Goal: Task Accomplishment & Management: Manage account settings

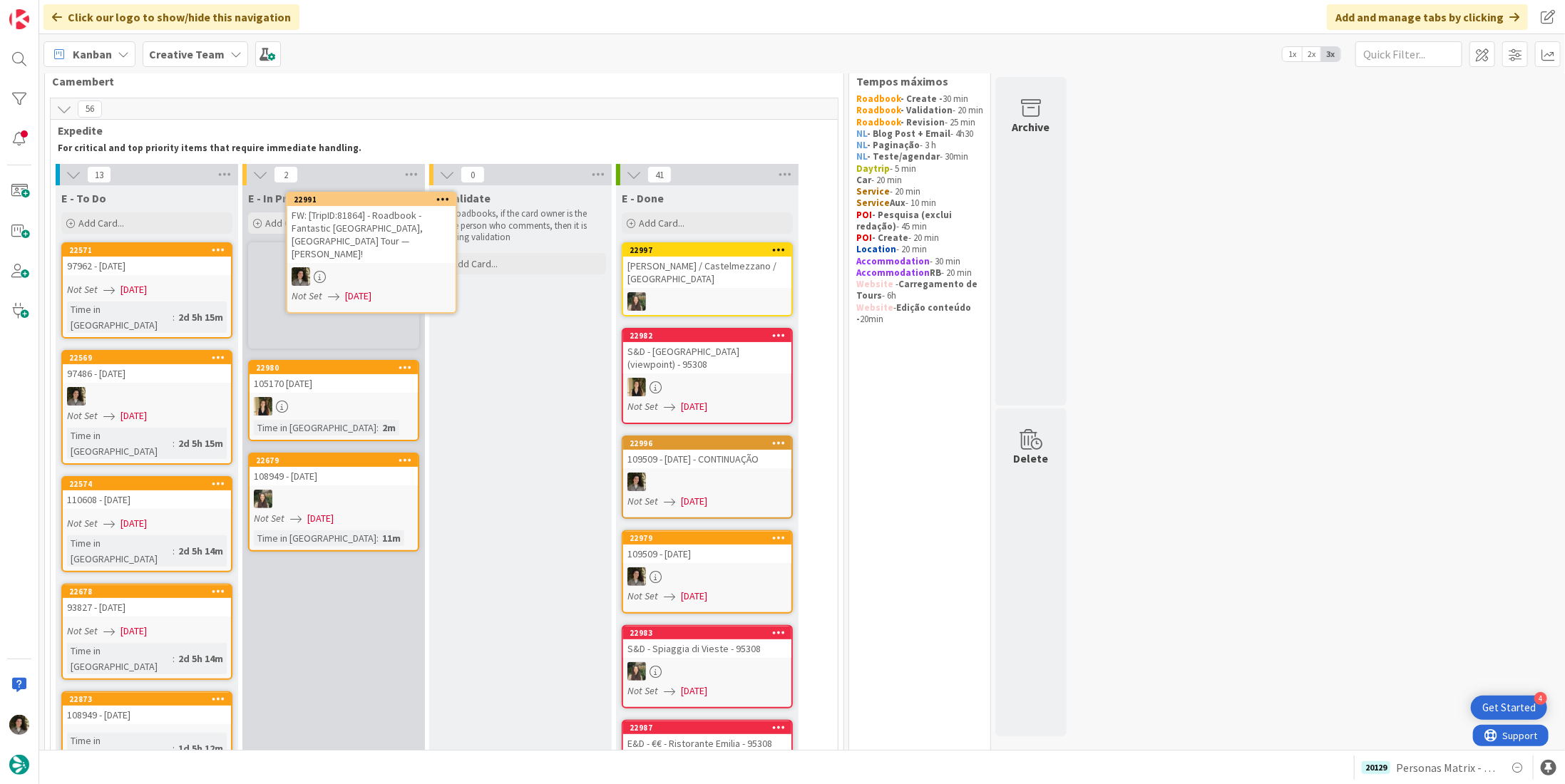
scroll to position [6, 0]
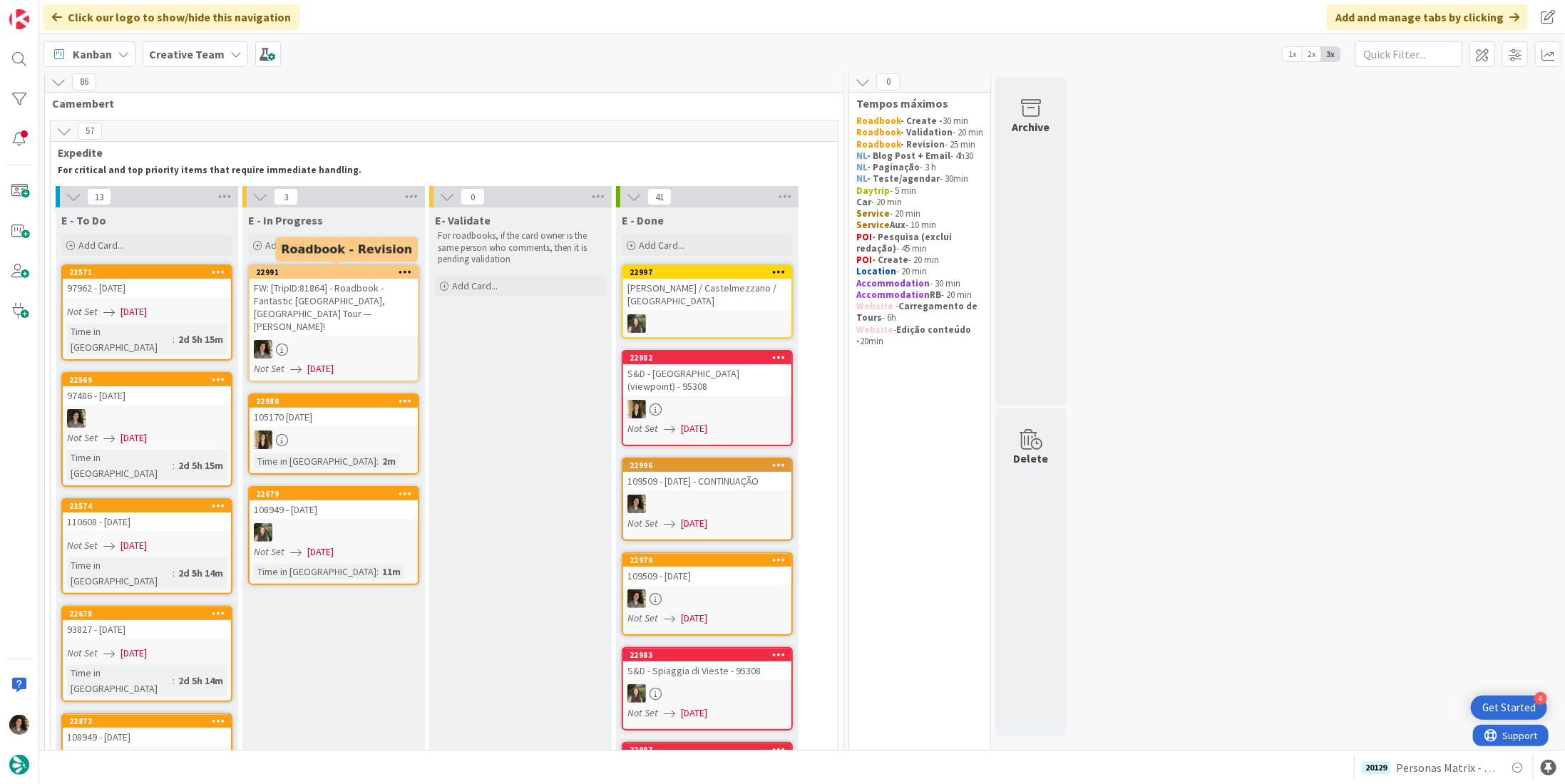
click at [341, 308] on div "FW: [TripID:81864] - Roadbook - Fantastic [GEOGRAPHIC_DATA], [GEOGRAPHIC_DATA] …" at bounding box center [334, 308] width 169 height 57
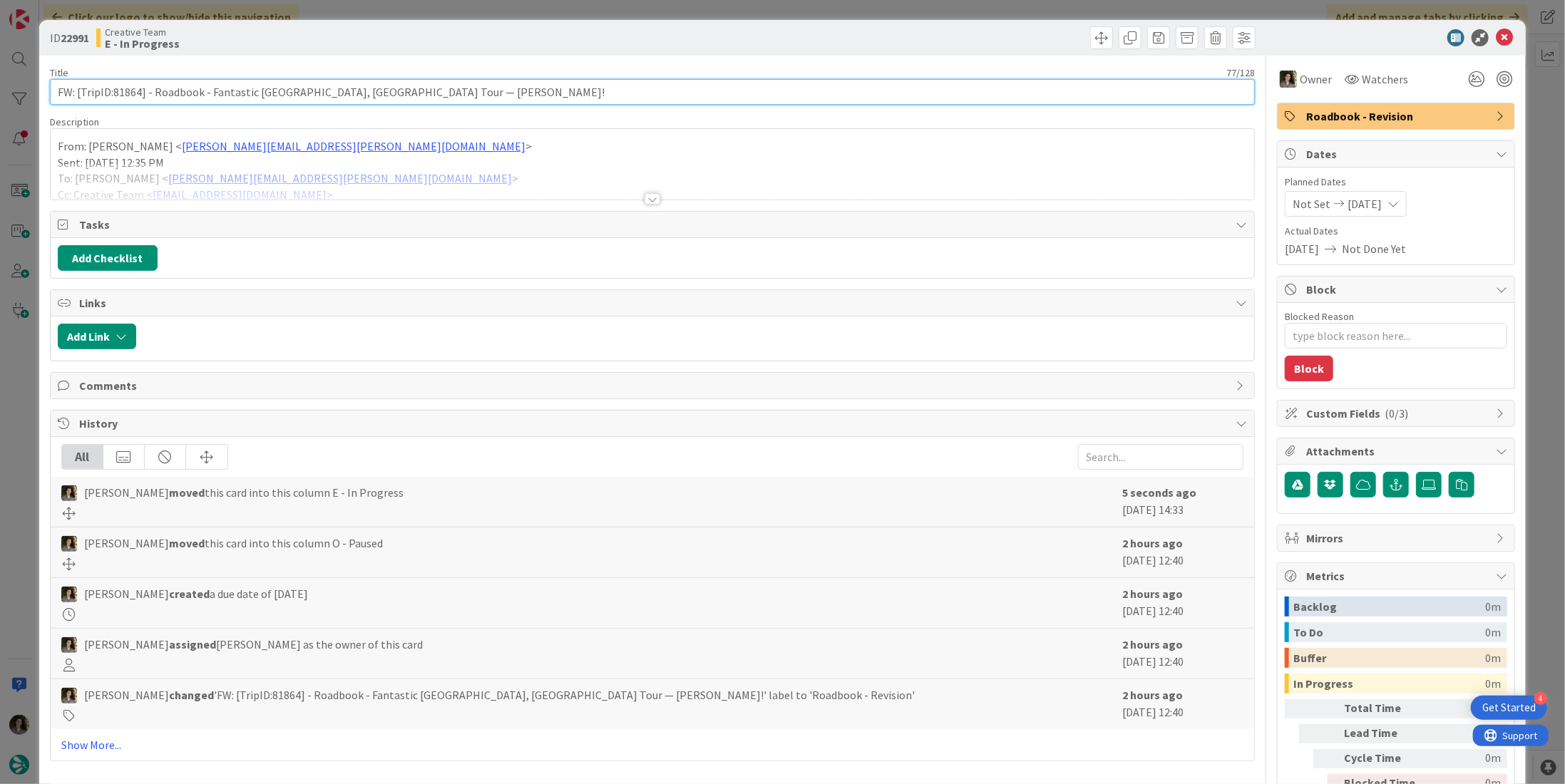
drag, startPoint x: 138, startPoint y: 93, endPoint x: 114, endPoint y: 91, distance: 24.1
click at [114, 91] on input "FW: [TripID:81864] - Roadbook - Fantastic Portugal, Spain Tour — Aimee Nance!" at bounding box center [652, 92] width 1205 height 25
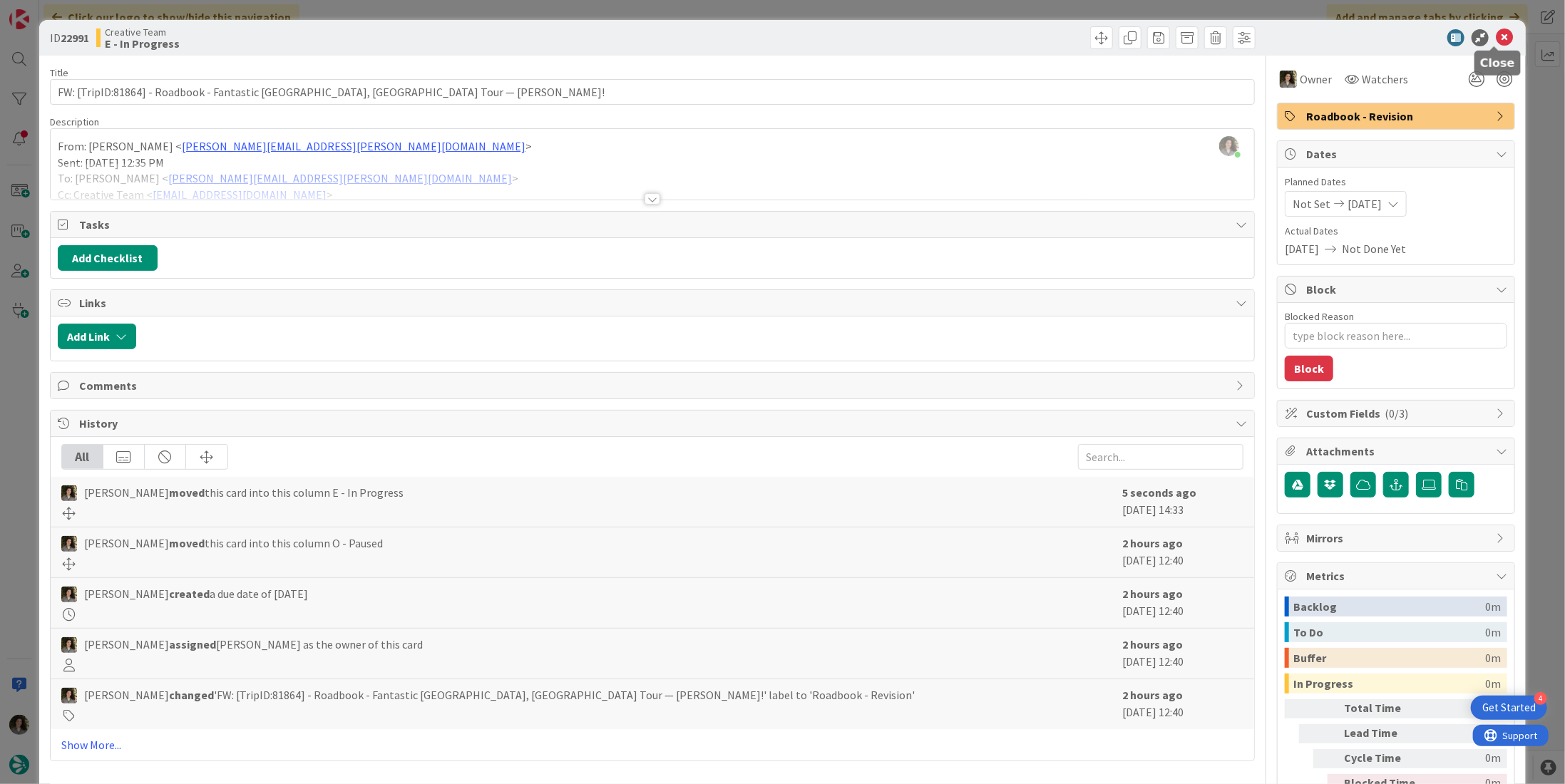
click at [1500, 38] on icon at bounding box center [1505, 38] width 17 height 17
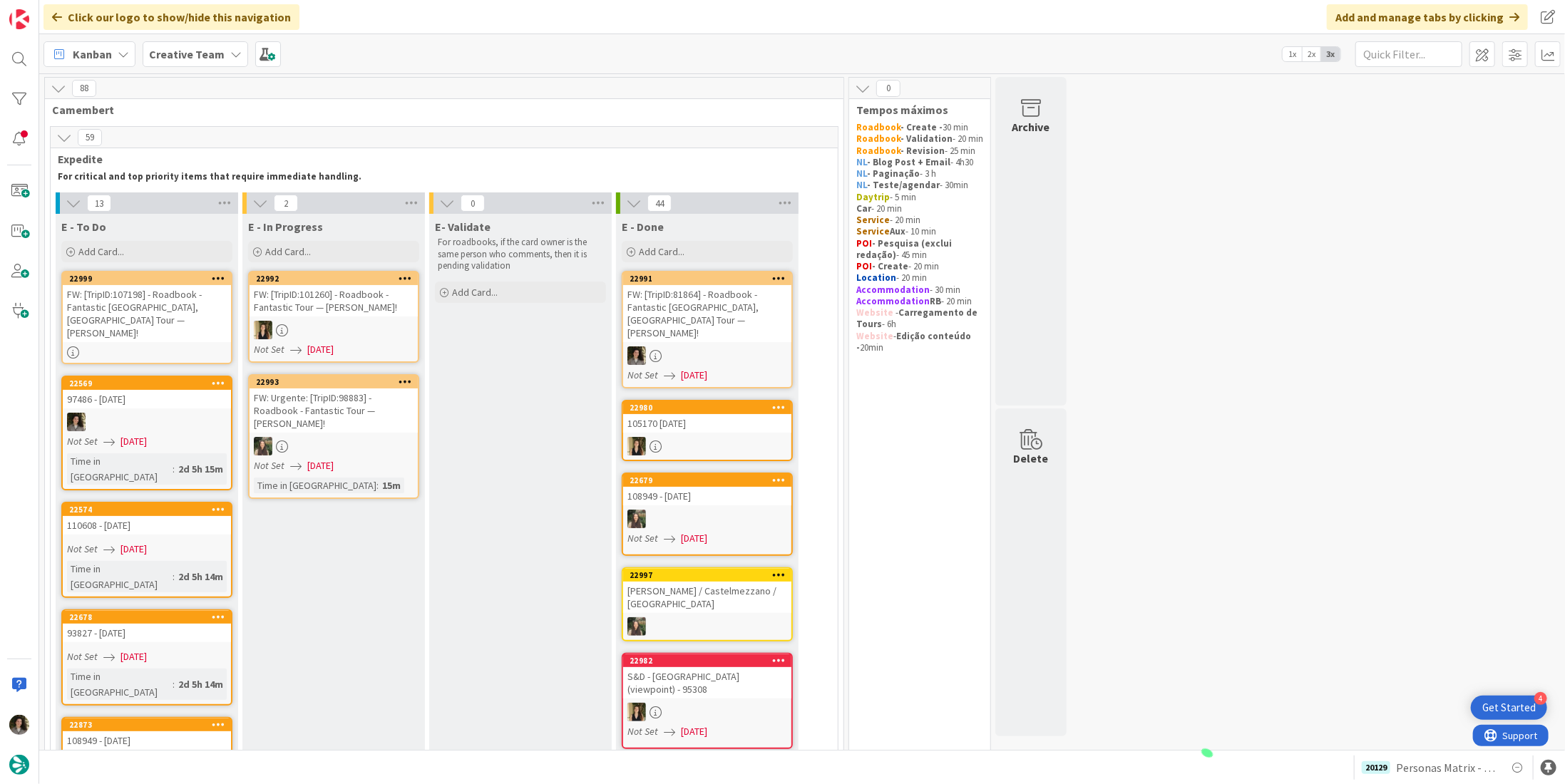
click at [720, 305] on div "FW: [TripID:81864] - Roadbook - Fantastic Portugal, Spain Tour — Aimee Nance!" at bounding box center [708, 314] width 169 height 57
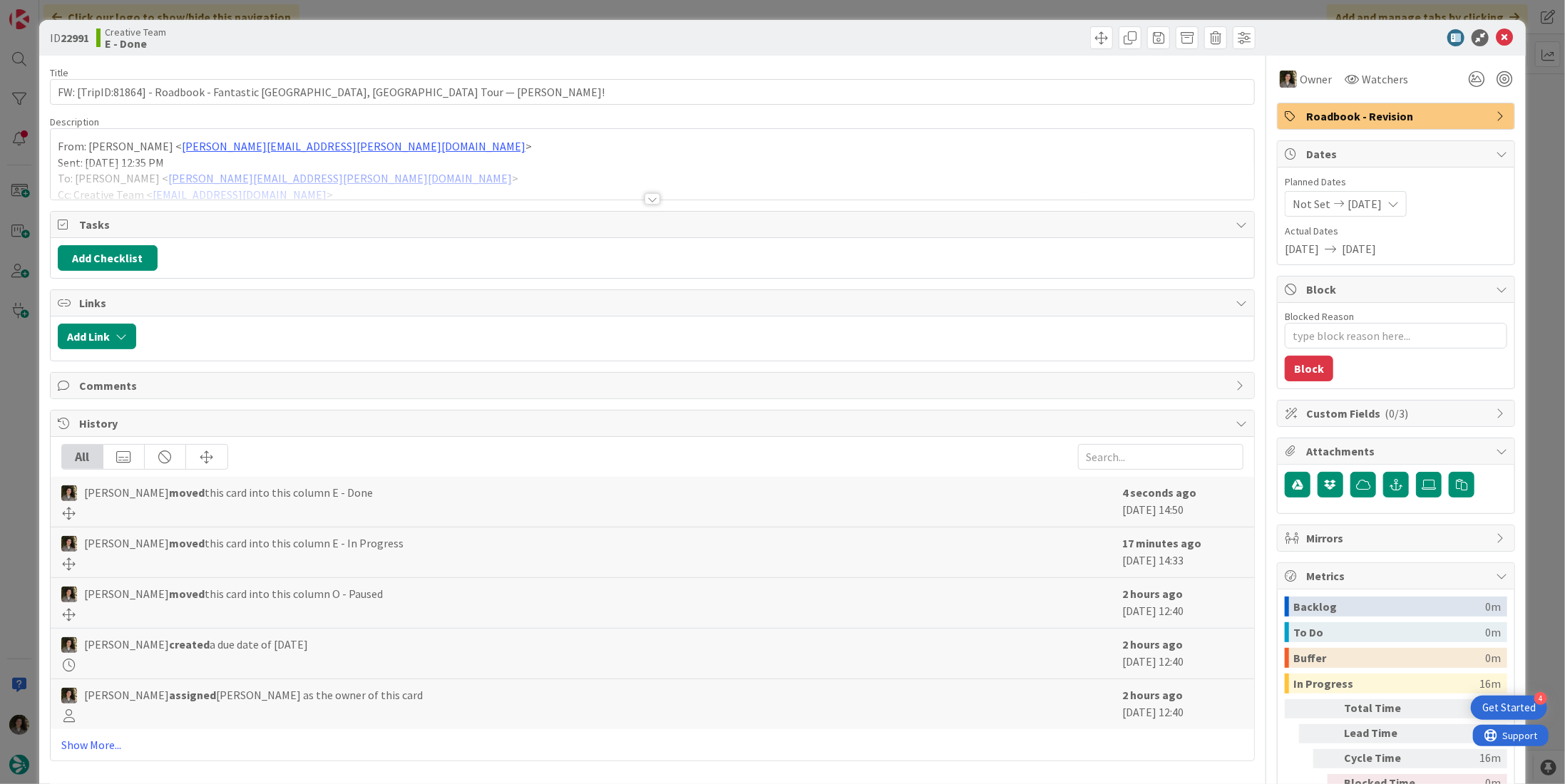
click at [1415, 107] on div "Roadbook - Revision" at bounding box center [1396, 116] width 237 height 25
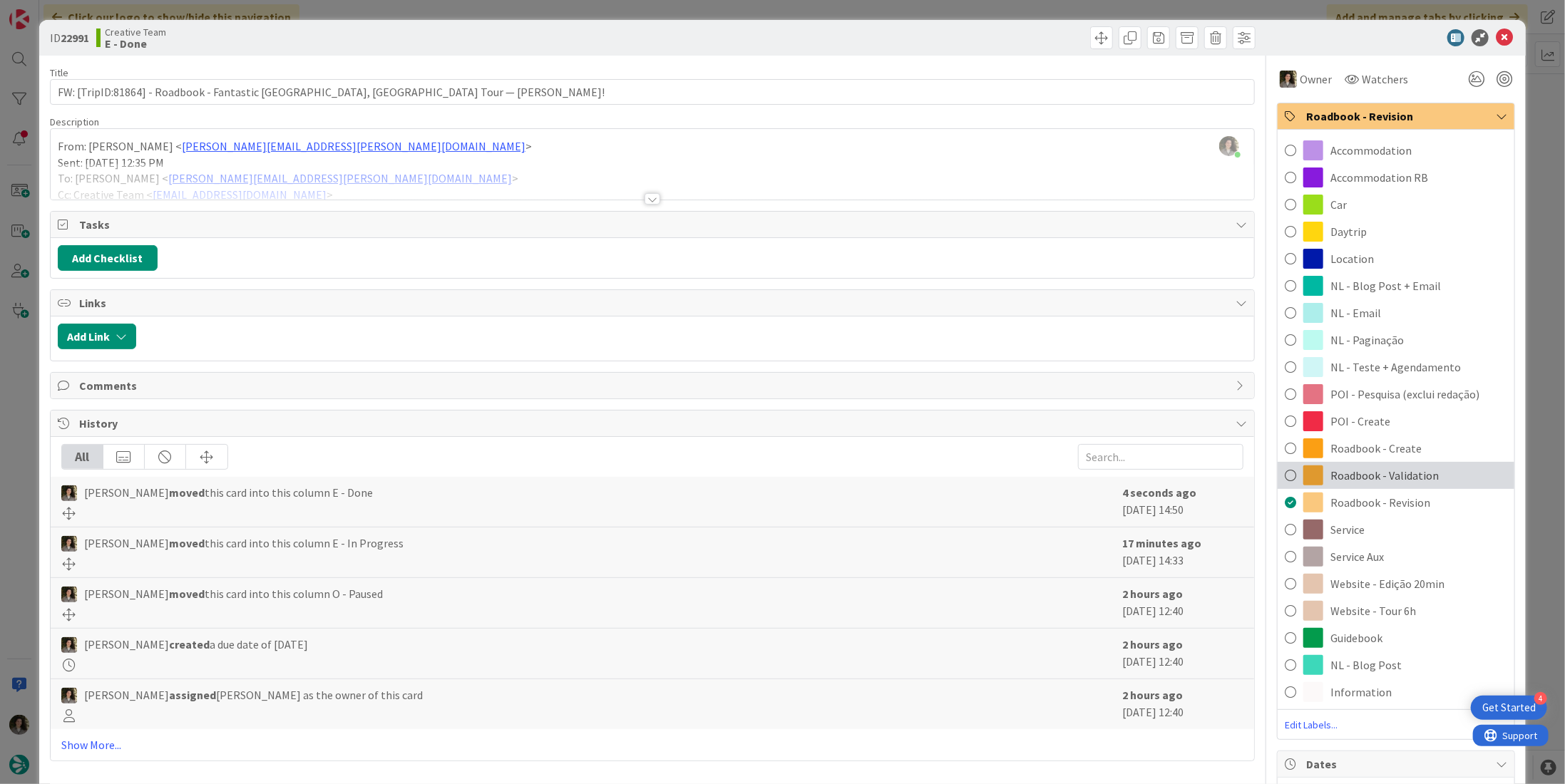
click at [1399, 479] on span "Roadbook - Validation" at bounding box center [1384, 475] width 108 height 17
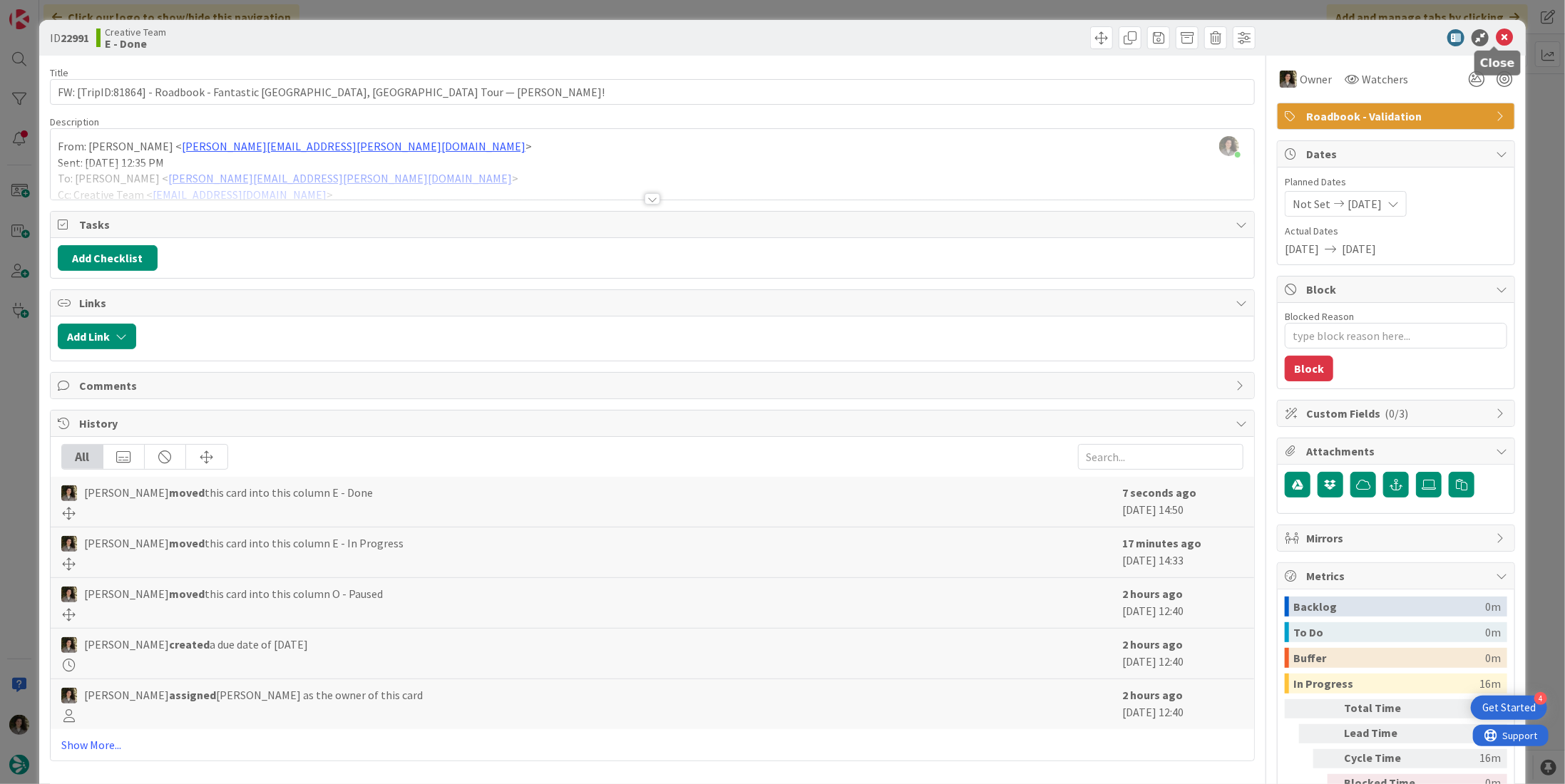
click at [1496, 29] on icon at bounding box center [1505, 38] width 17 height 17
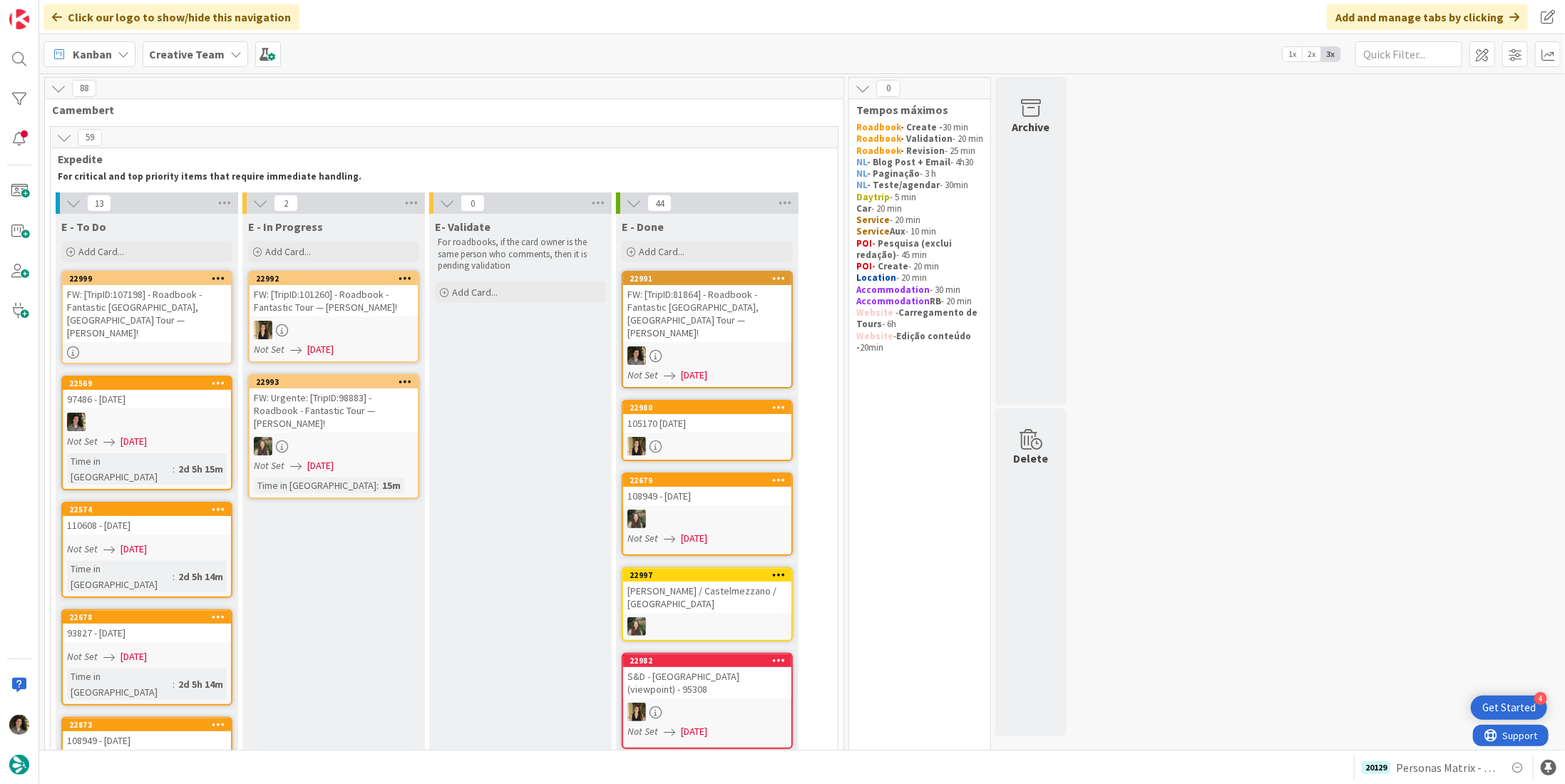
click at [157, 315] on div "FW: [TripID:107198] - Roadbook - Fantastic Spain, France Tour — Danny Rochette!" at bounding box center [147, 314] width 169 height 57
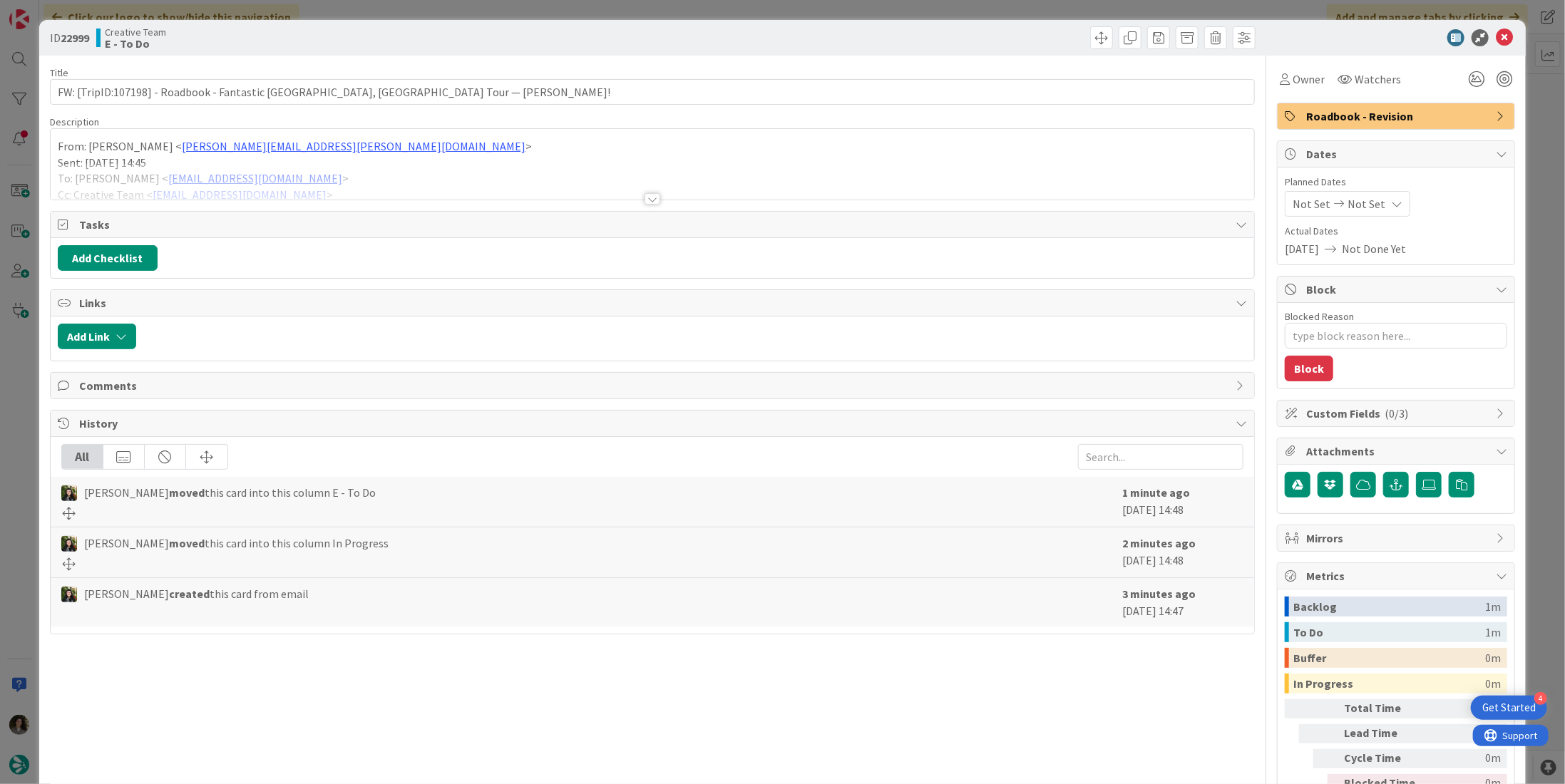
click at [650, 197] on div at bounding box center [653, 199] width 16 height 11
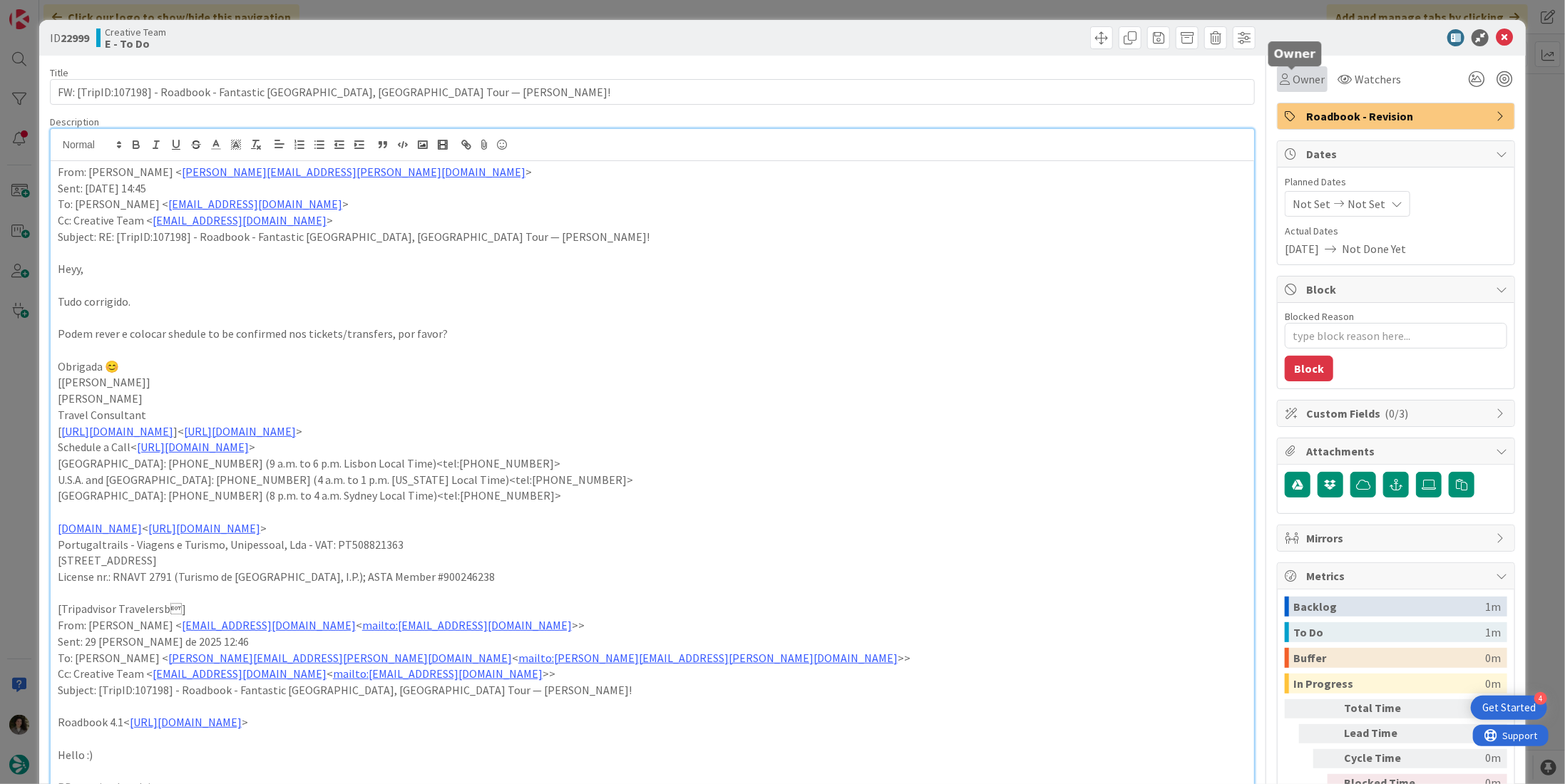
click at [1300, 72] on span "Owner" at bounding box center [1309, 80] width 32 height 17
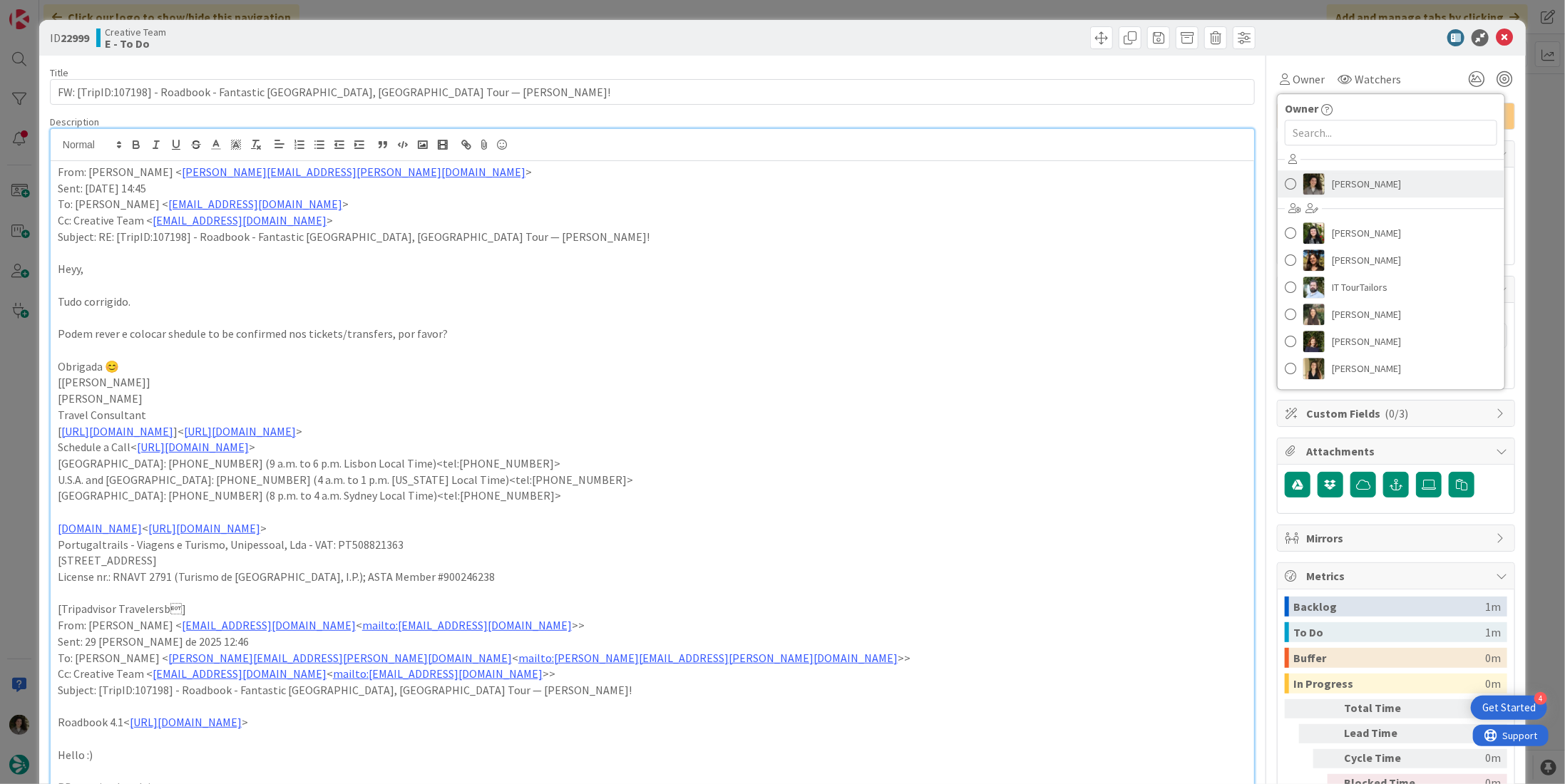
click at [1365, 189] on span "[PERSON_NAME]" at bounding box center [1366, 184] width 69 height 21
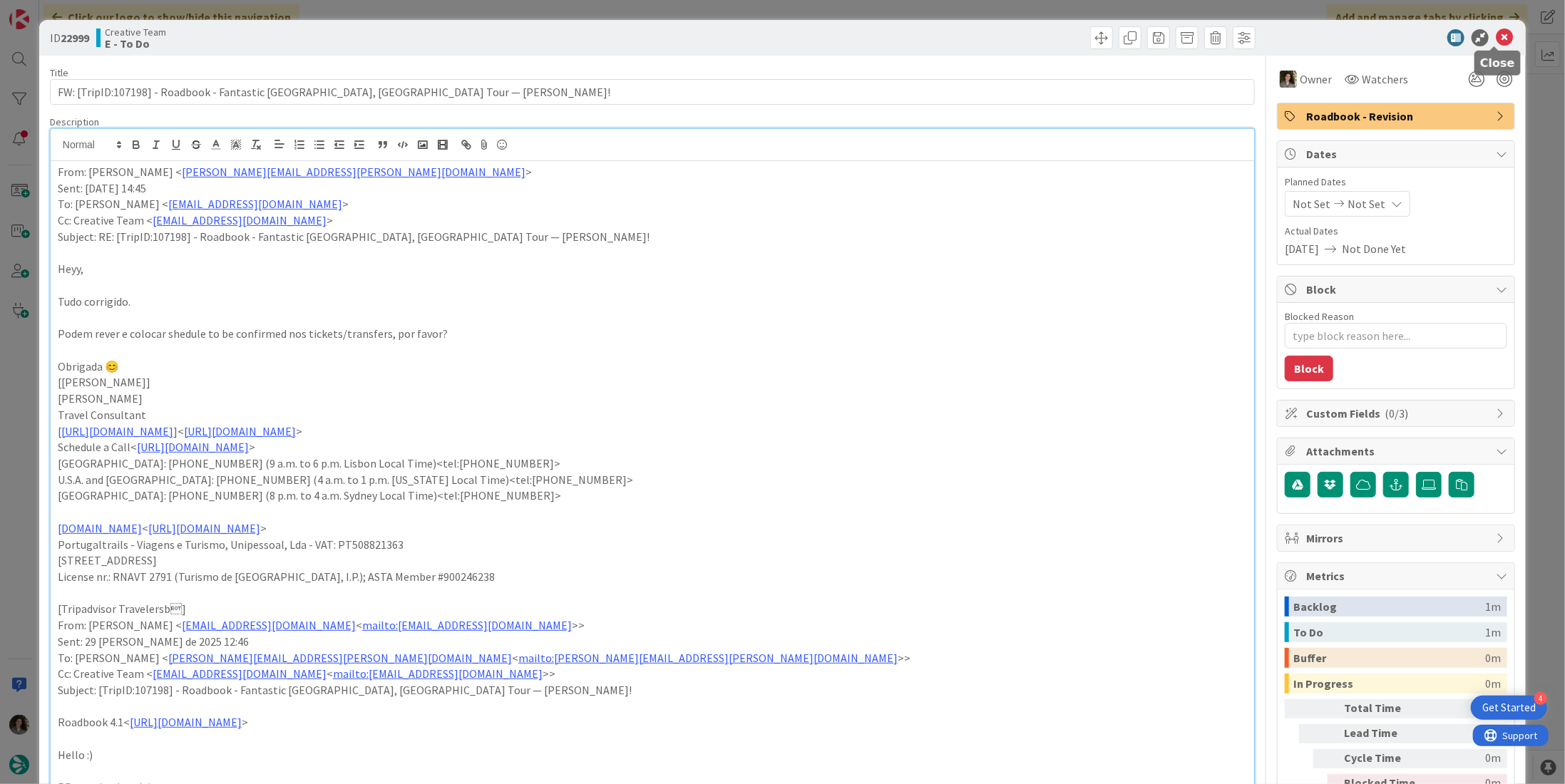
click at [1501, 34] on icon at bounding box center [1505, 38] width 17 height 17
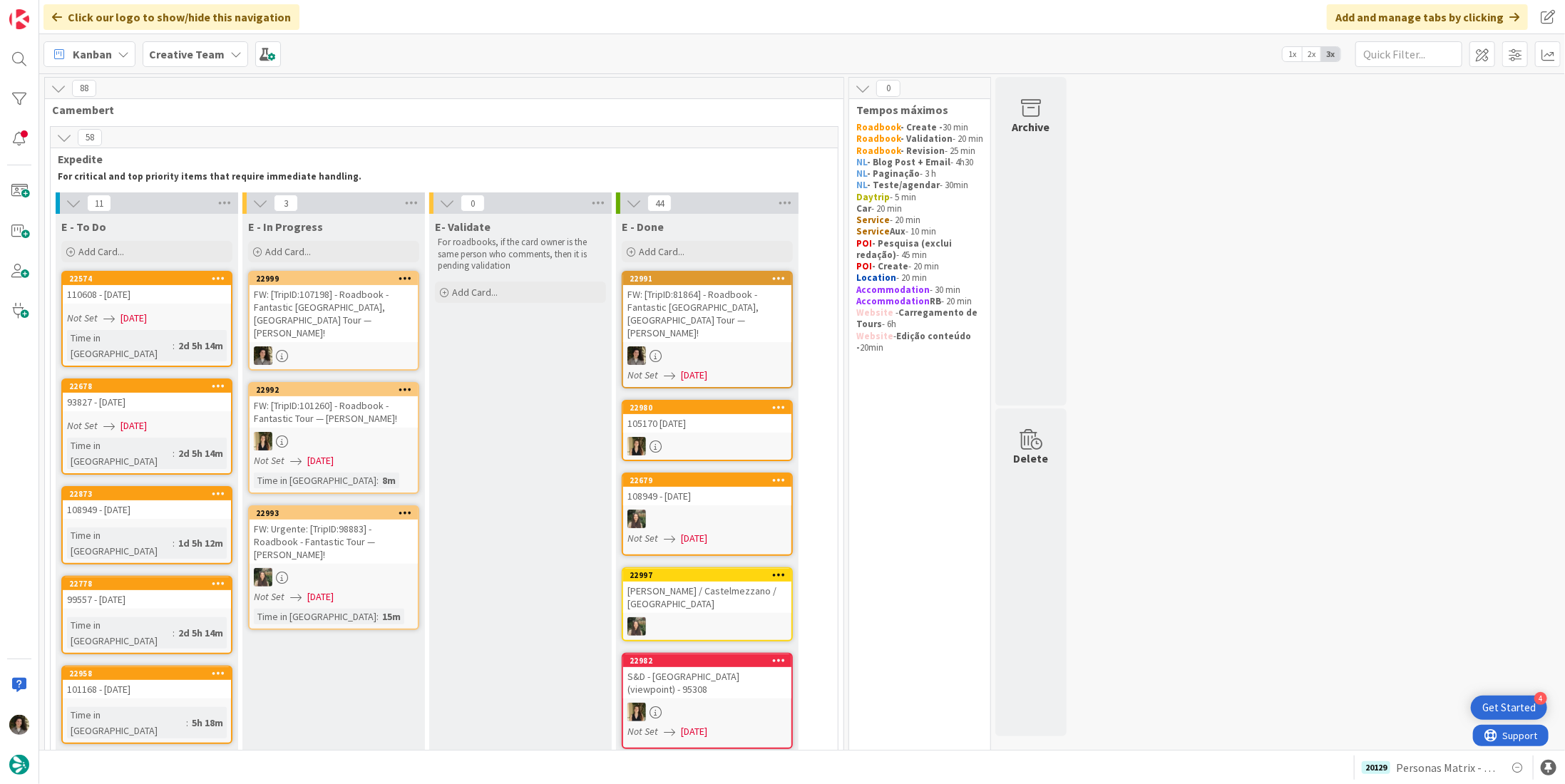
click at [334, 300] on div "FW: [TripID:107198] - Roadbook - Fantastic Spain, France Tour — Danny Rochette!" at bounding box center [334, 314] width 169 height 57
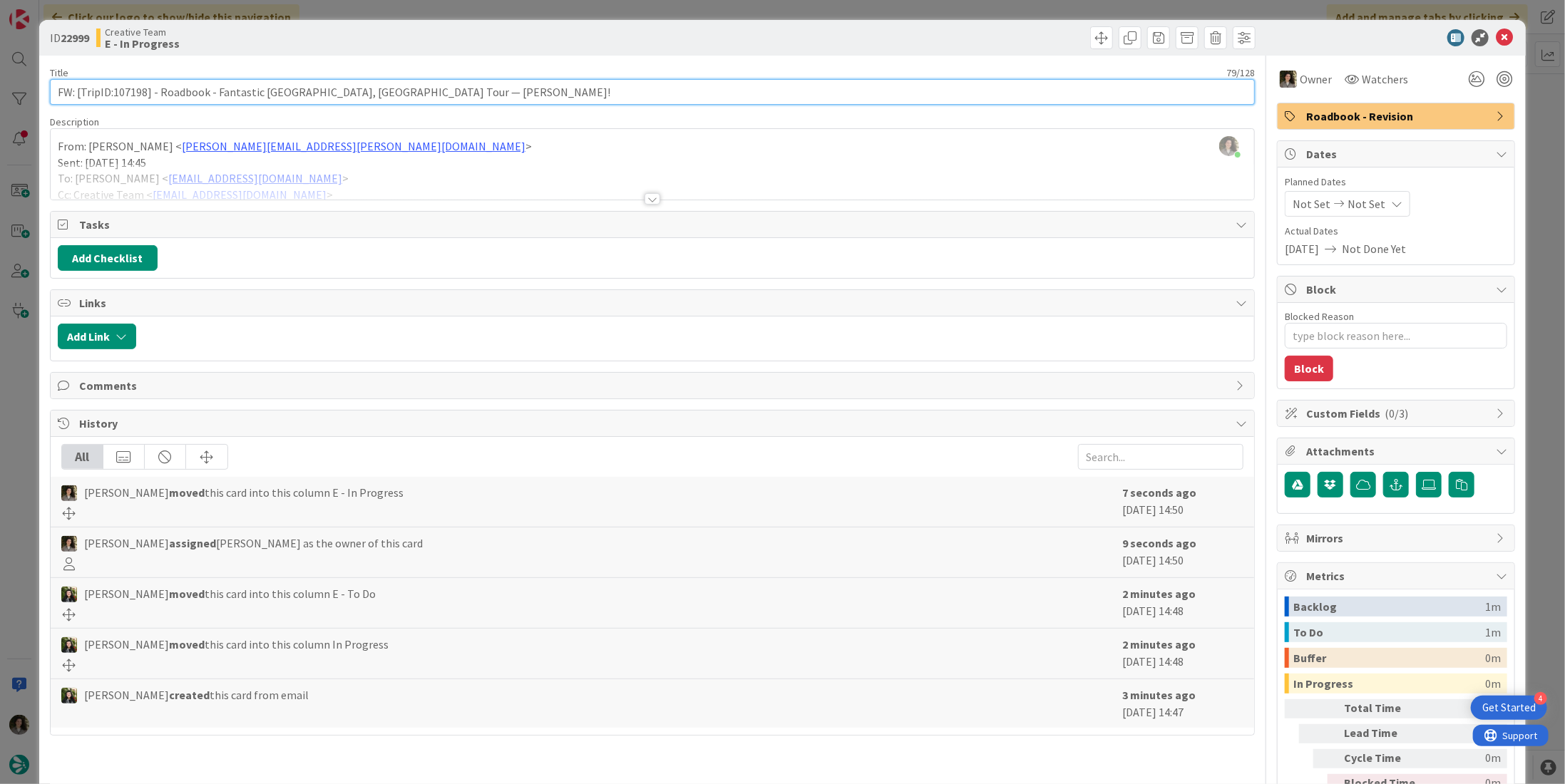
drag, startPoint x: 144, startPoint y: 87, endPoint x: 114, endPoint y: 87, distance: 30.0
click at [114, 87] on input "FW: [TripID:107198] - Roadbook - Fantastic Spain, France Tour — Danny Rochette!" at bounding box center [652, 92] width 1205 height 25
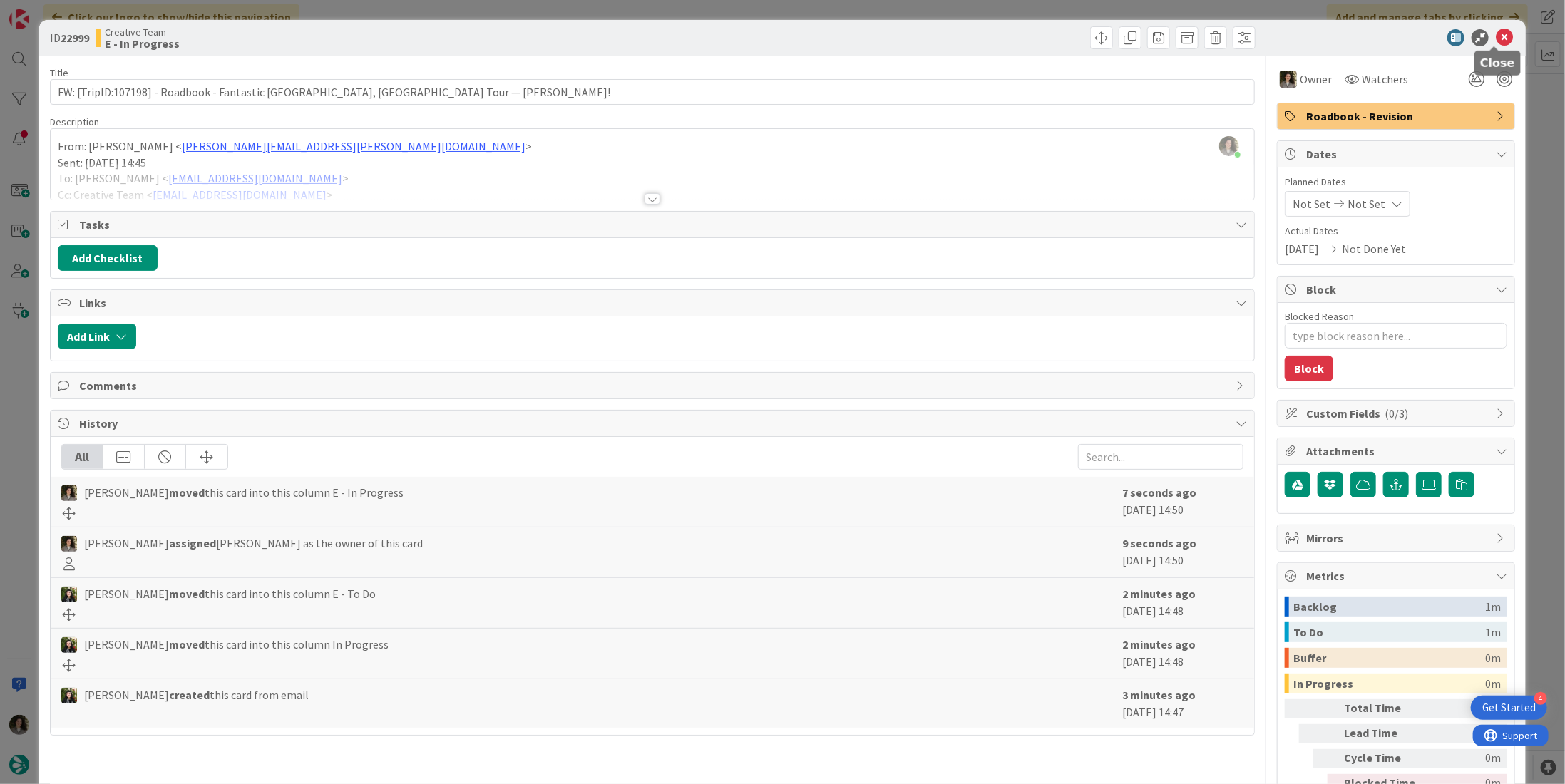
click at [1501, 38] on icon at bounding box center [1505, 38] width 17 height 17
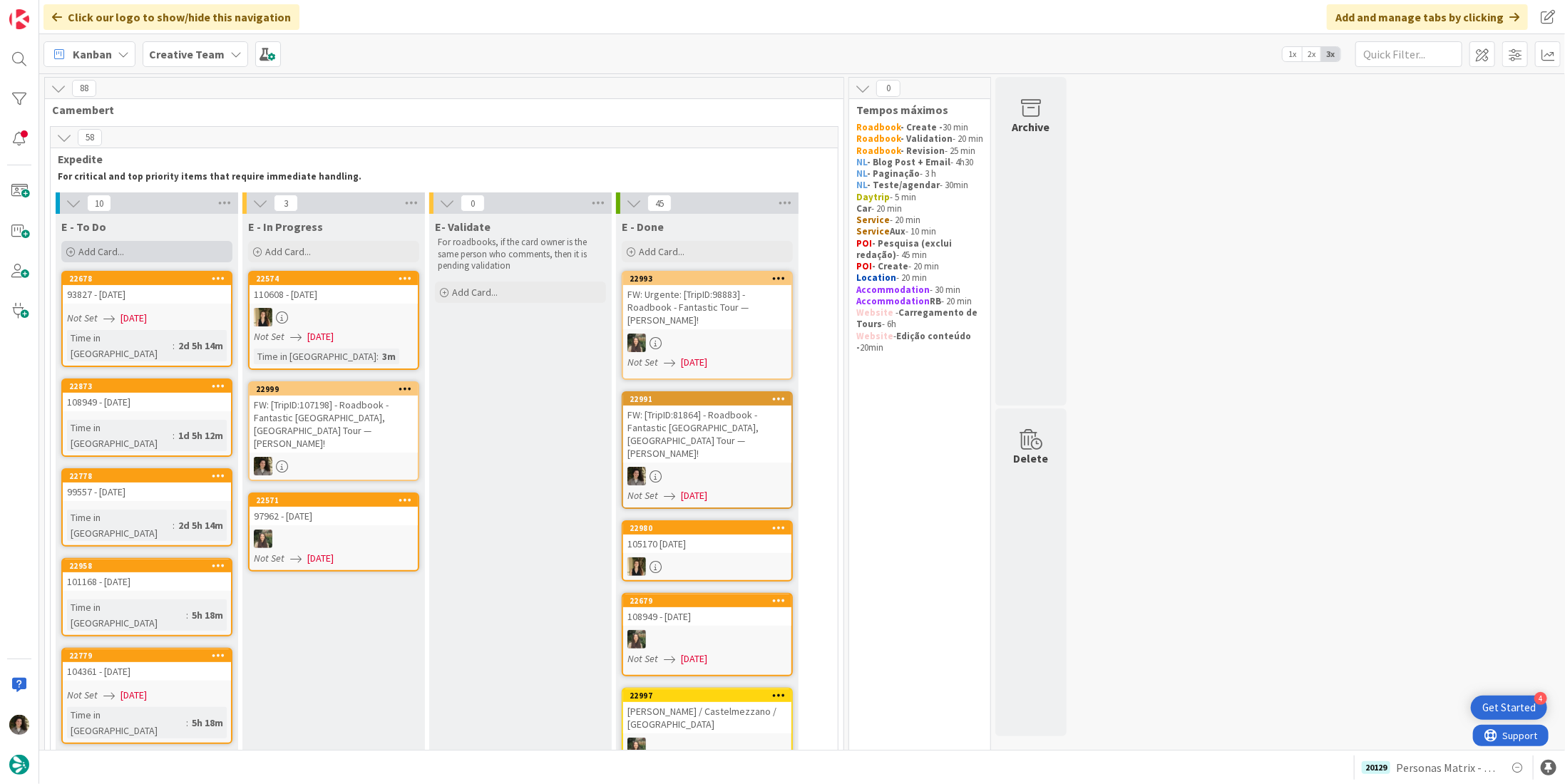
click at [126, 241] on div "Add Card..." at bounding box center [146, 251] width 171 height 21
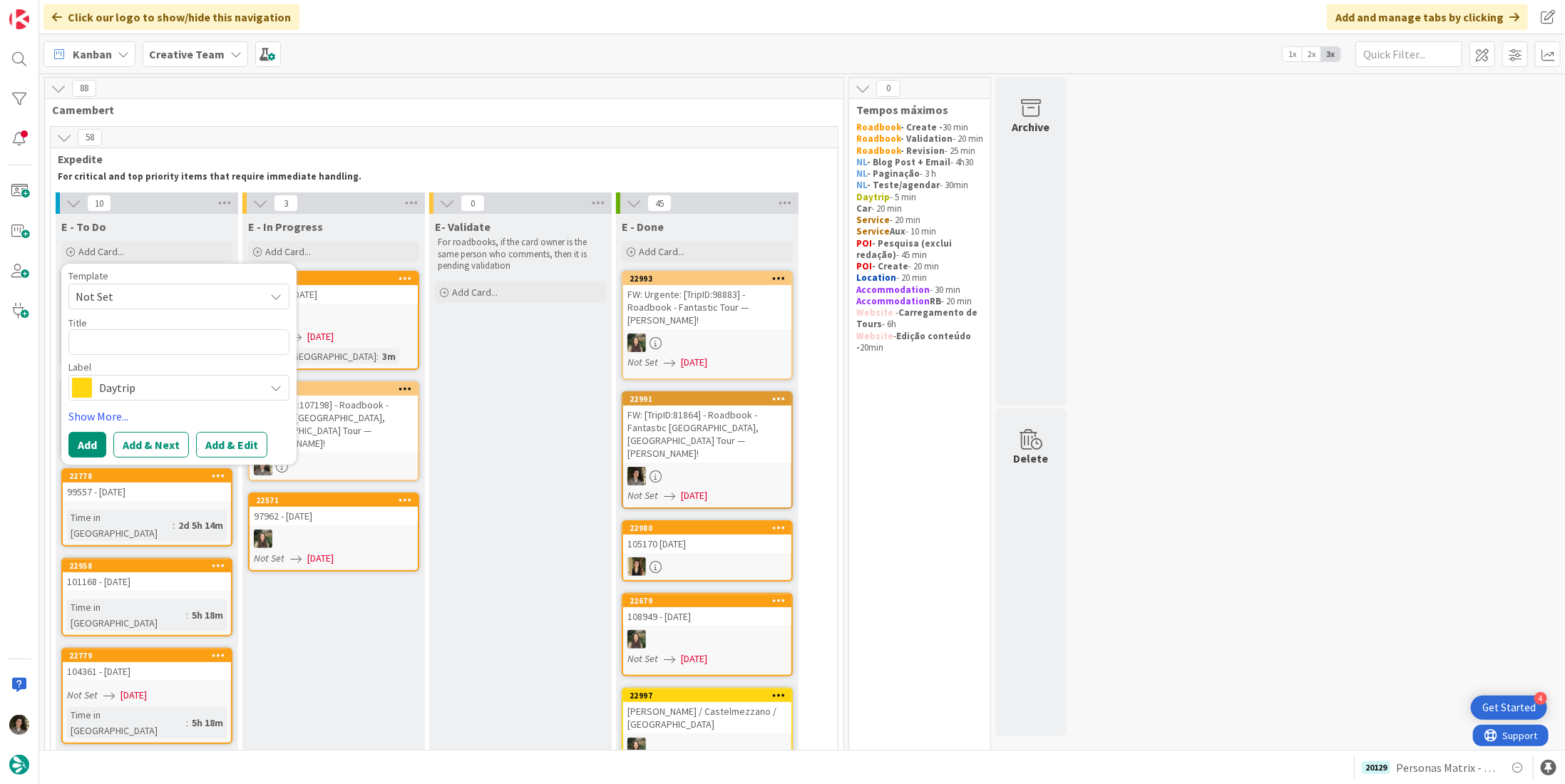
click at [165, 383] on span "Daytrip" at bounding box center [178, 387] width 158 height 20
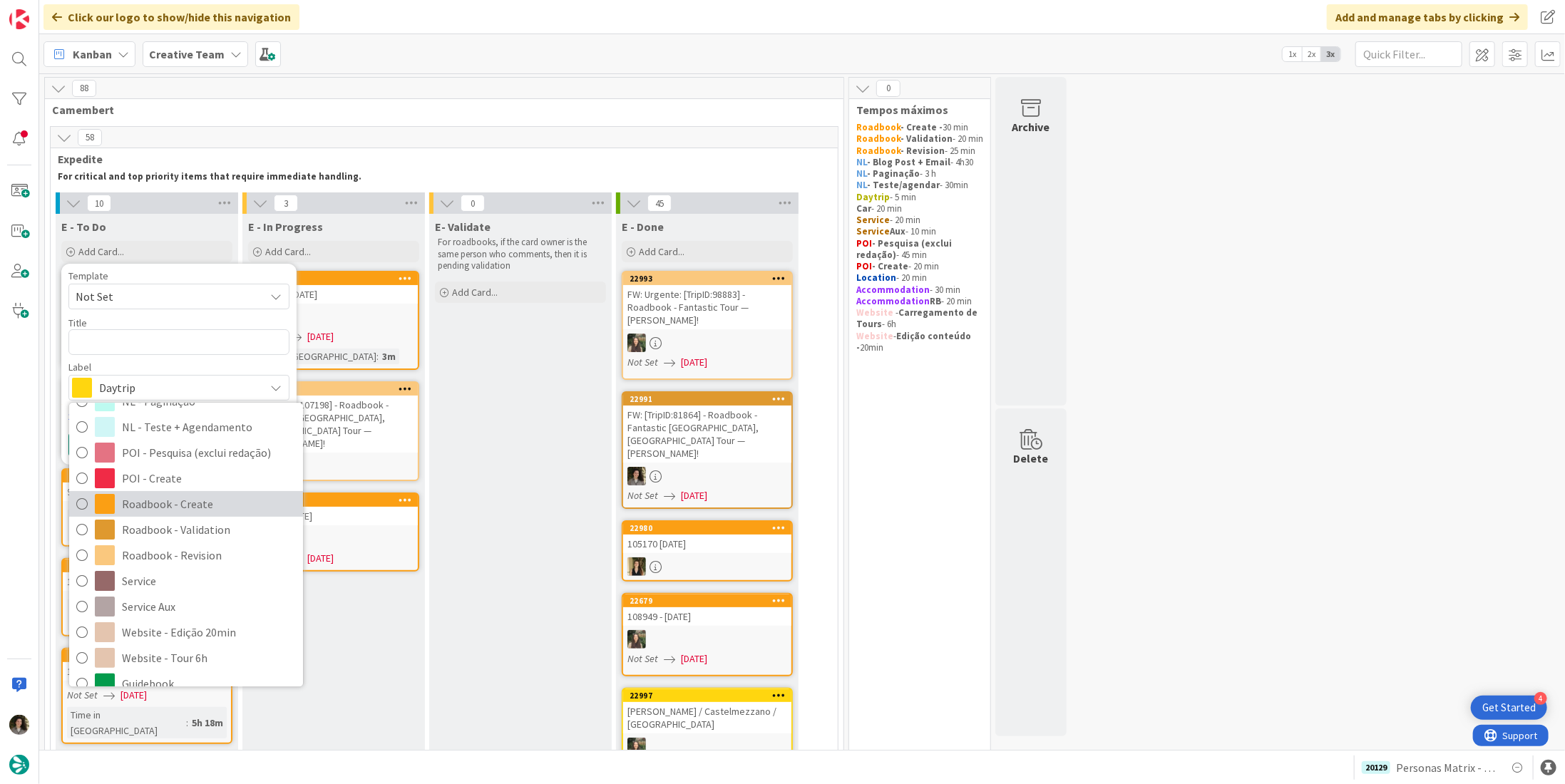
scroll to position [285, 0]
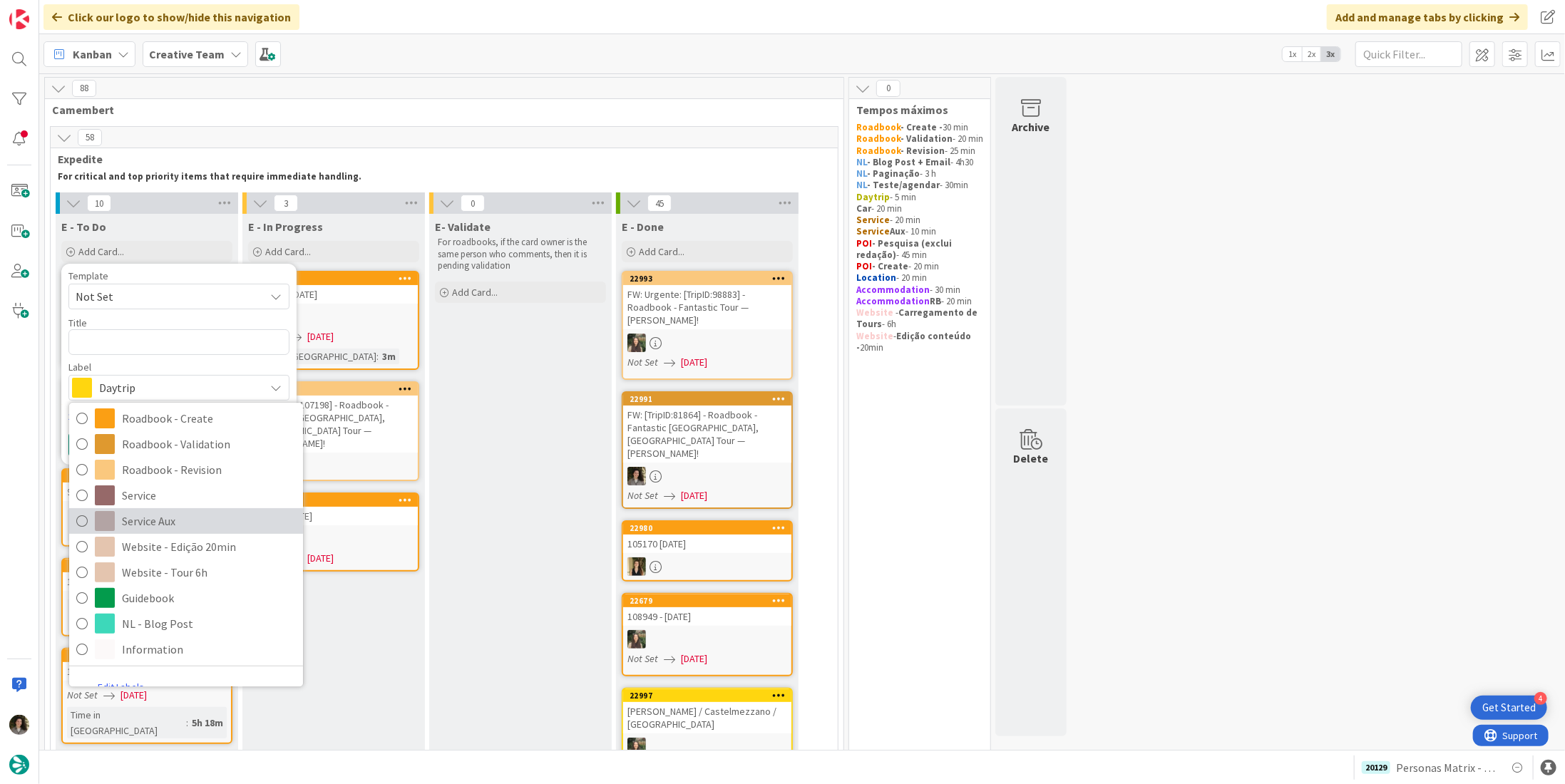
click at [159, 527] on span "Service Aux" at bounding box center [208, 522] width 174 height 21
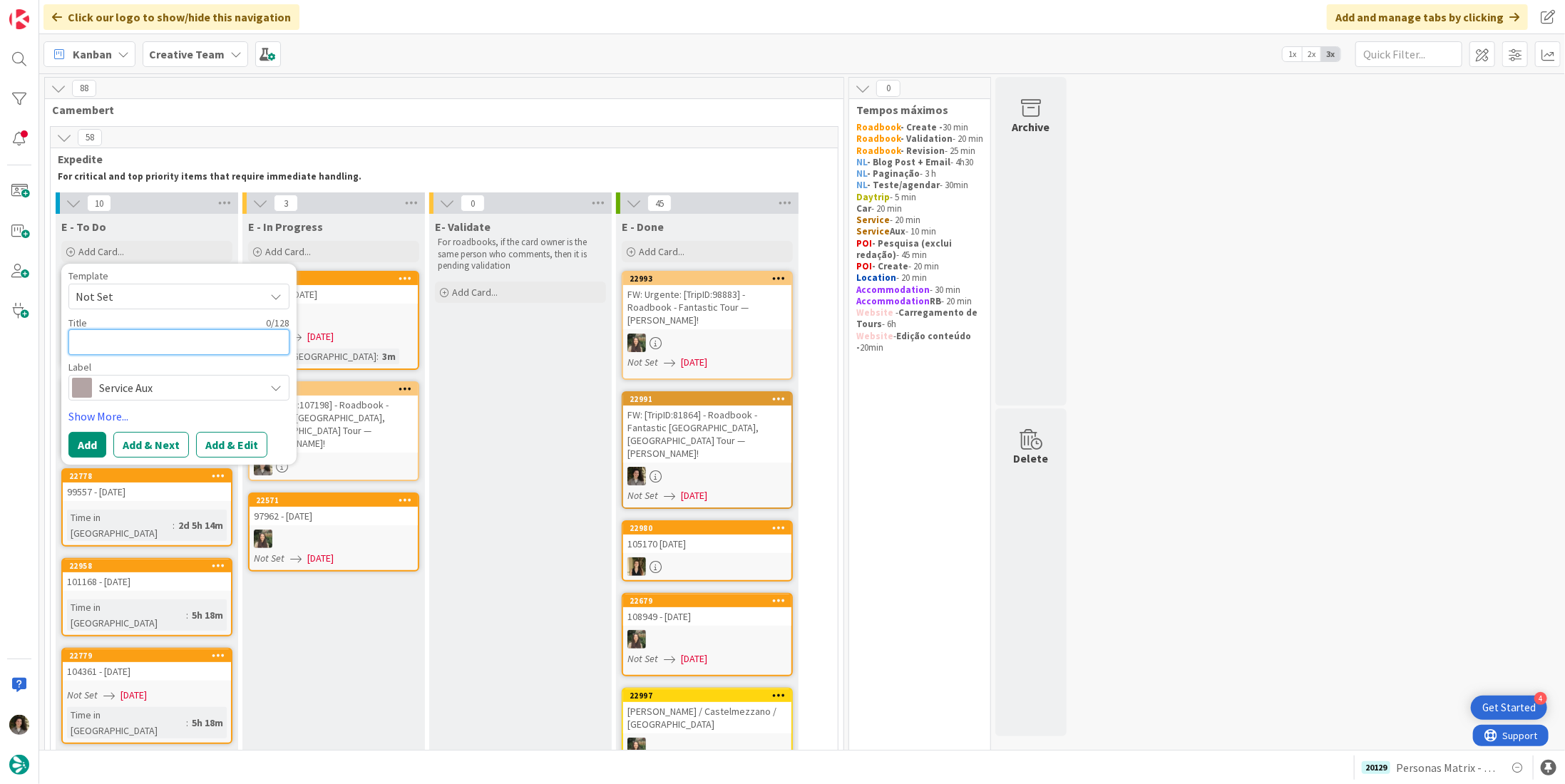
click at [149, 332] on textarea at bounding box center [179, 342] width 221 height 25
type textarea "x"
type textarea "C"
type textarea "x"
type textarea "CR"
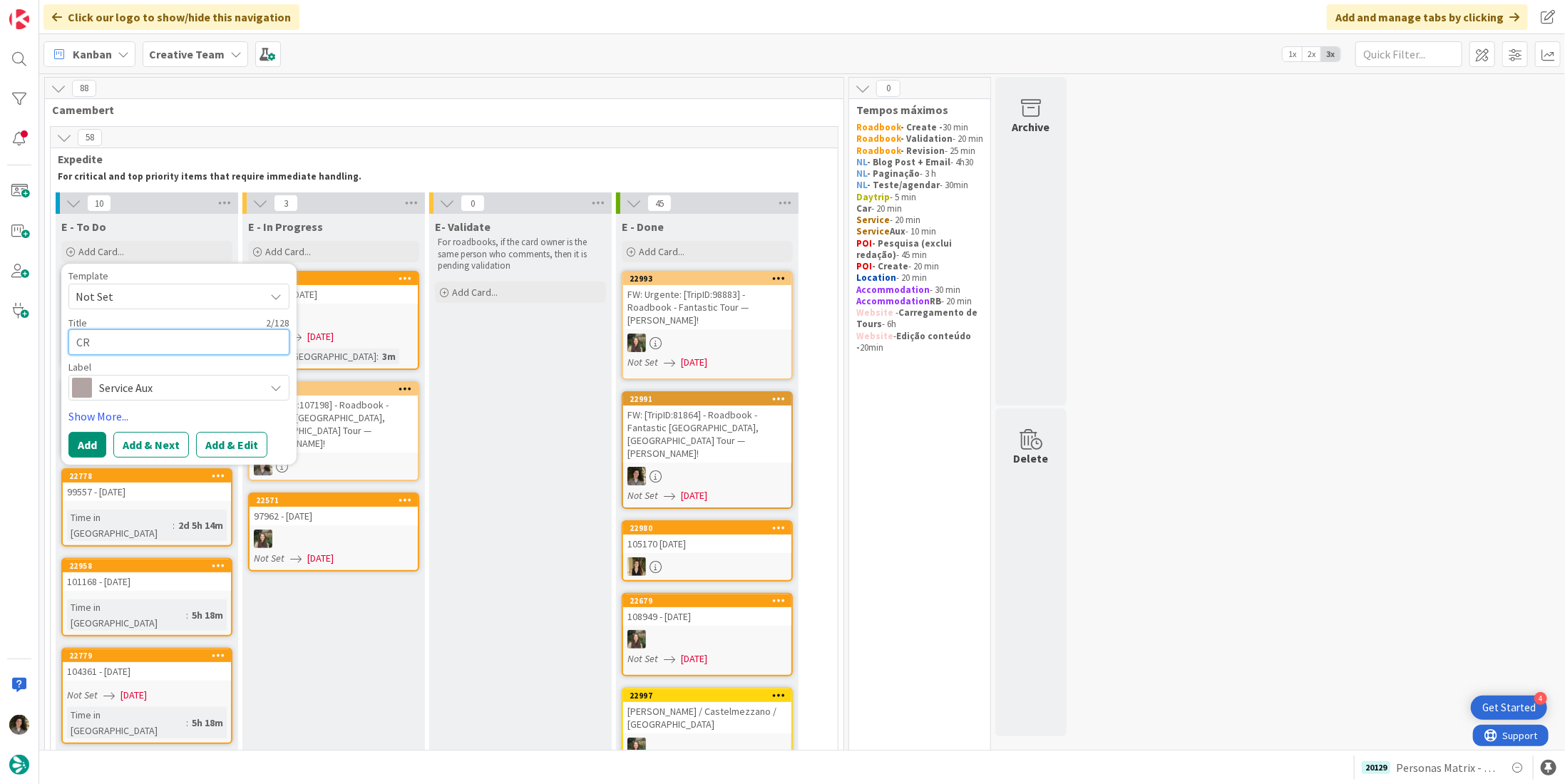
type textarea "x"
type textarea "CRE"
type textarea "x"
type textarea "CREA"
type textarea "x"
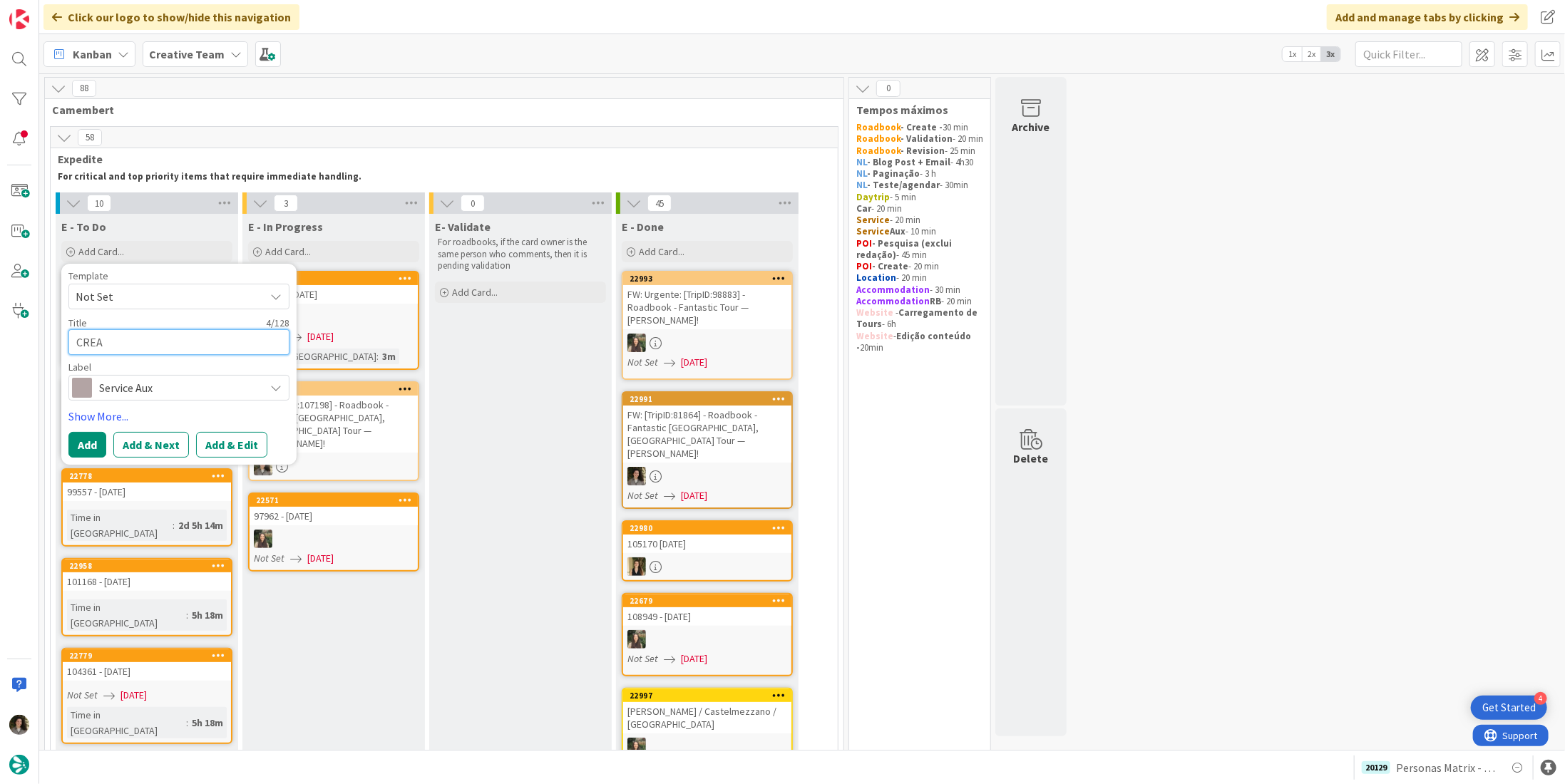
type textarea "CREAT"
type textarea "x"
type textarea "CREATE"
type textarea "x"
type textarea "CREATE"
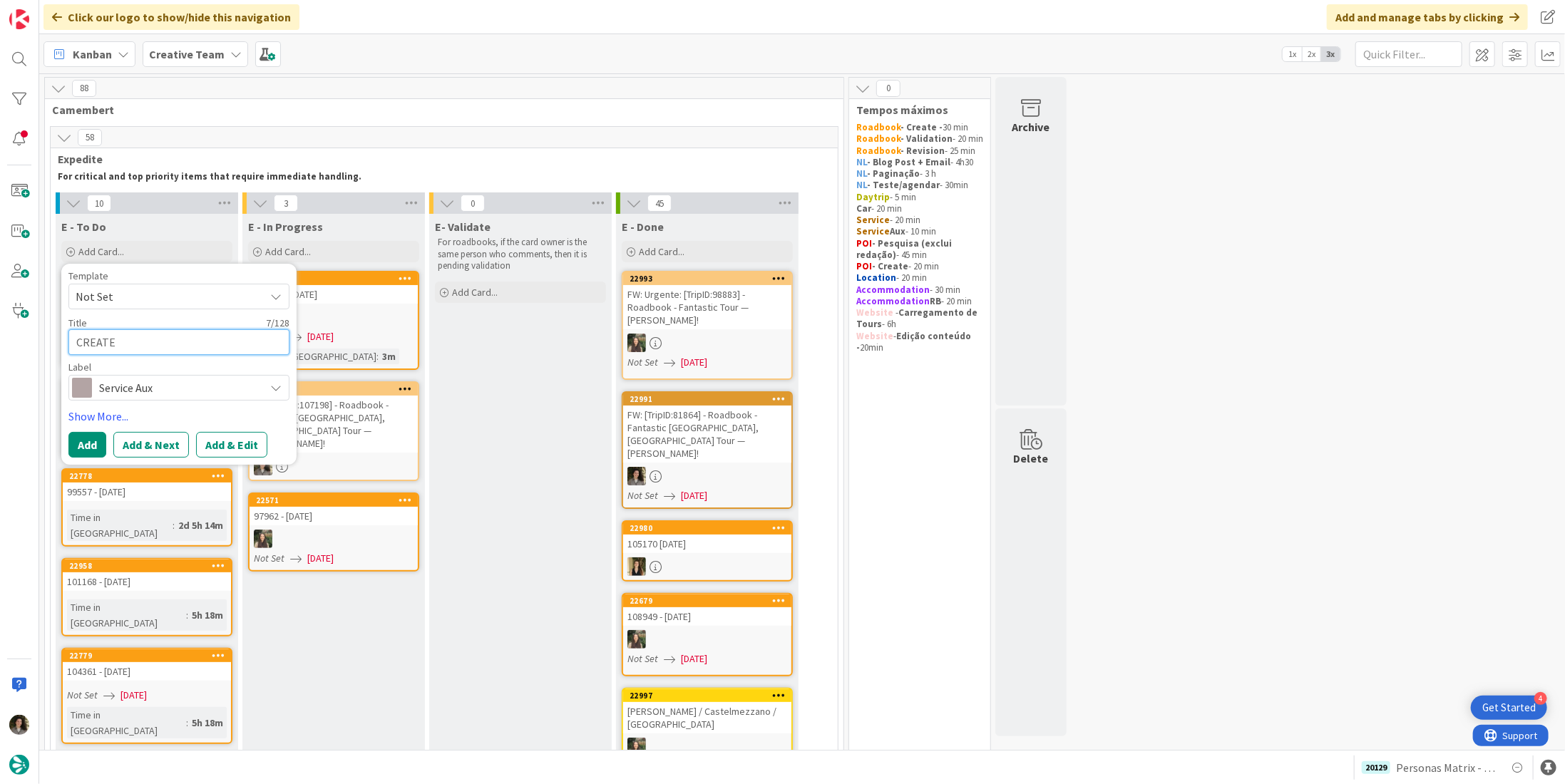
type textarea "x"
type textarea "CREATE G"
type textarea "x"
type textarea "CREATE GP"
type textarea "x"
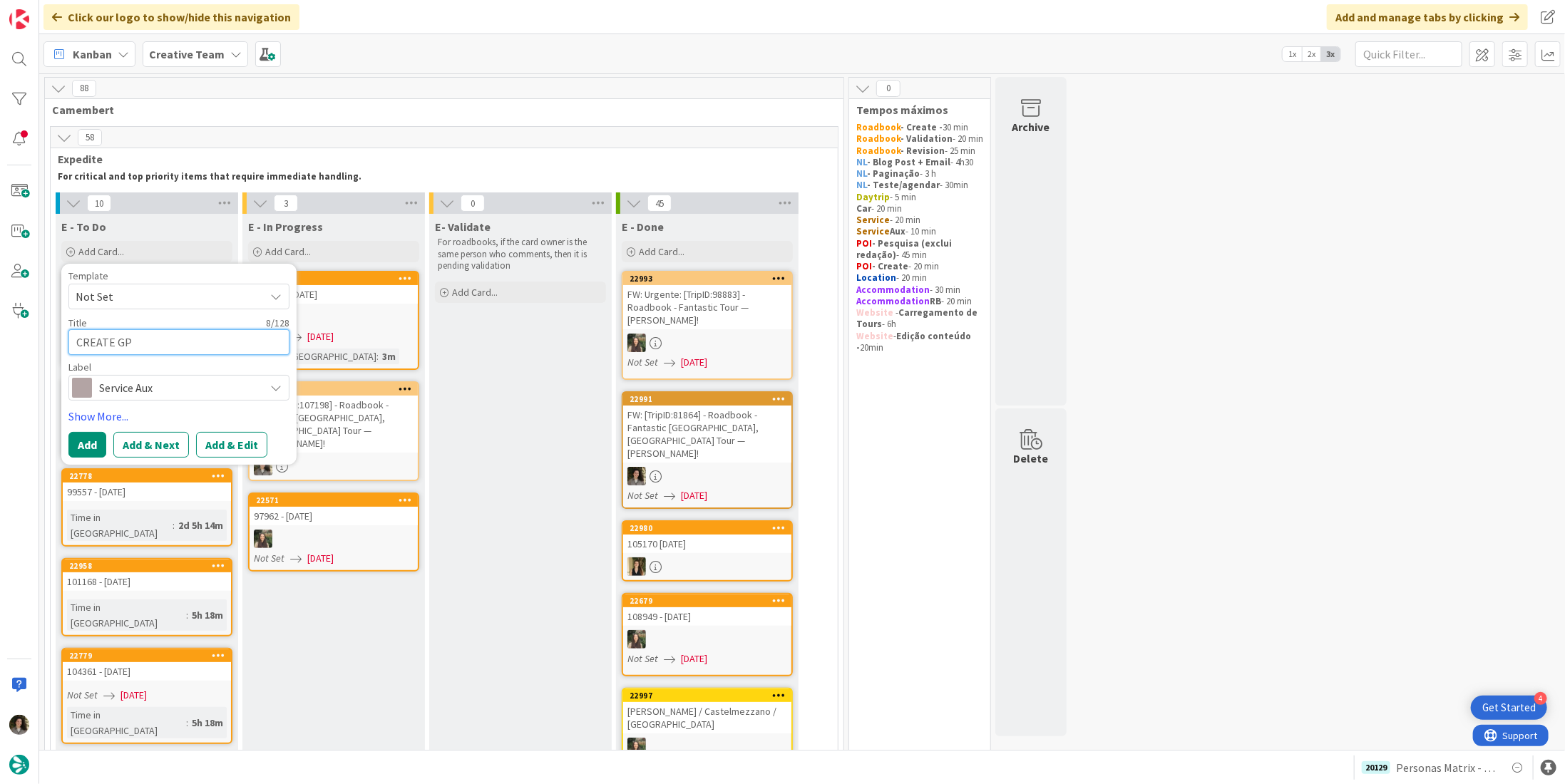
type textarea "CREATE GPS"
type textarea "x"
type textarea "CREATE GPS"
type textarea "x"
type textarea "CREATE GPS P"
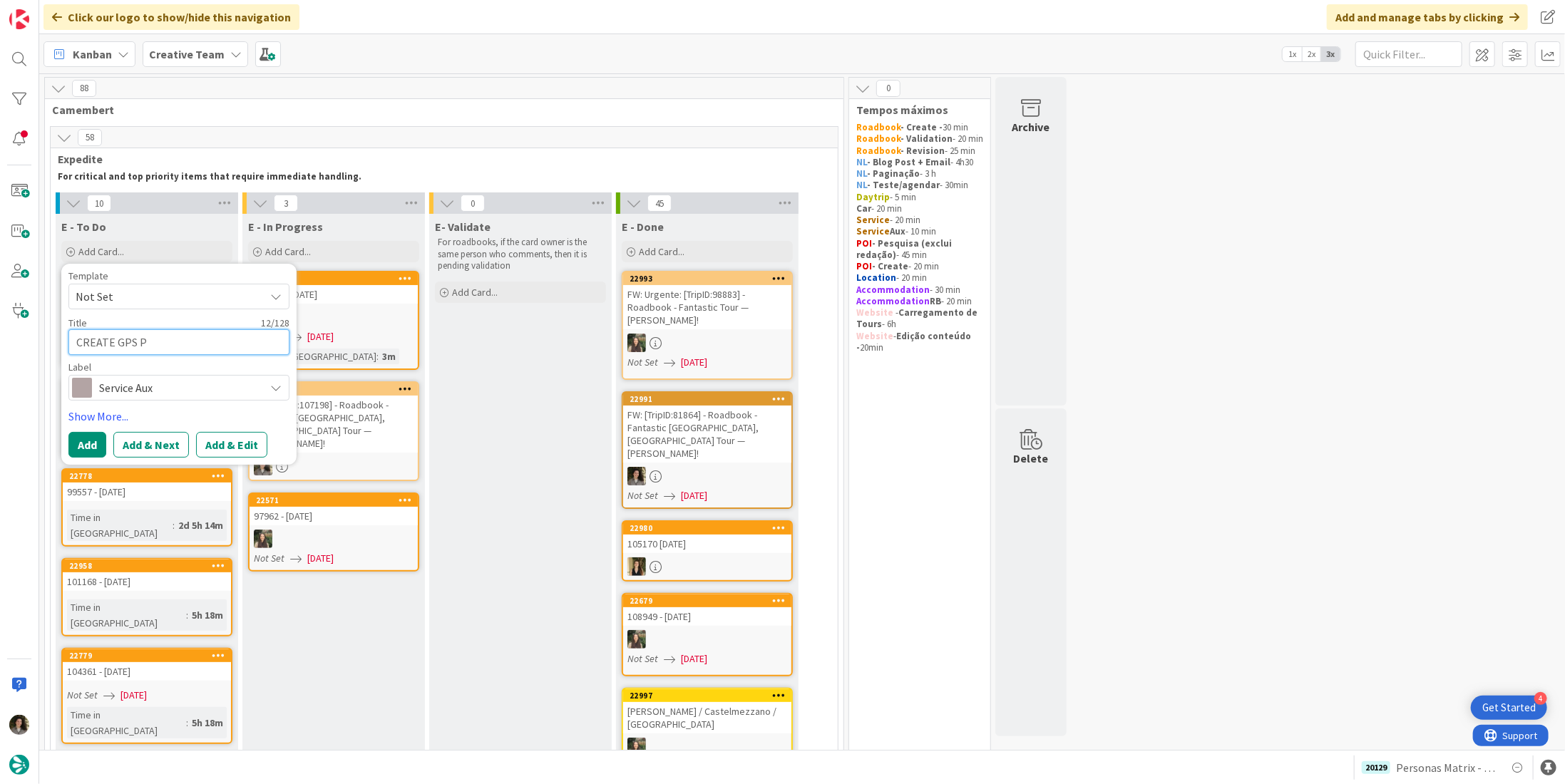
type textarea "x"
type textarea "CREATE GPS PO"
type textarea "x"
type textarea "CREATE GPS POI"
type textarea "x"
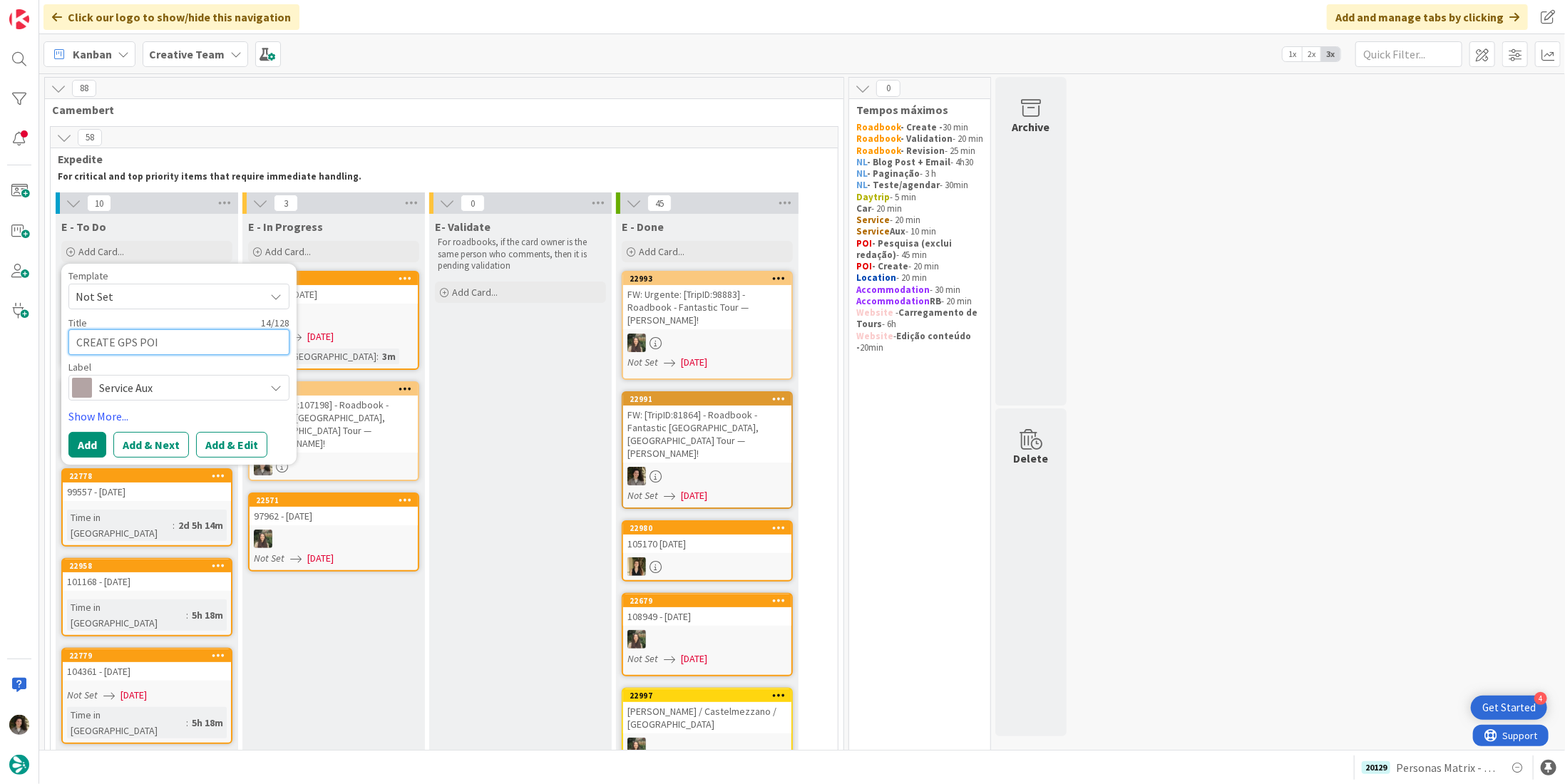
type textarea "CREATE GPS POIN"
type textarea "x"
type textarea "CREATE GPS POINT"
type textarea "x"
type textarea "CREATE GPS POINT"
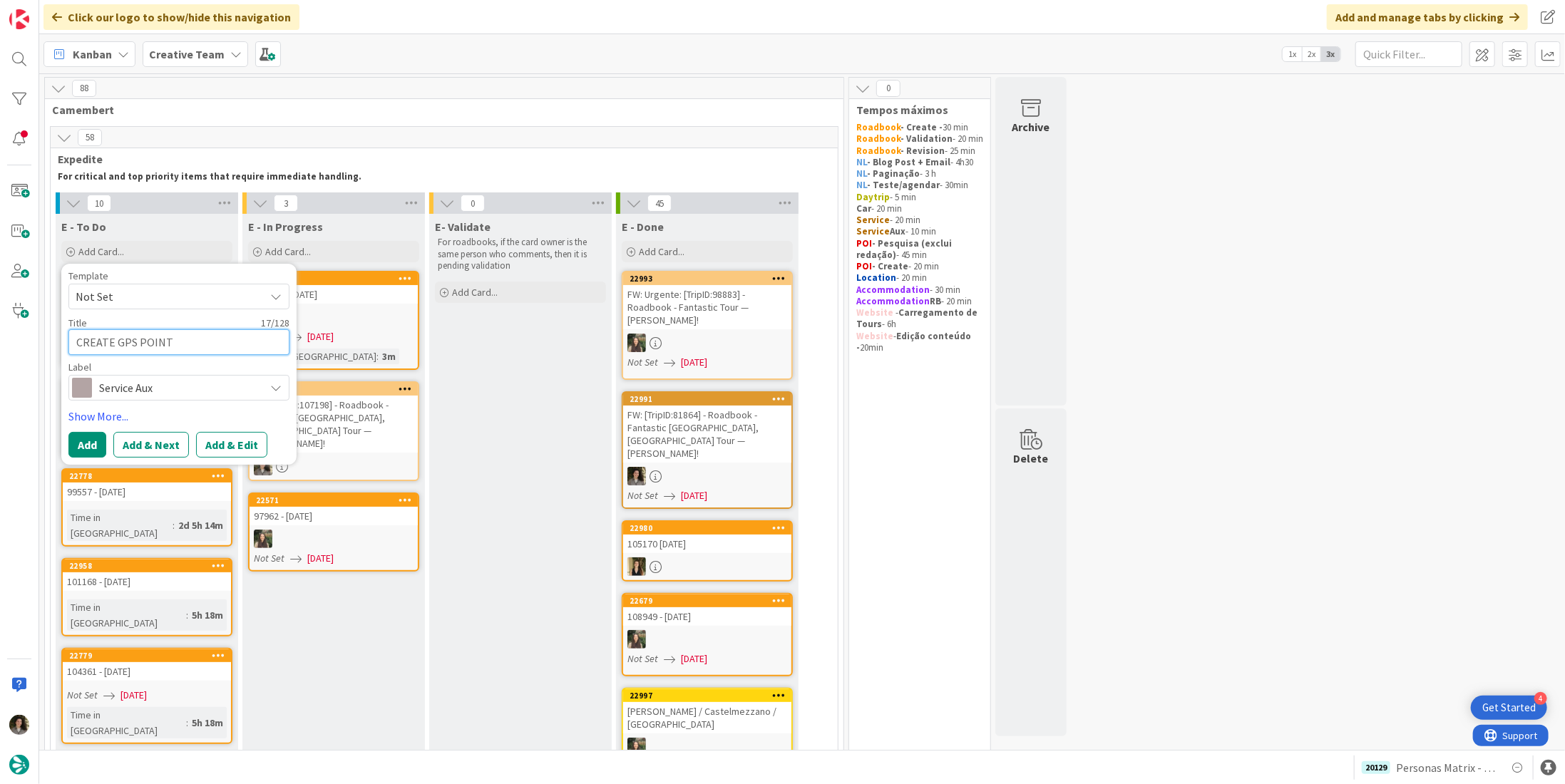
type textarea "x"
type textarea "CREATE GPS POINT -"
type textarea "x"
type textarea "CREATE GPS POINT -"
type textarea "x"
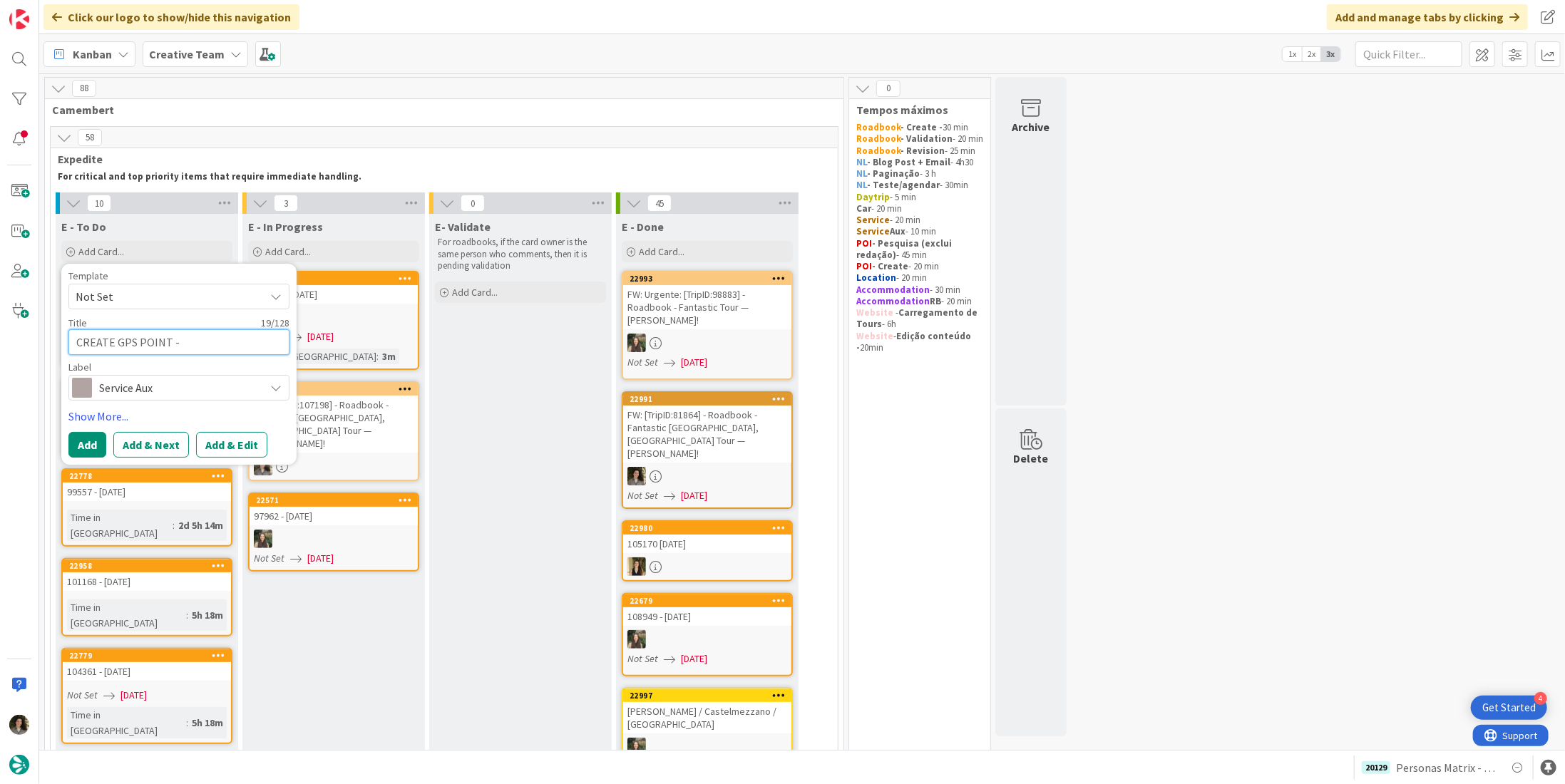
type textarea "CREATE GPS POINT - B"
type textarea "x"
type textarea "CREATE GPS POINT - Bu"
type textarea "x"
type textarea "CREATE GPS POINT - Bue"
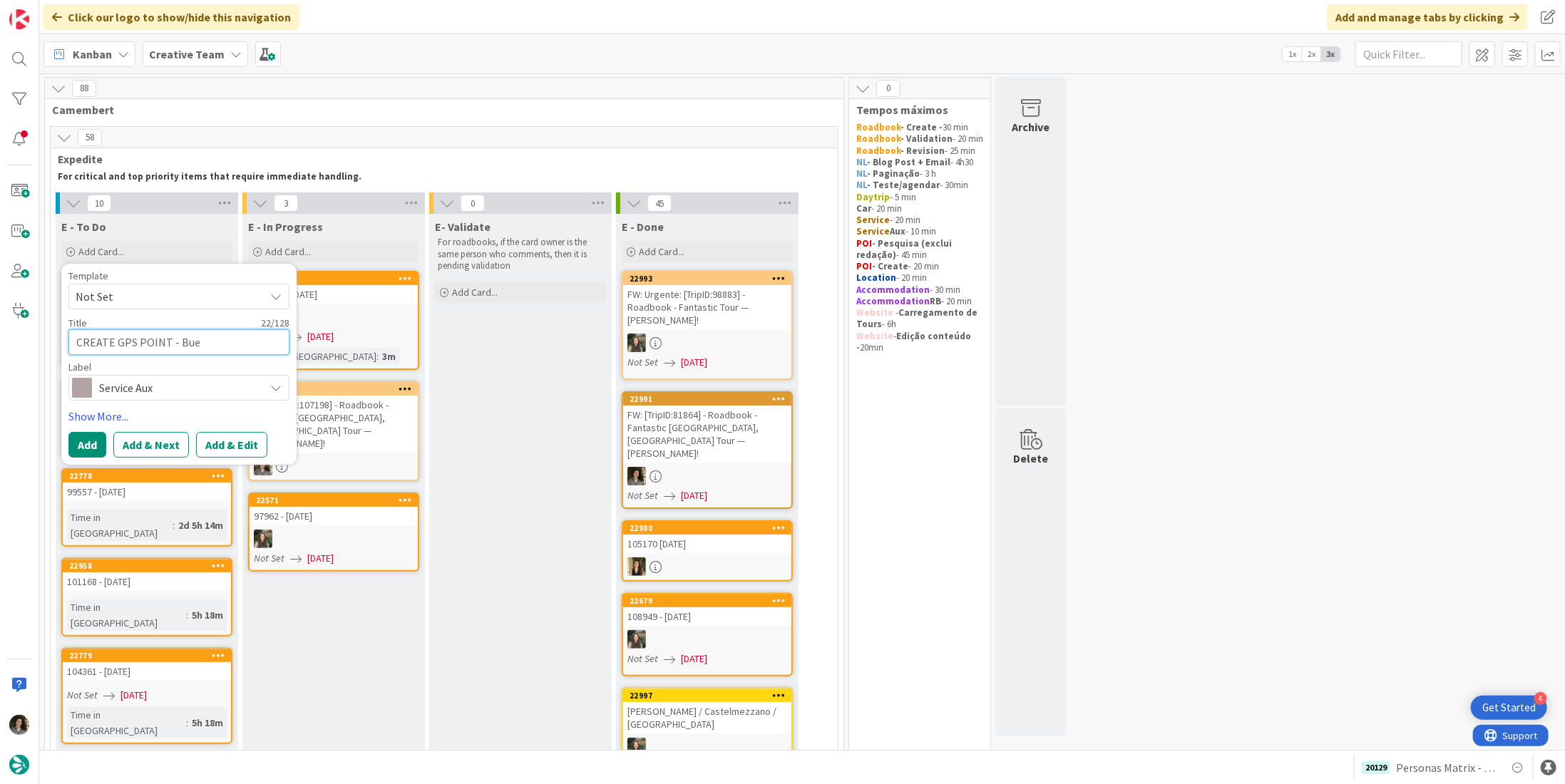
type textarea "x"
type textarea "CREATE GPS POINT - Bueg"
type textarea "x"
type textarea "CREATE GPS POINT - Buego"
type textarea "x"
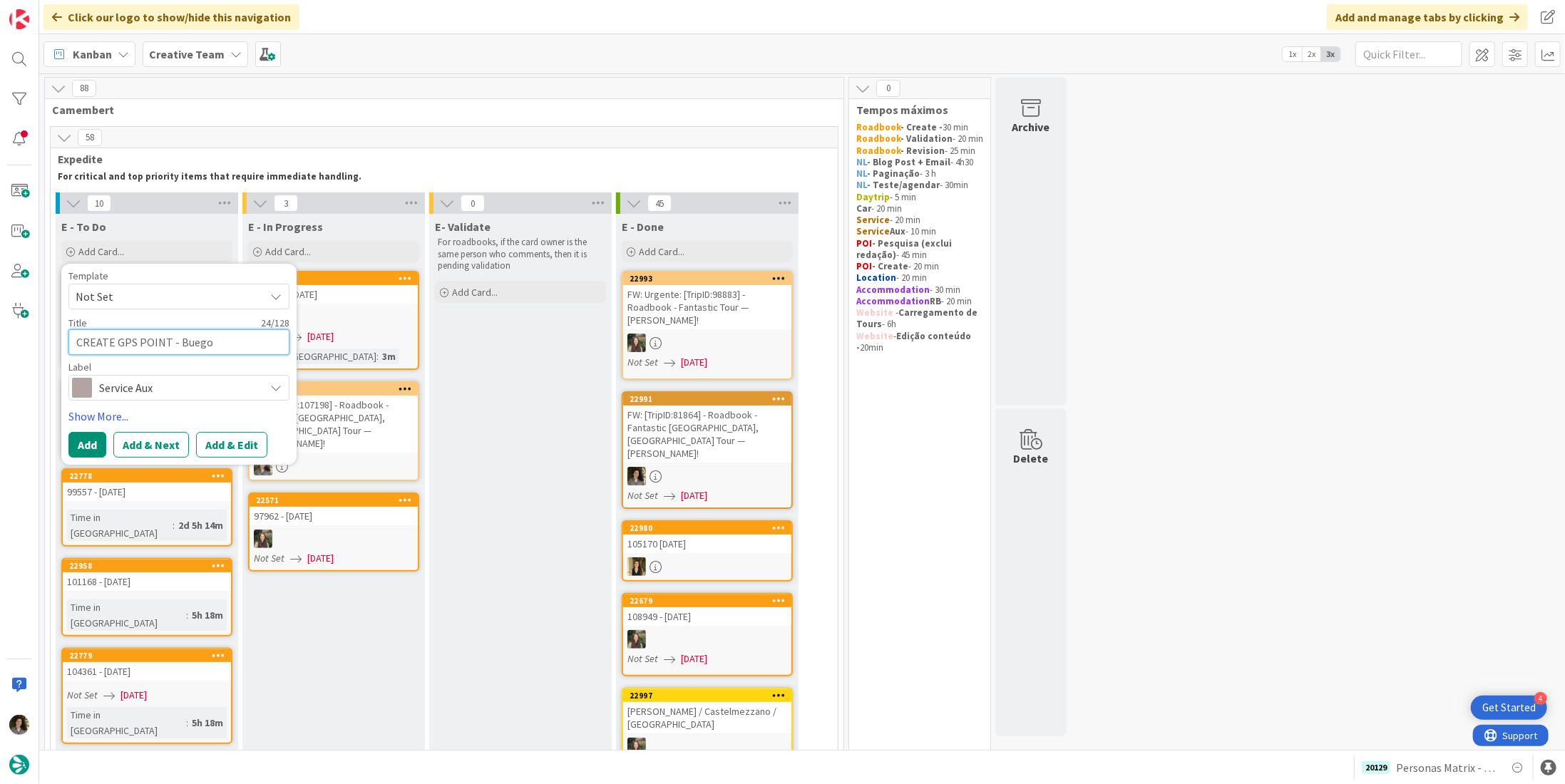
type textarea "CREATE GPS POINT - Bueg"
type textarea "x"
type textarea "CREATE GPS POINT - Bue"
type textarea "x"
type textarea "CREATE GPS POINT - Bu"
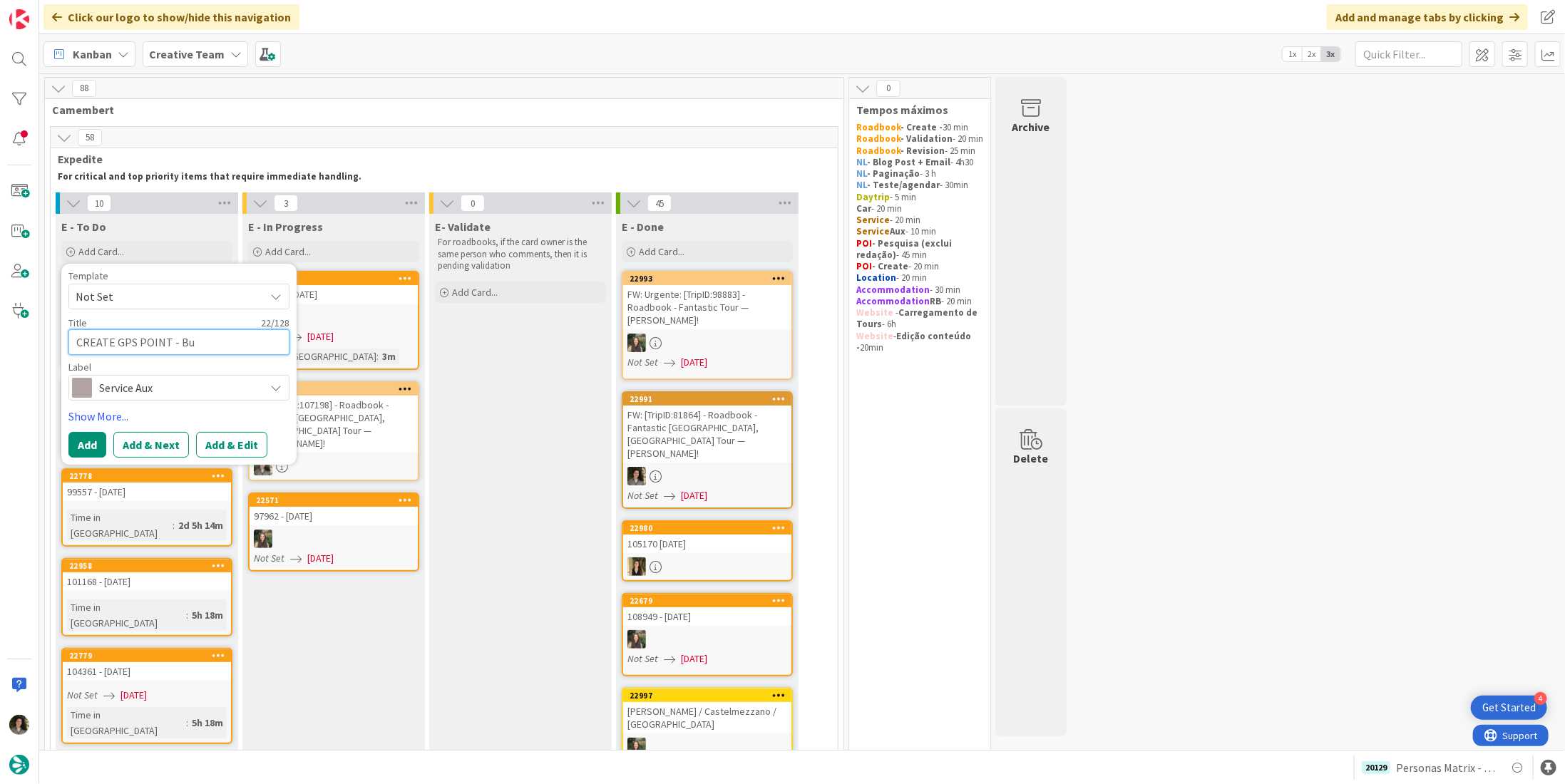
type textarea "x"
type textarea "CREATE GPS POINT - Bur"
type textarea "x"
type textarea "CREATE GPS POINT - Burg"
type textarea "x"
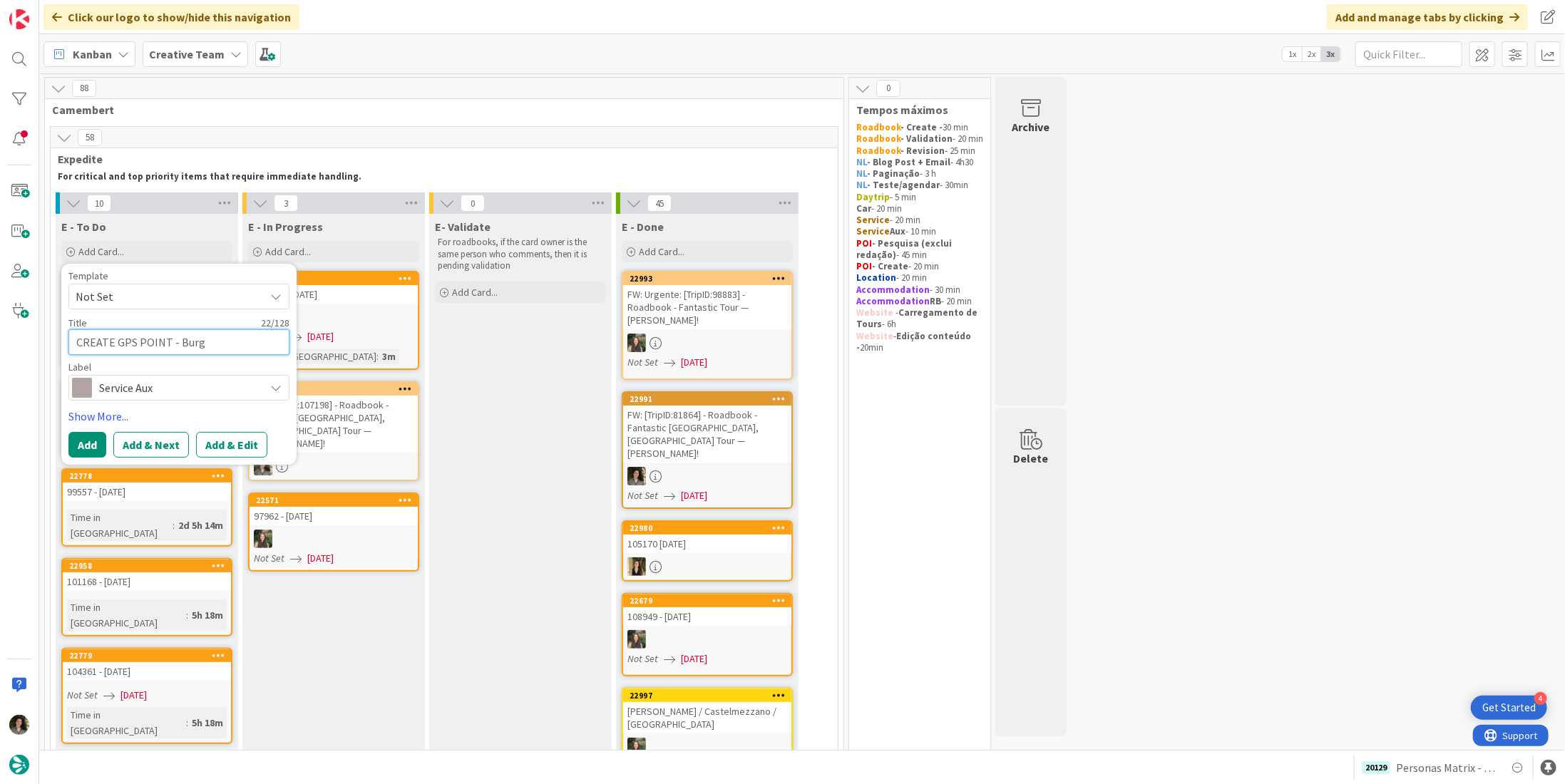
type textarea "CREATE GPS POINT - Burgo"
type textarea "x"
type textarea "CREATE GPS POINT - Burgos"
type textarea "x"
type textarea "CREATE GPS POINT - Burgos"
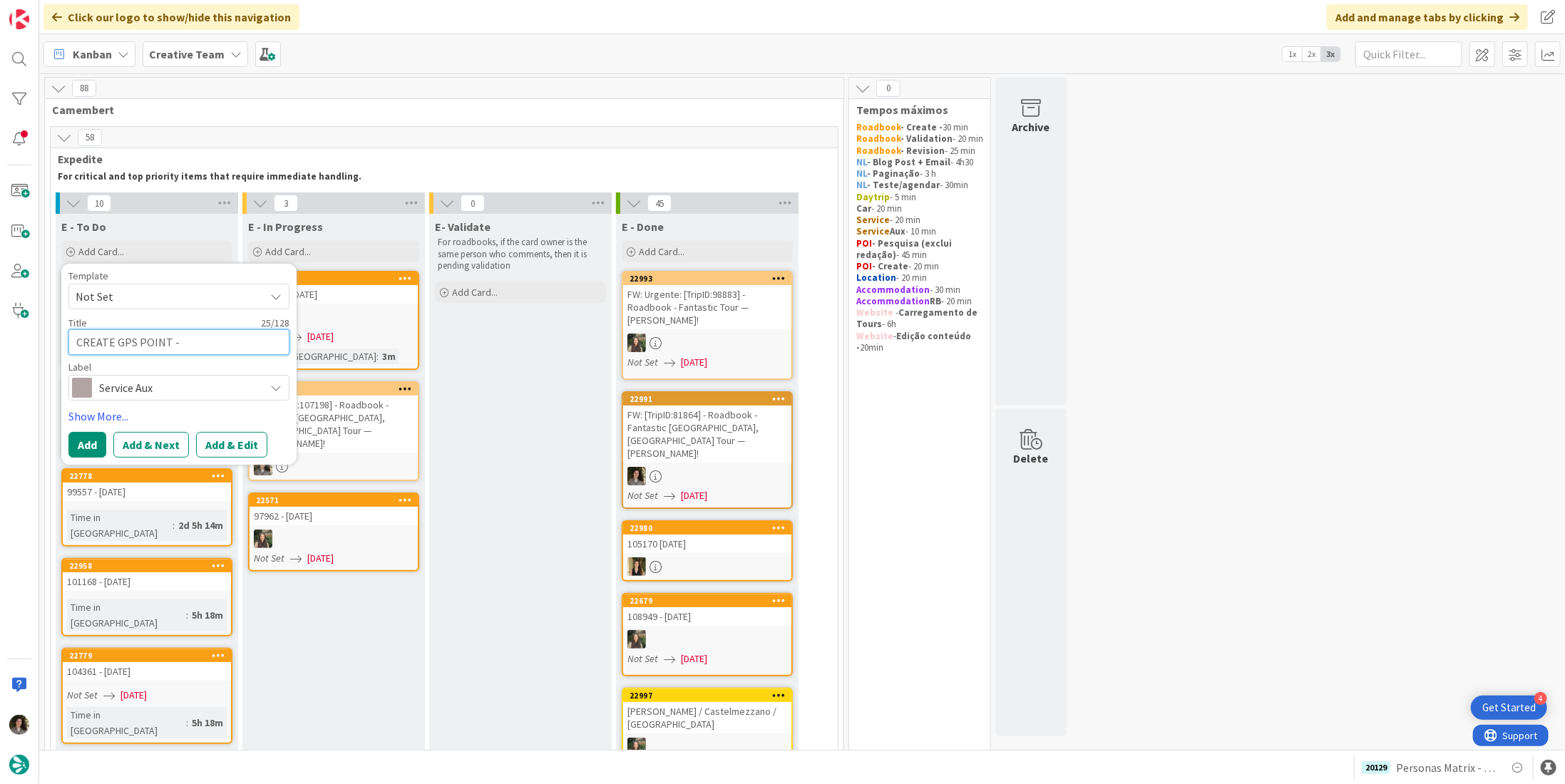
type textarea "x"
type textarea "CREATE GPS POINT - Burgos t"
type textarea "x"
type textarea "CREATE GPS POINT - Burgos"
type textarea "x"
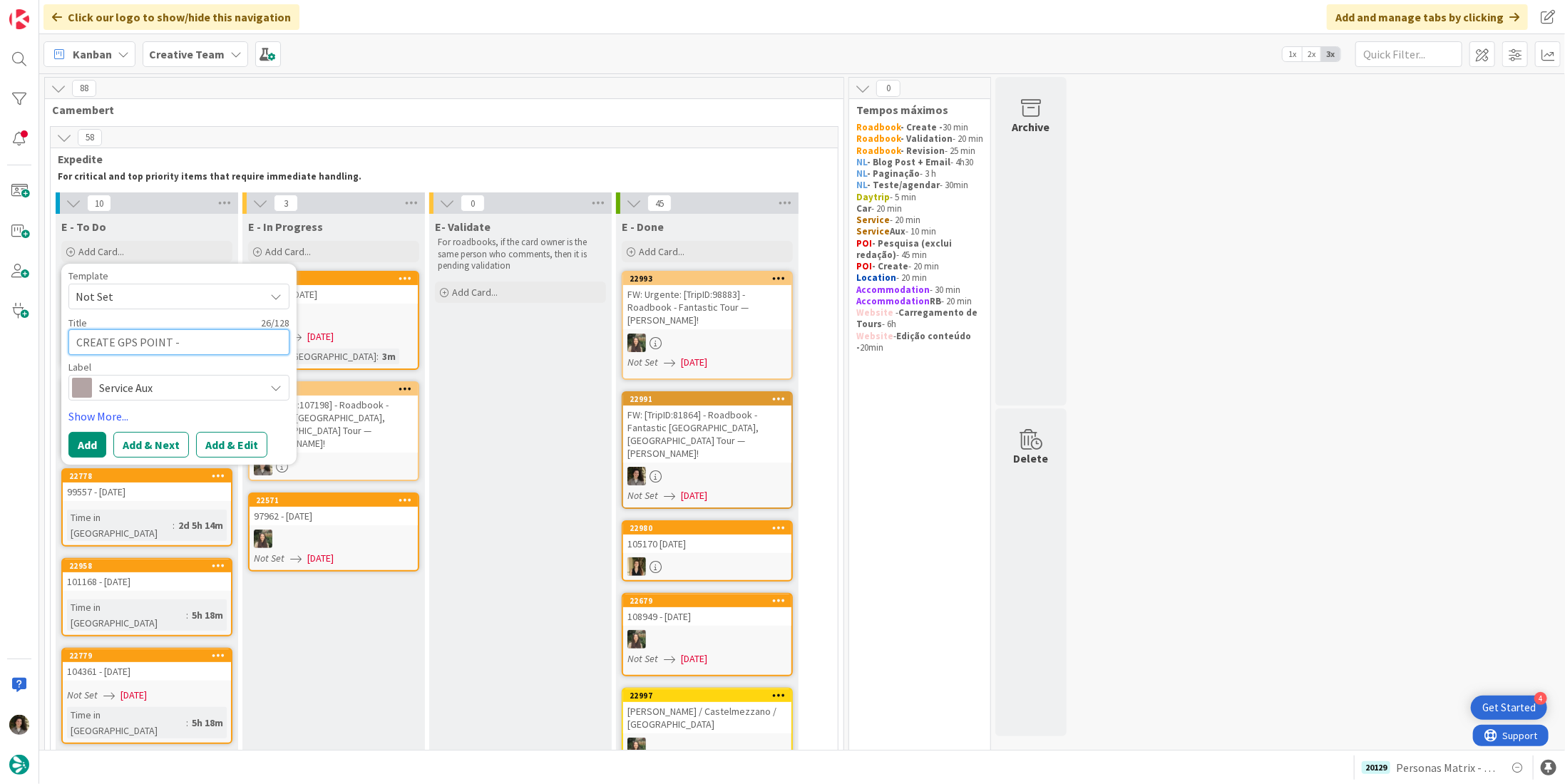
type textarea "CREATE GPS POINT - Burgos T"
type textarea "x"
type textarea "CREATE GPS POINT - Burgos Tr"
type textarea "x"
type textarea "CREATE GPS POINT - Burgos Tra"
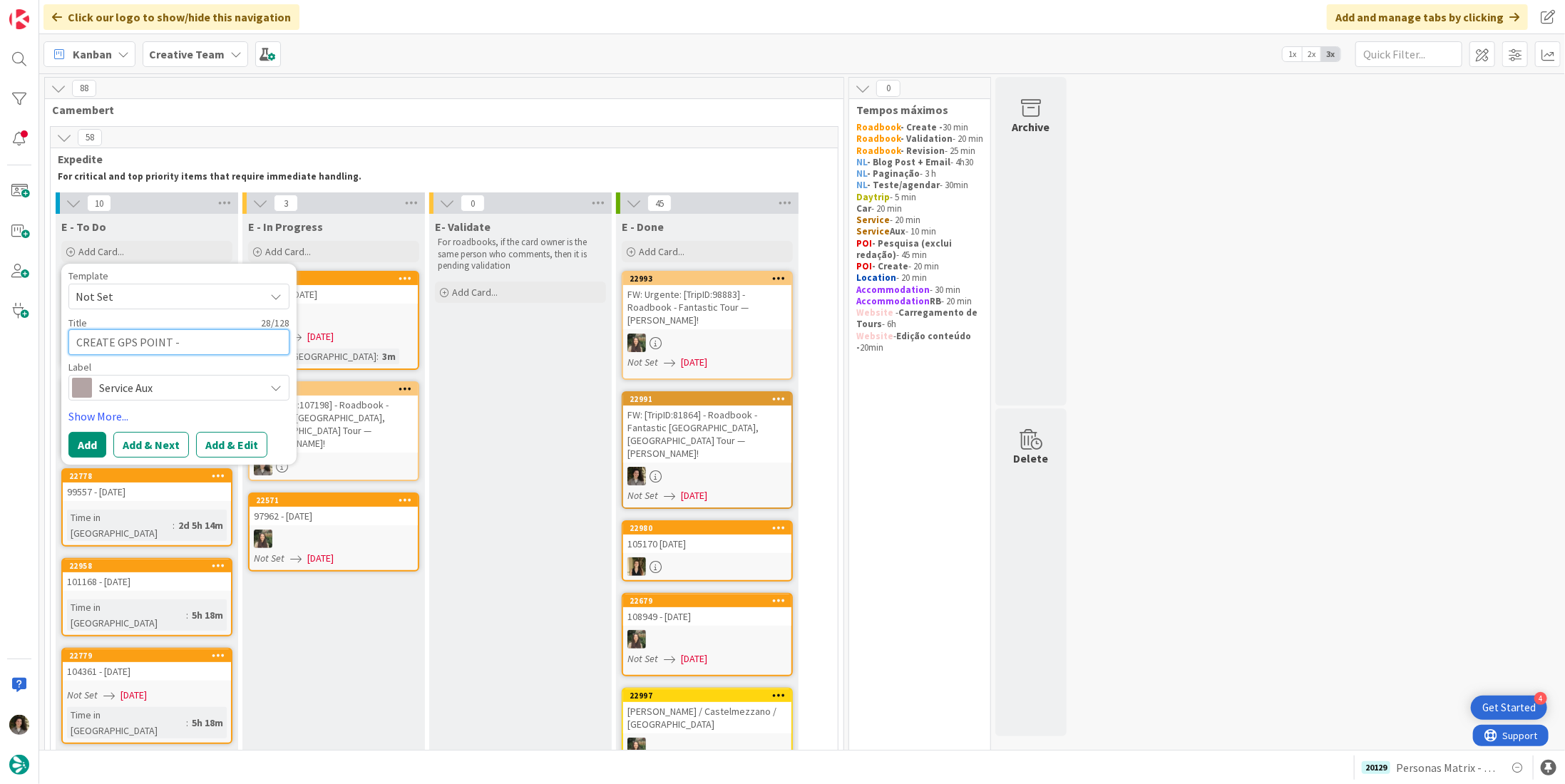
type textarea "x"
type textarea "CREATE GPS POINT - Burgos Trai"
type textarea "x"
type textarea "CREATE GPS POINT - Burgos Train"
type textarea "x"
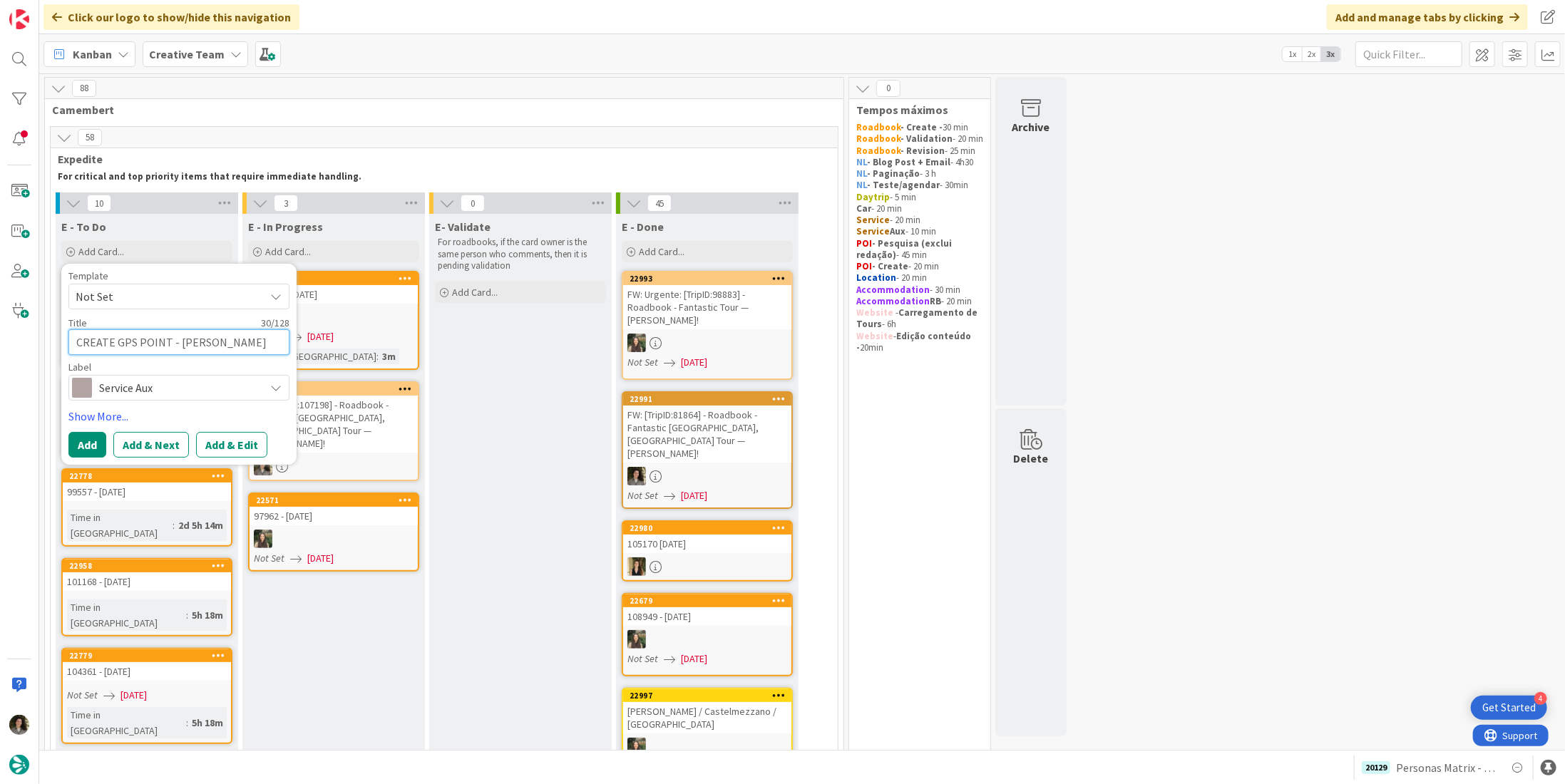
type textarea "CREATE GPS POINT - Burgos Train"
type textarea "x"
type textarea "CREATE GPS POINT - Burgos Train S"
type textarea "x"
type textarea "CREATE GPS POINT - Burgos Train St"
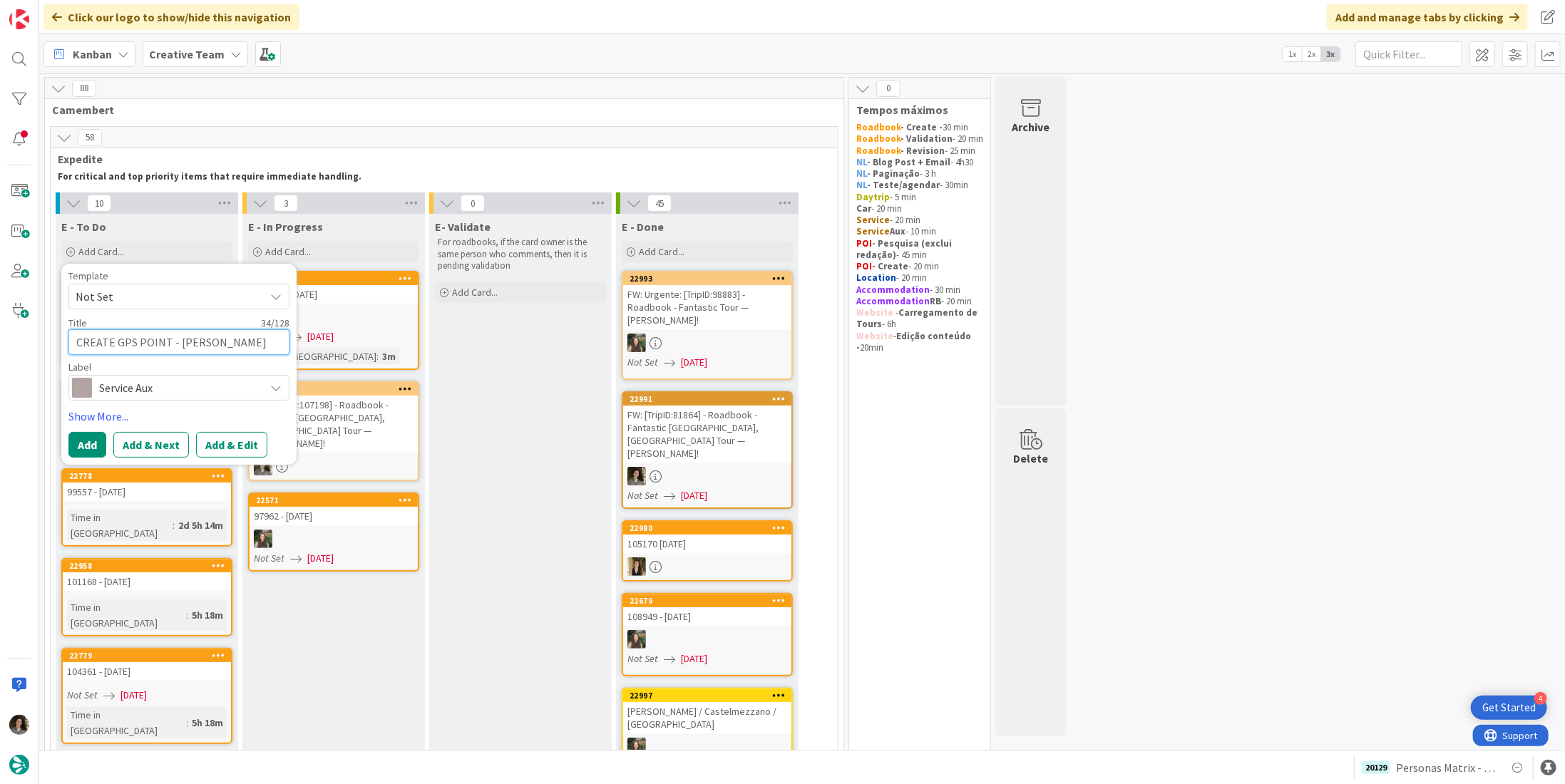
type textarea "x"
type textarea "CREATE GPS POINT - Burgos Train Sta"
type textarea "x"
type textarea "CREATE GPS POINT - Burgos Train Stati"
type textarea "x"
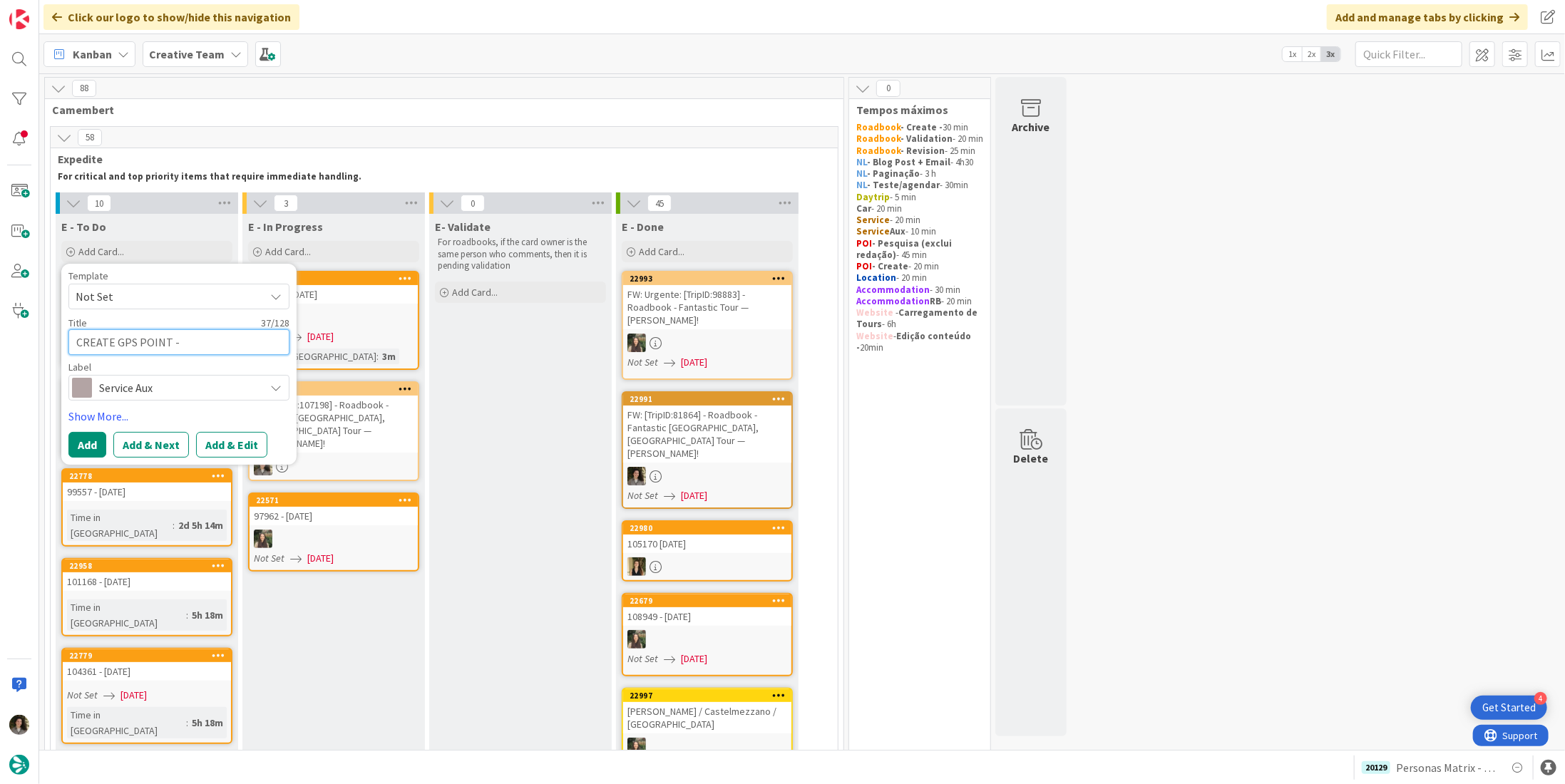
type textarea "CREATE GPS POINT - Burgos Train Statio"
type textarea "x"
type textarea "CREATE GPS POINT - Burgos Train Station"
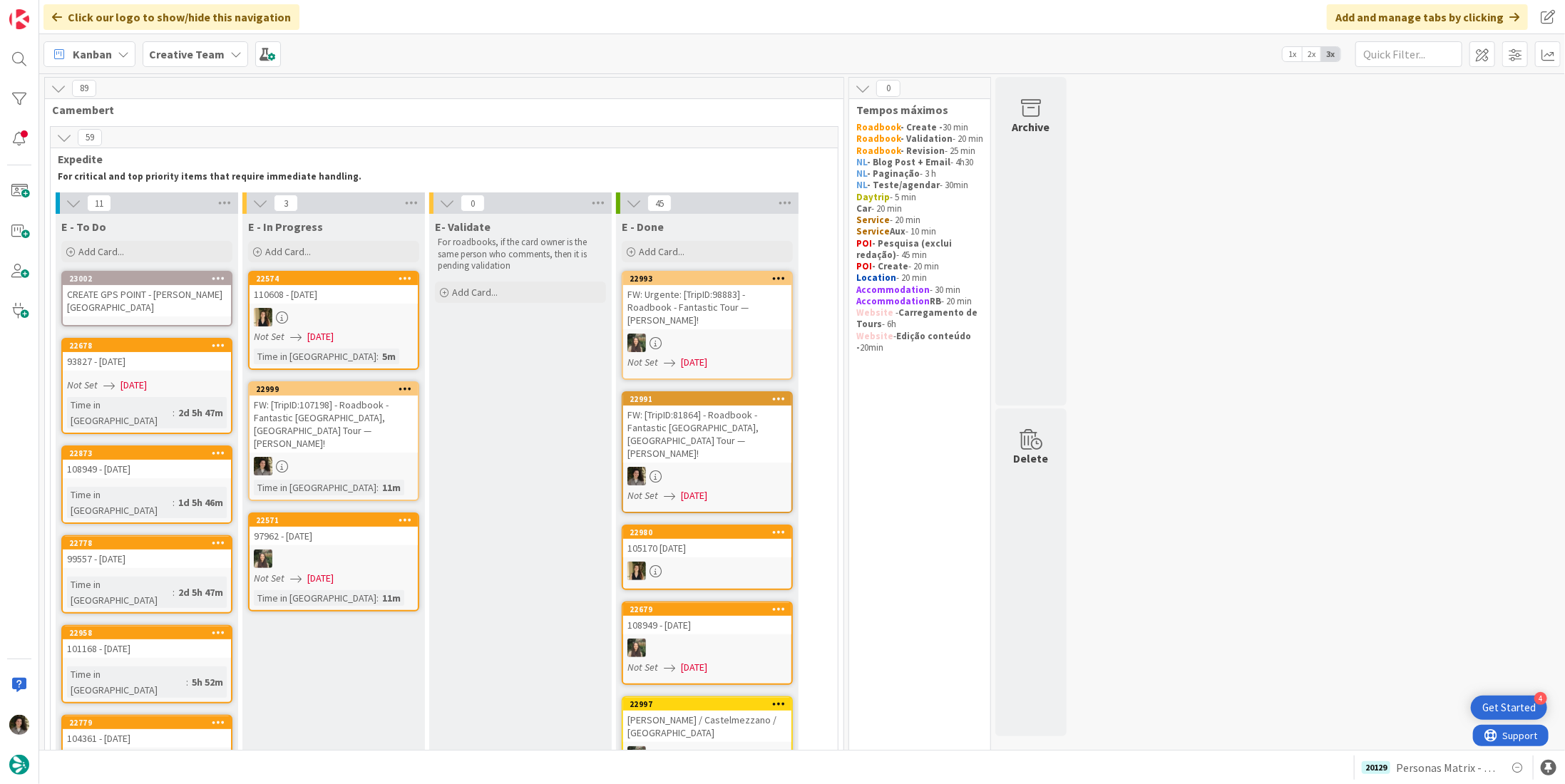
click at [149, 287] on div "CREATE GPS POINT - Burgos Train Station" at bounding box center [147, 301] width 169 height 31
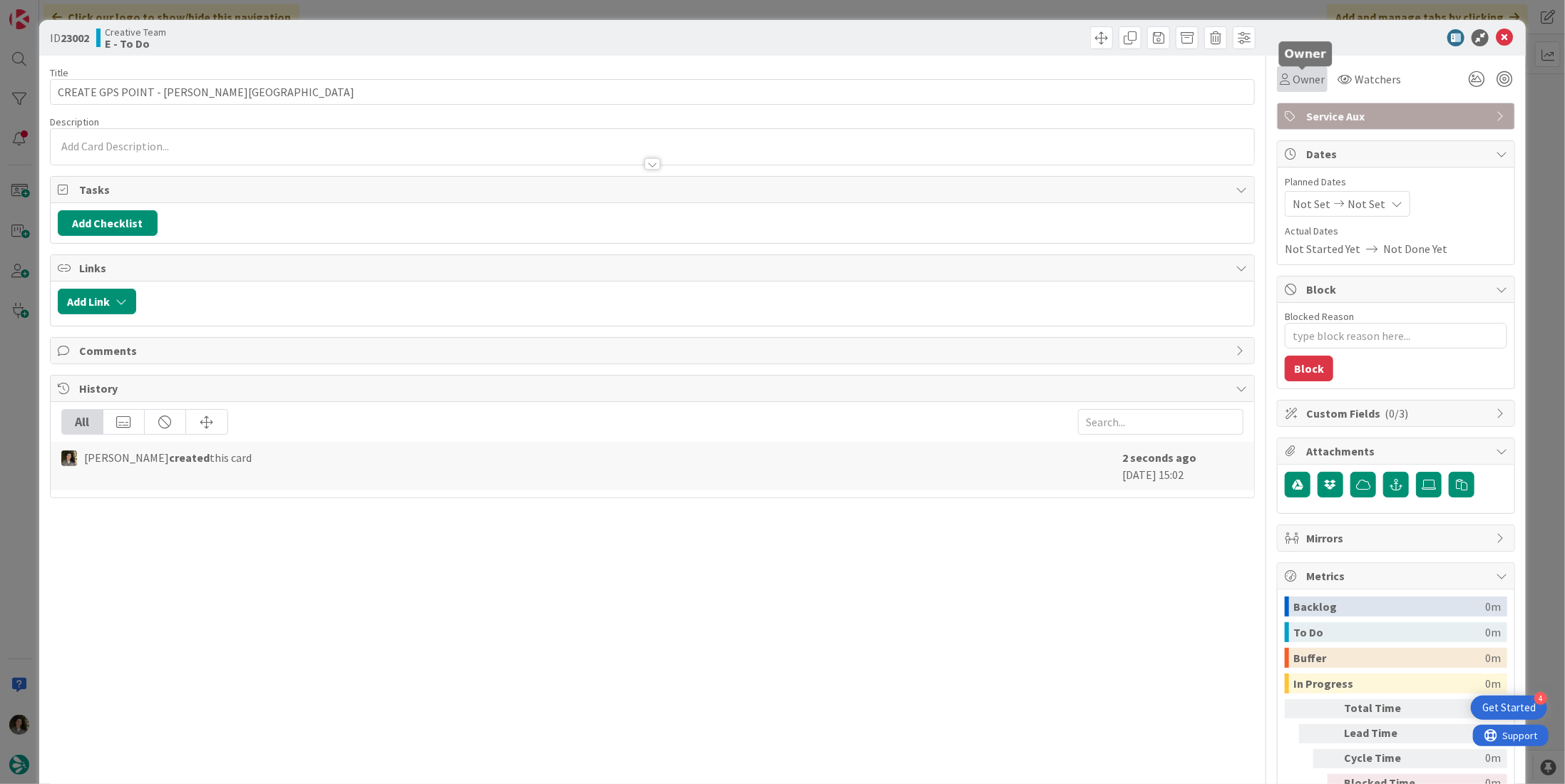
click at [1307, 84] on span "Owner" at bounding box center [1309, 80] width 32 height 17
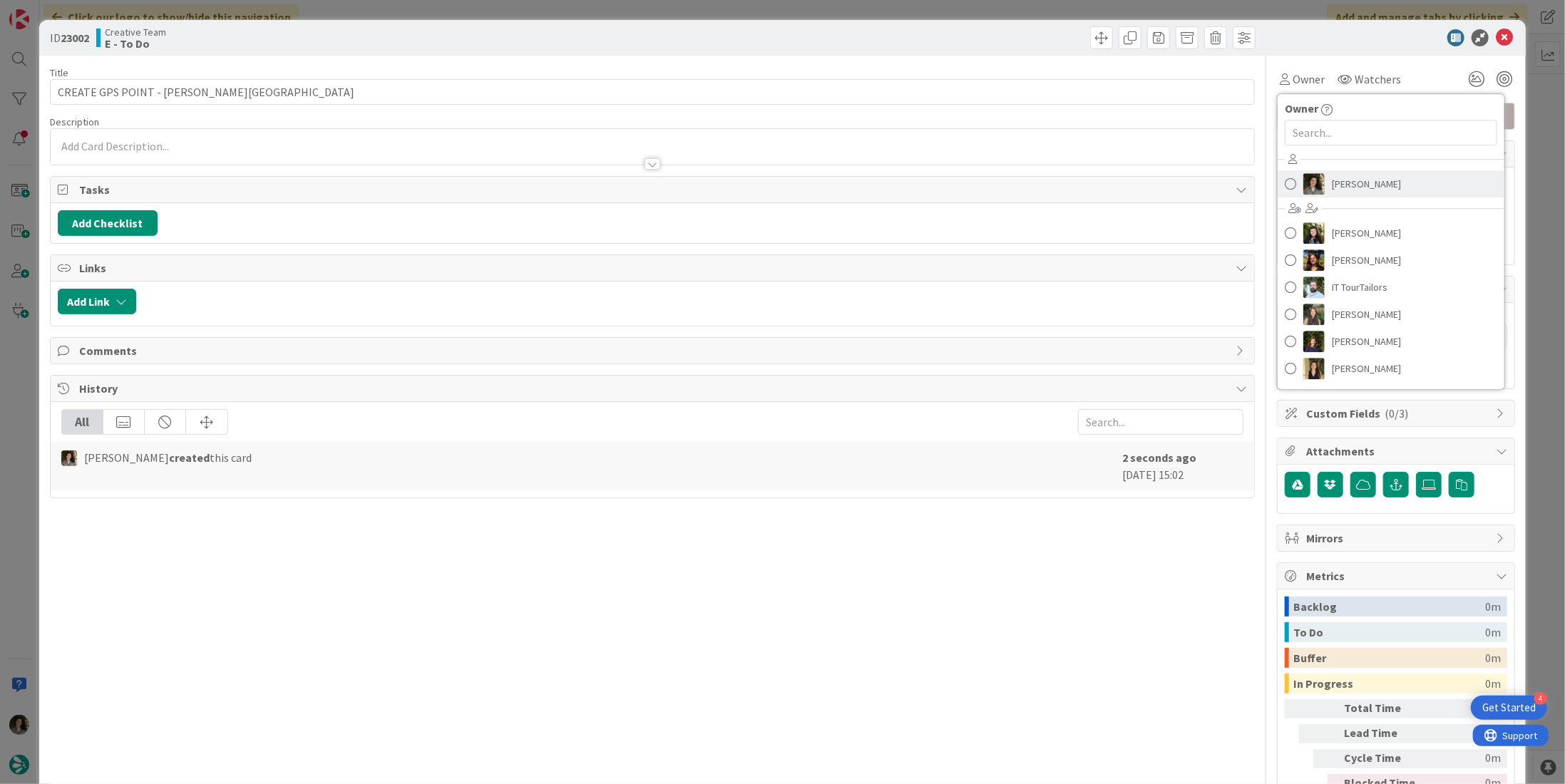
click at [1384, 175] on link "[PERSON_NAME]" at bounding box center [1391, 184] width 227 height 27
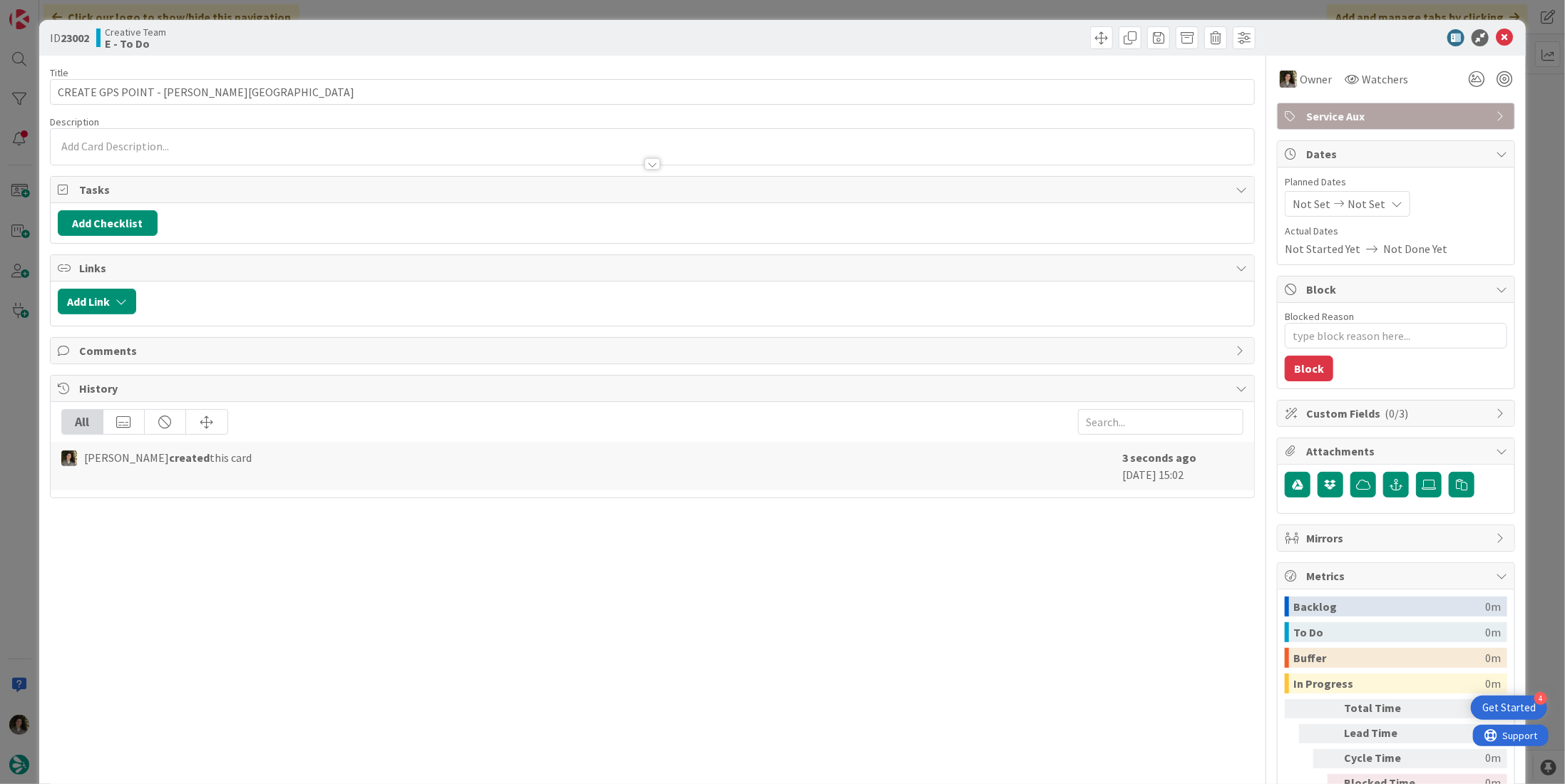
type textarea "x"
click at [1391, 202] on icon at bounding box center [1396, 204] width 11 height 11
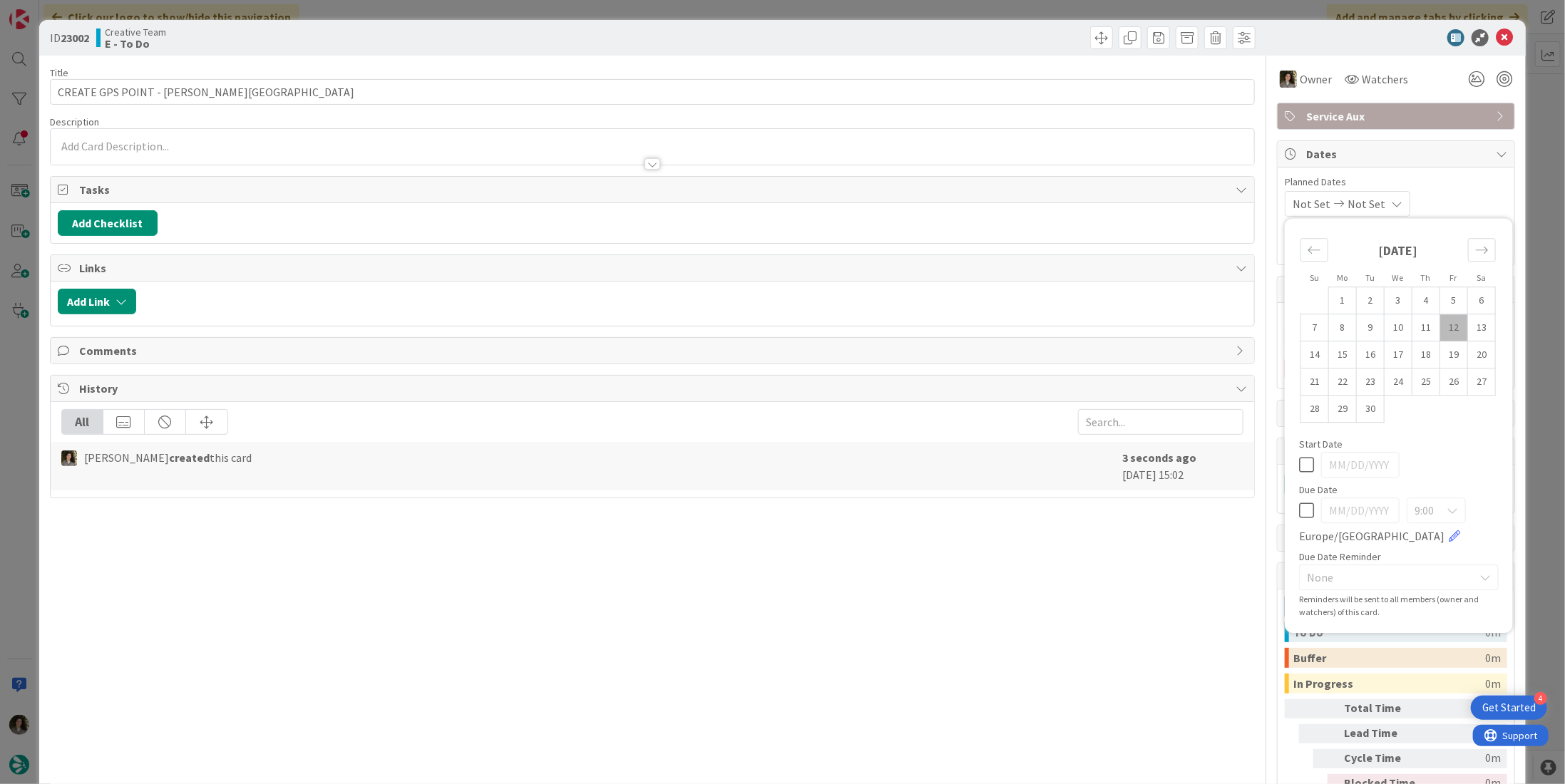
click at [1299, 503] on icon at bounding box center [1307, 510] width 15 height 17
type input "[DATE]"
click at [1018, 576] on div "Title 39 / 128 CREATE GPS POINT - Burgos Train Station Description Melissa Sant…" at bounding box center [652, 444] width 1205 height 777
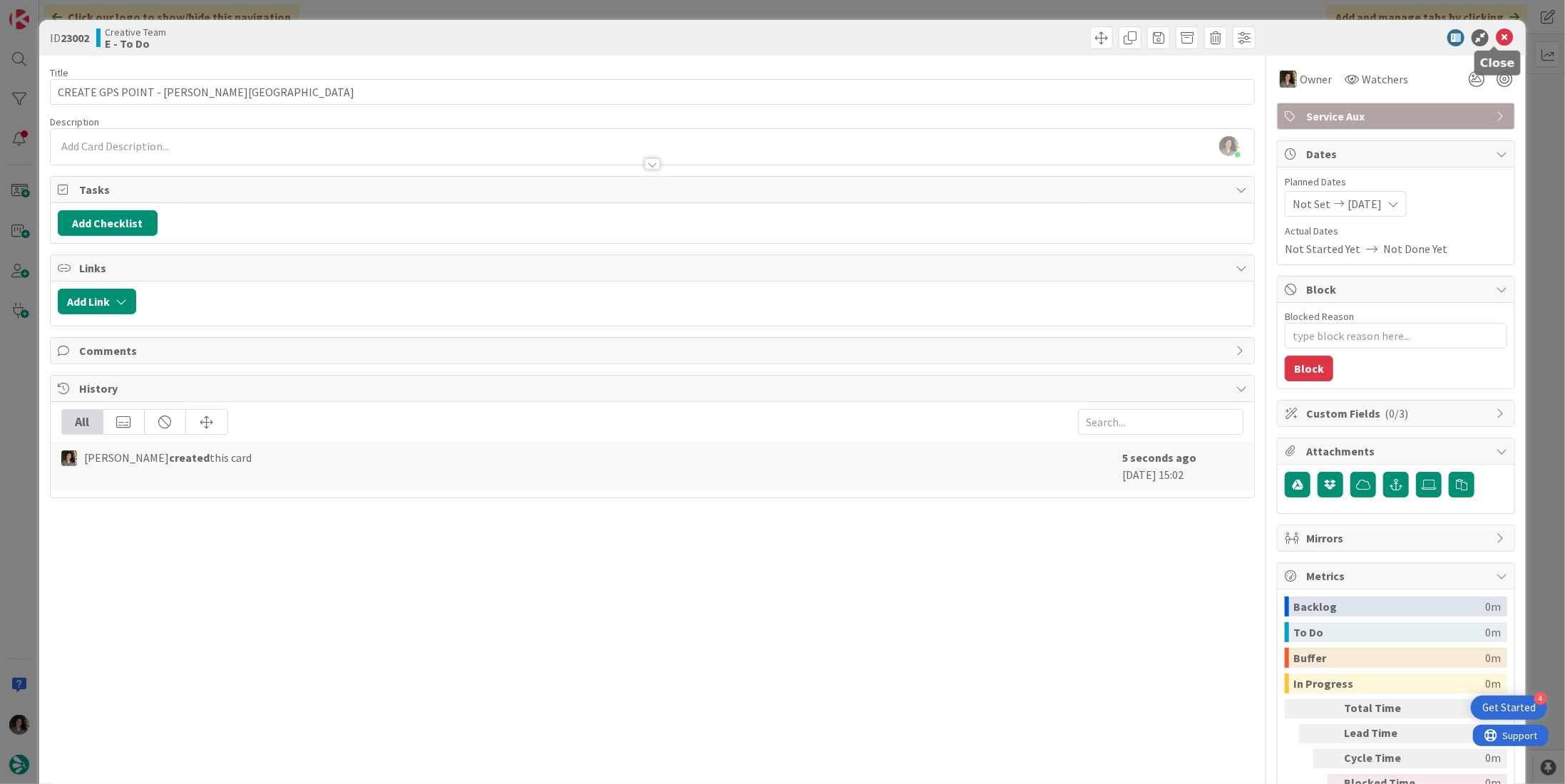
click at [1496, 39] on icon at bounding box center [1505, 38] width 17 height 17
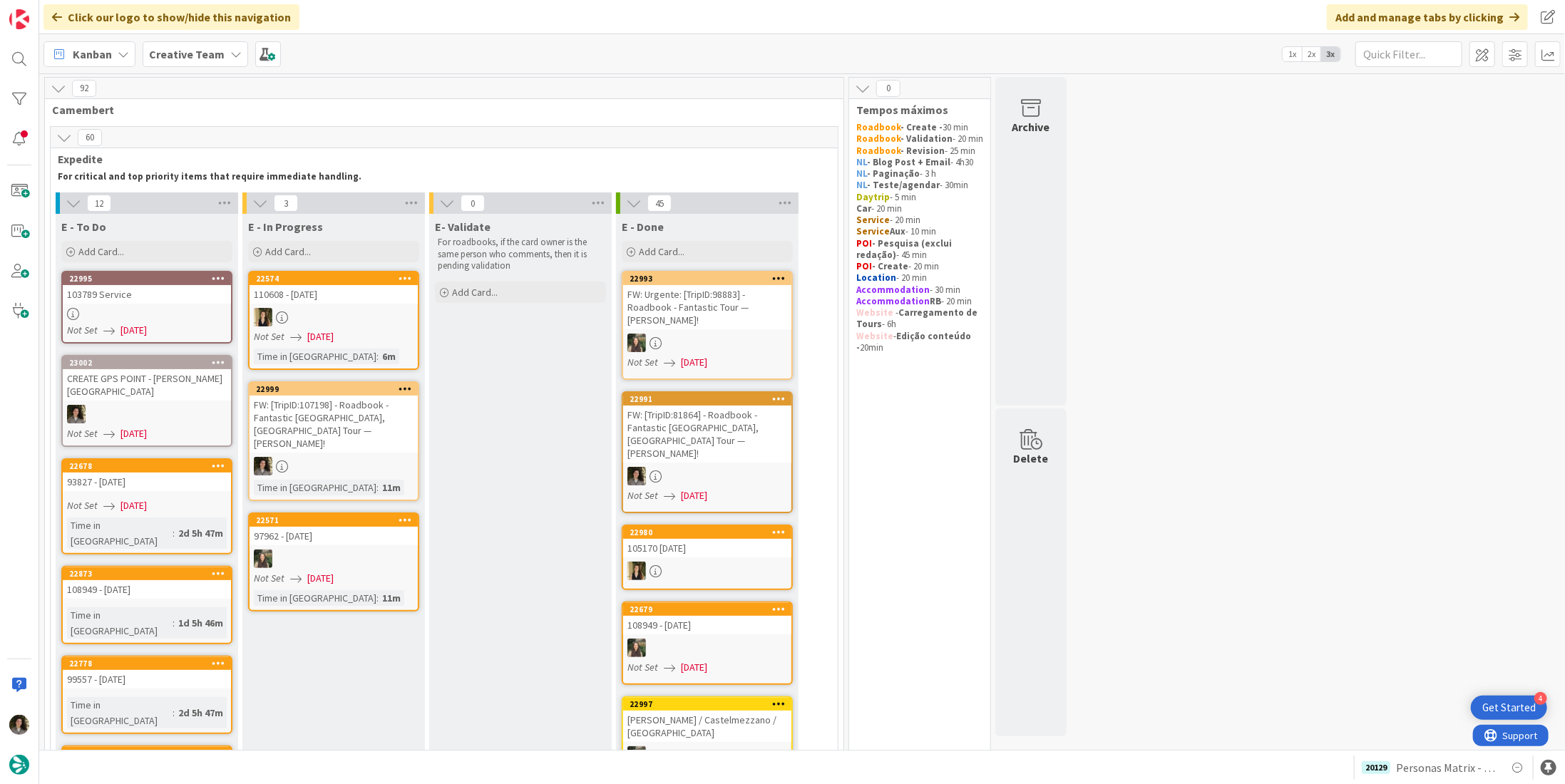
click at [171, 402] on link "23002 CREATE GPS POINT - Burgos Train Station Not Set 09/12/2025" at bounding box center [146, 402] width 171 height 92
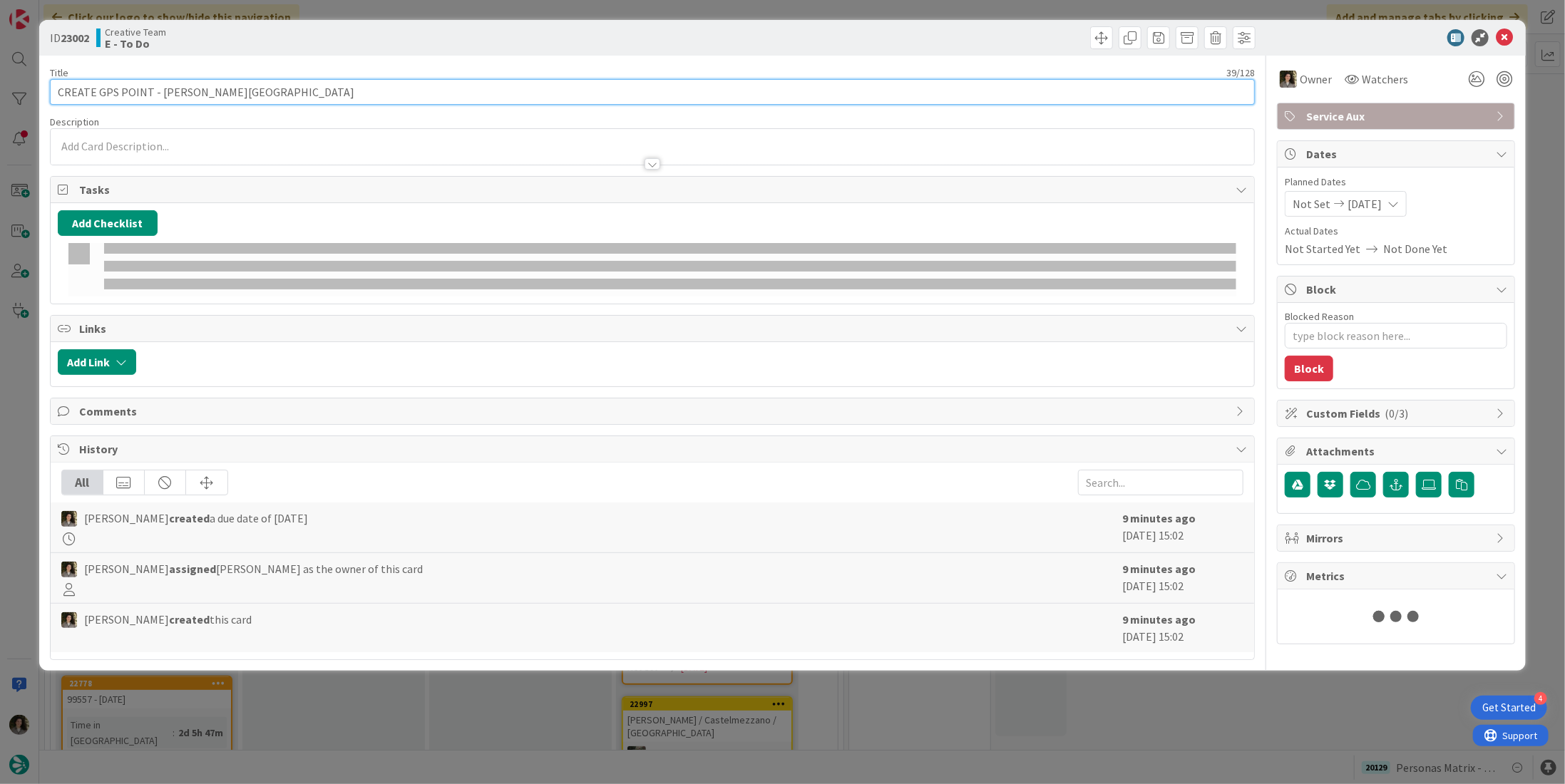
type textarea "x"
click at [371, 95] on input "CREATE GPS POINT - Burgos Train Station" at bounding box center [652, 92] width 1205 height 25
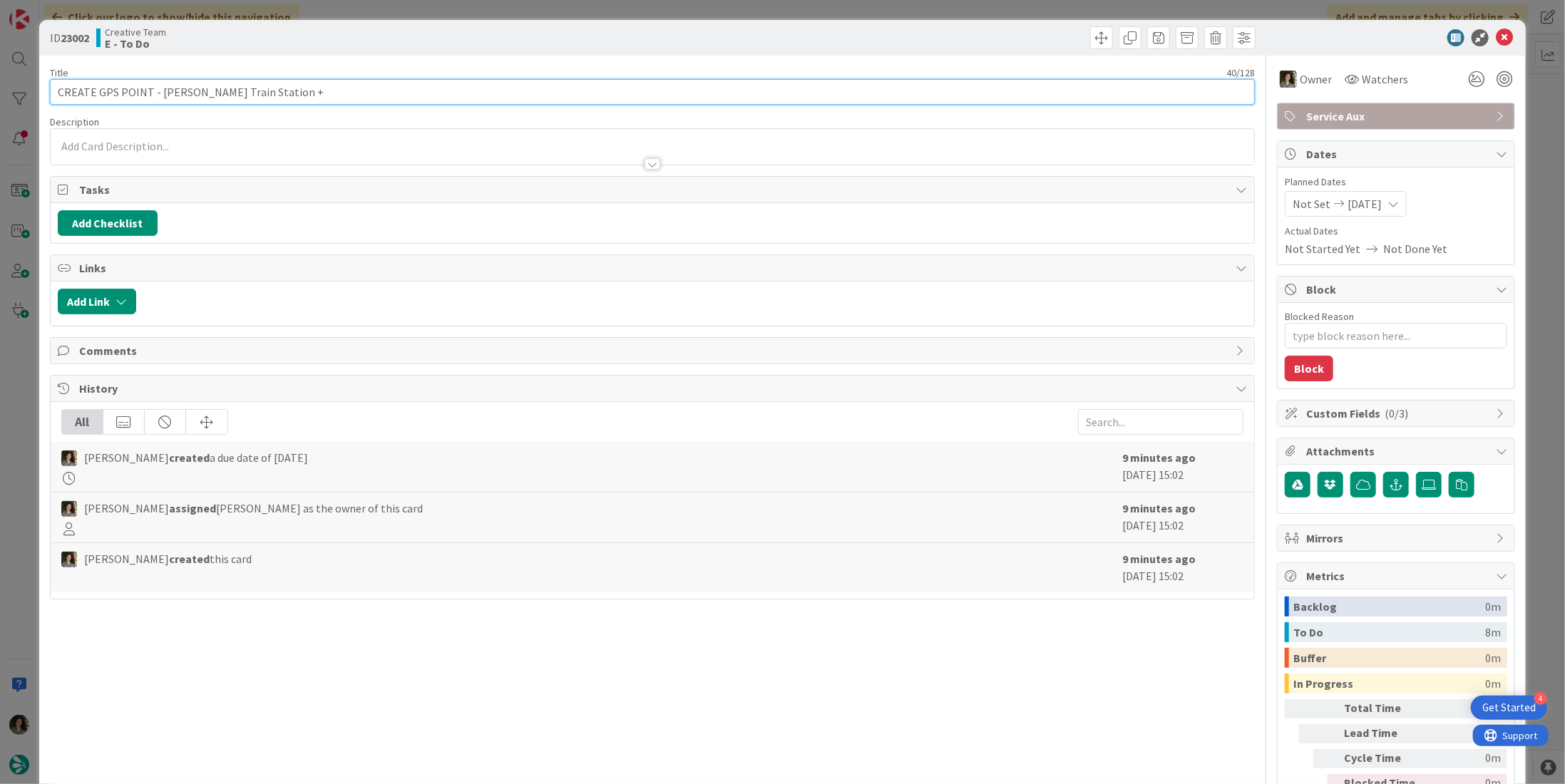
type input "CREATE GPS POINT - Burgos Train Station +"
type textarea "x"
type input "CREATE GPS POINT - Burgos Train Station + B"
type textarea "x"
type input "CREATE GPS POINT - [PERSON_NAME][GEOGRAPHIC_DATA] + [GEOGRAPHIC_DATA]"
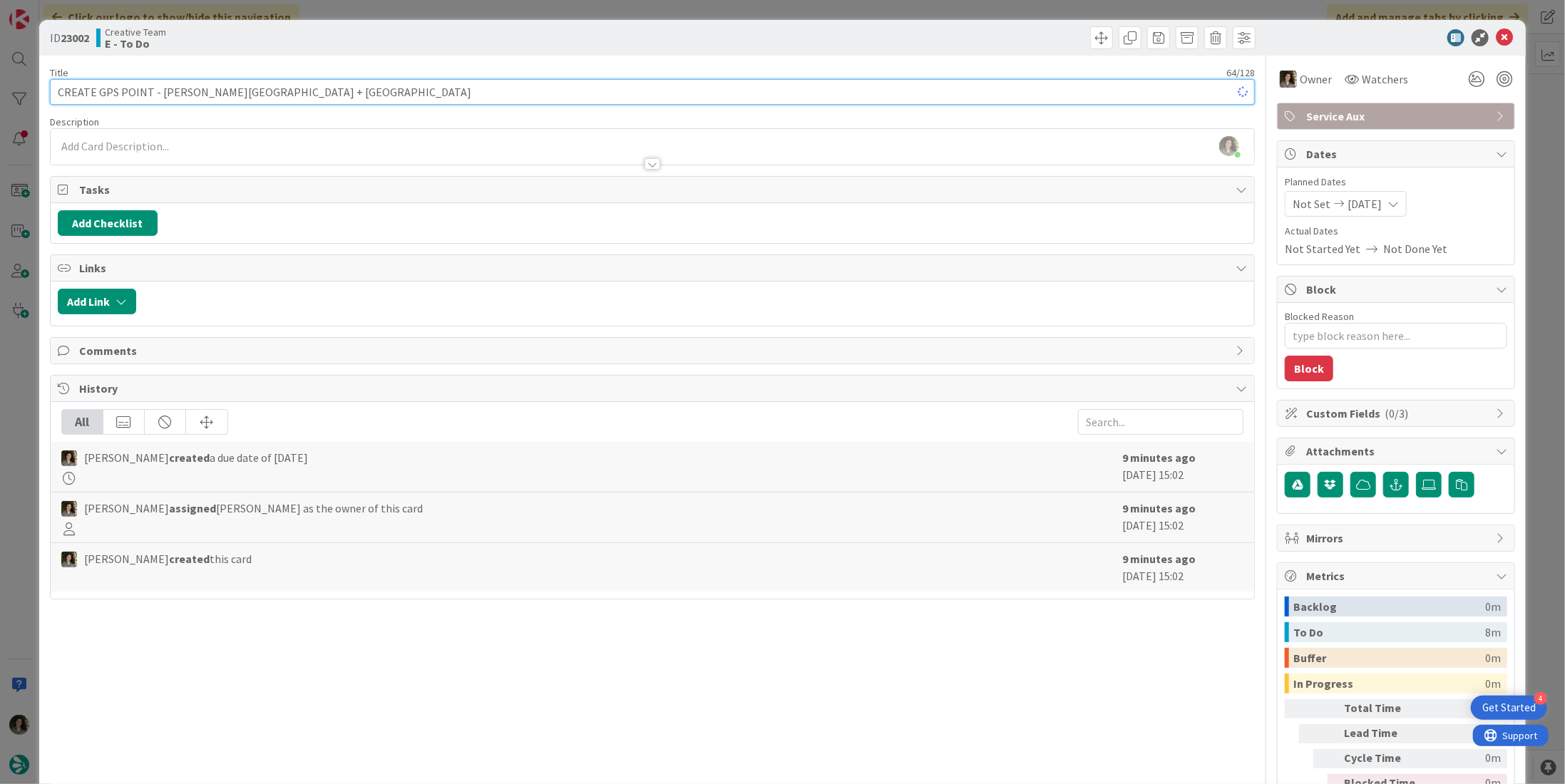
type textarea "x"
type input "CREATE GPS POINT - [PERSON_NAME][GEOGRAPHIC_DATA] + [GEOGRAPHIC_DATA]"
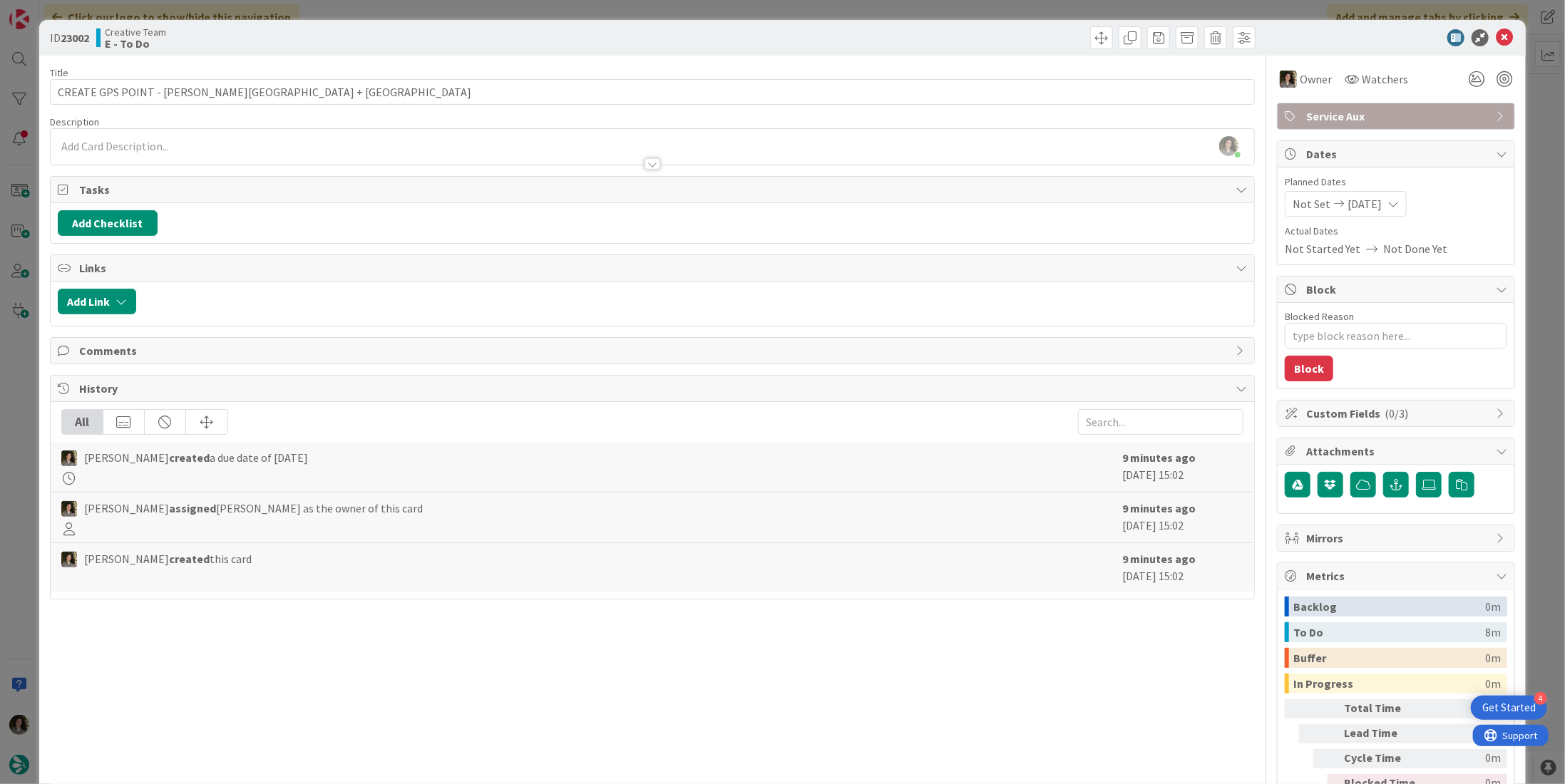
click at [405, 198] on div "Tasks" at bounding box center [653, 189] width 1204 height 26
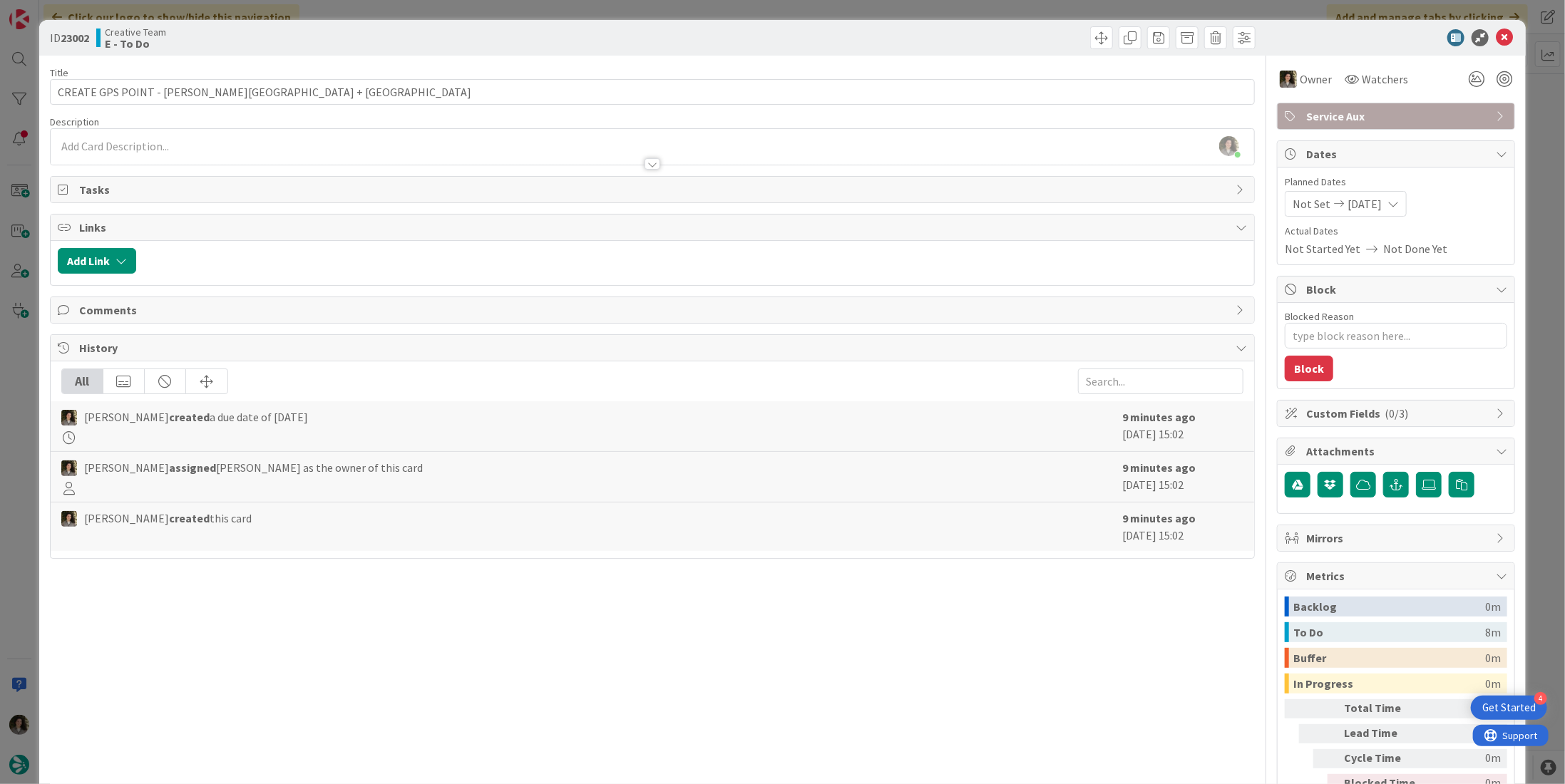
click at [1504, 34] on div at bounding box center [1388, 38] width 252 height 17
click at [1497, 38] on icon at bounding box center [1505, 38] width 17 height 17
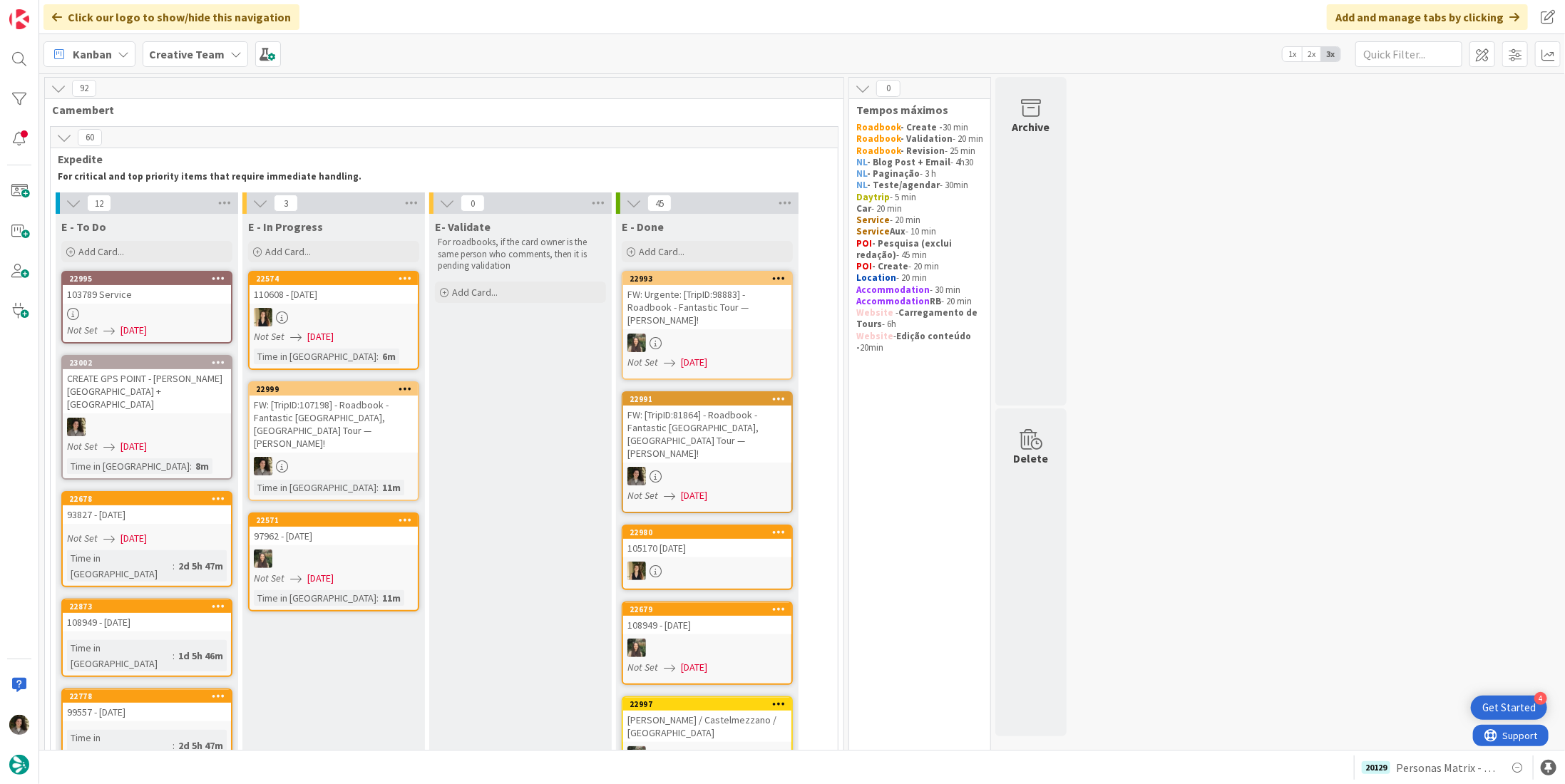
click at [130, 312] on div at bounding box center [147, 313] width 169 height 12
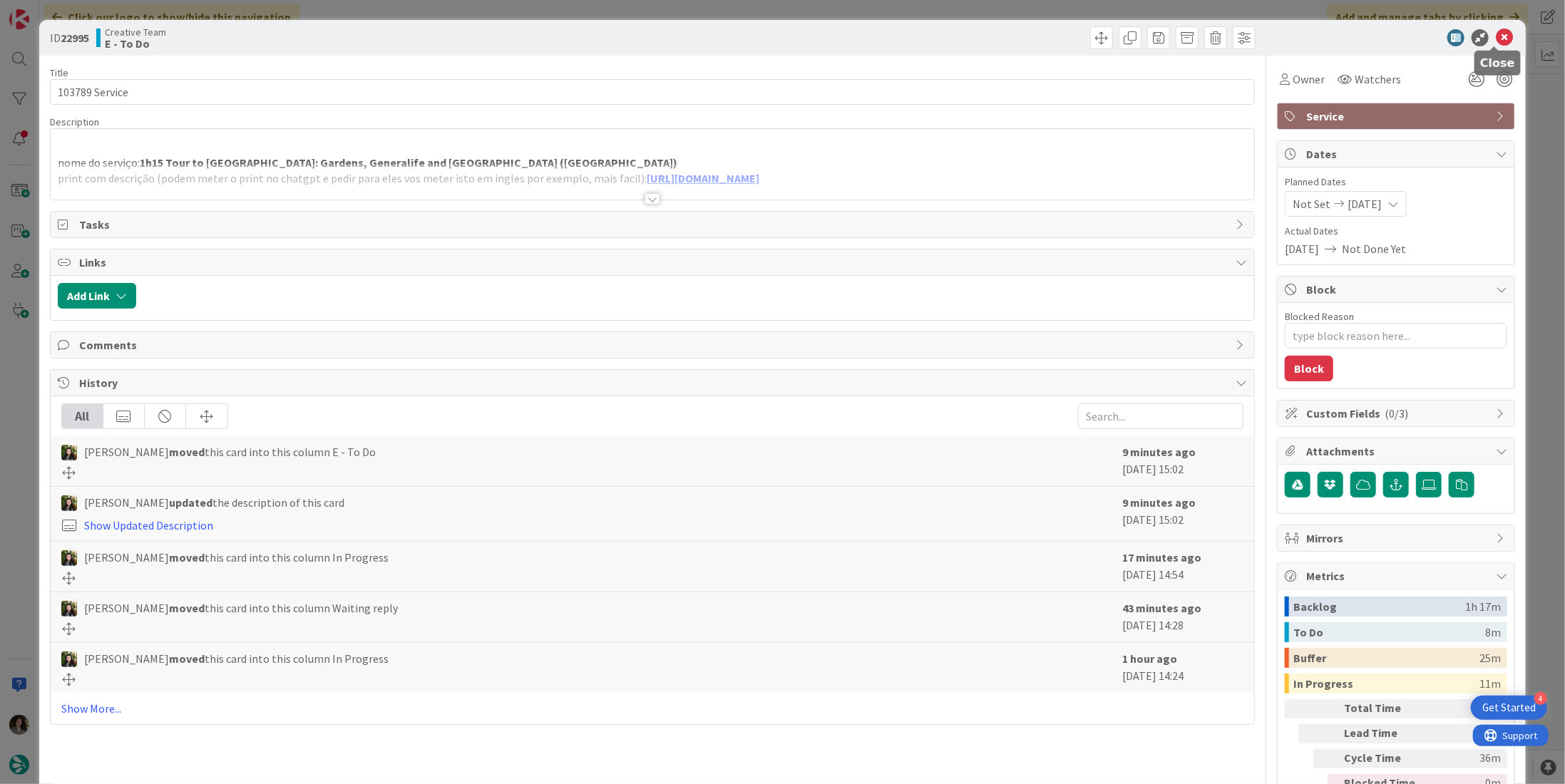
click at [1503, 36] on icon at bounding box center [1505, 38] width 17 height 17
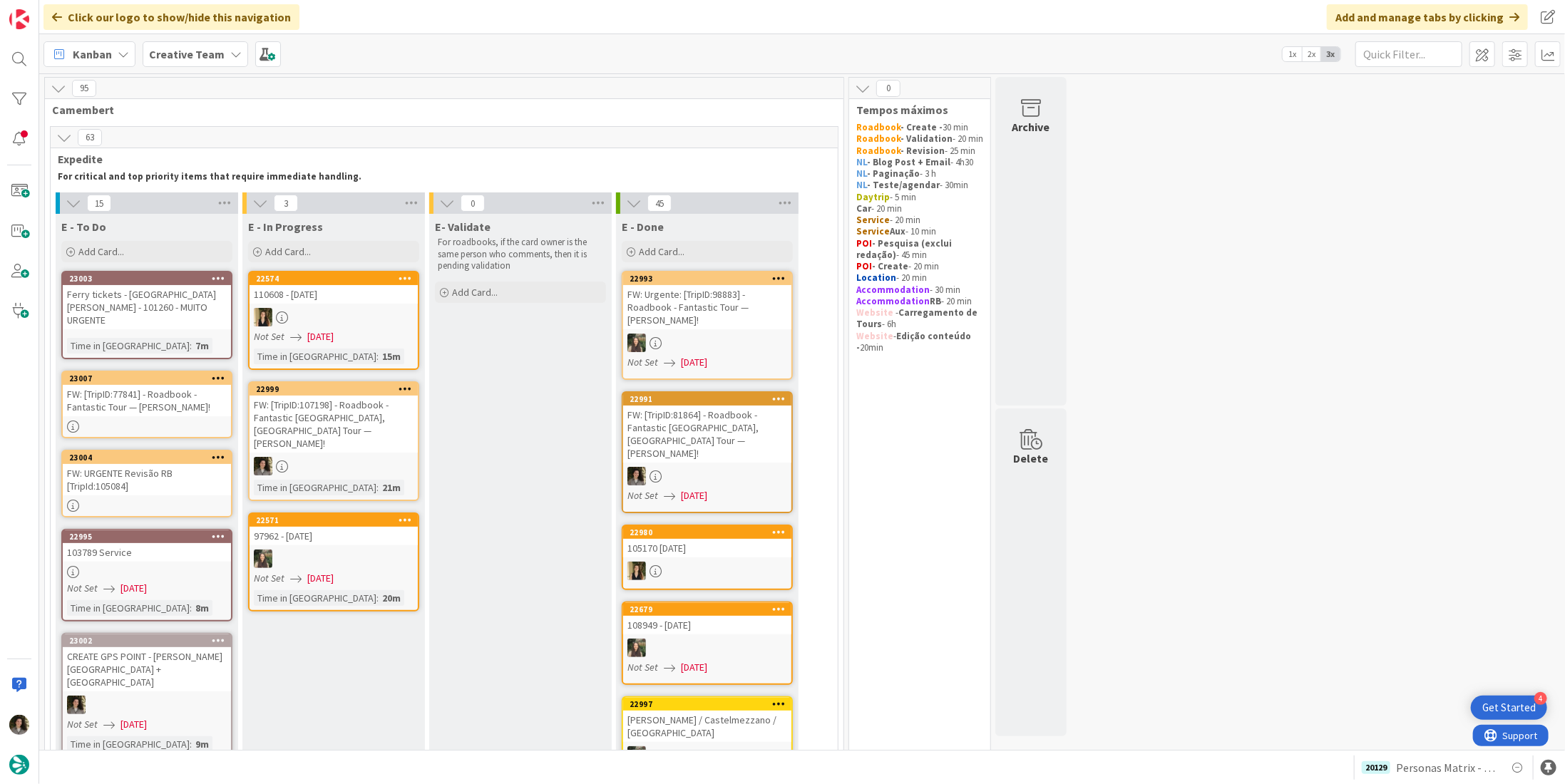
click at [175, 301] on div "Ferry tickets - [GEOGRAPHIC_DATA][PERSON_NAME] - 101260 - MUITO URGENTE" at bounding box center [147, 308] width 169 height 45
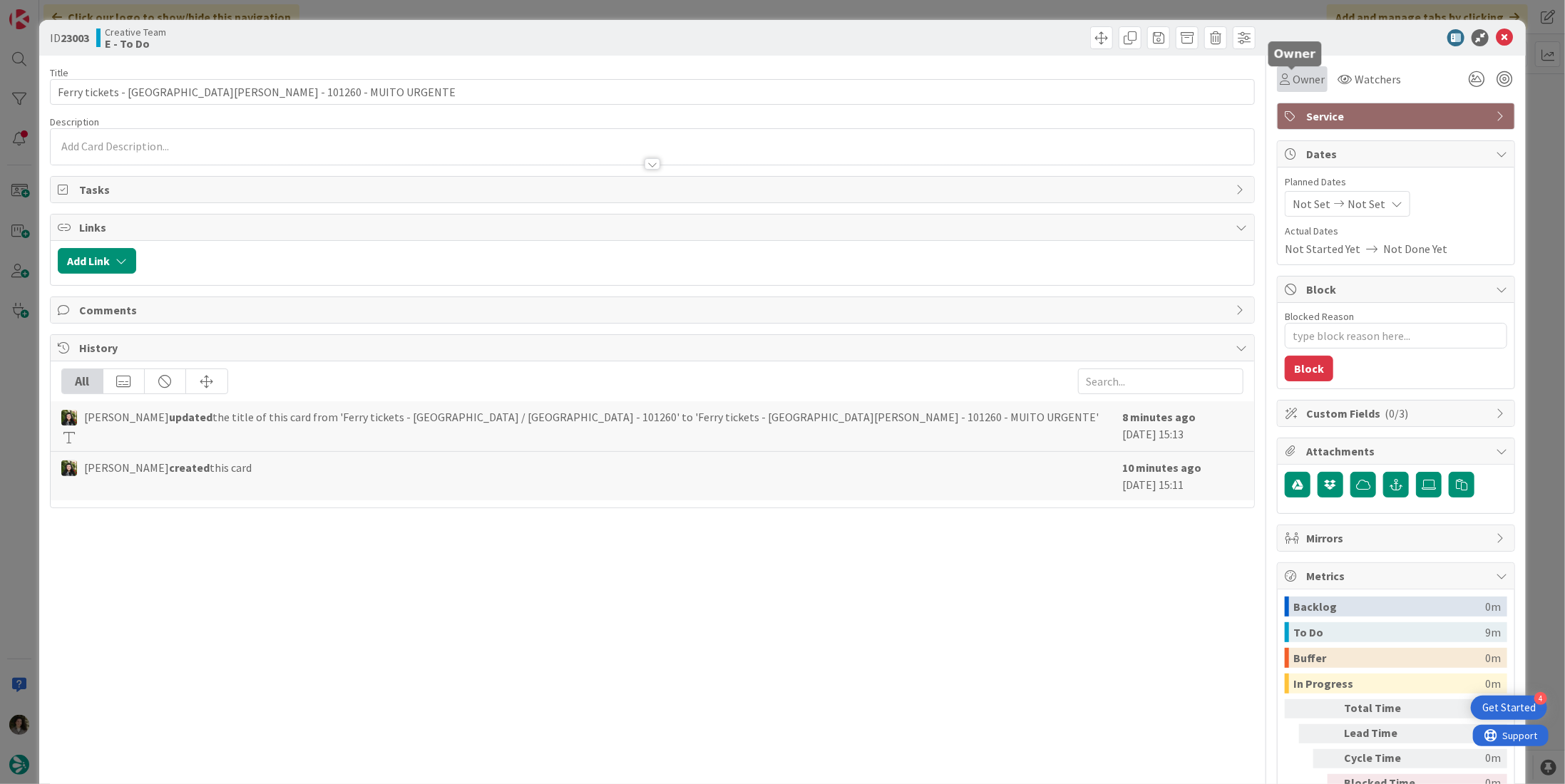
click at [1280, 74] on icon at bounding box center [1285, 79] width 10 height 11
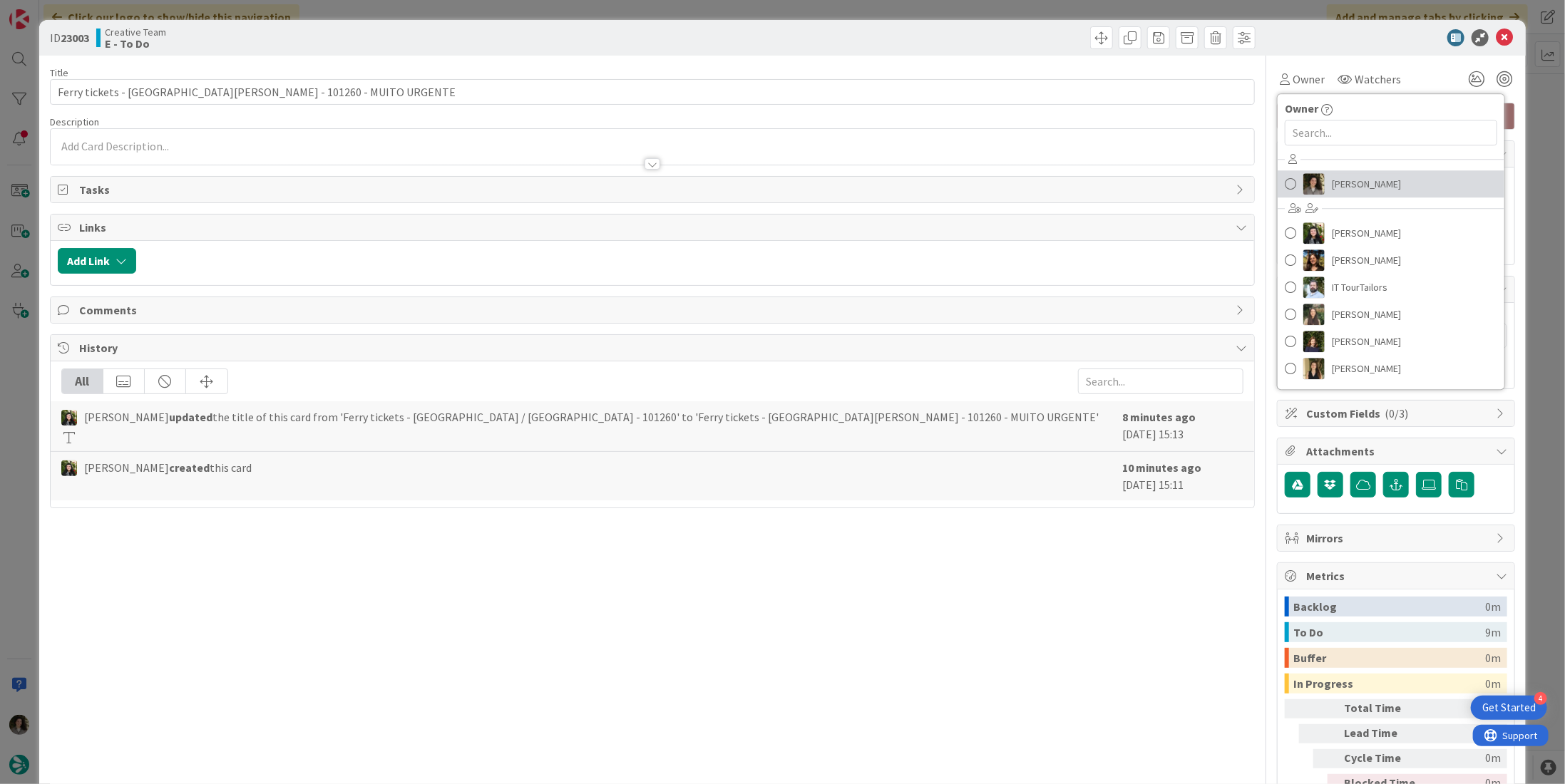
drag, startPoint x: 1396, startPoint y: 183, endPoint x: 1461, endPoint y: 96, distance: 108.6
click at [1396, 183] on link "[PERSON_NAME]" at bounding box center [1391, 184] width 227 height 27
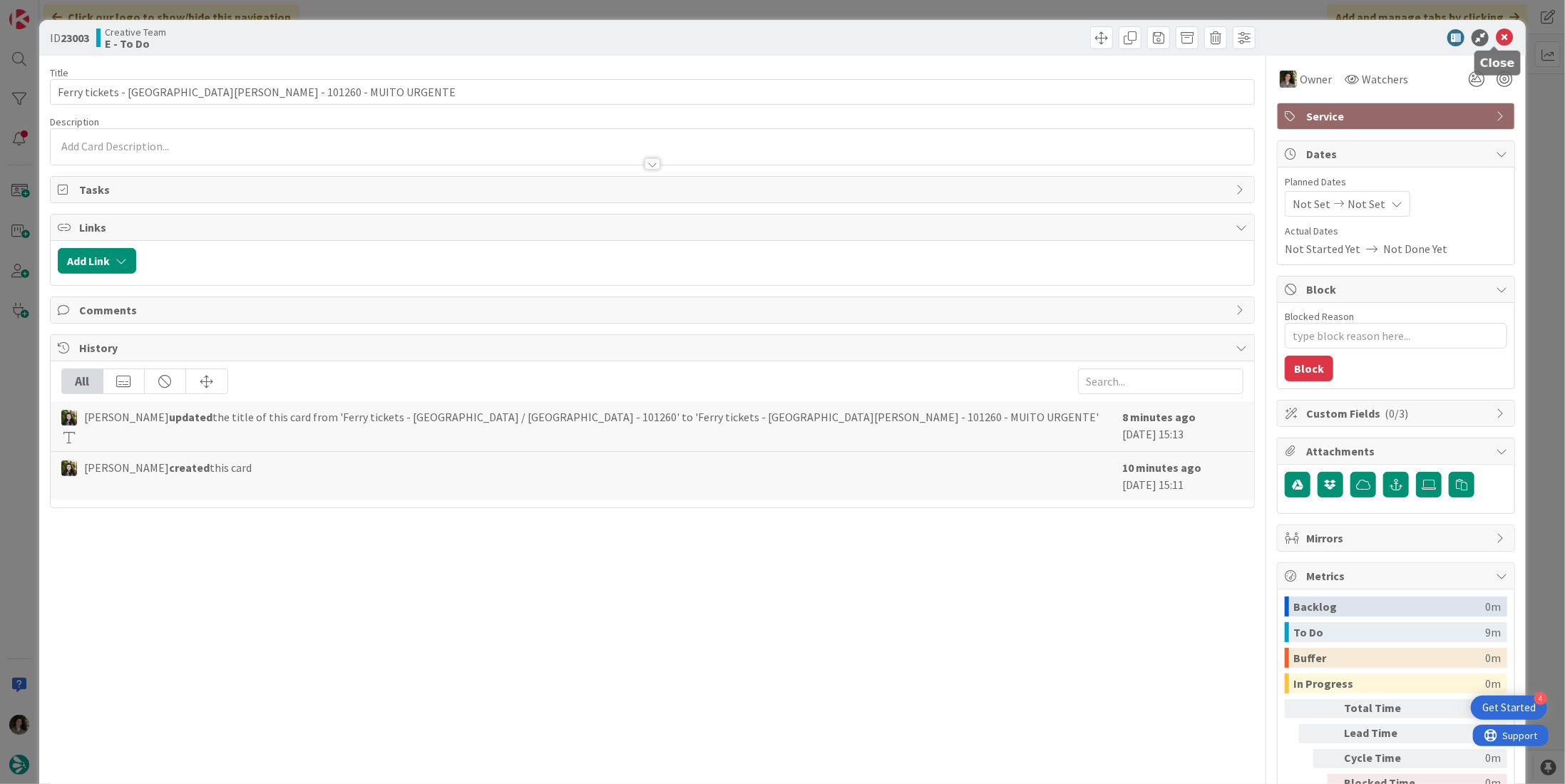
click at [1496, 37] on icon at bounding box center [1505, 38] width 17 height 17
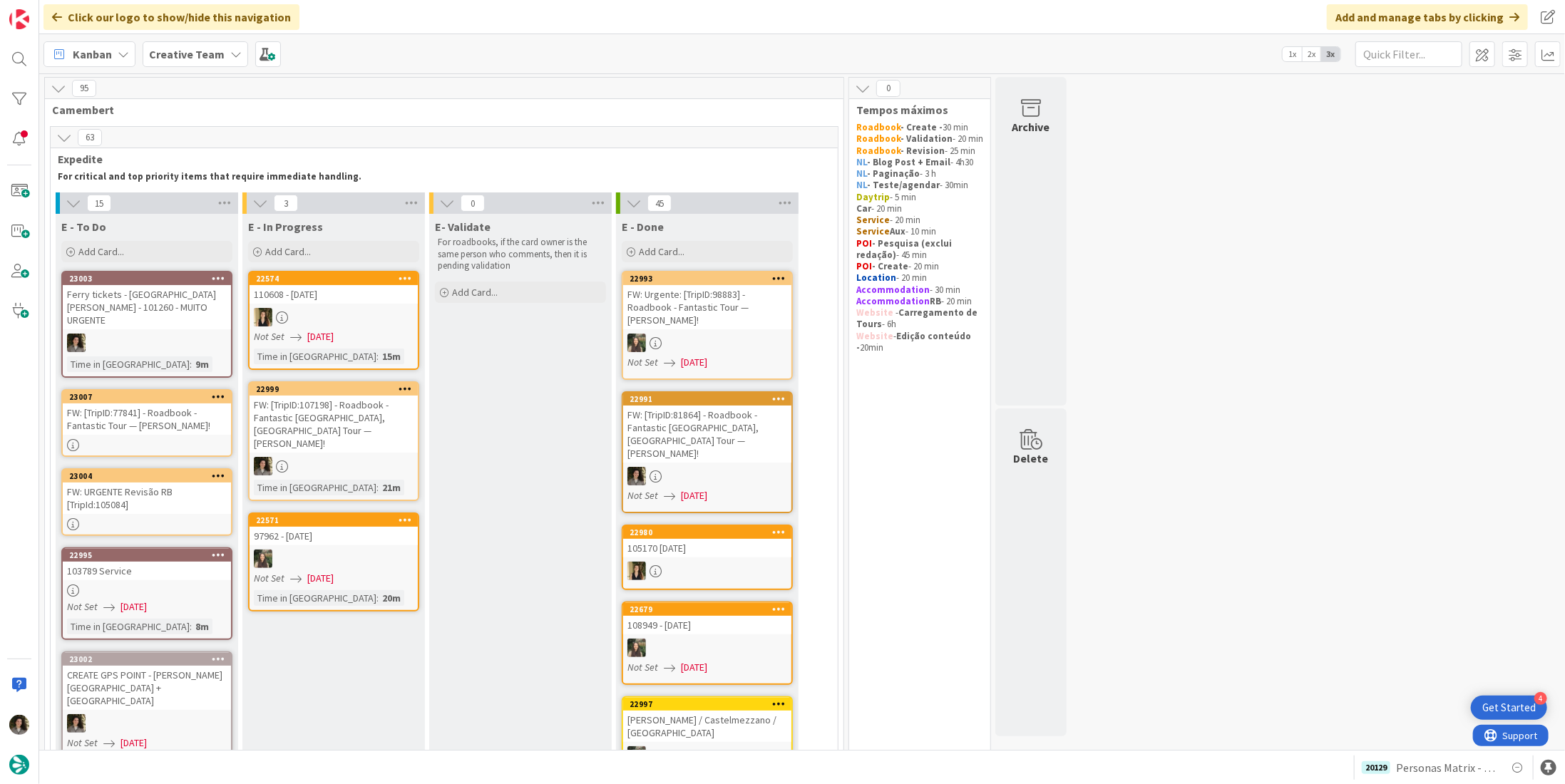
click at [379, 436] on div "FW: [TripID:107198] - Roadbook - Fantastic Spain, France Tour — Danny Rochette!" at bounding box center [334, 425] width 169 height 57
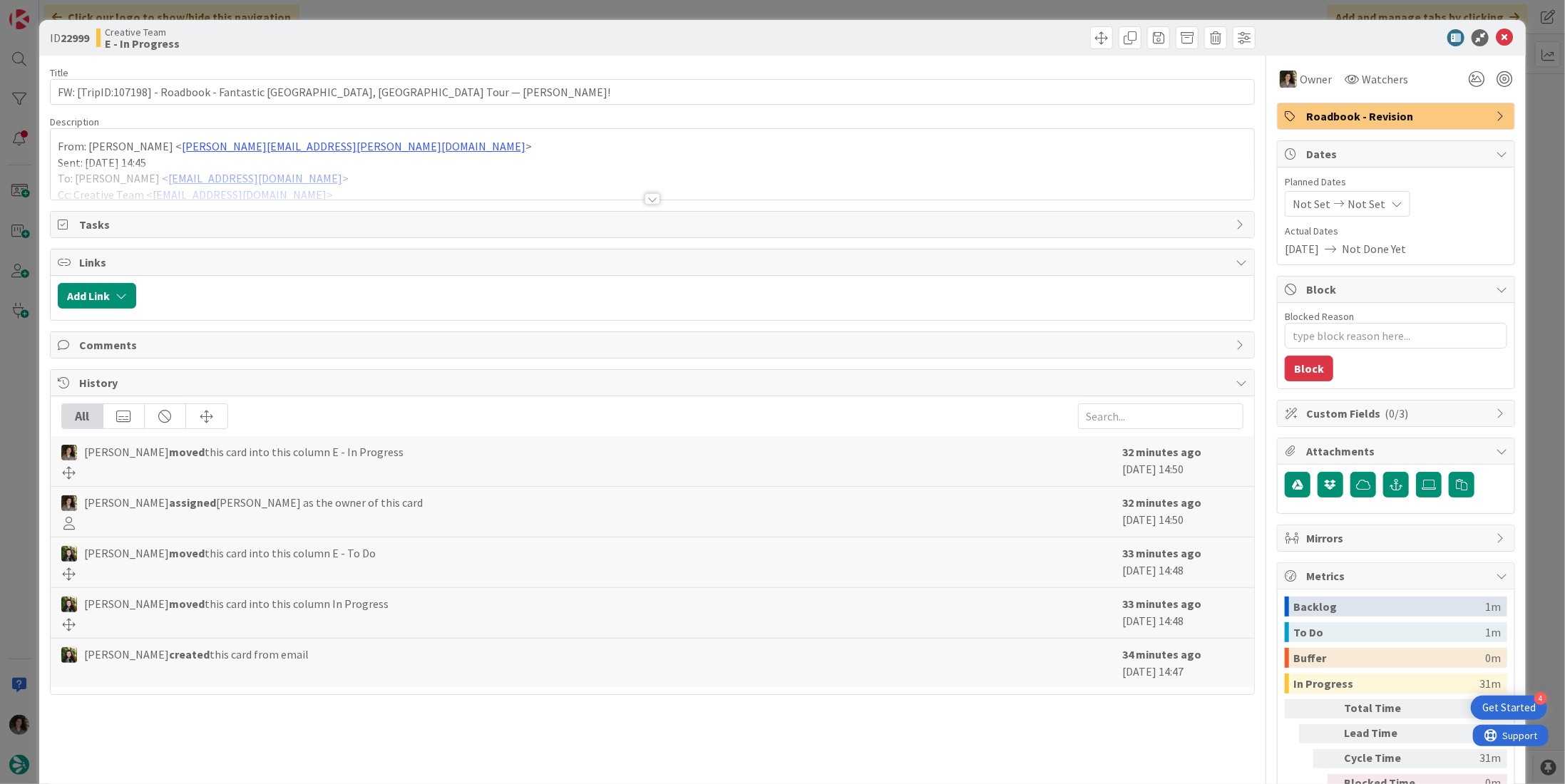
click at [221, 79] on div "Title 79 / 128" at bounding box center [652, 72] width 1205 height 13
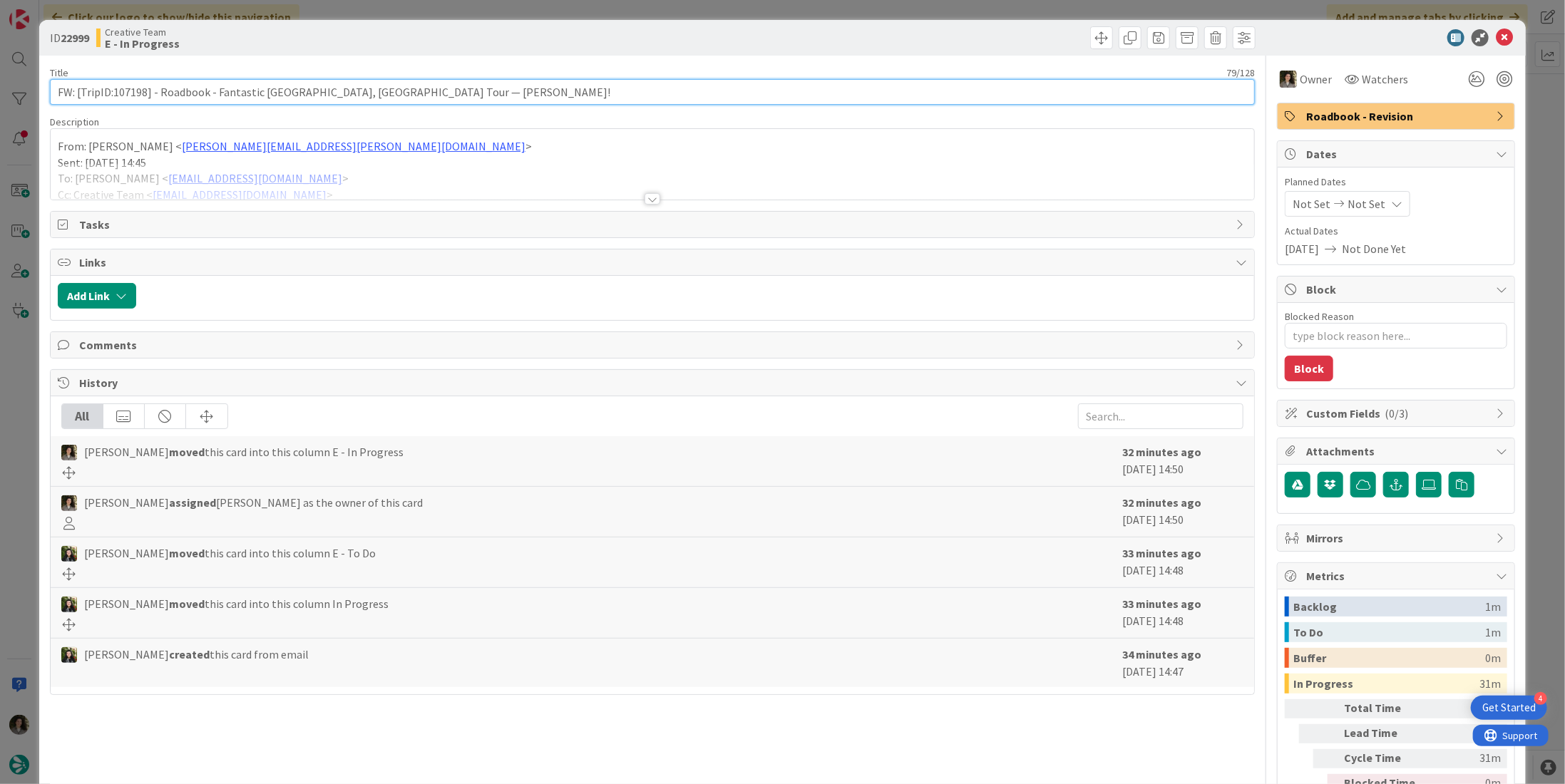
click at [216, 86] on input "FW: [TripID:107198] - Roadbook - Fantastic Spain, France Tour — Danny Rochette!" at bounding box center [652, 92] width 1205 height 25
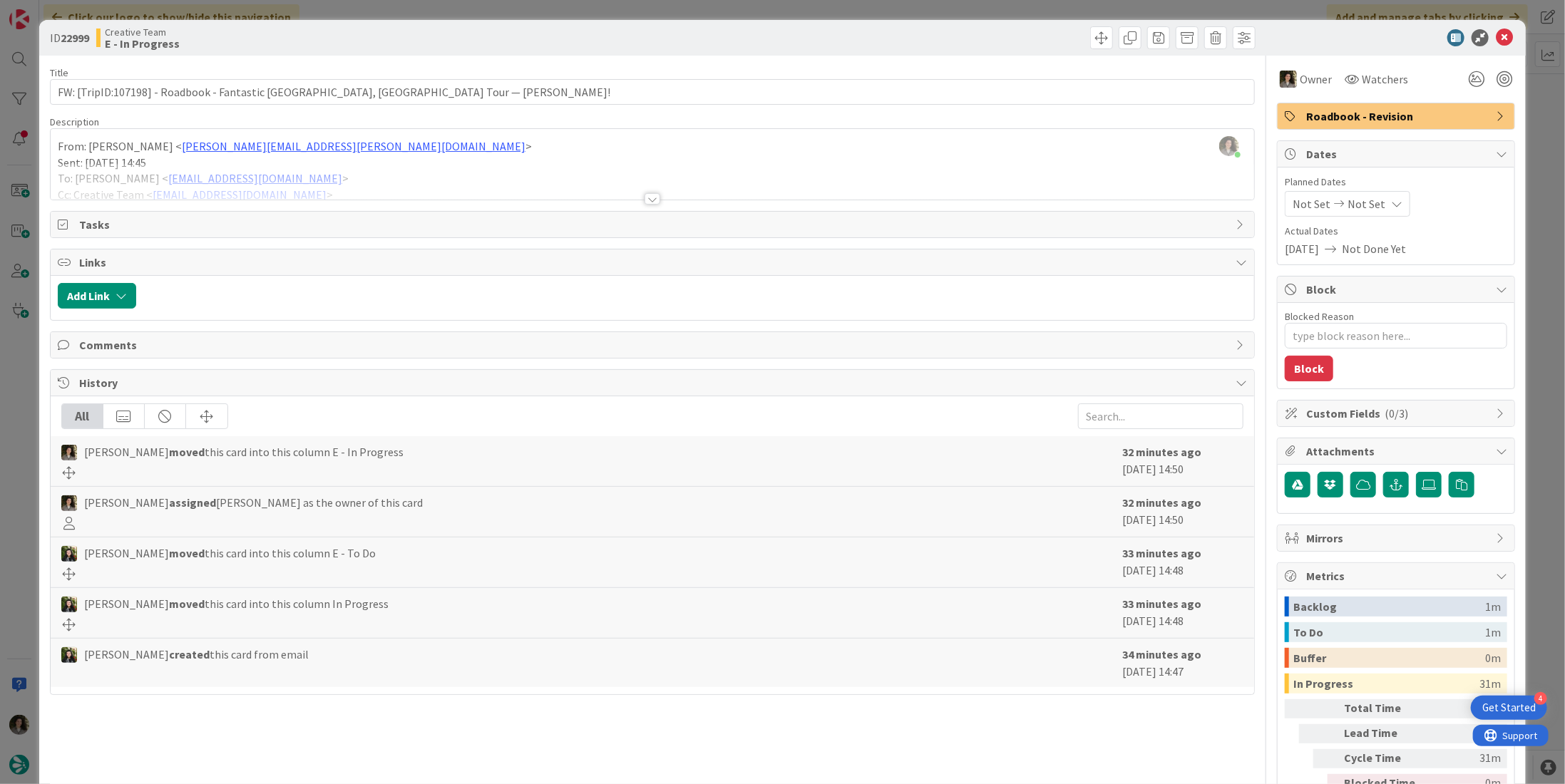
click at [647, 193] on div at bounding box center [653, 199] width 16 height 11
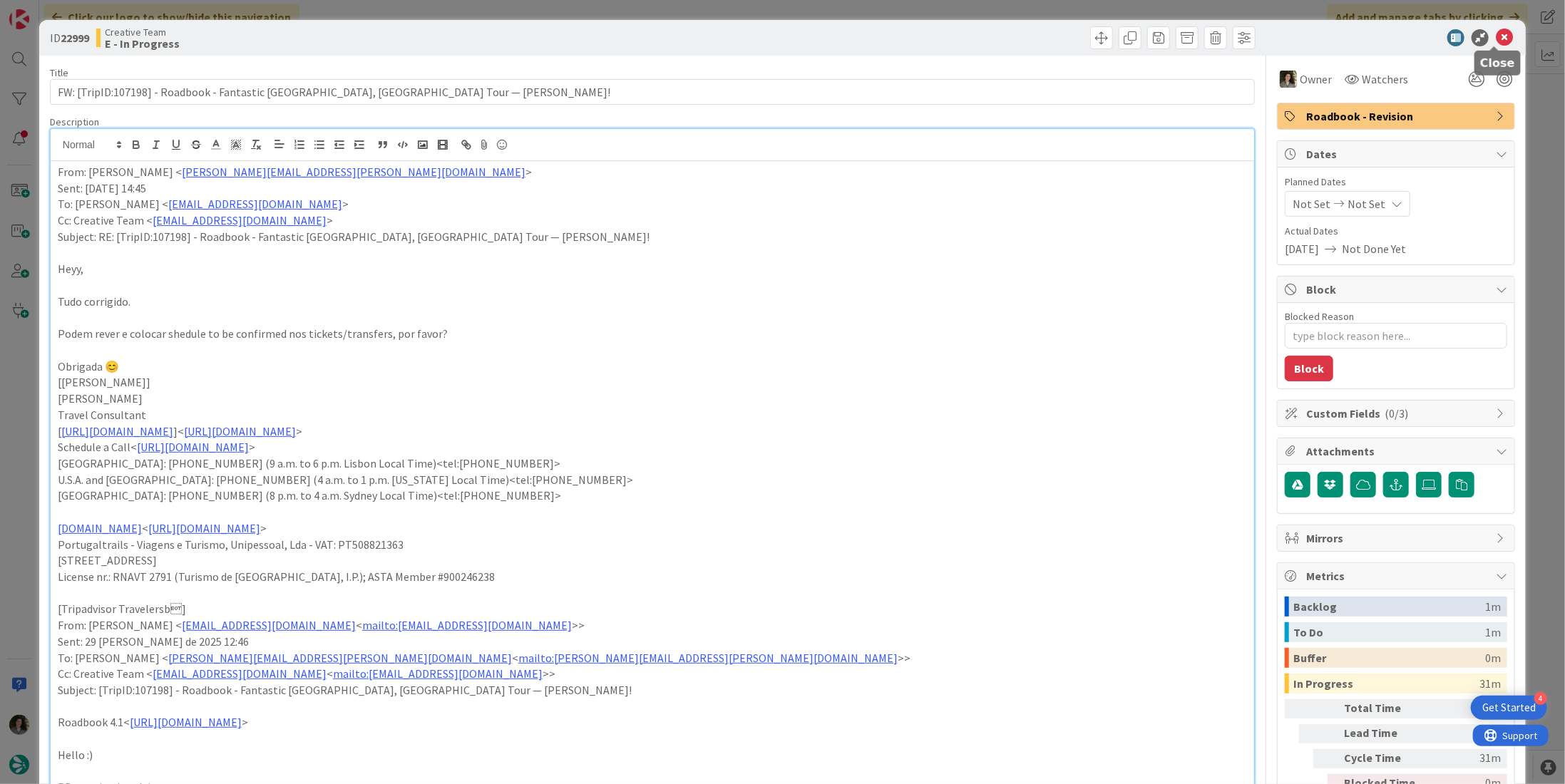
click at [1496, 38] on icon at bounding box center [1505, 38] width 17 height 17
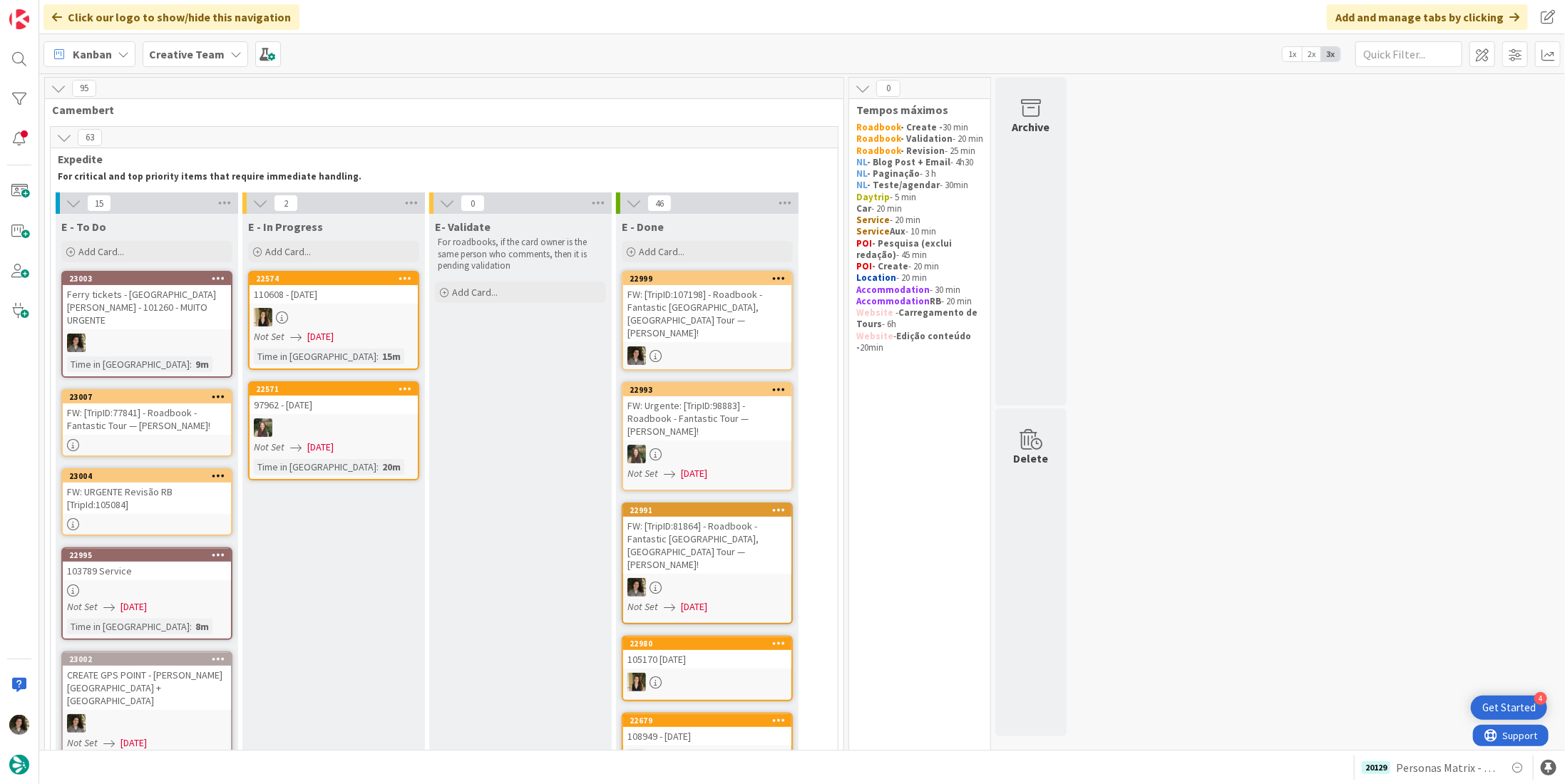
click at [724, 301] on div "FW: [TripID:107198] - Roadbook - Fantastic Spain, France Tour — Danny Rochette!" at bounding box center [708, 314] width 169 height 57
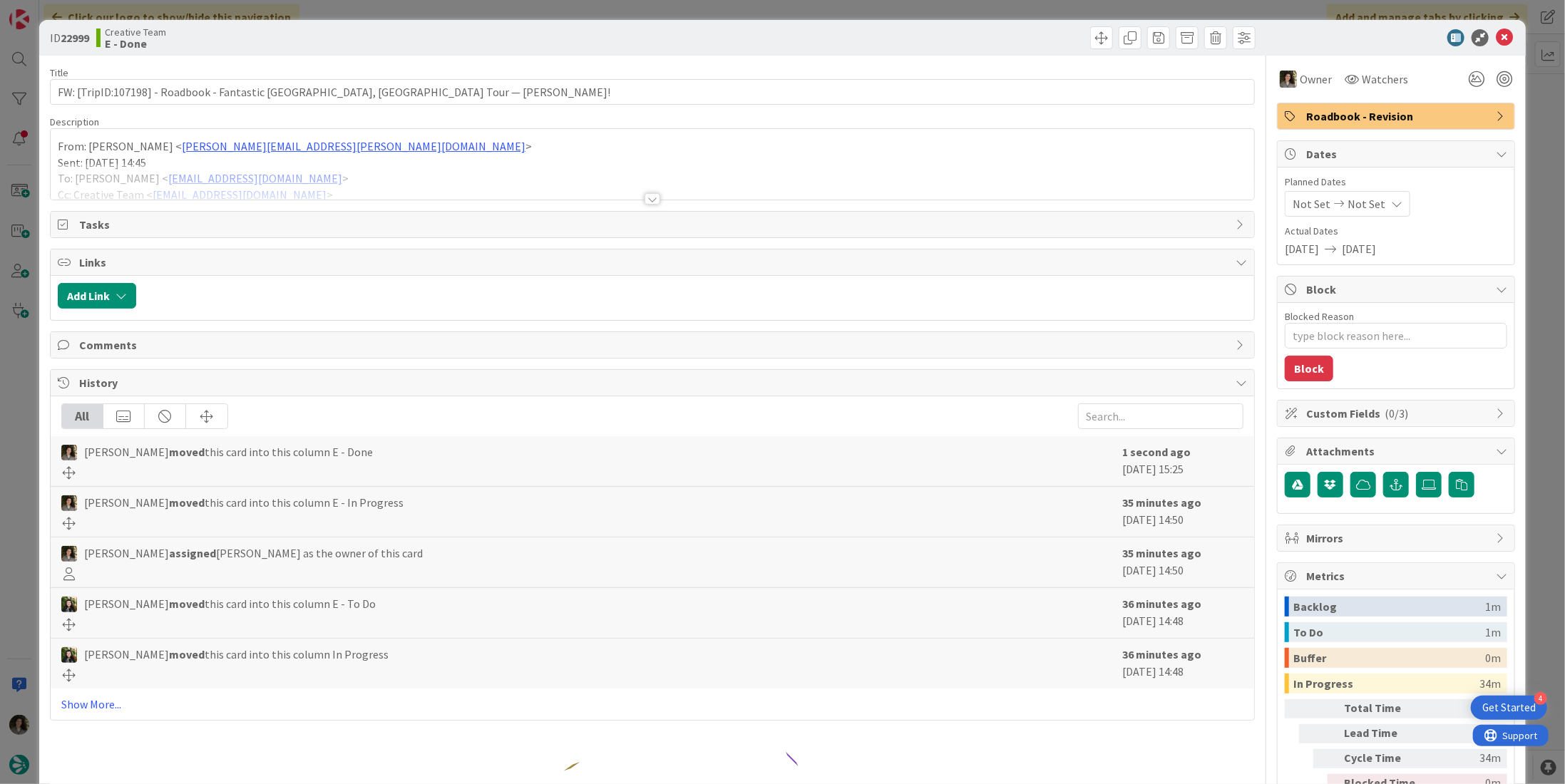
click at [1381, 125] on div "Roadbook - Revision" at bounding box center [1396, 116] width 237 height 25
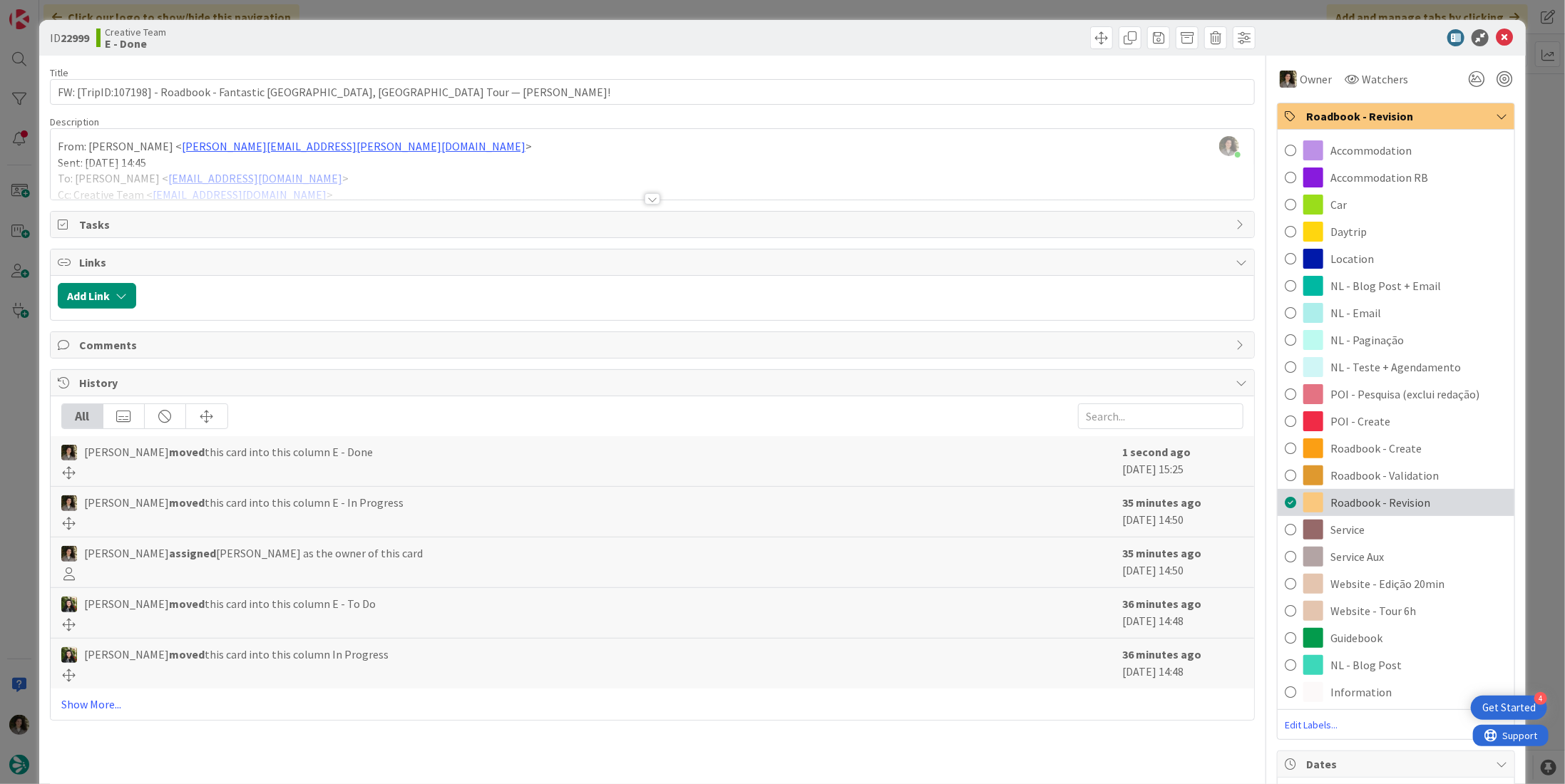
click at [1384, 513] on div "Roadbook - Revision" at bounding box center [1396, 503] width 237 height 27
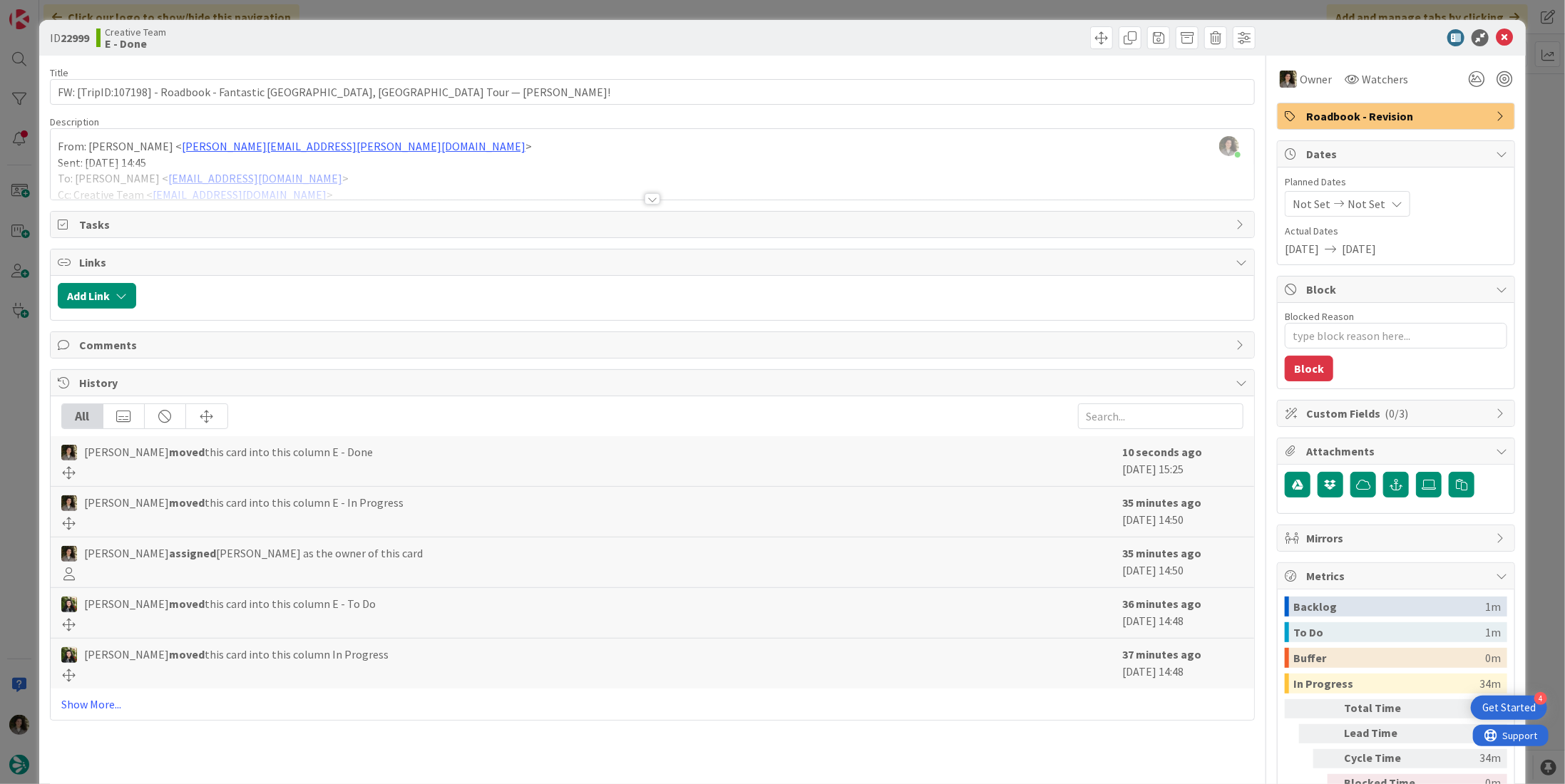
click at [1398, 114] on span "Roadbook - Revision" at bounding box center [1398, 116] width 183 height 17
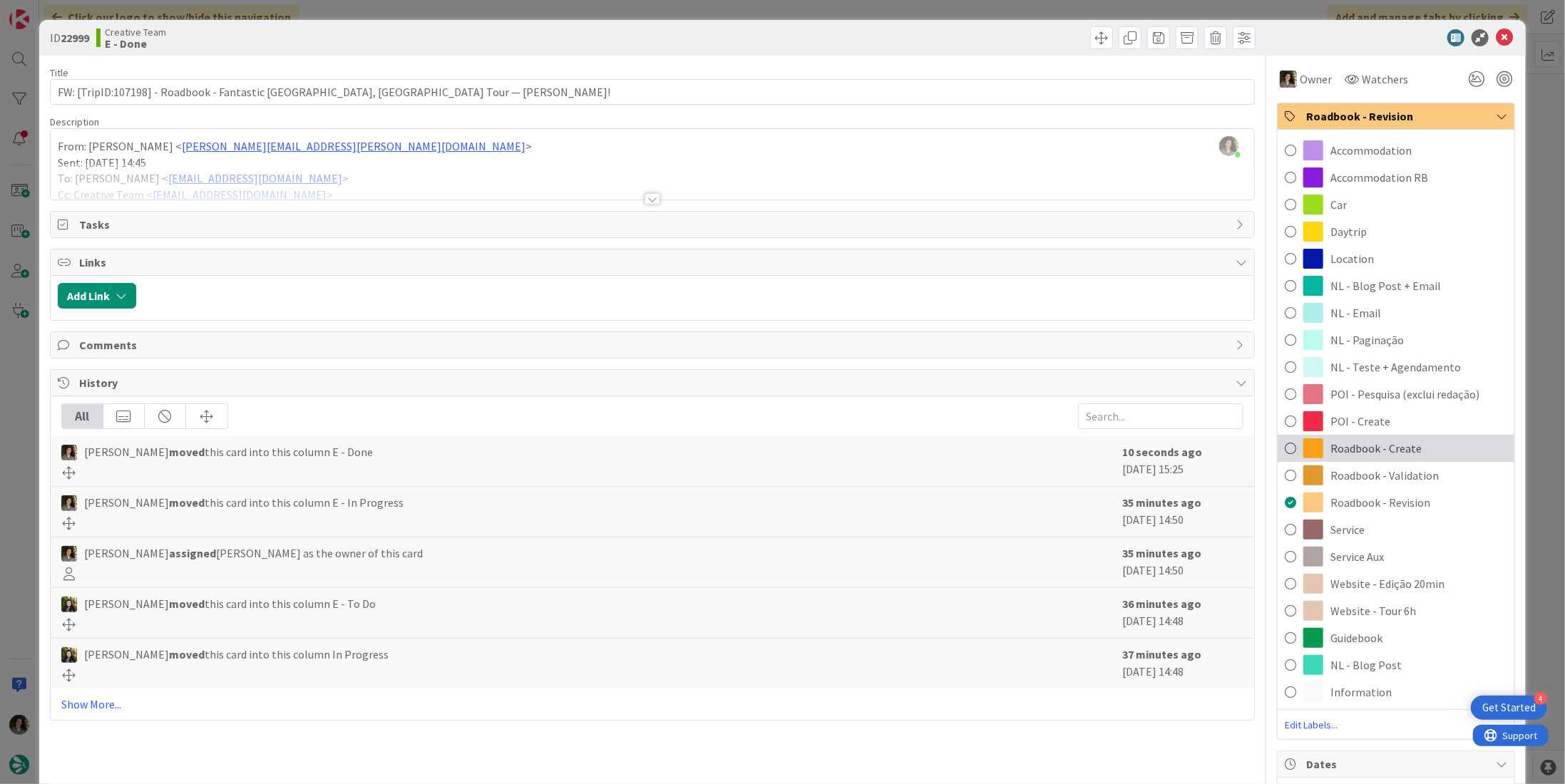
click at [1372, 444] on span "Roadbook - Create" at bounding box center [1376, 448] width 91 height 17
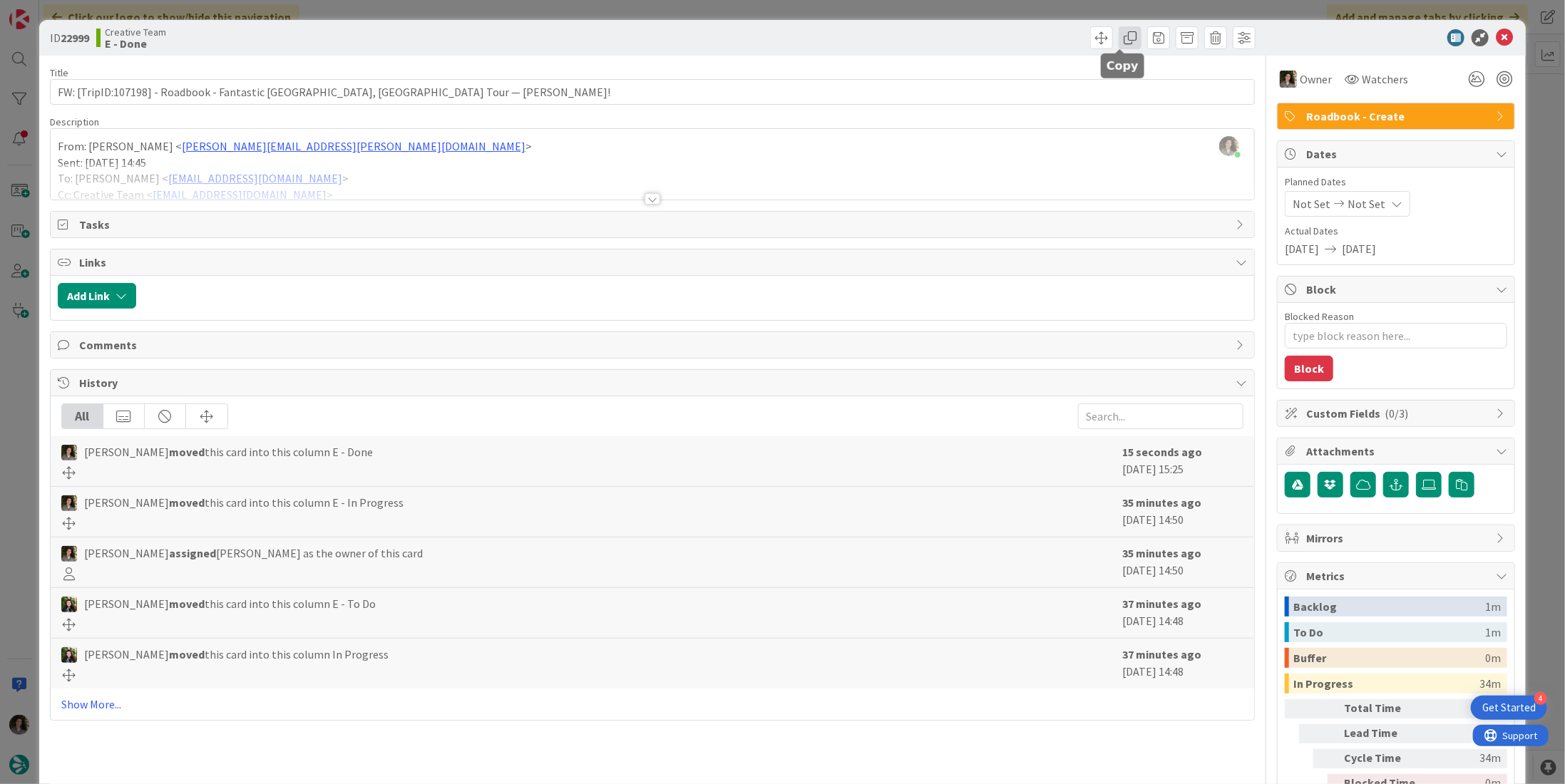
click at [1123, 37] on span at bounding box center [1130, 37] width 23 height 23
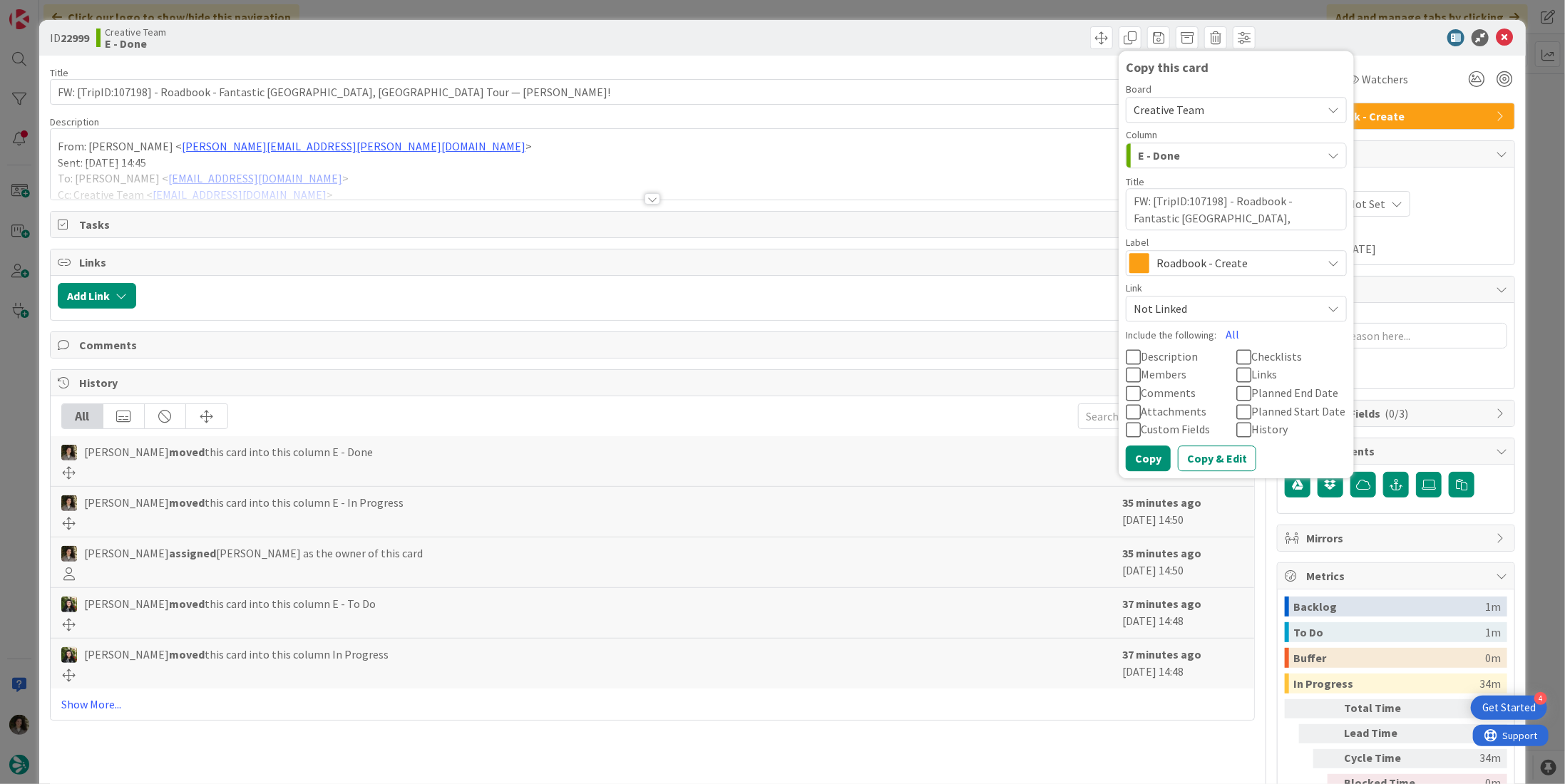
click at [1184, 259] on span "Roadbook - Create" at bounding box center [1235, 262] width 158 height 20
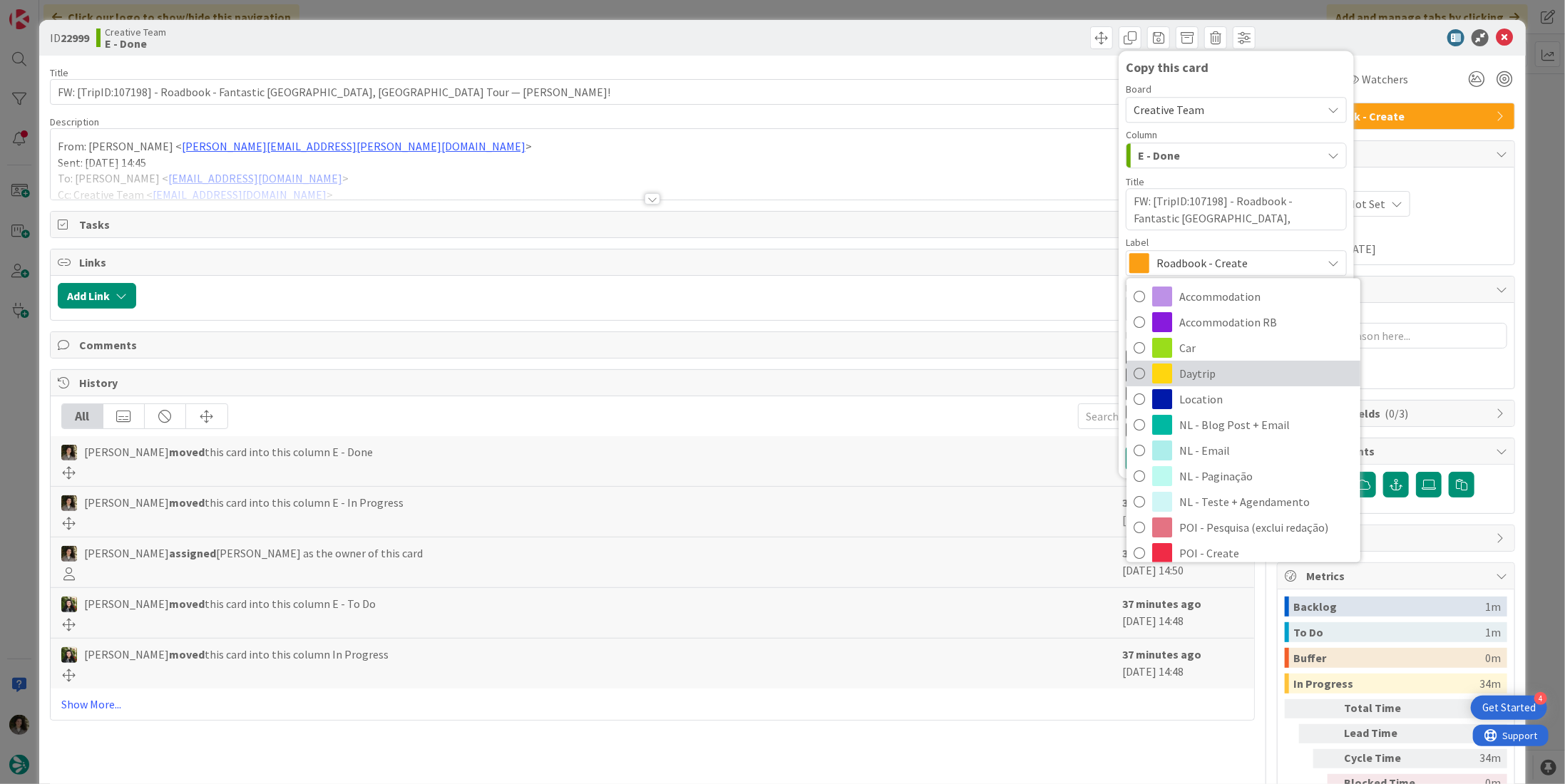
click at [1208, 371] on span "Daytrip" at bounding box center [1266, 374] width 174 height 21
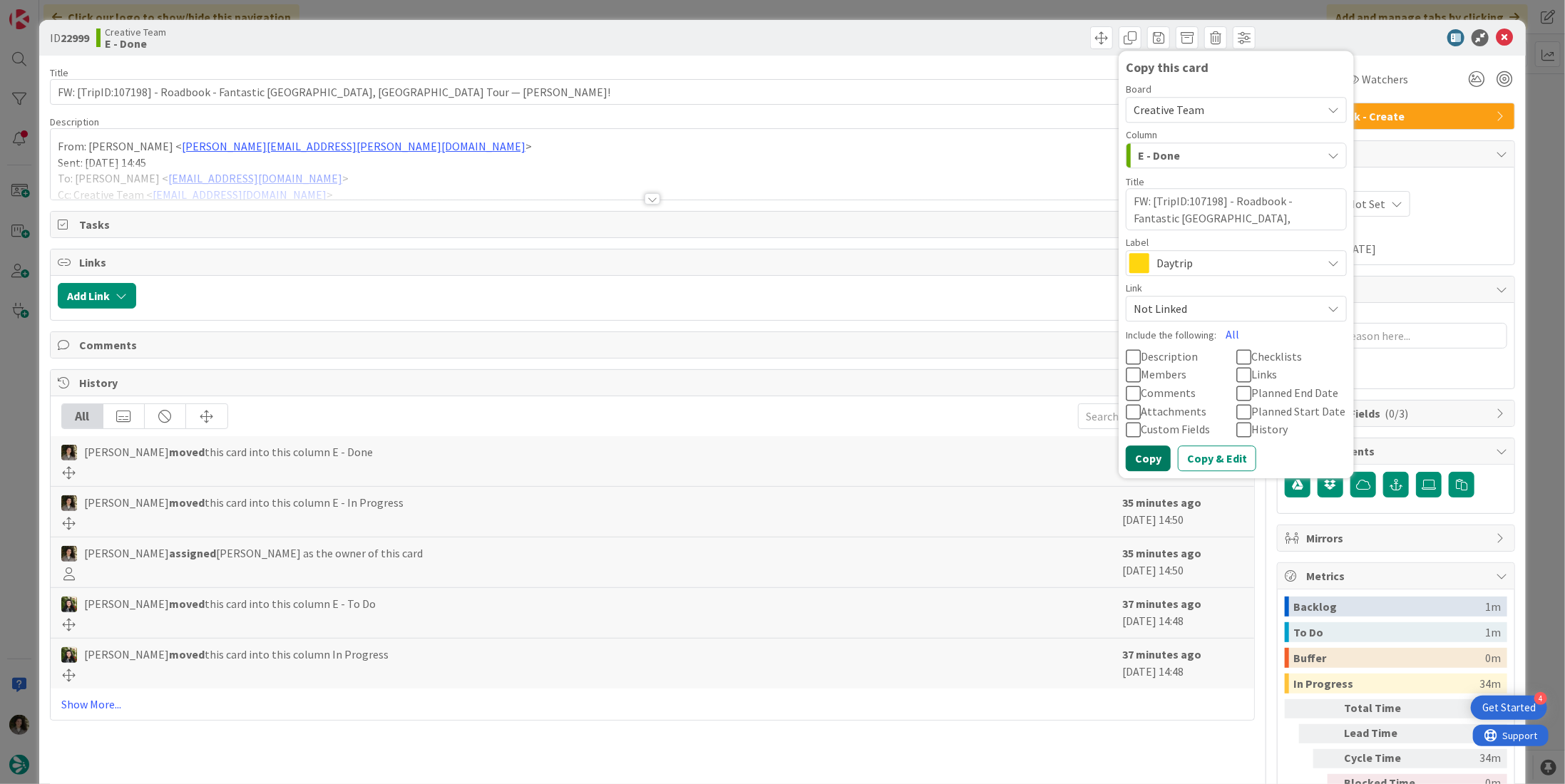
click at [1144, 455] on button "Copy" at bounding box center [1148, 458] width 45 height 25
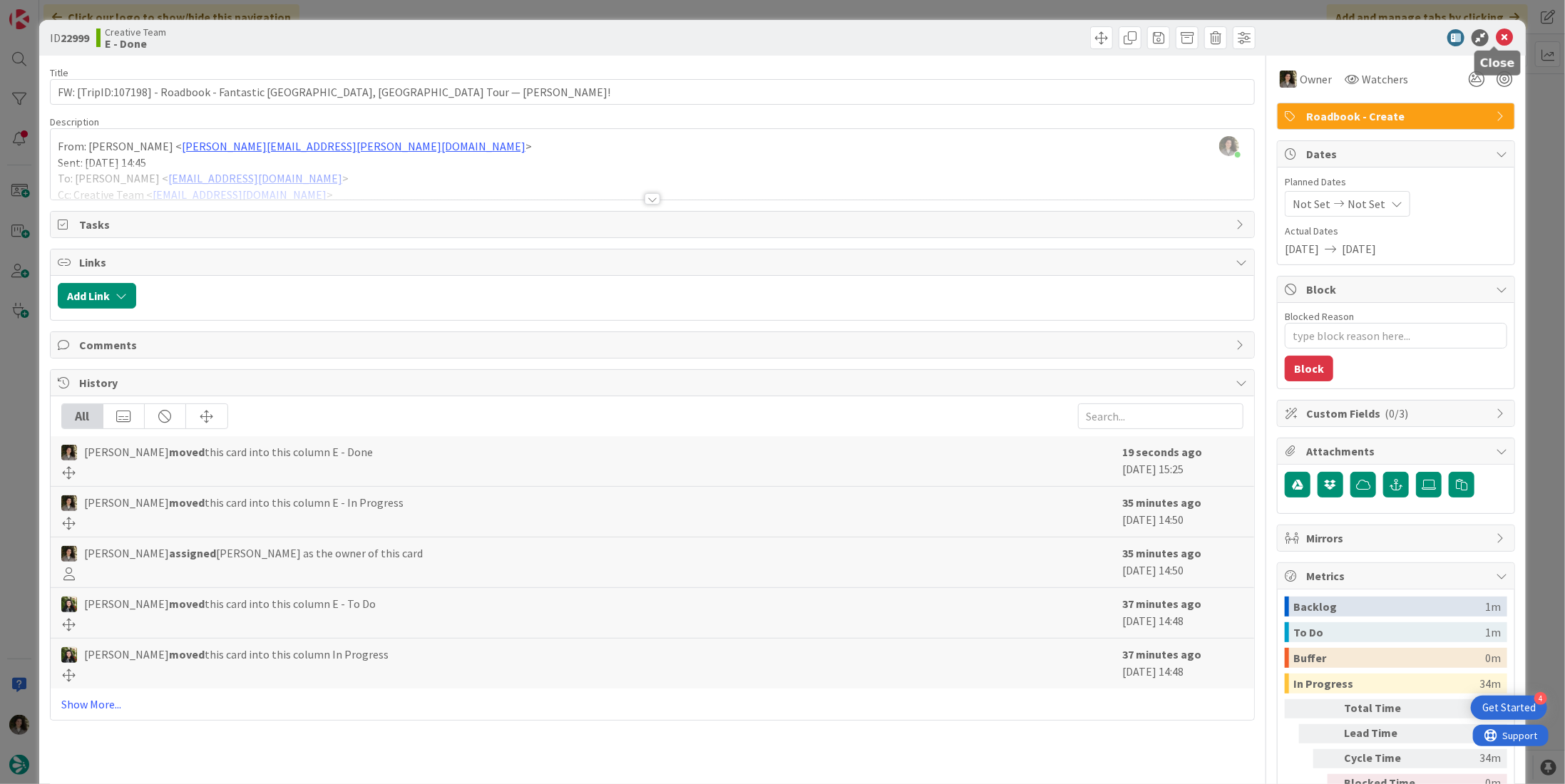
click at [1498, 37] on icon at bounding box center [1505, 38] width 17 height 17
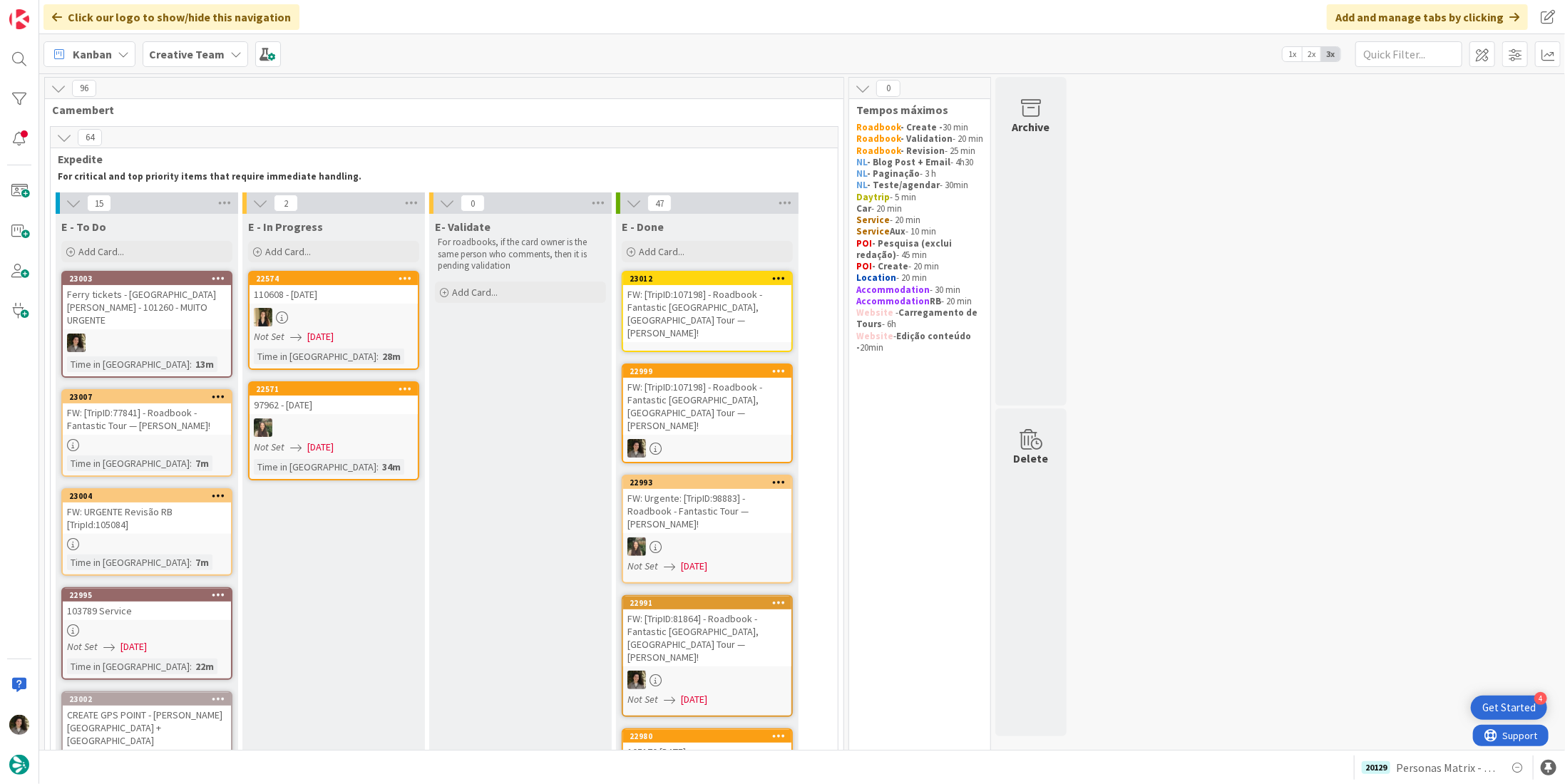
click at [656, 315] on div "FW: [TripID:107198] - Roadbook - Fantastic Spain, France Tour — Danny Rochette!" at bounding box center [708, 314] width 169 height 57
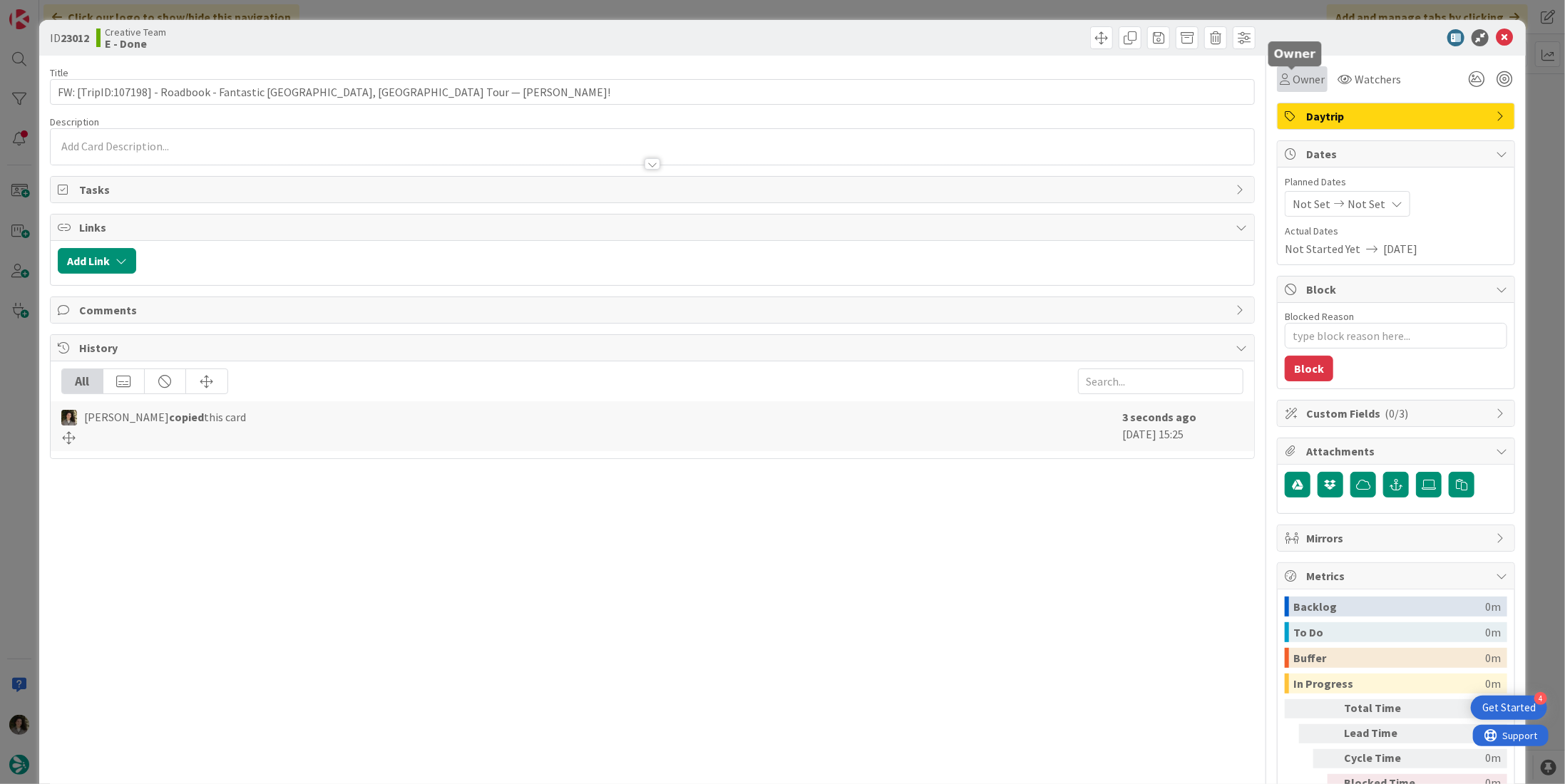
click at [1301, 75] on span "Owner" at bounding box center [1309, 80] width 32 height 17
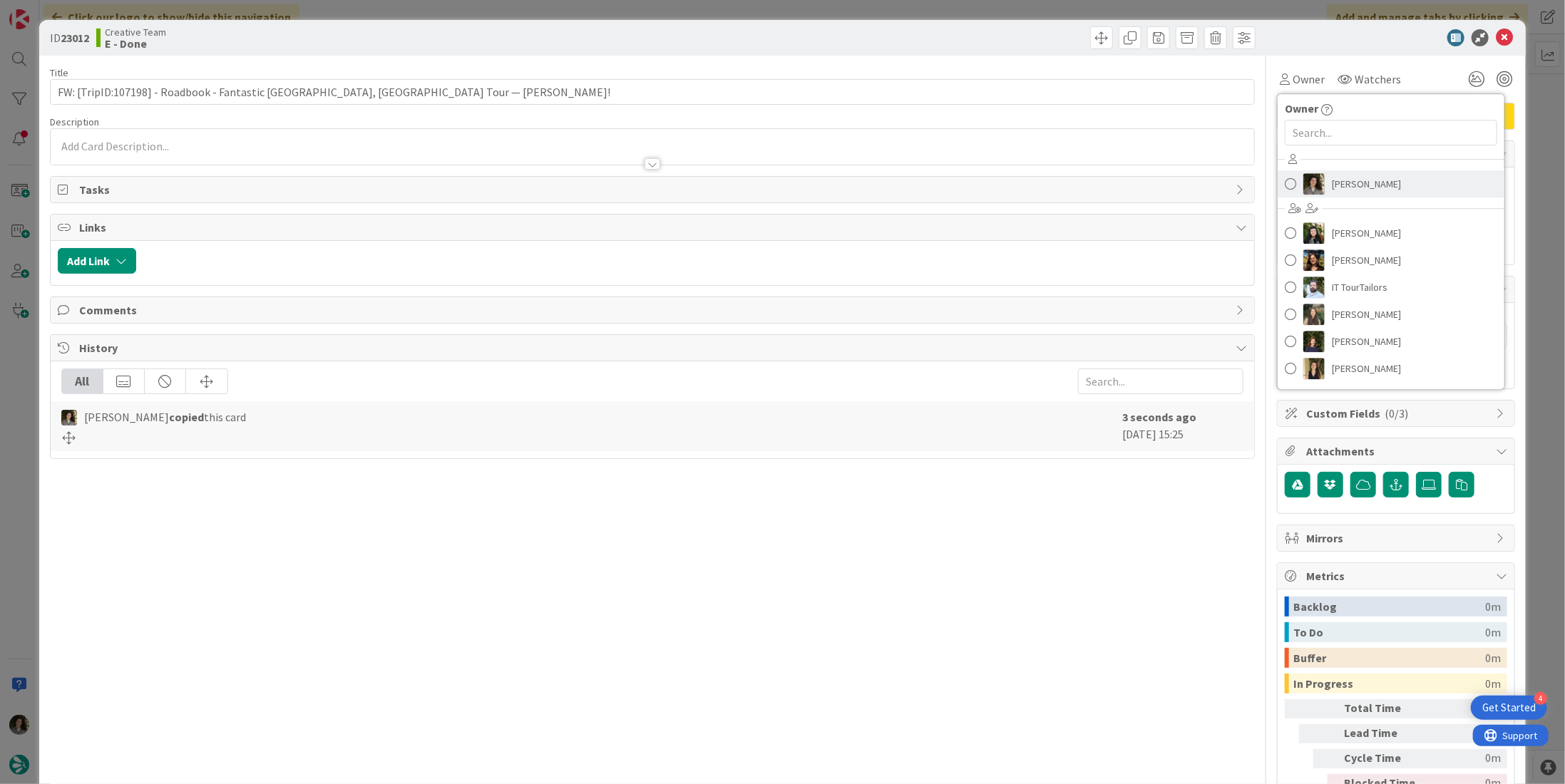
click at [1339, 185] on span "[PERSON_NAME]" at bounding box center [1366, 184] width 69 height 21
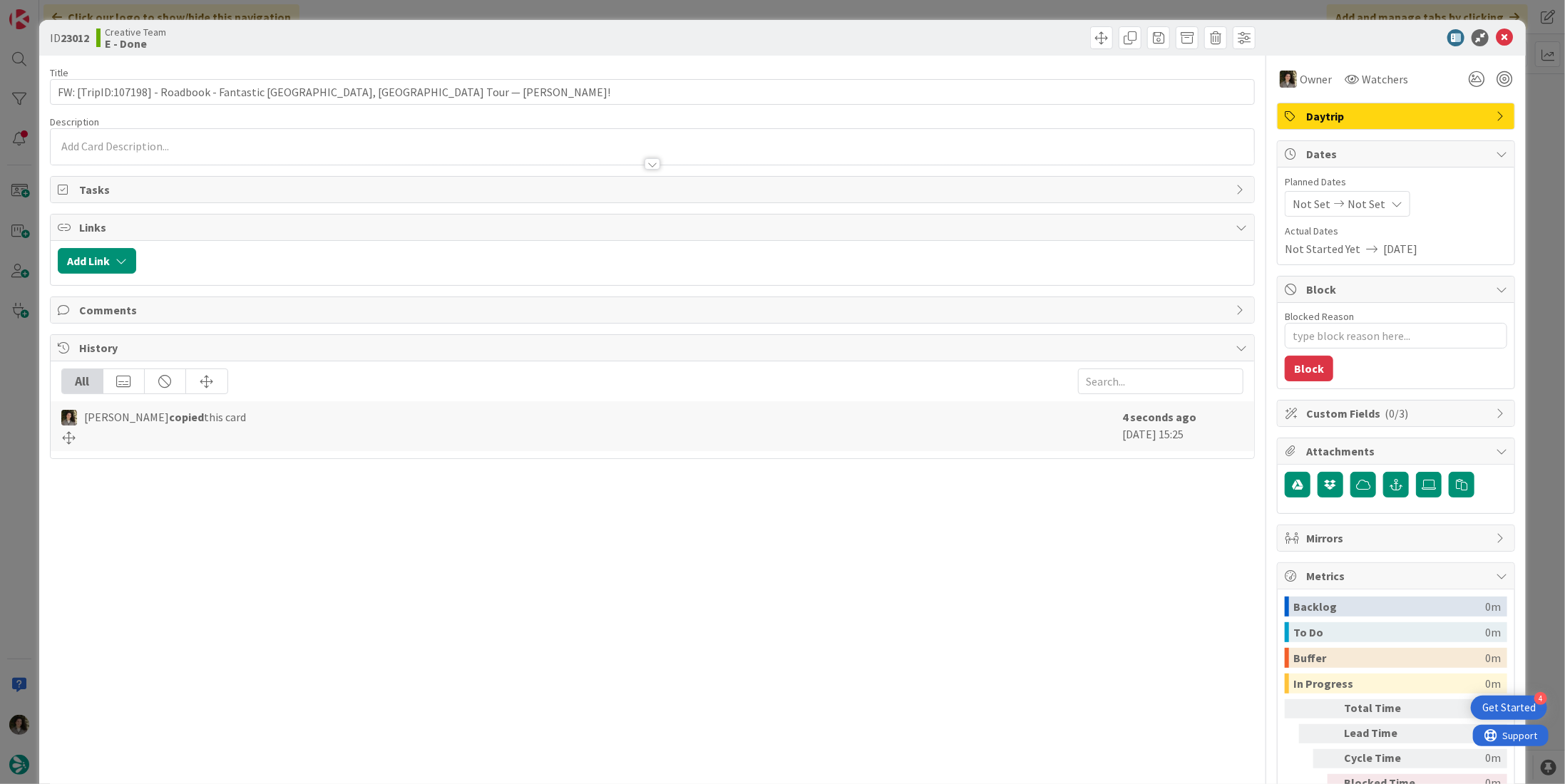
type textarea "x"
click at [1370, 204] on div "Not Set Not Set" at bounding box center [1348, 204] width 126 height 25
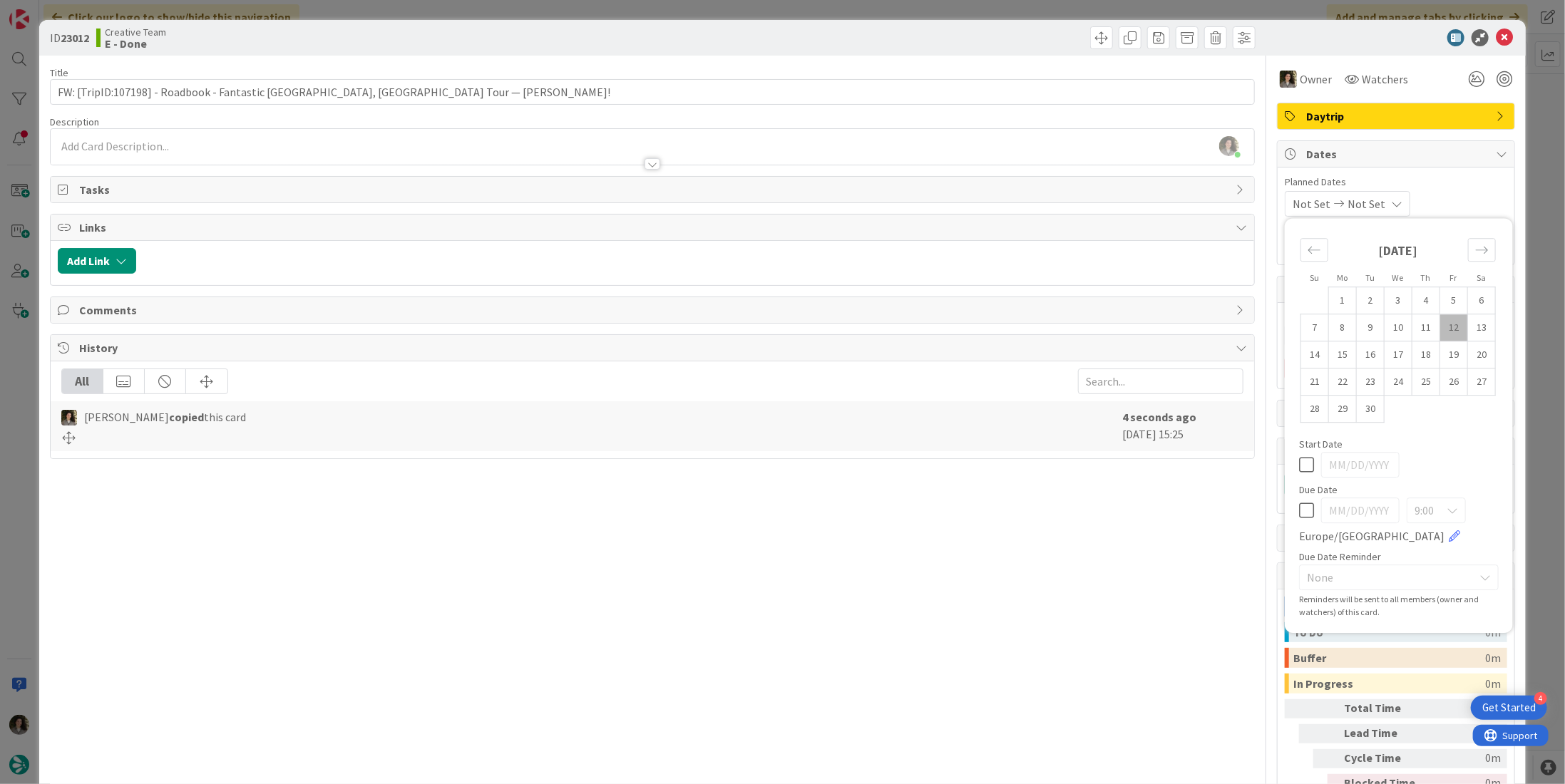
click at [1303, 507] on icon at bounding box center [1307, 510] width 15 height 17
type input "[DATE]"
type textarea "x"
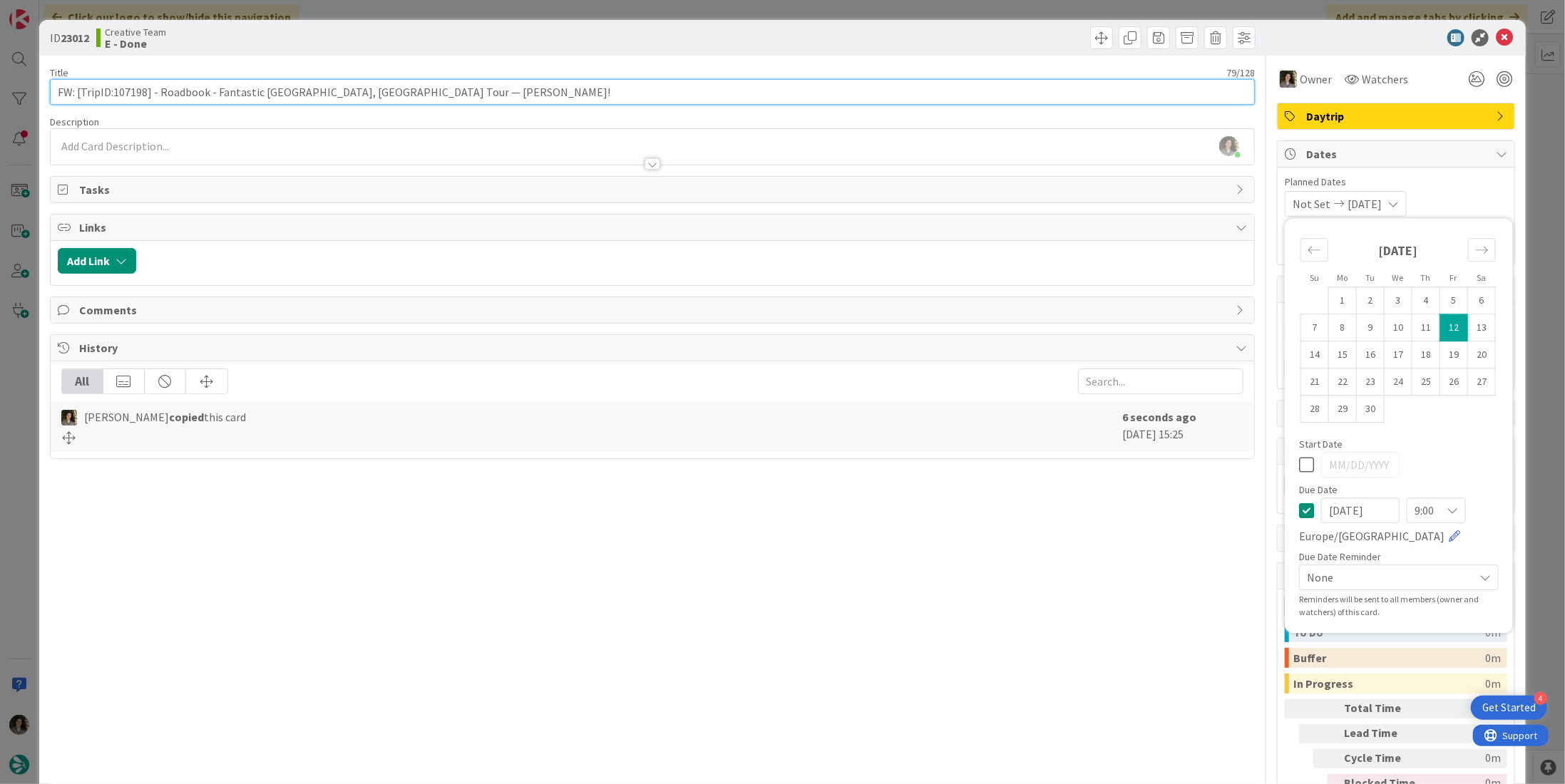
click at [759, 95] on input "FW: [TripID:107198] - Roadbook - Fantastic Spain, France Tour — Danny Rochette!" at bounding box center [652, 92] width 1205 height 25
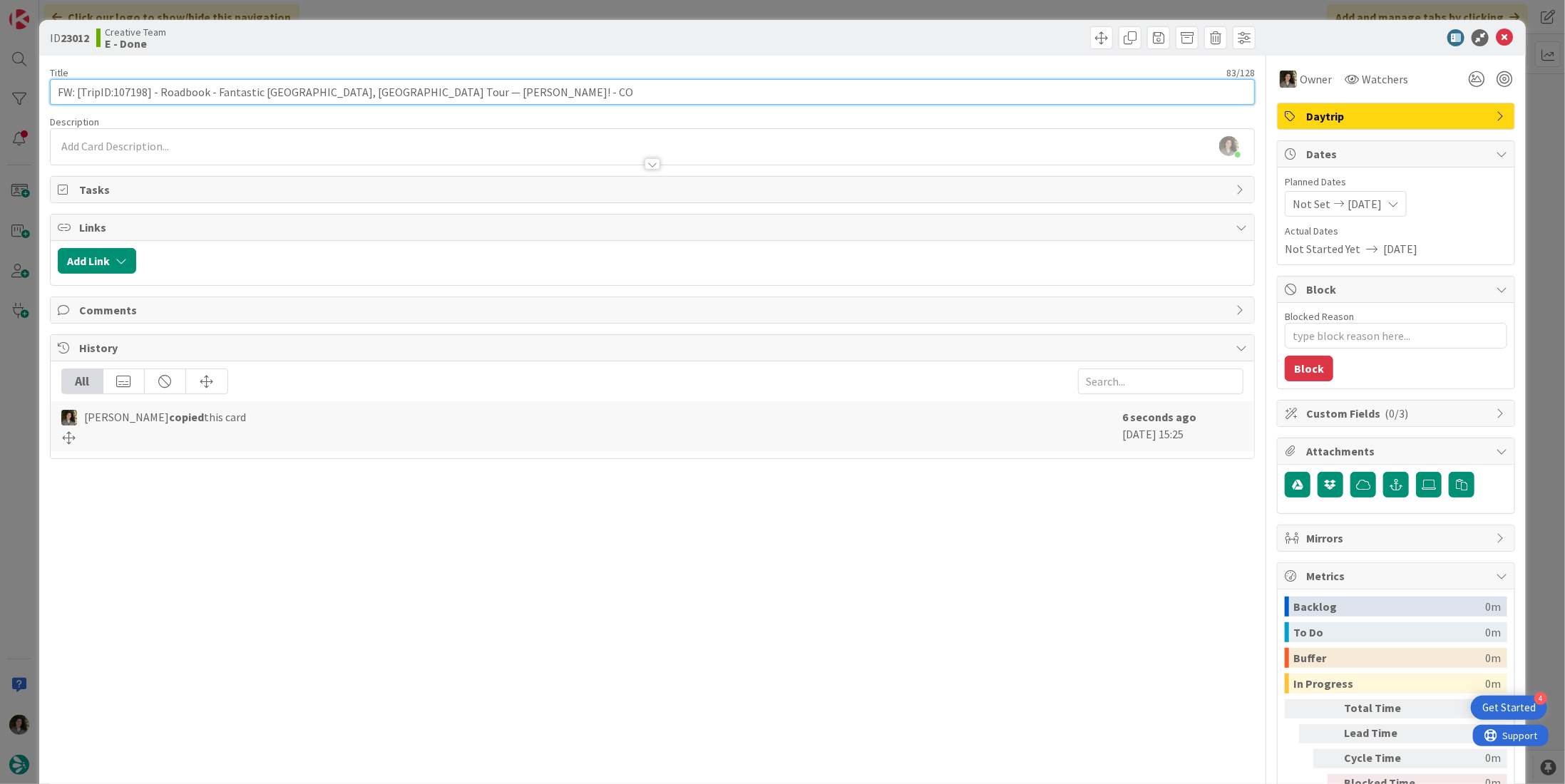
type input "FW: [TripID:107198] - Roadbook - Fantastic Spain, France Tour — Danny Rochette!…"
type textarea "x"
type input "FW: [TripID:107198] - Roadbook - Fantastic Spain, France Tour — Danny Rochette!…"
type textarea "x"
type input "FW: [TripID:107198] - Roadbook - Fantastic Spain, France Tour — Danny Rochette!…"
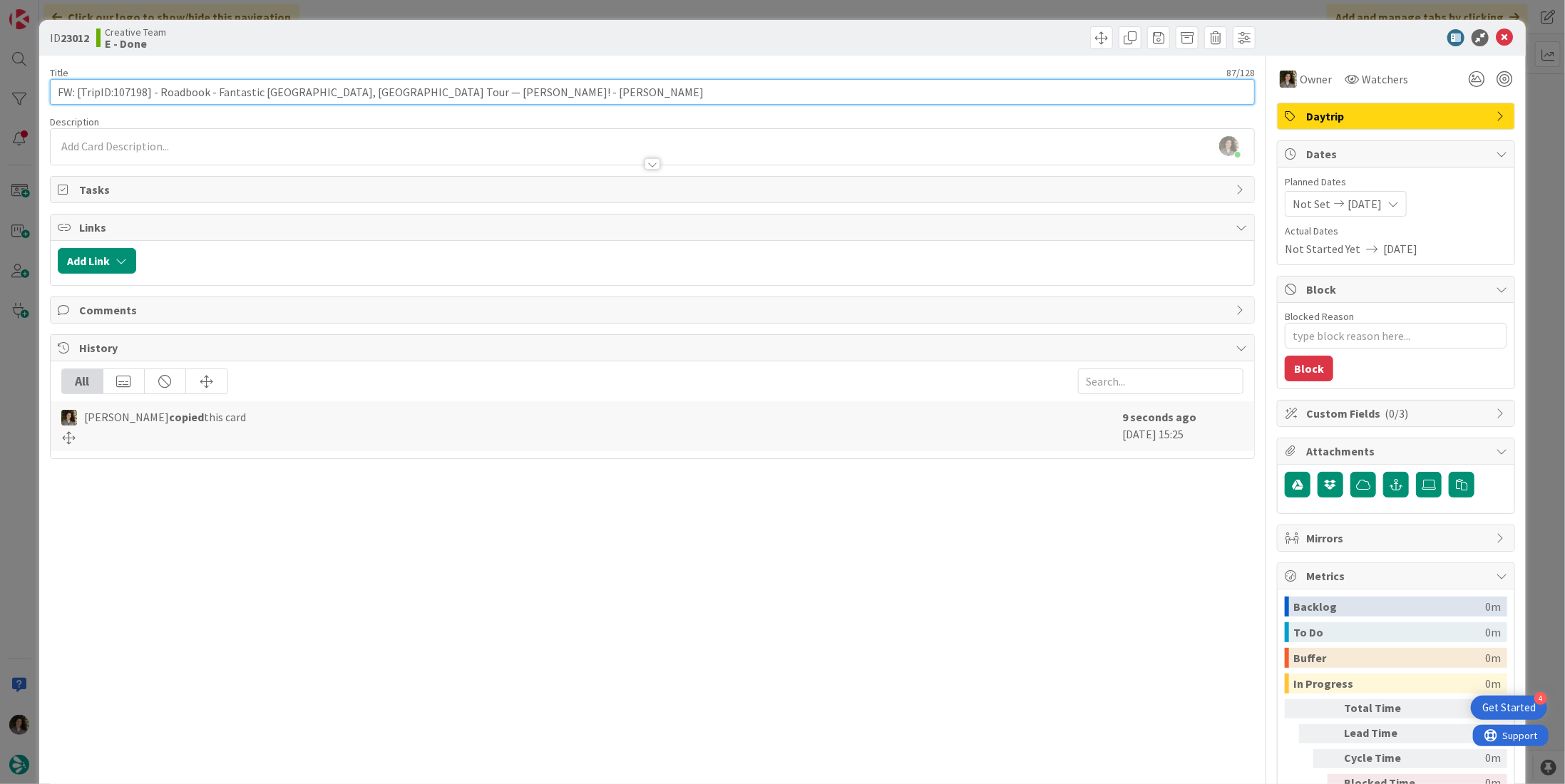
type textarea "x"
type input "FW: [TripID:107198] - Roadbook - Fantastic Spain, France Tour — Danny Rochette!…"
type textarea "x"
type input "FW: [TripID:107198] - Roadbook - Fantastic Spain, France Tour — Danny Rochette!…"
type textarea "x"
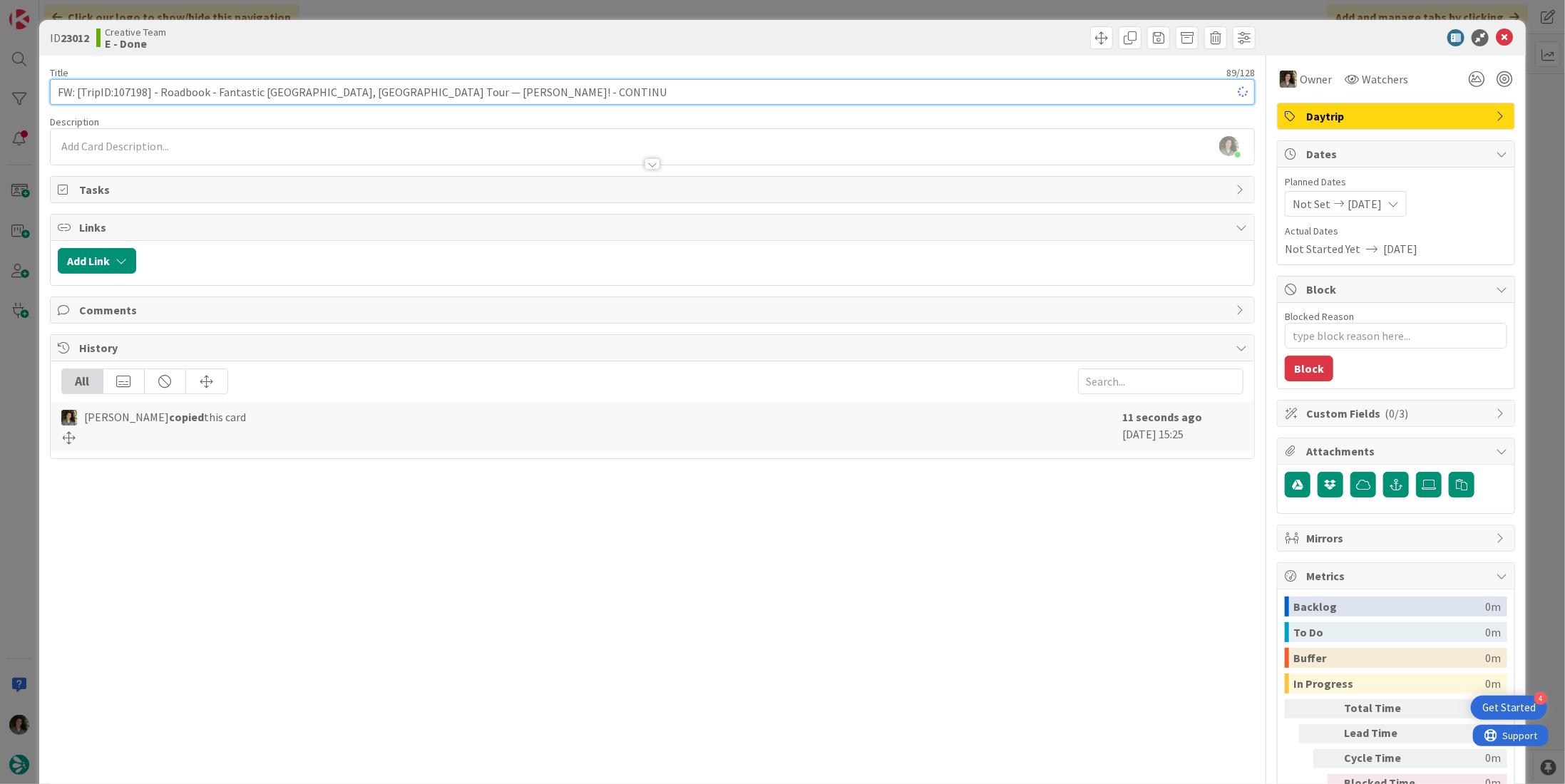
type input "FW: [TripID:107198] - Roadbook - Fantastic Spain, France Tour — Danny Rochette!…"
type textarea "x"
type input "FW: [TripID:107198] - Roadbook - Fantastic Spain, France Tour — Danny Rochette!…"
type textarea "x"
type input "FW: [TripID:107198] - Roadbook - Fantastic Spain, France Tour — Danny Rochette!…"
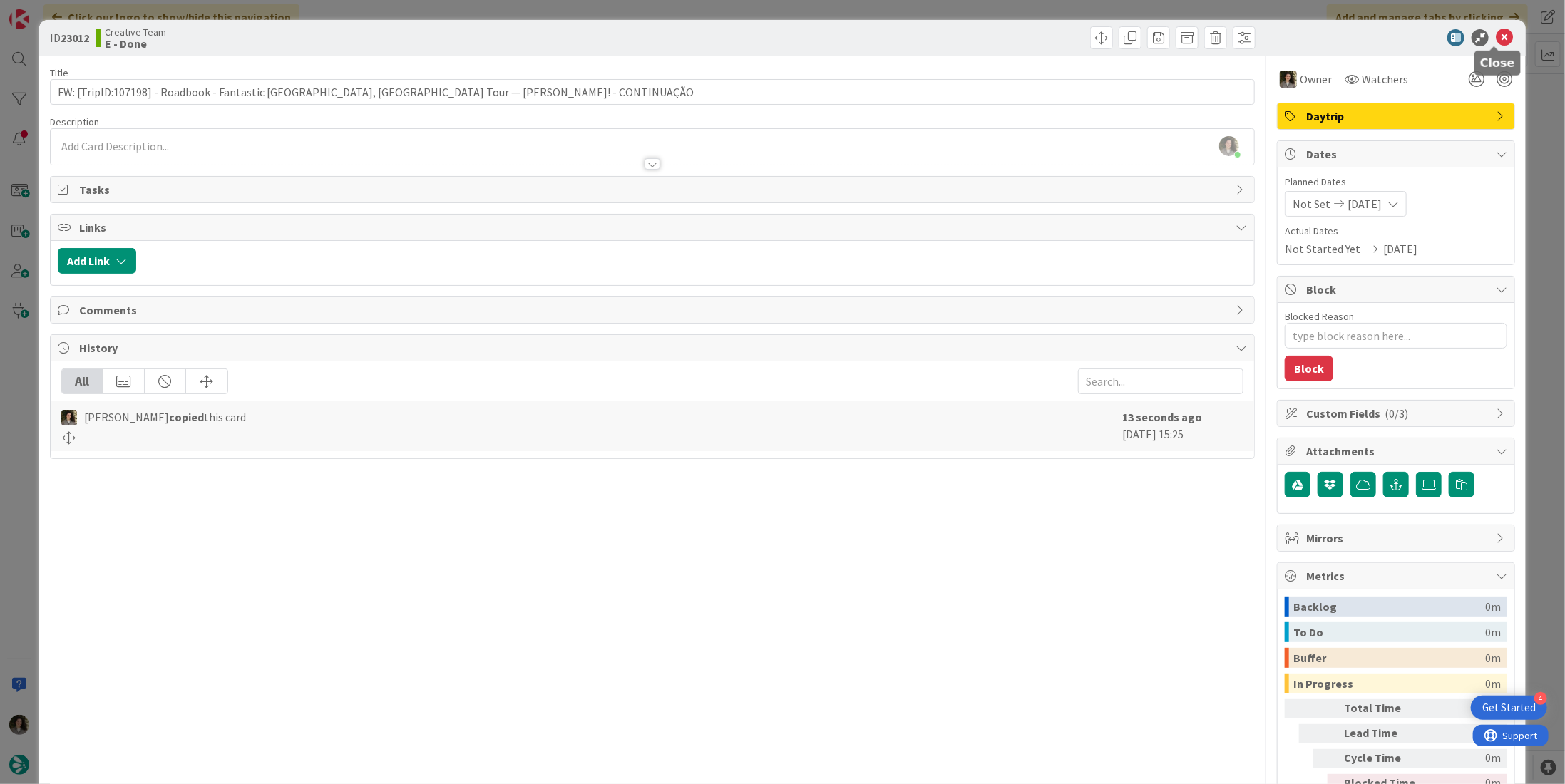
click at [1496, 38] on icon at bounding box center [1505, 38] width 17 height 17
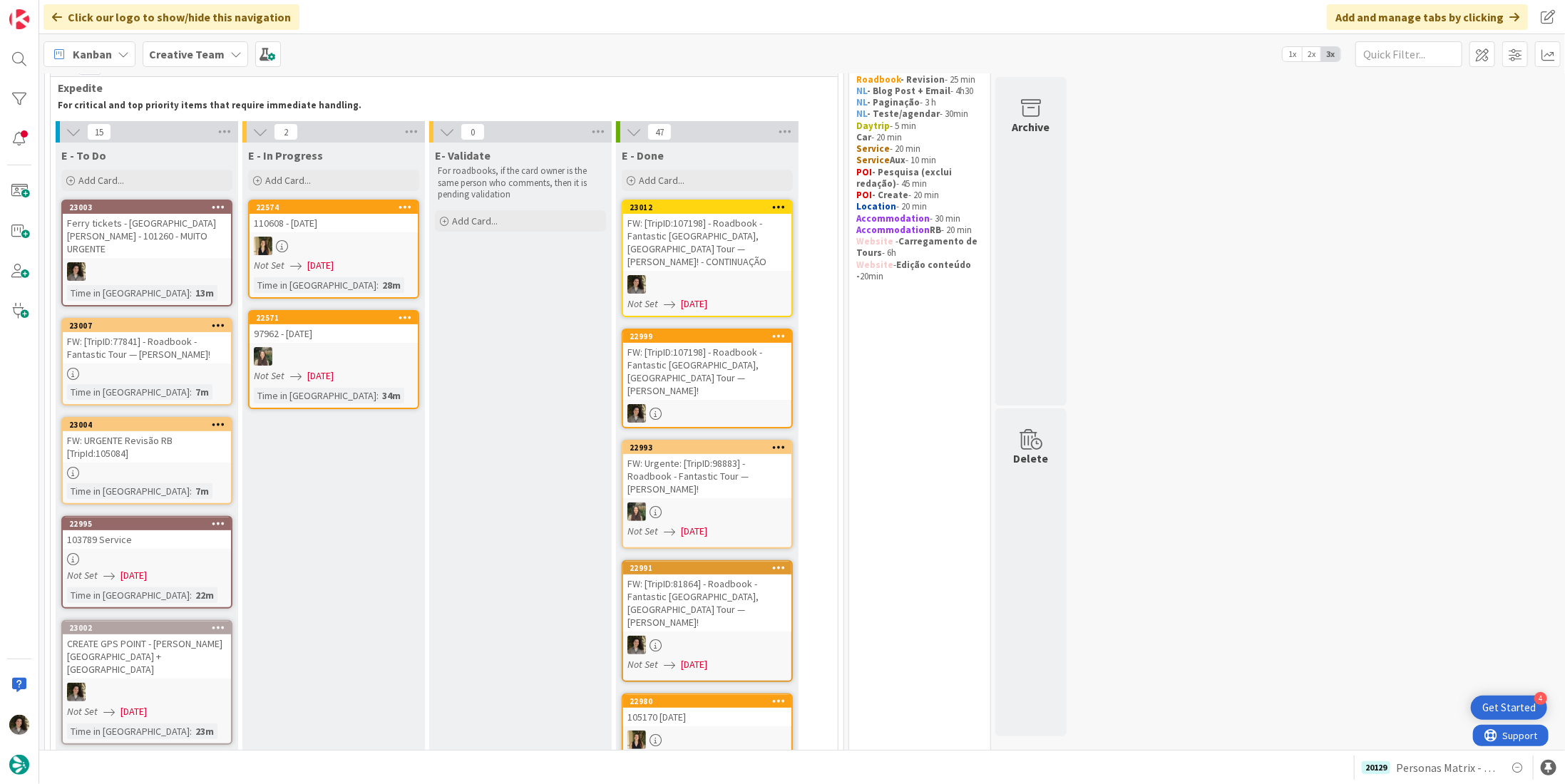
click at [118, 226] on div "Ferry tickets - [GEOGRAPHIC_DATA][PERSON_NAME] - 101260 - MUITO URGENTE" at bounding box center [147, 236] width 169 height 45
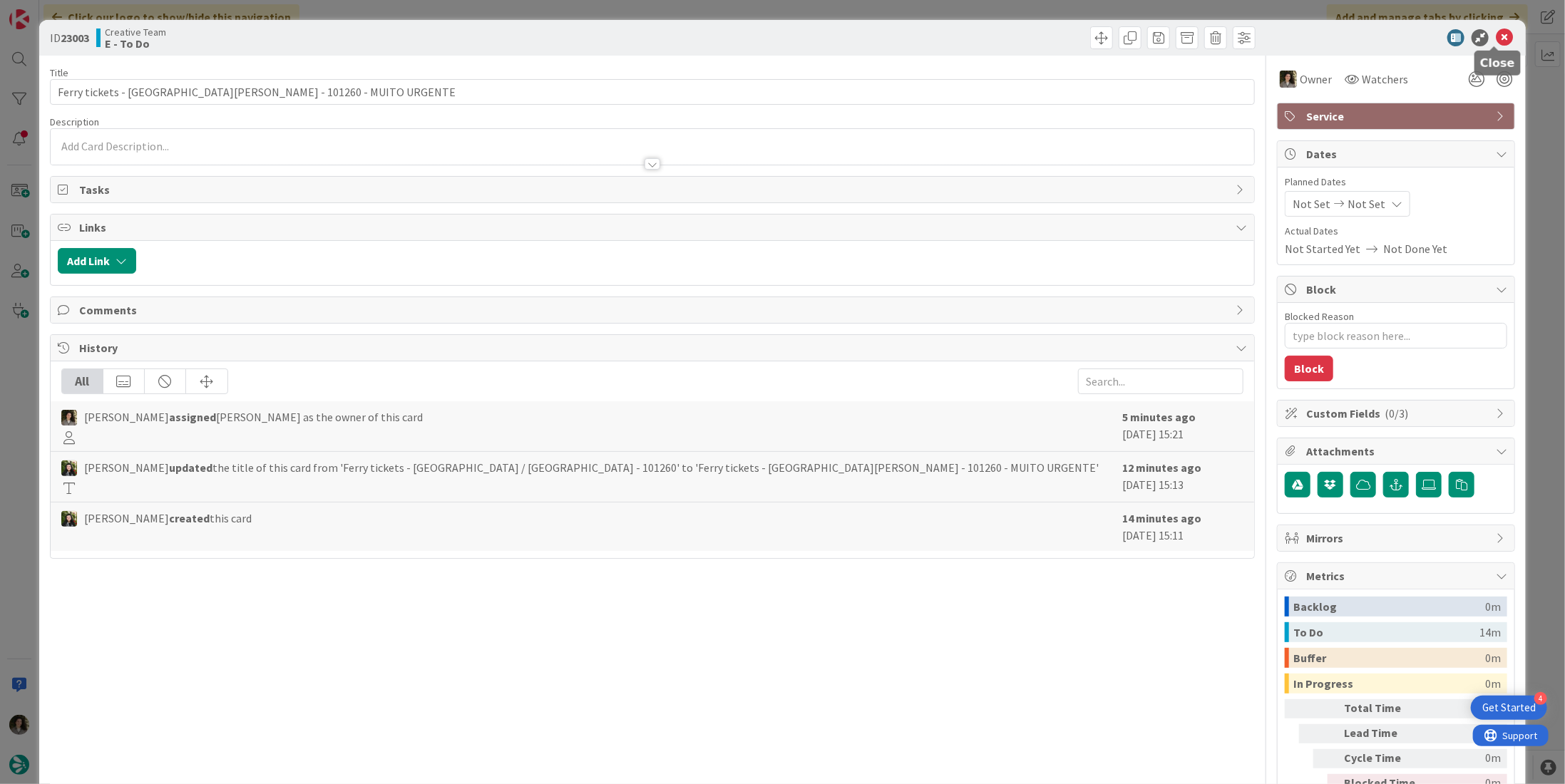
click at [1496, 42] on icon at bounding box center [1505, 38] width 17 height 17
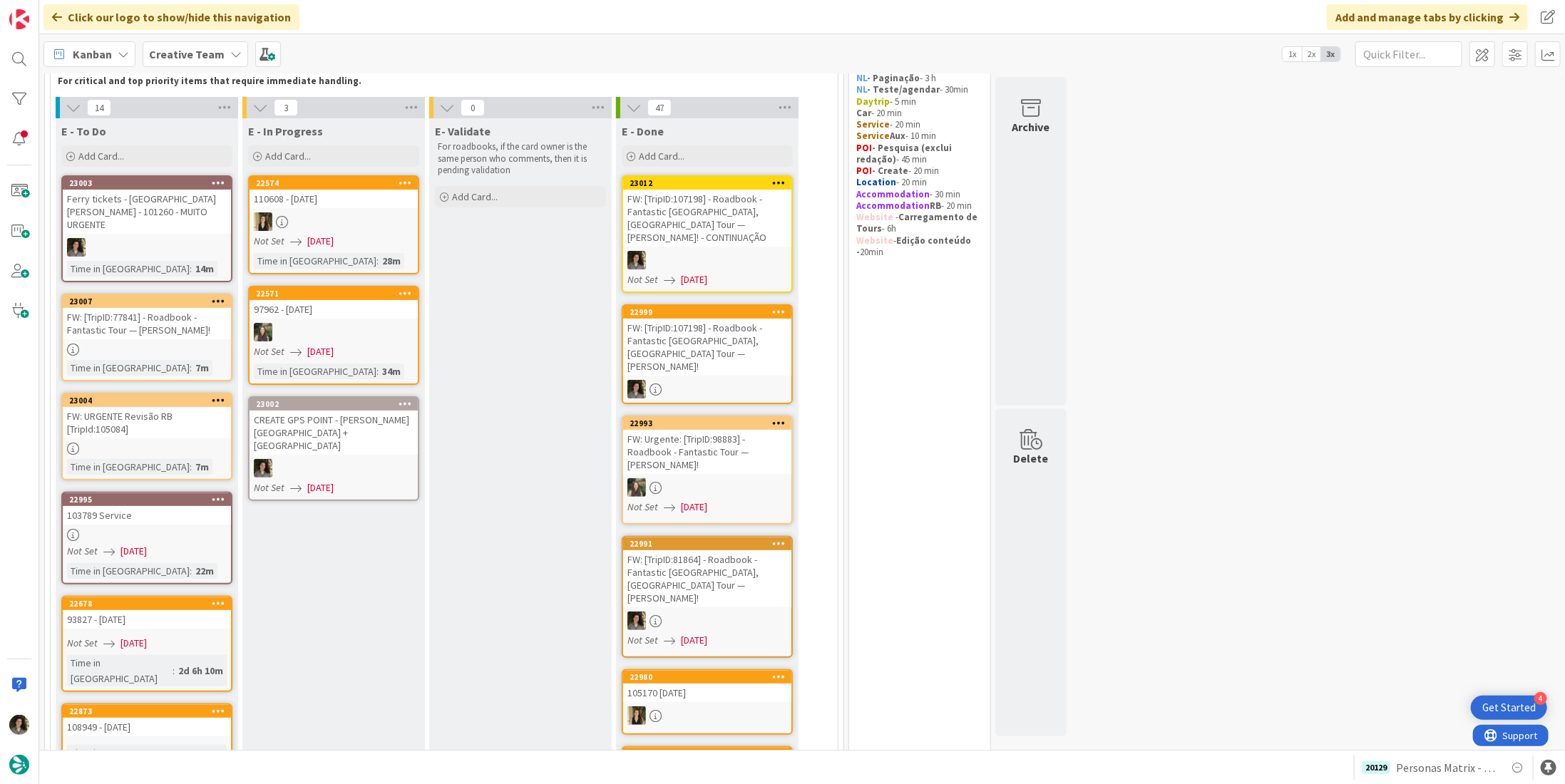
click at [328, 429] on div "CREATE GPS POINT - [PERSON_NAME][GEOGRAPHIC_DATA] + [GEOGRAPHIC_DATA]" at bounding box center [334, 433] width 169 height 45
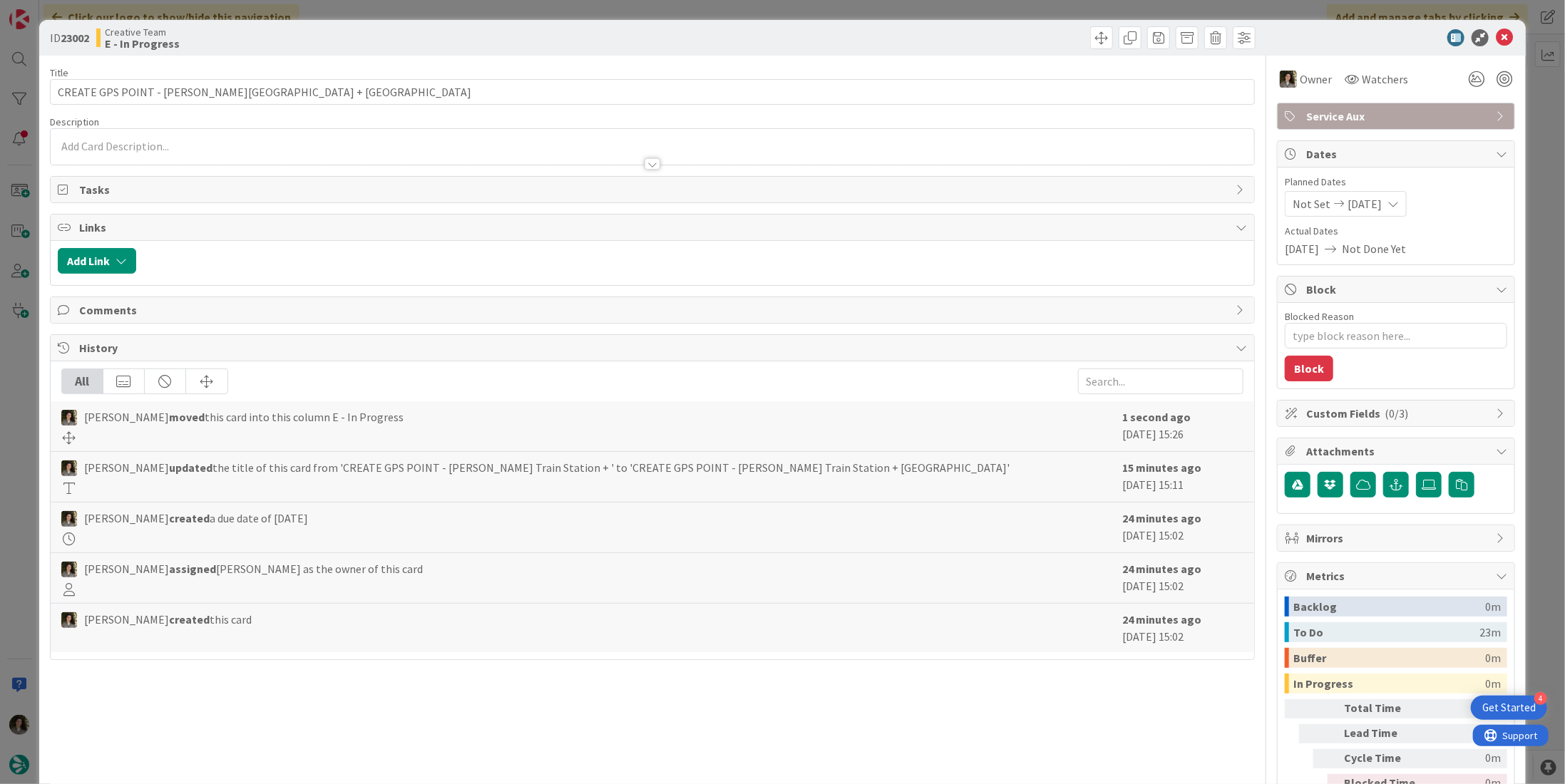
click at [651, 162] on div at bounding box center [653, 164] width 16 height 11
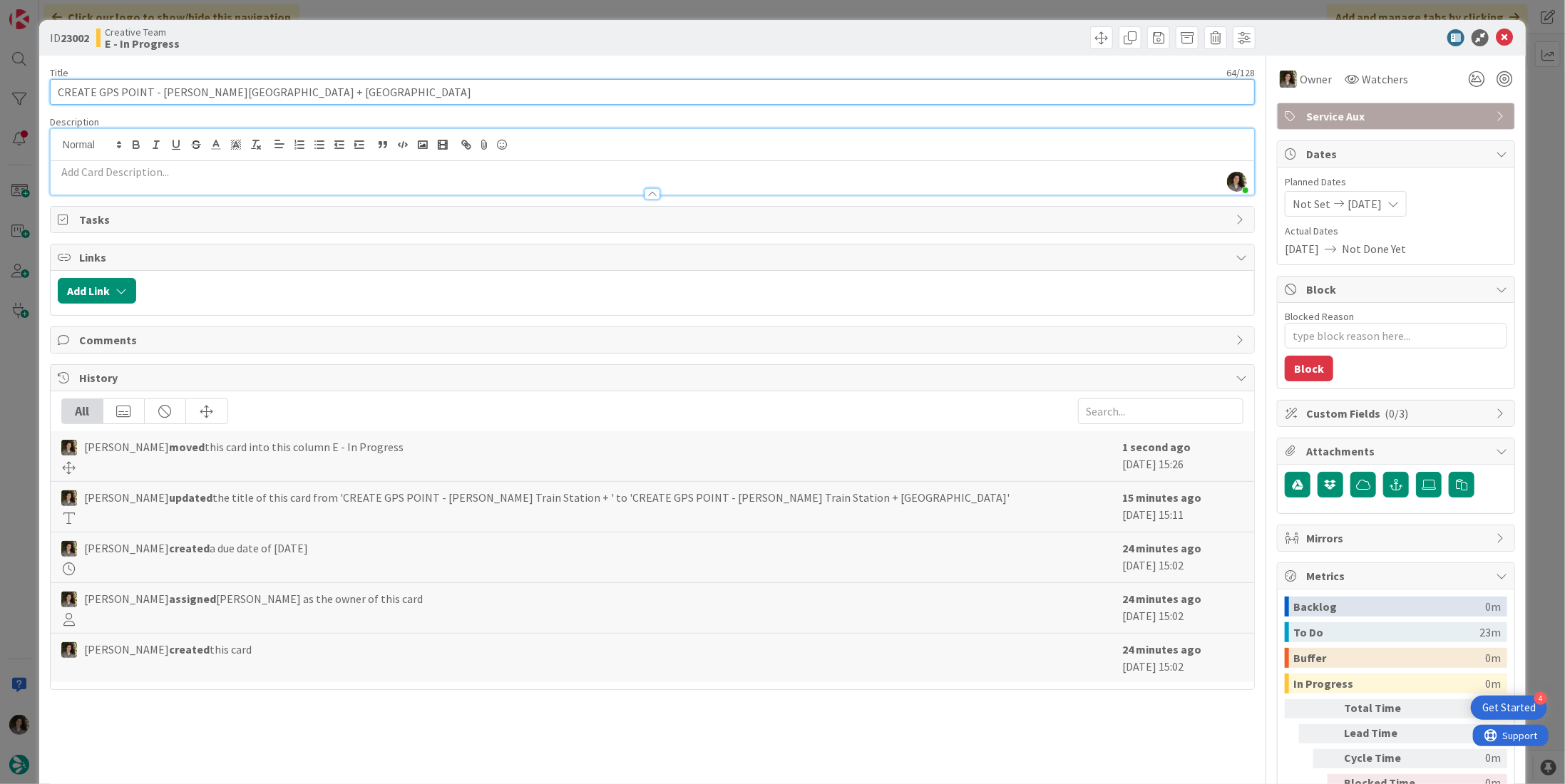
drag, startPoint x: 252, startPoint y: 91, endPoint x: 156, endPoint y: 90, distance: 96.0
click at [156, 90] on input "CREATE GPS POINT - [PERSON_NAME][GEOGRAPHIC_DATA] + [GEOGRAPHIC_DATA]" at bounding box center [652, 92] width 1205 height 25
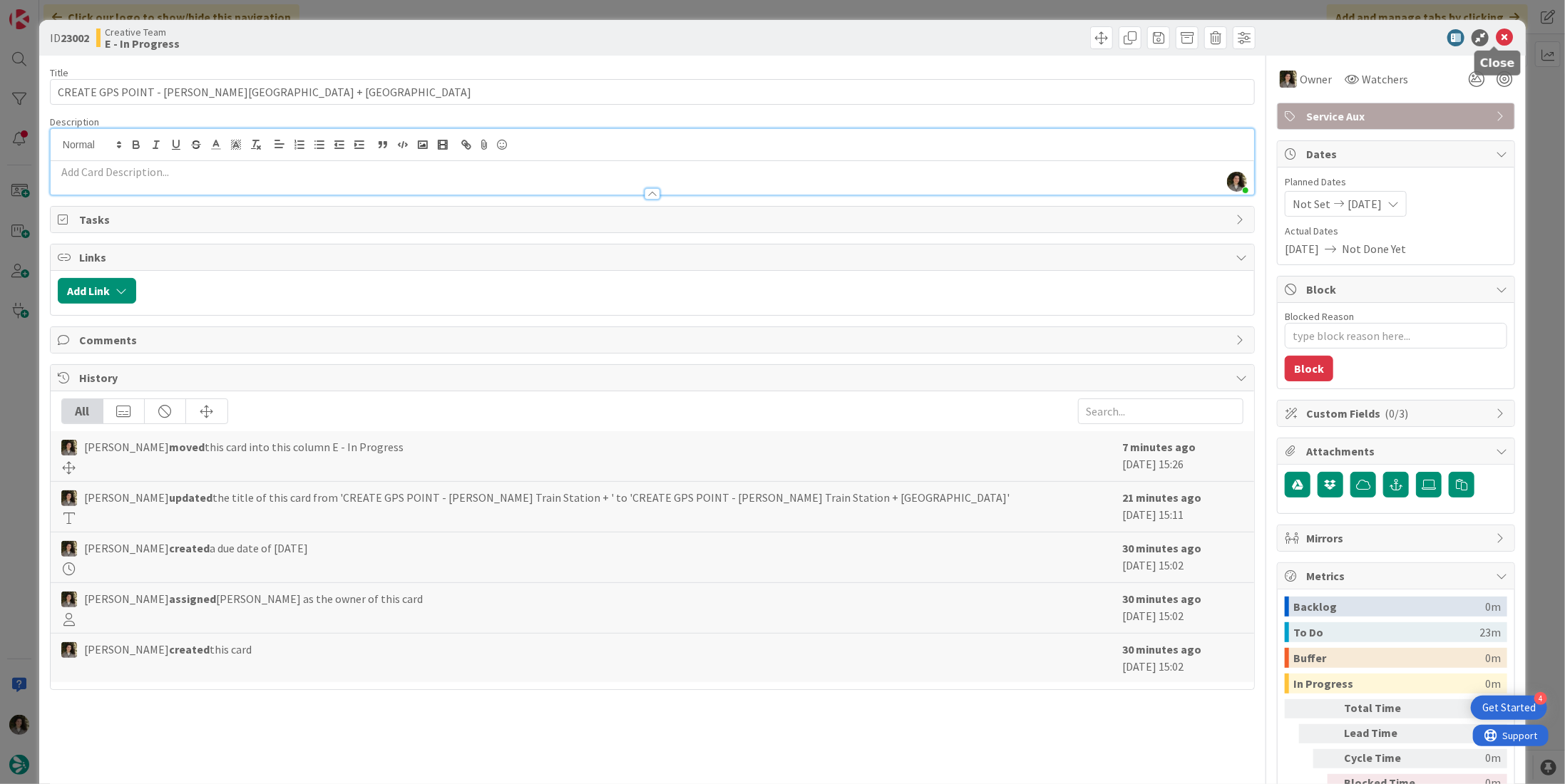
drag, startPoint x: 1497, startPoint y: 34, endPoint x: 1485, endPoint y: 44, distance: 15.6
click at [1498, 34] on icon at bounding box center [1505, 38] width 17 height 17
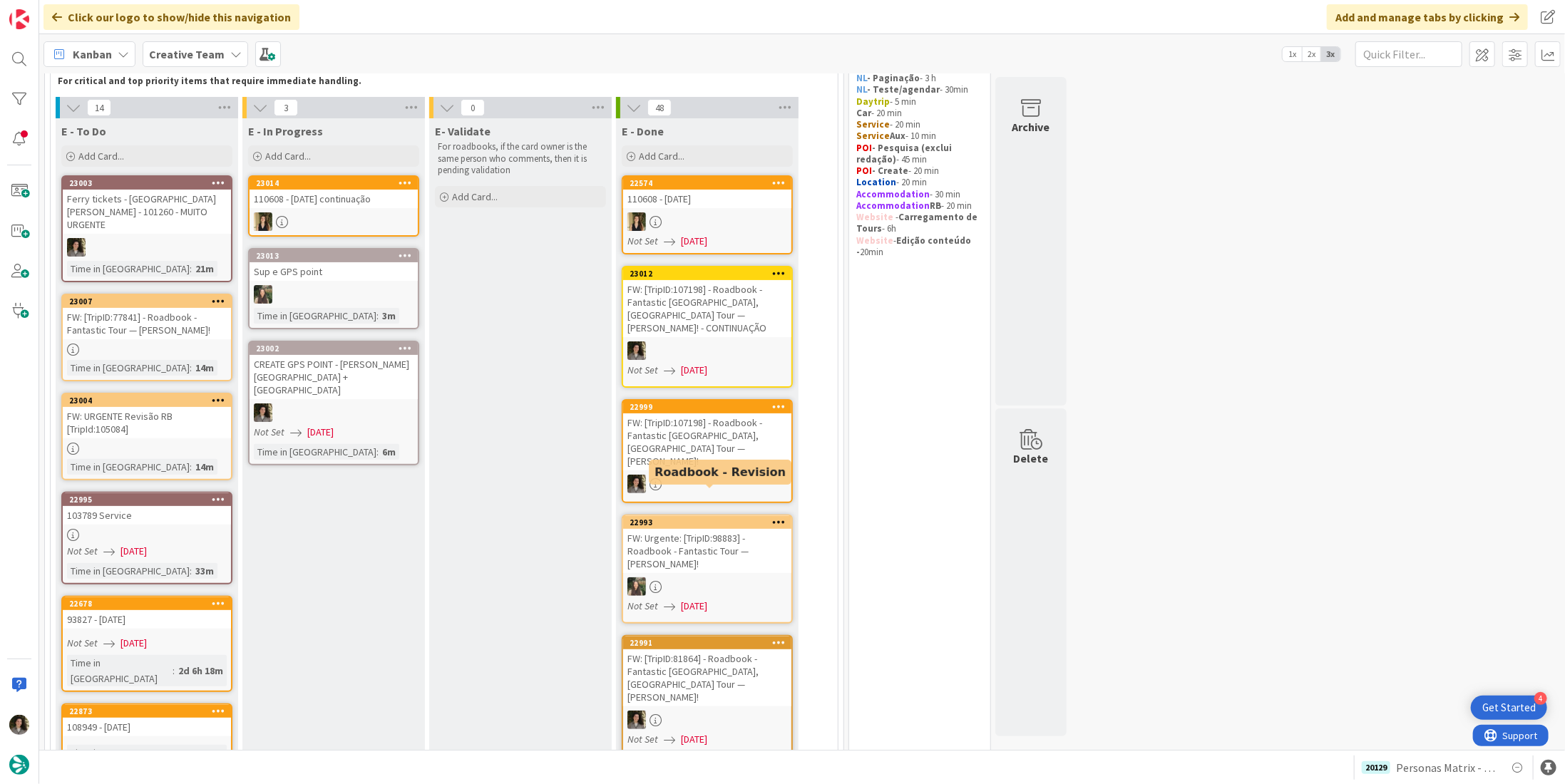
click at [705, 535] on div "FW: Urgente: [TripID:98883] - Roadbook - Fantastic Tour — Alan Moore!" at bounding box center [708, 551] width 169 height 45
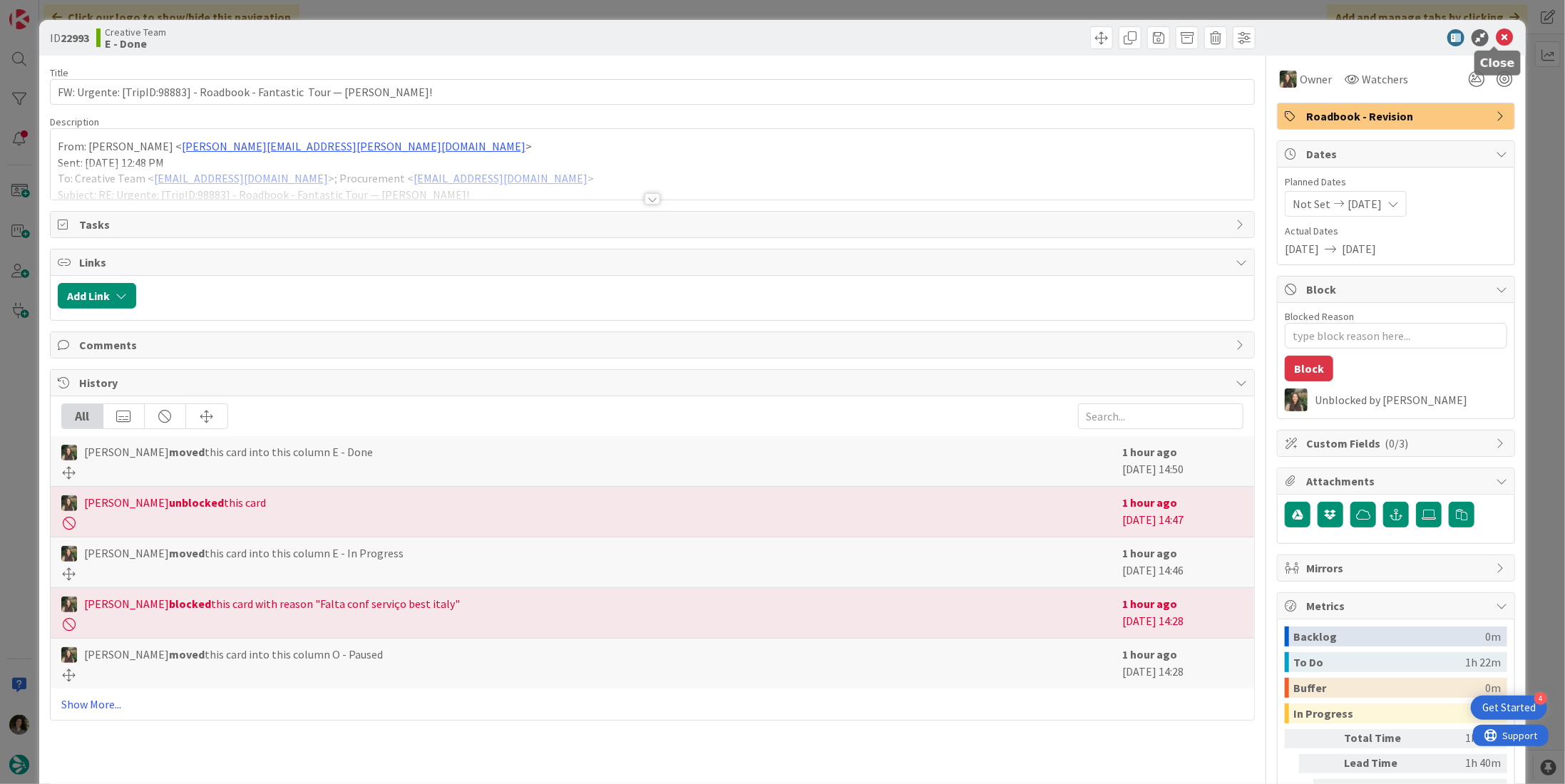
click at [1501, 34] on icon at bounding box center [1505, 38] width 17 height 17
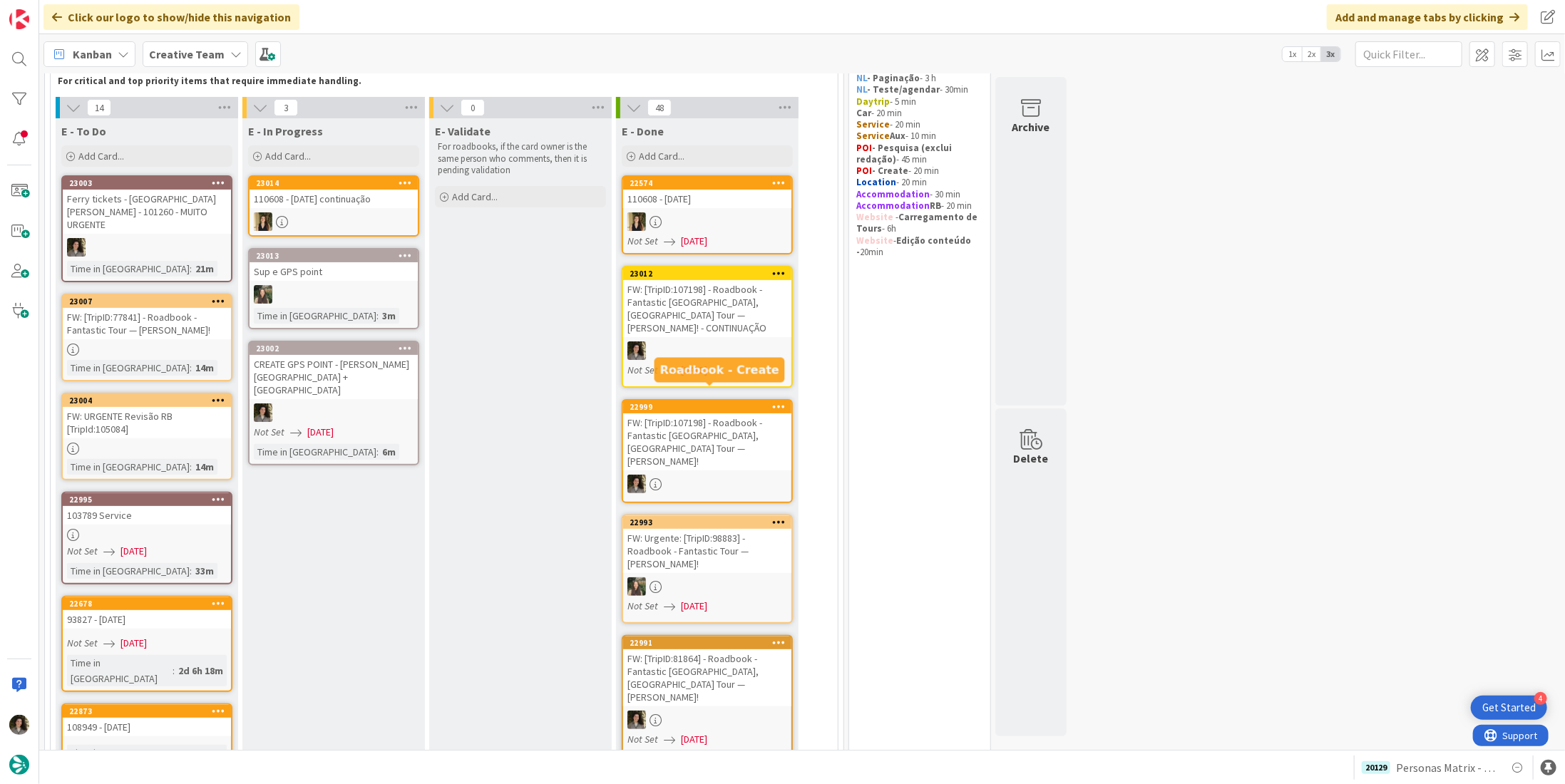
click at [692, 418] on div "FW: [TripID:107198] - Roadbook - Fantastic Spain, France Tour — Danny Rochette!" at bounding box center [708, 442] width 169 height 57
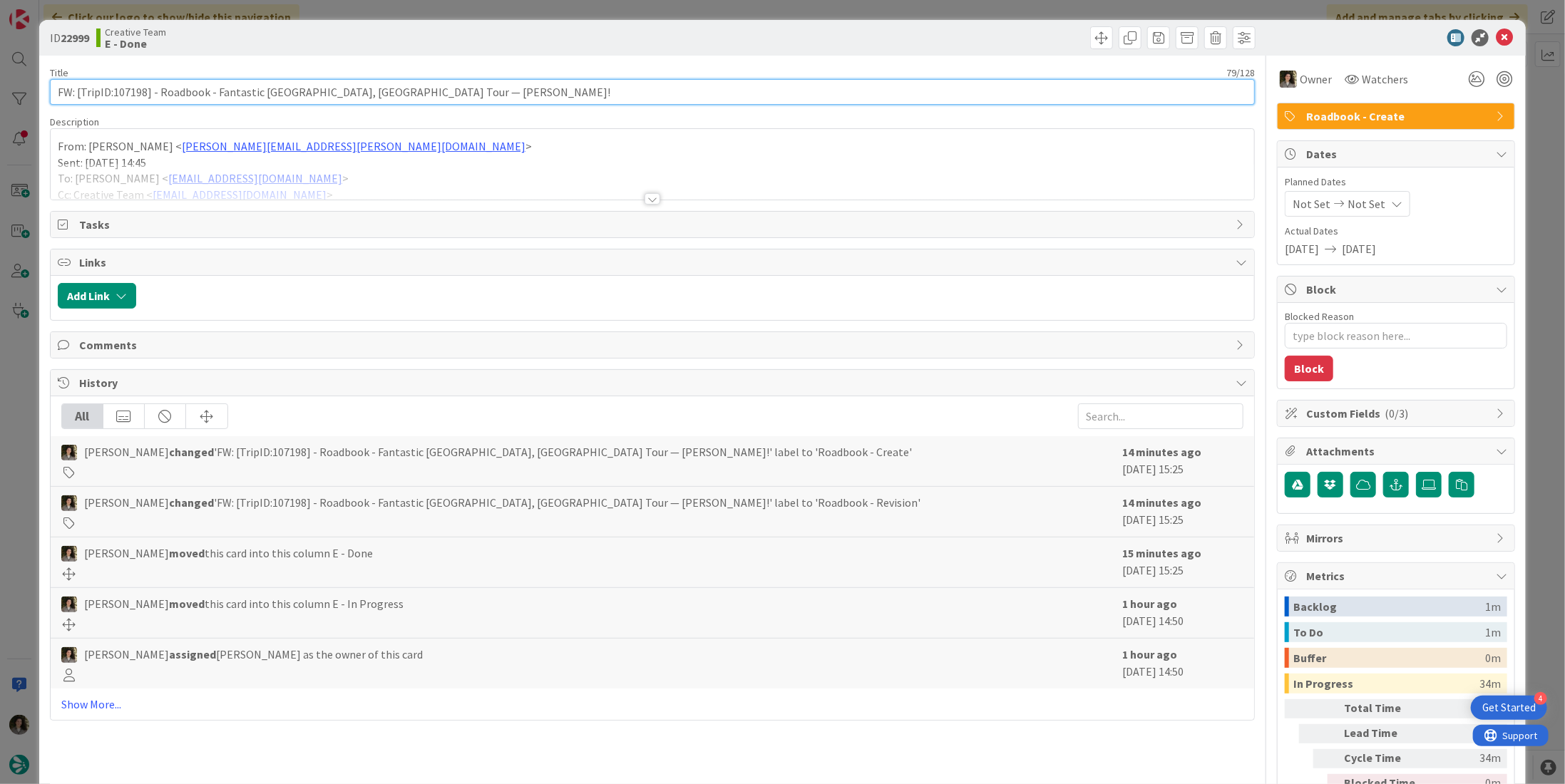
click at [211, 87] on input "FW: [TripID:107198] - Roadbook - Fantastic Spain, France Tour — Danny Rochette!" at bounding box center [652, 92] width 1205 height 25
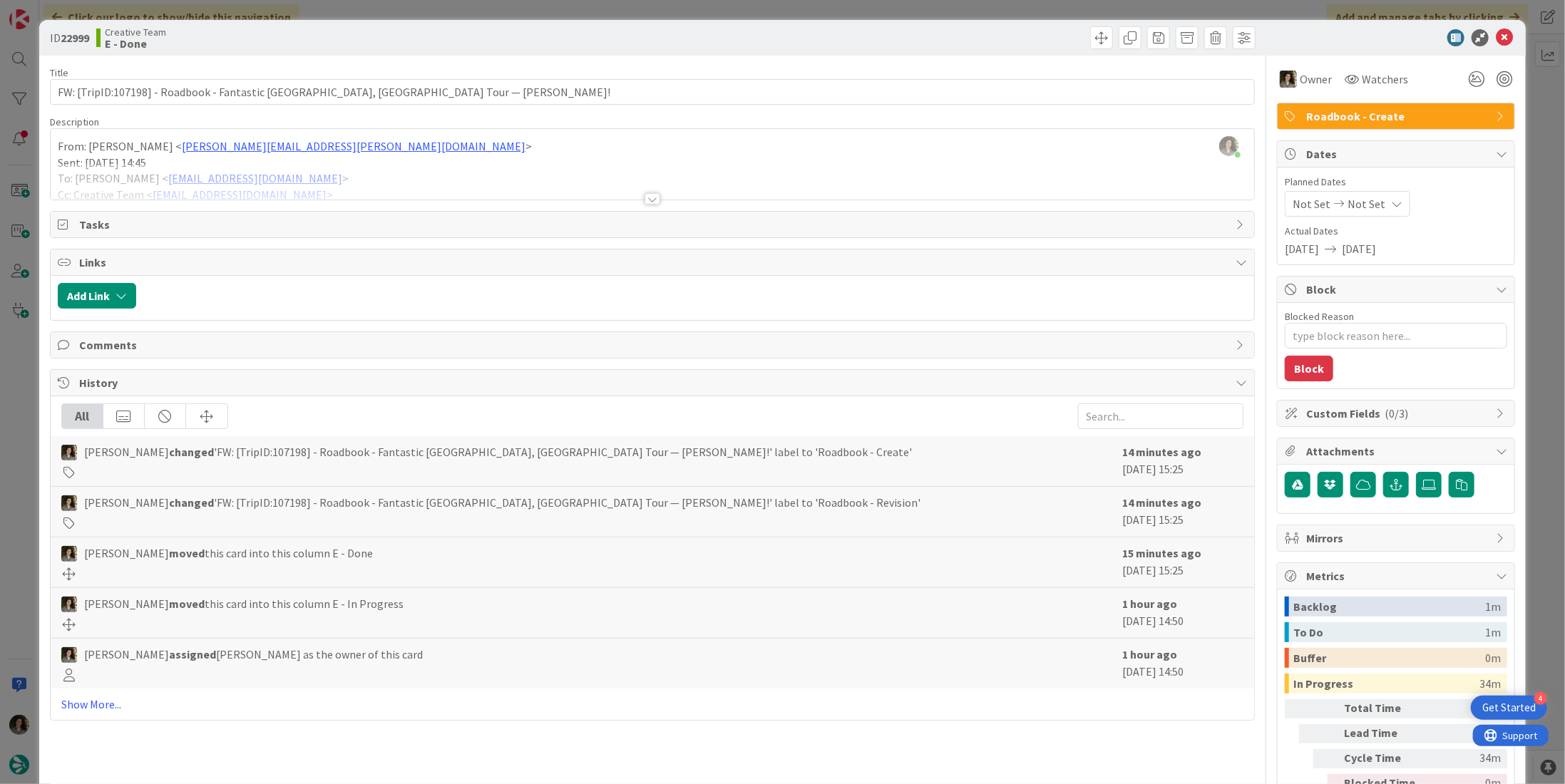
click at [658, 196] on div at bounding box center [653, 181] width 1204 height 37
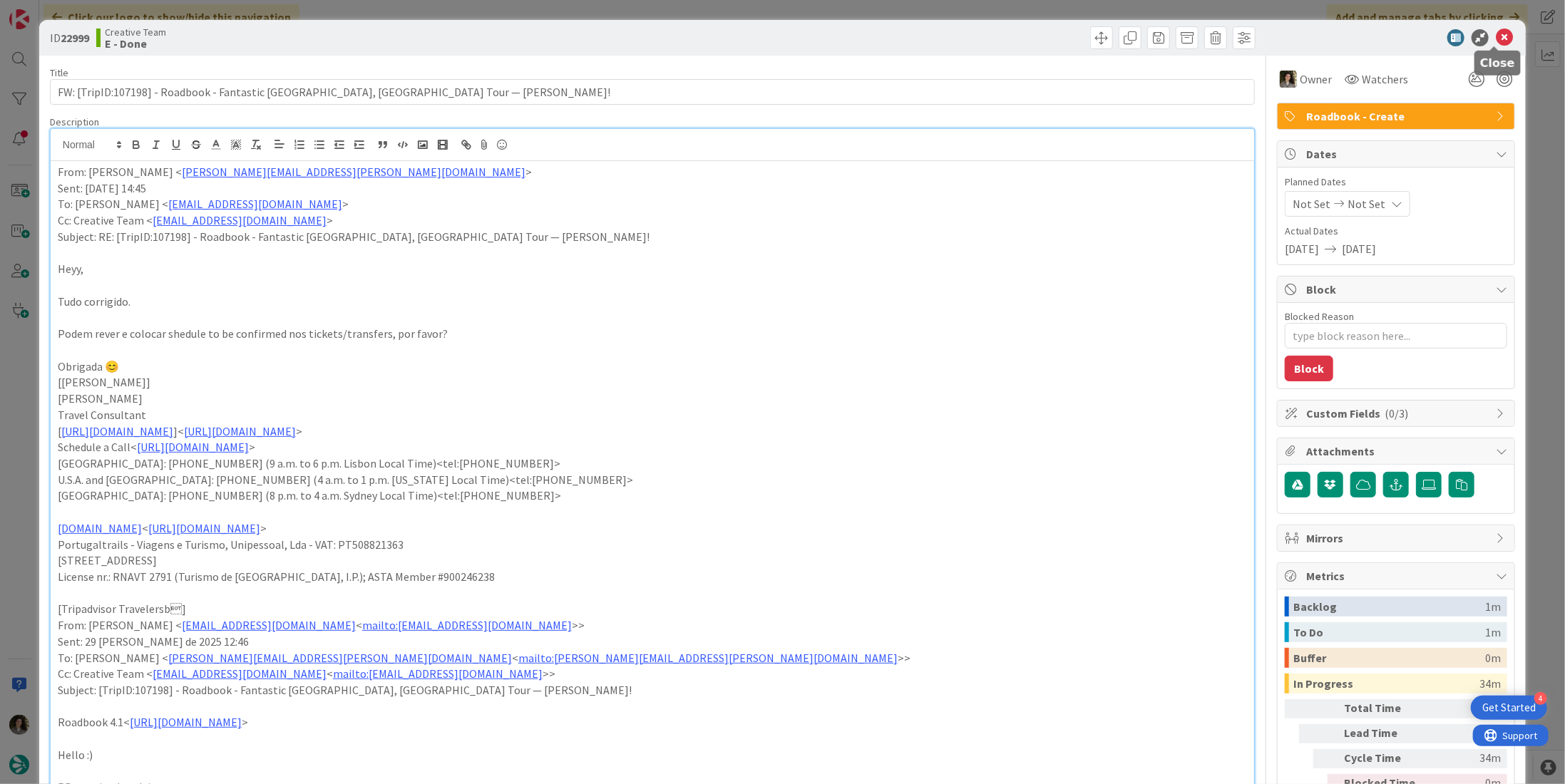
drag, startPoint x: 1486, startPoint y: 36, endPoint x: 1476, endPoint y: 38, distance: 10.2
click at [1496, 36] on icon at bounding box center [1505, 38] width 17 height 17
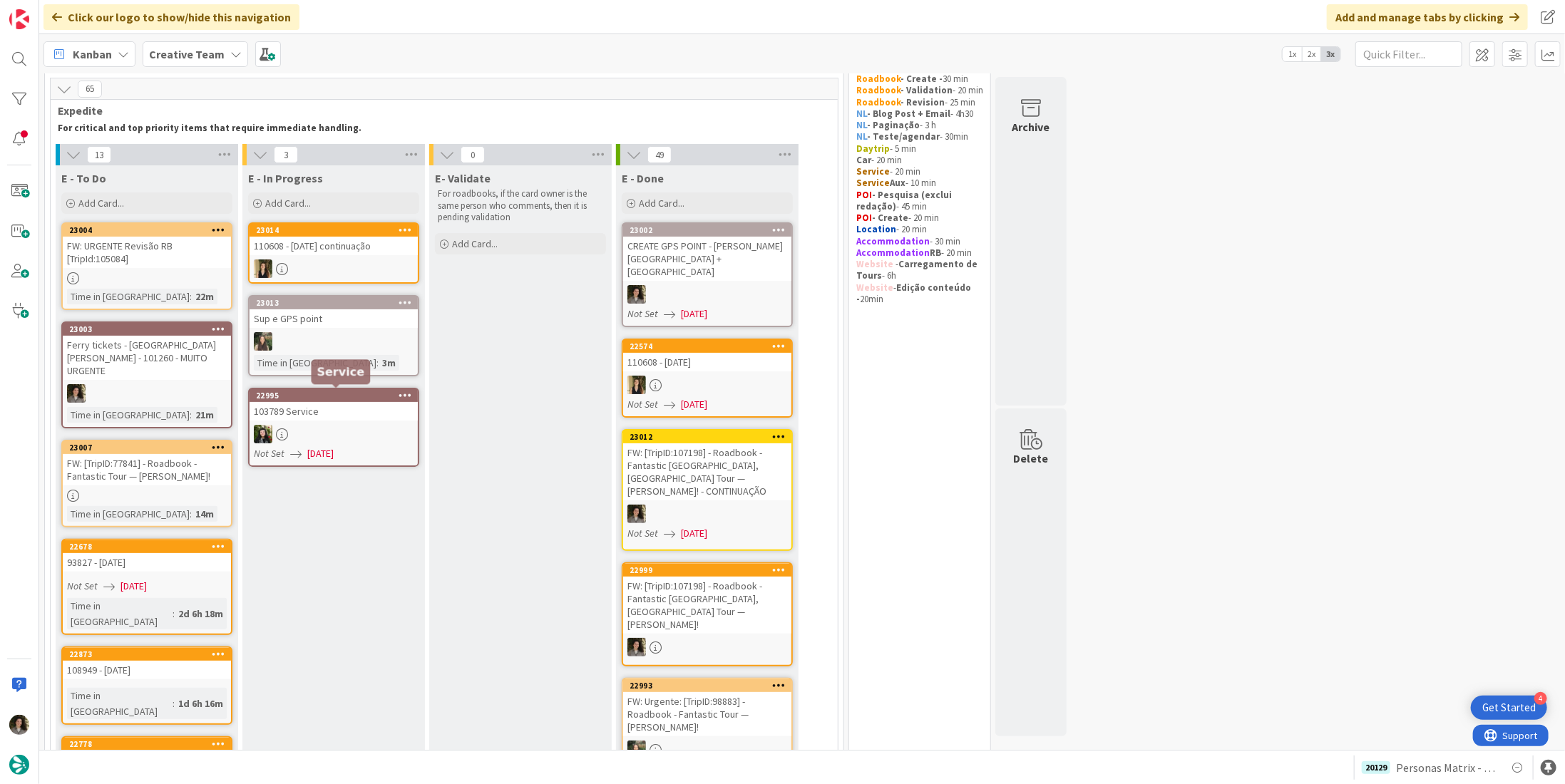
click at [710, 285] on div at bounding box center [708, 294] width 169 height 18
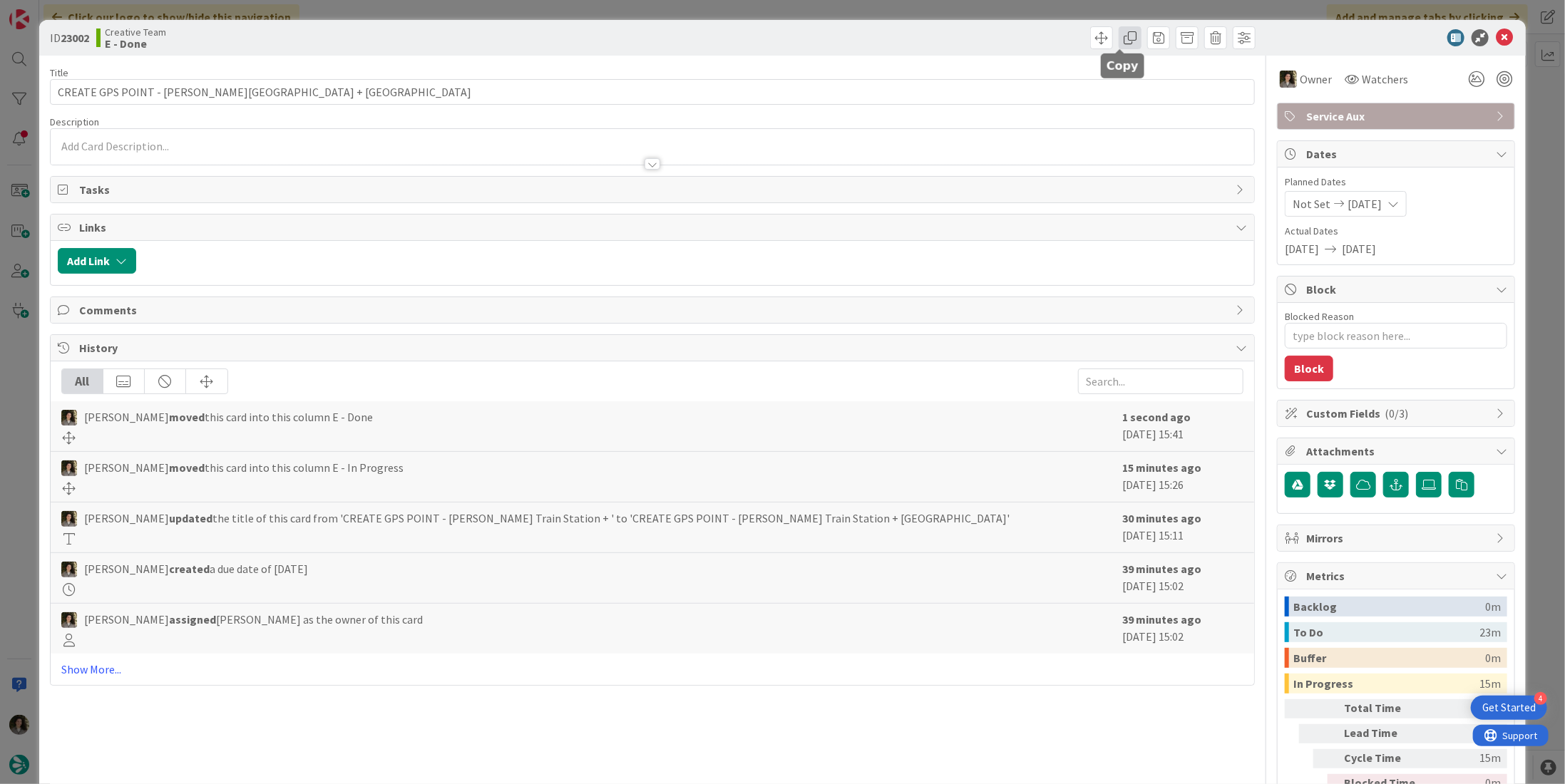
click at [1124, 41] on span at bounding box center [1130, 37] width 23 height 23
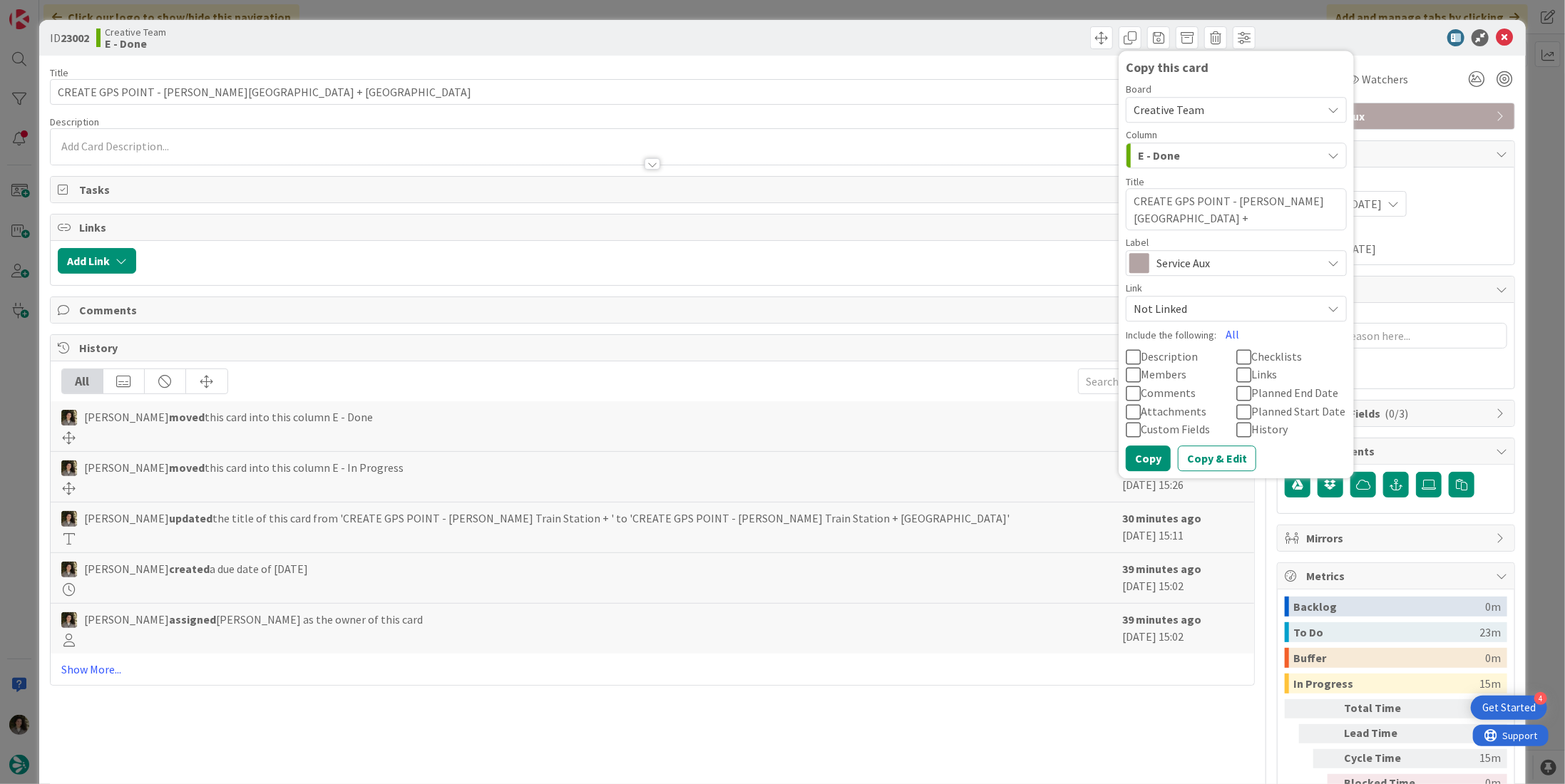
click at [1190, 267] on span "Service Aux" at bounding box center [1235, 262] width 158 height 20
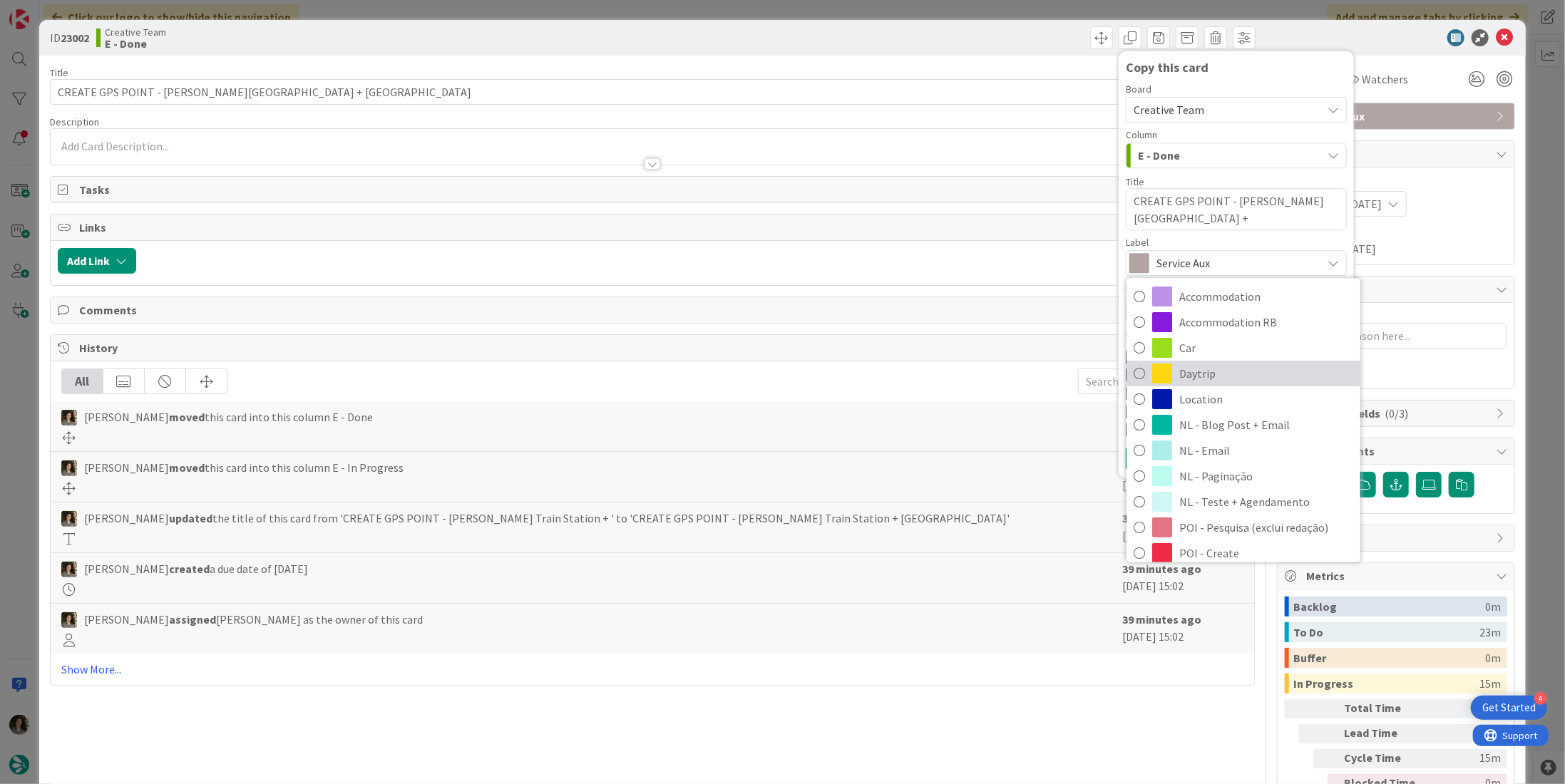
drag, startPoint x: 1283, startPoint y: 375, endPoint x: 1287, endPoint y: 367, distance: 8.9
click at [1284, 375] on span "Daytrip" at bounding box center [1266, 374] width 174 height 21
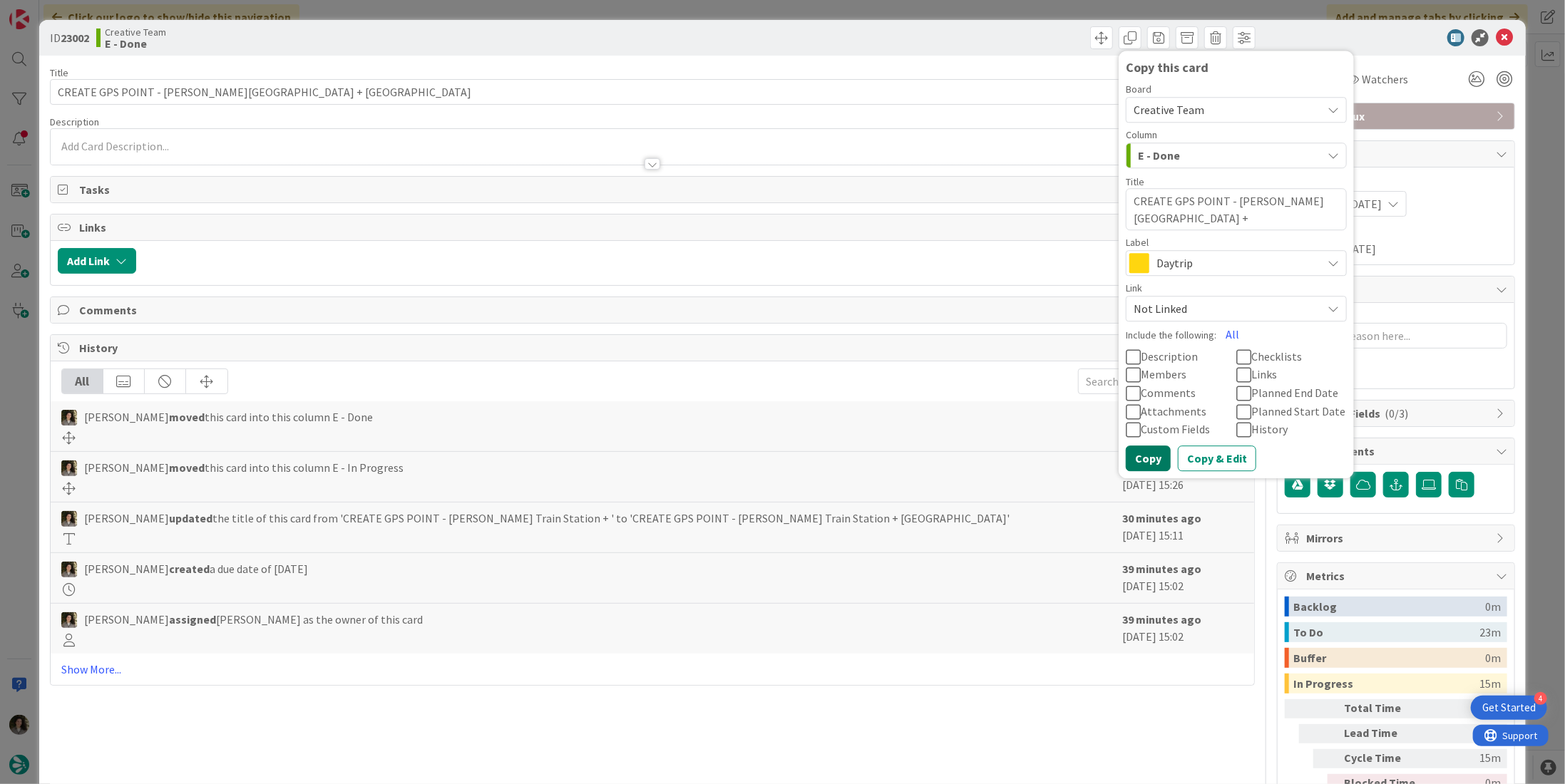
click at [1126, 462] on button "Copy" at bounding box center [1148, 458] width 45 height 25
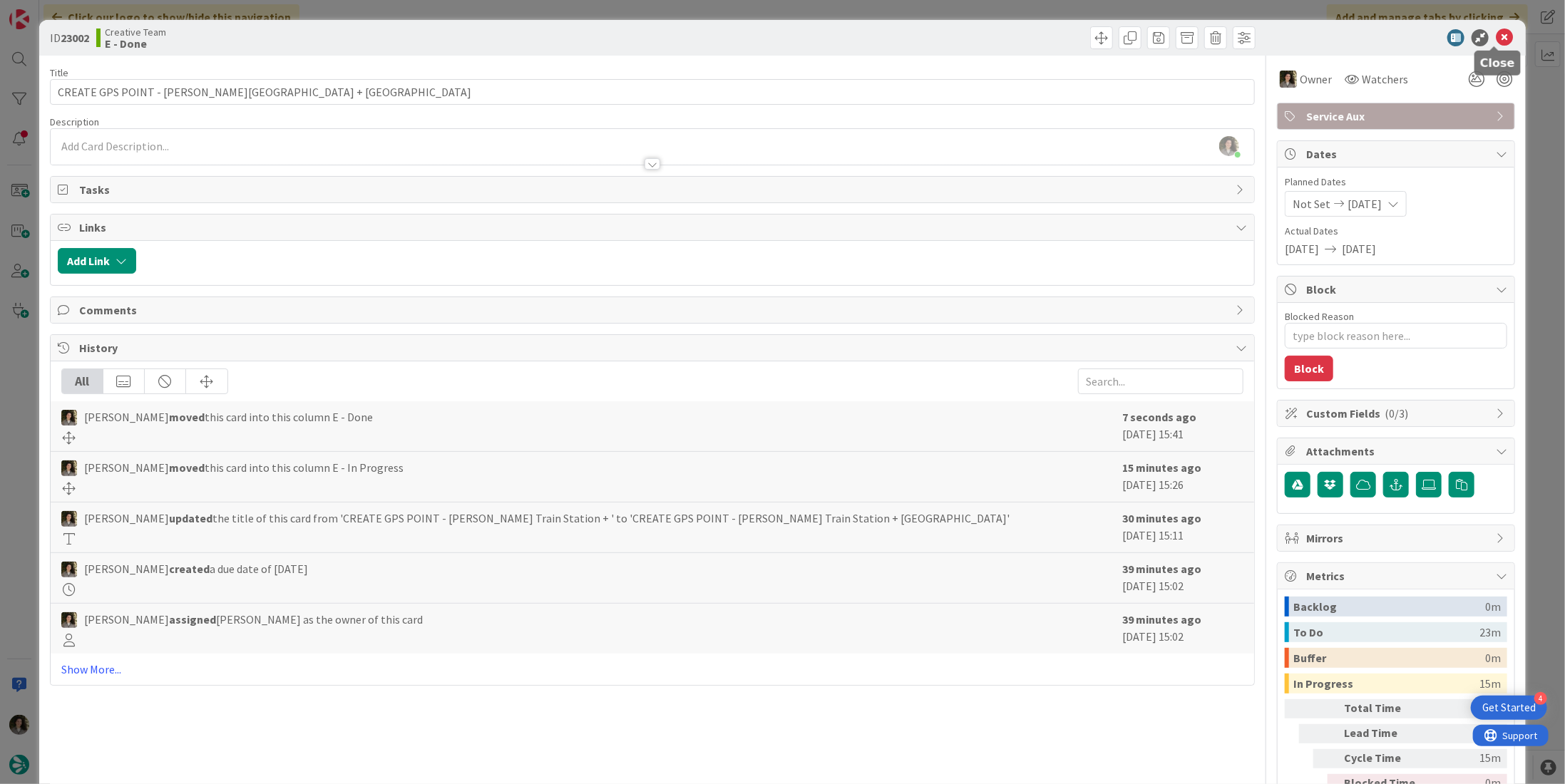
click at [1496, 36] on icon at bounding box center [1505, 38] width 17 height 17
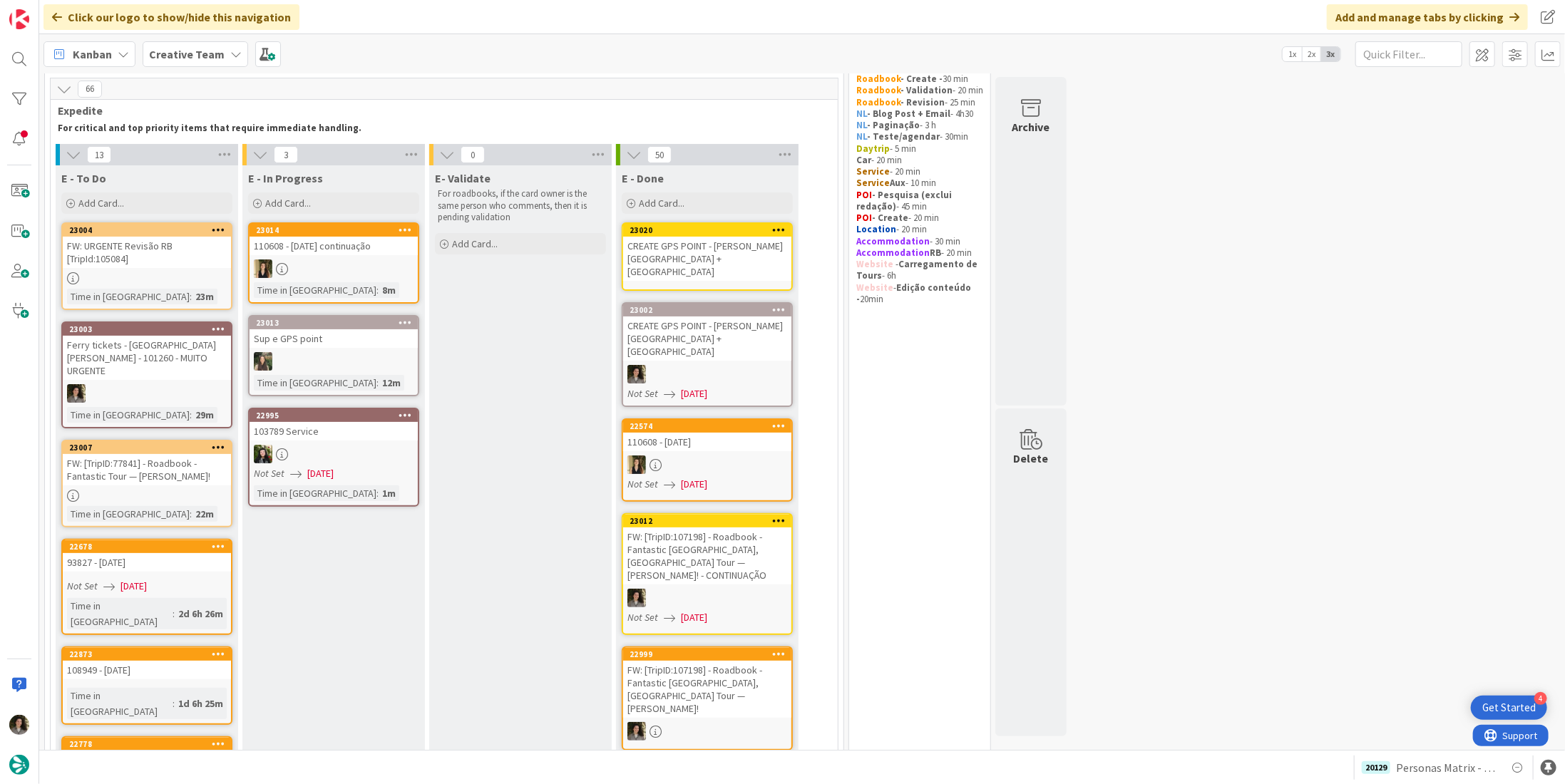
click at [709, 252] on div "CREATE GPS POINT - [PERSON_NAME][GEOGRAPHIC_DATA] + [GEOGRAPHIC_DATA]" at bounding box center [708, 259] width 169 height 45
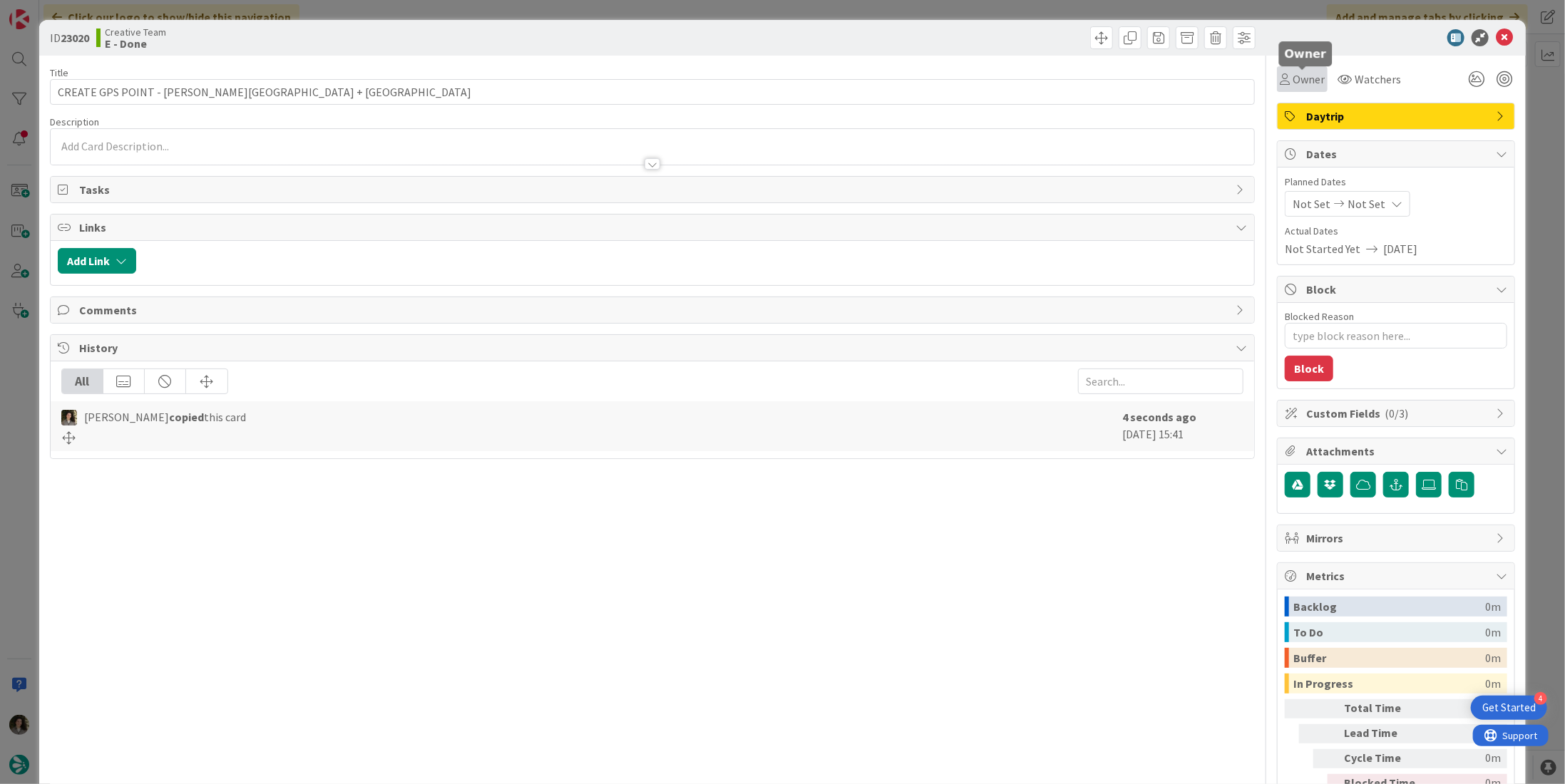
drag, startPoint x: 1290, startPoint y: 77, endPoint x: 1291, endPoint y: 87, distance: 10.0
click at [1293, 80] on span "Owner" at bounding box center [1309, 80] width 32 height 17
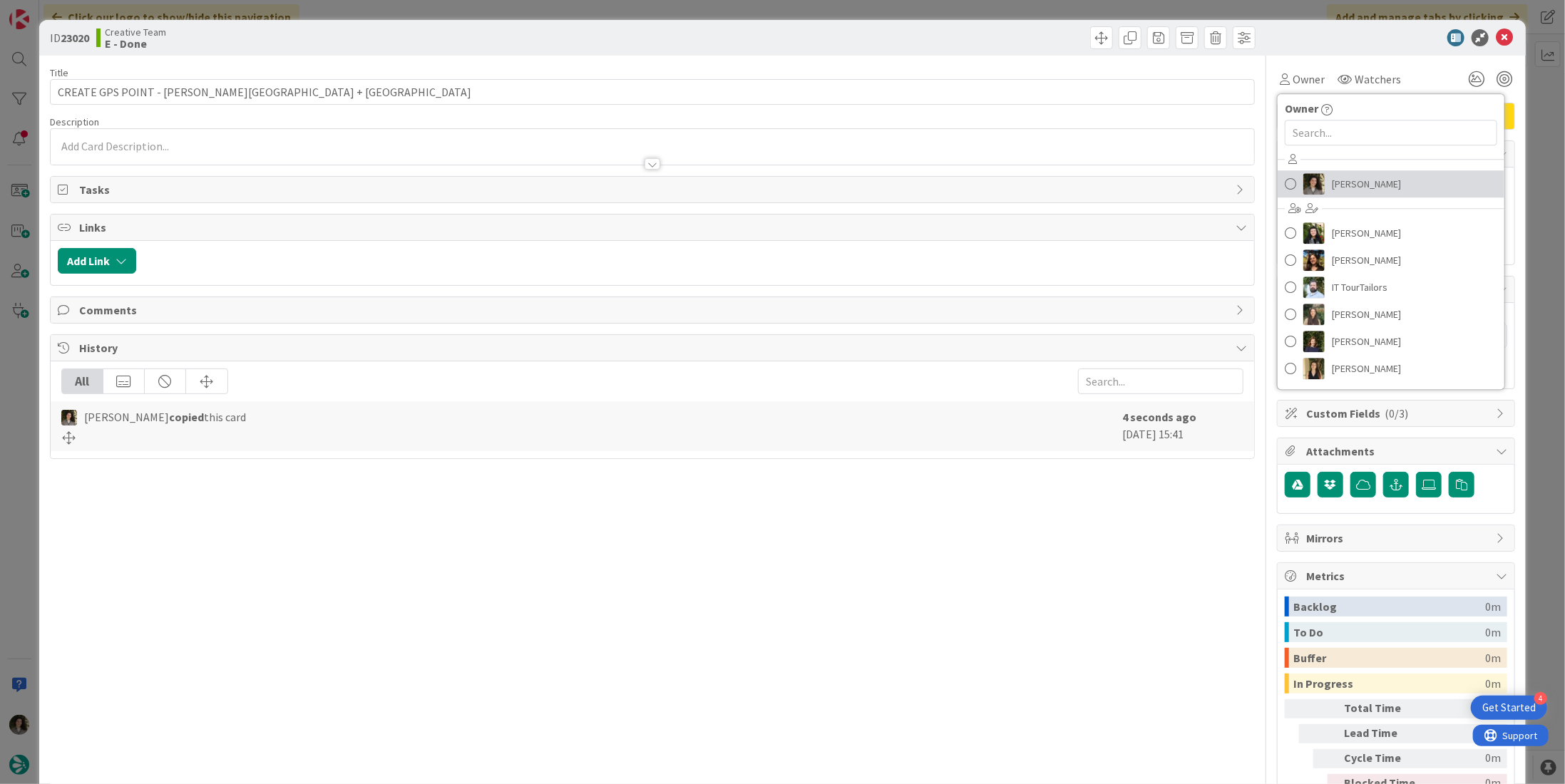
click at [1362, 184] on span "[PERSON_NAME]" at bounding box center [1366, 184] width 69 height 21
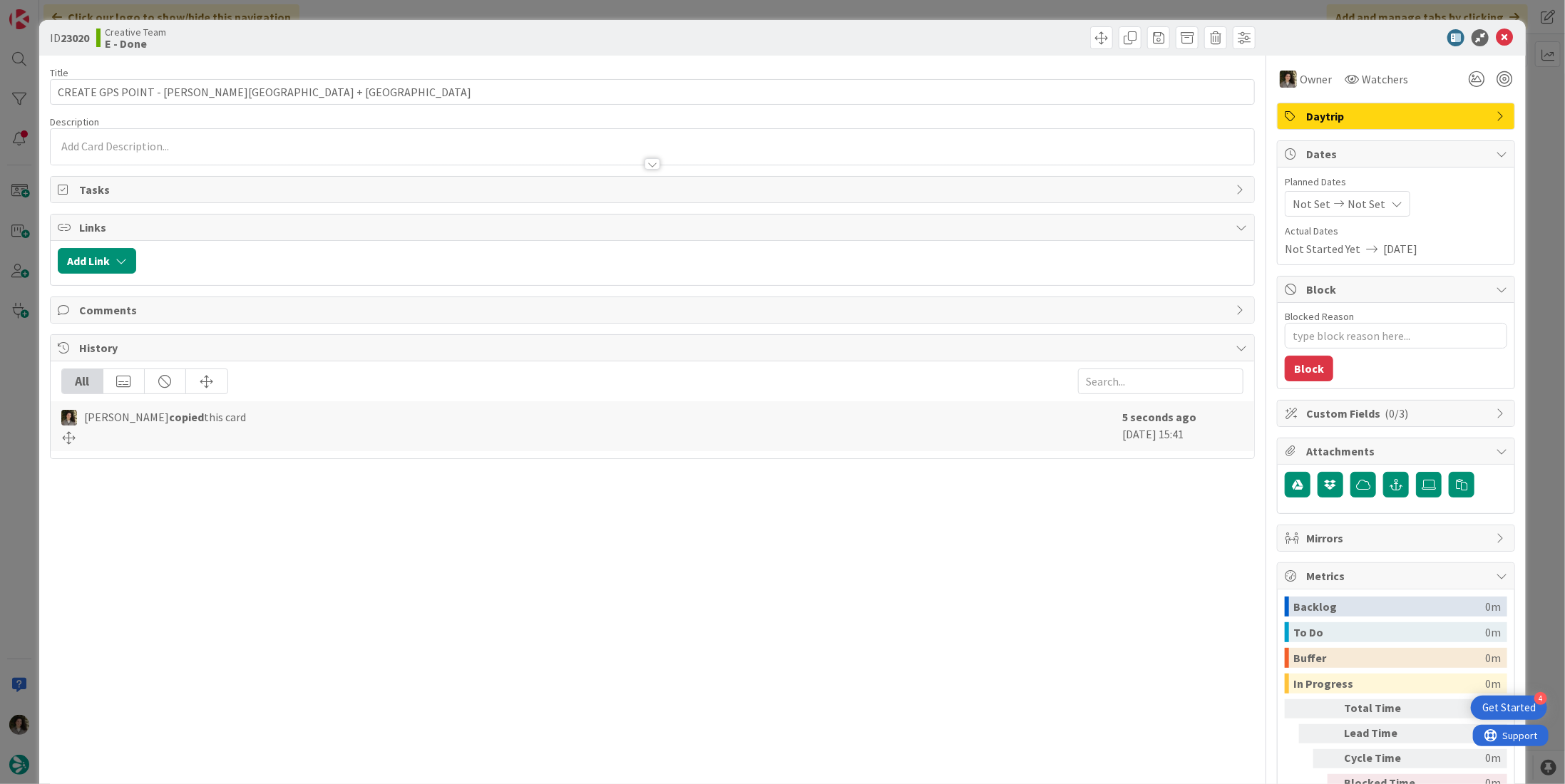
type textarea "x"
click at [1365, 209] on span "Not Set" at bounding box center [1367, 204] width 38 height 17
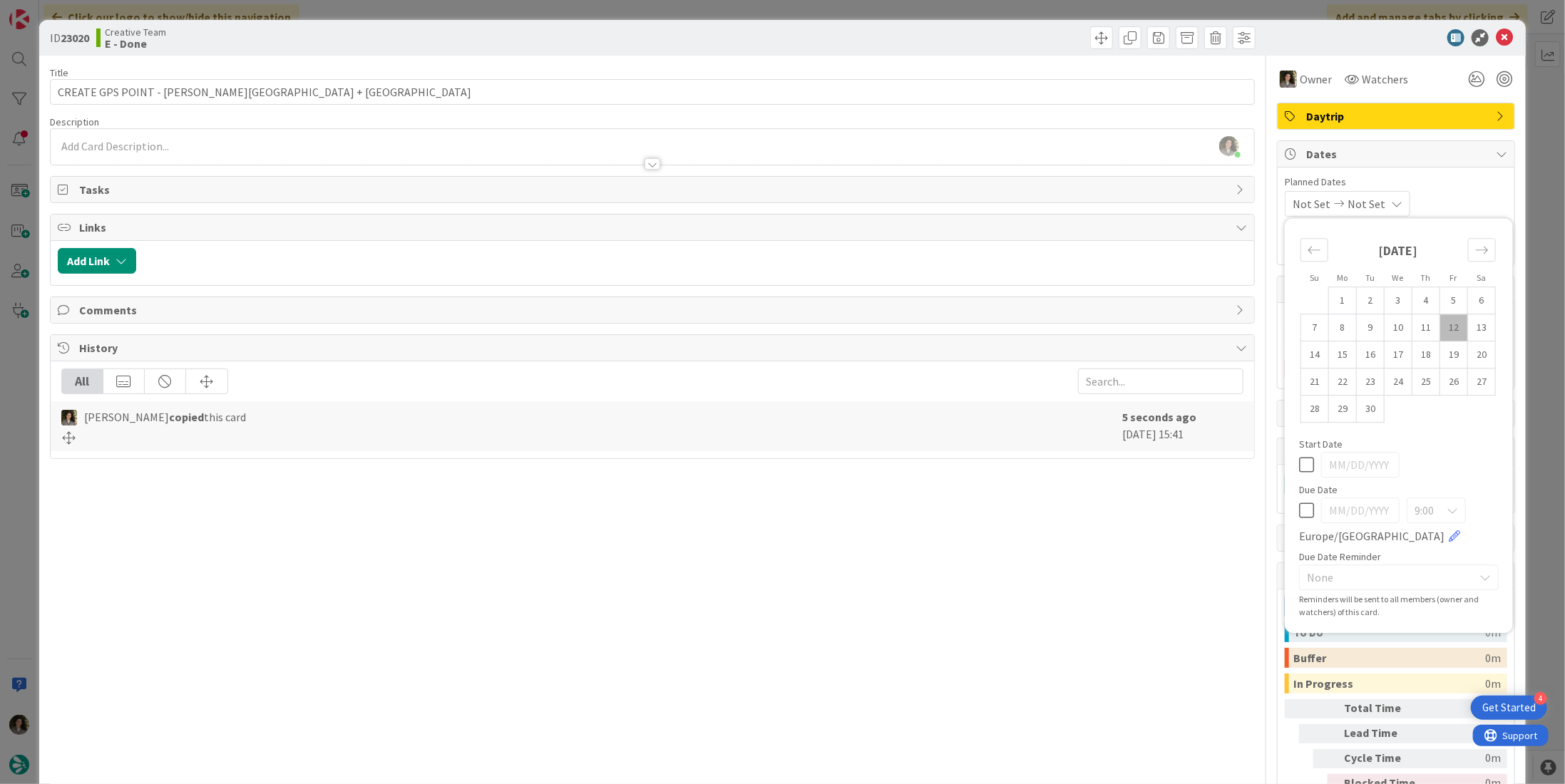
click at [1299, 510] on icon at bounding box center [1307, 510] width 15 height 17
type input "[DATE]"
type textarea "x"
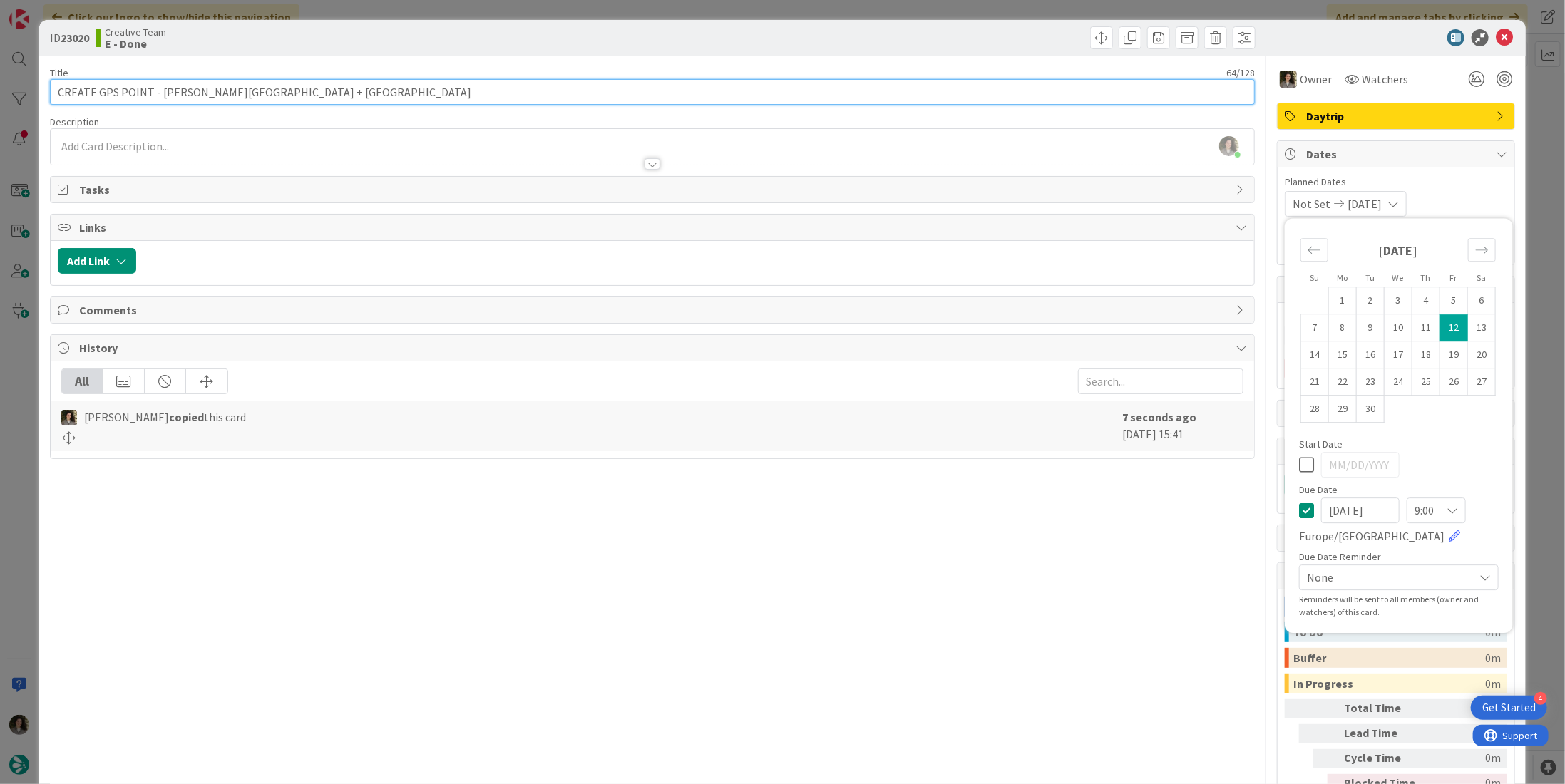
click at [599, 91] on input "CREATE GPS POINT - [PERSON_NAME][GEOGRAPHIC_DATA] + [GEOGRAPHIC_DATA]" at bounding box center [652, 92] width 1205 height 25
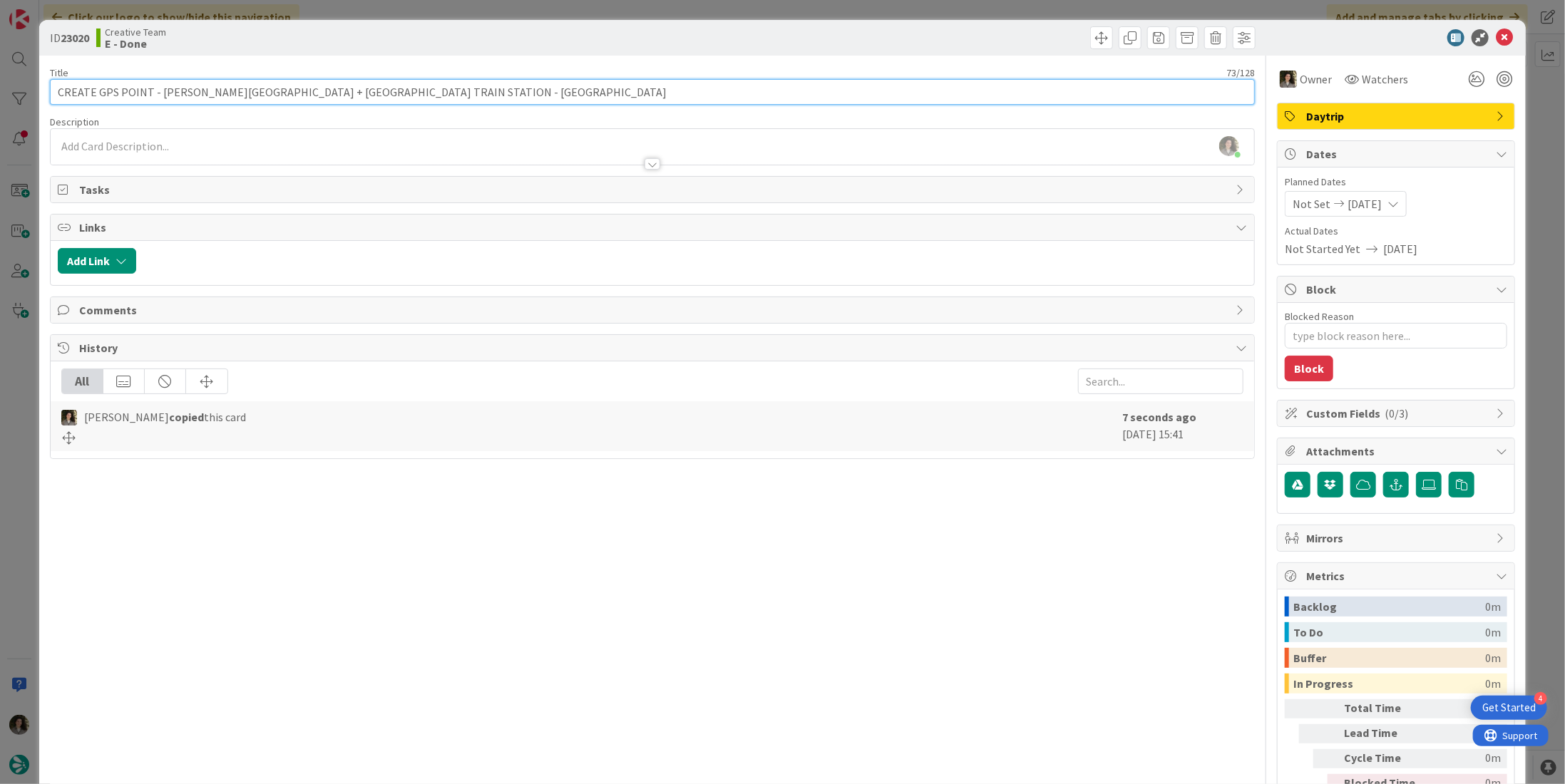
type input "CREATE GPS POINT - Burgos Train Station + BIARRITZ TRAIN STATION - CONTINUA"
type textarea "x"
type input "CREATE GPS POINT - [PERSON_NAME][GEOGRAPHIC_DATA] + [GEOGRAPHIC_DATA] TRAIN STA…"
type textarea "x"
type input "CREATE GPS POINT - [PERSON_NAME][GEOGRAPHIC_DATA] + [GEOGRAPHIC_DATA] TRAIN STA…"
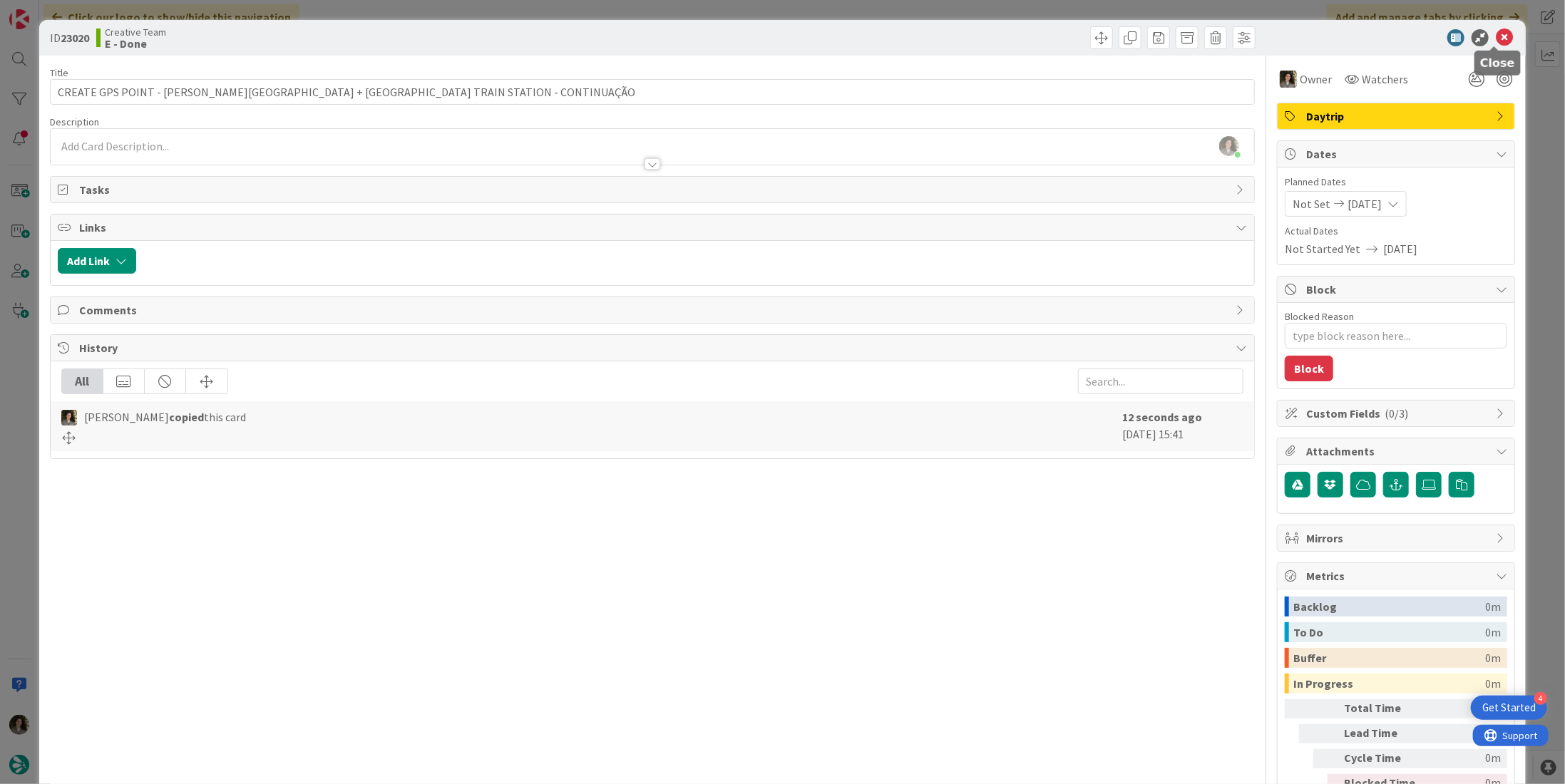
drag, startPoint x: 1498, startPoint y: 39, endPoint x: 1475, endPoint y: 45, distance: 23.8
click at [1501, 38] on icon at bounding box center [1505, 38] width 17 height 17
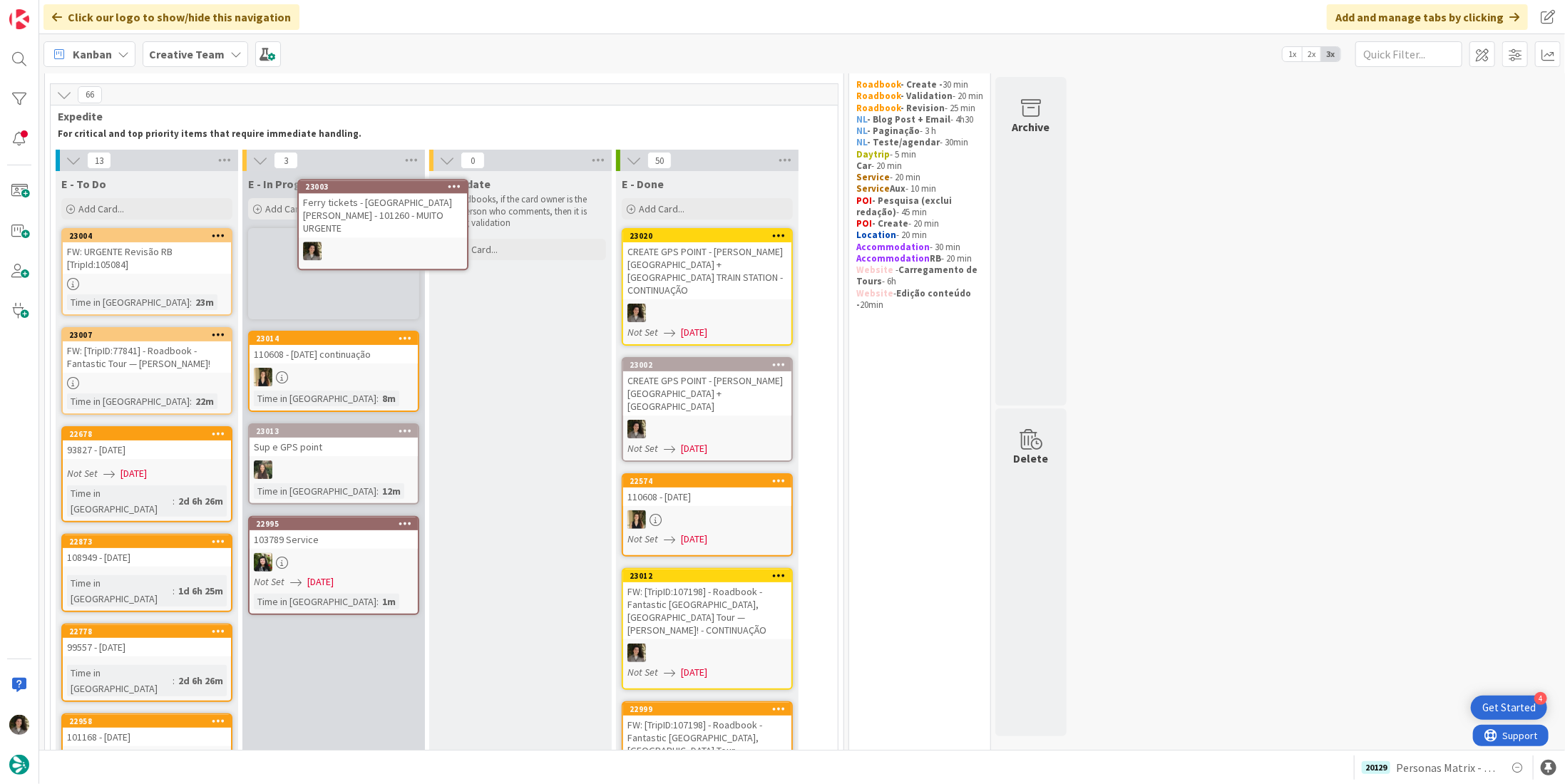
scroll to position [33, 0]
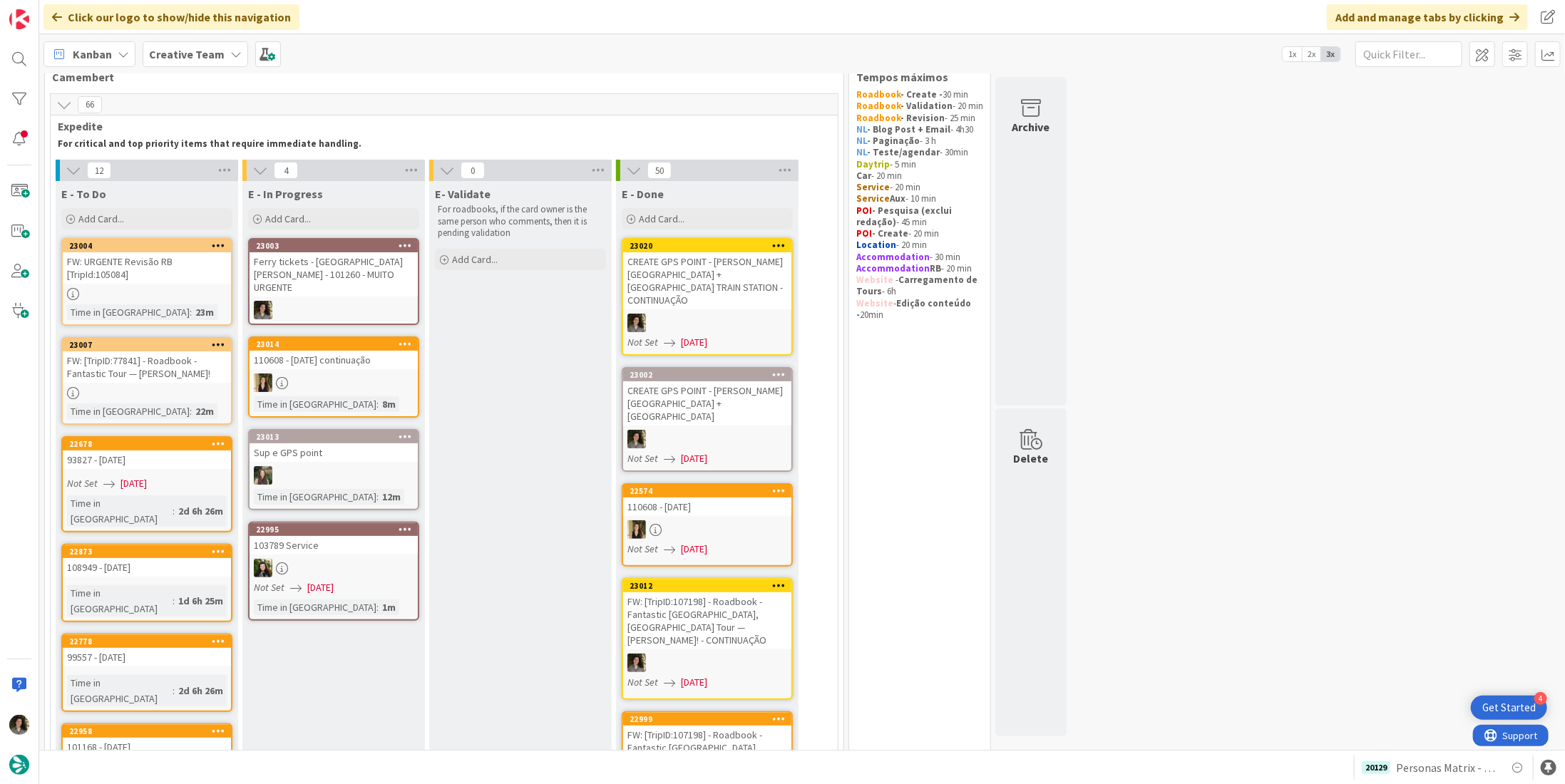
click at [145, 270] on div "FW: URGENTE Revisão RB [TripId:105084]" at bounding box center [147, 267] width 169 height 31
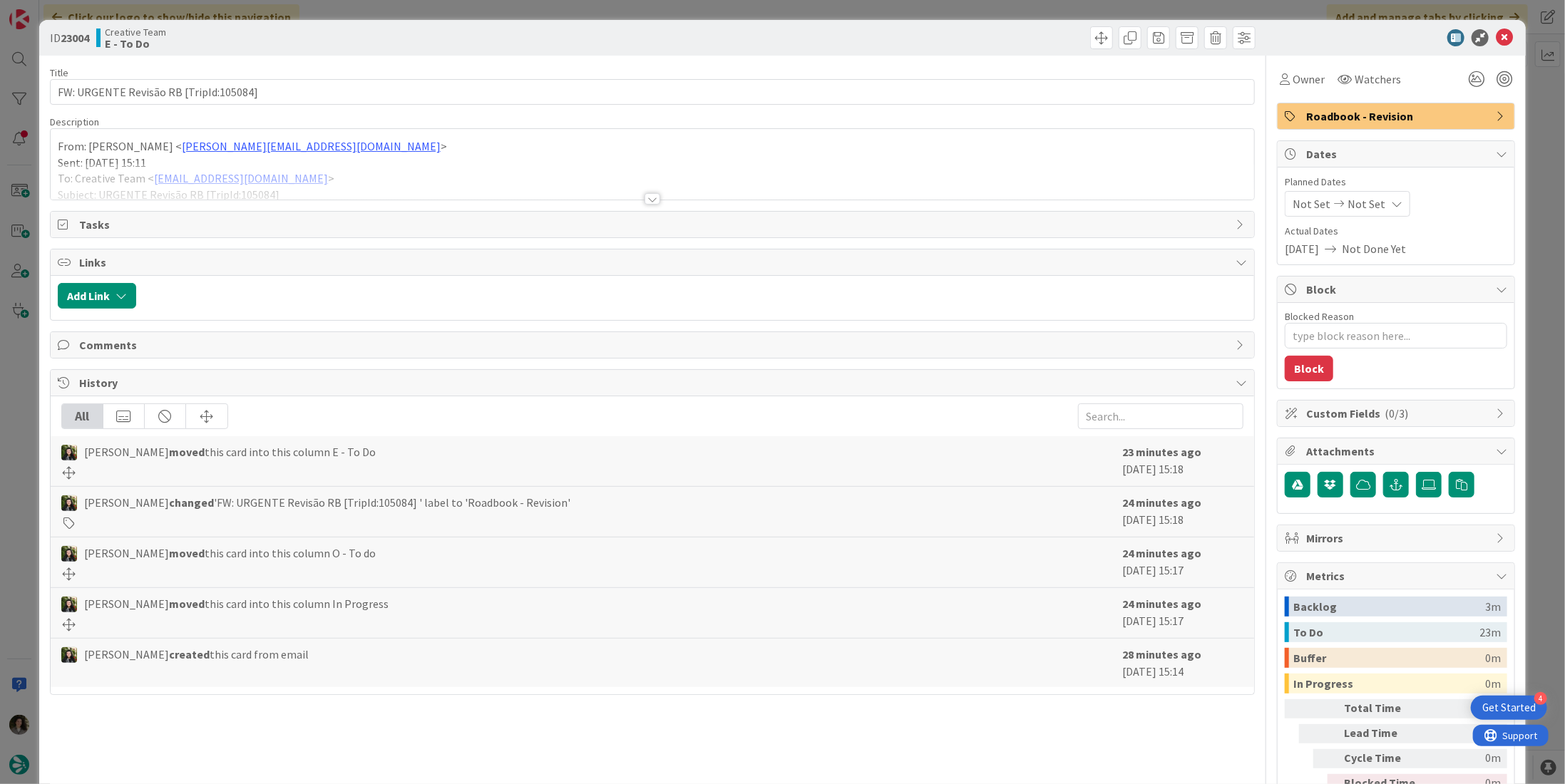
click at [651, 191] on div at bounding box center [653, 181] width 1204 height 37
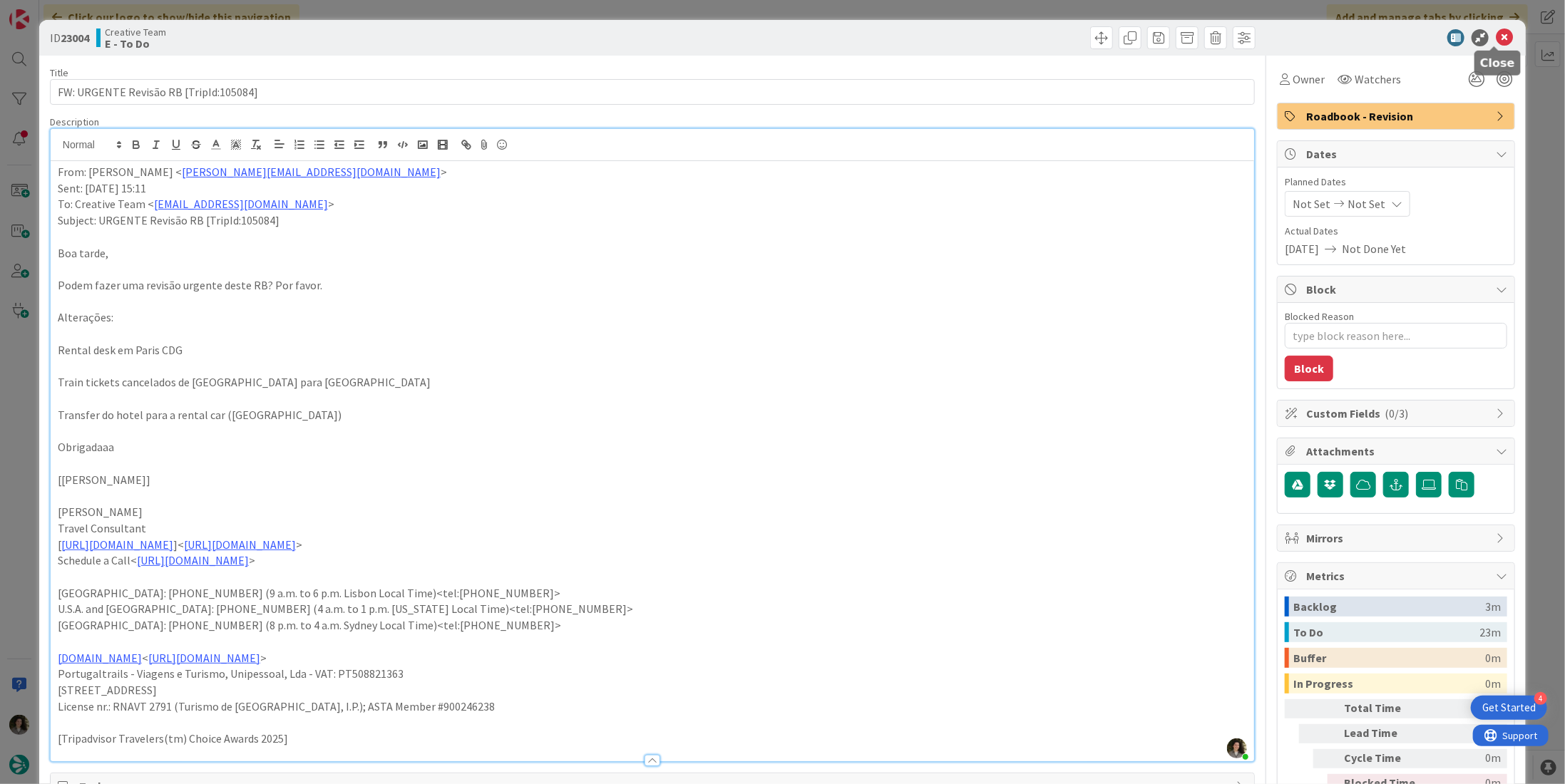
click at [1496, 36] on icon at bounding box center [1505, 38] width 17 height 17
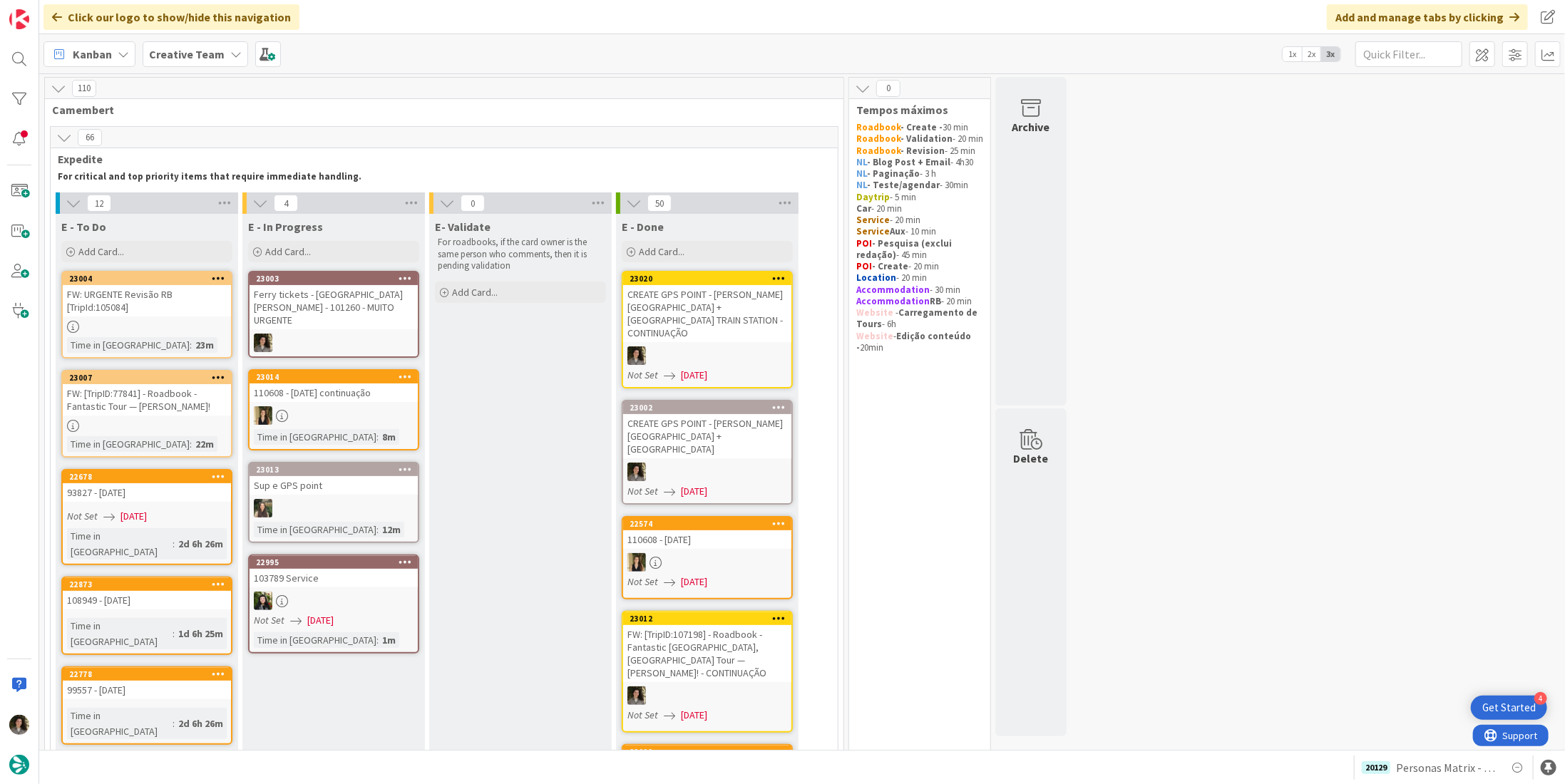
click at [344, 295] on div "Ferry tickets - [GEOGRAPHIC_DATA][PERSON_NAME] - 101260 - MUITO URGENTE" at bounding box center [334, 308] width 169 height 45
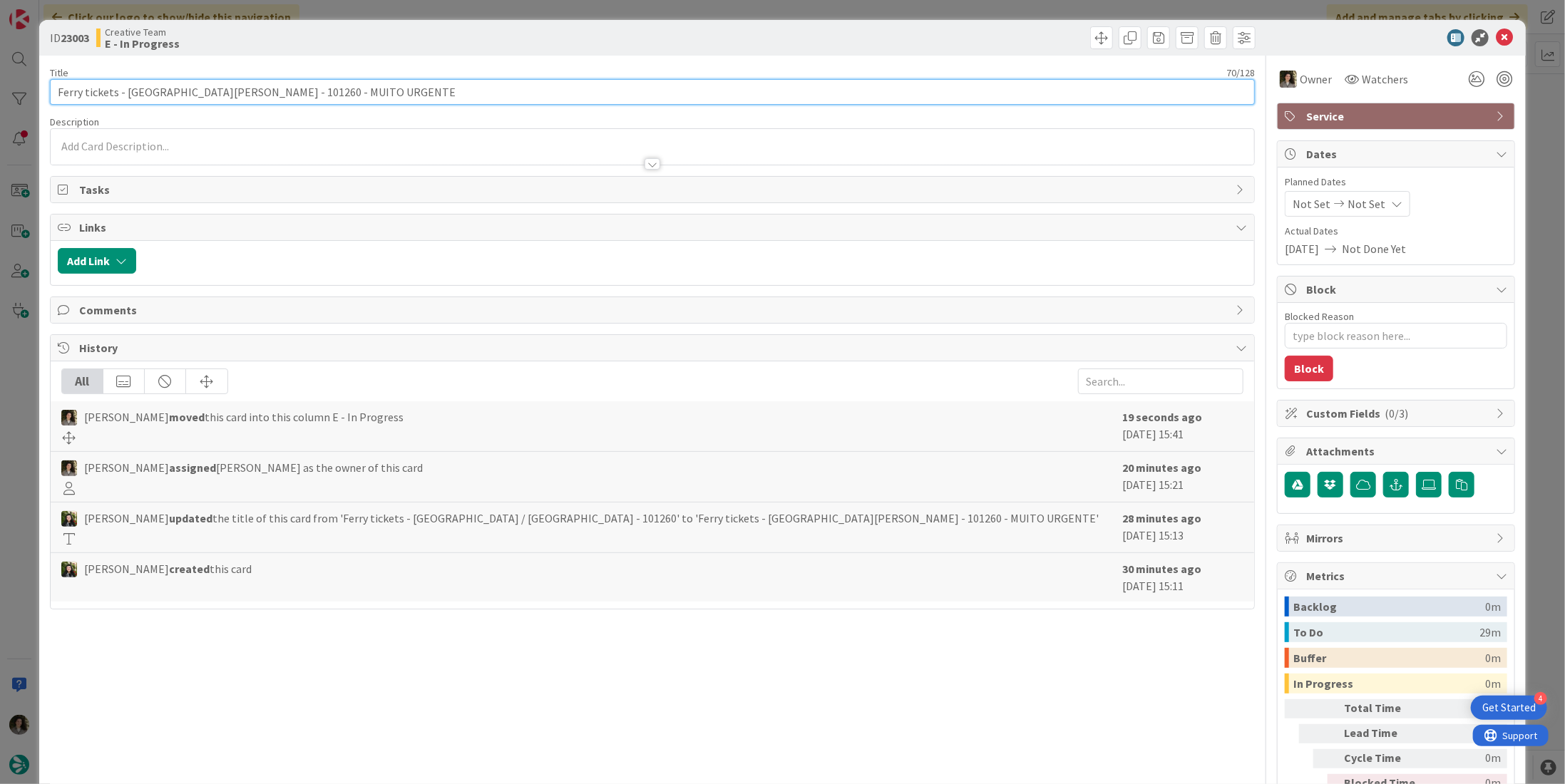
click at [243, 84] on input "Ferry tickets - [GEOGRAPHIC_DATA][PERSON_NAME] - 101260 - MUITO URGENTE" at bounding box center [652, 92] width 1205 height 25
drag, startPoint x: 211, startPoint y: 90, endPoint x: 124, endPoint y: 96, distance: 87.2
click at [124, 96] on input "Ferry tickets - [GEOGRAPHIC_DATA][PERSON_NAME] - 101260 - MUITO URGENTE" at bounding box center [652, 92] width 1205 height 25
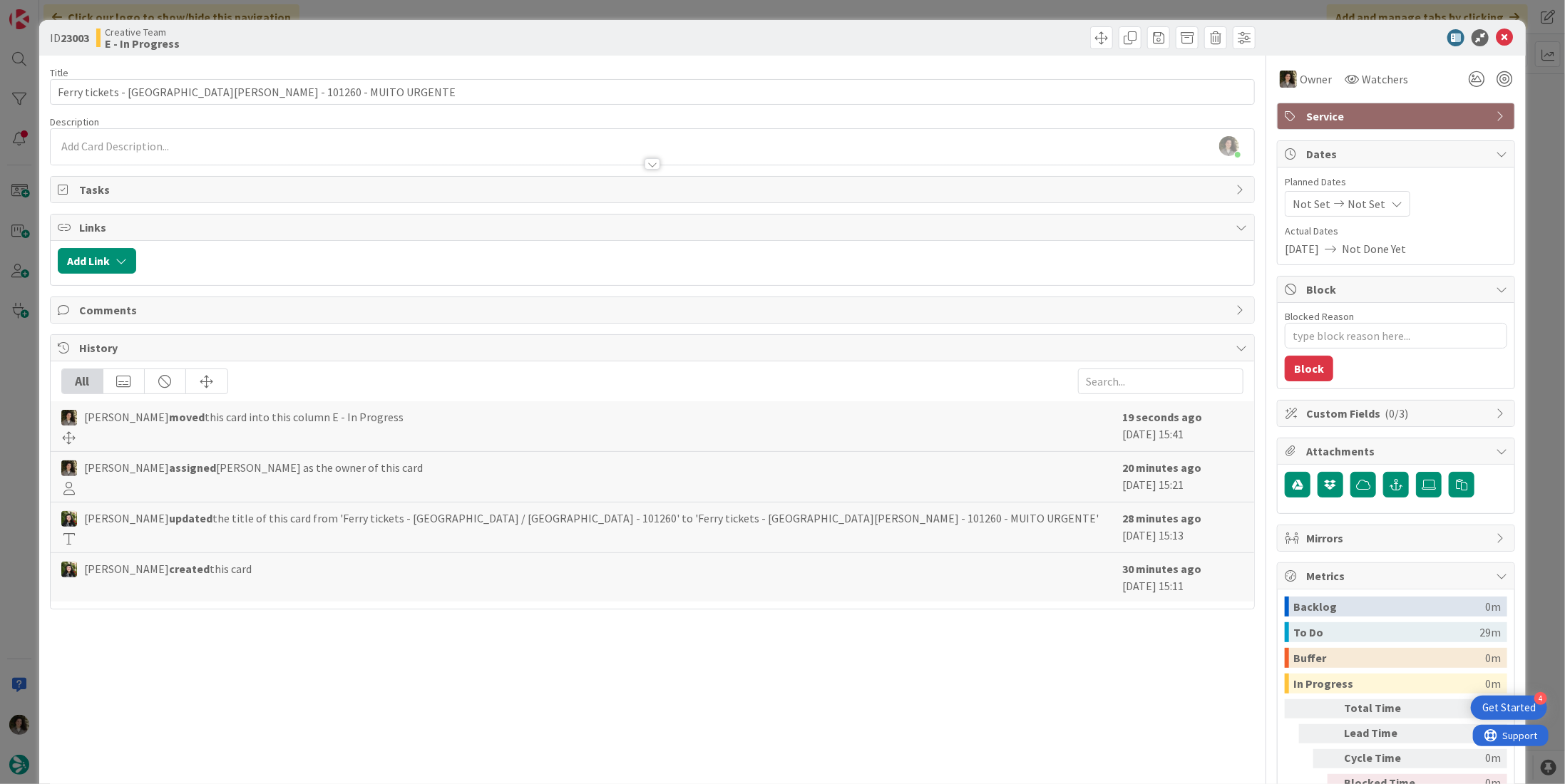
click at [645, 161] on div at bounding box center [653, 164] width 16 height 11
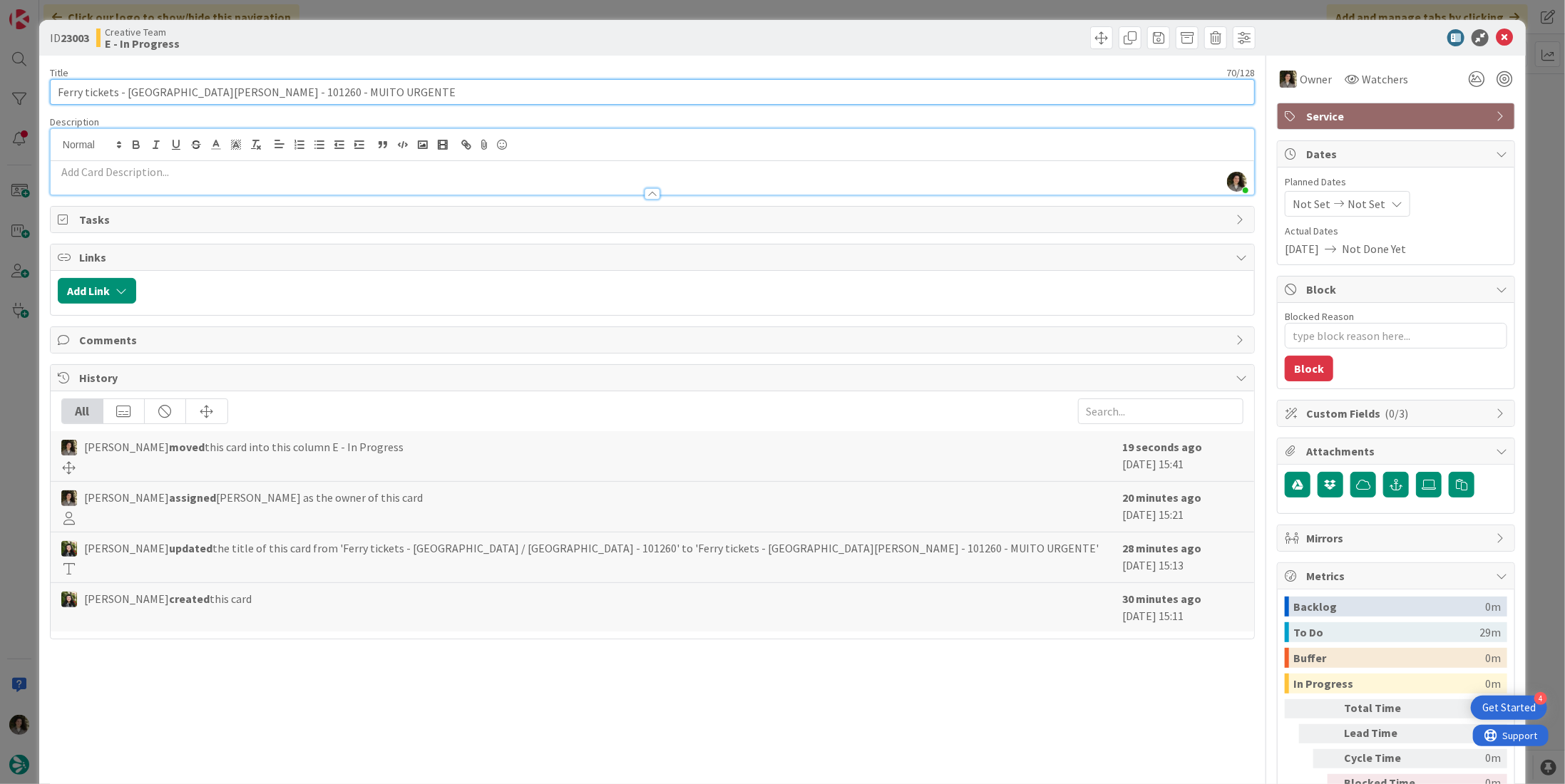
drag, startPoint x: 299, startPoint y: 90, endPoint x: 266, endPoint y: 107, distance: 37.1
click at [268, 93] on input "Ferry tickets - [GEOGRAPHIC_DATA][PERSON_NAME] - 101260 - MUITO URGENTE" at bounding box center [652, 92] width 1205 height 25
drag, startPoint x: 255, startPoint y: 98, endPoint x: 9, endPoint y: 97, distance: 246.0
click at [9, 97] on div "ID 23003 Creative Team E - In Progress Title 70 / 128 Ferry tickets - Villa San…" at bounding box center [782, 392] width 1565 height 784
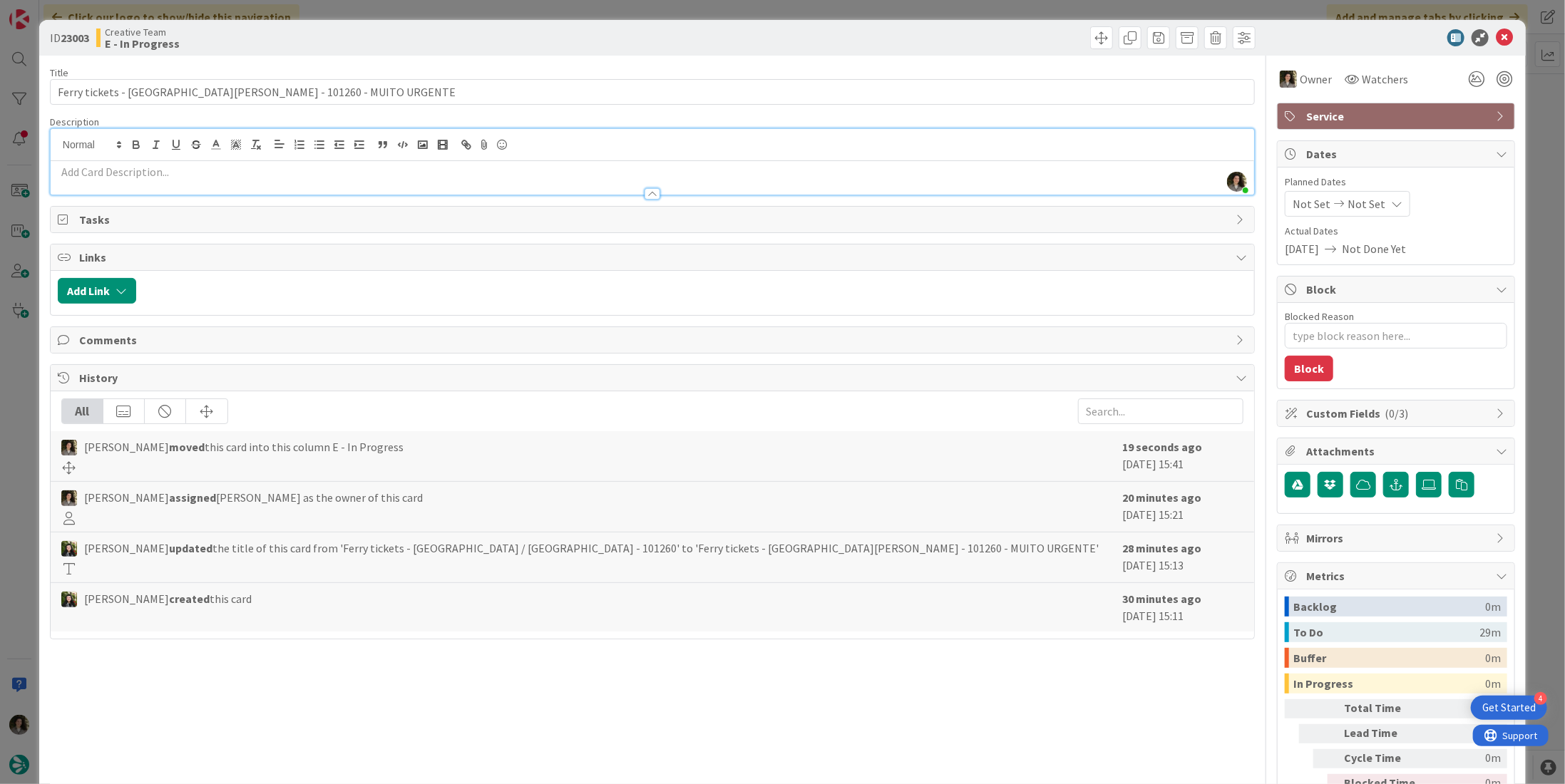
click at [276, 180] on div at bounding box center [653, 187] width 1204 height 15
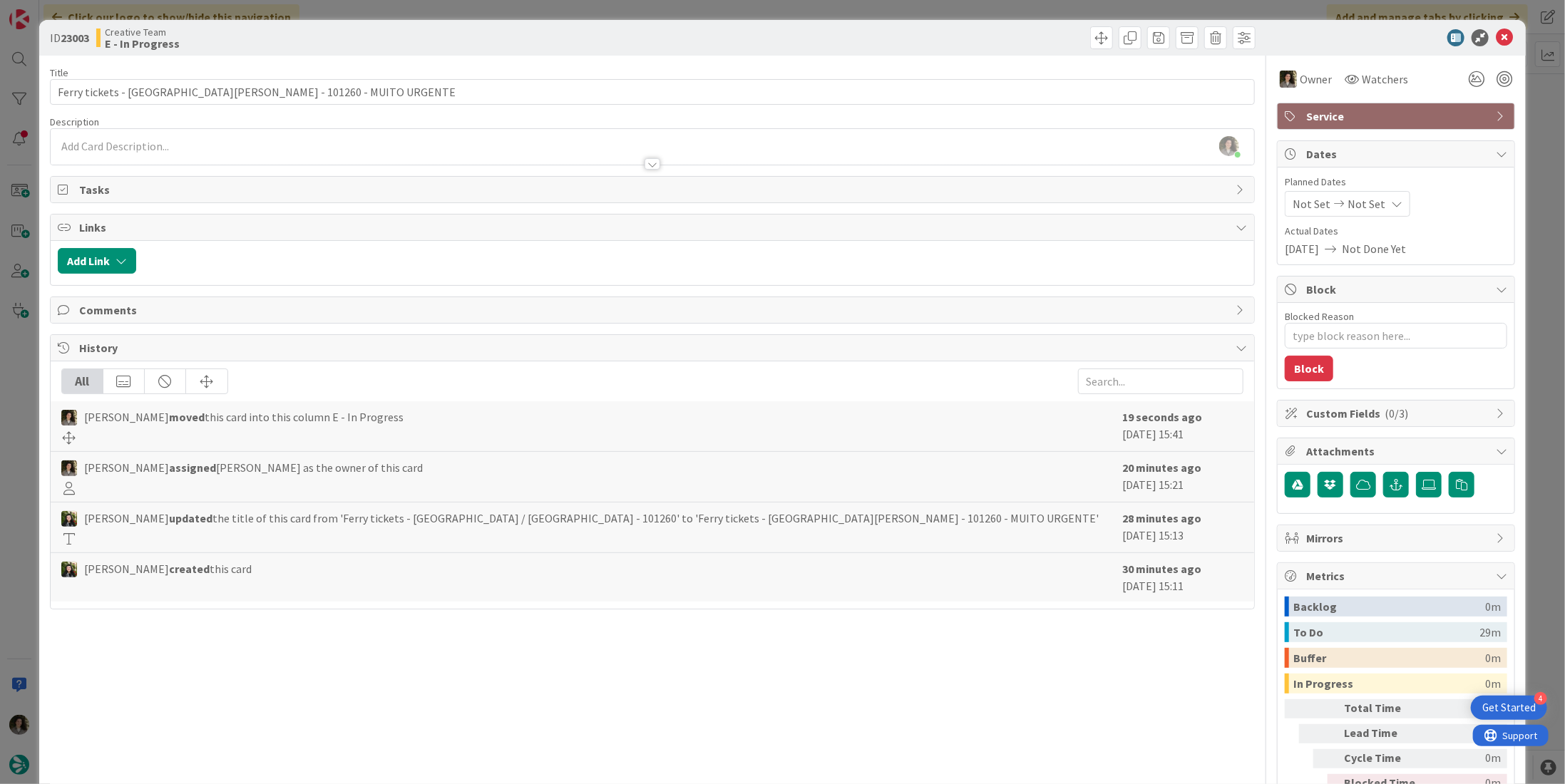
click at [232, 156] on div at bounding box center [653, 157] width 1204 height 15
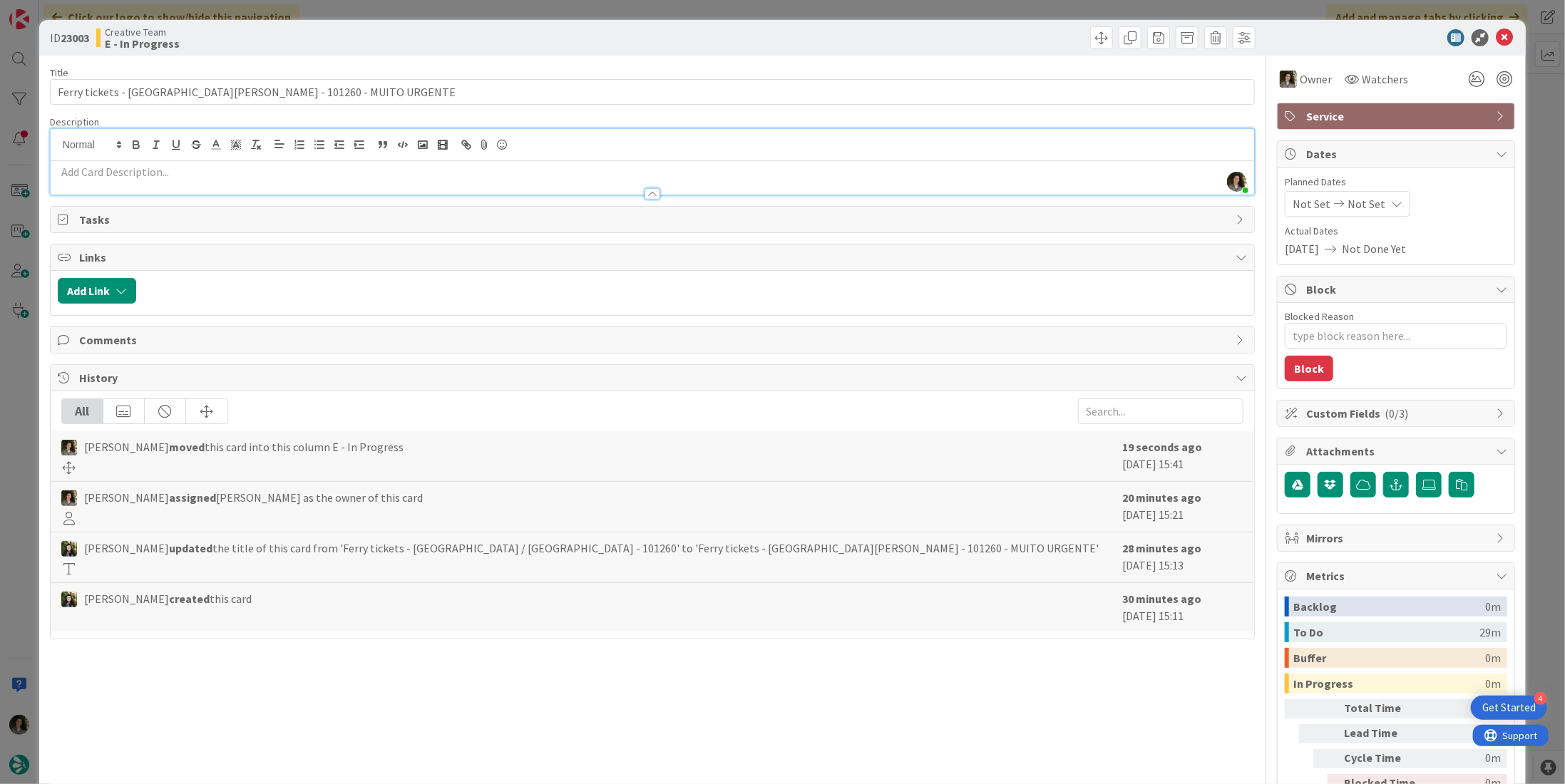
click at [237, 173] on p at bounding box center [653, 172] width 1190 height 17
paste div
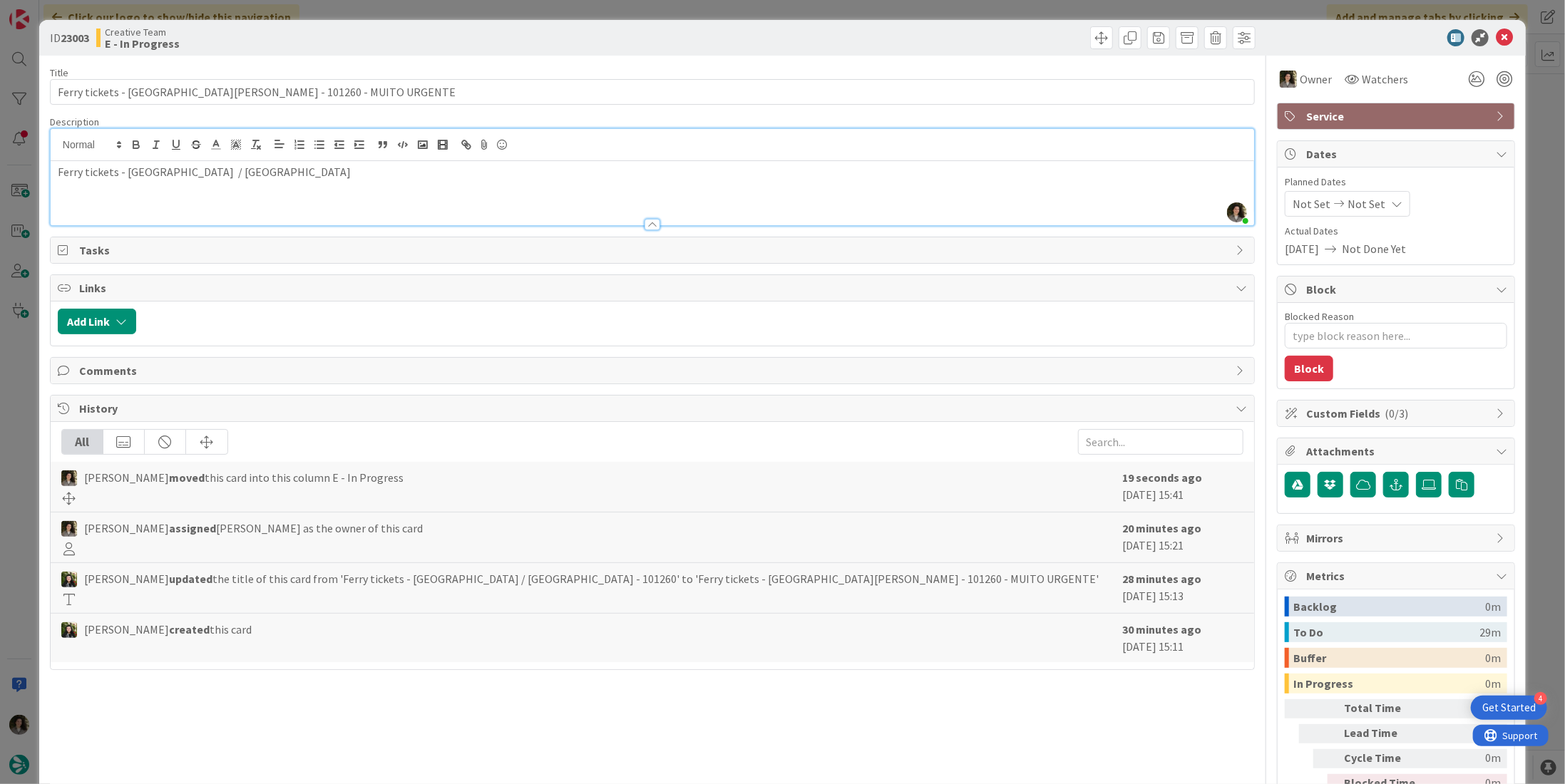
click at [90, 173] on p "Ferry tickets - Villa San Giovanni / Messina" at bounding box center [653, 172] width 1190 height 17
type textarea "x"
click at [414, 171] on p "Ferry Tickets - Villa San Giovanni / Messina" at bounding box center [653, 172] width 1190 height 17
drag, startPoint x: 328, startPoint y: 176, endPoint x: 20, endPoint y: 178, distance: 308.0
click at [20, 178] on div "ID 23003 Creative Team E - In Progress Title 70 / 128 Ferry tickets - Villa San…" at bounding box center [782, 392] width 1565 height 784
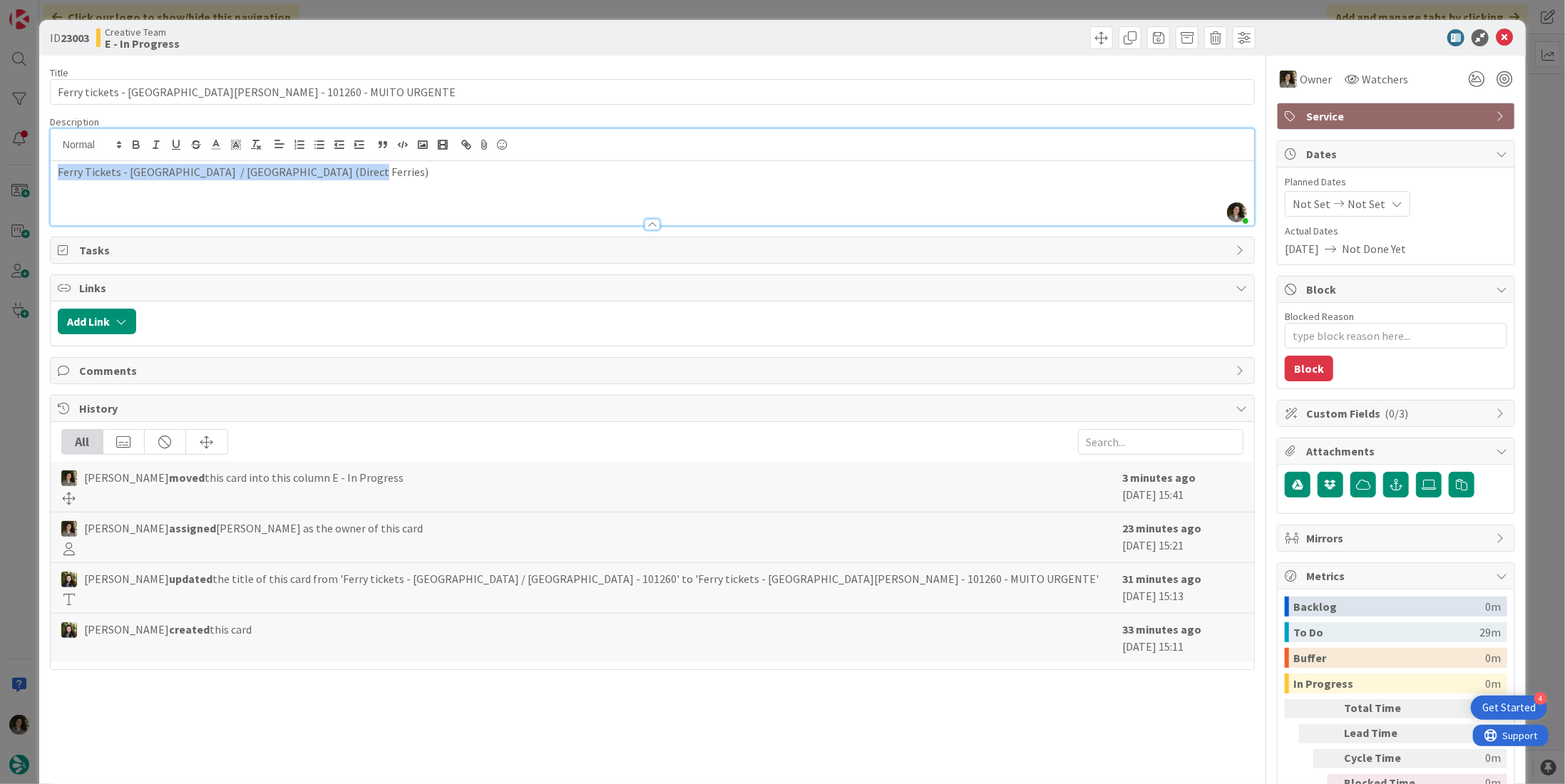
copy p "Ferry Tickets - Villa San Giovanni / Messina (Direct Ferries)"
click at [1310, 76] on span "Owner" at bounding box center [1316, 80] width 32 height 17
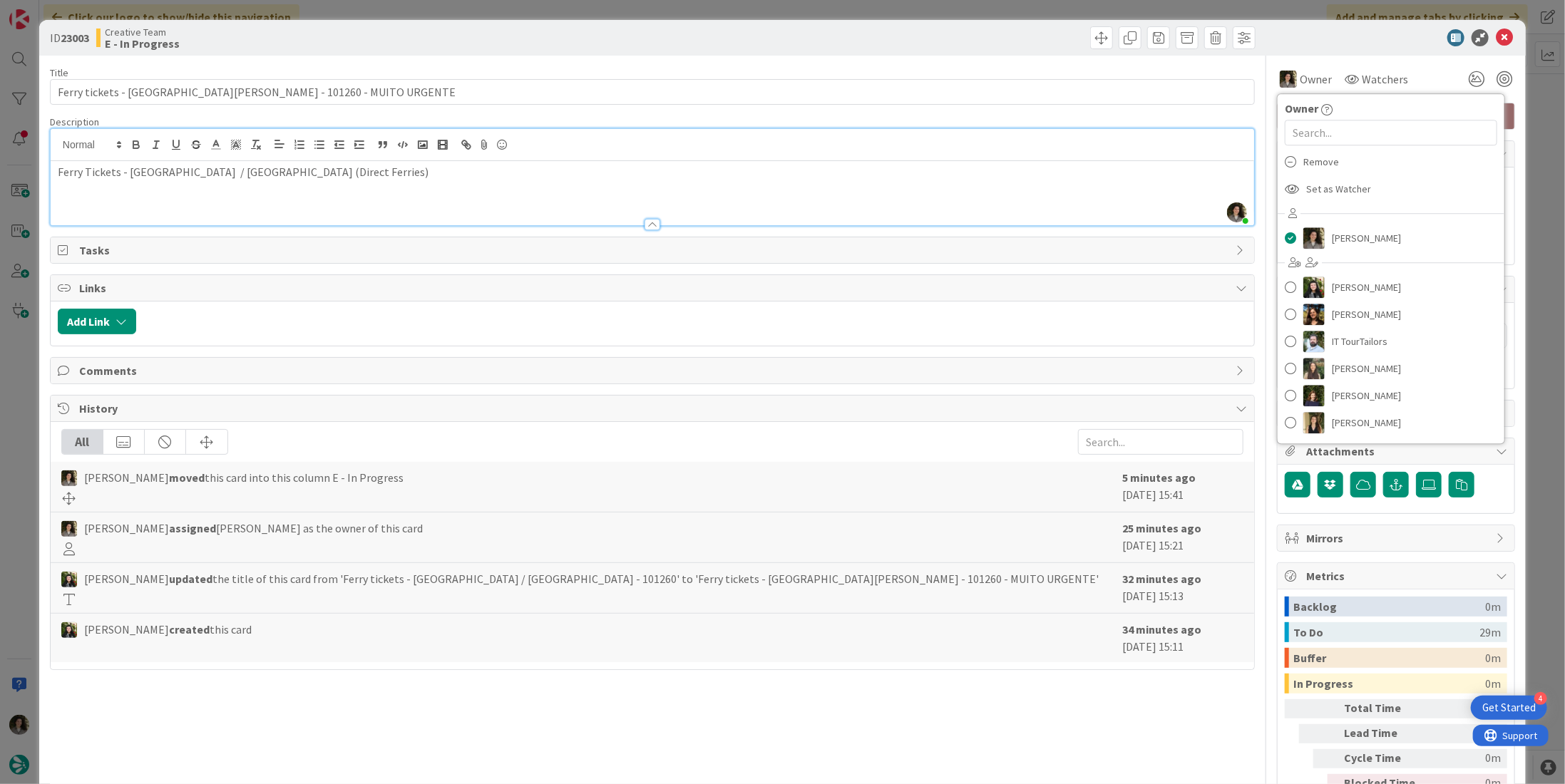
click at [1291, 40] on div at bounding box center [1388, 38] width 252 height 17
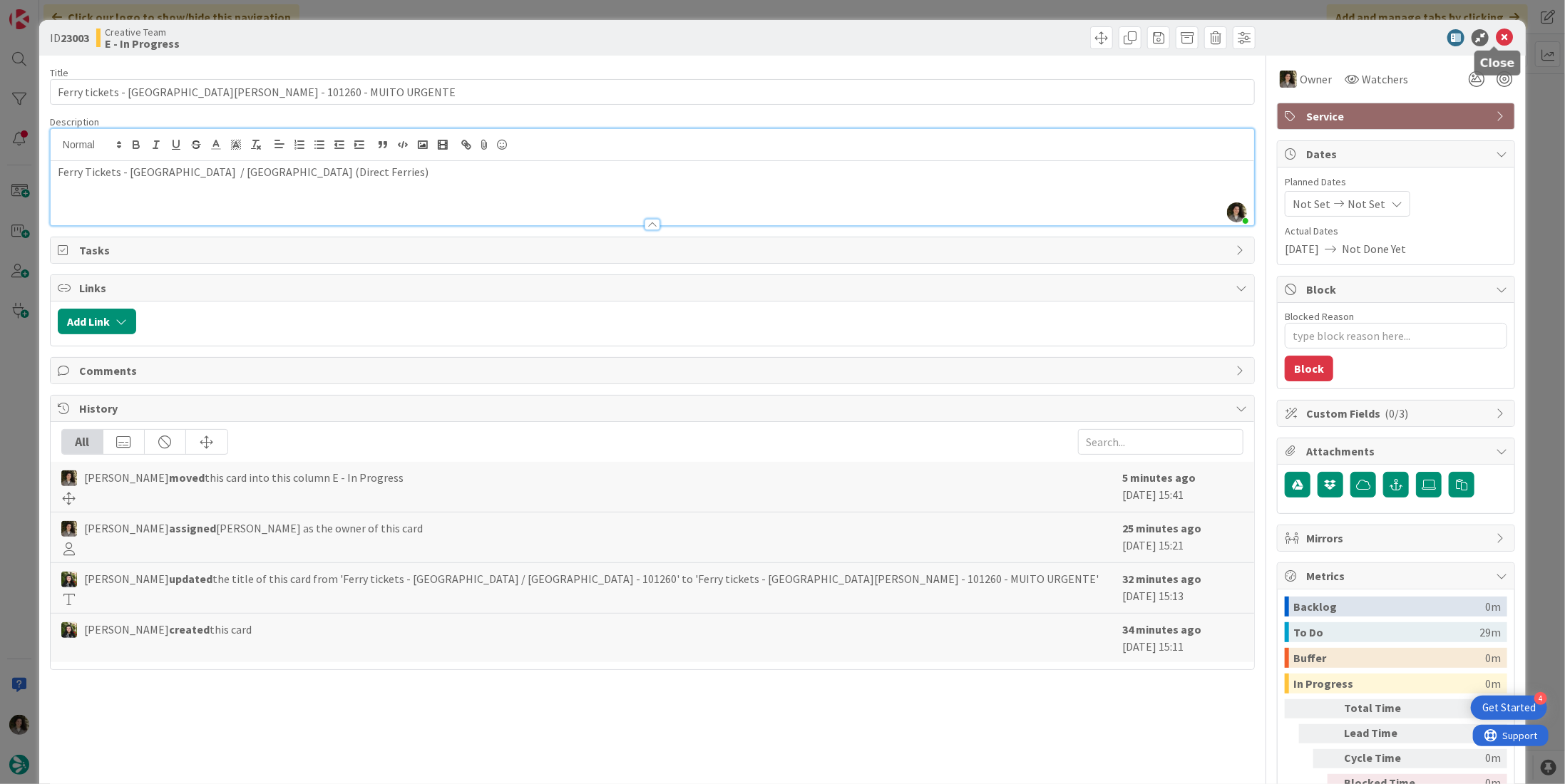
click at [1496, 41] on icon at bounding box center [1505, 38] width 17 height 17
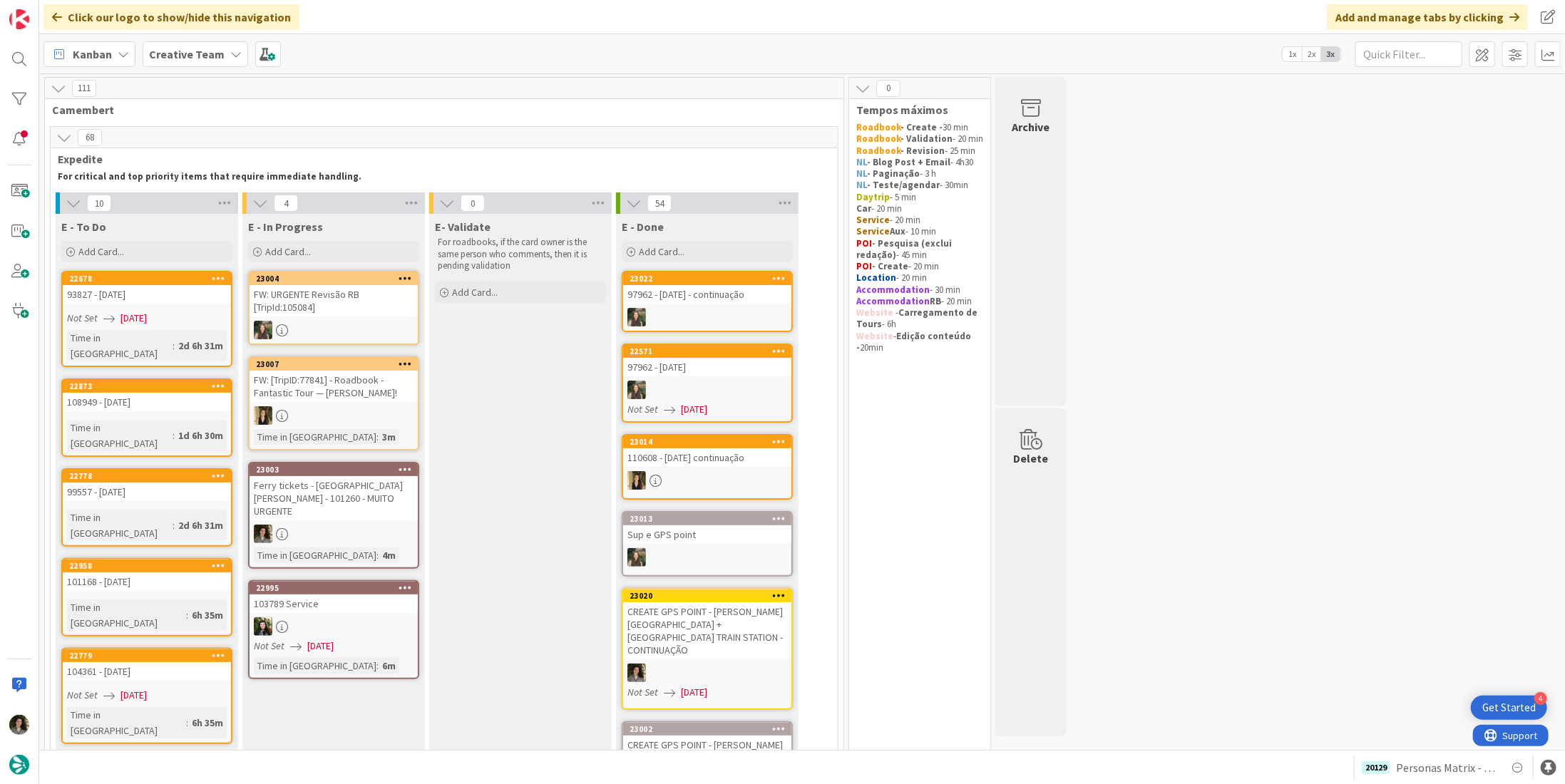
click at [354, 508] on link "23003 Ferry tickets - Villa San Giovanni / Messina - 101260 - MUITO URGENTE Tim…" at bounding box center [333, 515] width 171 height 107
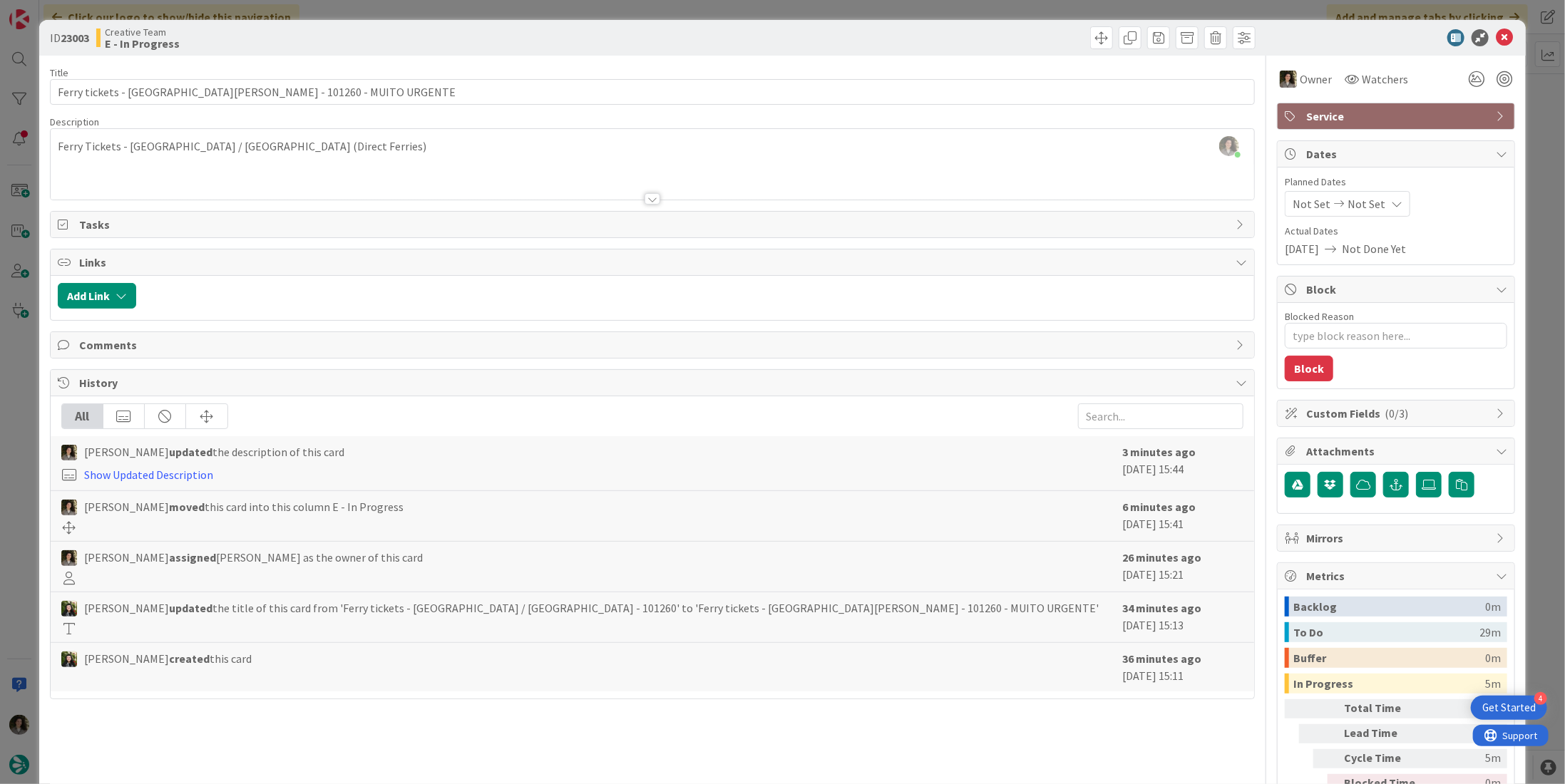
click at [1334, 118] on span "Service" at bounding box center [1398, 116] width 183 height 17
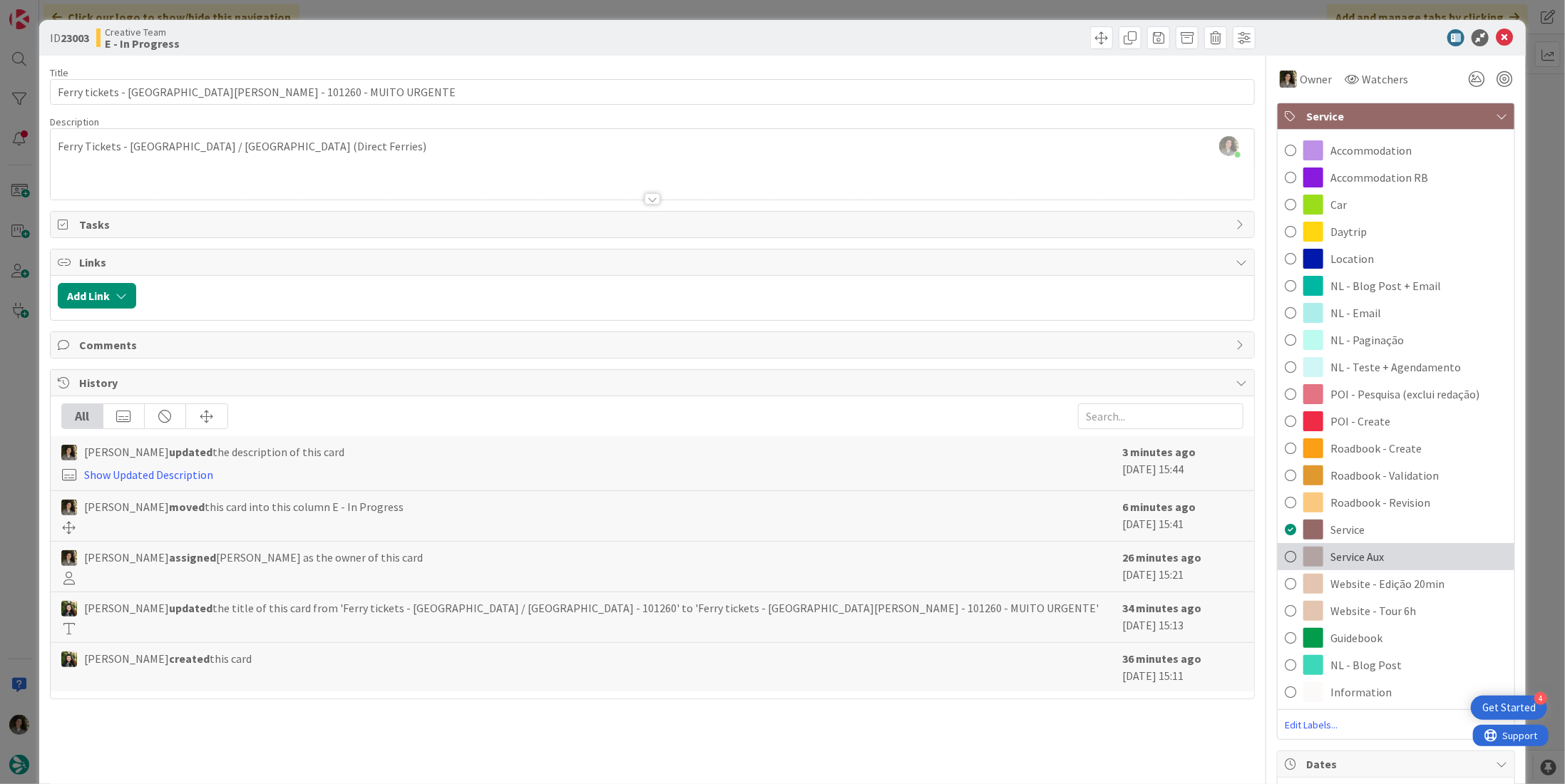
click at [1445, 551] on div "Service Aux" at bounding box center [1396, 557] width 237 height 27
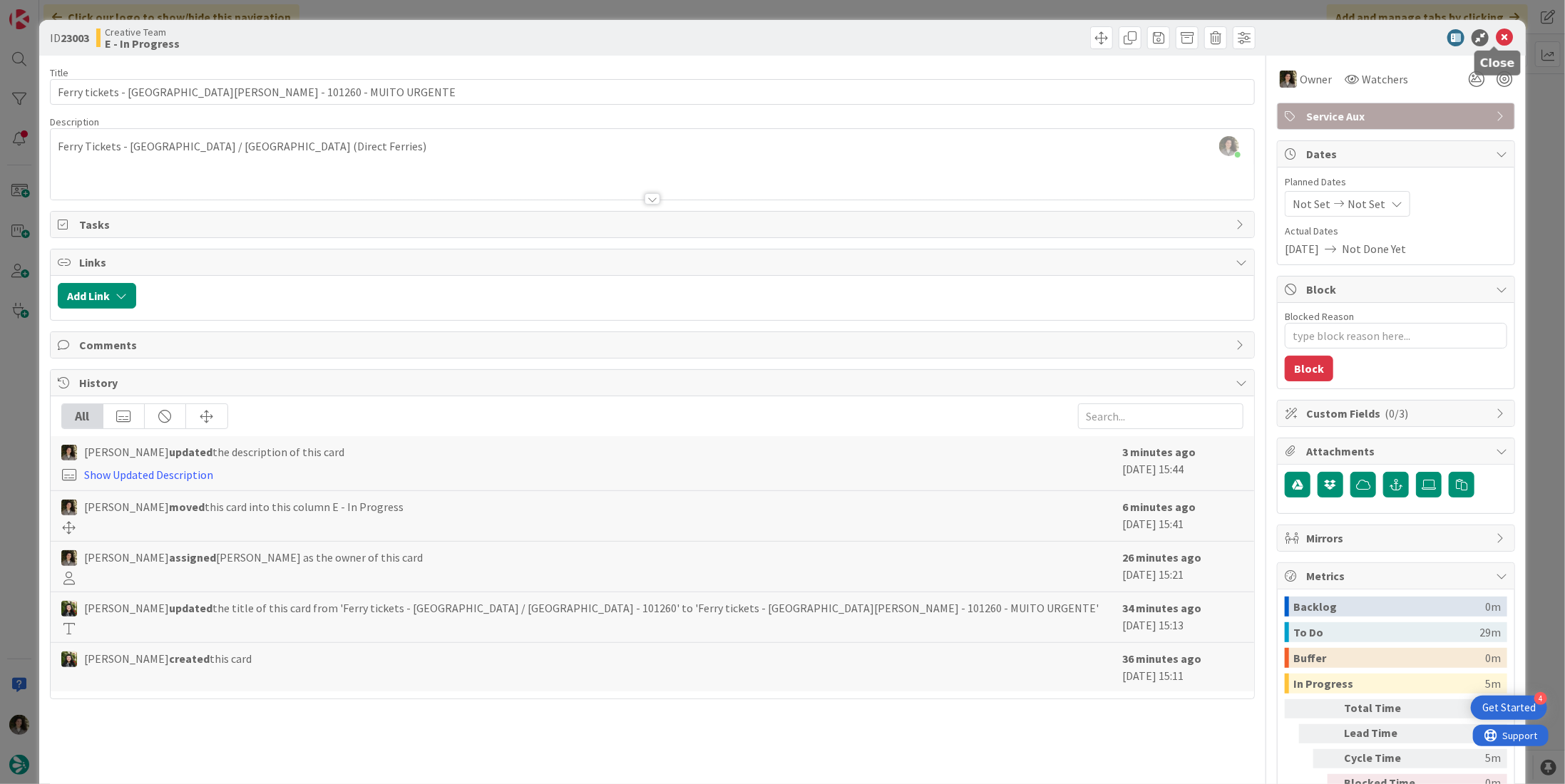
click at [1496, 31] on icon at bounding box center [1505, 38] width 17 height 17
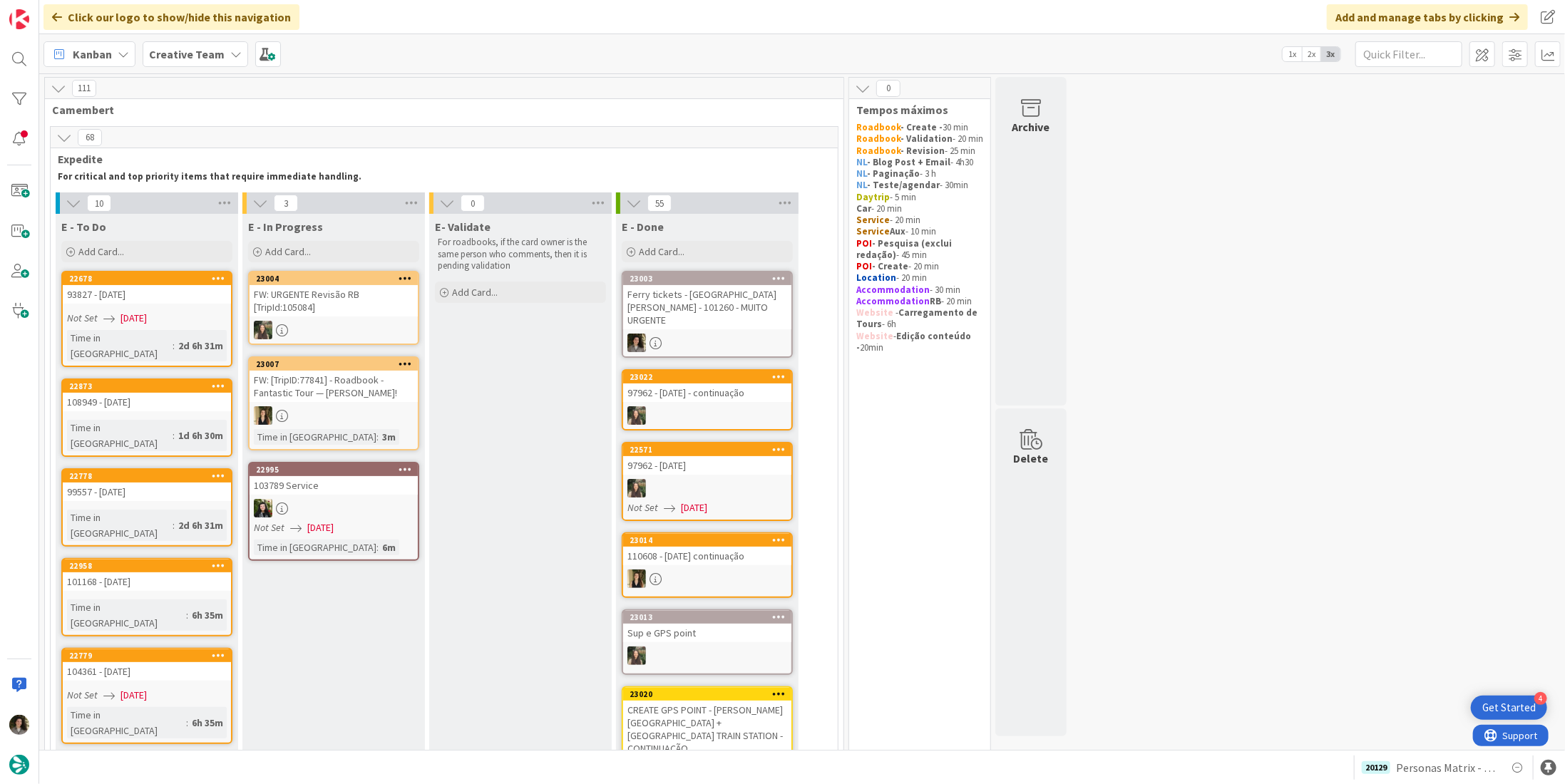
click at [693, 316] on link "23003 Ferry tickets - Villa San Giovanni / Messina - 101260 - MUITO URGENTE" at bounding box center [707, 314] width 171 height 87
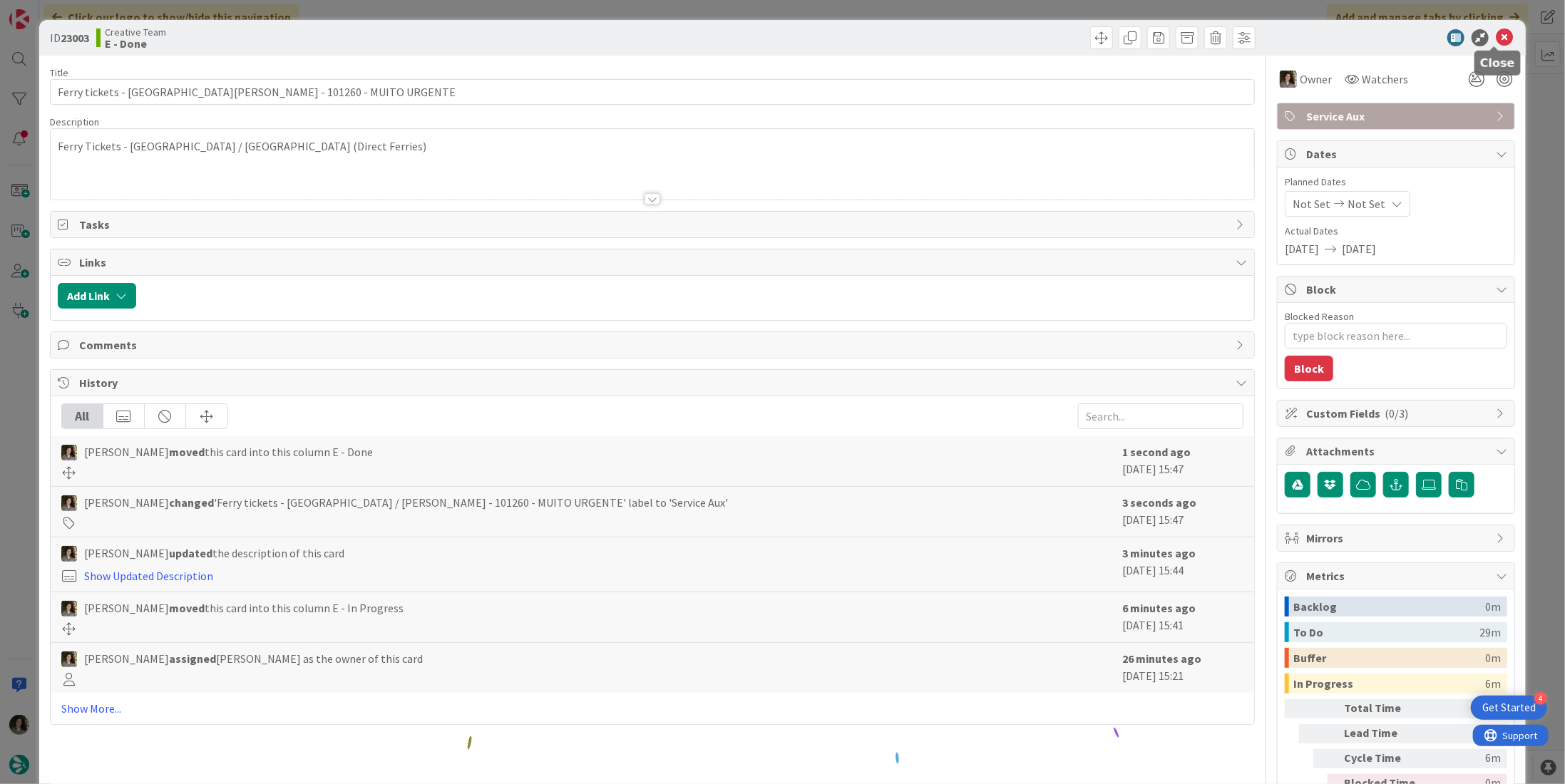
click at [1496, 37] on icon at bounding box center [1505, 38] width 17 height 17
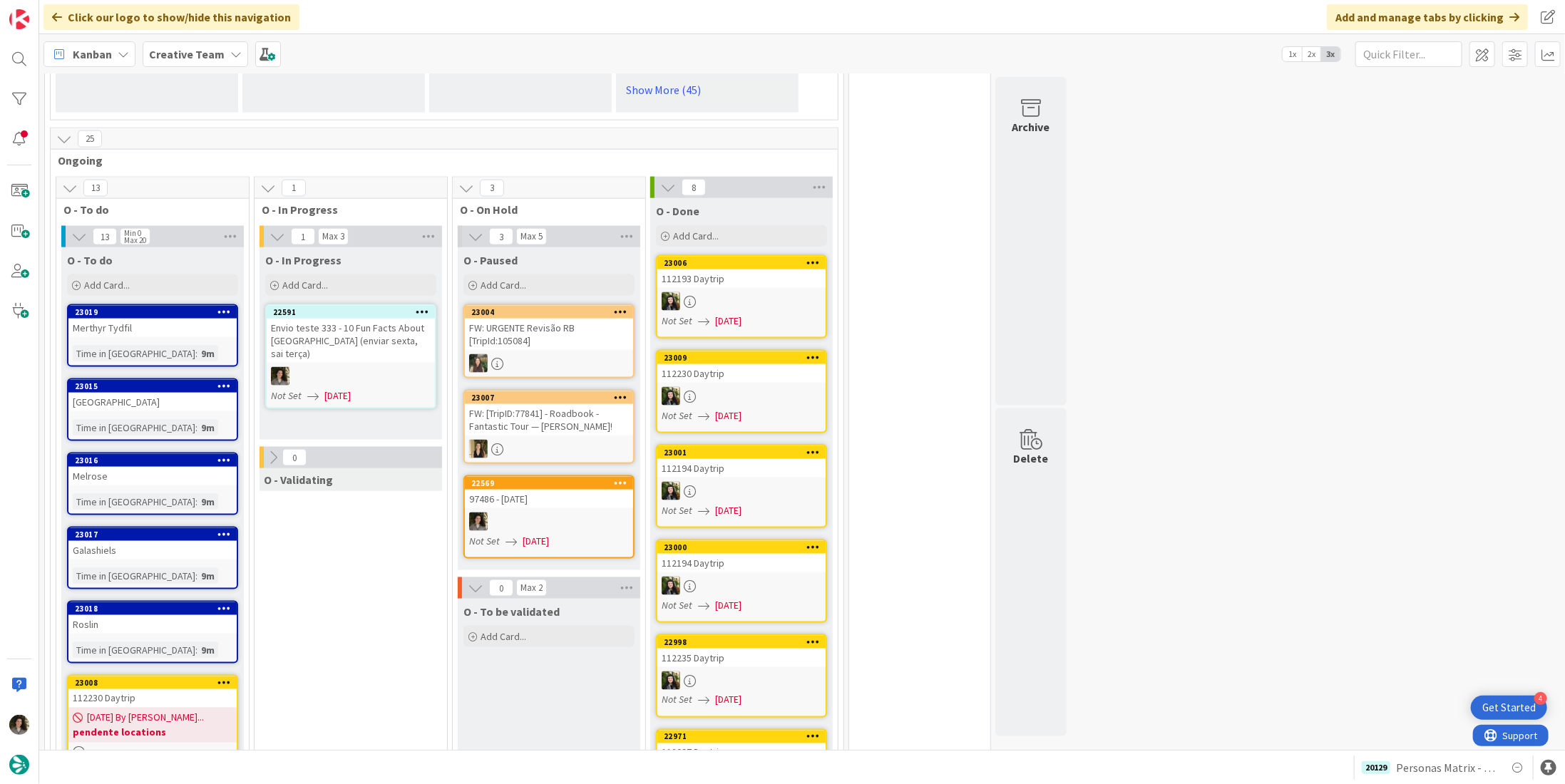
scroll to position [1335, 0]
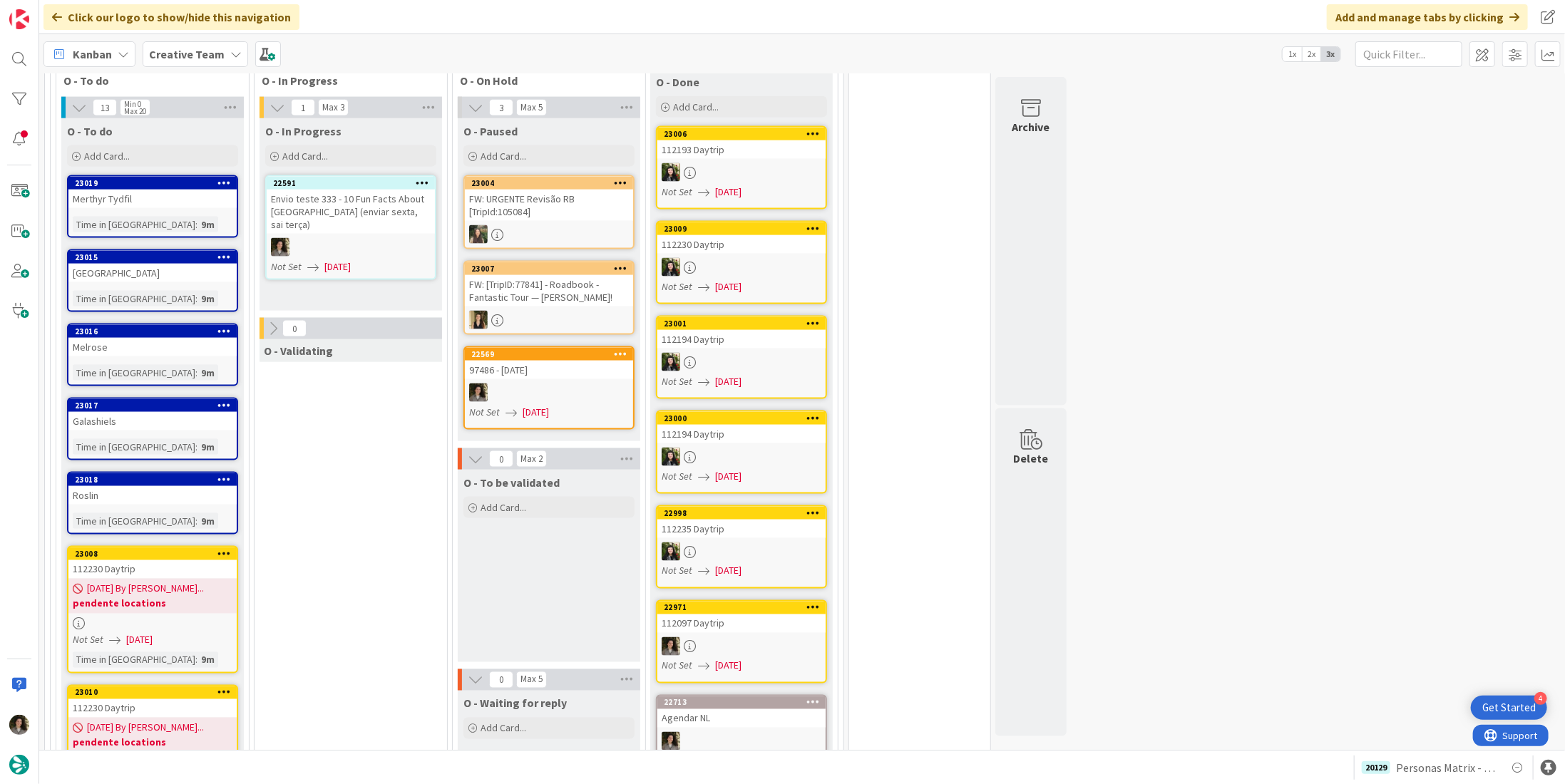
click at [181, 251] on div "23015" at bounding box center [153, 258] width 169 height 13
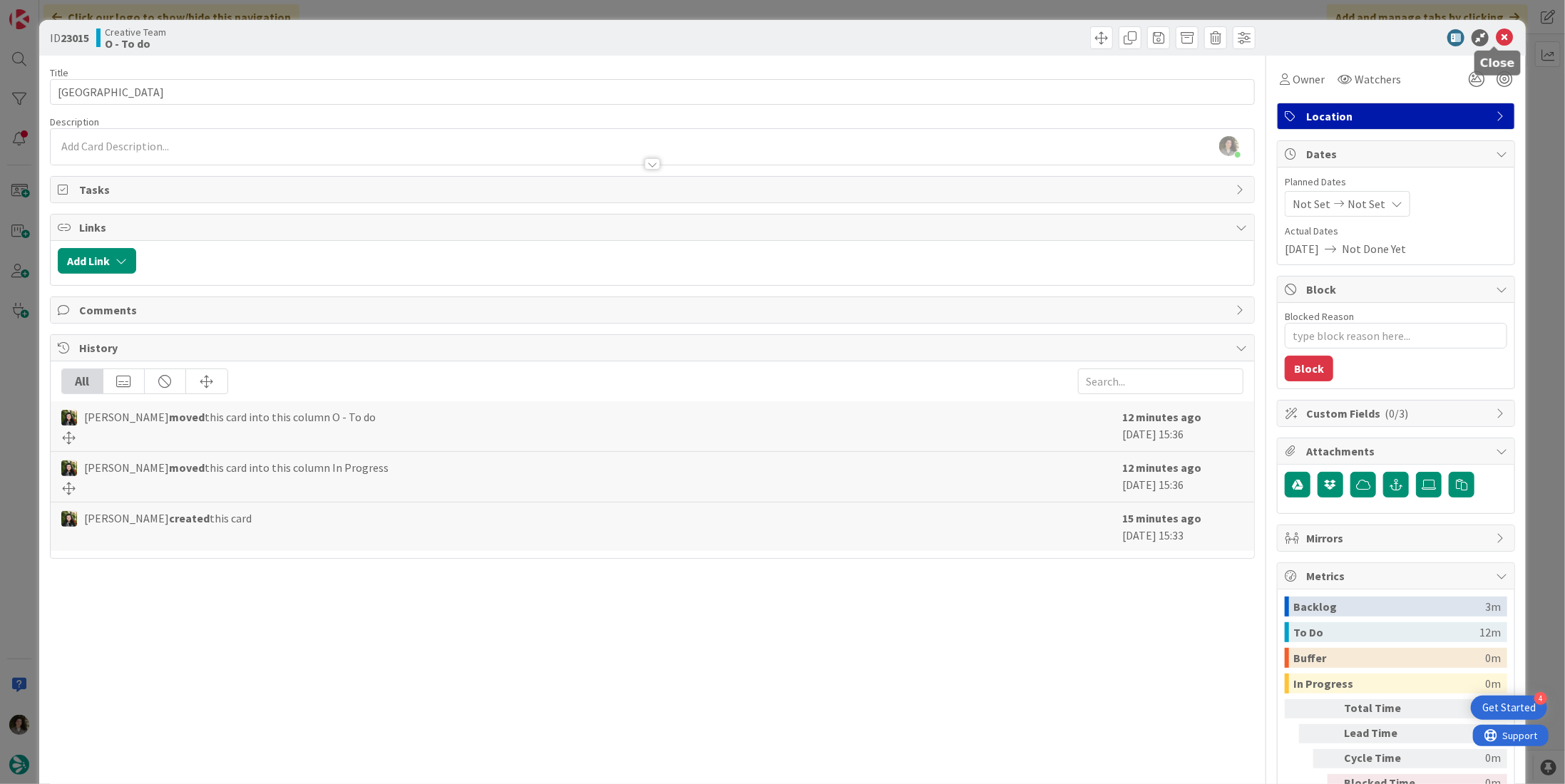
click at [1496, 35] on icon at bounding box center [1505, 38] width 17 height 17
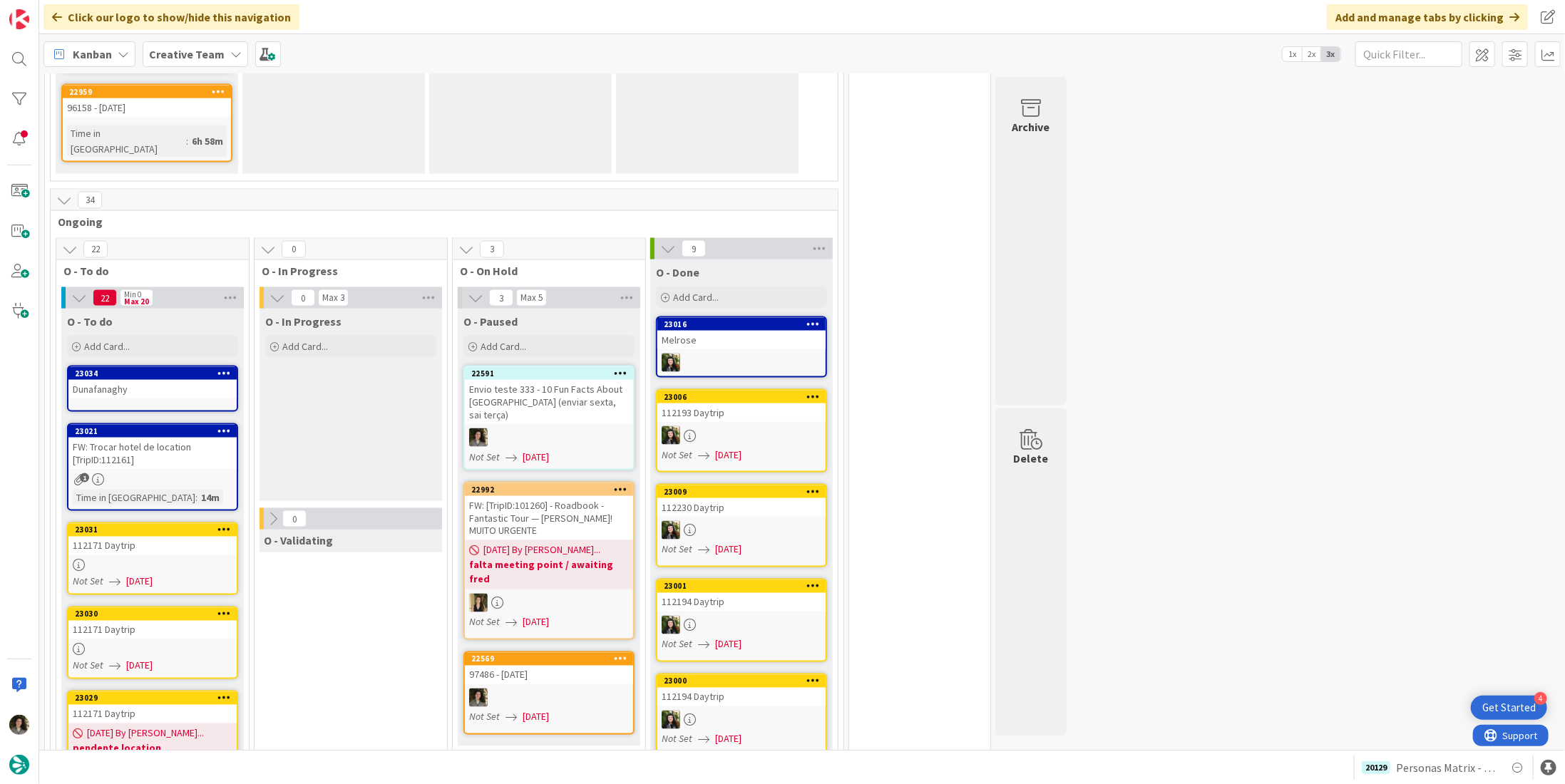
scroll to position [1372, 0]
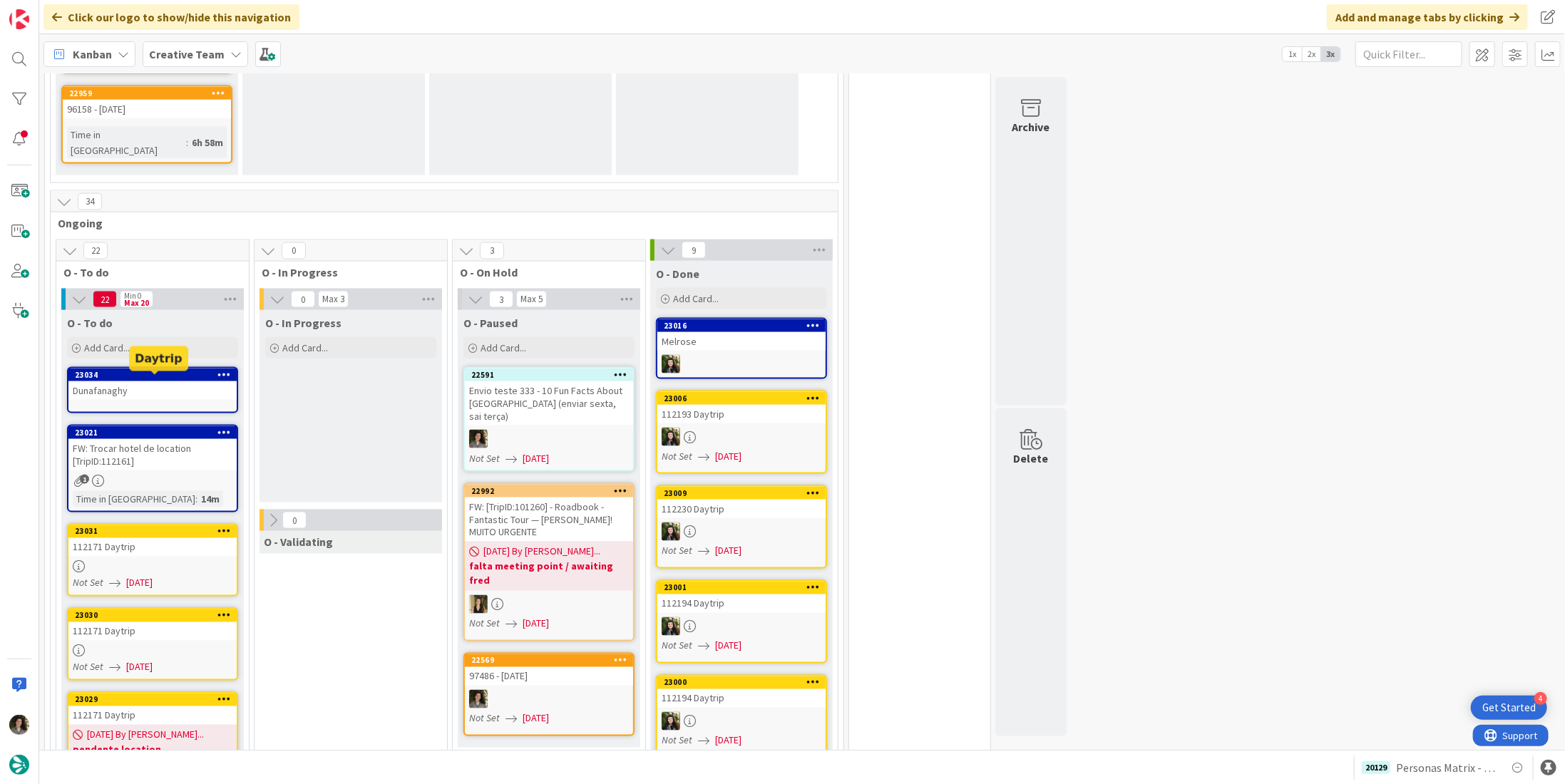
click at [142, 561] on div at bounding box center [153, 567] width 169 height 12
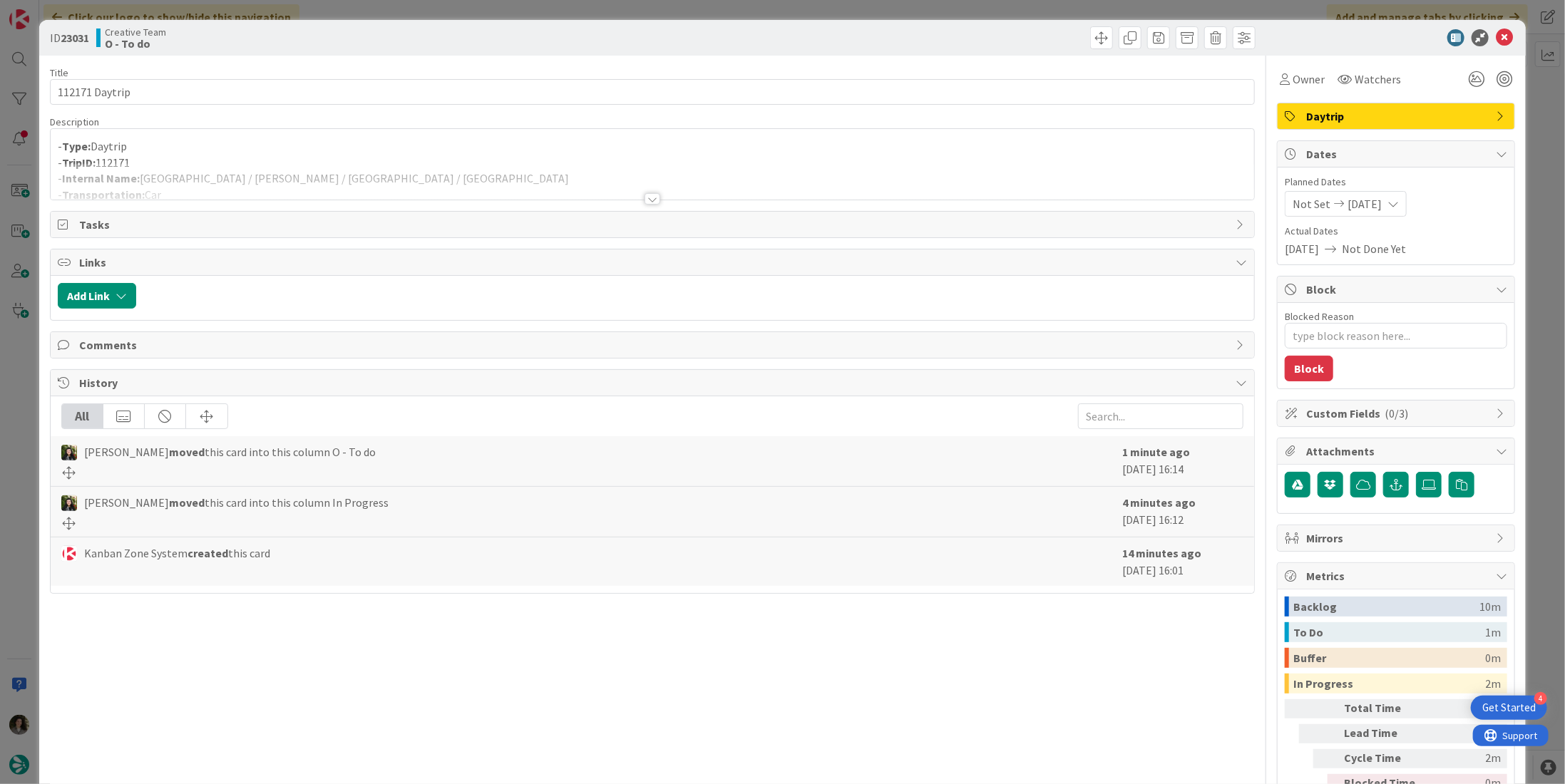
click at [645, 193] on div at bounding box center [653, 199] width 16 height 11
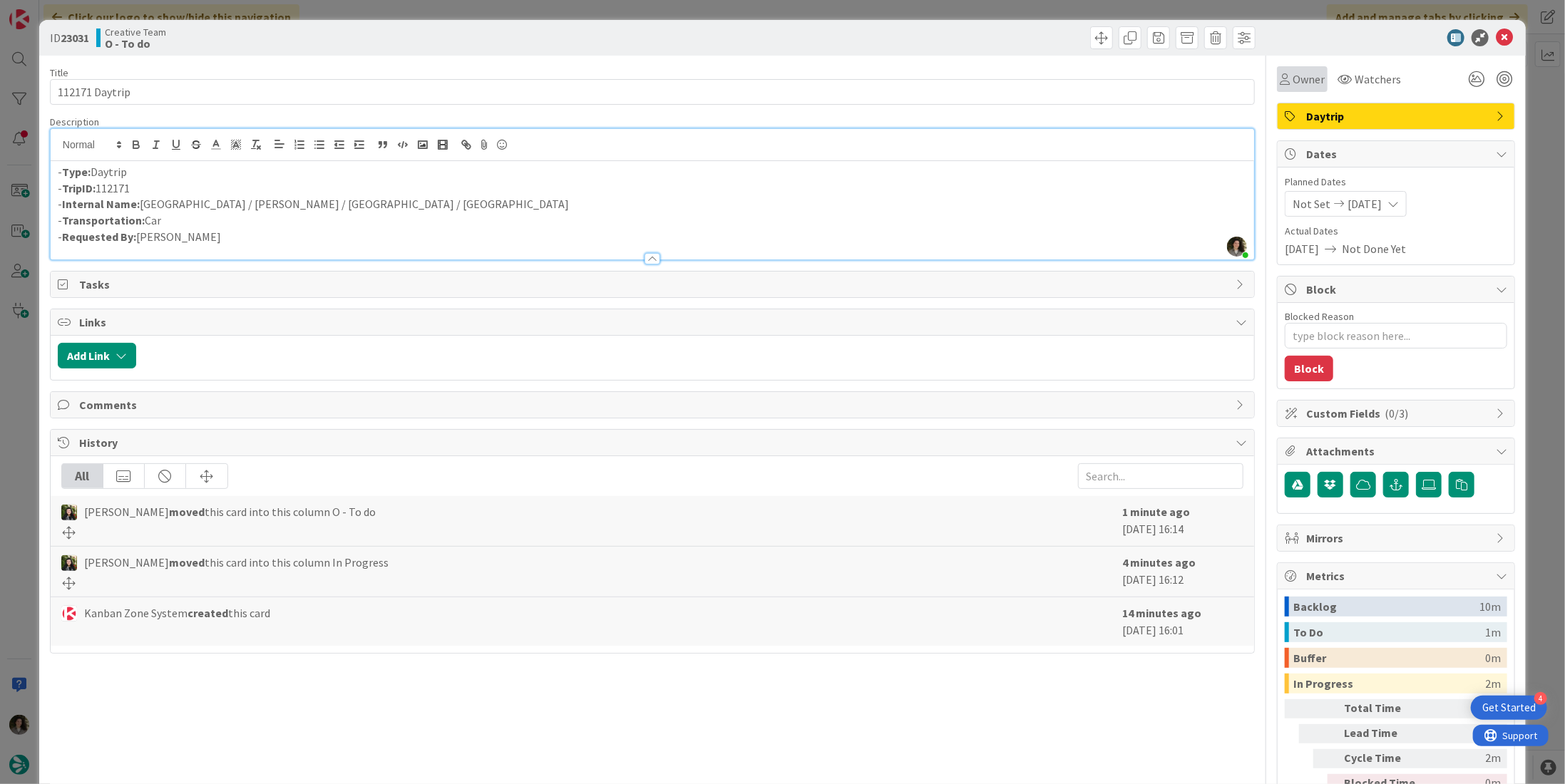
click at [1293, 80] on span "Owner" at bounding box center [1309, 80] width 32 height 17
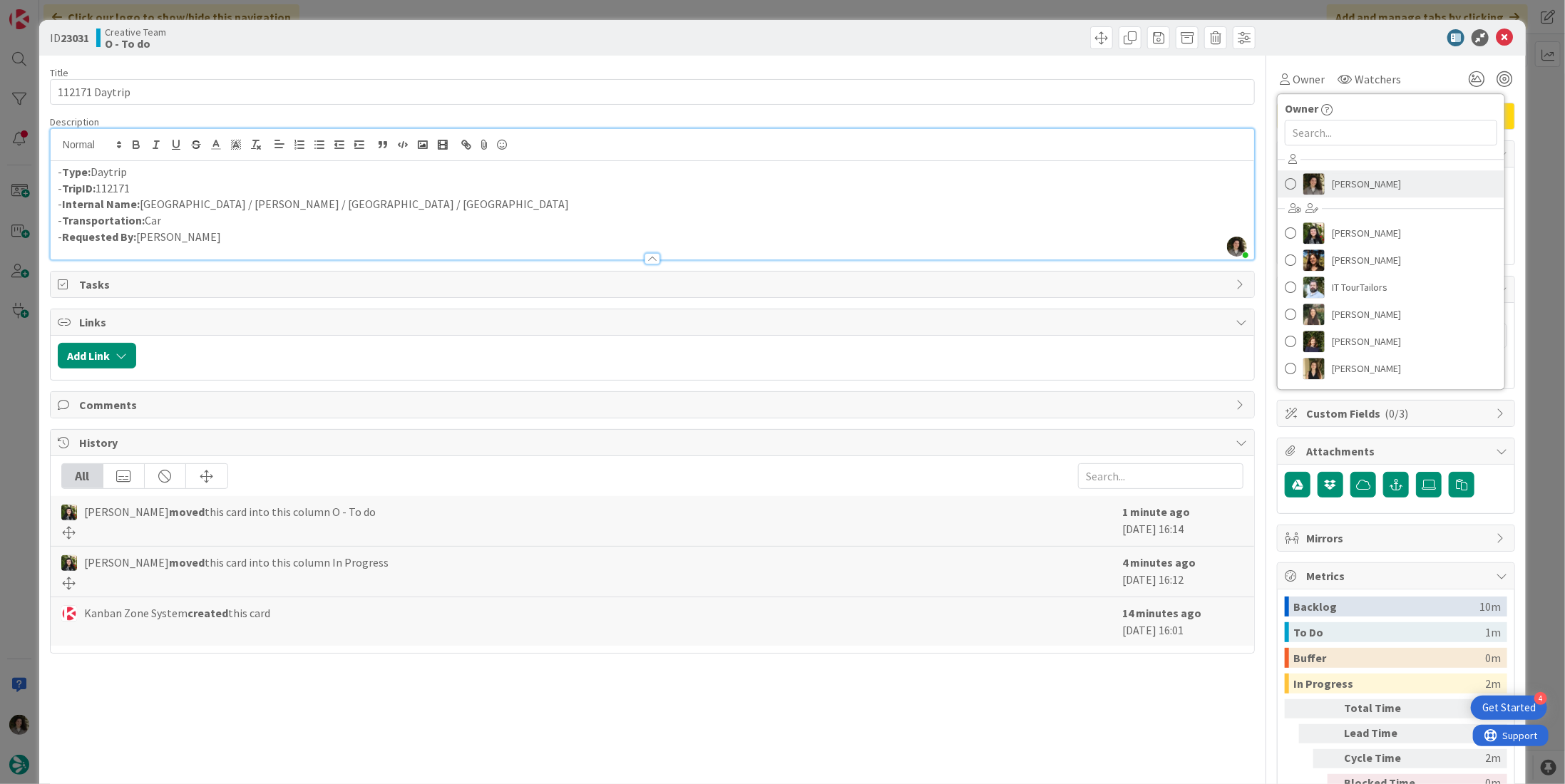
click at [1349, 181] on span "[PERSON_NAME]" at bounding box center [1366, 184] width 69 height 21
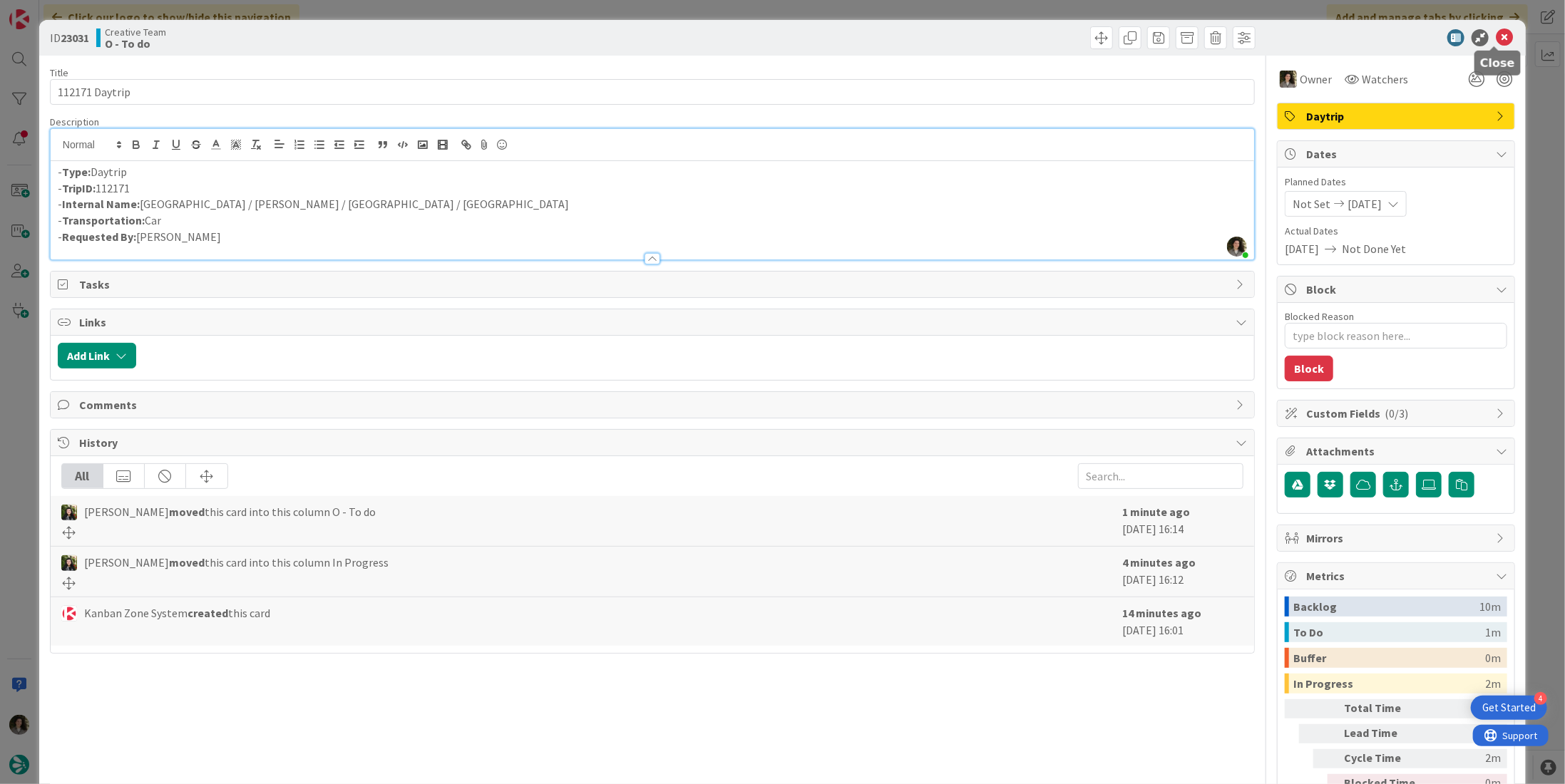
click at [1496, 30] on icon at bounding box center [1505, 38] width 17 height 17
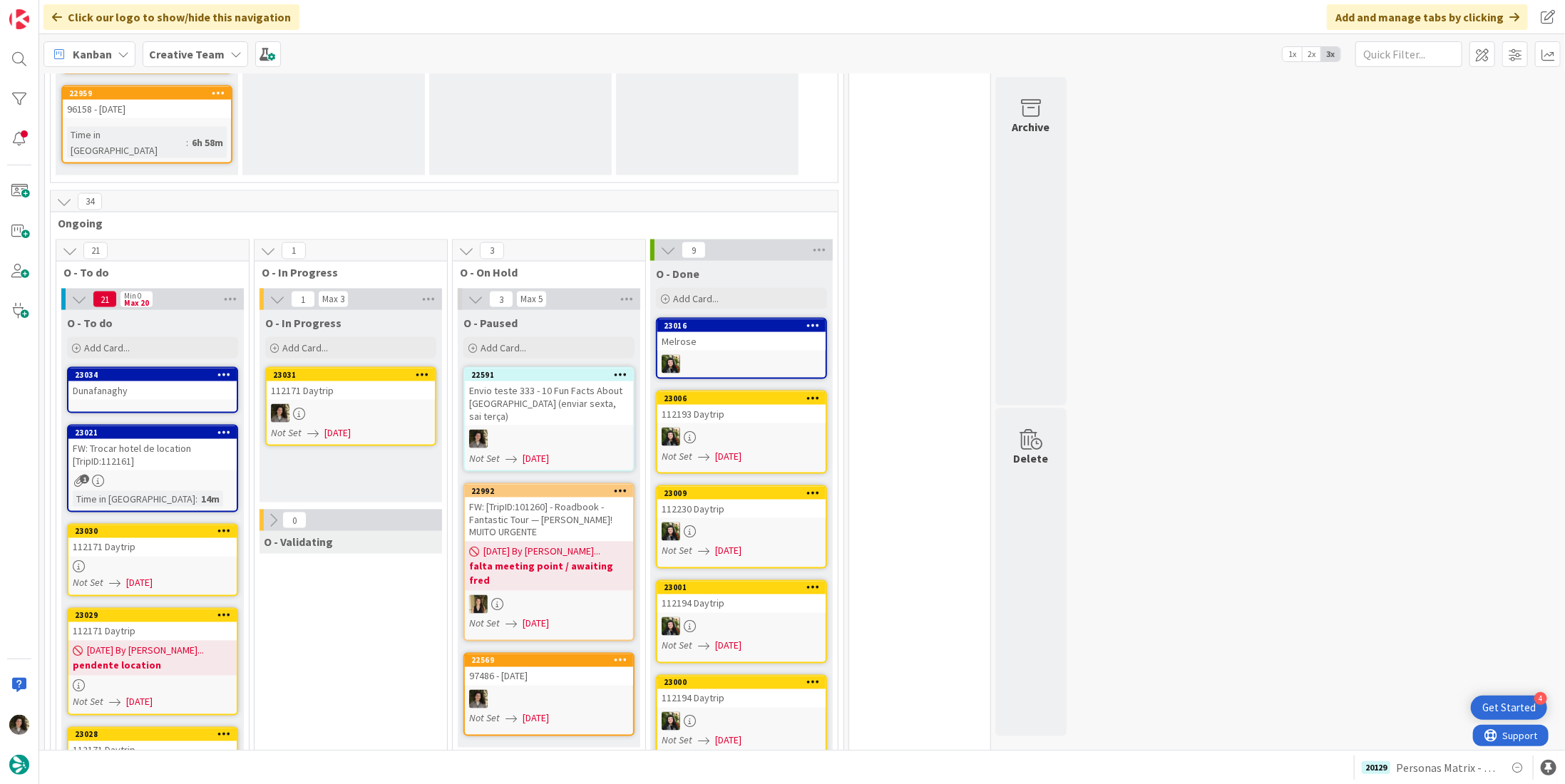
click at [106, 561] on div at bounding box center [153, 567] width 169 height 12
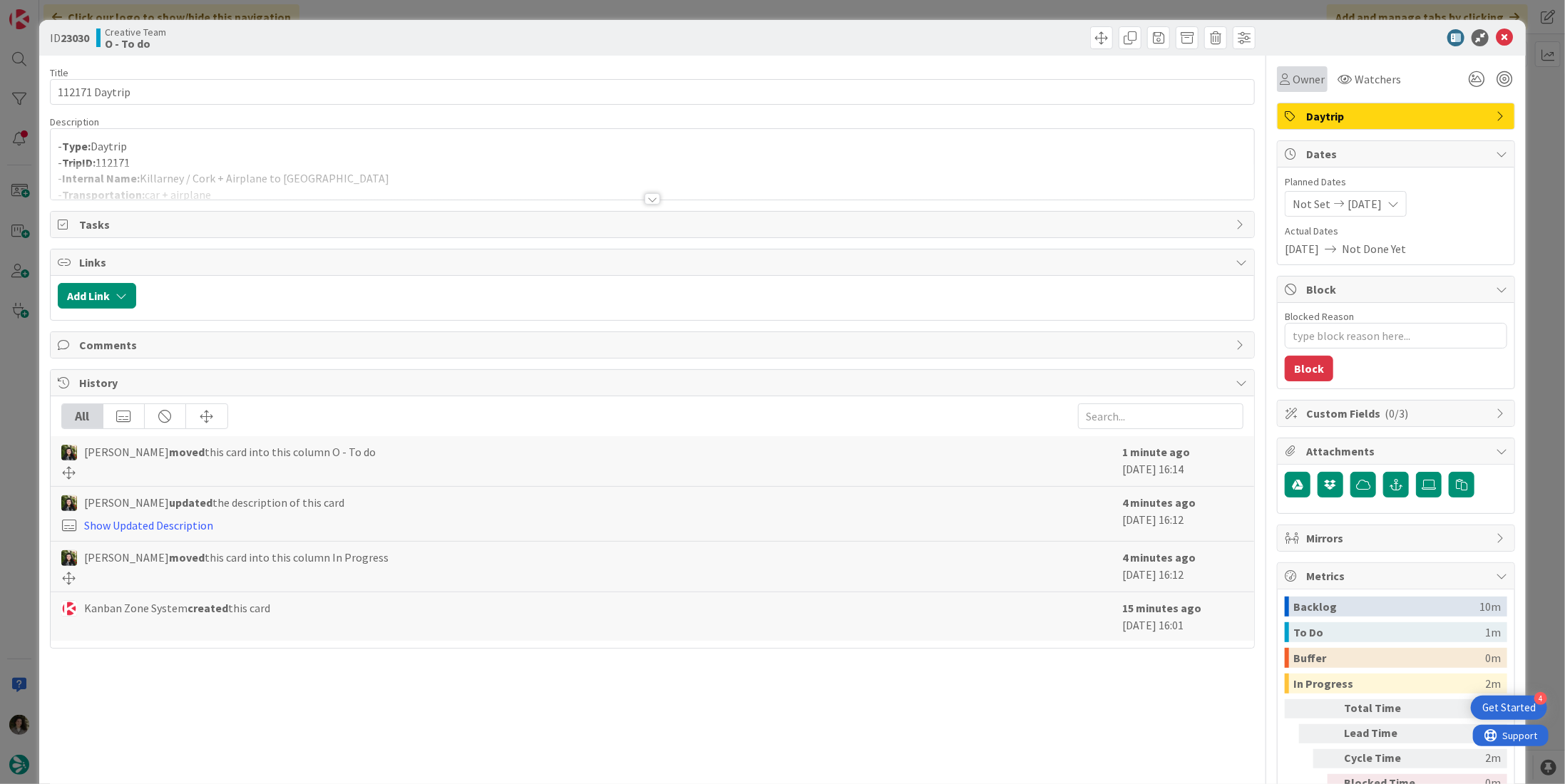
click at [1301, 87] on span "Owner" at bounding box center [1309, 80] width 32 height 17
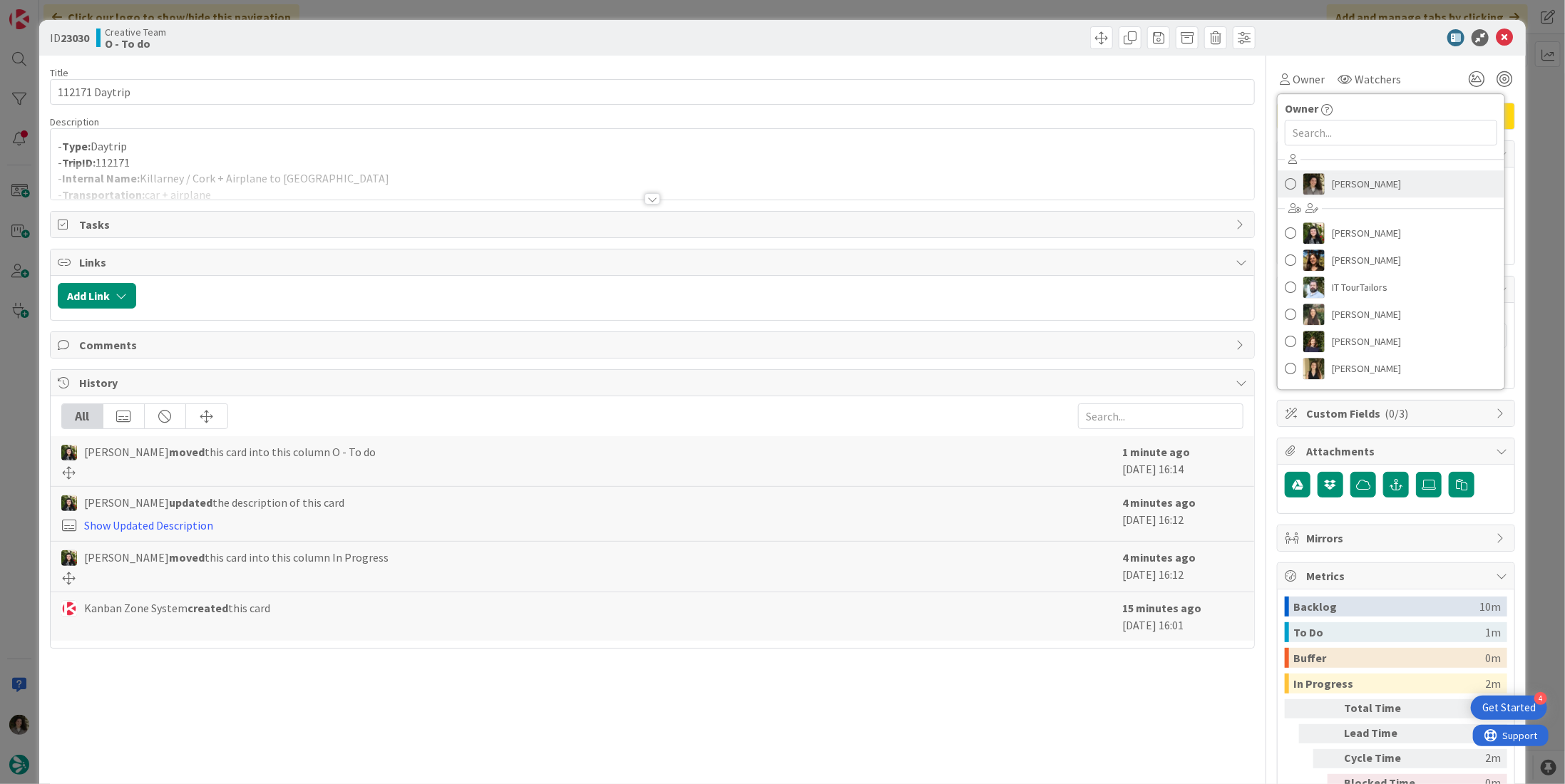
click at [1323, 172] on link "[PERSON_NAME]" at bounding box center [1391, 184] width 227 height 27
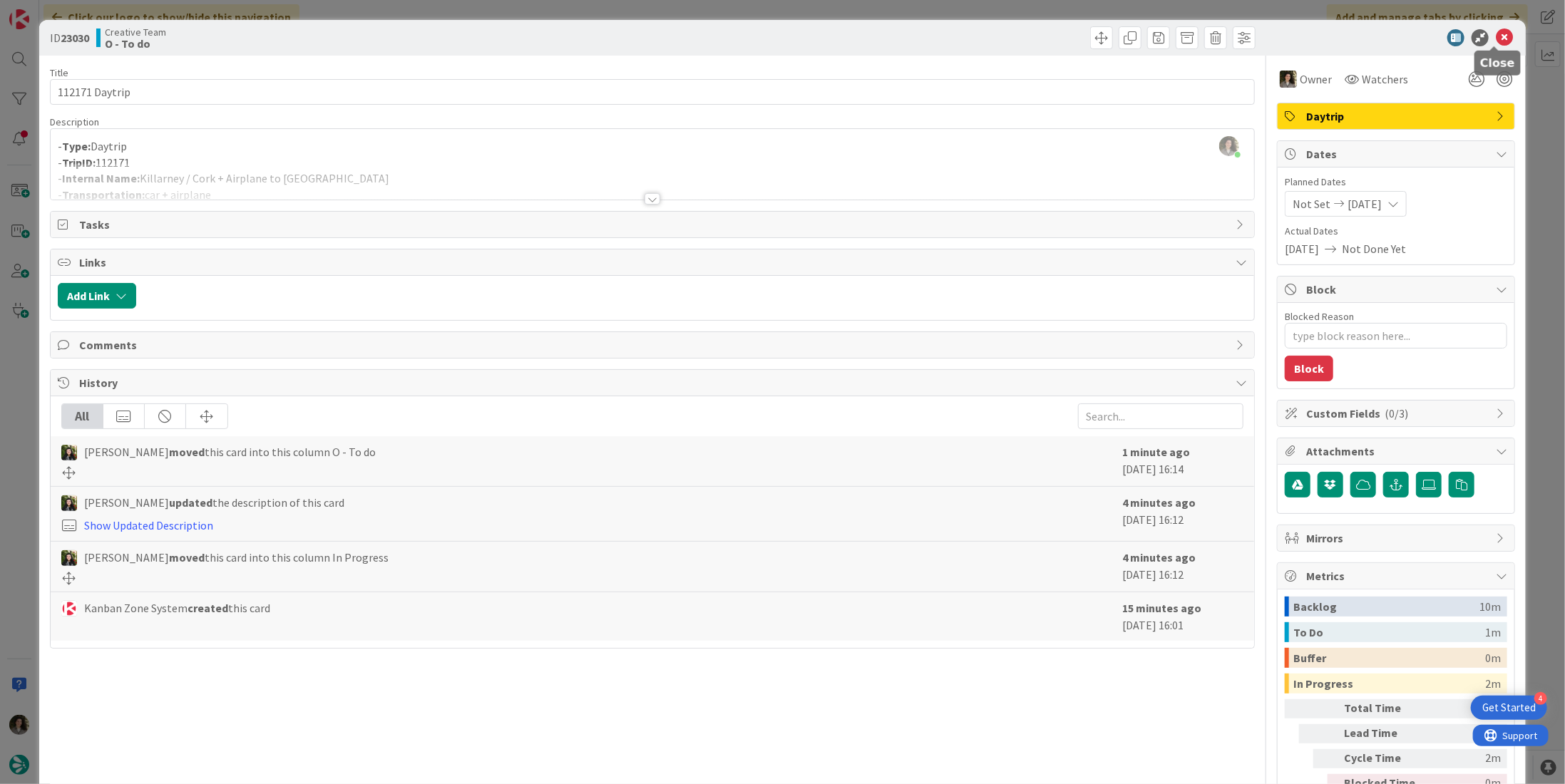
click at [1496, 31] on icon at bounding box center [1505, 38] width 17 height 17
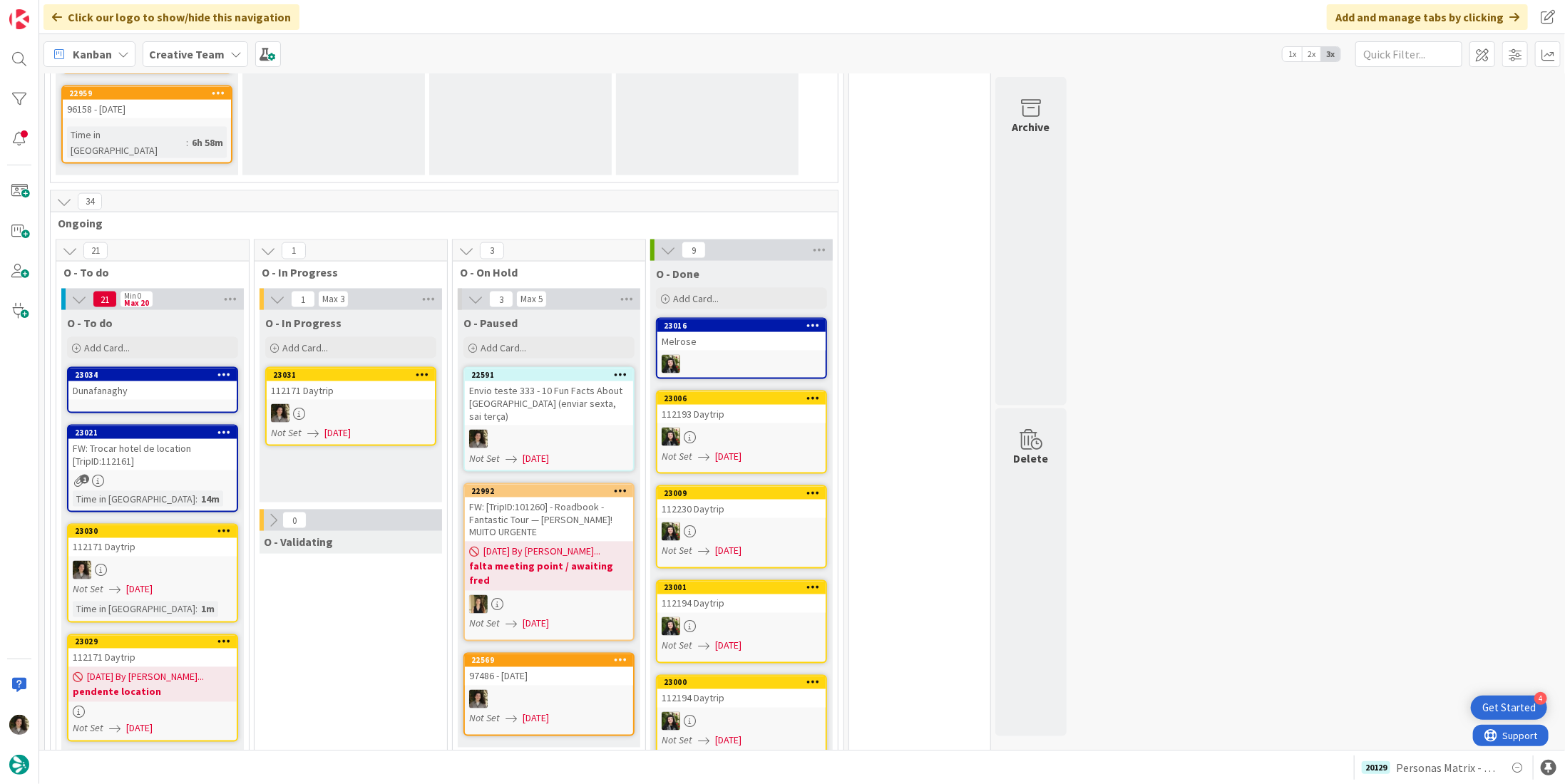
click at [164, 475] on div "1" at bounding box center [153, 480] width 169 height 12
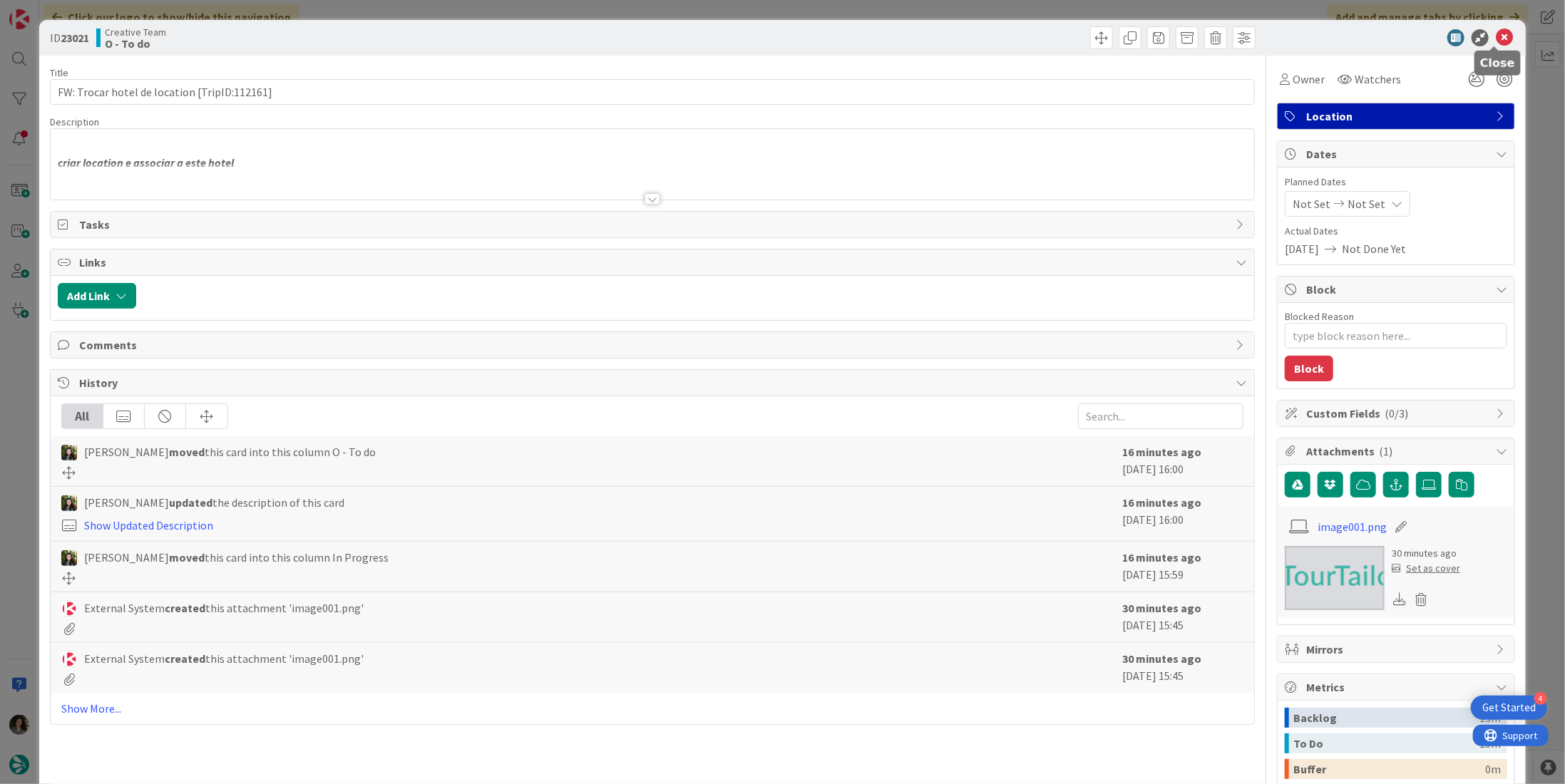
click at [1497, 41] on icon at bounding box center [1505, 38] width 17 height 17
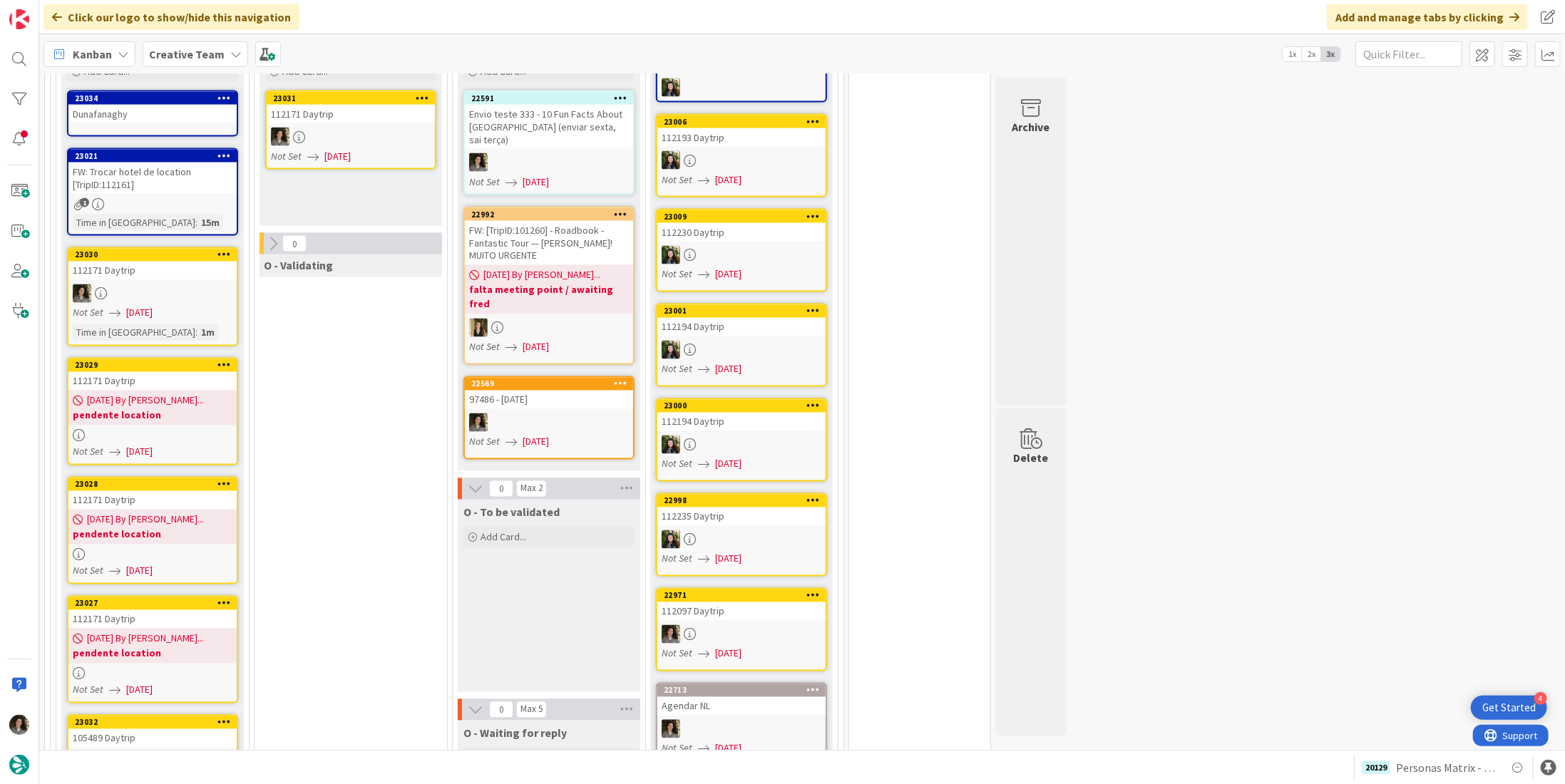
scroll to position [1871, 0]
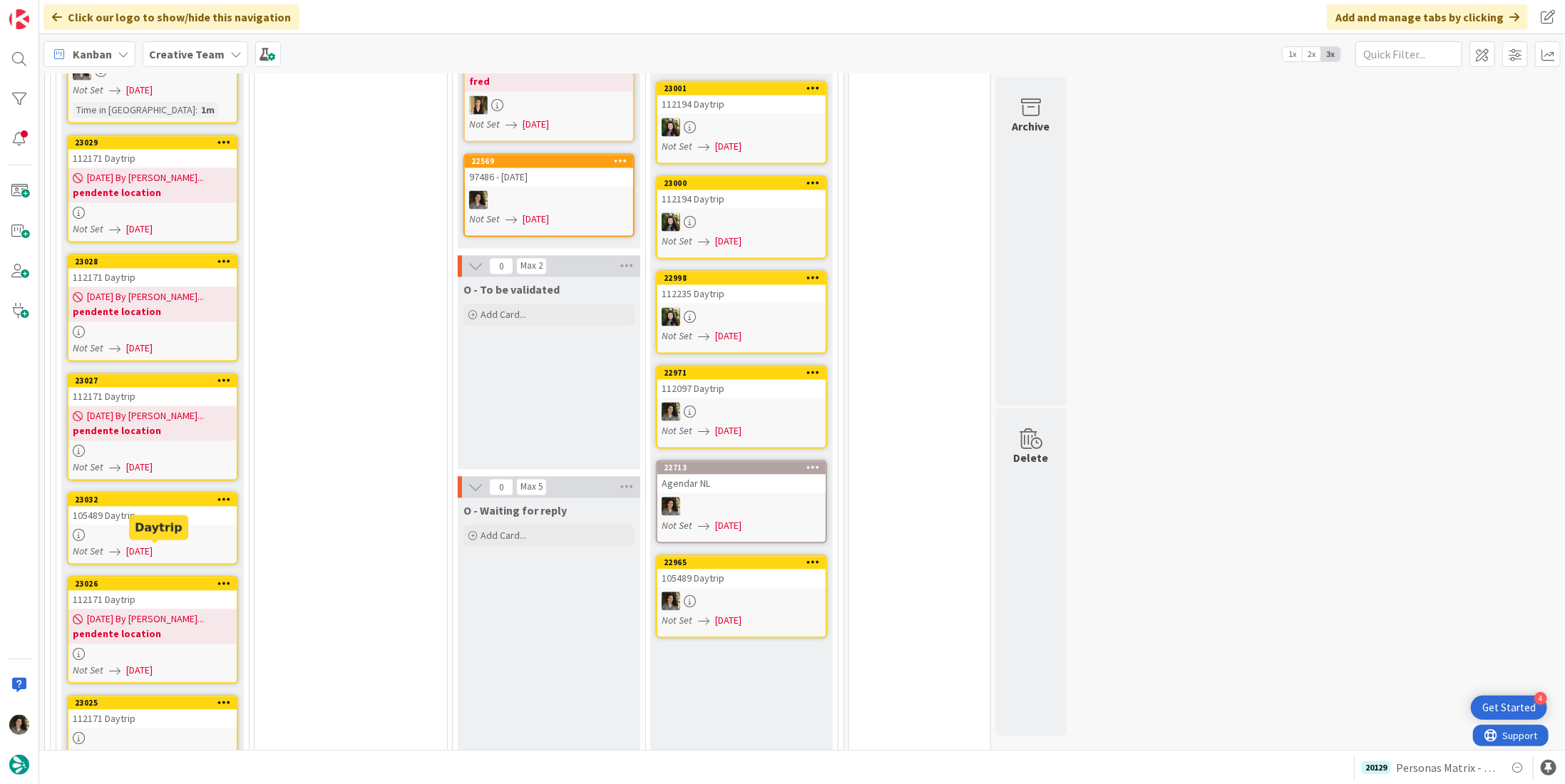
click at [137, 710] on div "112171 Daytrip" at bounding box center [153, 719] width 169 height 18
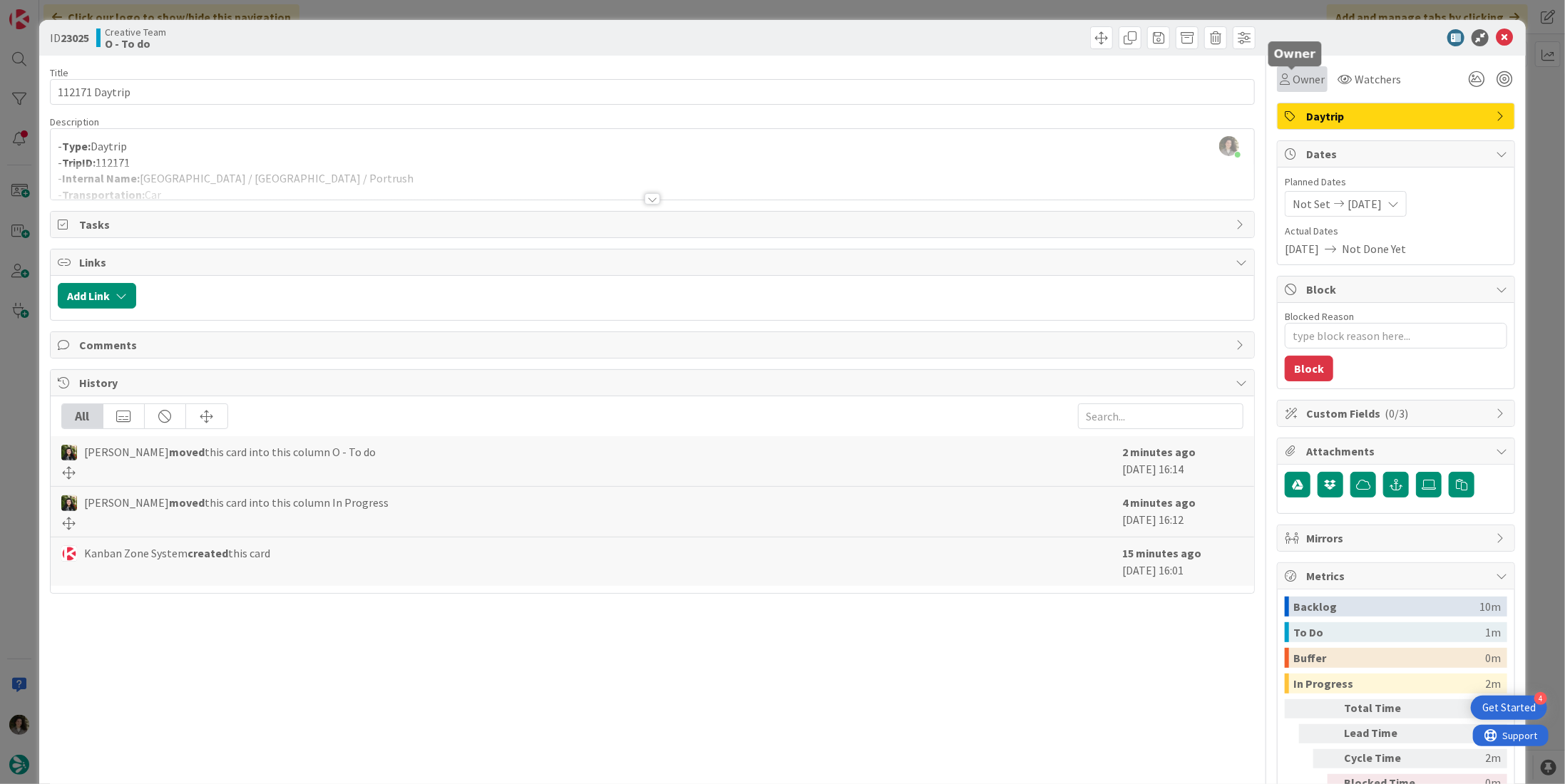
click at [1305, 76] on span "Owner" at bounding box center [1309, 80] width 32 height 17
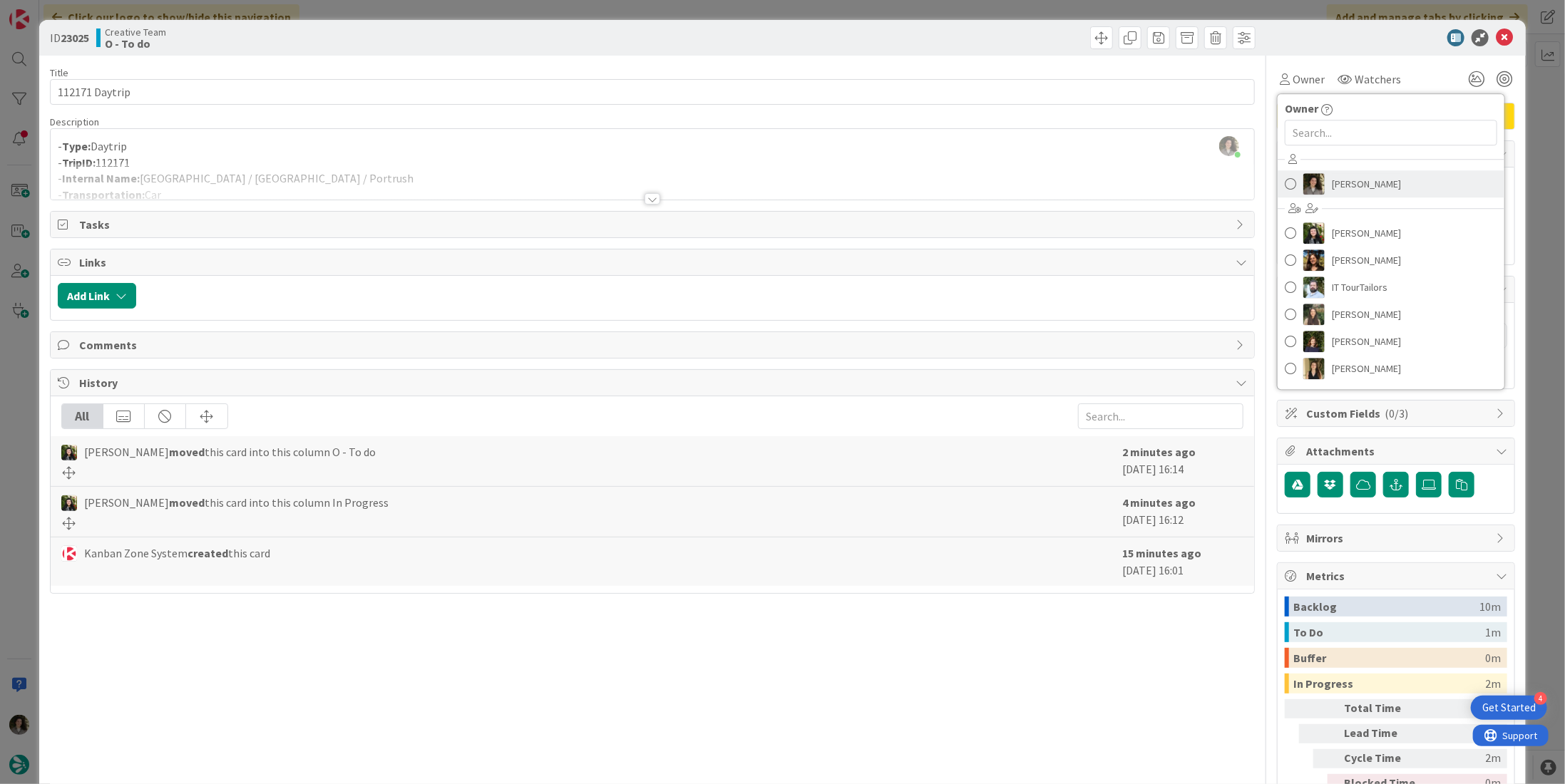
click at [1332, 176] on span "[PERSON_NAME]" at bounding box center [1366, 184] width 69 height 21
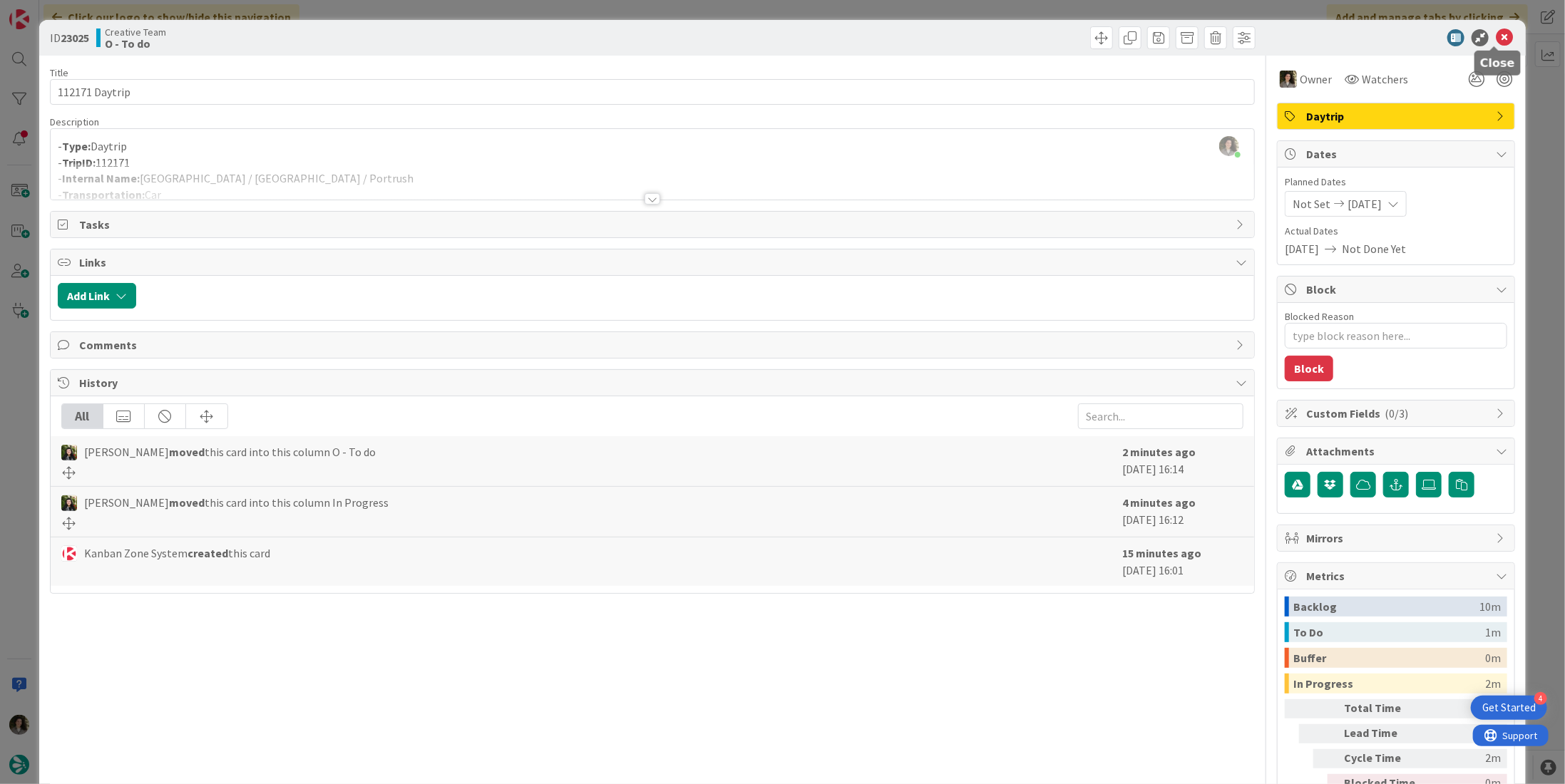
click at [1496, 38] on icon at bounding box center [1505, 38] width 17 height 17
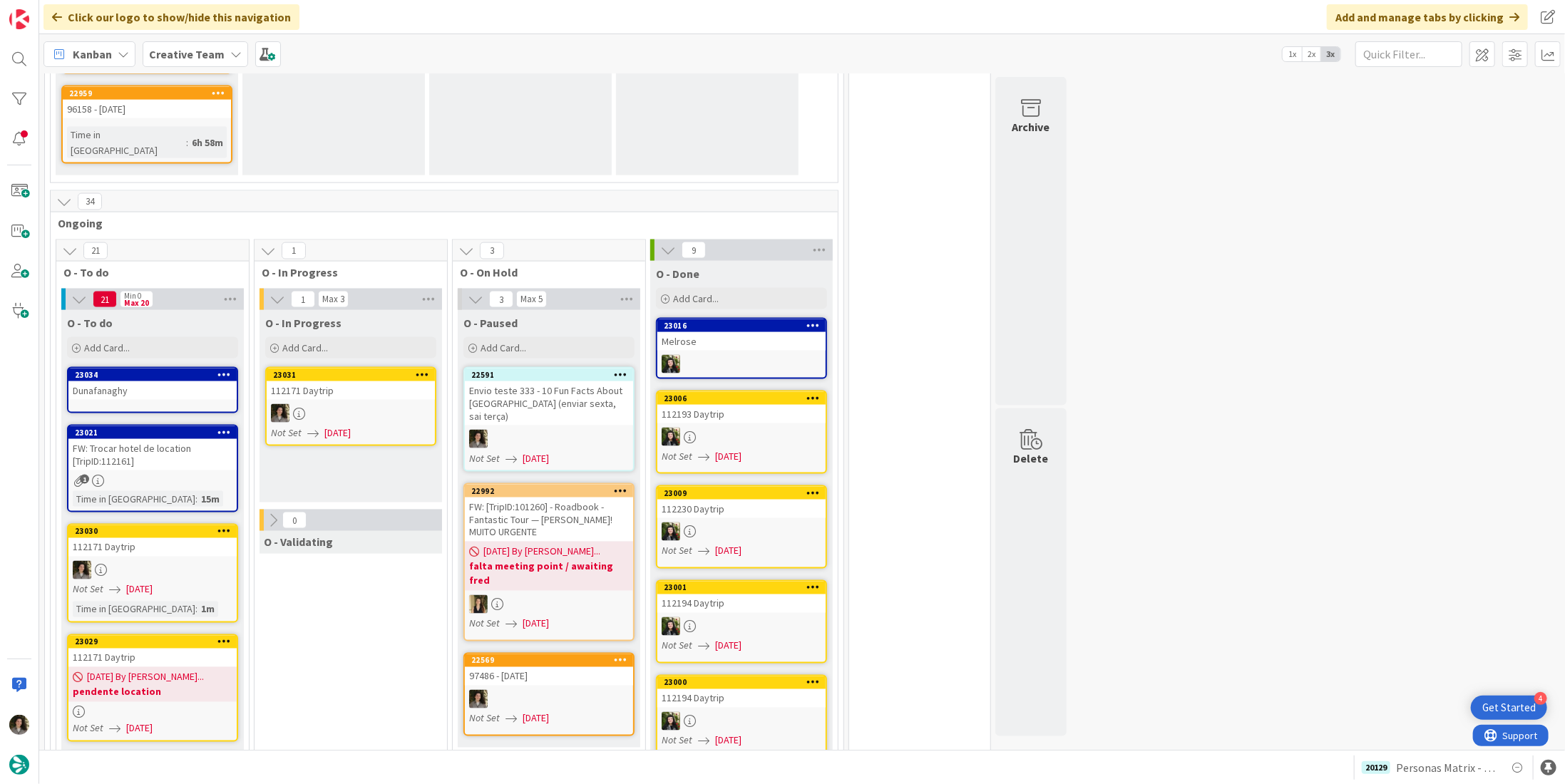
click at [349, 404] on div at bounding box center [351, 413] width 169 height 18
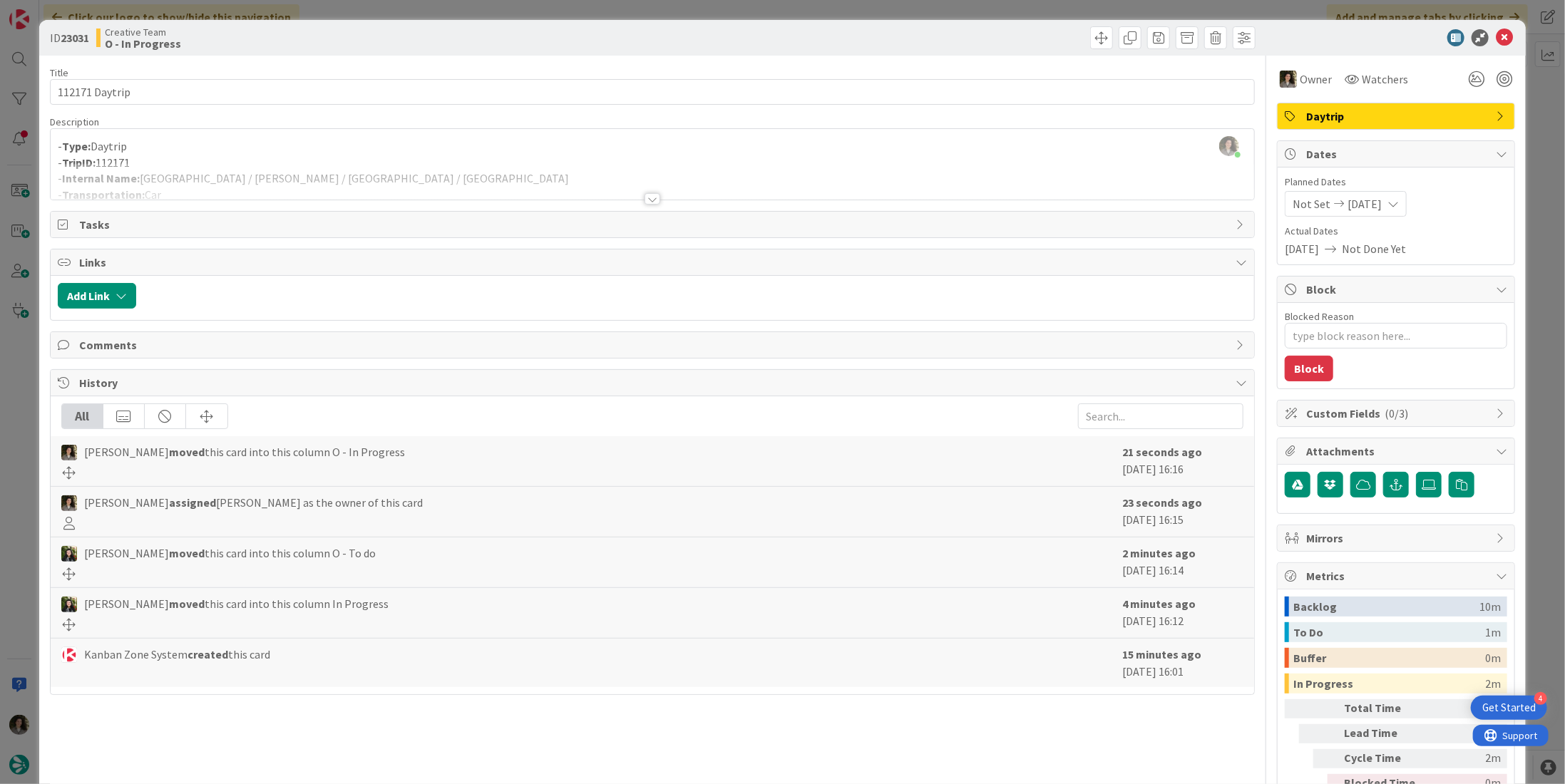
drag, startPoint x: 505, startPoint y: 189, endPoint x: 457, endPoint y: 184, distance: 48.3
click at [505, 188] on div at bounding box center [653, 181] width 1204 height 37
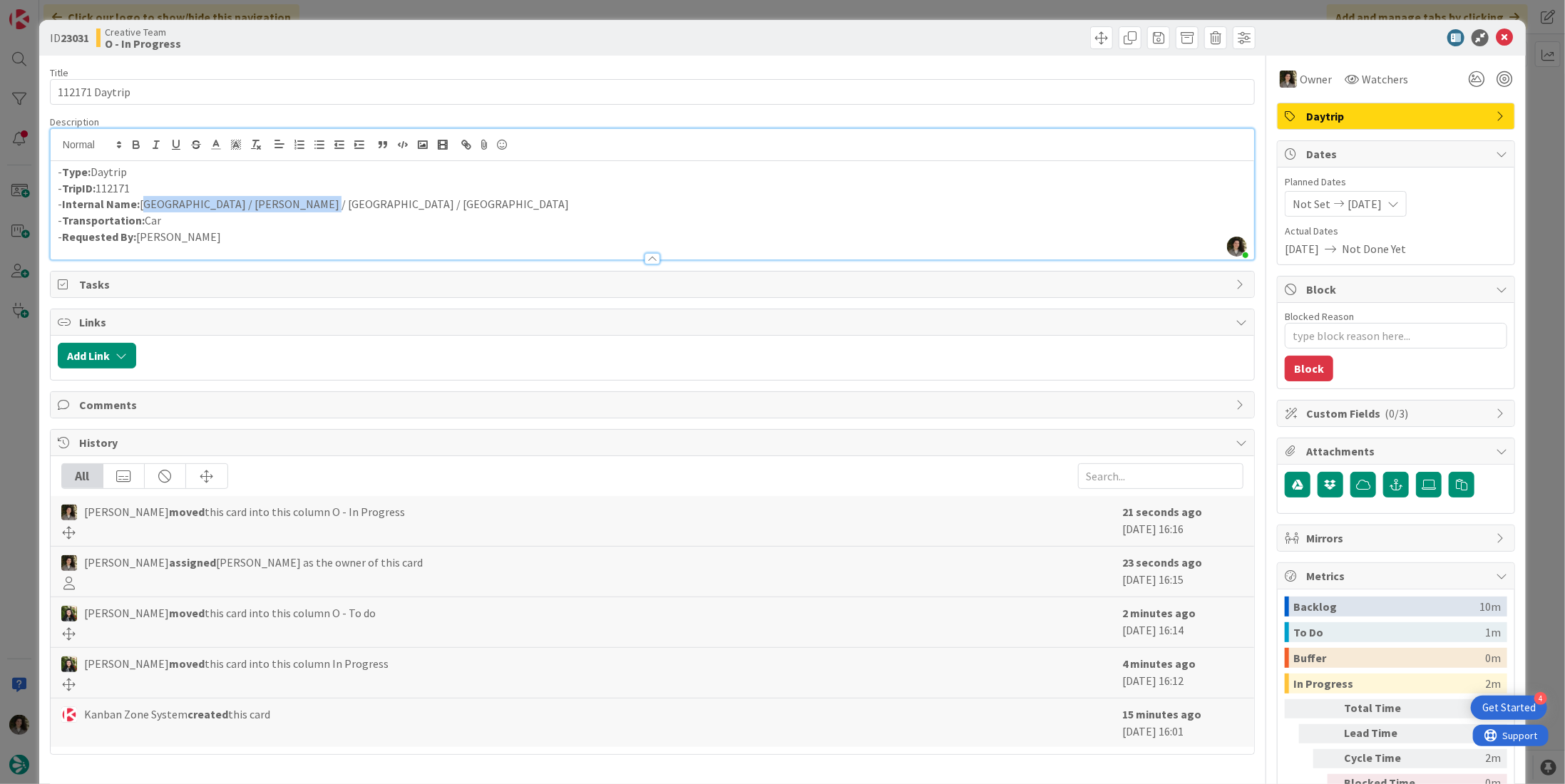
drag, startPoint x: 283, startPoint y: 202, endPoint x: 142, endPoint y: 204, distance: 141.0
click at [142, 204] on p "- Internal Name: Glasgow / Tarbet / Oban / Glencoe" at bounding box center [653, 204] width 1190 height 17
copy p "Glasgow / Tarbet / Oban / Glencoe"
click at [1501, 32] on icon at bounding box center [1505, 38] width 17 height 17
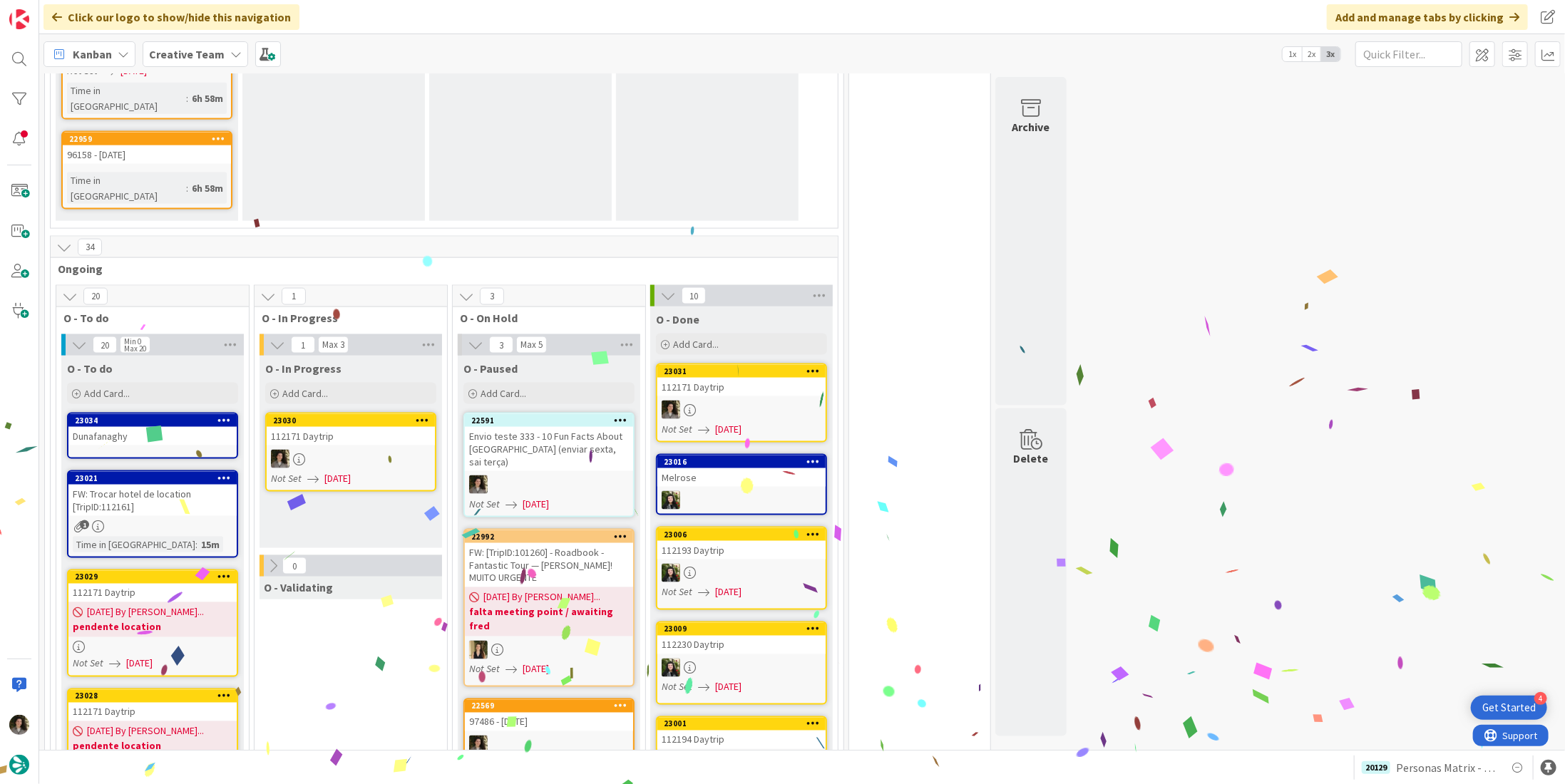
click at [343, 450] on div at bounding box center [351, 459] width 169 height 18
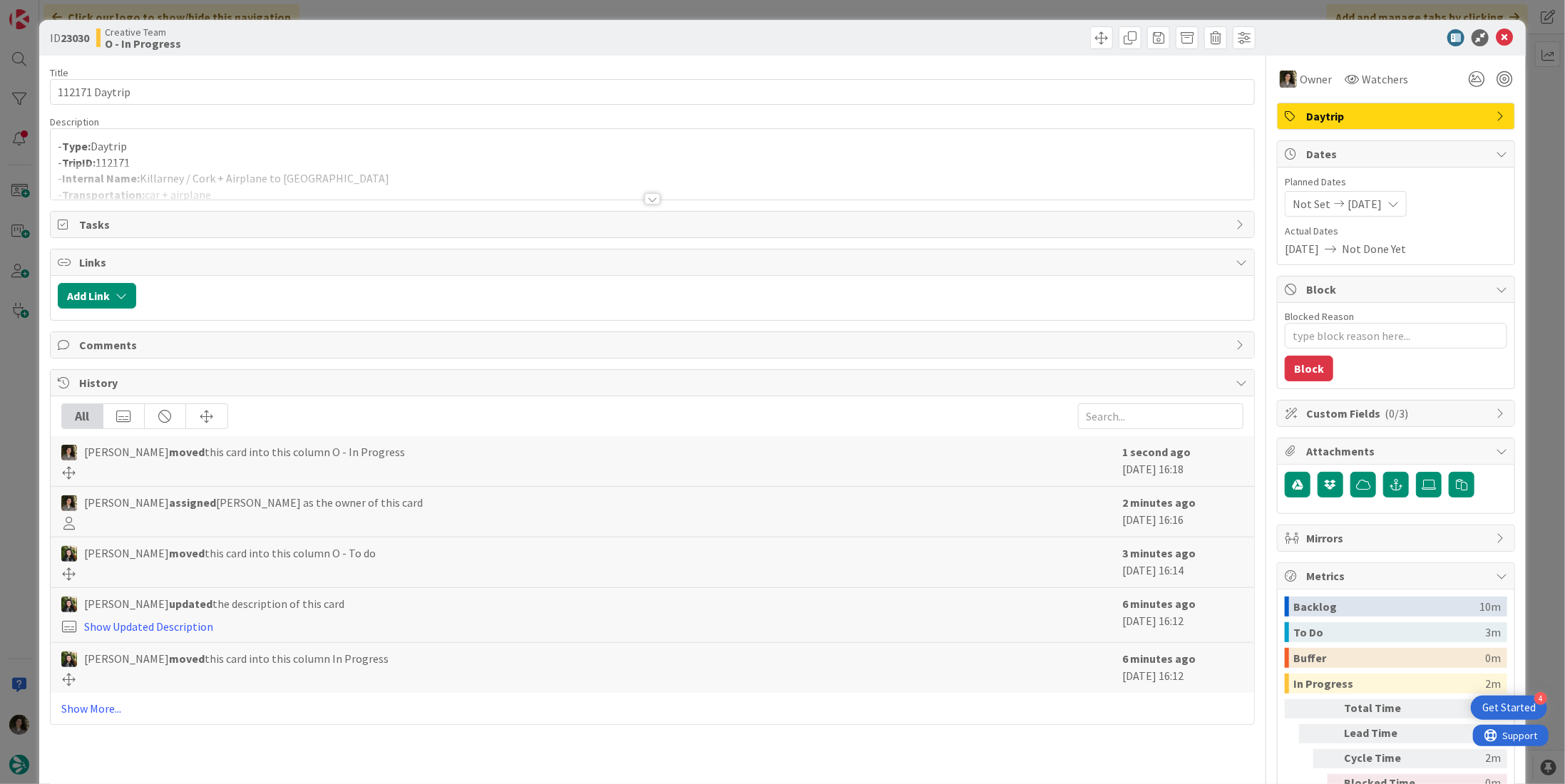
drag, startPoint x: 406, startPoint y: 136, endPoint x: 383, endPoint y: 165, distance: 37.0
click at [406, 138] on p "- Type: Daytrip" at bounding box center [653, 146] width 1190 height 17
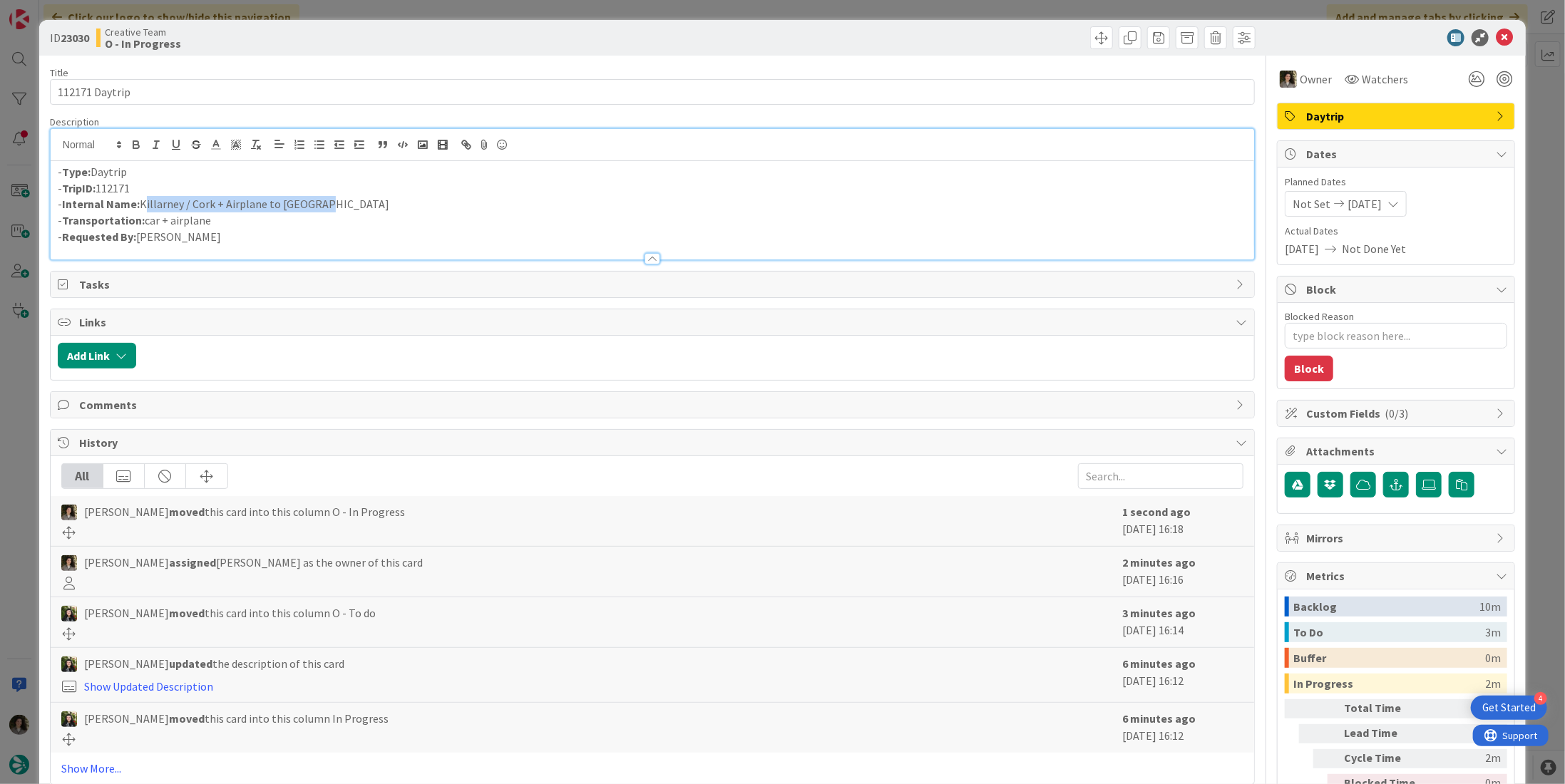
drag, startPoint x: 311, startPoint y: 199, endPoint x: 142, endPoint y: 209, distance: 169.3
click at [142, 209] on p "- Internal Name: Killarney / Cork + Airplane to Glasgow" at bounding box center [653, 204] width 1190 height 17
copy p "Killarney / Cork + Airplane to Glasgow"
click at [1498, 35] on icon at bounding box center [1505, 38] width 17 height 17
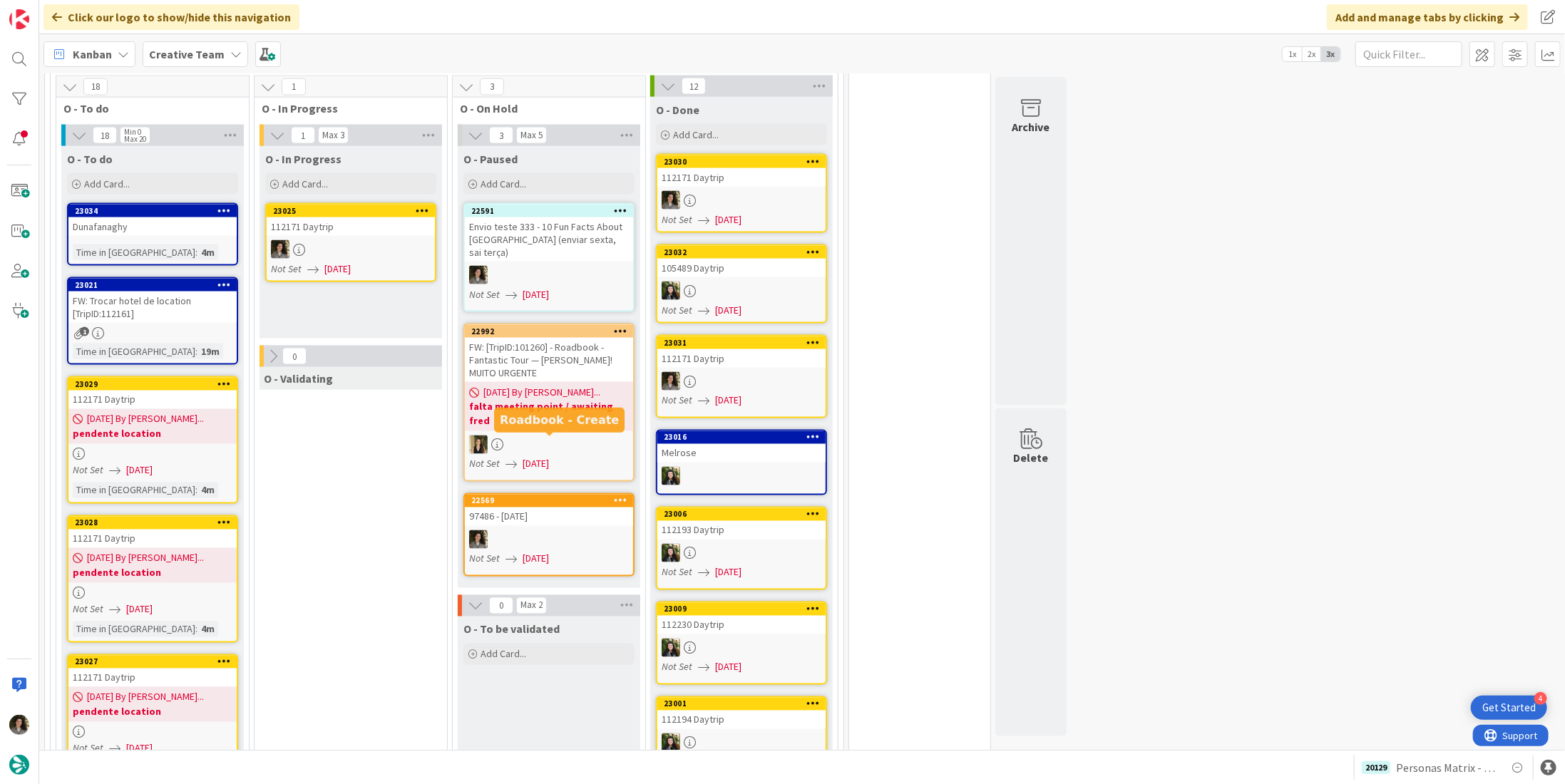
scroll to position [1513, 0]
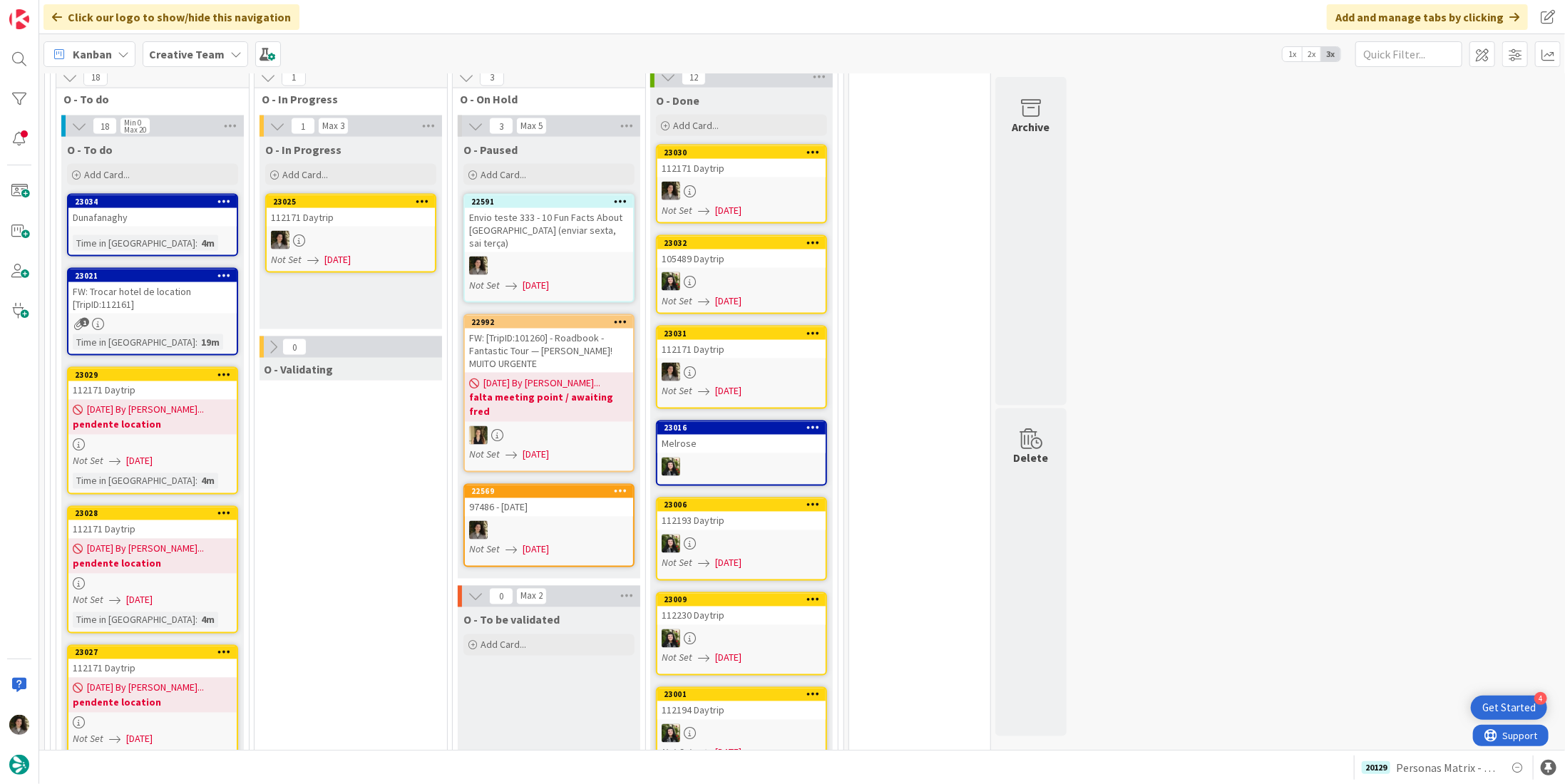
click at [351, 252] on span "[DATE]" at bounding box center [337, 259] width 26 height 15
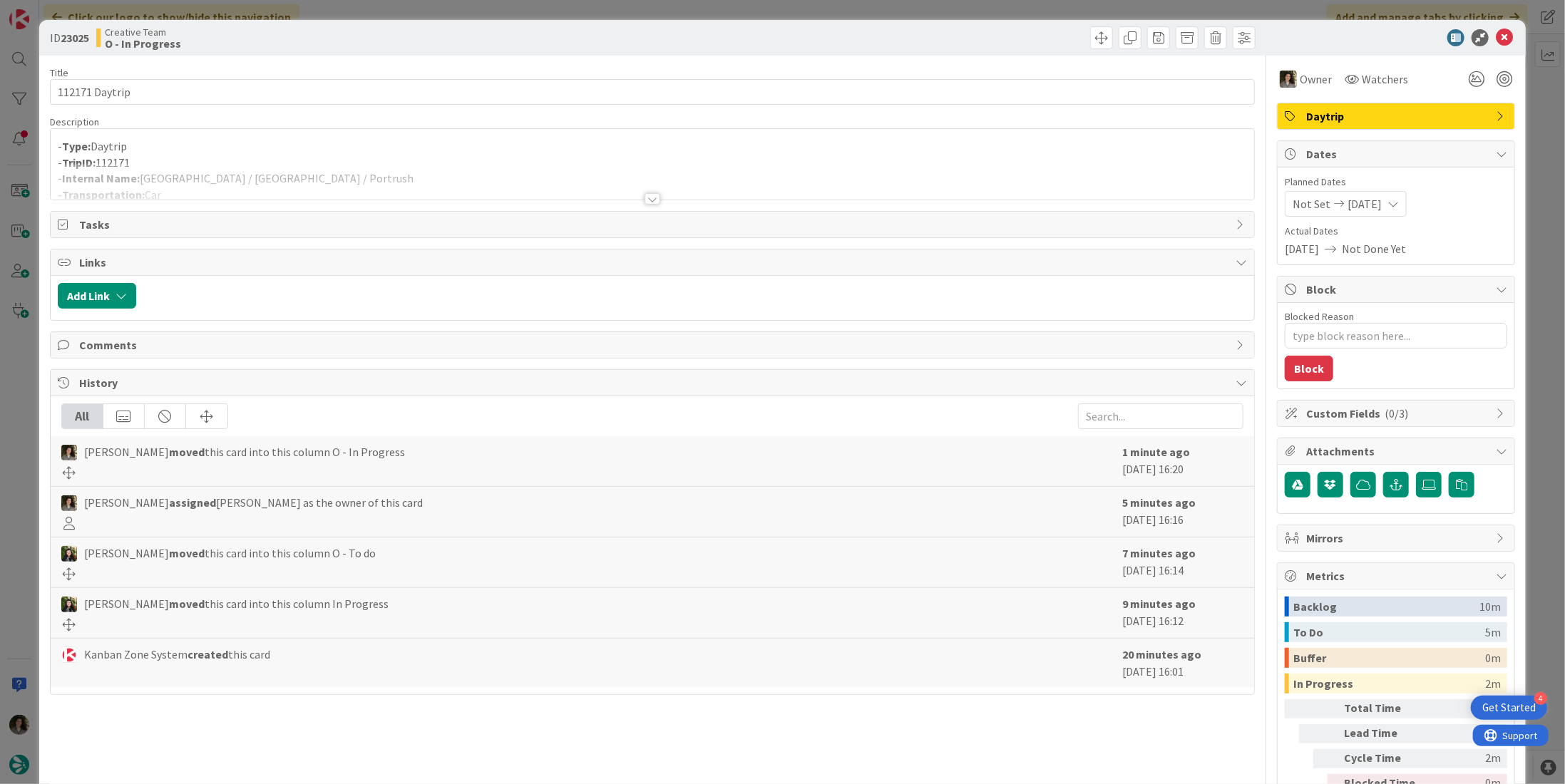
click at [652, 195] on div at bounding box center [653, 199] width 16 height 11
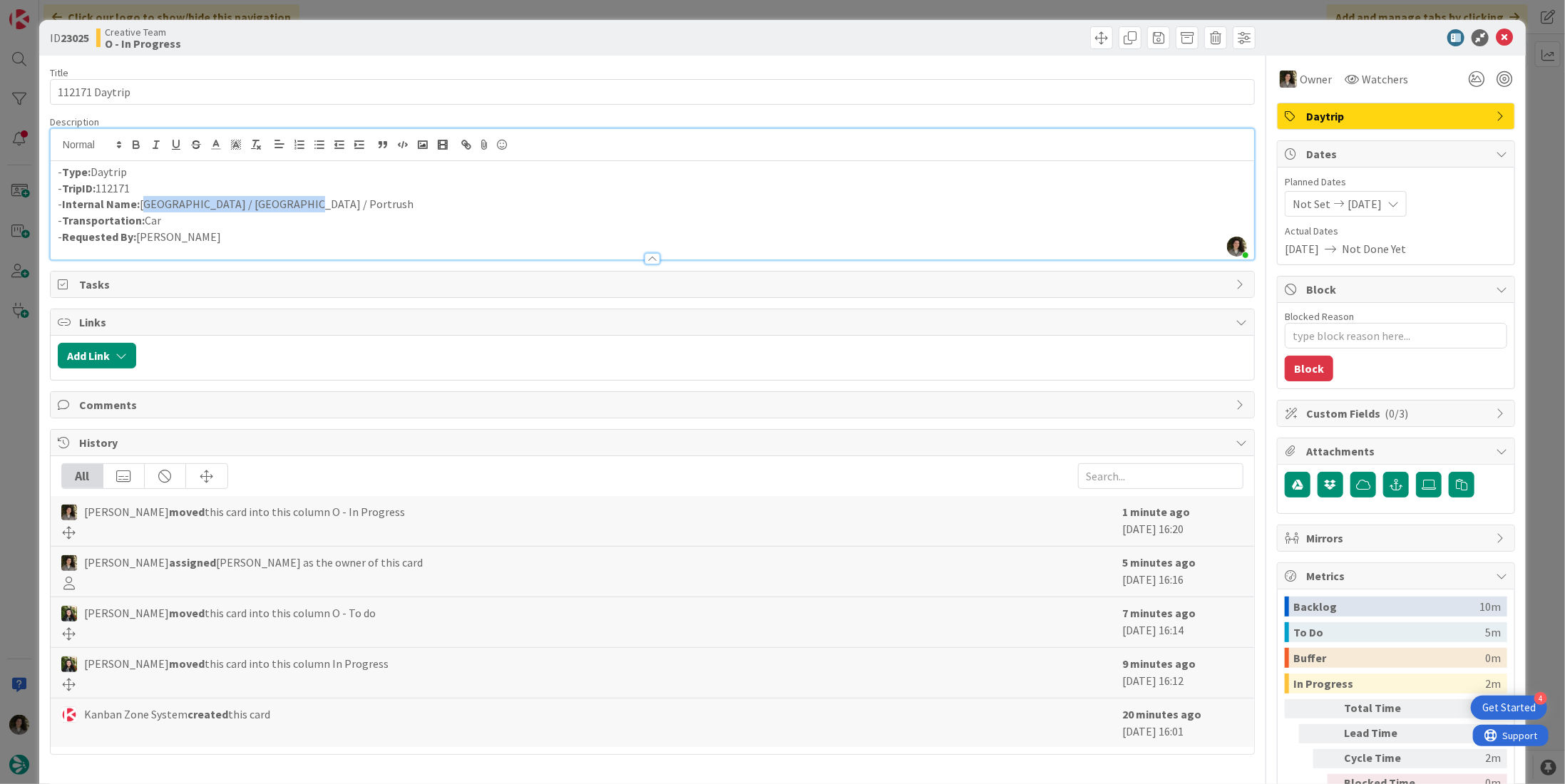
drag, startPoint x: 292, startPoint y: 206, endPoint x: 142, endPoint y: 211, distance: 150.1
click at [142, 211] on p "- Internal Name: Dublin / Ballymoney / Portrush" at bounding box center [653, 204] width 1190 height 17
copy p "Dublin / Ballymoney / Portrush"
click at [1502, 30] on icon at bounding box center [1505, 38] width 17 height 17
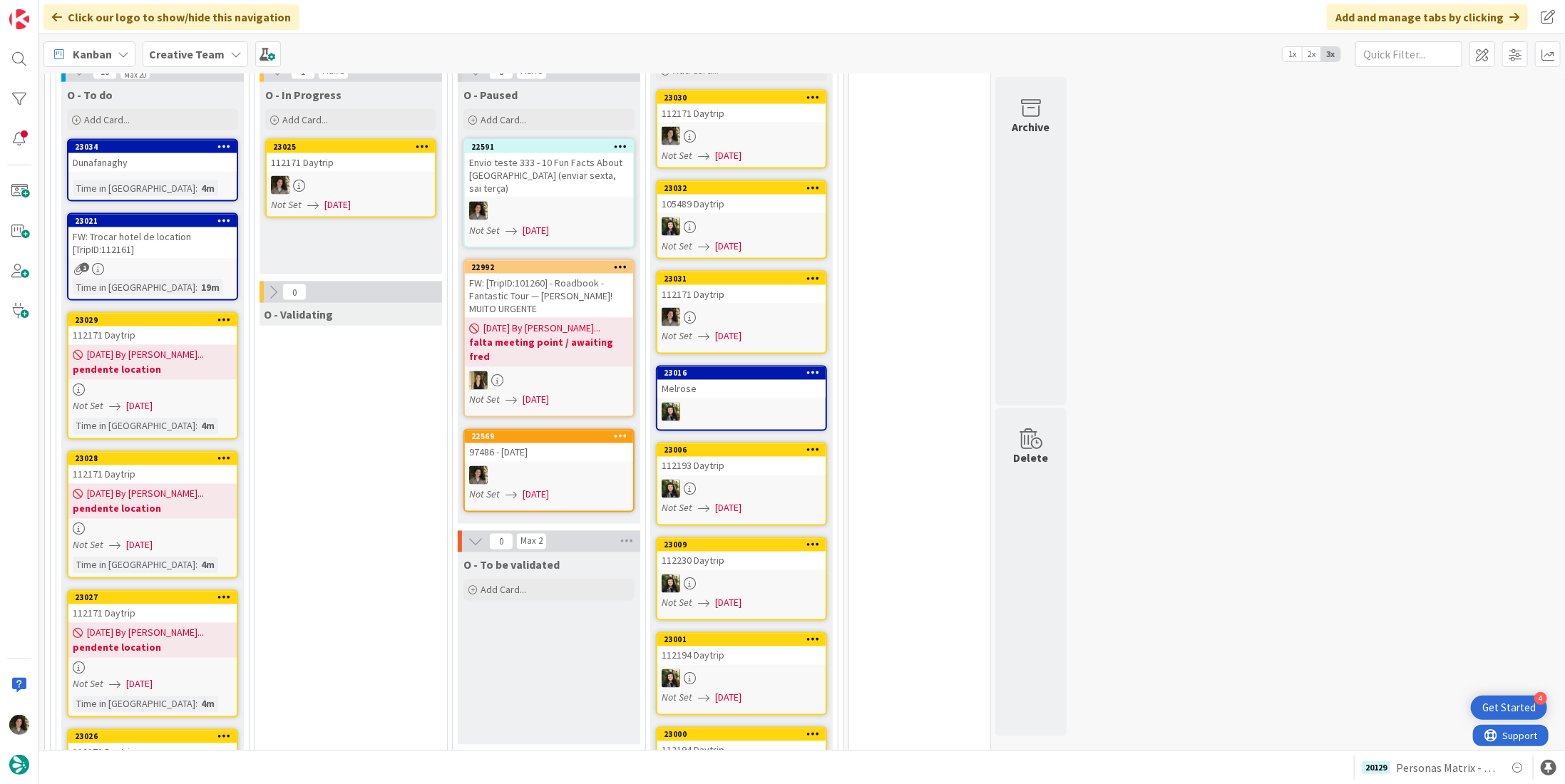
scroll to position [1513, 0]
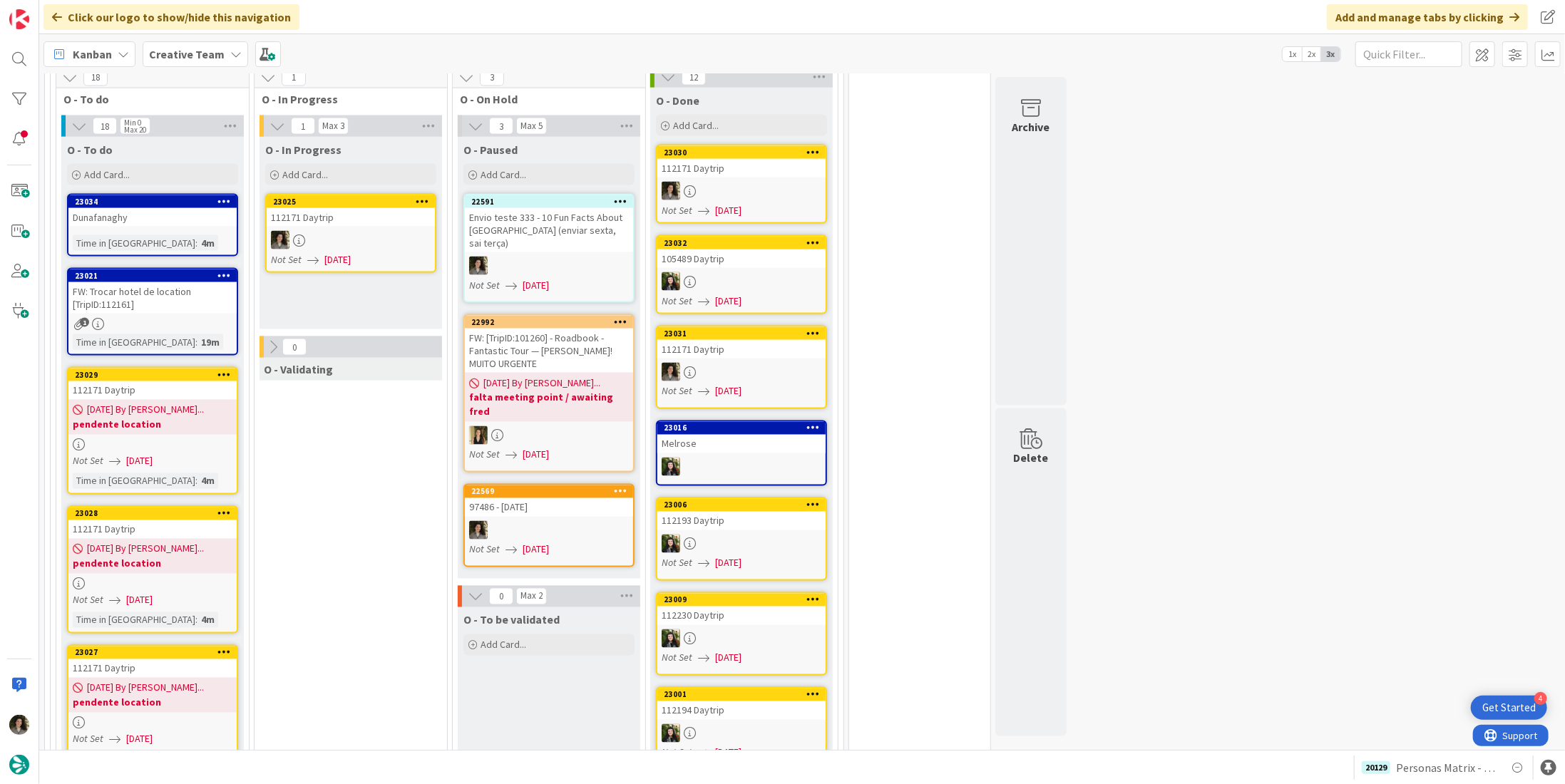
click at [138, 400] on div "09/12/2025 By Beatriz... pendente location" at bounding box center [153, 417] width 169 height 35
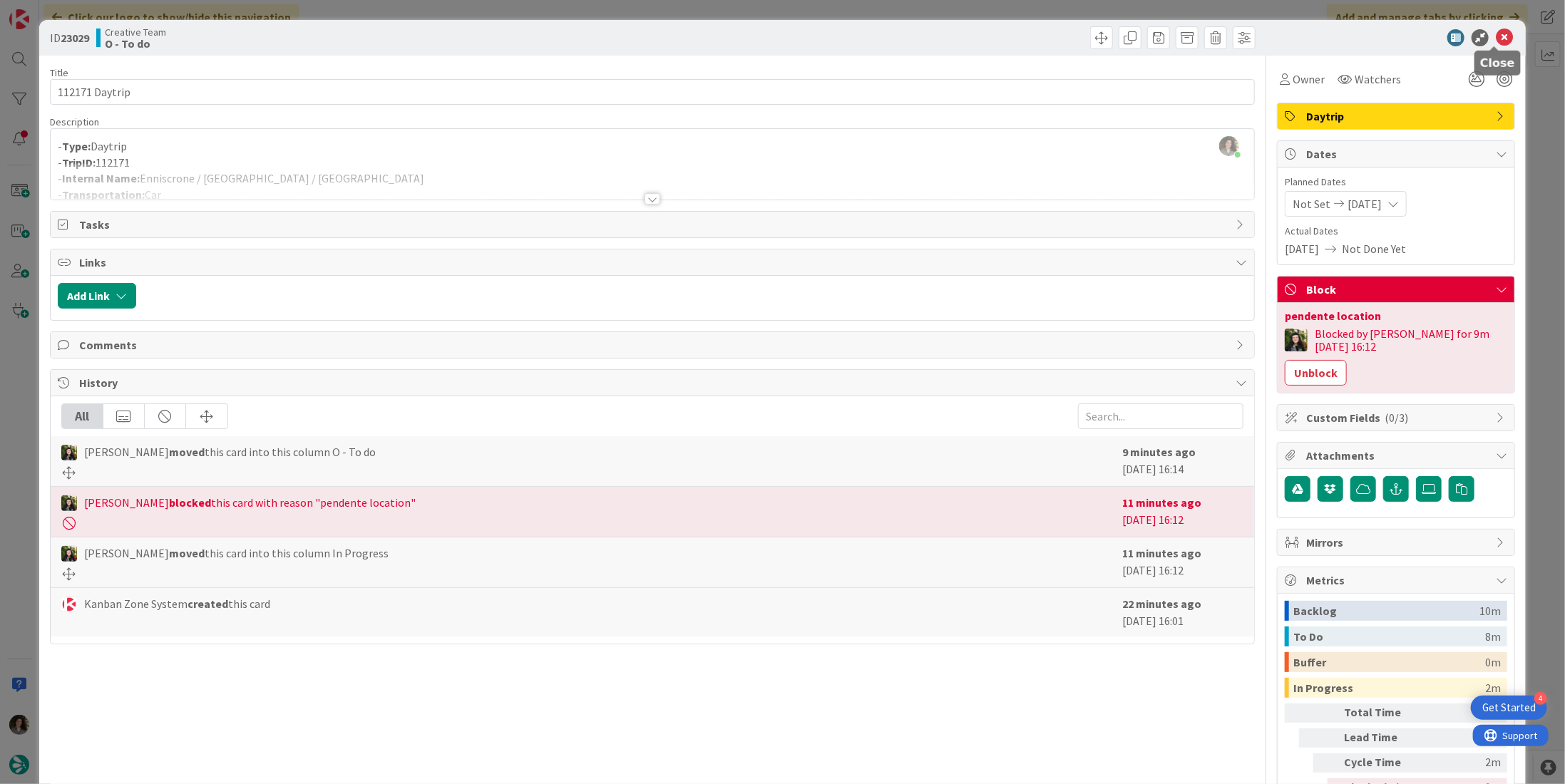
click at [1496, 38] on icon at bounding box center [1505, 38] width 17 height 17
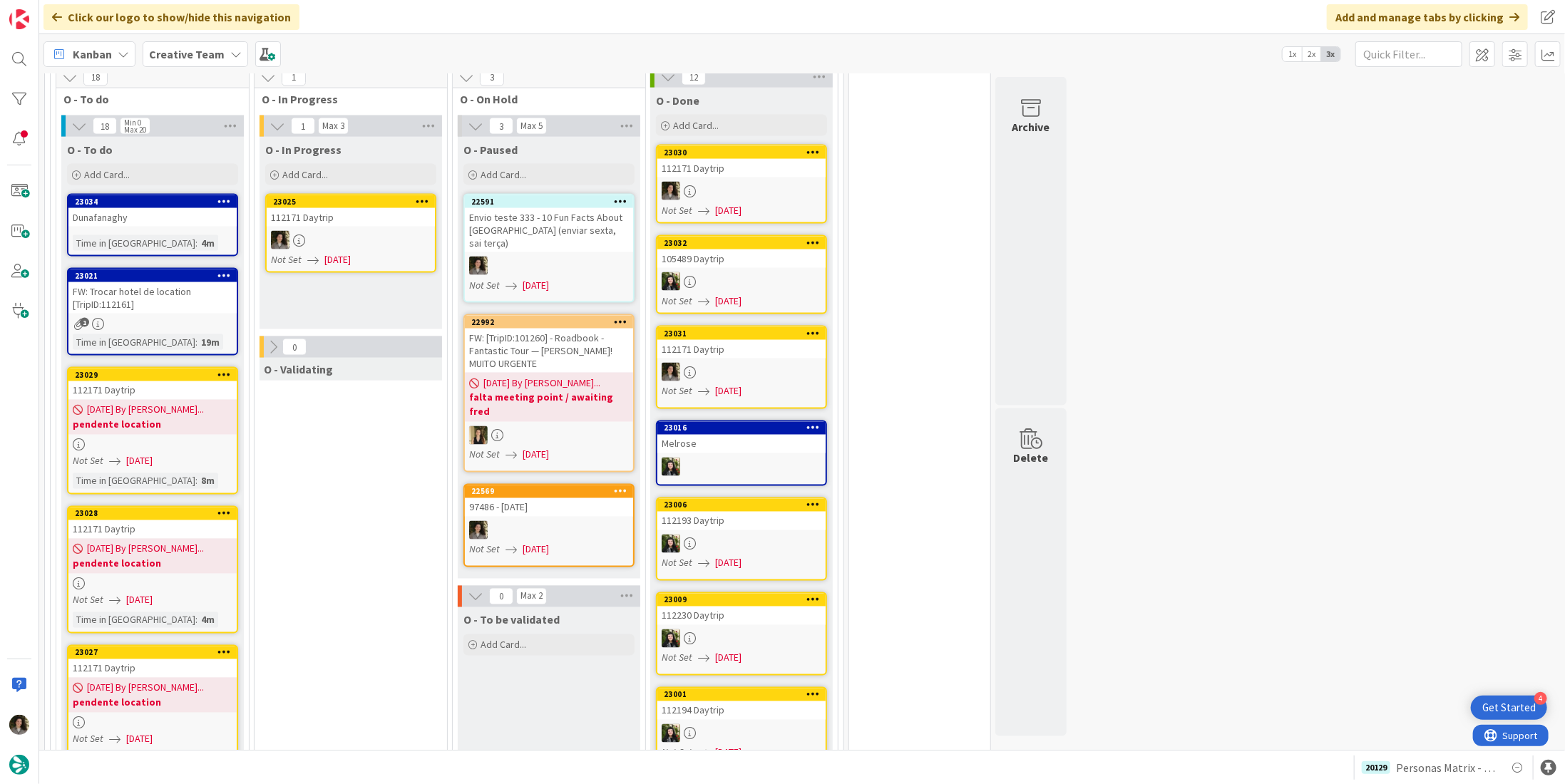
click at [204, 282] on div "FW: Trocar hotel de location [TripID:112161]" at bounding box center [153, 297] width 169 height 31
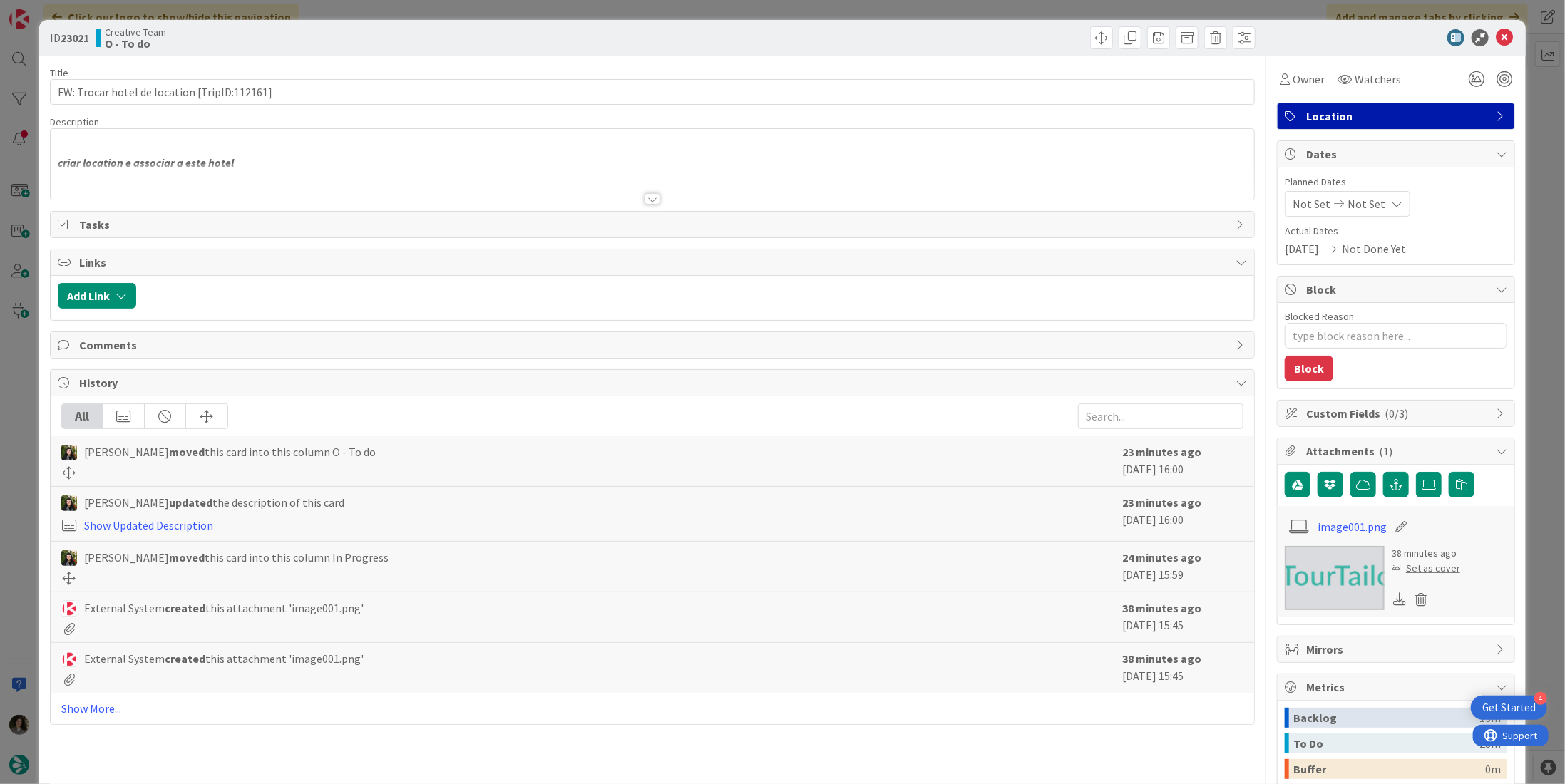
click at [645, 197] on div at bounding box center [653, 199] width 16 height 11
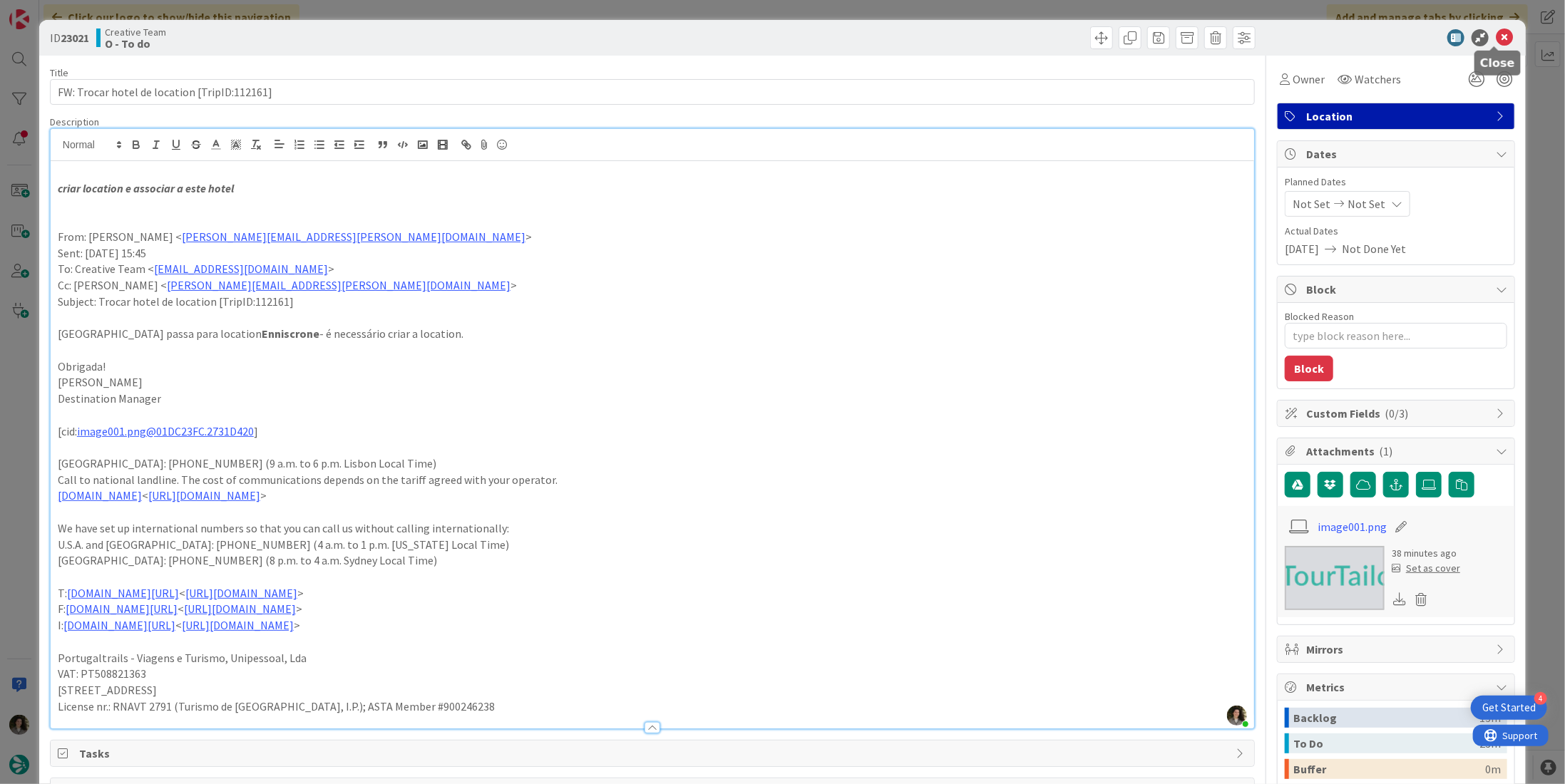
click at [1496, 34] on icon at bounding box center [1505, 38] width 17 height 17
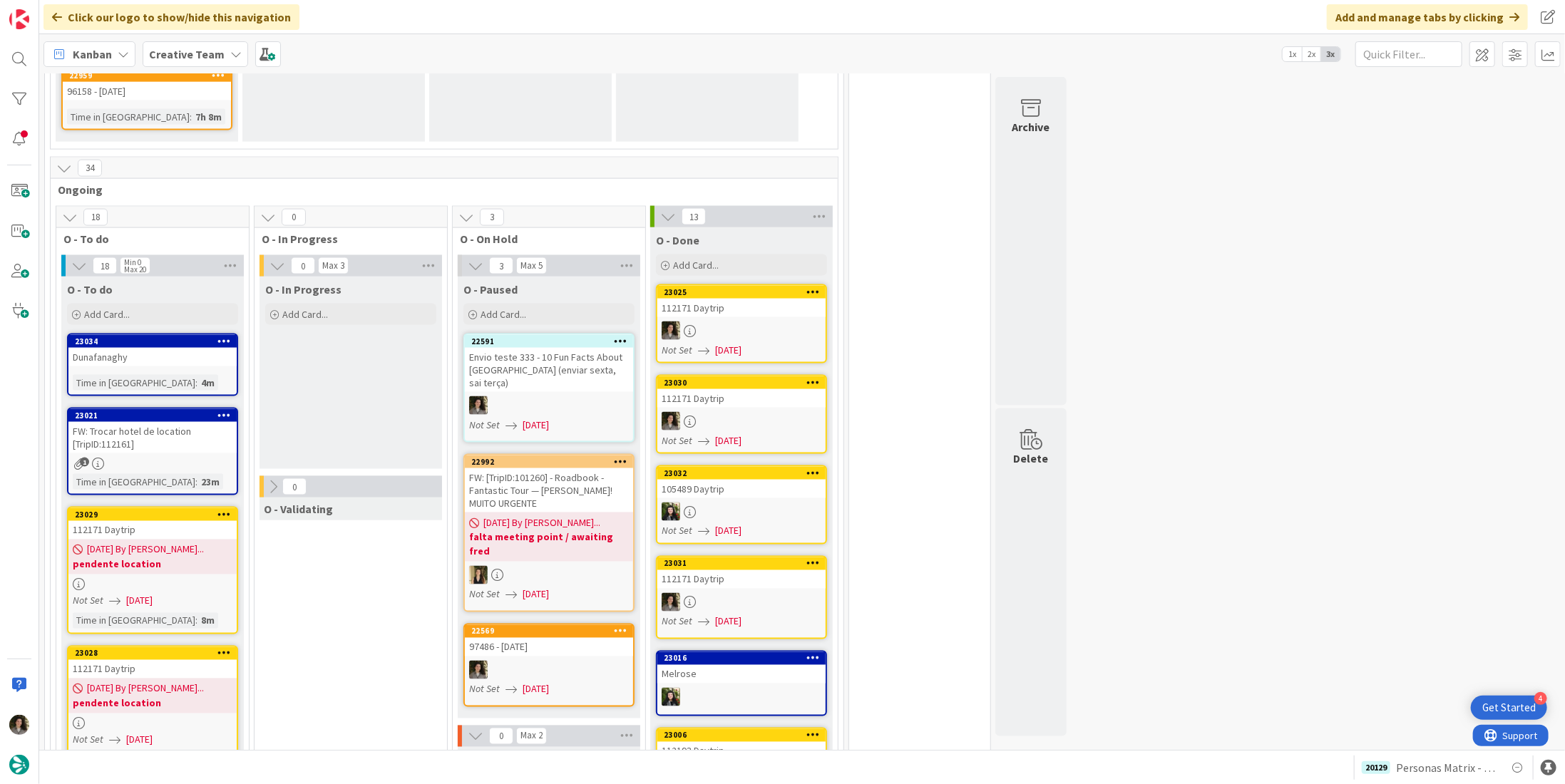
click at [764, 299] on div "112171 Daytrip" at bounding box center [742, 308] width 169 height 18
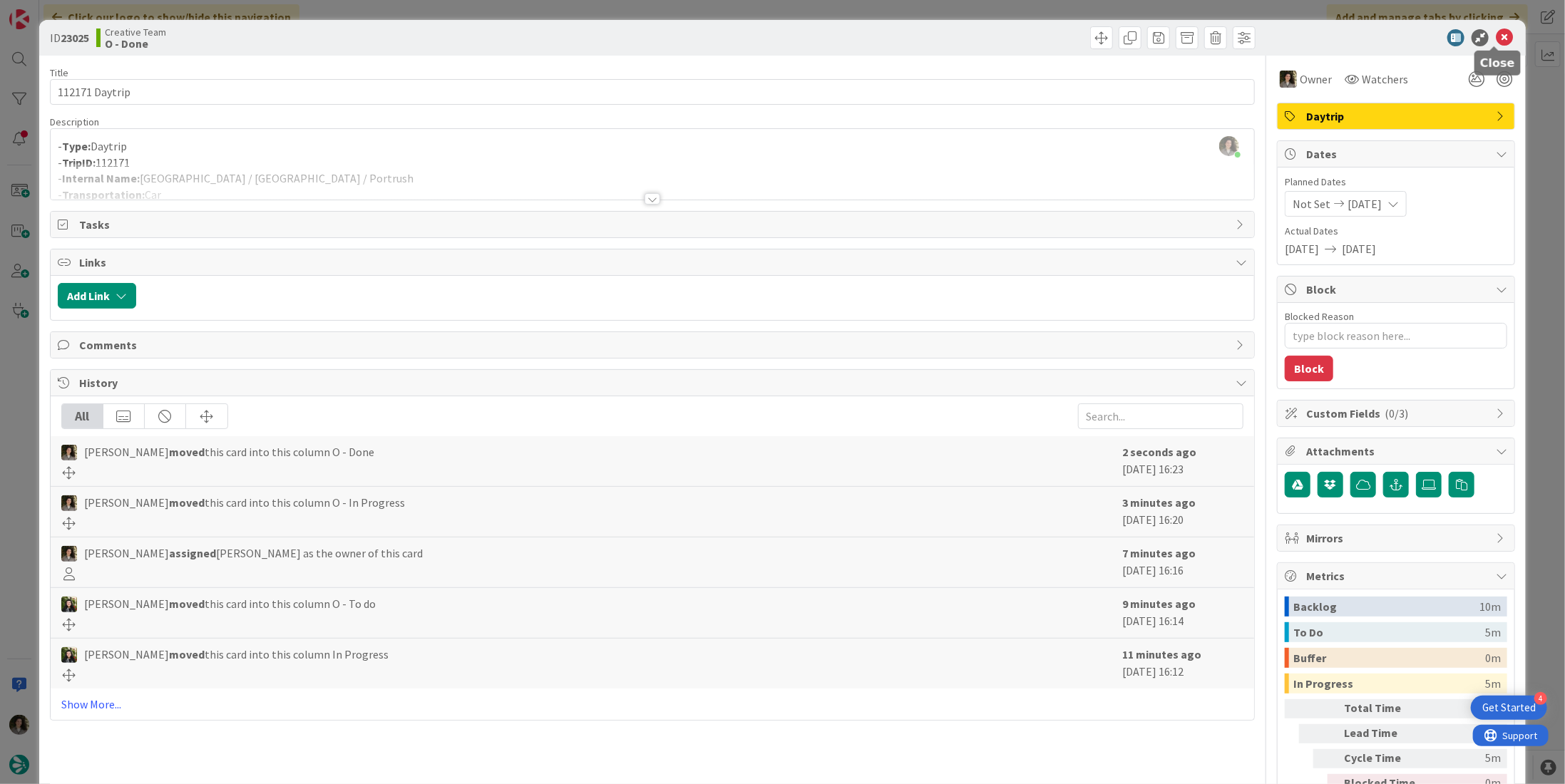
click at [1496, 36] on icon at bounding box center [1505, 38] width 17 height 17
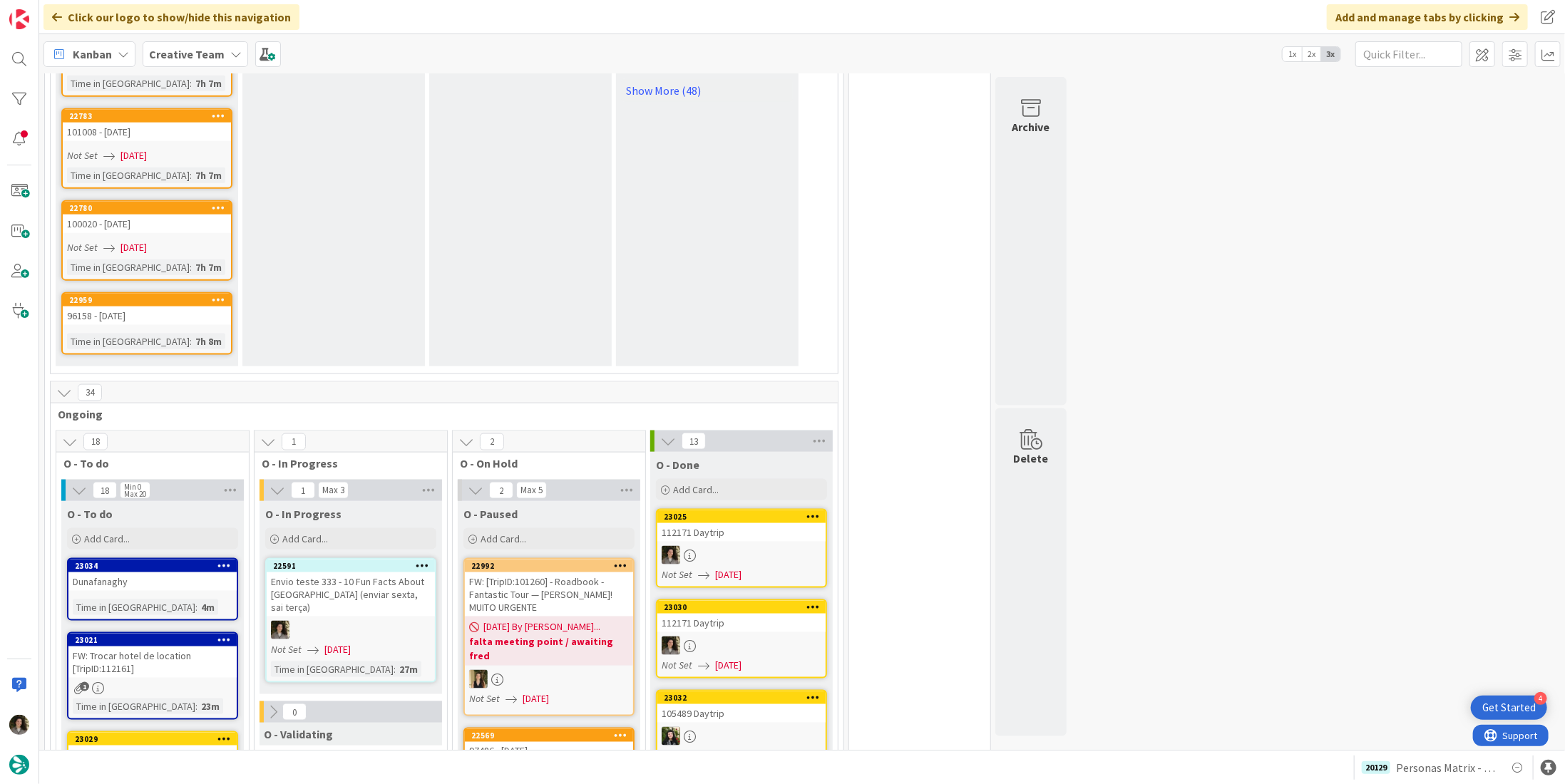
scroll to position [1283, 0]
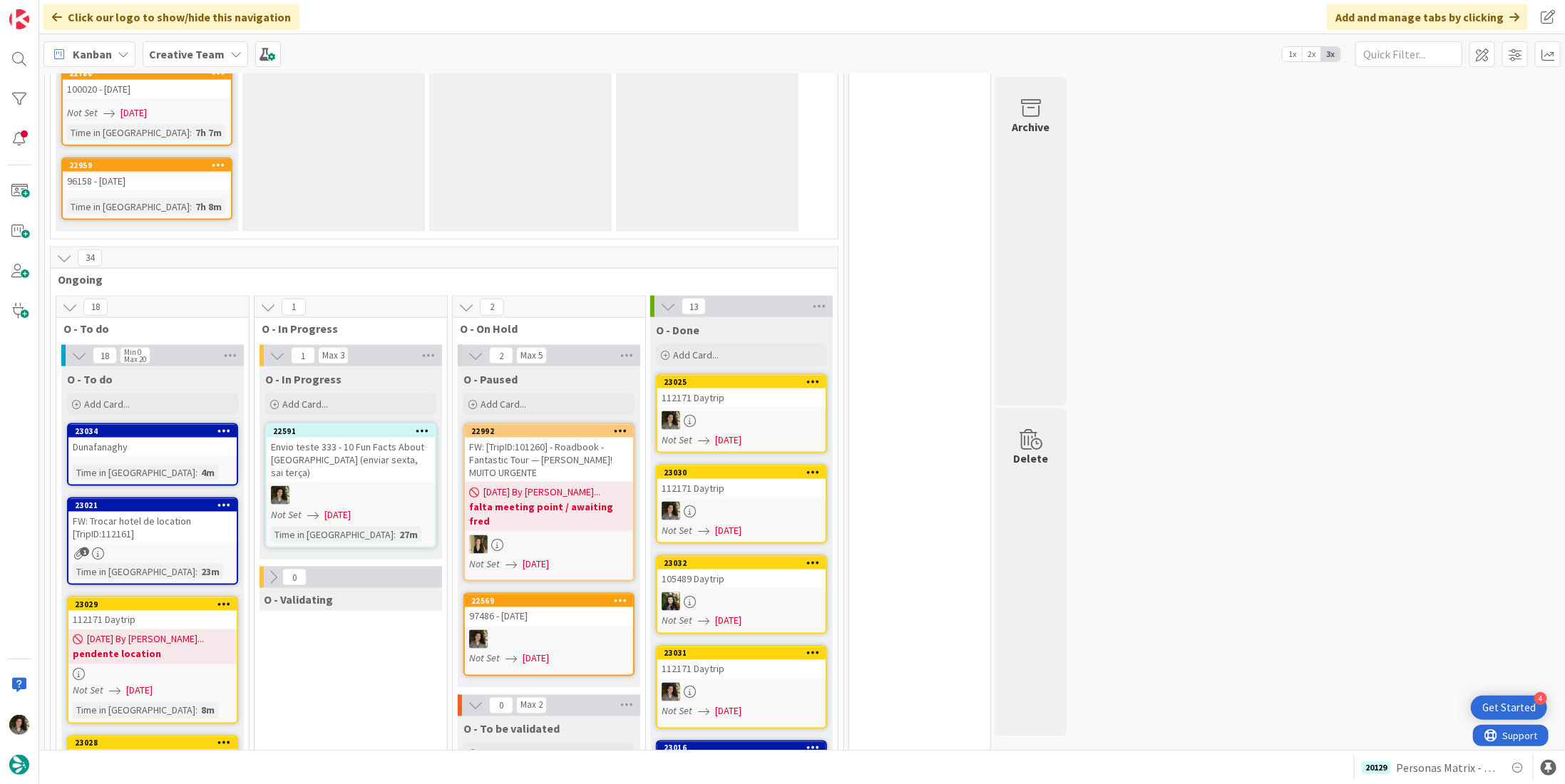
click at [558, 631] on div at bounding box center [549, 639] width 169 height 18
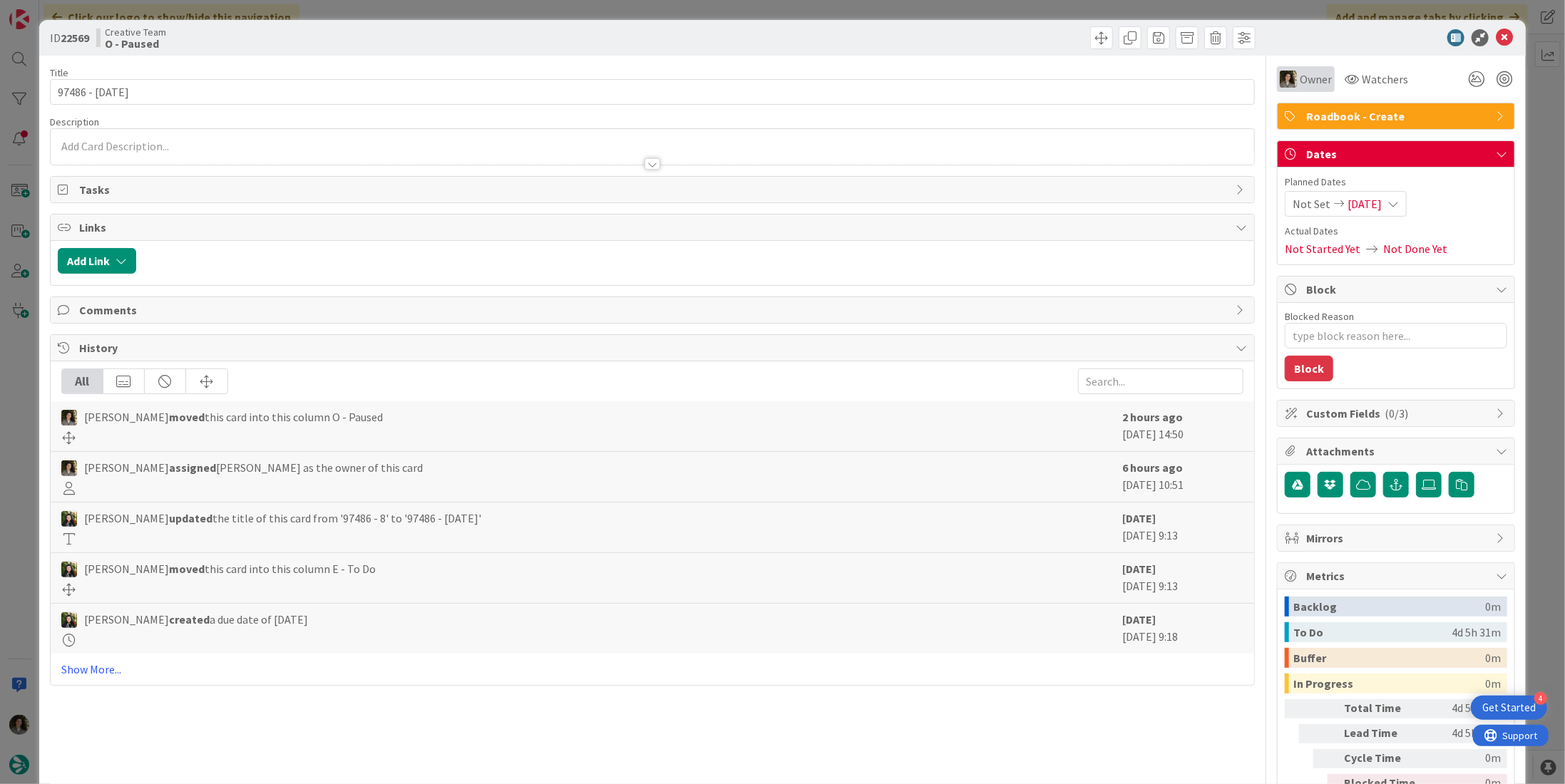
click at [1302, 82] on span "Owner" at bounding box center [1316, 80] width 32 height 17
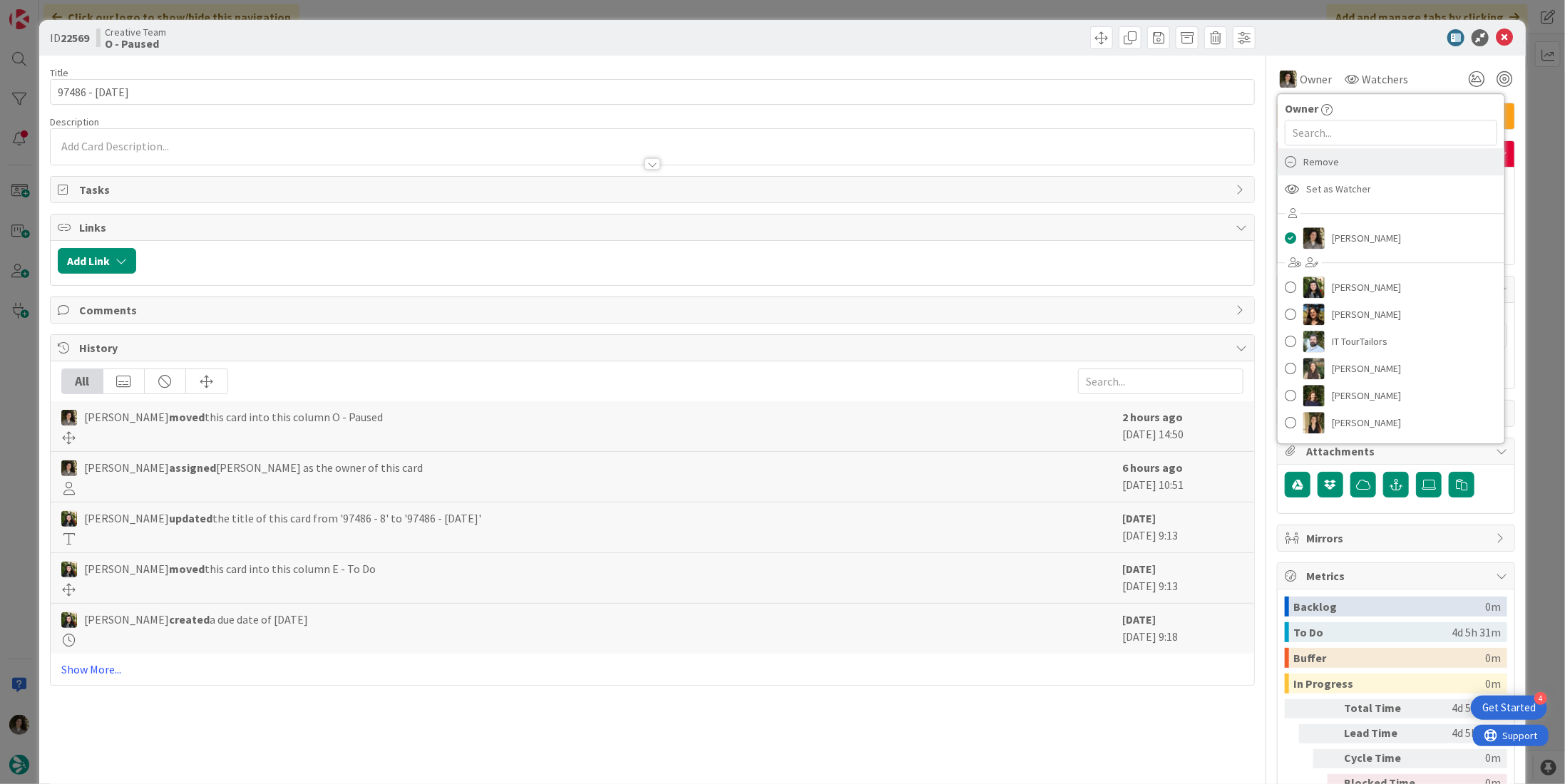
drag, startPoint x: 1316, startPoint y: 161, endPoint x: 1396, endPoint y: 110, distance: 94.9
click at [1318, 161] on span "Remove" at bounding box center [1321, 161] width 36 height 21
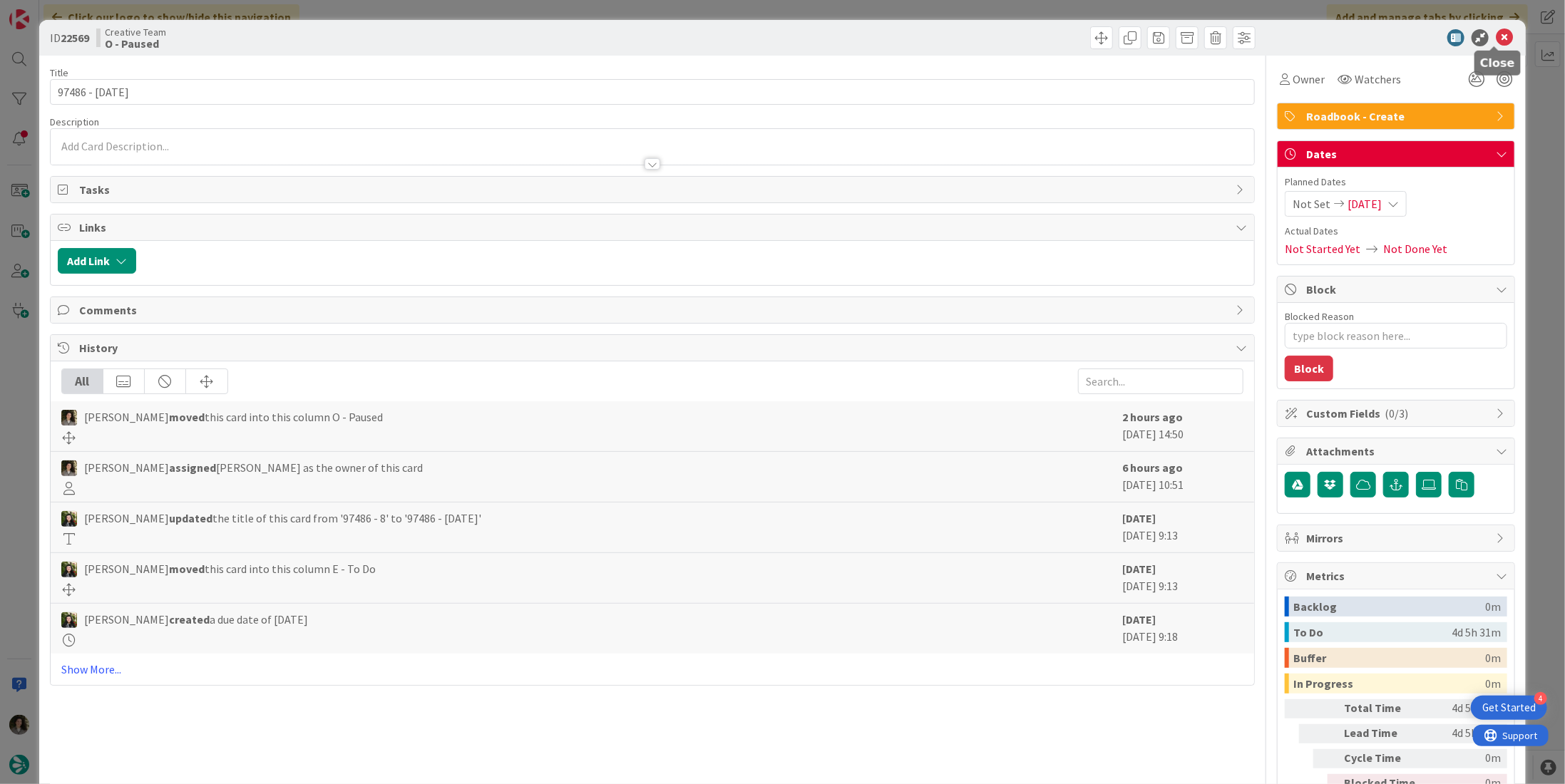
drag, startPoint x: 1494, startPoint y: 37, endPoint x: 1136, endPoint y: 121, distance: 367.7
click at [1496, 37] on icon at bounding box center [1505, 38] width 17 height 17
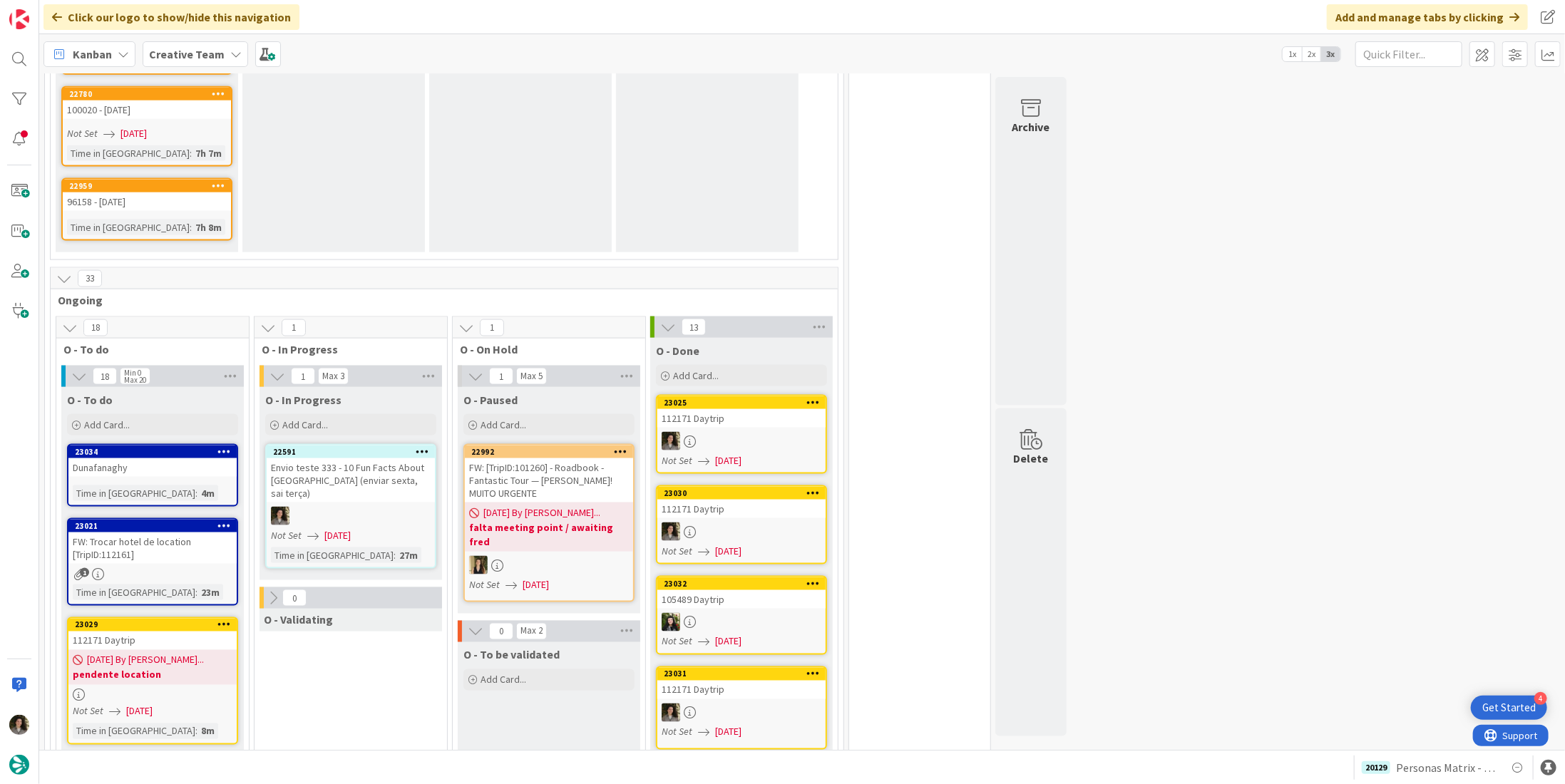
scroll to position [1426, 0]
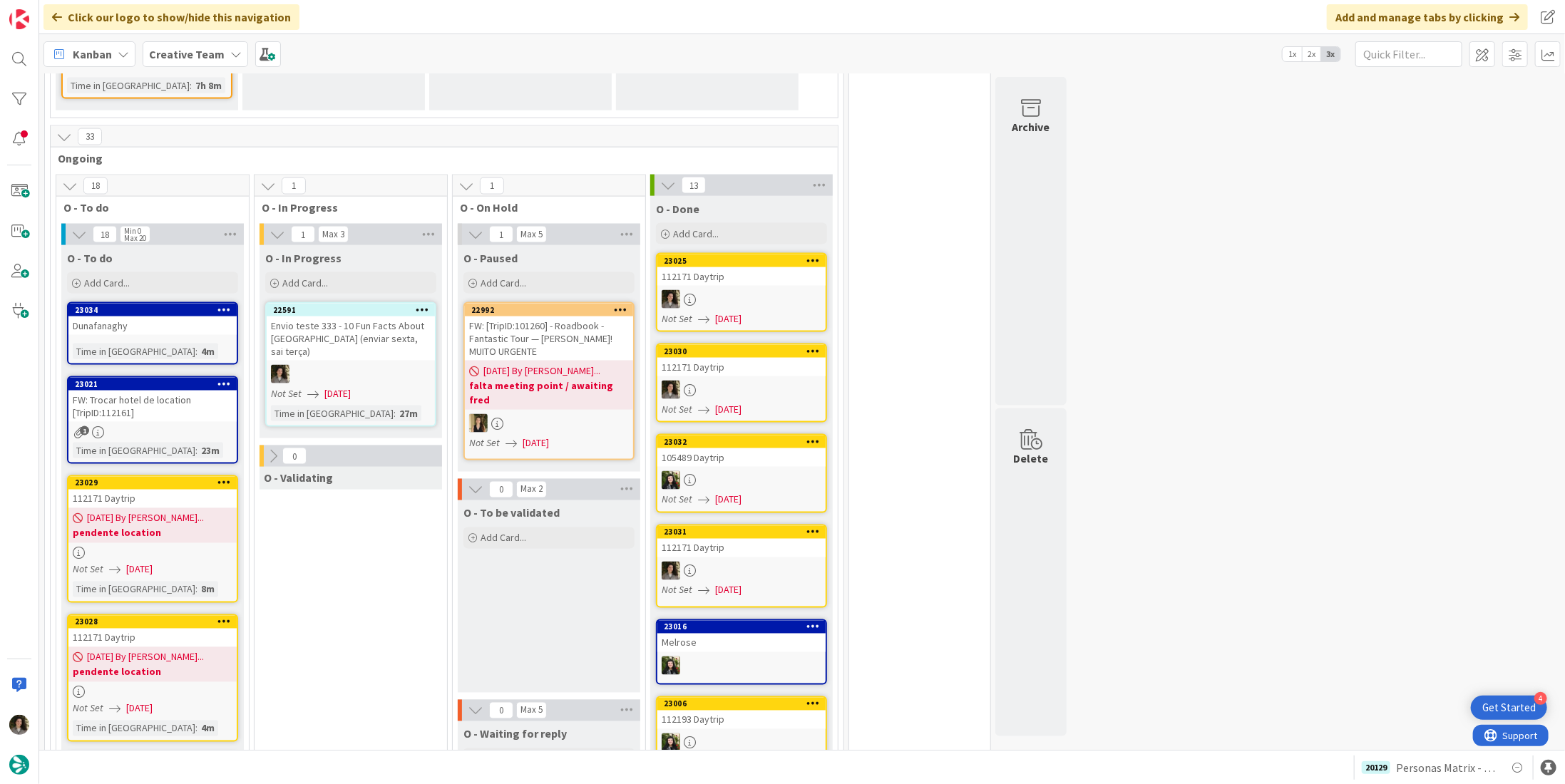
click at [351, 386] on span "[DATE]" at bounding box center [337, 394] width 26 height 15
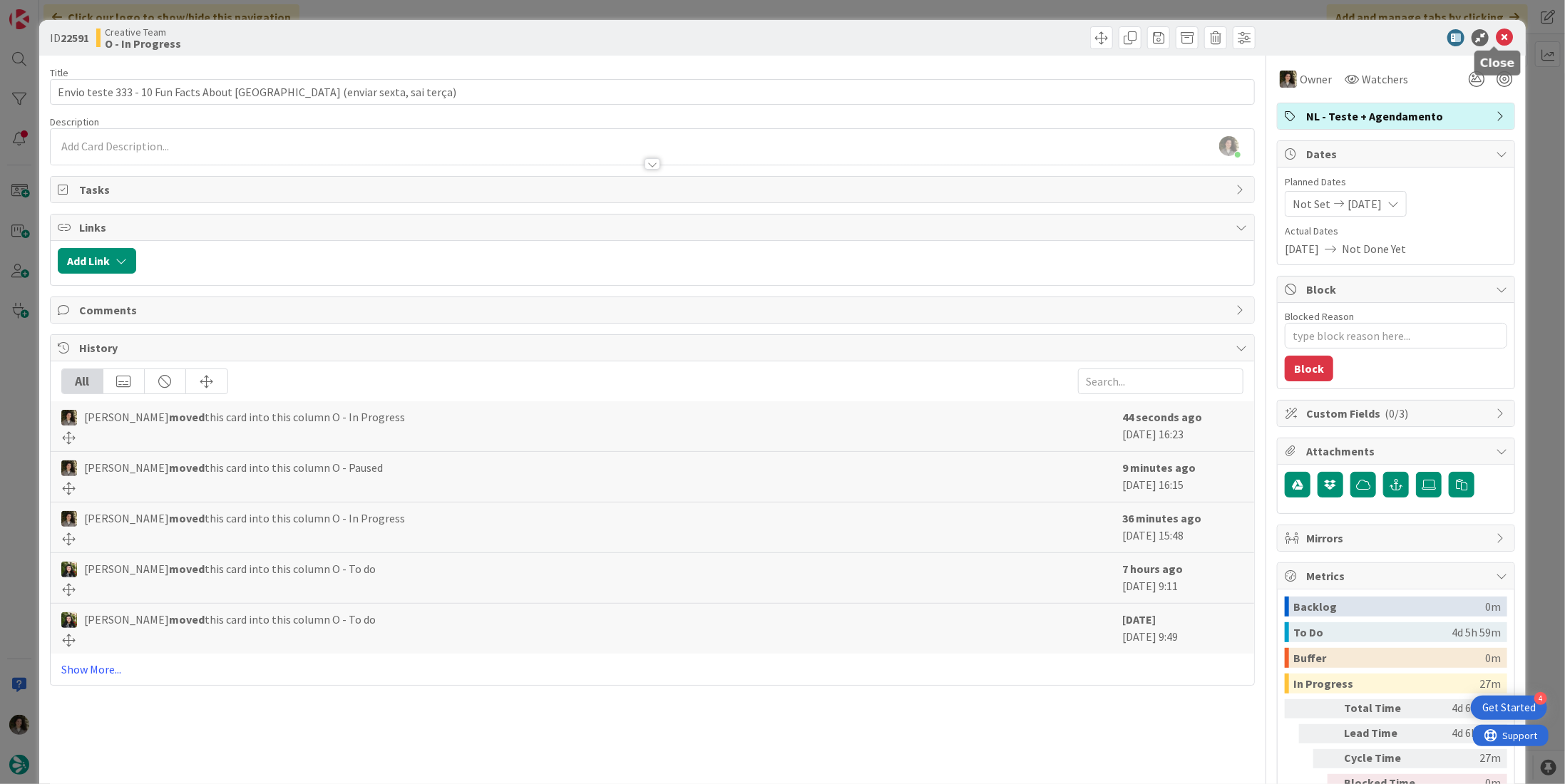
click at [1496, 31] on icon at bounding box center [1505, 38] width 17 height 17
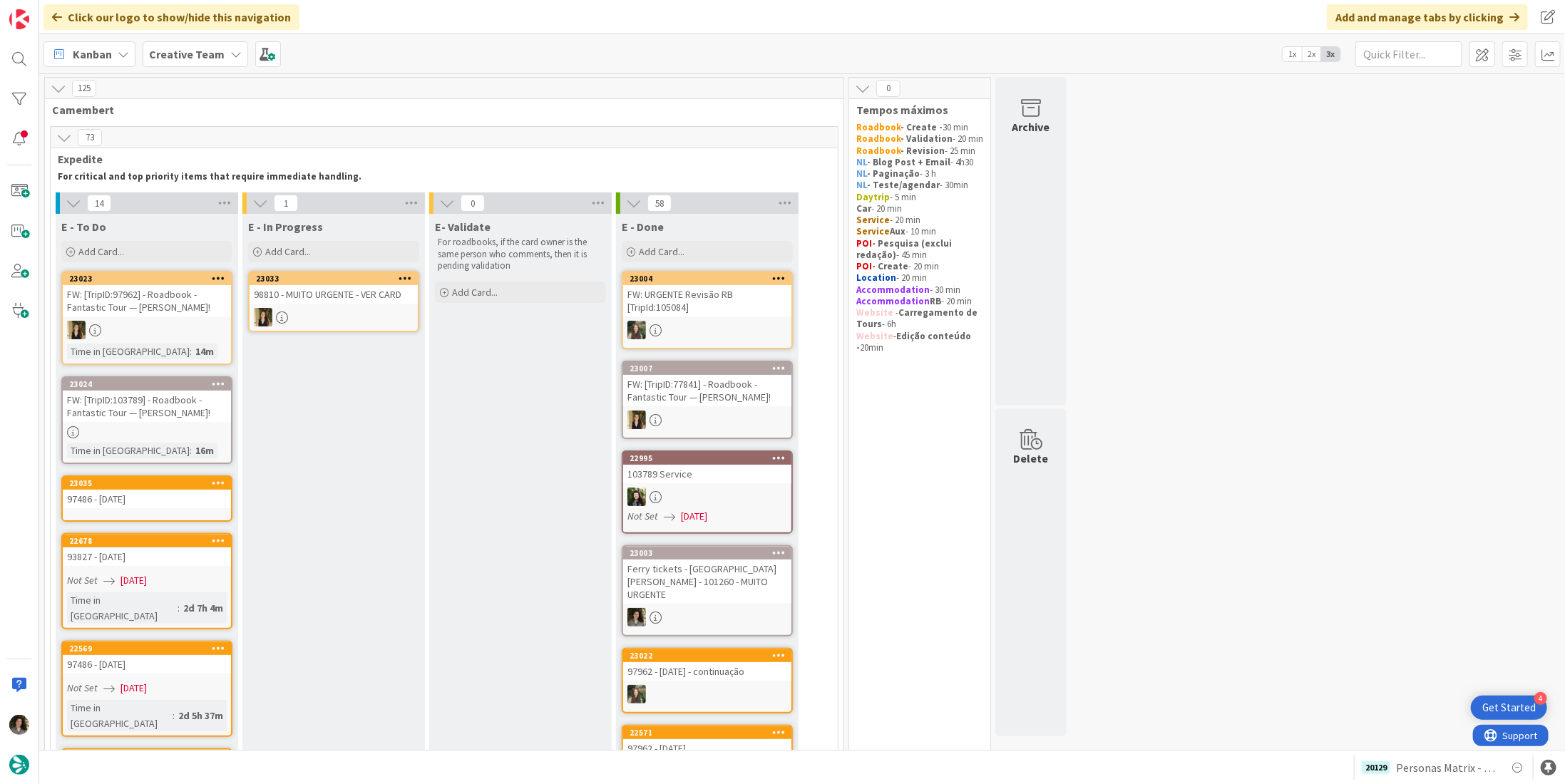
click at [129, 438] on div at bounding box center [147, 432] width 169 height 12
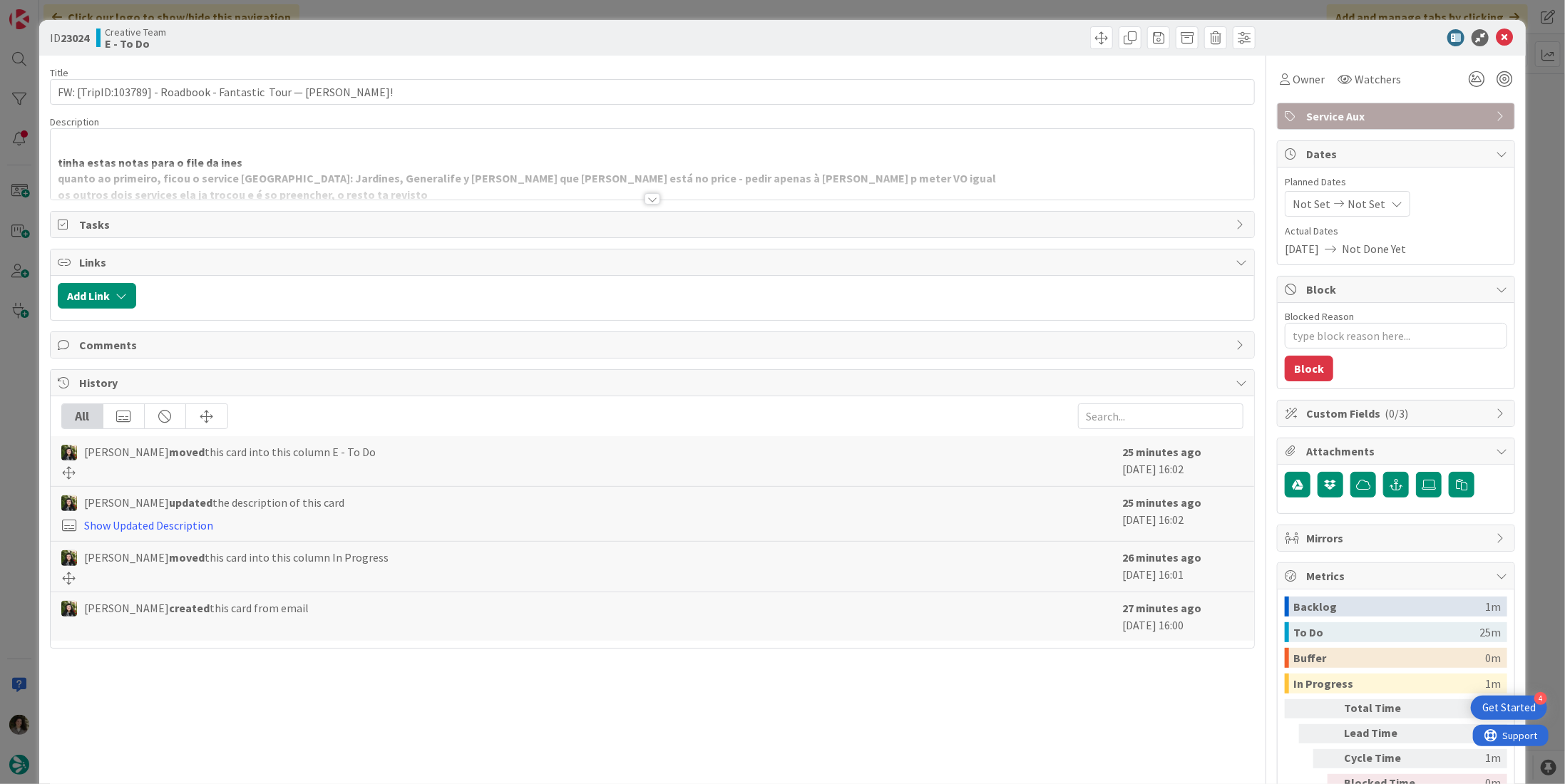
click at [647, 193] on div at bounding box center [653, 199] width 16 height 11
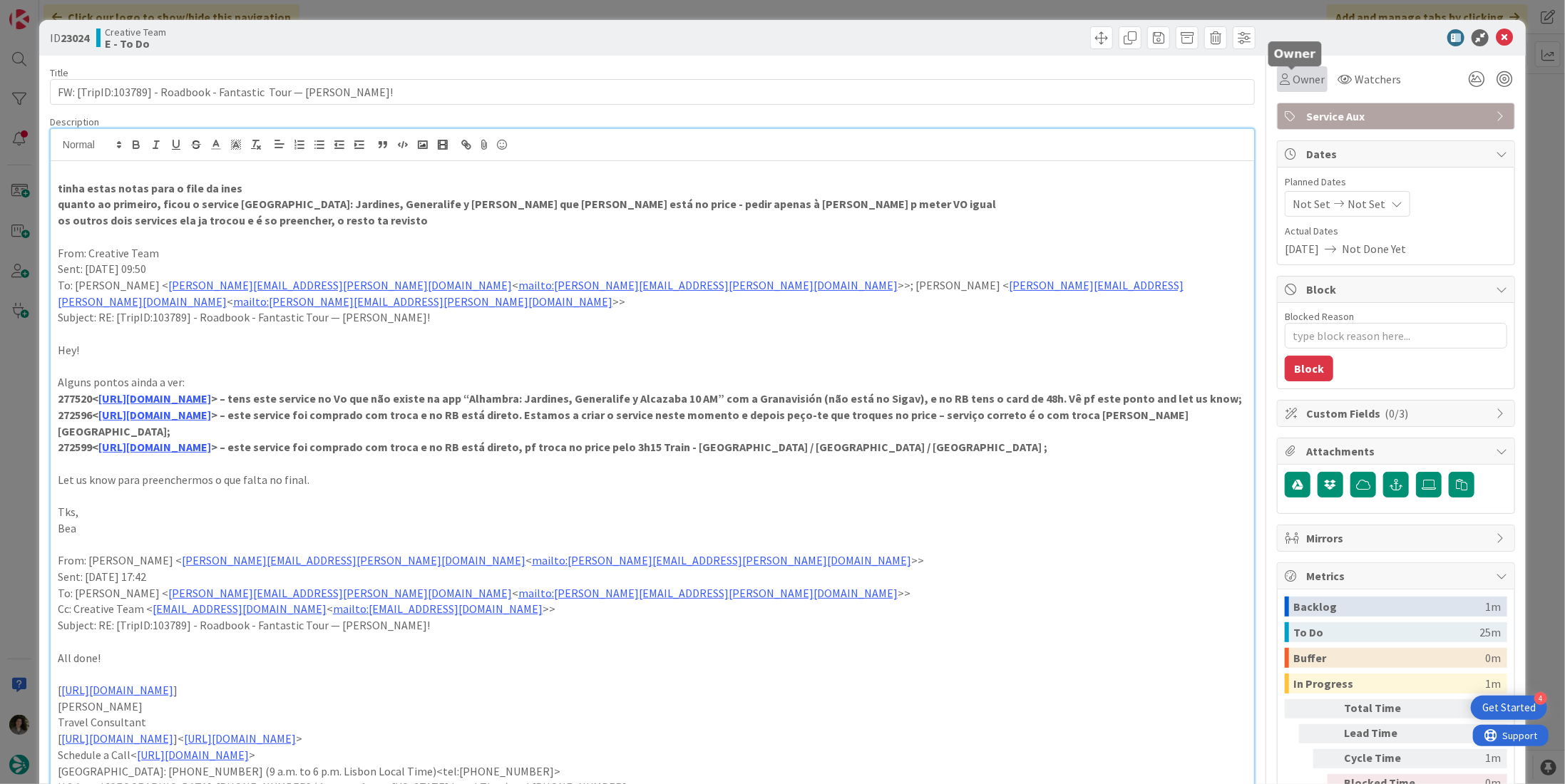
drag, startPoint x: 1305, startPoint y: 80, endPoint x: 1312, endPoint y: 89, distance: 11.4
click at [1305, 80] on span "Owner" at bounding box center [1309, 80] width 32 height 17
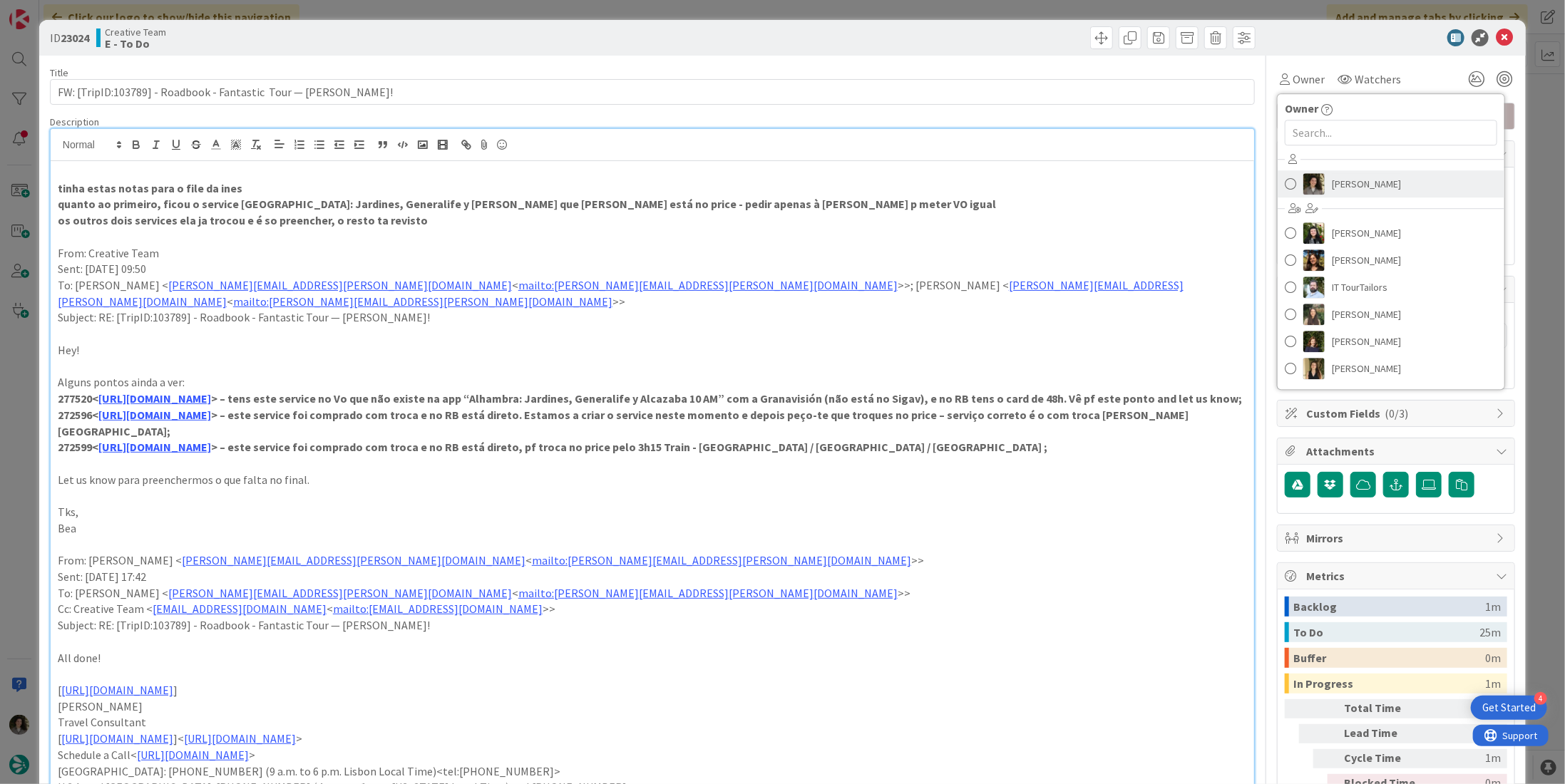
click at [1353, 183] on span "[PERSON_NAME]" at bounding box center [1366, 184] width 69 height 21
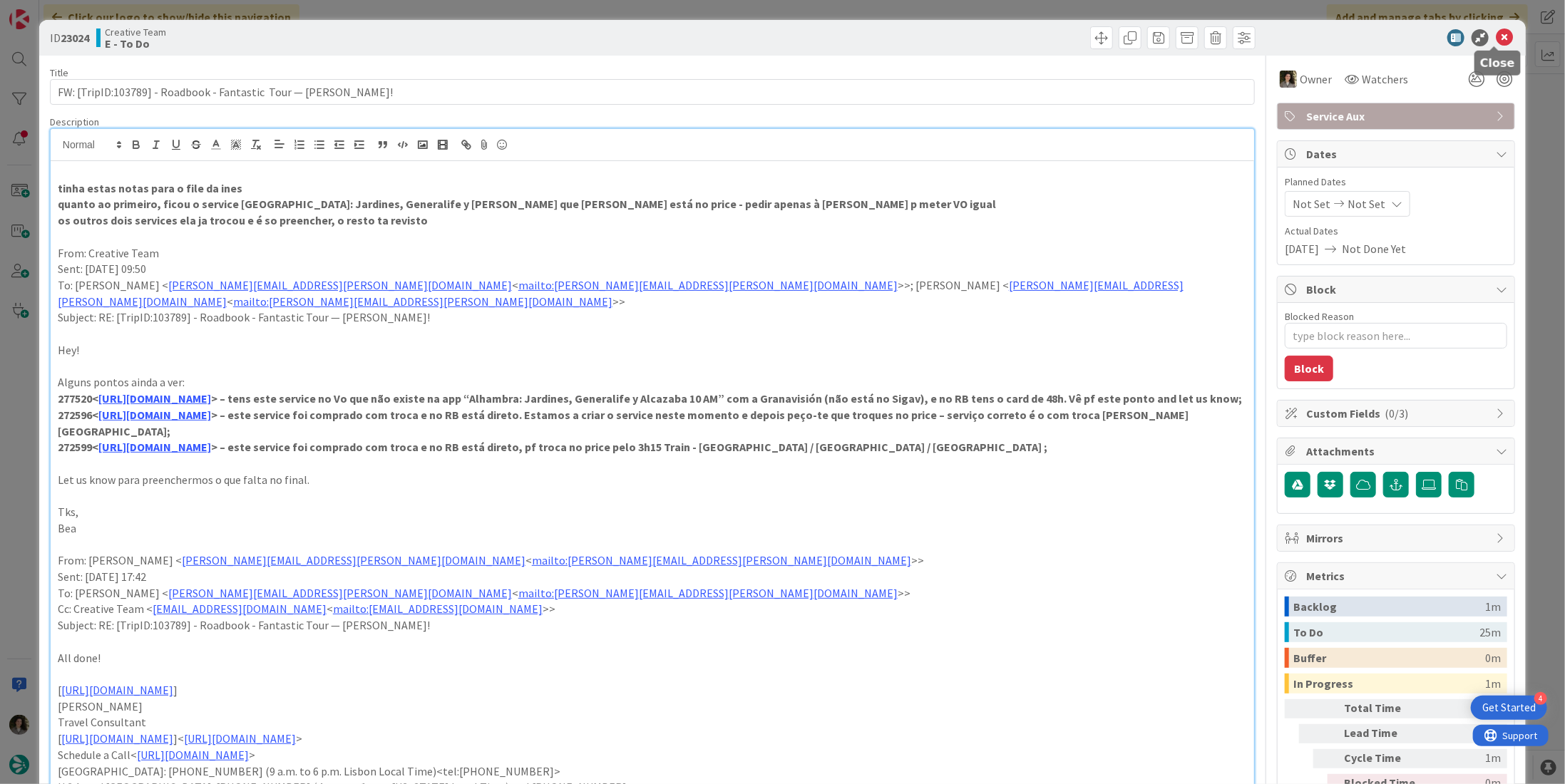
click at [1498, 33] on icon at bounding box center [1505, 38] width 17 height 17
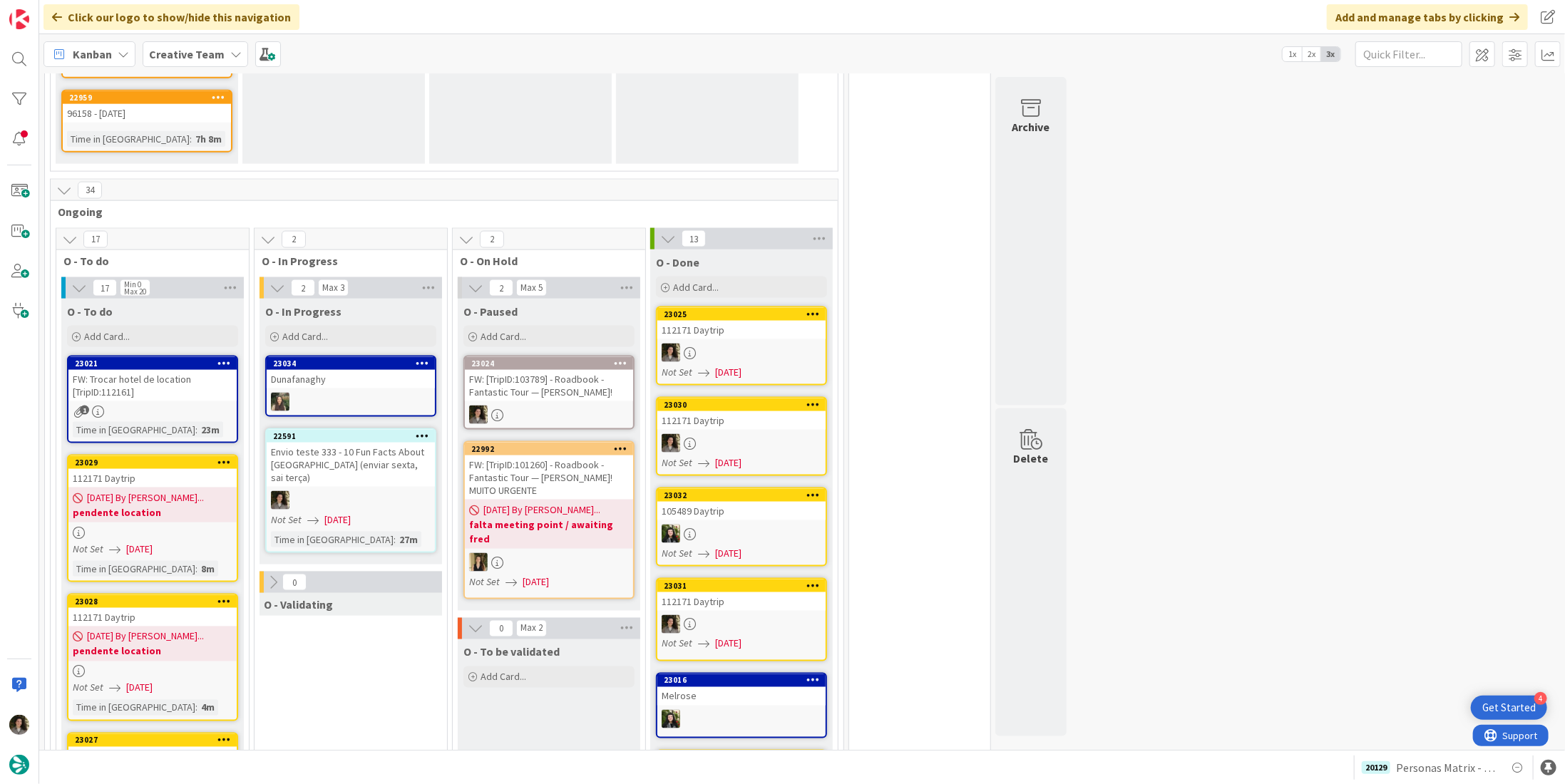
scroll to position [1283, 0]
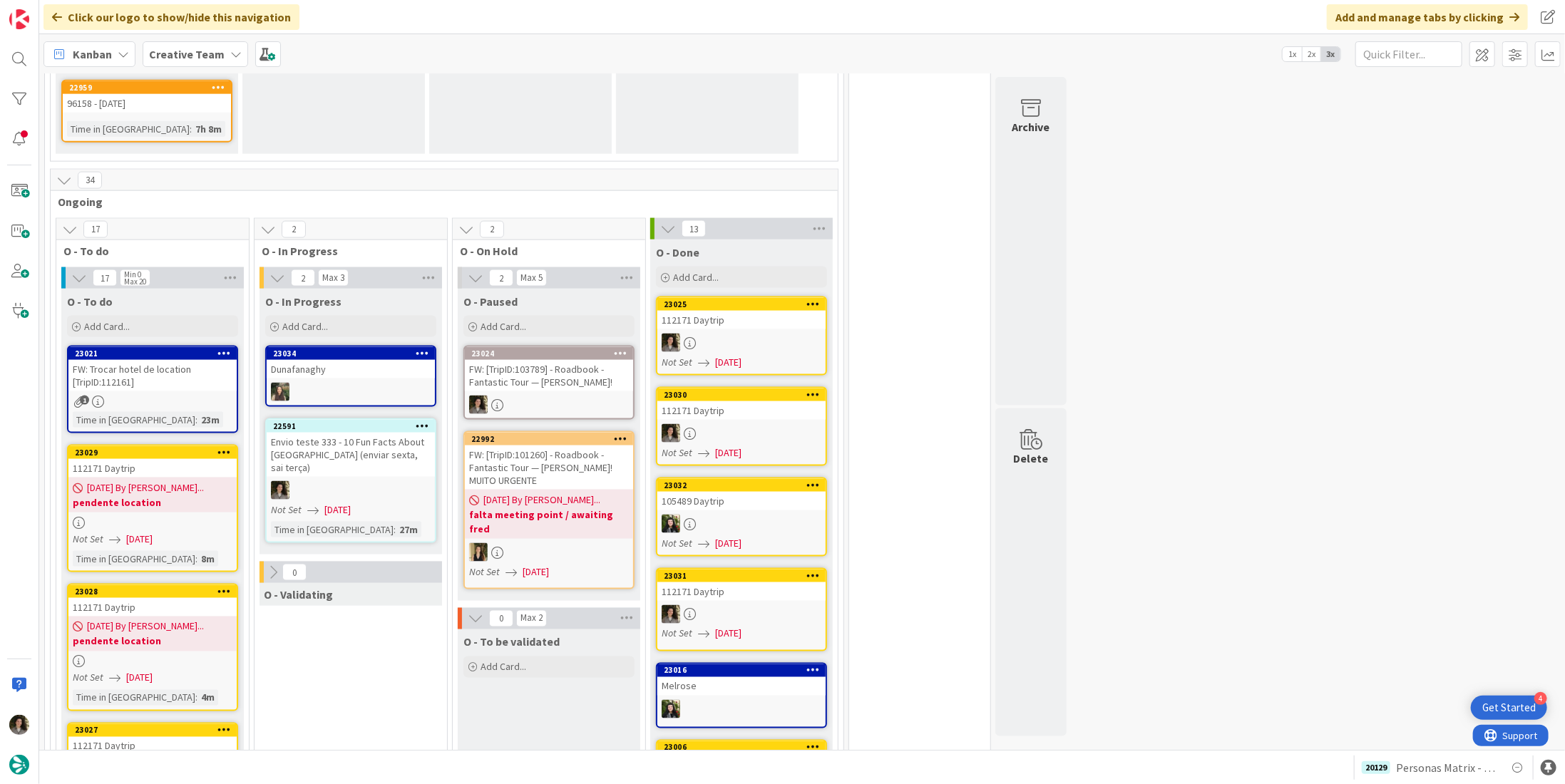
click at [181, 517] on div at bounding box center [153, 522] width 169 height 12
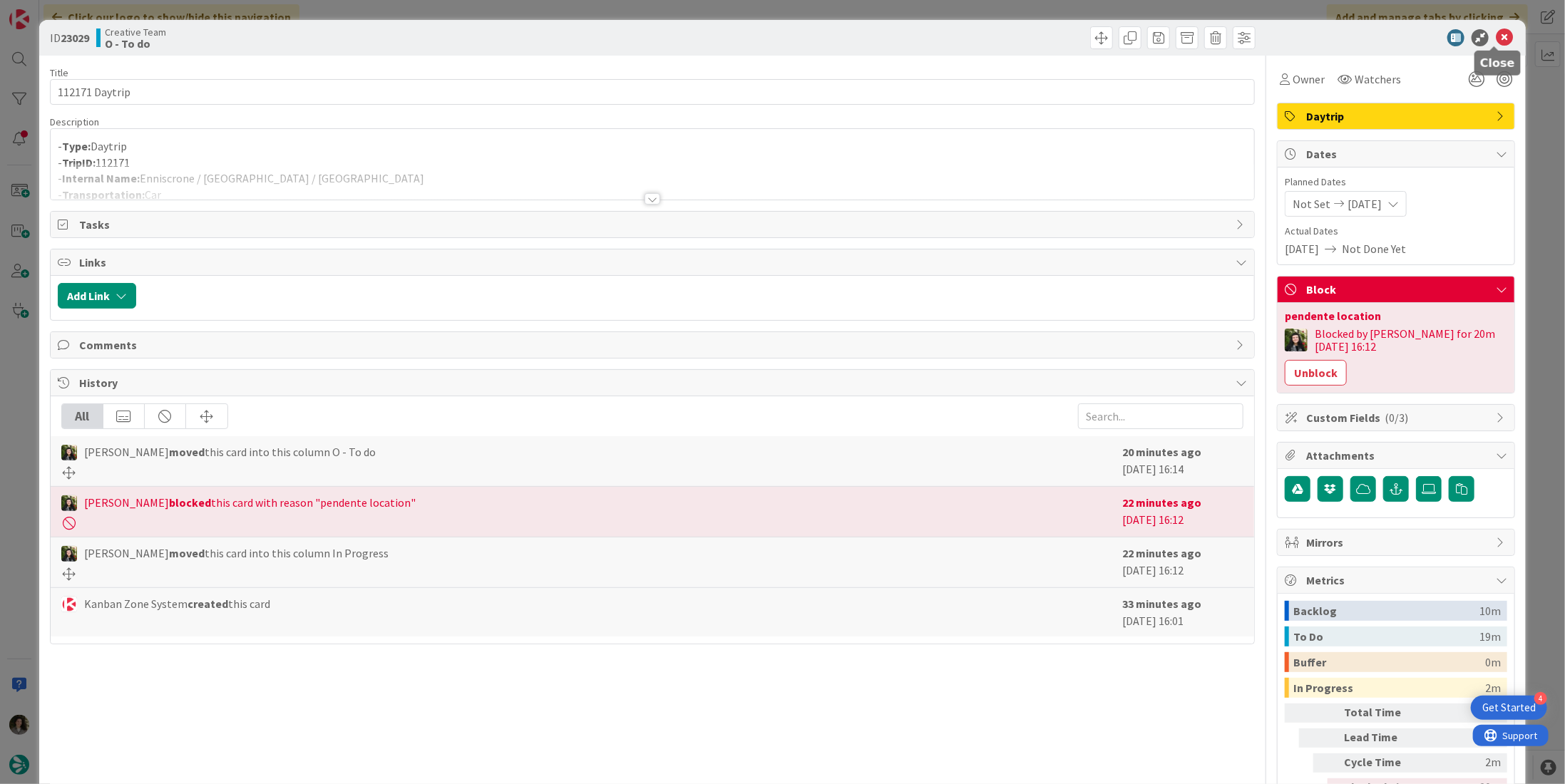
click at [1496, 35] on icon at bounding box center [1505, 38] width 17 height 17
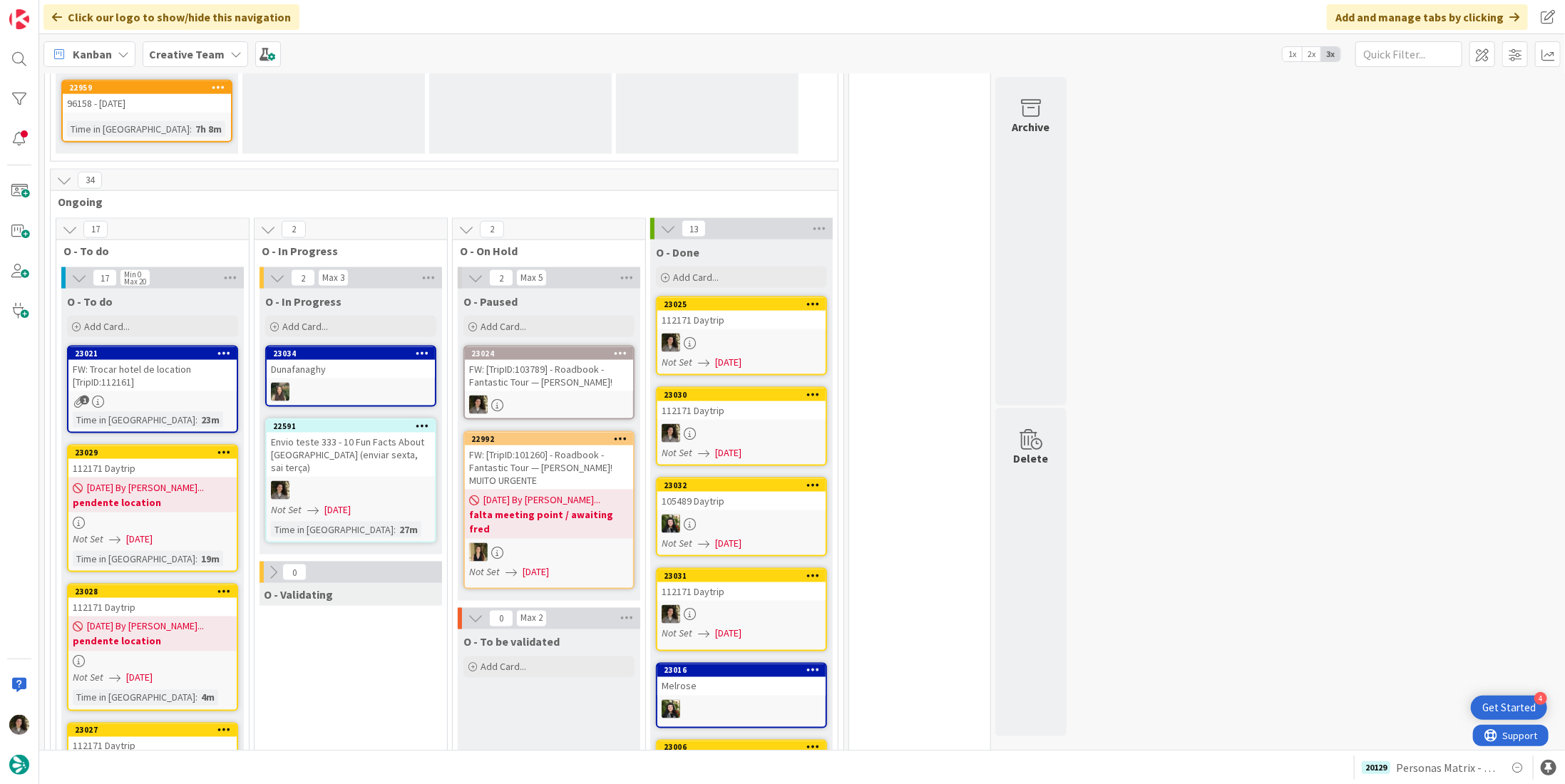
click at [115, 656] on div at bounding box center [153, 662] width 169 height 12
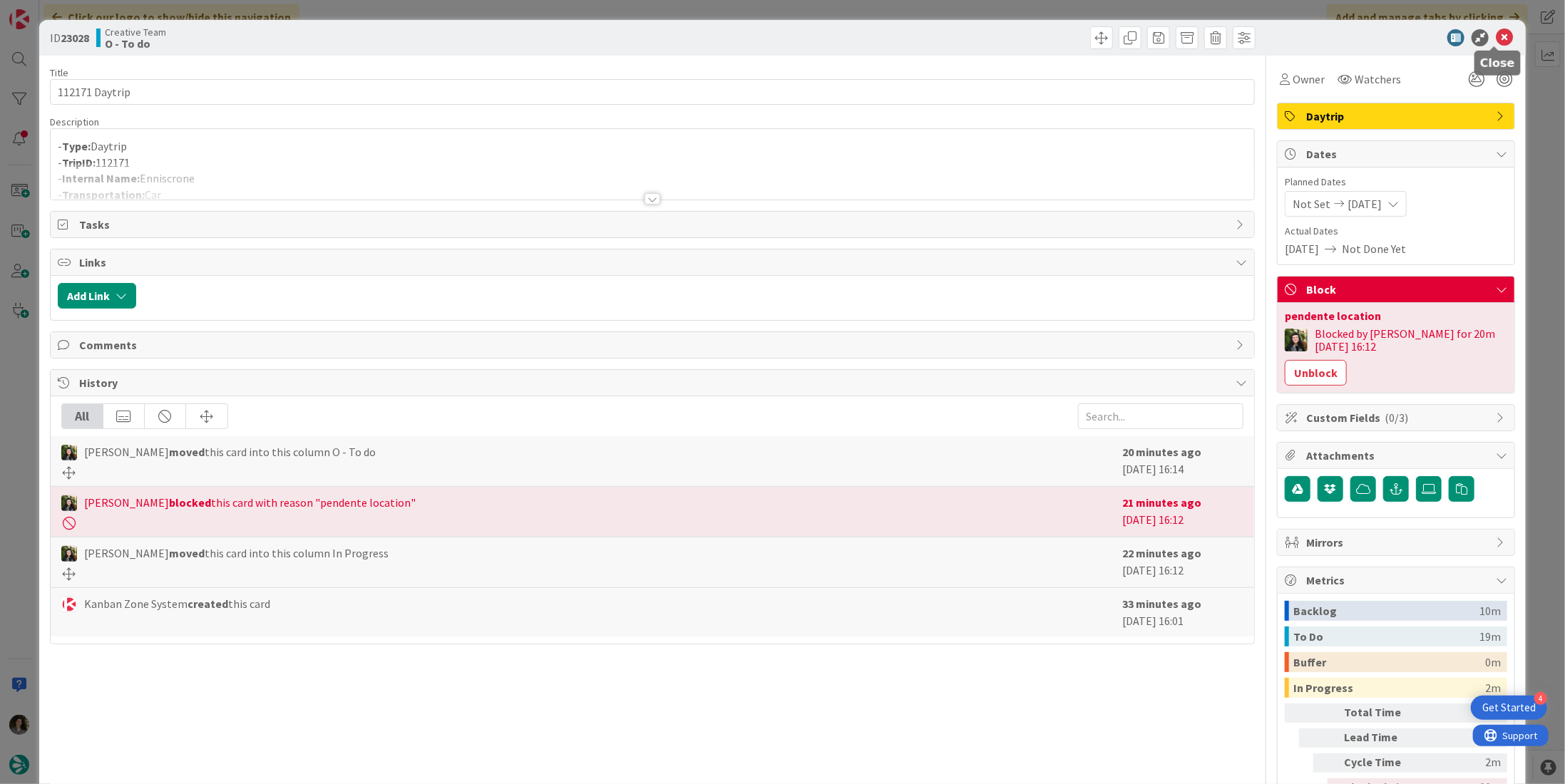
click at [1496, 39] on icon at bounding box center [1505, 38] width 17 height 17
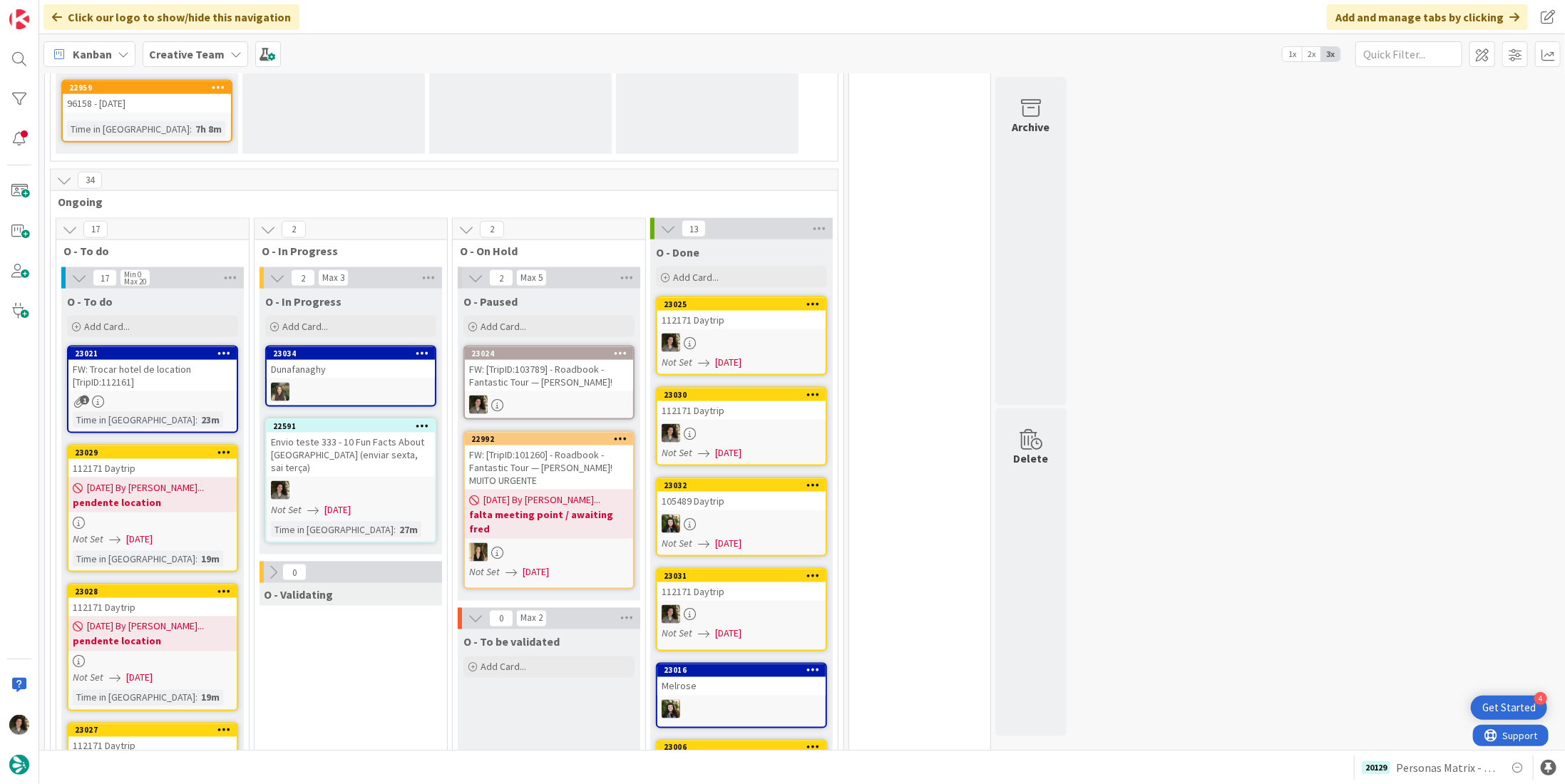
click at [127, 759] on span "[DATE] By [PERSON_NAME]..." at bounding box center [145, 766] width 117 height 15
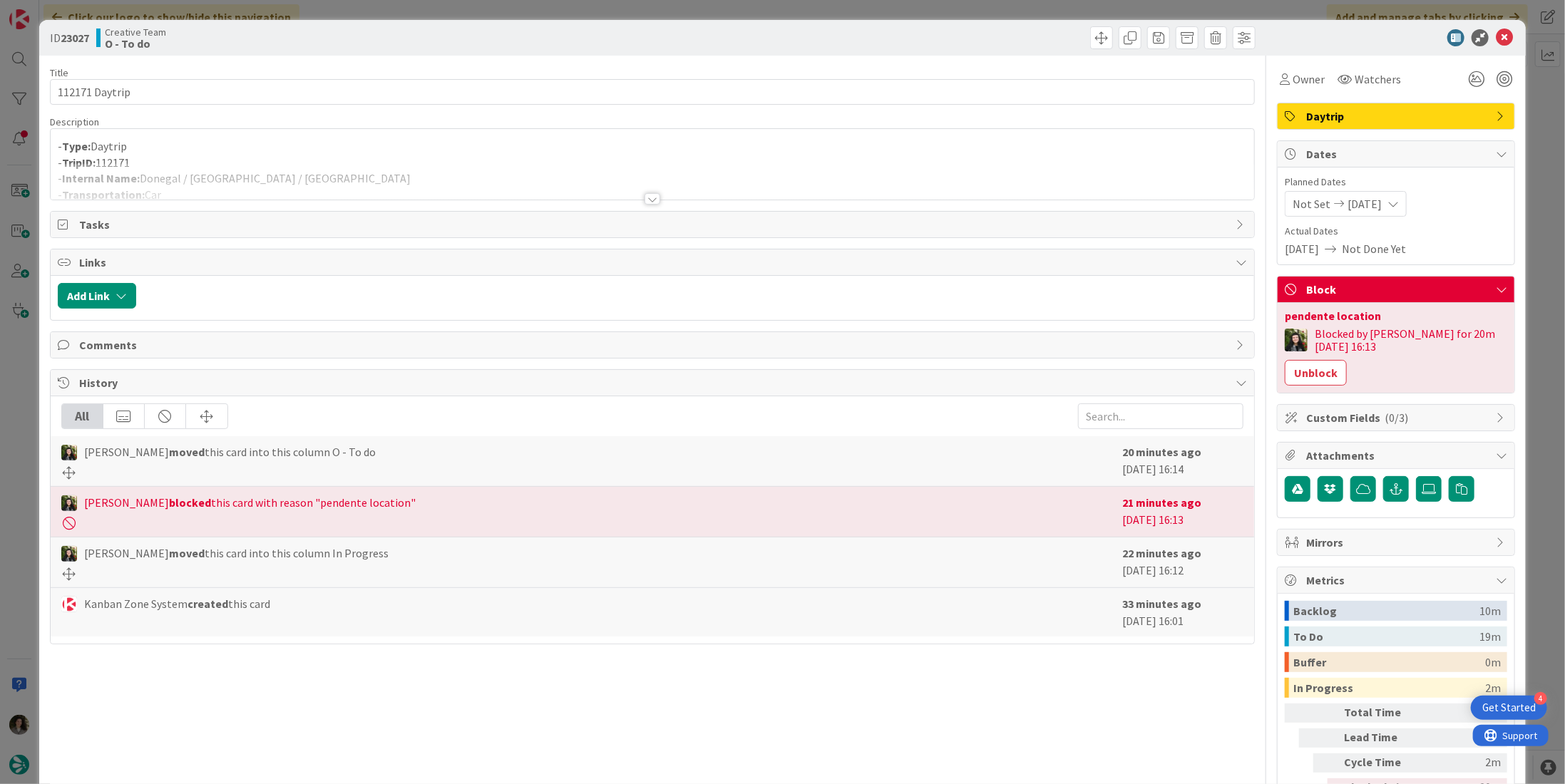
click at [652, 196] on div at bounding box center [653, 199] width 16 height 11
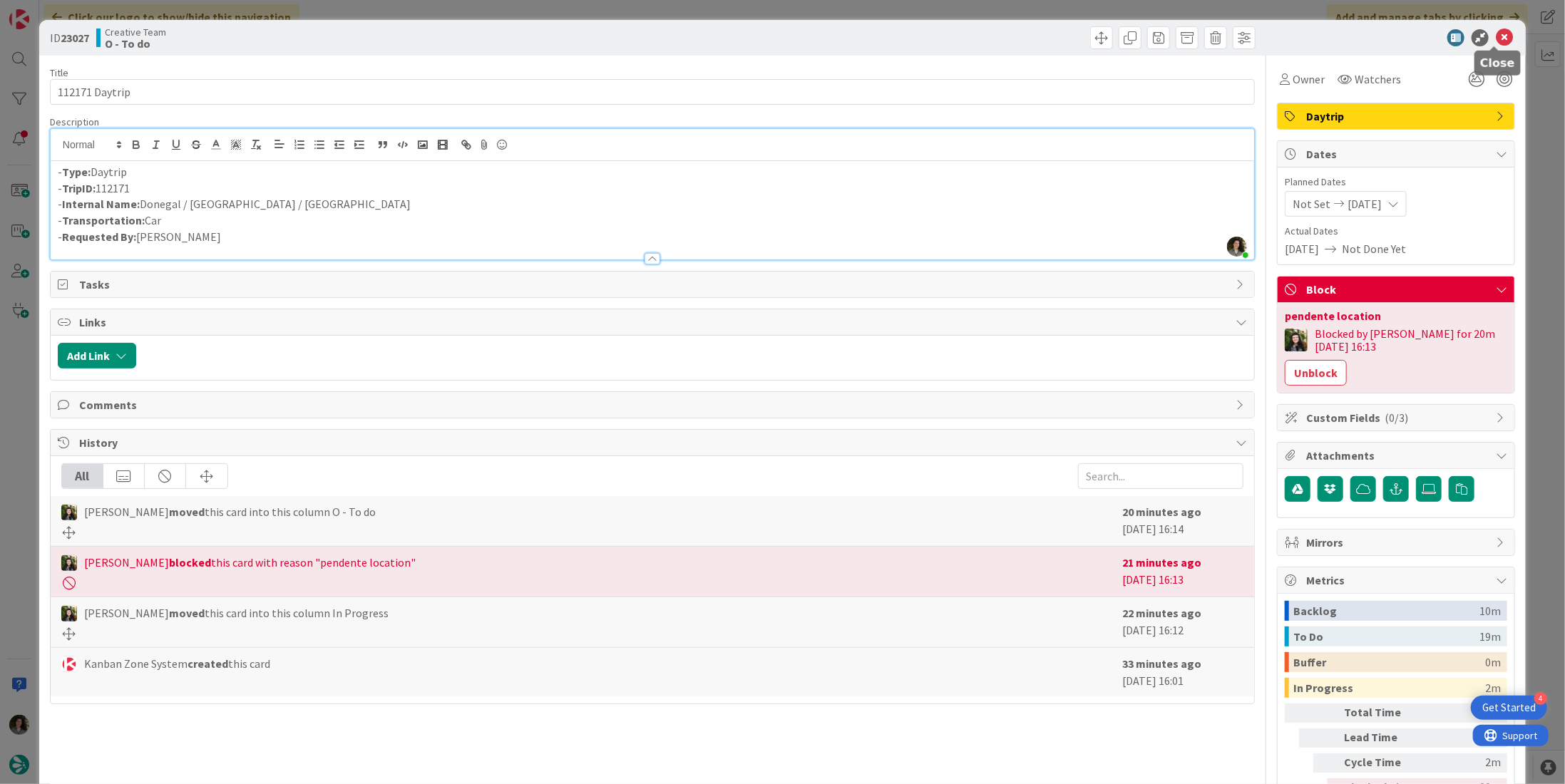
click at [1496, 38] on icon at bounding box center [1505, 38] width 17 height 17
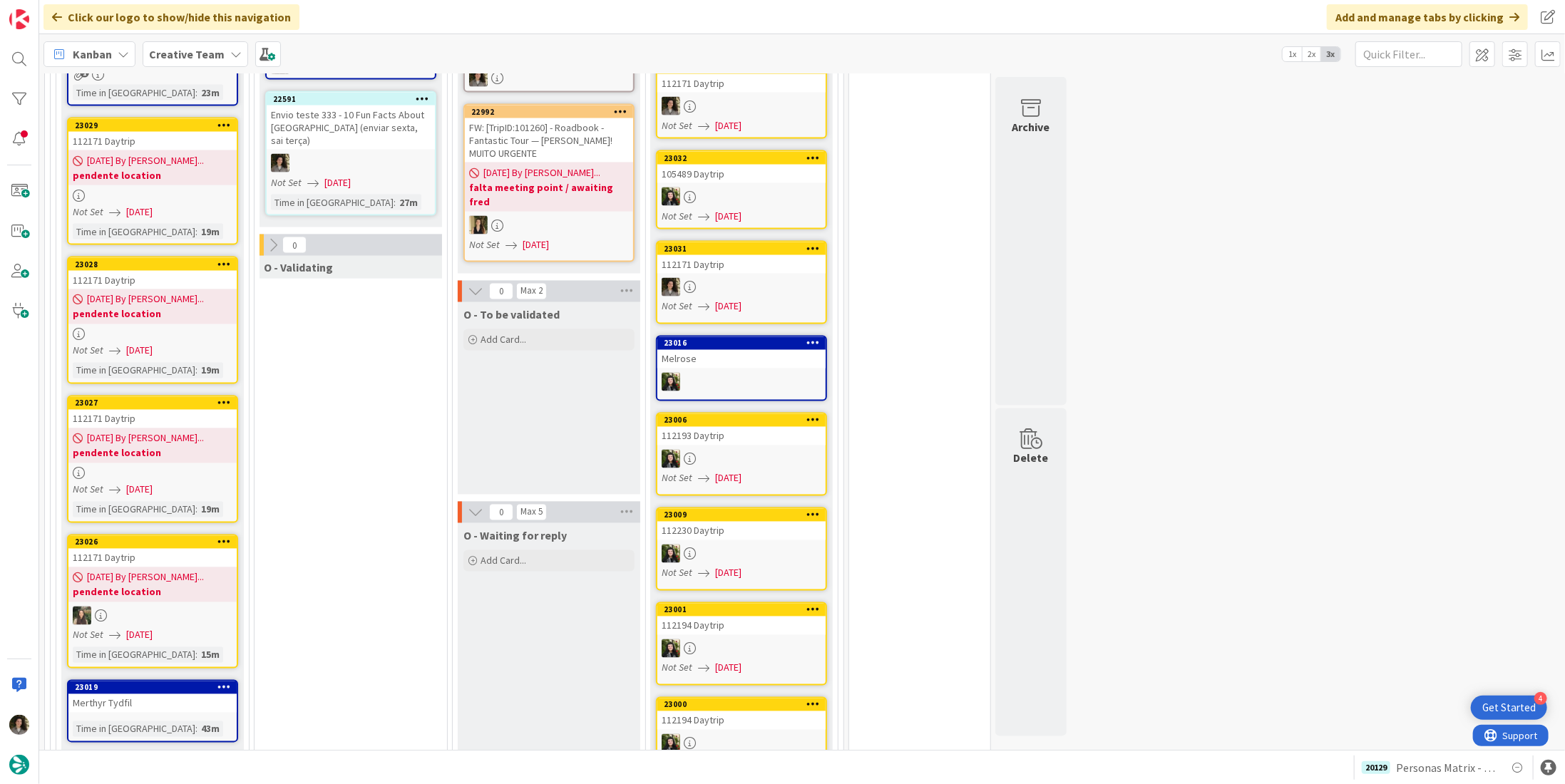
click at [159, 468] on div at bounding box center [153, 473] width 169 height 12
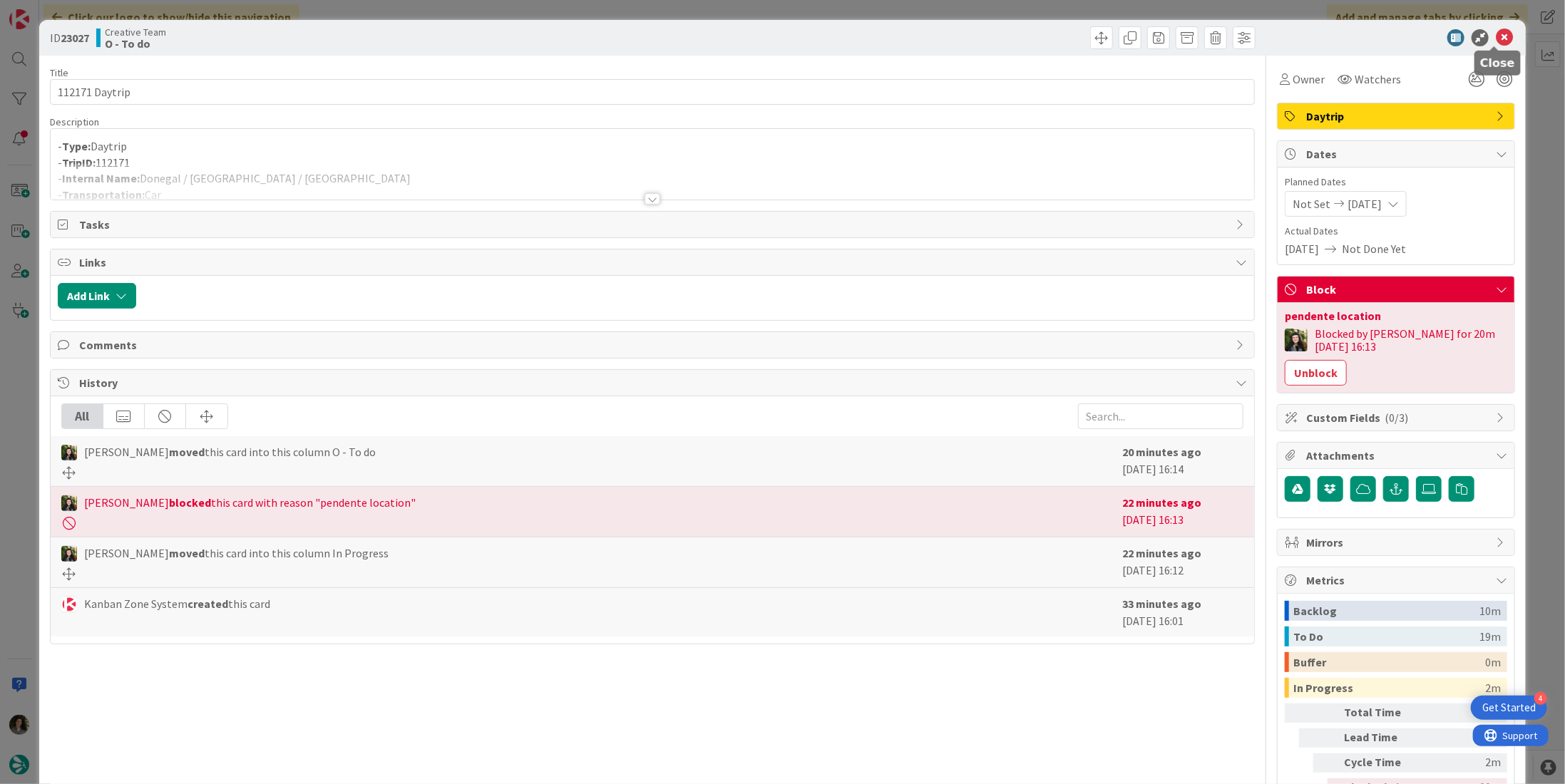
click at [1499, 30] on icon at bounding box center [1505, 38] width 17 height 17
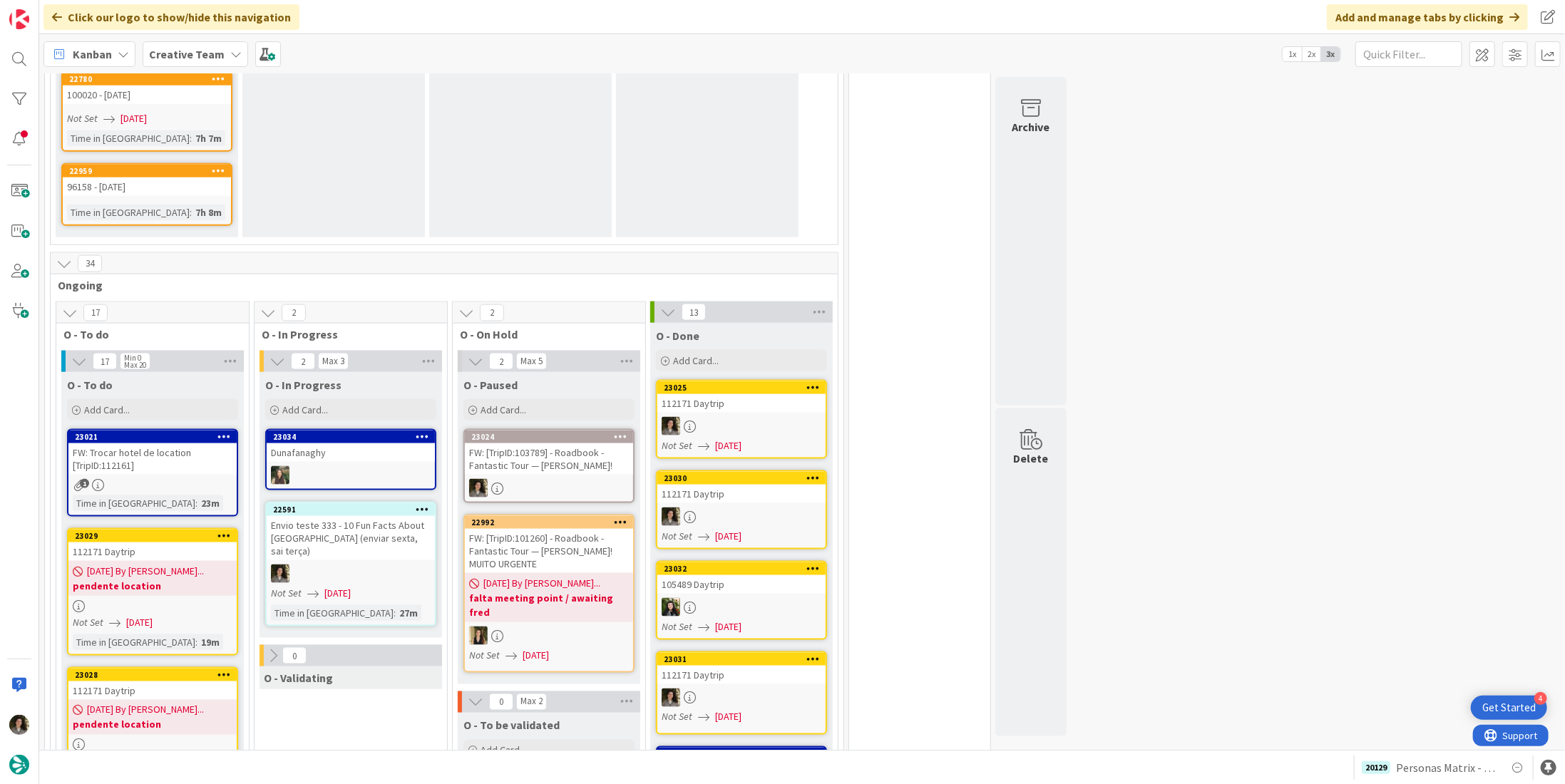
scroll to position [1183, 0]
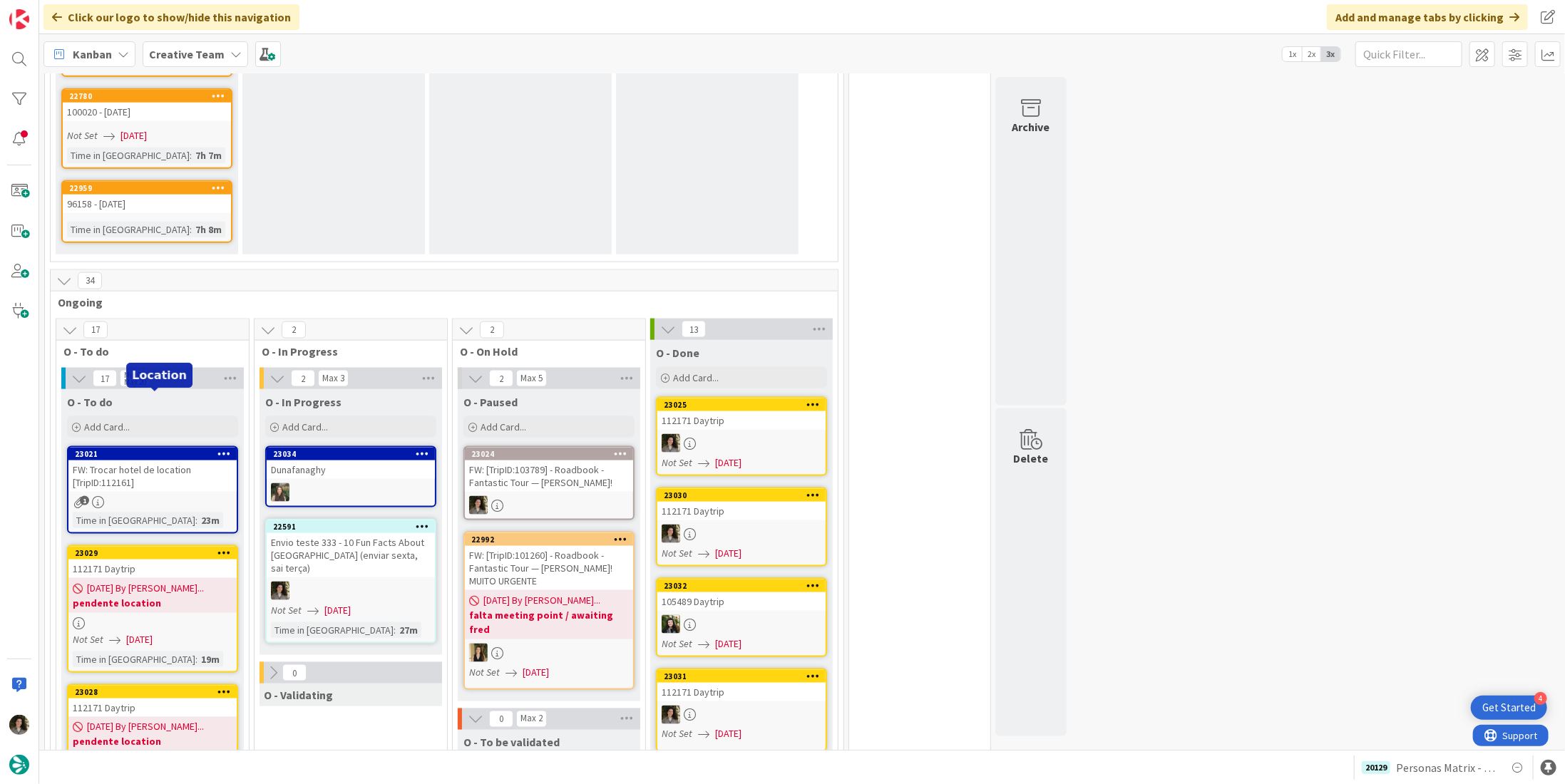
click at [146, 446] on link "23021 FW: Trocar hotel de location [TripID:112161] 1 Time in Column : 23m" at bounding box center [152, 490] width 171 height 87
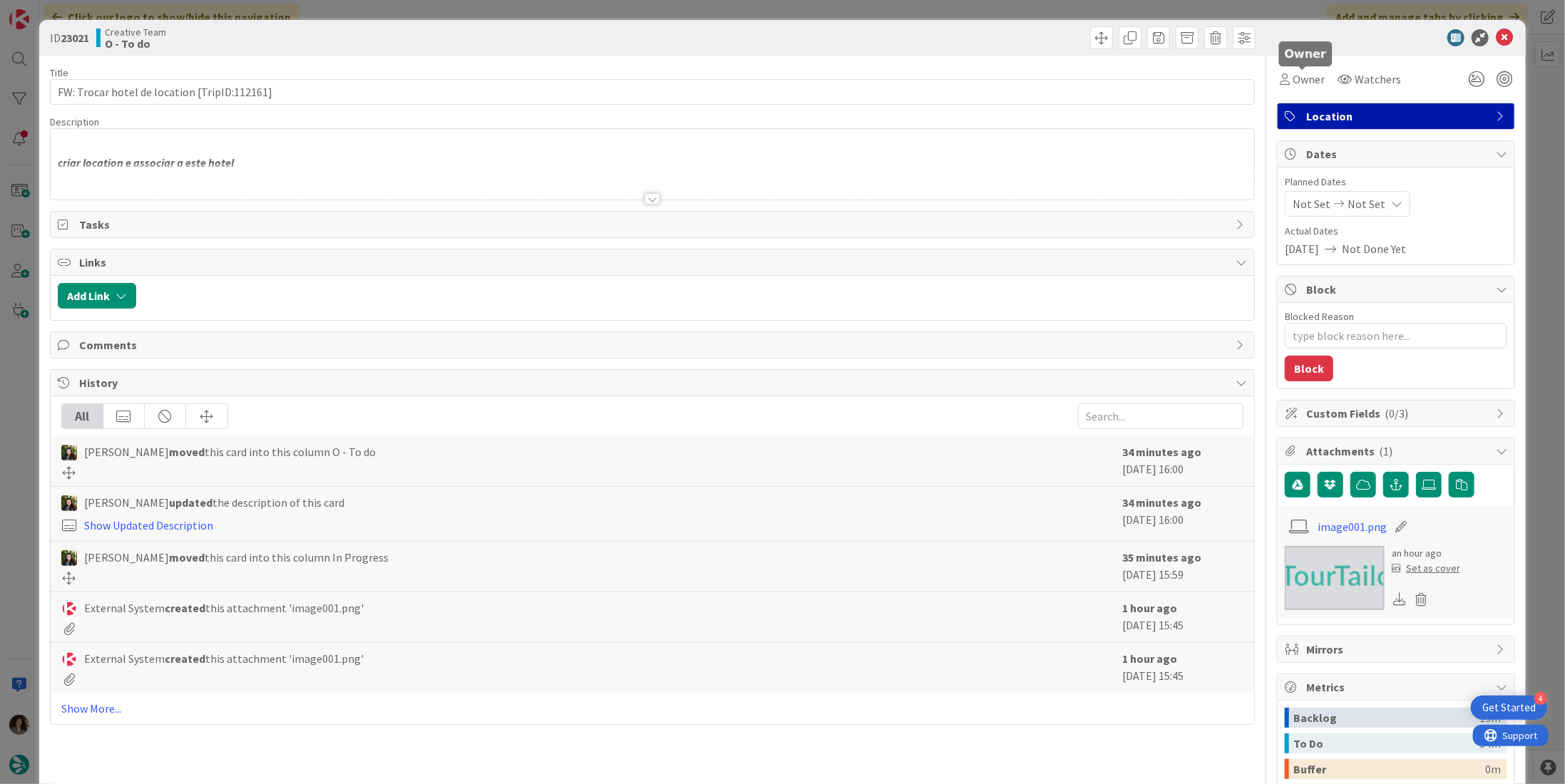
drag, startPoint x: 1303, startPoint y: 83, endPoint x: 1305, endPoint y: 92, distance: 9.2
click at [1303, 83] on span "Owner" at bounding box center [1309, 80] width 32 height 17
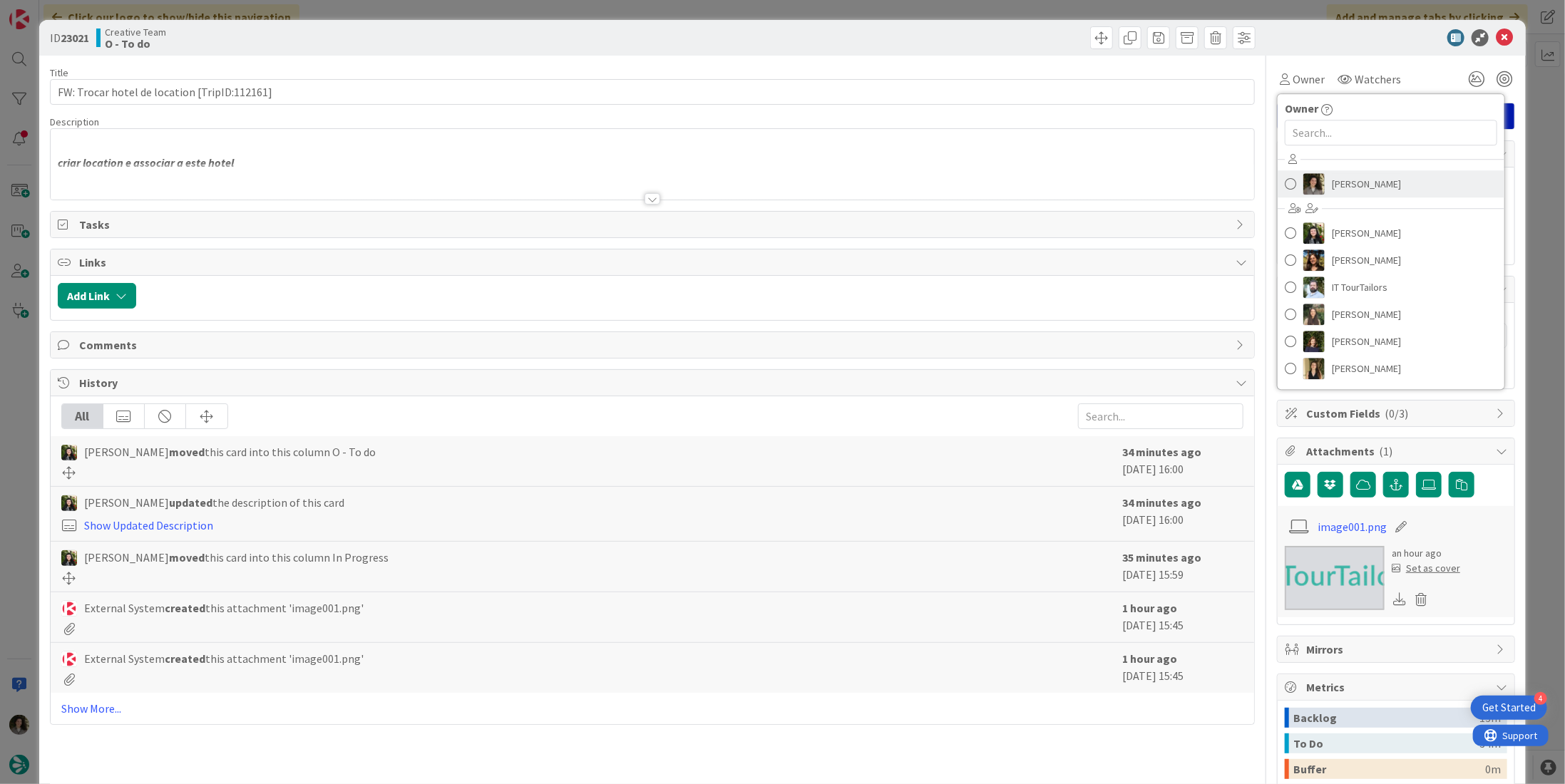
click at [1342, 179] on span "[PERSON_NAME]" at bounding box center [1366, 184] width 69 height 21
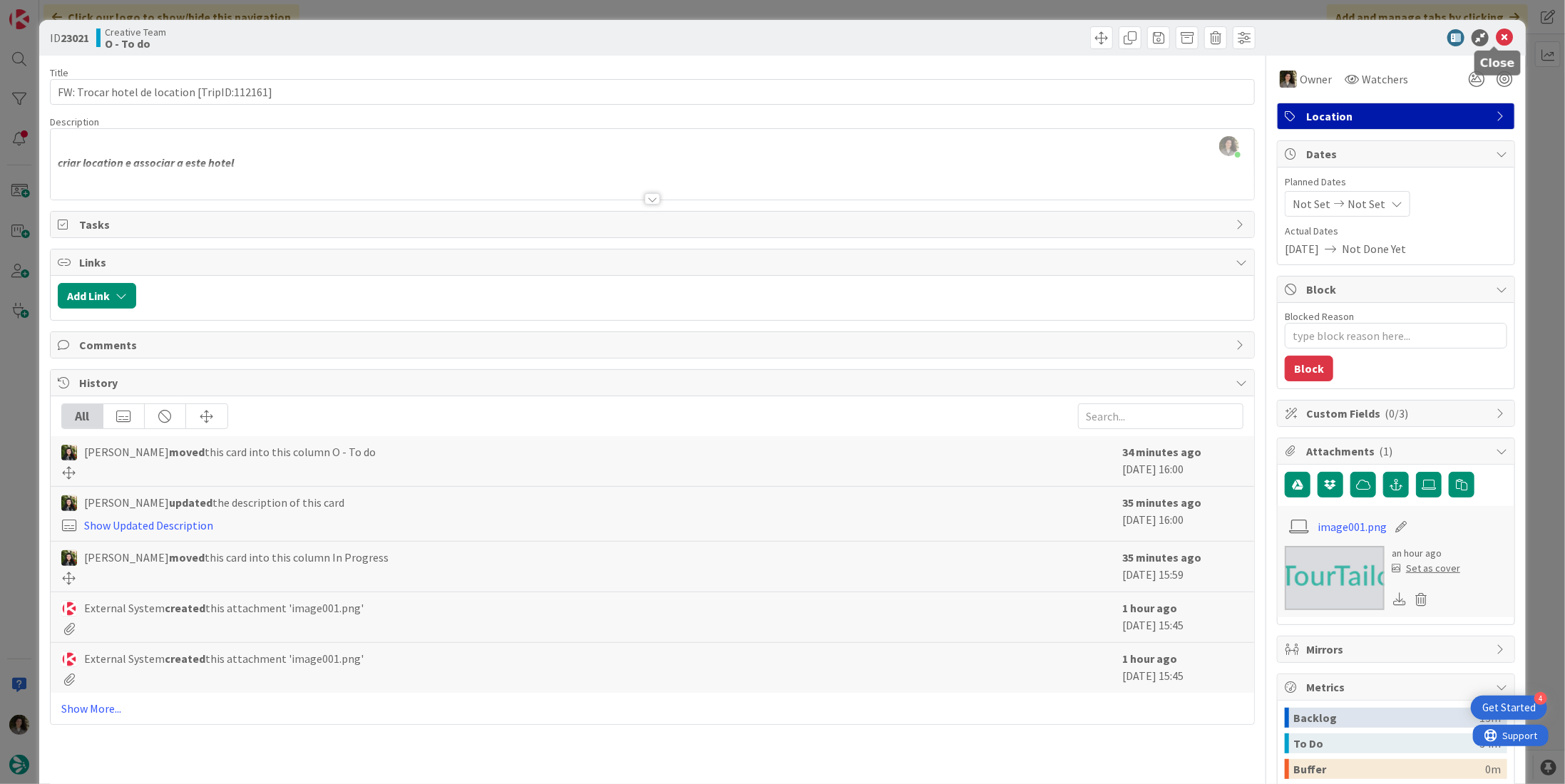
click at [1497, 34] on icon at bounding box center [1505, 38] width 17 height 17
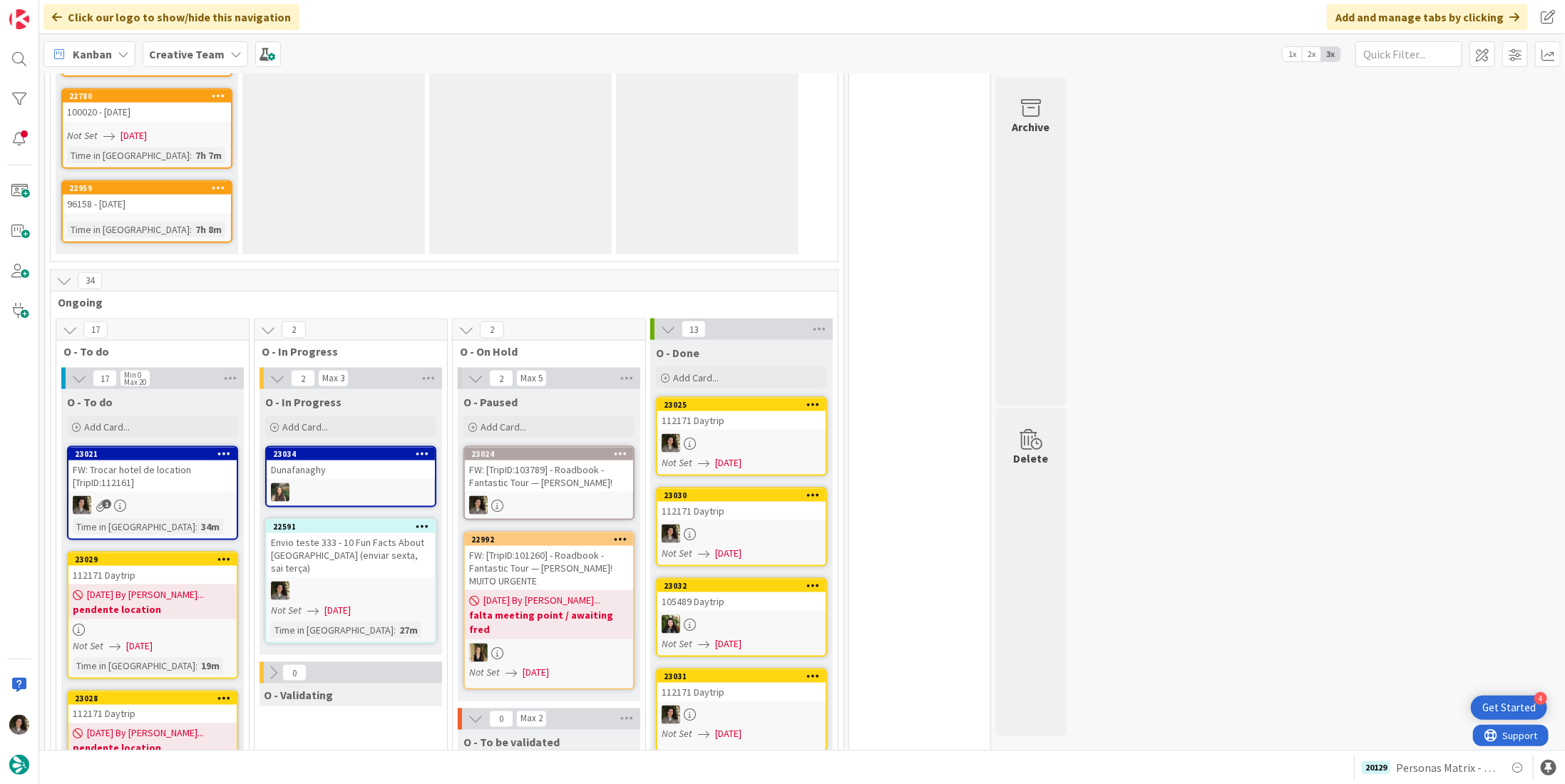
click at [180, 566] on div "112171 Daytrip" at bounding box center [153, 575] width 169 height 18
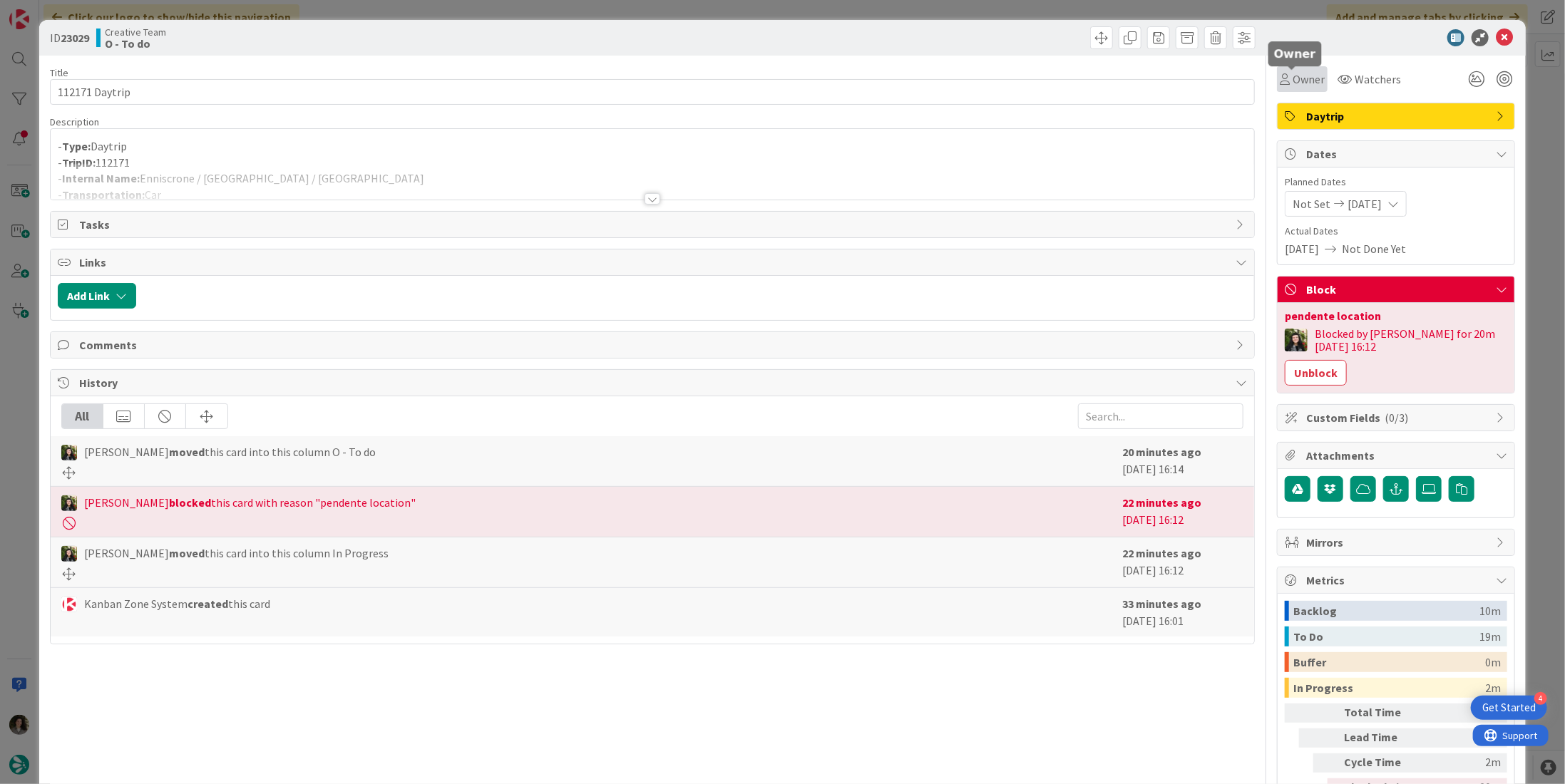
click at [1299, 81] on span "Owner" at bounding box center [1309, 80] width 32 height 17
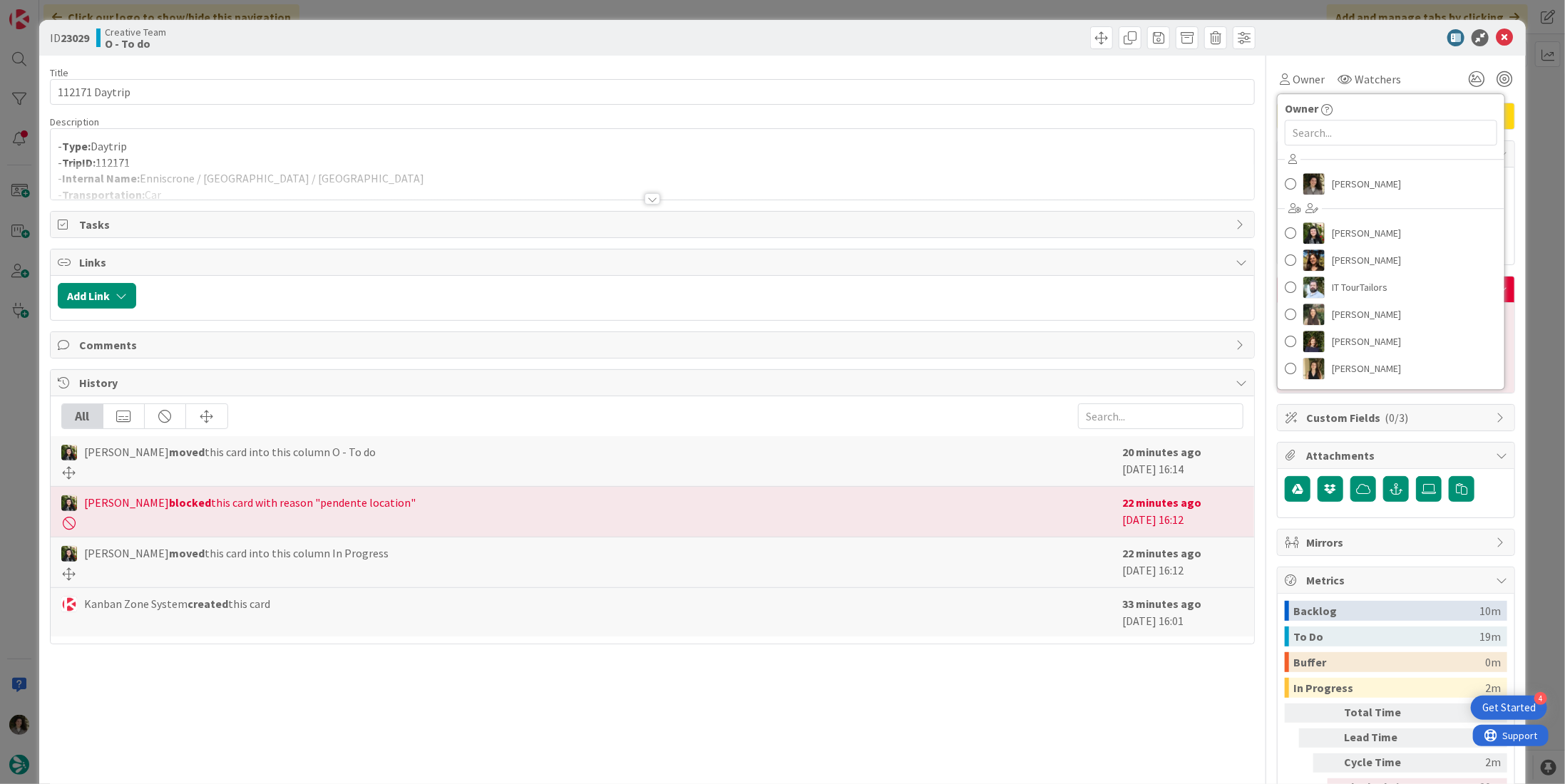
click at [1334, 169] on div "Melissa Santos Beatriz Cassona Diana Ramos IT TourTailors Inês Gonçalves Margar…" at bounding box center [1391, 266] width 227 height 235
click at [1332, 181] on span "[PERSON_NAME]" at bounding box center [1366, 184] width 69 height 21
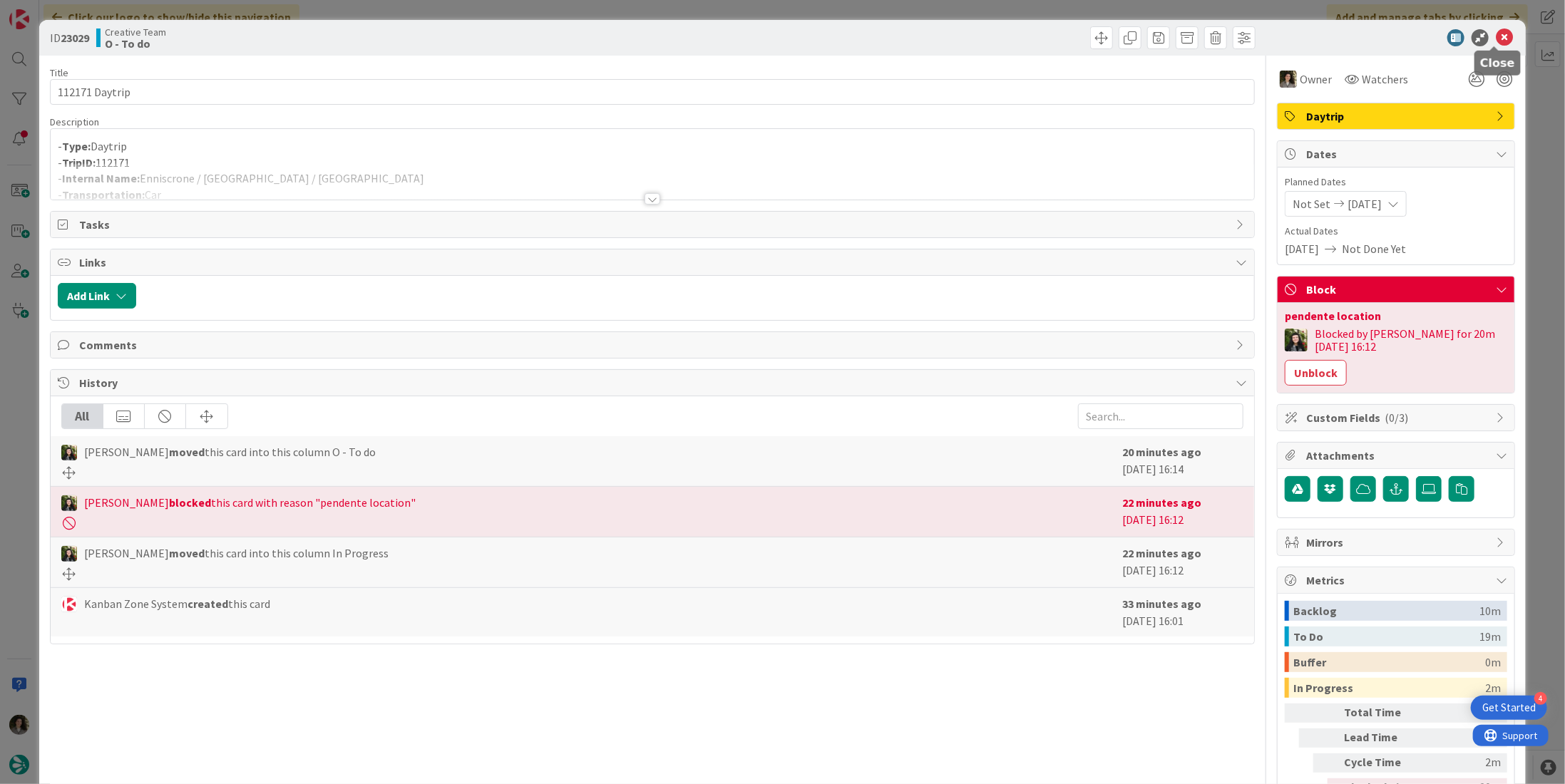
click at [1496, 39] on icon at bounding box center [1505, 38] width 17 height 17
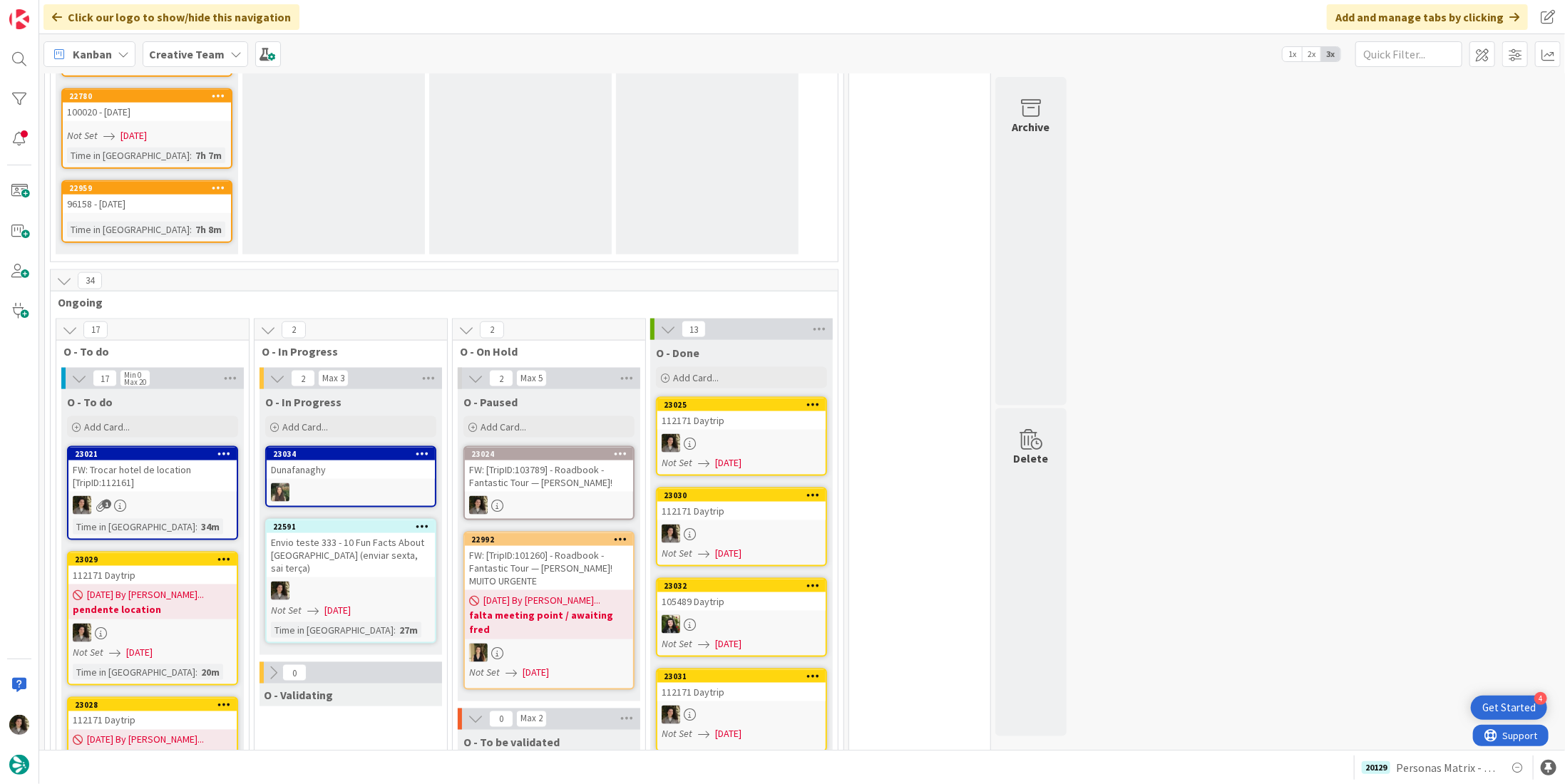
scroll to position [1325, 0]
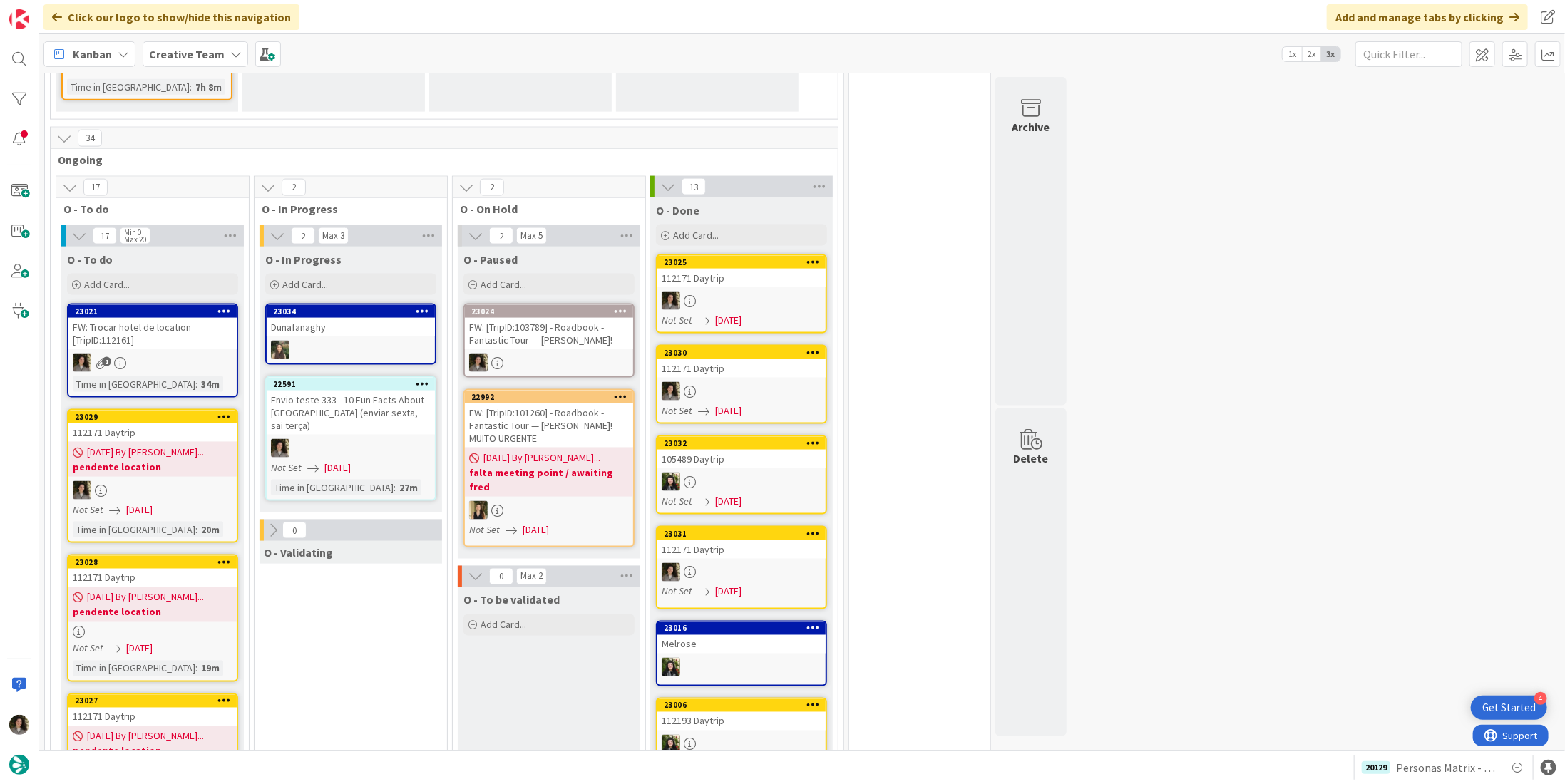
click at [103, 605] on b "pendente location" at bounding box center [152, 612] width 160 height 14
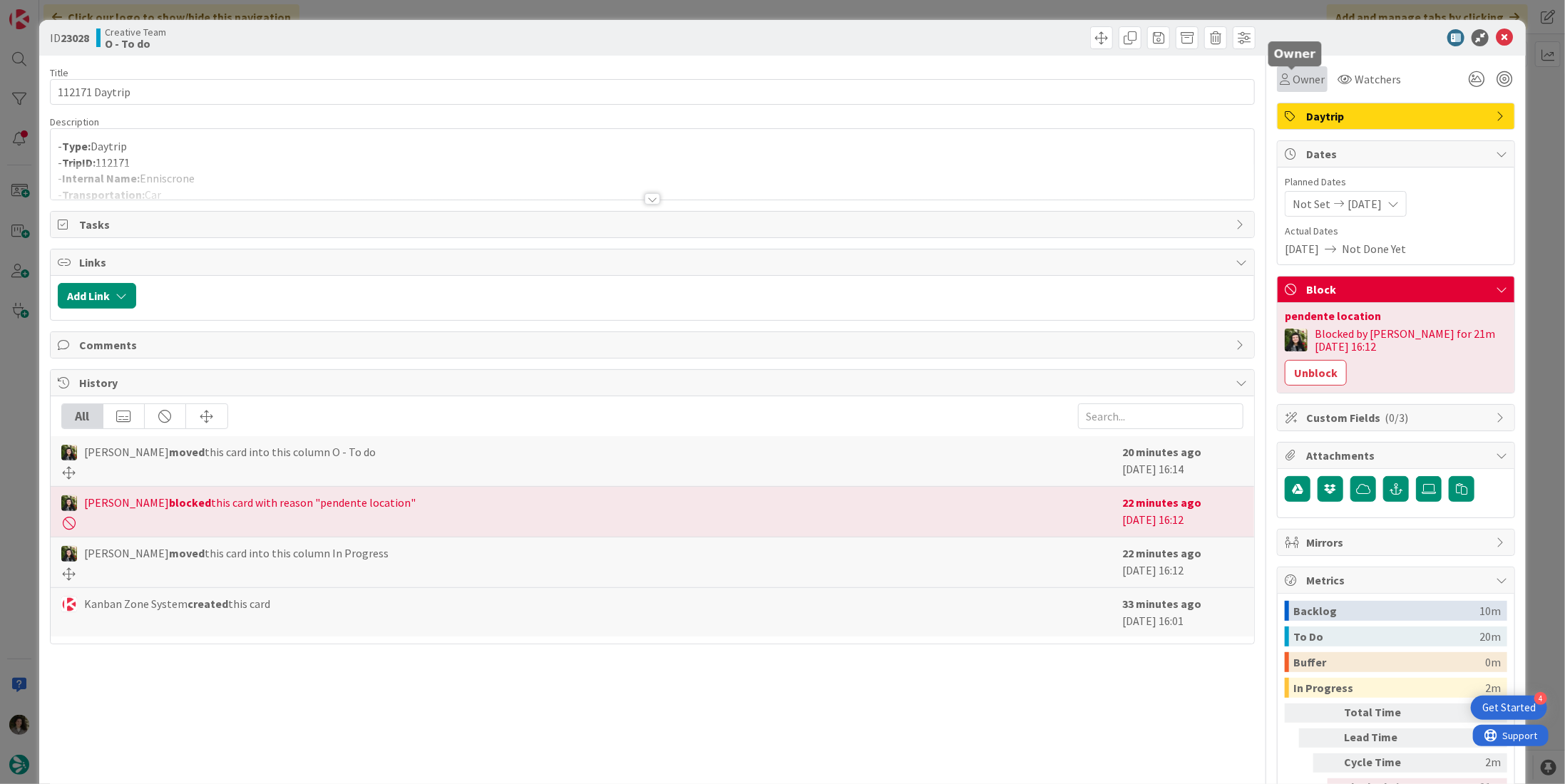
click at [1296, 80] on span "Owner" at bounding box center [1309, 80] width 32 height 17
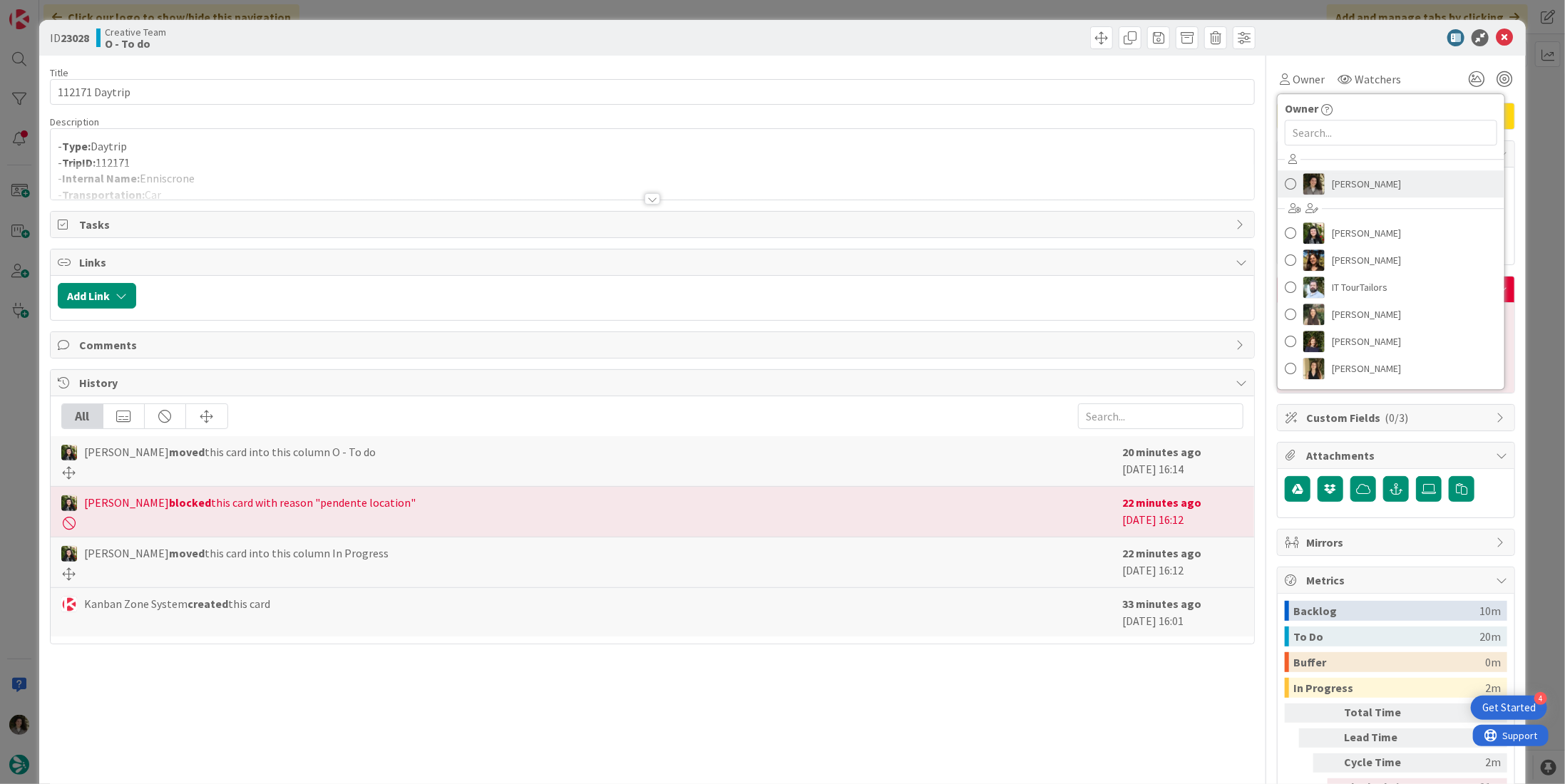
click at [1342, 183] on span "[PERSON_NAME]" at bounding box center [1366, 184] width 69 height 21
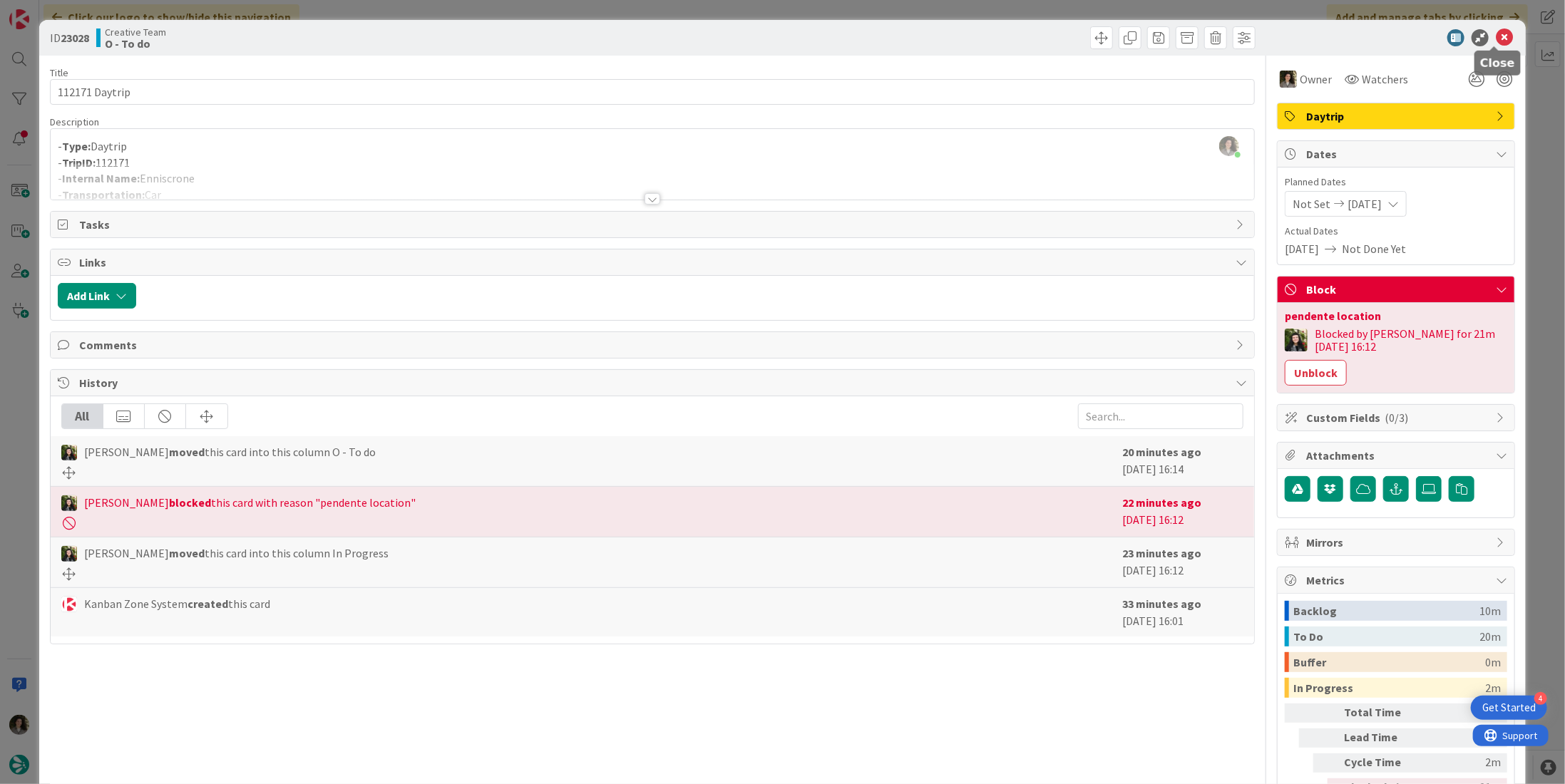
click at [1496, 40] on icon at bounding box center [1505, 38] width 17 height 17
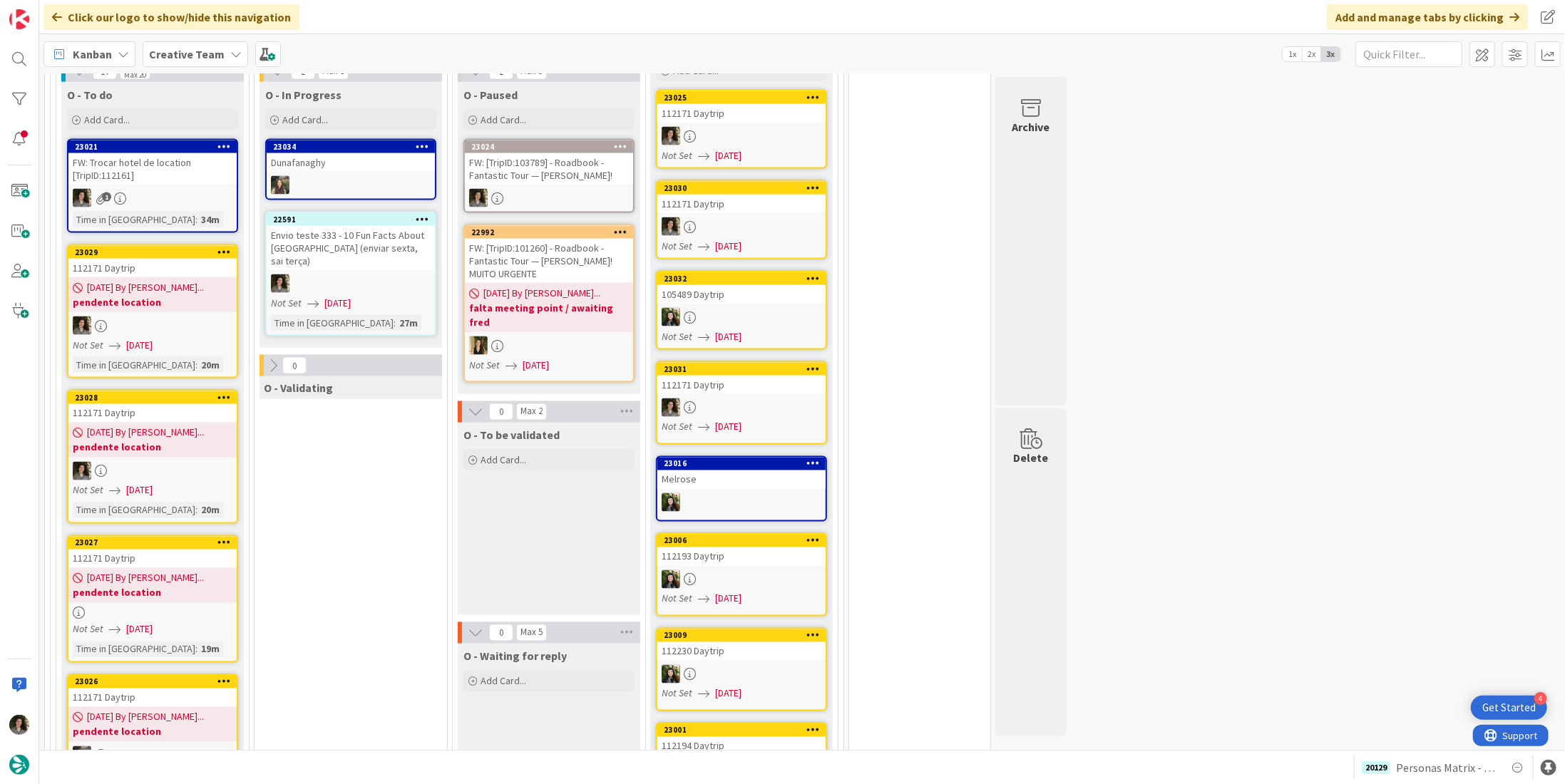
scroll to position [1539, 0]
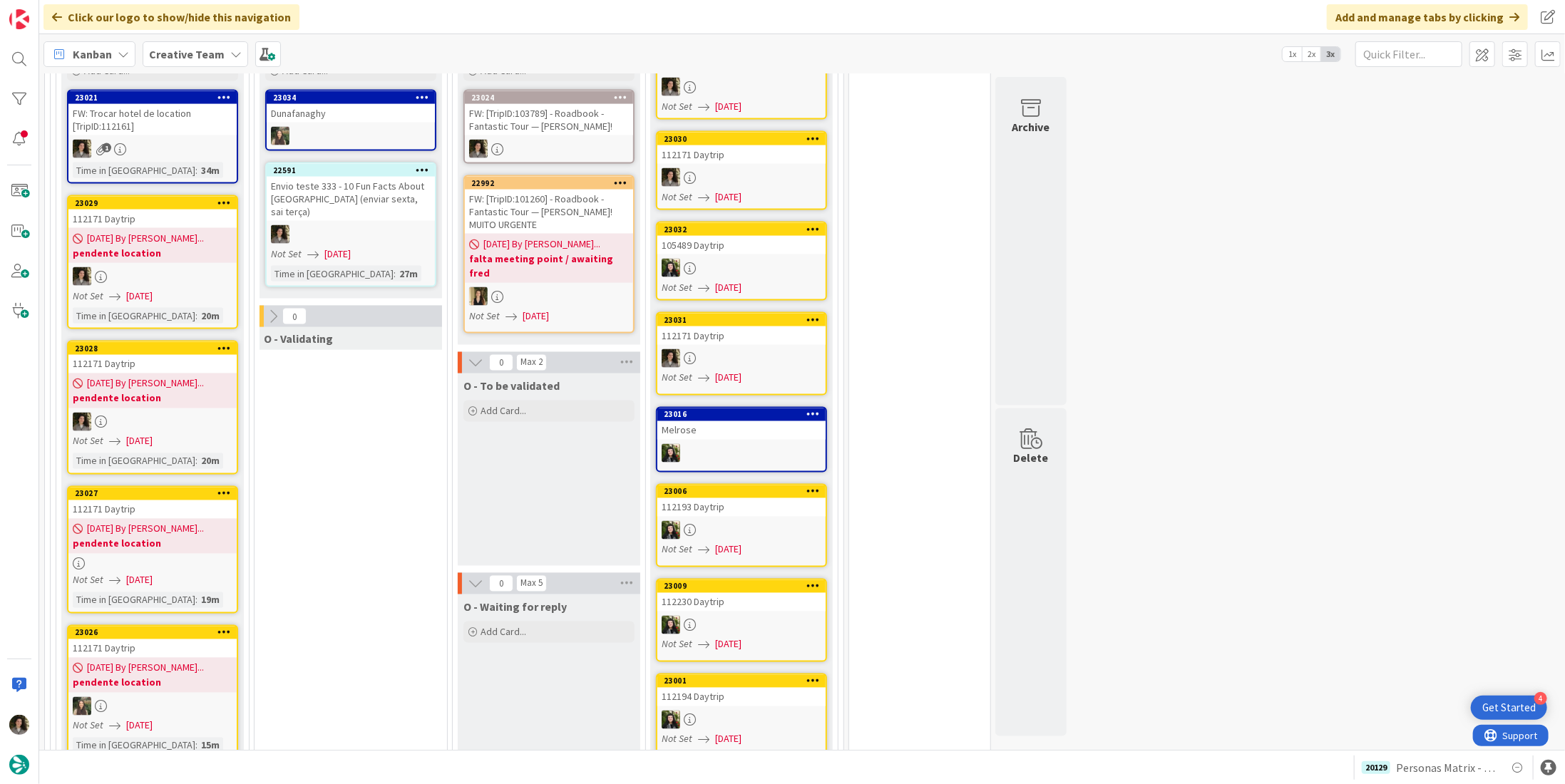
click at [149, 558] on div at bounding box center [153, 564] width 169 height 12
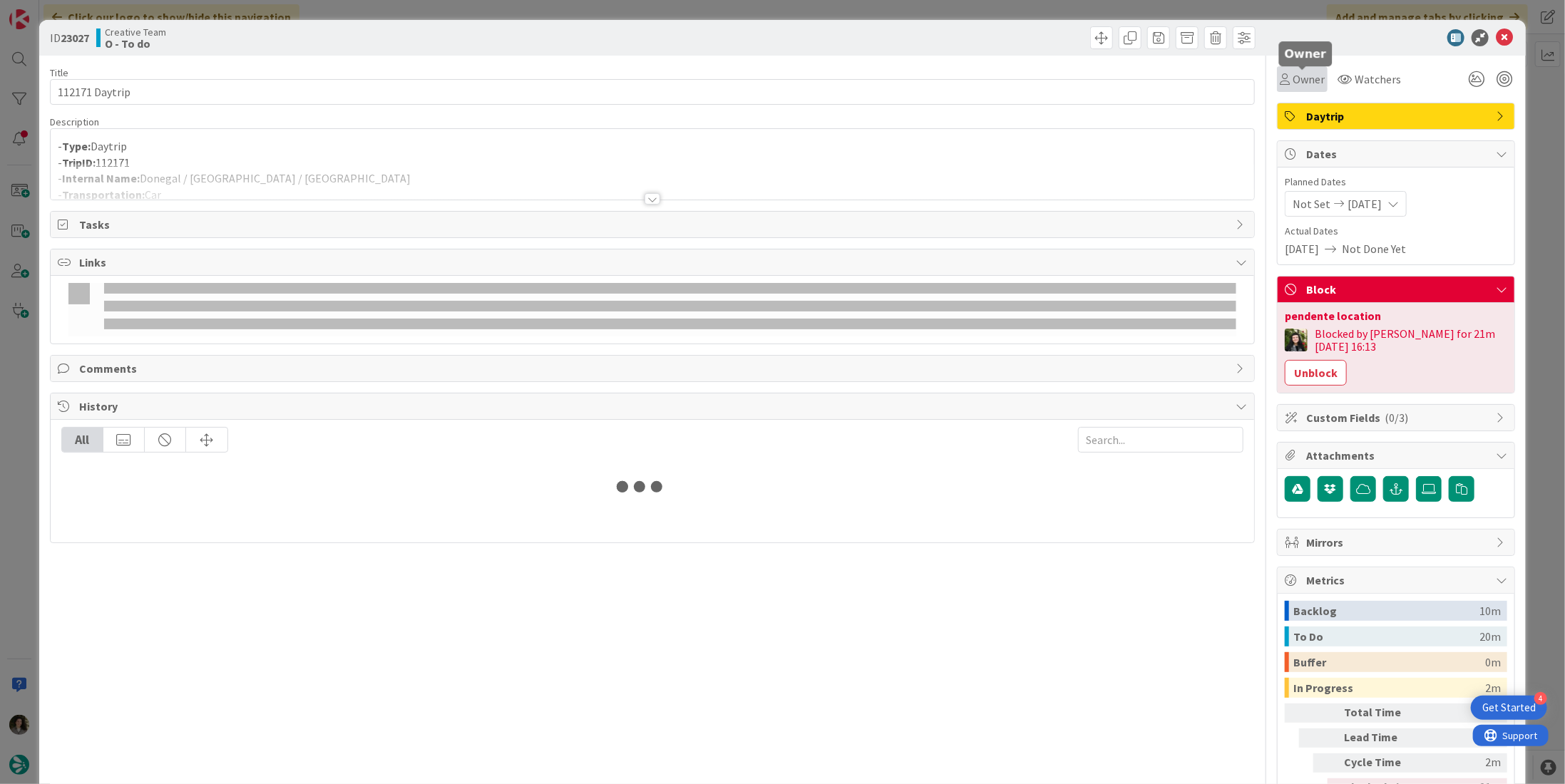
click at [1294, 76] on span "Owner" at bounding box center [1309, 80] width 32 height 17
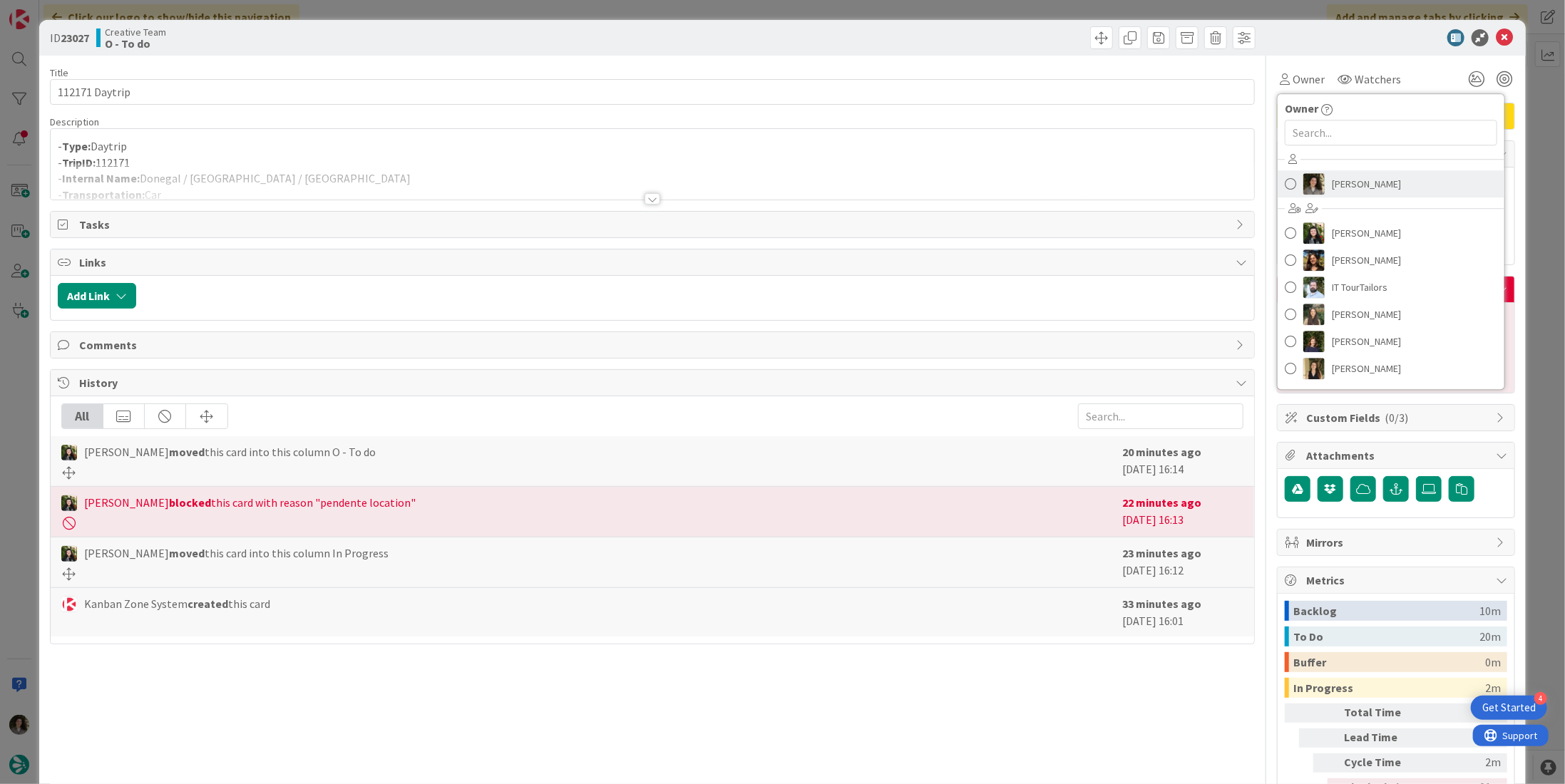
click at [1353, 184] on span "[PERSON_NAME]" at bounding box center [1366, 184] width 69 height 21
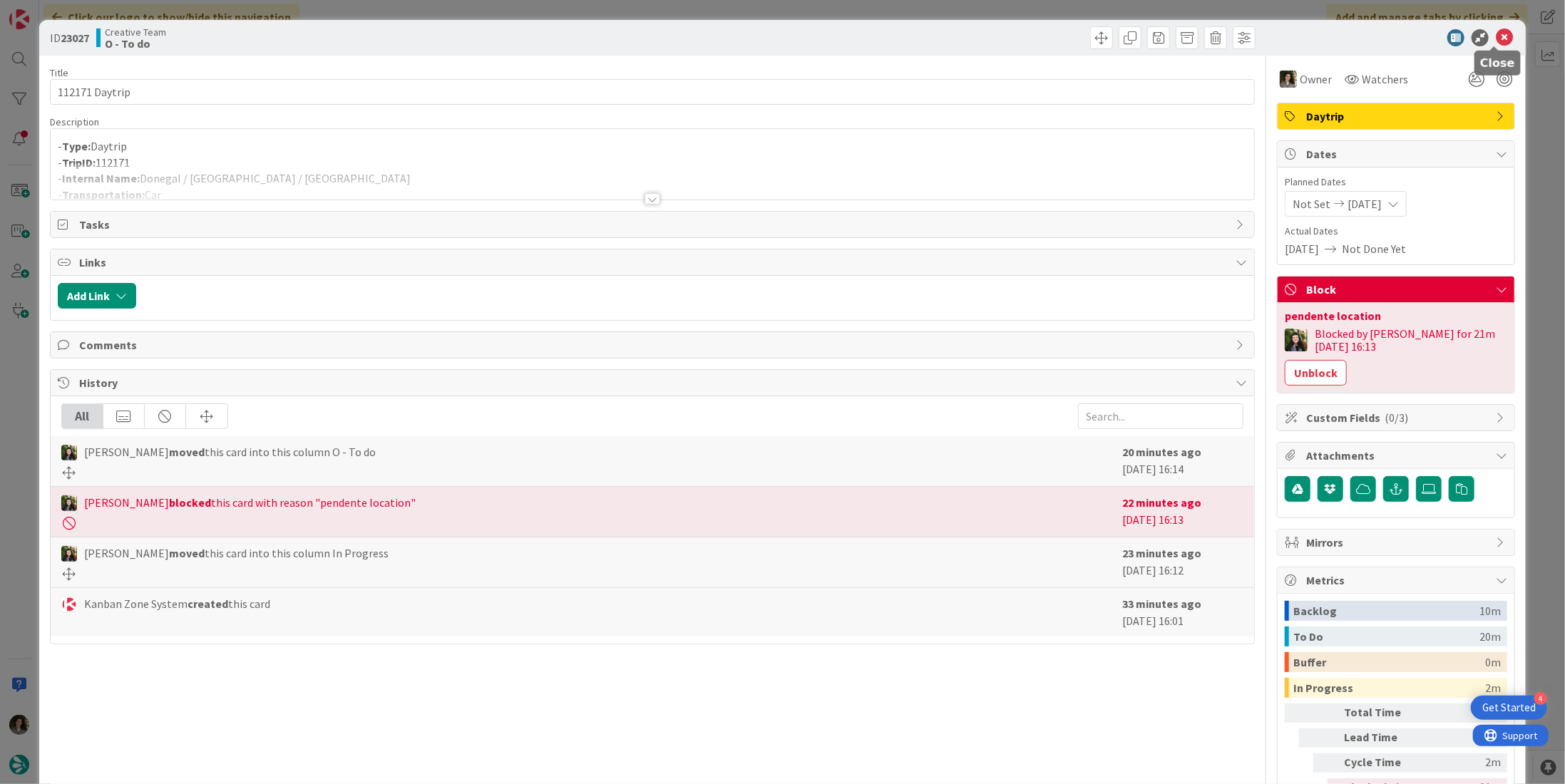
click at [1496, 33] on icon at bounding box center [1505, 38] width 17 height 17
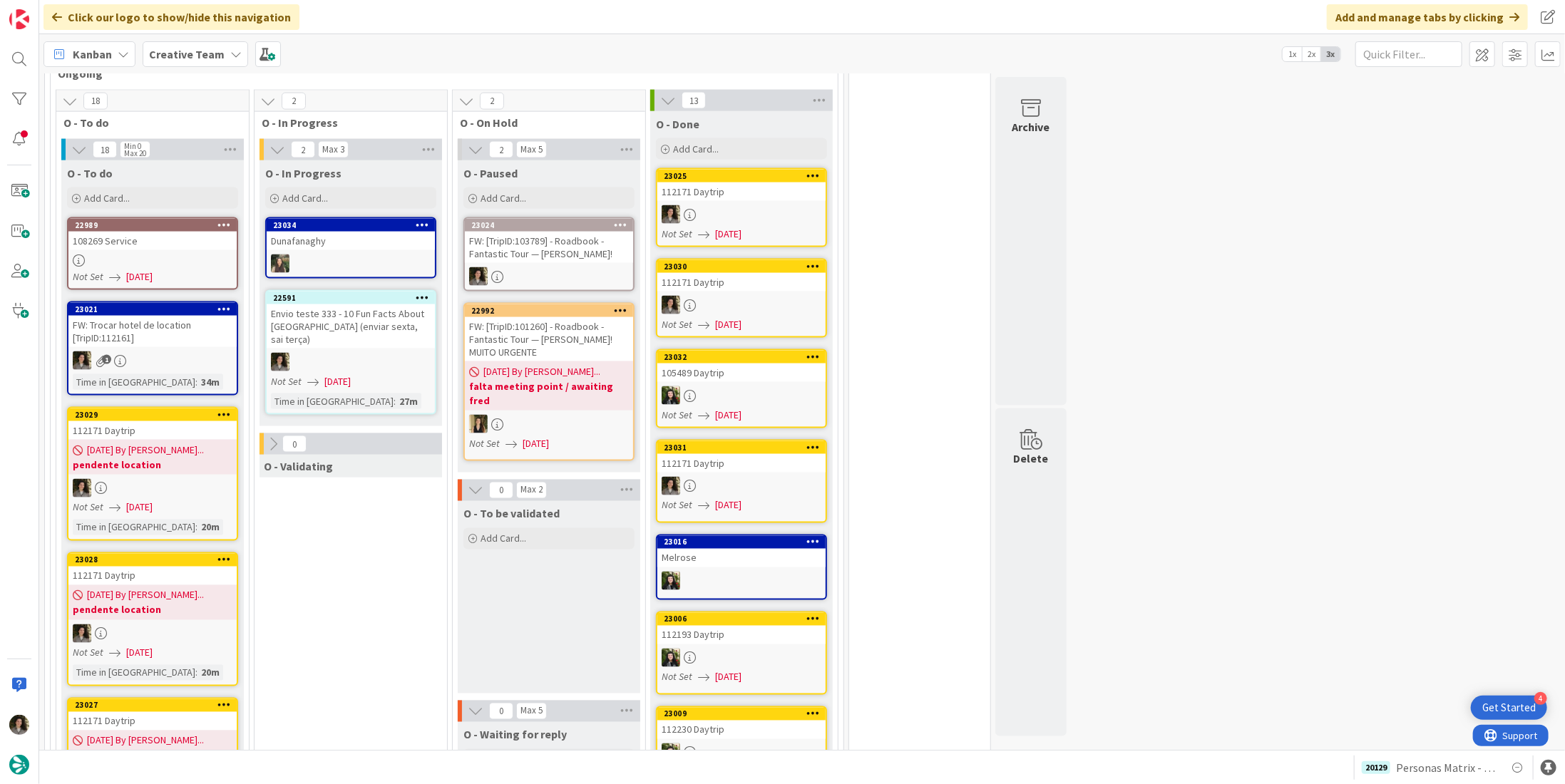
scroll to position [1426, 0]
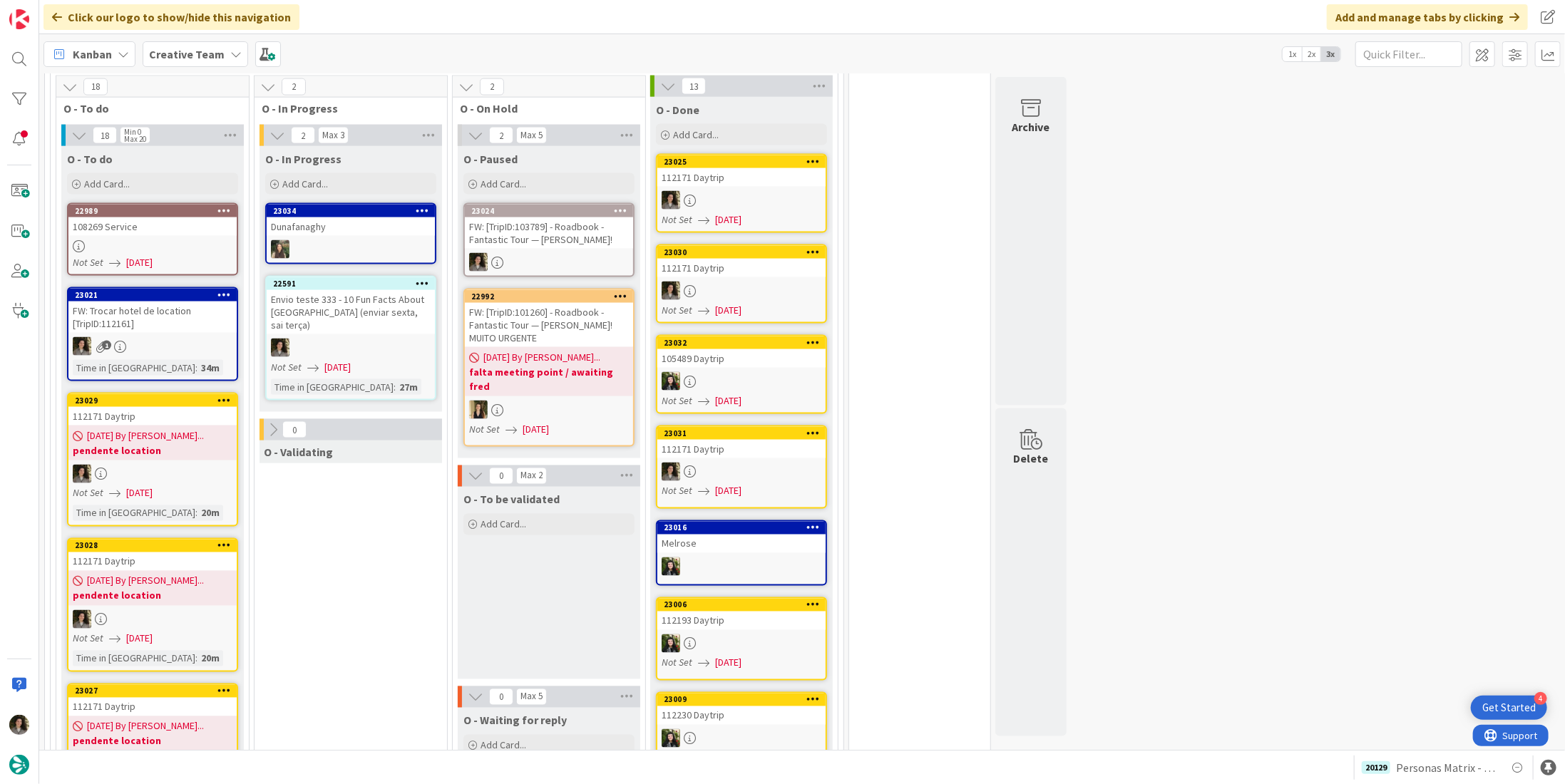
click at [104, 301] on div "FW: Trocar hotel de location [TripID:112161]" at bounding box center [153, 316] width 169 height 31
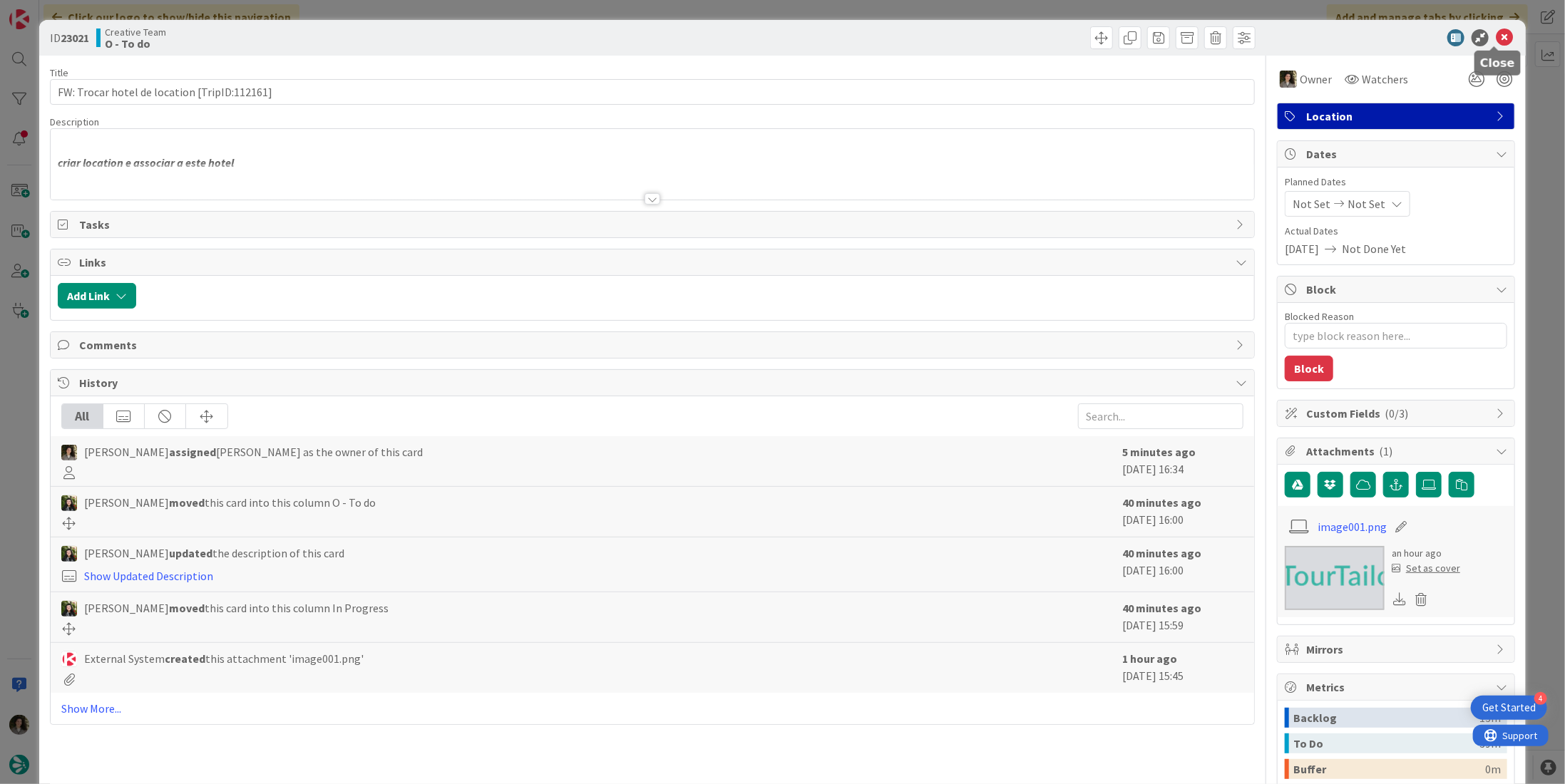
click at [1496, 37] on icon at bounding box center [1505, 38] width 17 height 17
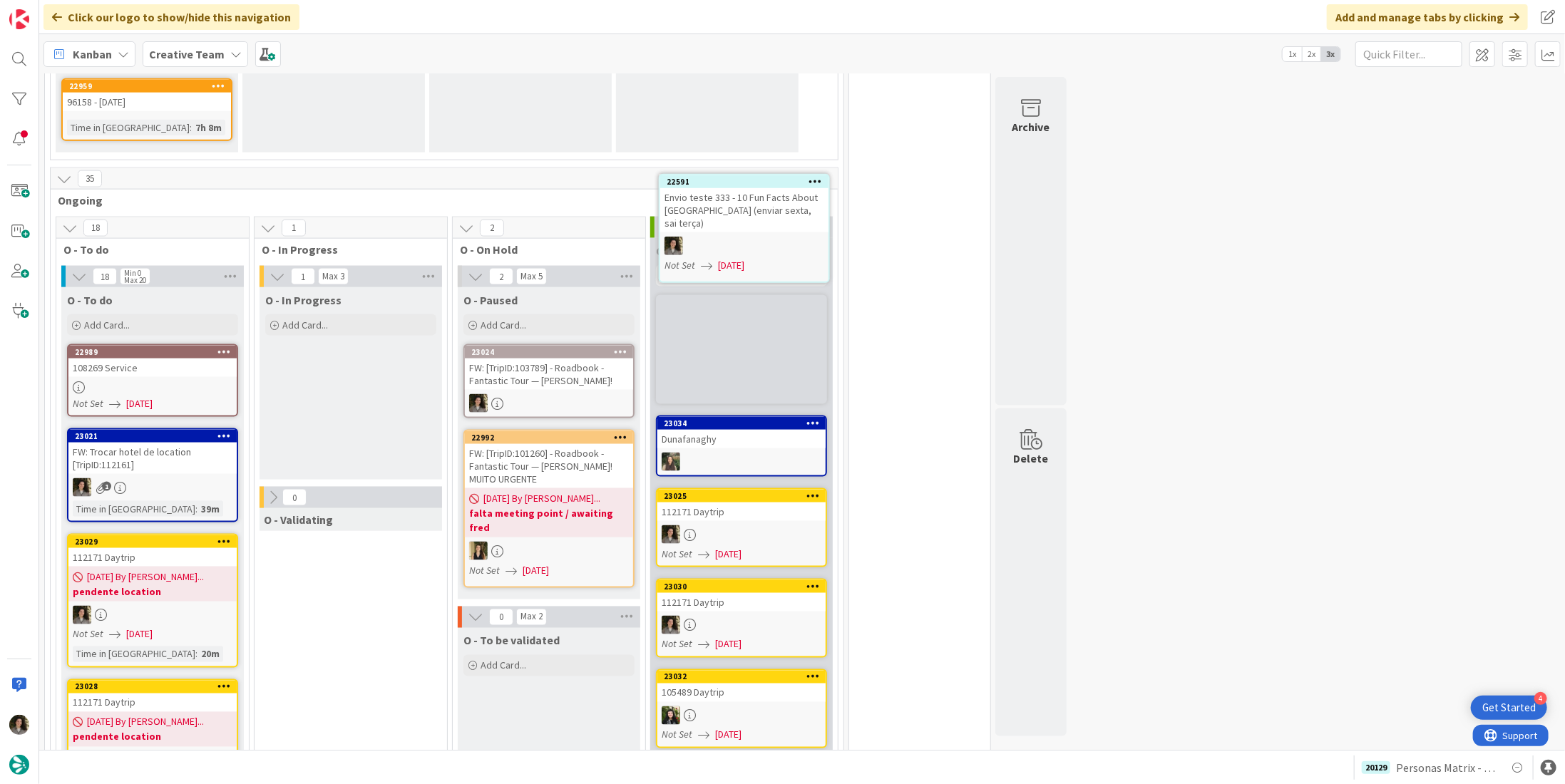
scroll to position [1280, 0]
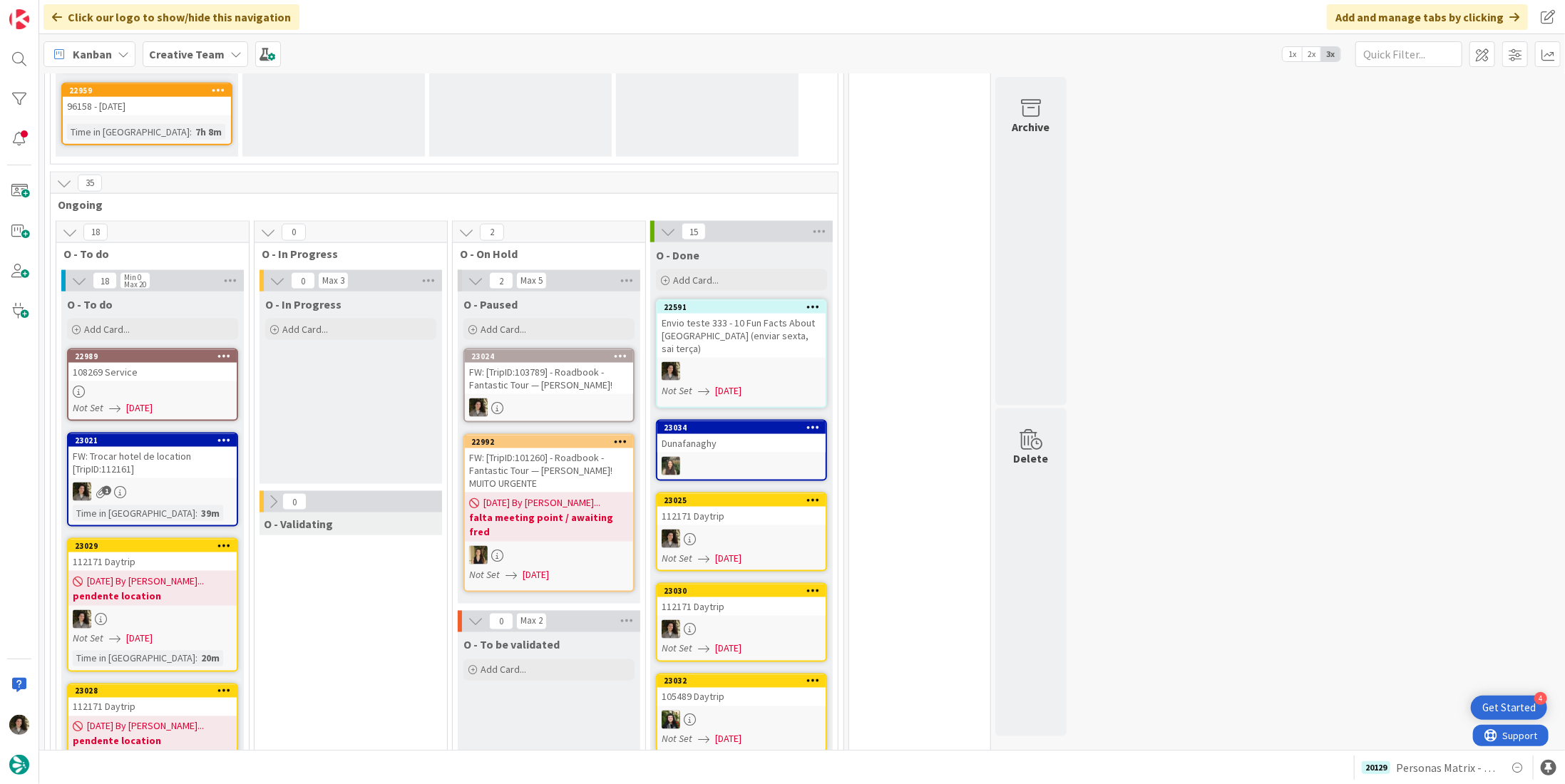
click at [752, 313] on link "22591 Envio teste 333 - 10 Fun Facts About England (enviar sexta, sai terça) No…" at bounding box center [741, 354] width 171 height 109
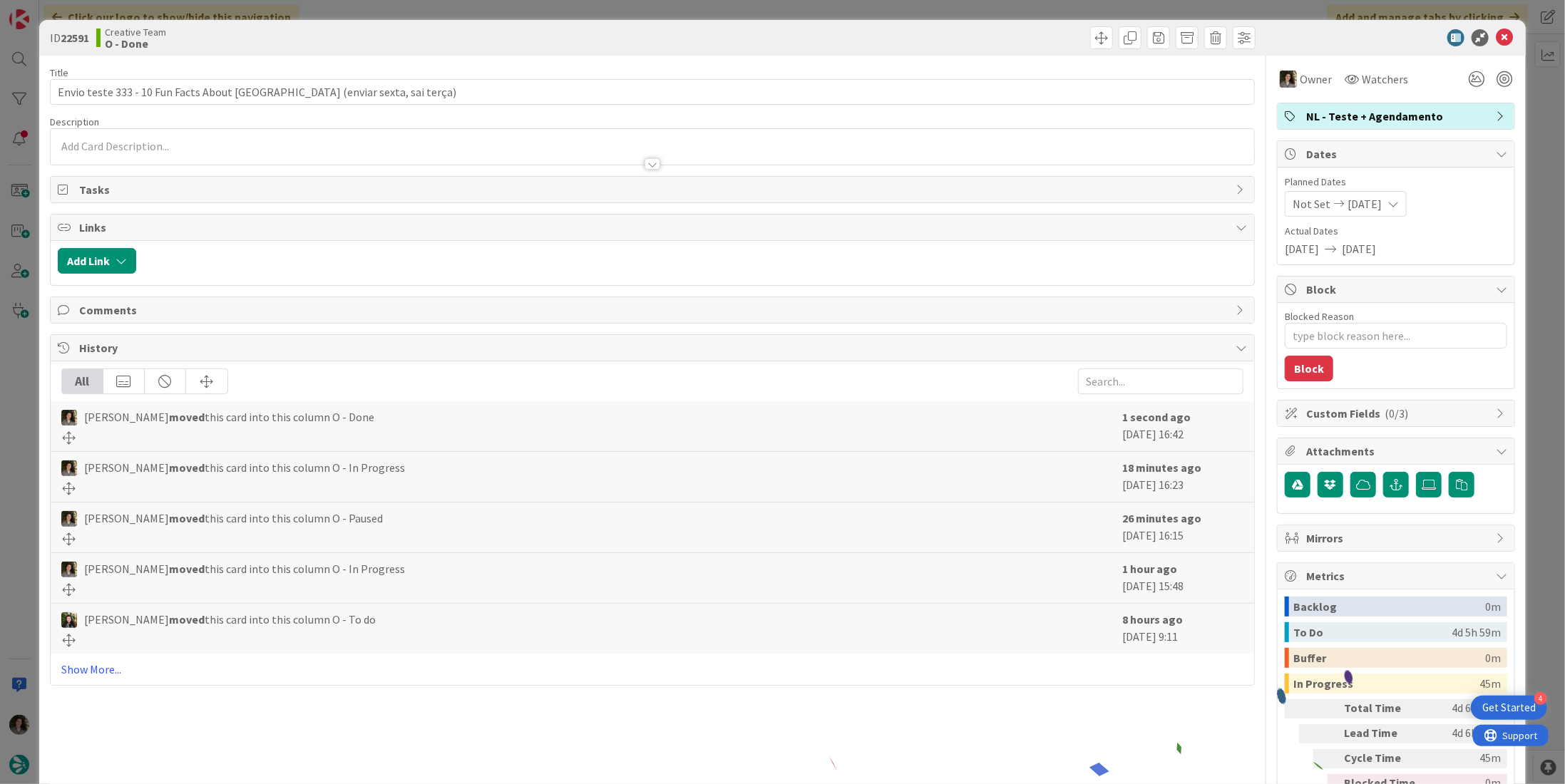
click at [1389, 101] on div "Owner Watchers NL - Teste + Agendamento Dates Planned Dates Not Set 09/12/2025 …" at bounding box center [1396, 444] width 238 height 777
click at [1395, 112] on span "NL - Teste + Agendamento" at bounding box center [1398, 116] width 183 height 17
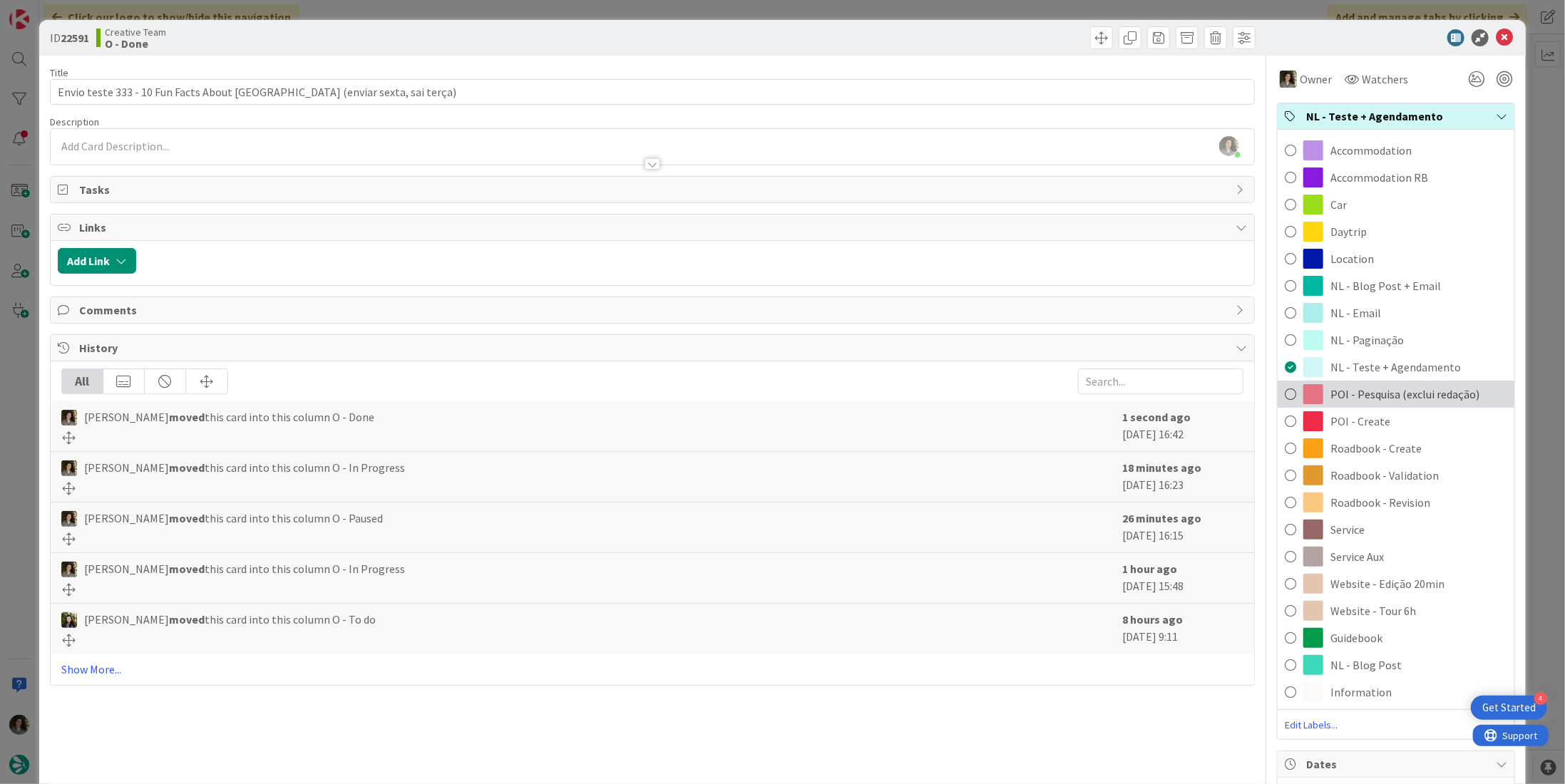
click at [1412, 399] on span "POI - Pesquisa (exclui redação)" at bounding box center [1404, 394] width 149 height 17
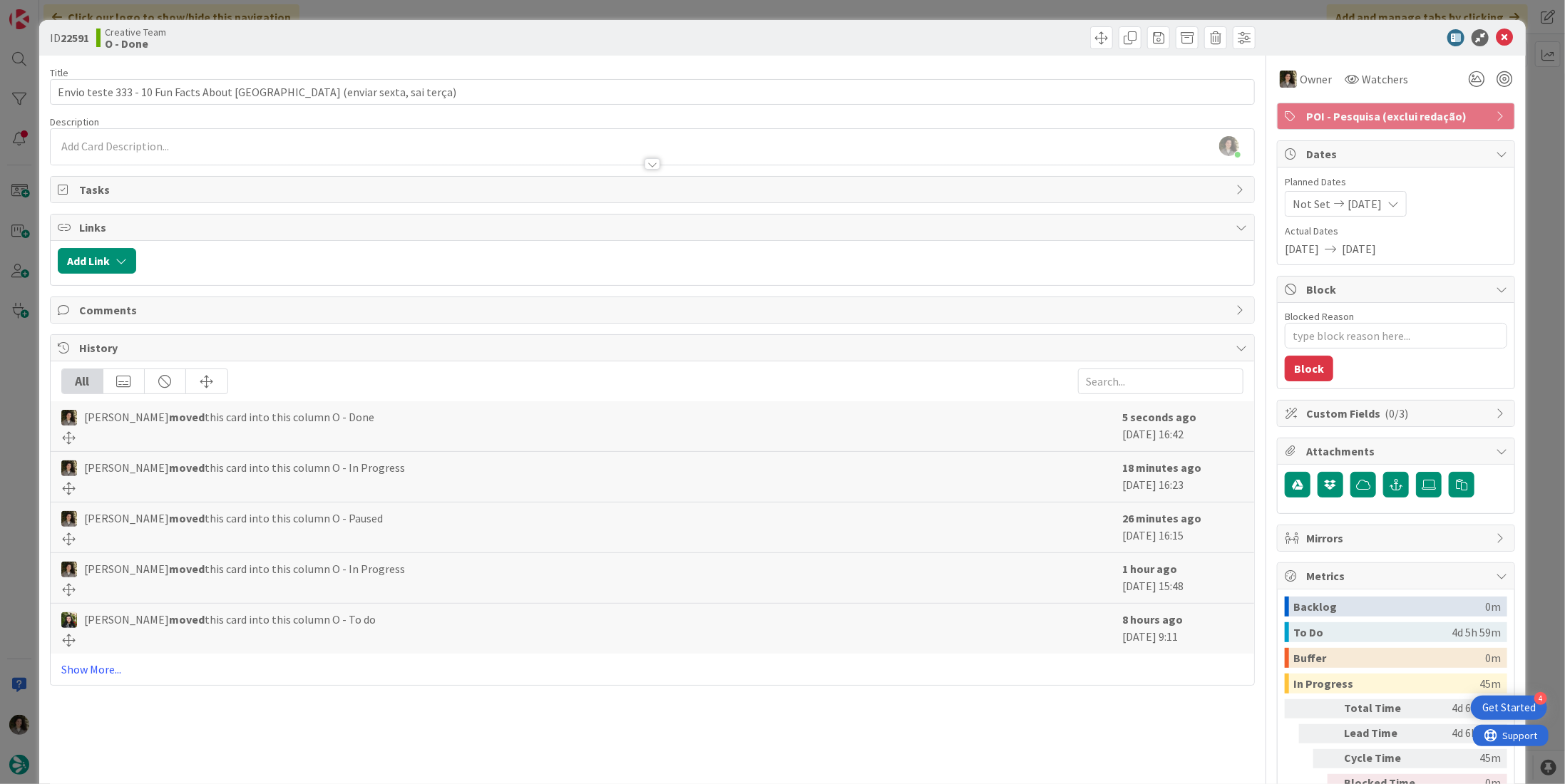
click at [1496, 45] on icon at bounding box center [1505, 38] width 17 height 17
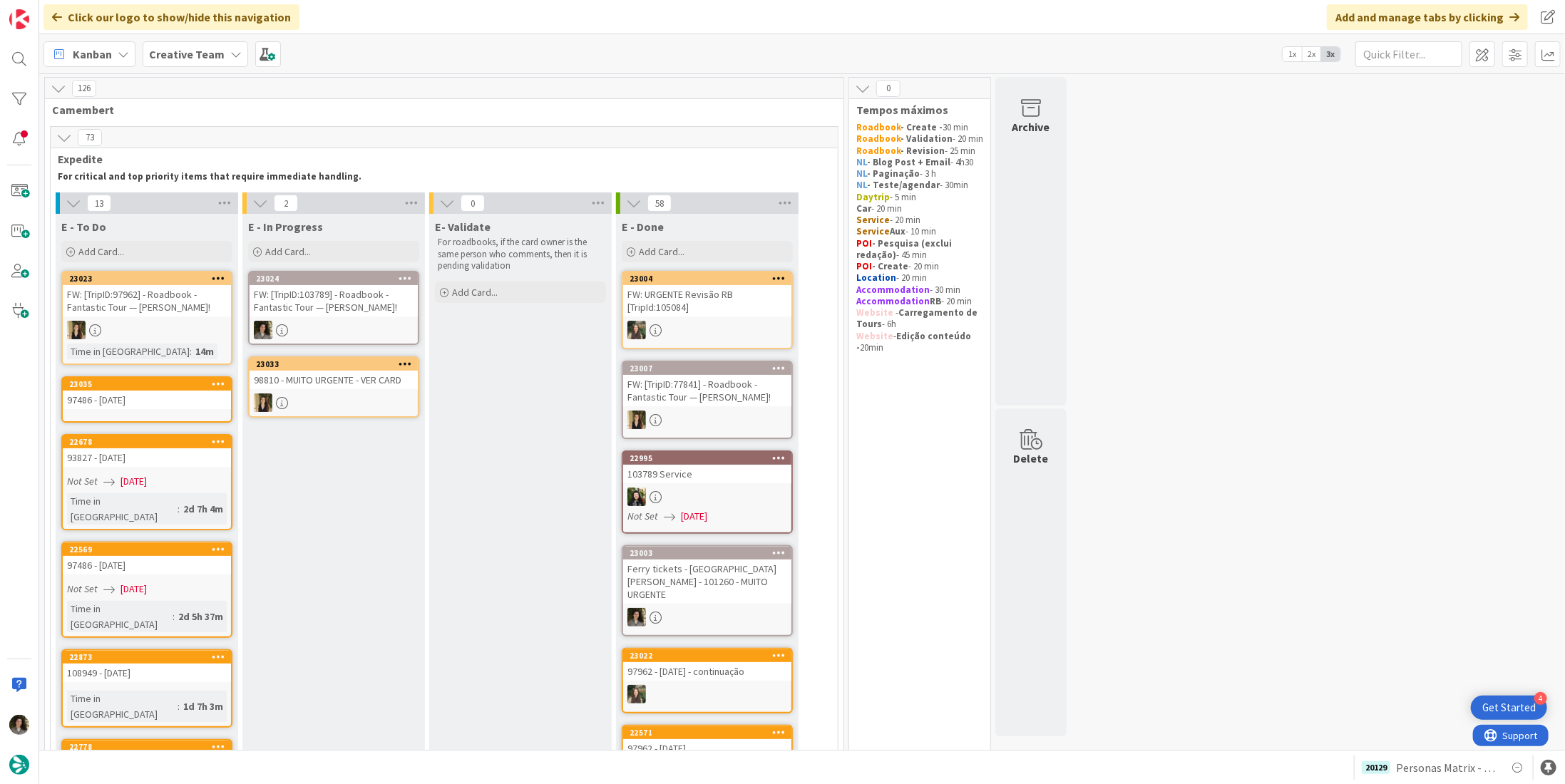
click at [371, 296] on div "FW: [TripID:103789] - Roadbook - Fantastic Tour — [PERSON_NAME]!" at bounding box center [334, 301] width 169 height 31
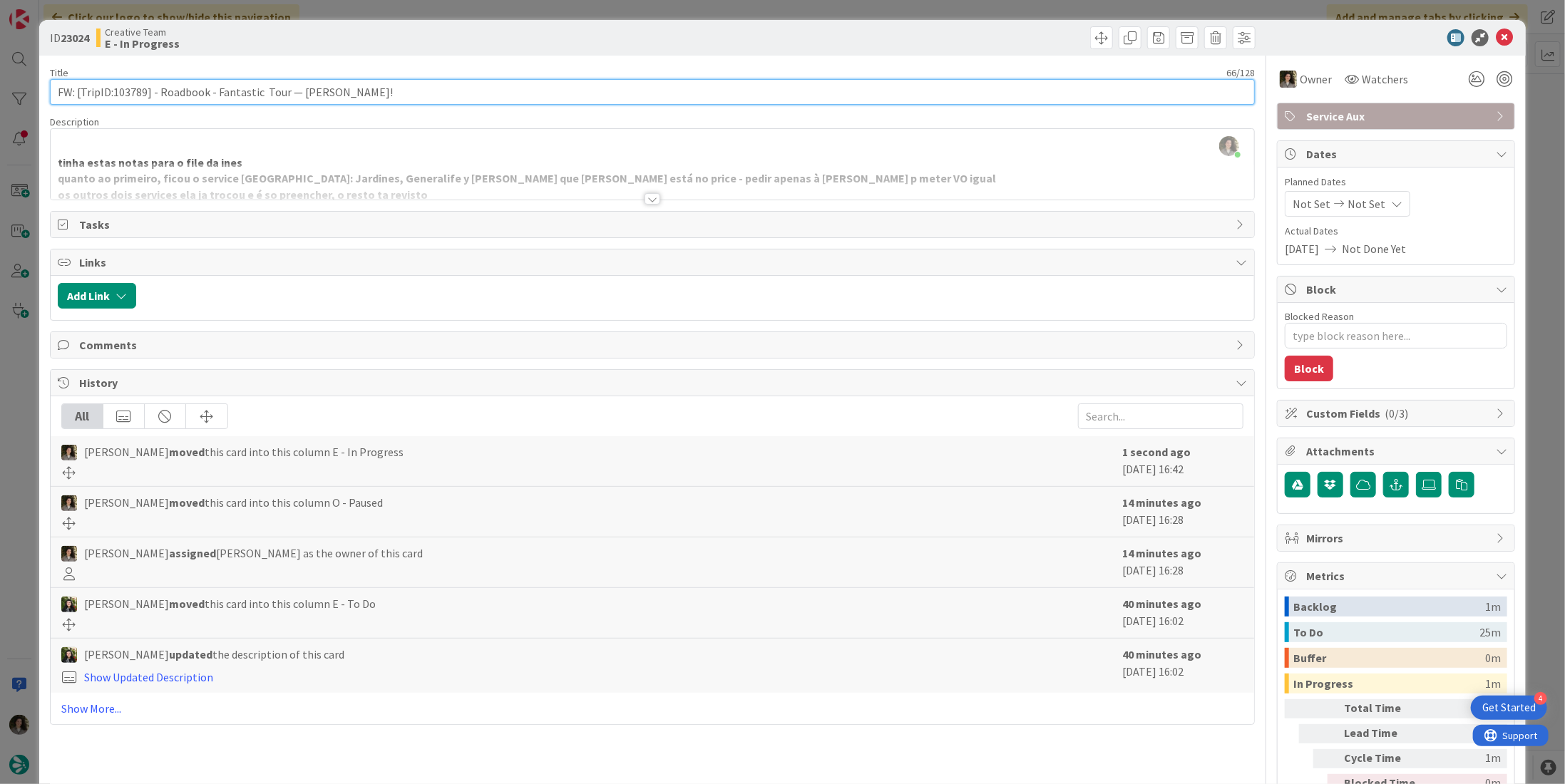
drag, startPoint x: 145, startPoint y: 95, endPoint x: 113, endPoint y: 98, distance: 32.1
click at [113, 98] on input "FW: [TripID:103789] - Roadbook - Fantastic Tour — [PERSON_NAME]!" at bounding box center [652, 92] width 1205 height 25
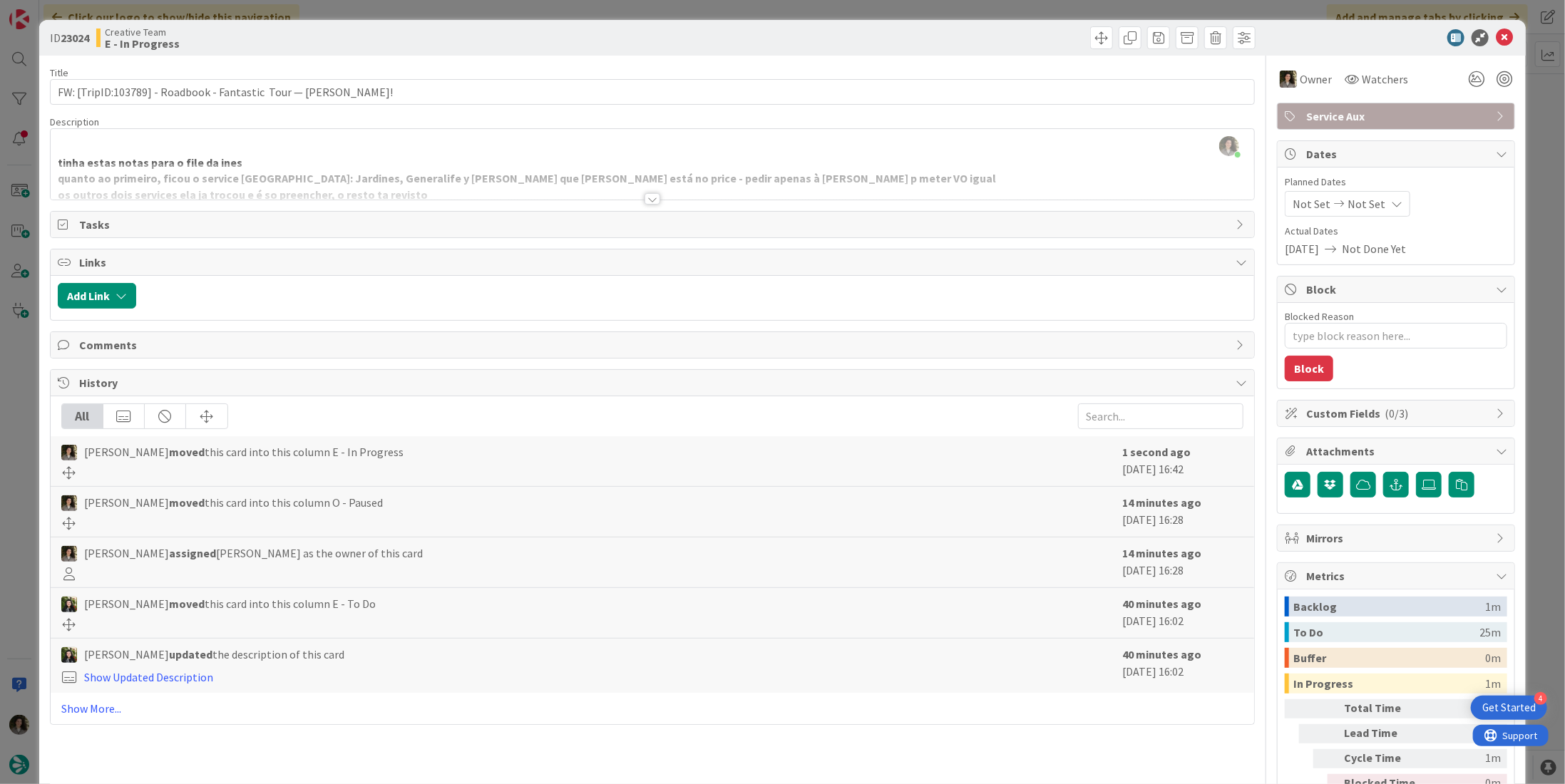
click at [646, 193] on div at bounding box center [653, 199] width 16 height 11
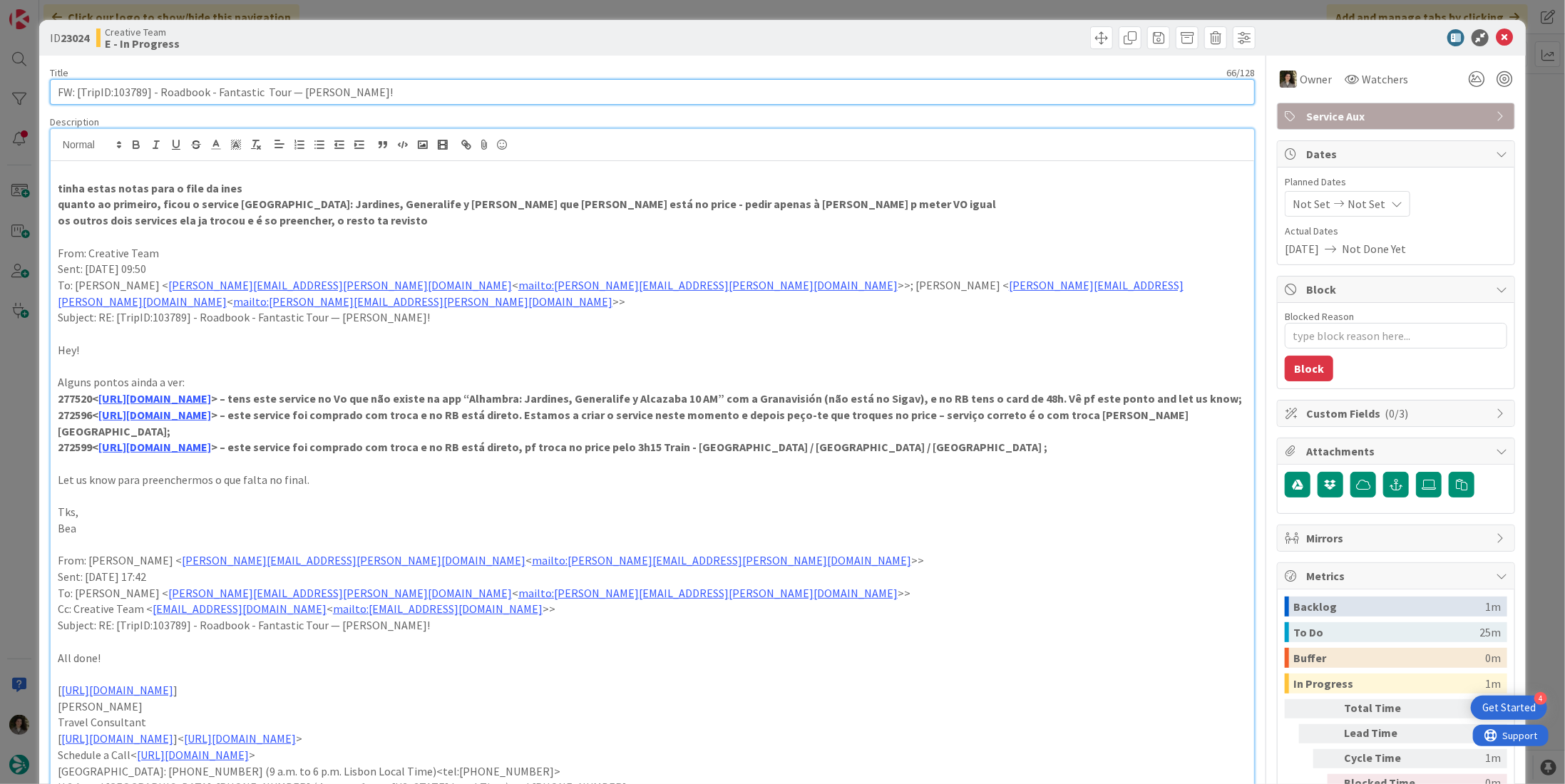
click at [142, 87] on input "FW: [TripID:103789] - Roadbook - Fantastic Tour — [PERSON_NAME]!" at bounding box center [652, 92] width 1205 height 25
drag, startPoint x: 146, startPoint y: 89, endPoint x: 114, endPoint y: 87, distance: 32.1
click at [114, 87] on input "FW: [TripID:103789] - Roadbook - Fantastic Tour — [PERSON_NAME]!" at bounding box center [652, 92] width 1205 height 25
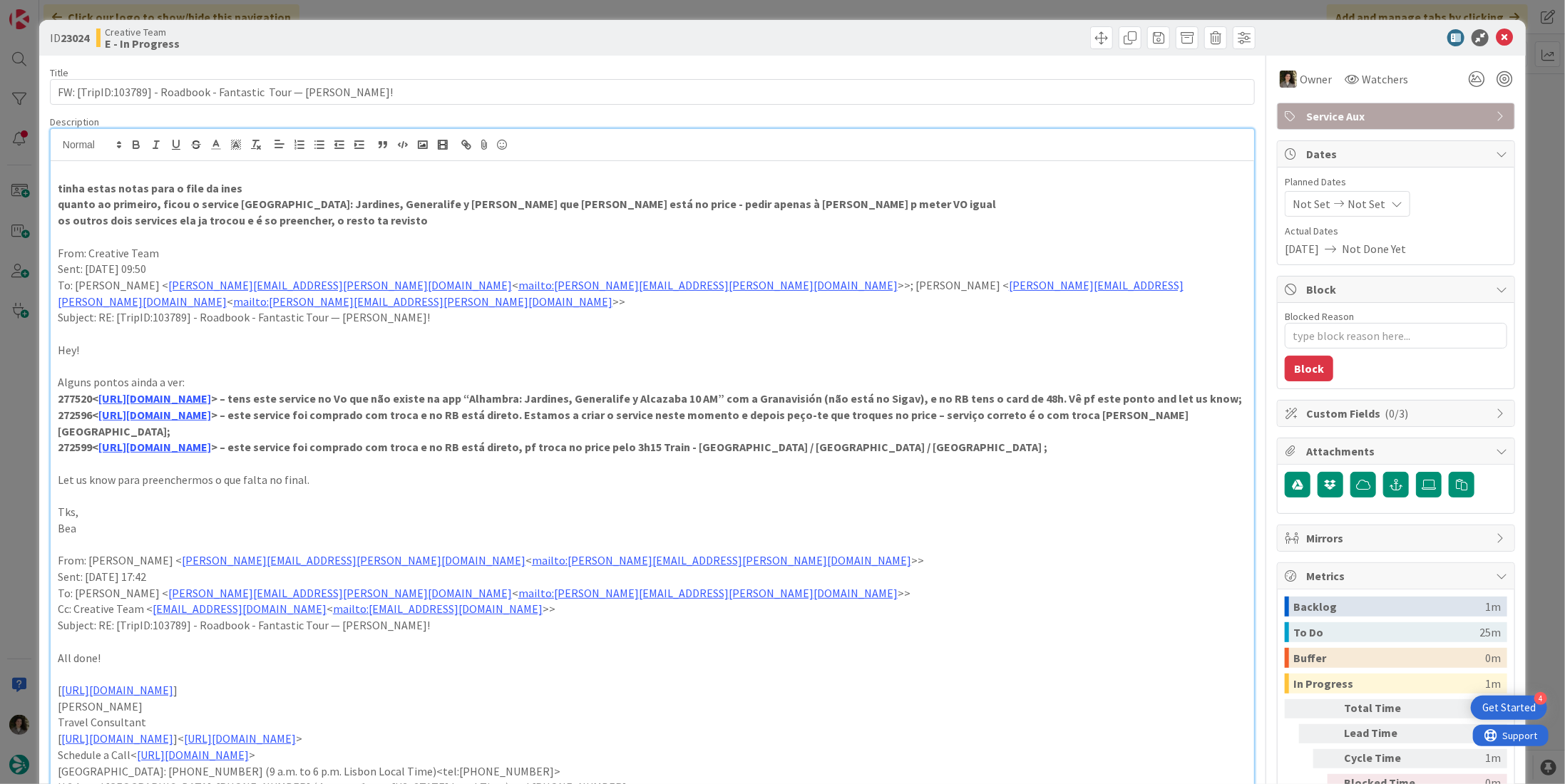
type textarea "x"
click at [1502, 31] on icon at bounding box center [1505, 38] width 17 height 17
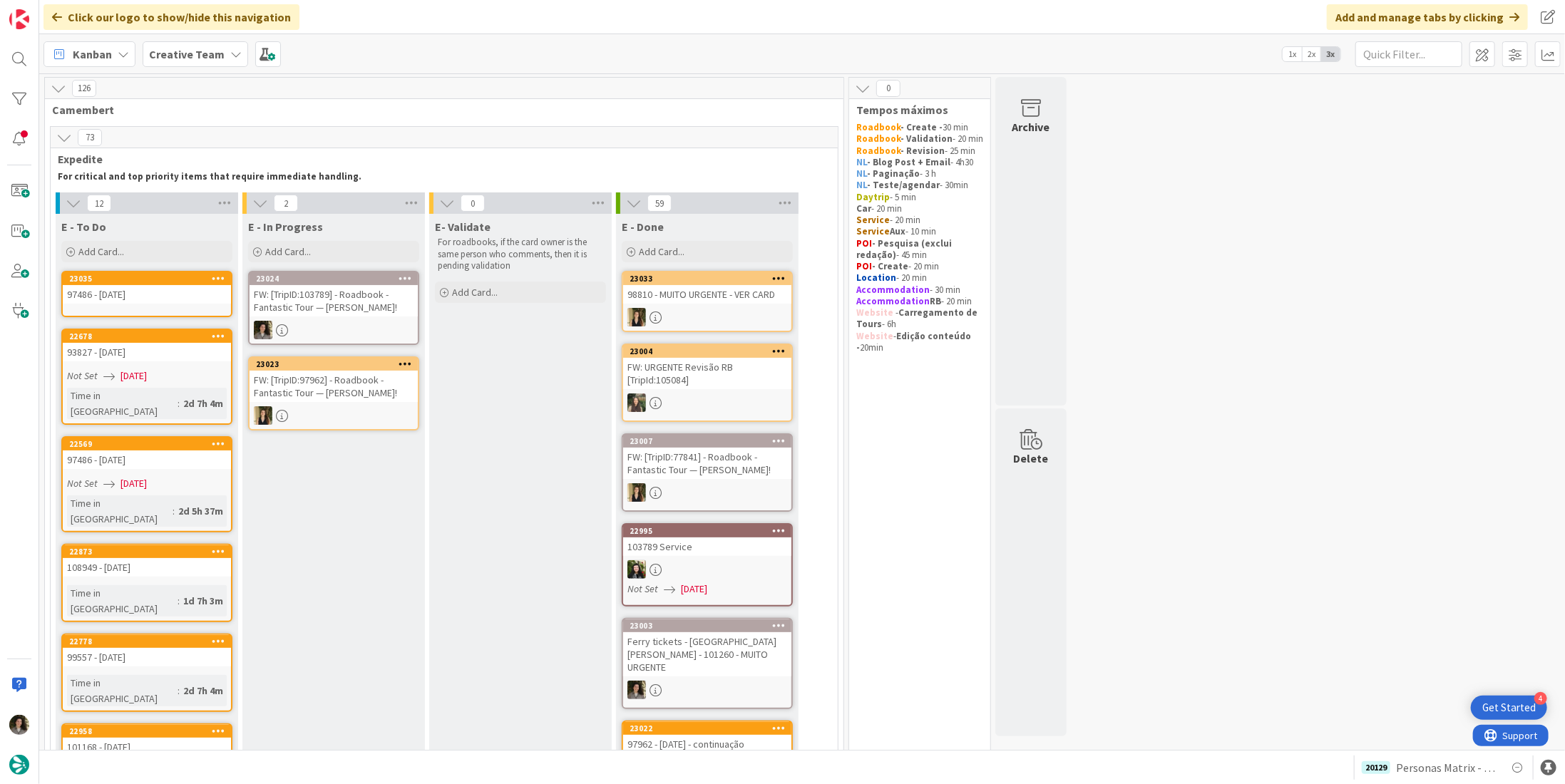
scroll to position [570, 0]
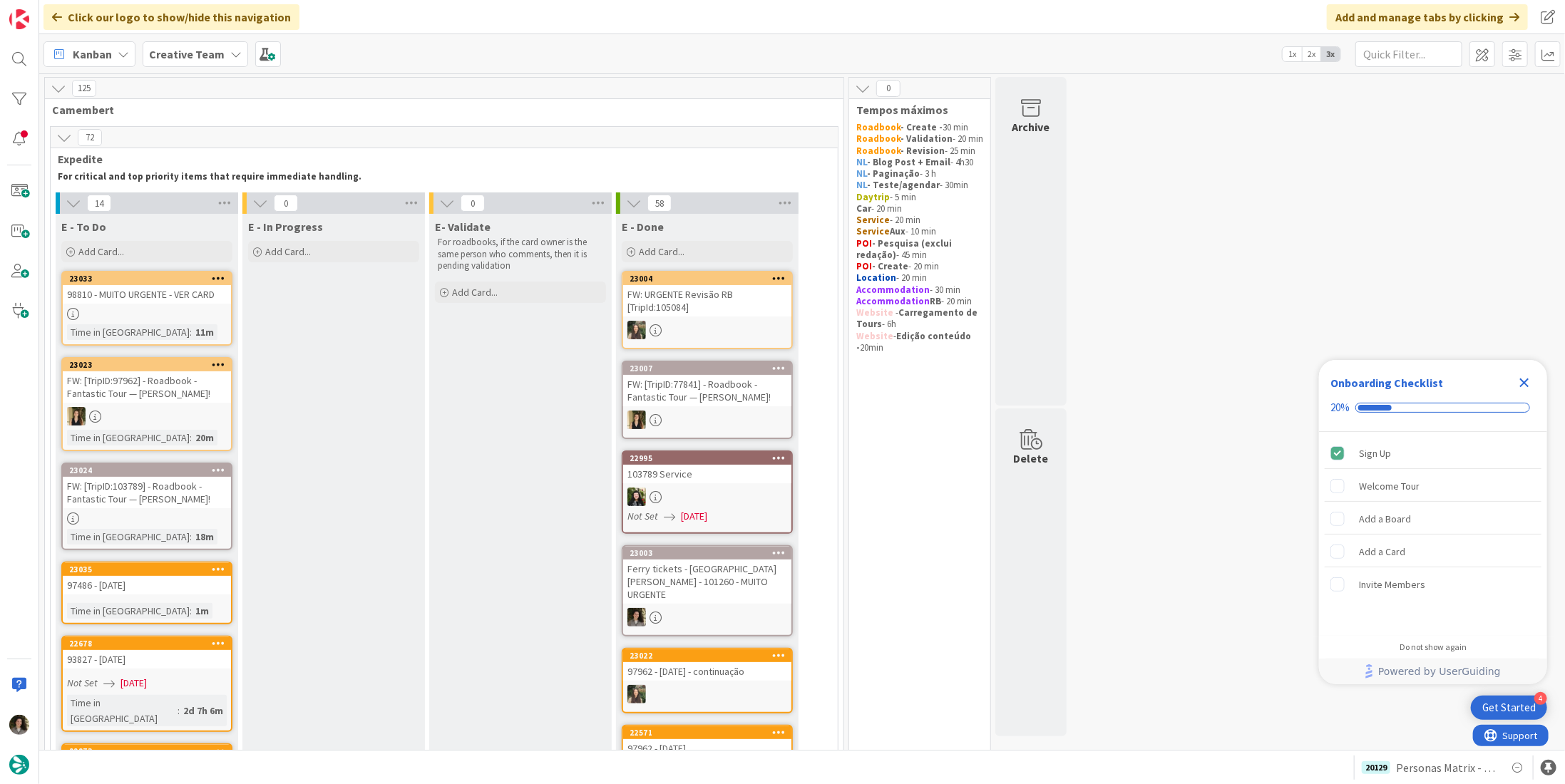
click at [196, 49] on b "Creative Team" at bounding box center [186, 54] width 76 height 14
click at [228, 200] on h4 "Creative Team - Análise" at bounding box center [256, 204] width 194 height 14
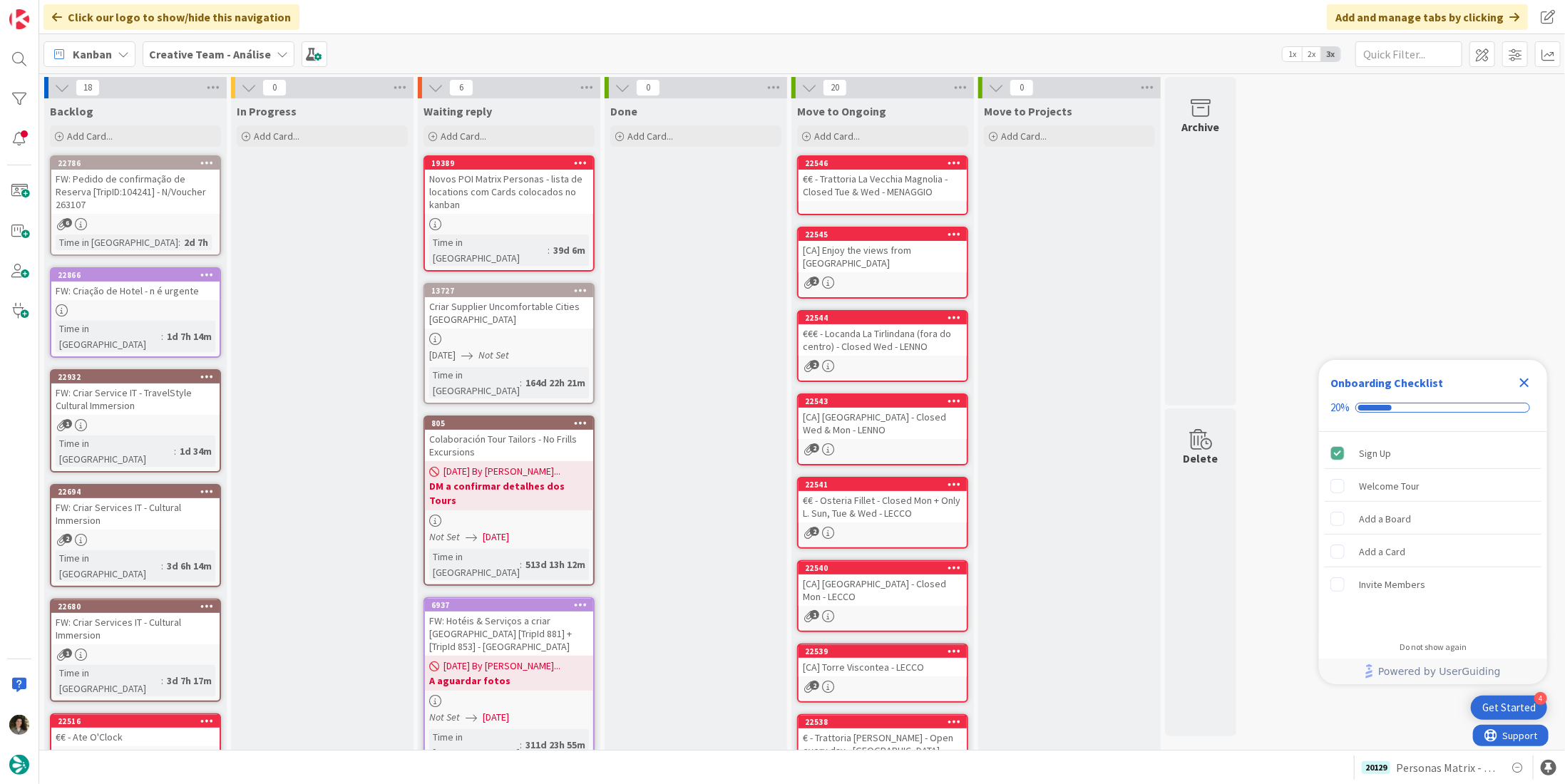
scroll to position [382, 0]
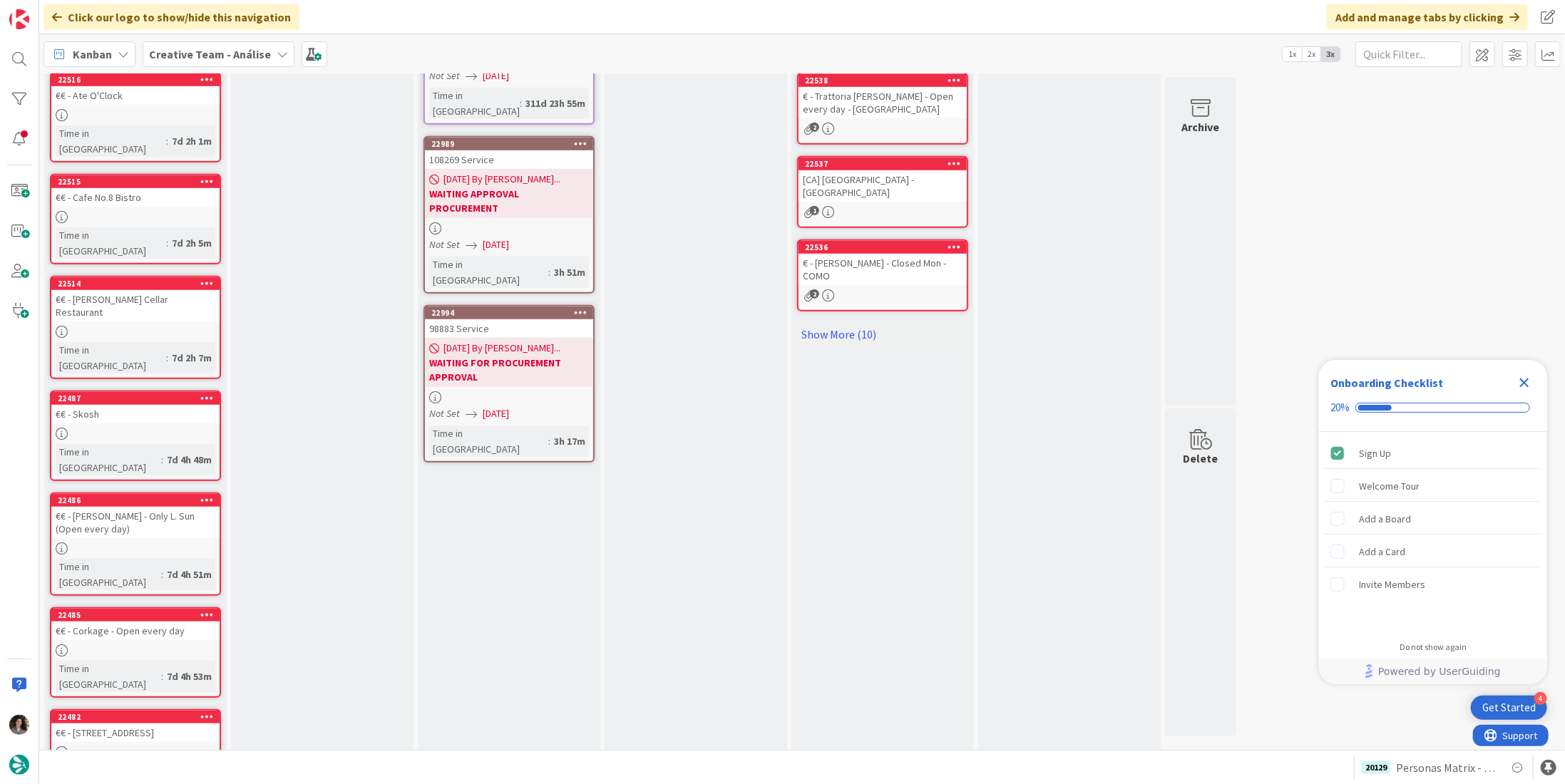
scroll to position [1069, 0]
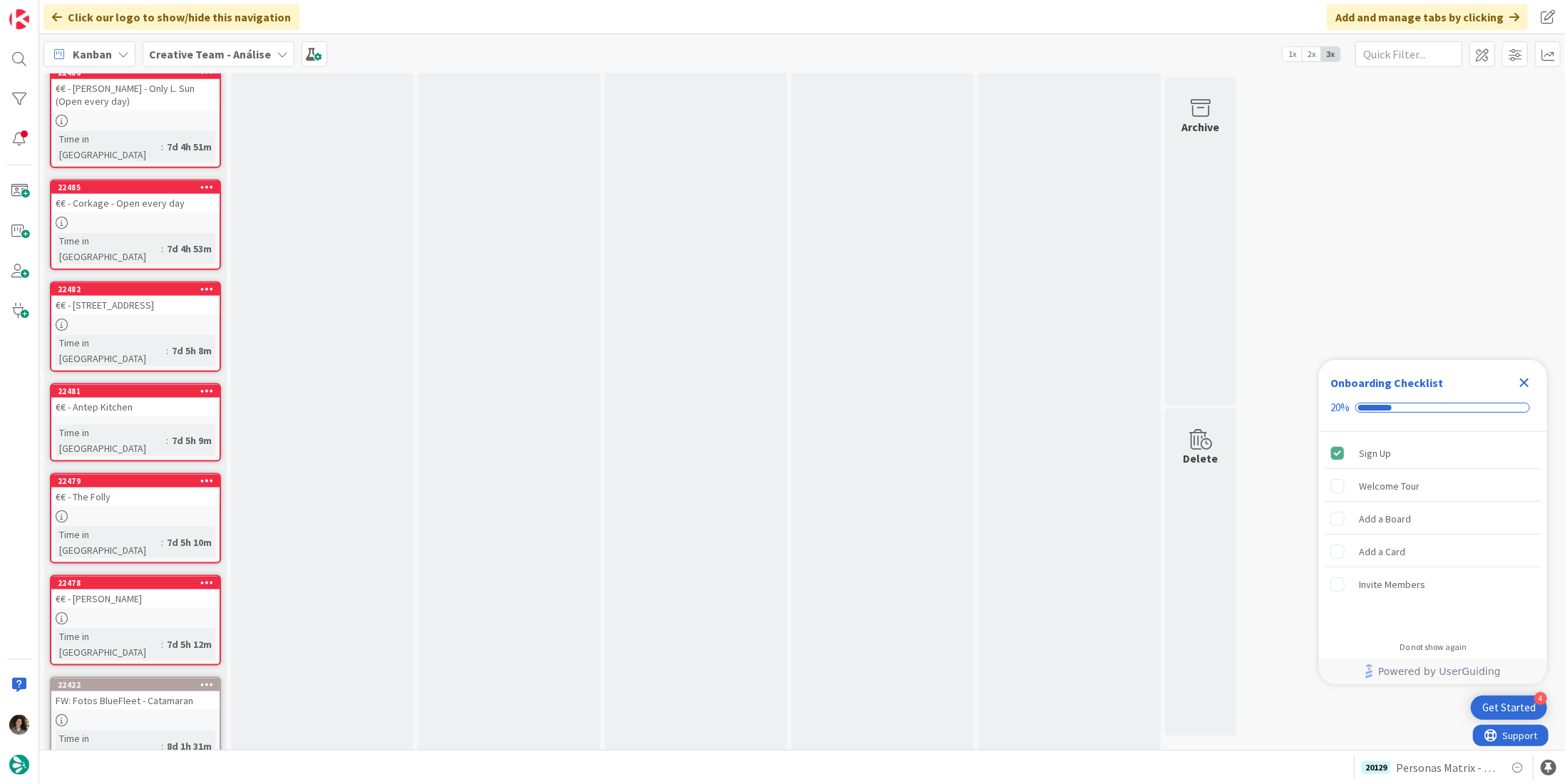
drag, startPoint x: 534, startPoint y: 305, endPoint x: 508, endPoint y: 162, distance: 145.3
click at [530, 178] on div "Waiting reply Add Card... 19389 Novos POI Matrix Personas - lista de locations …" at bounding box center [509, 29] width 183 height 2001
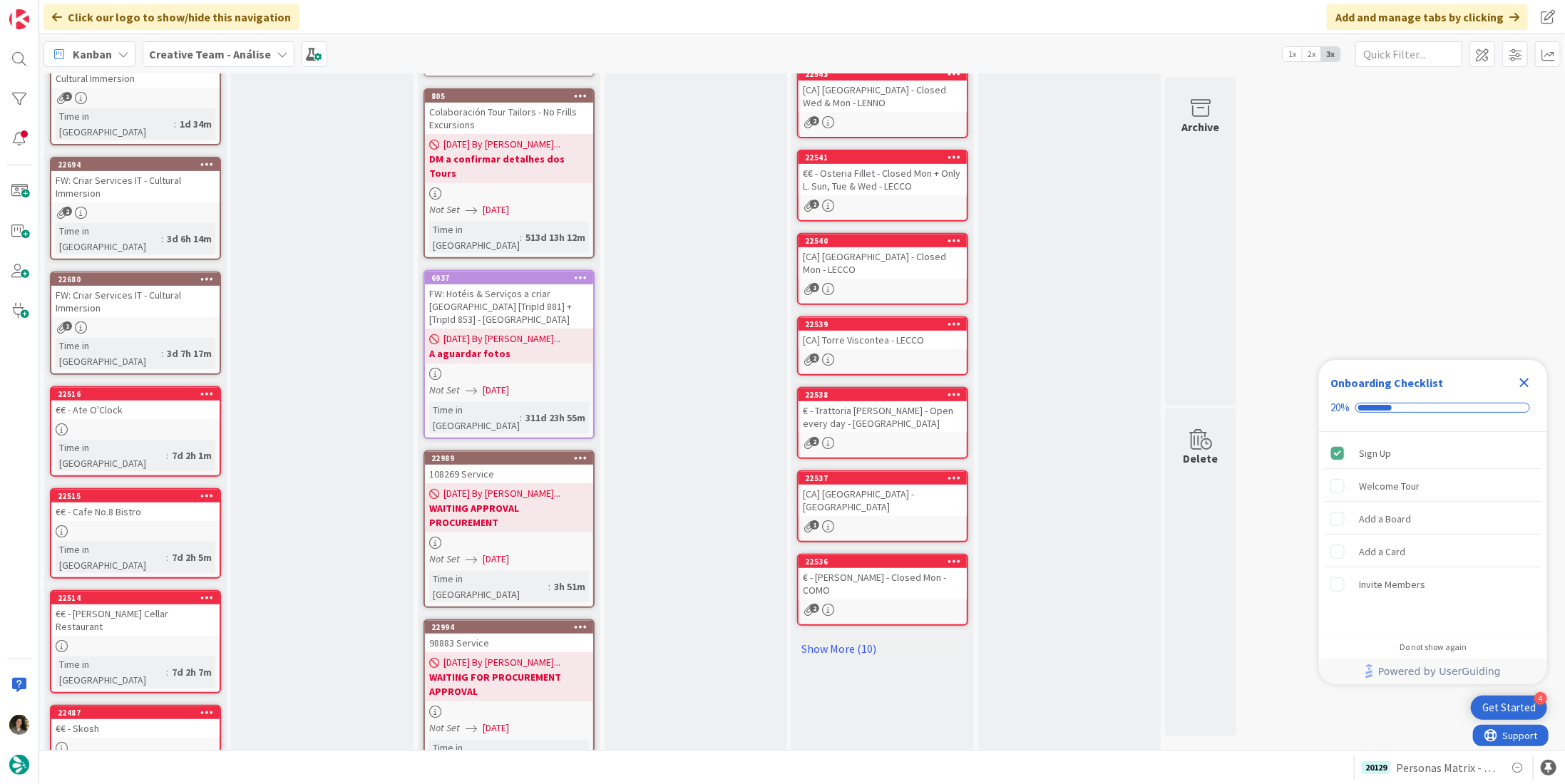
scroll to position [356, 0]
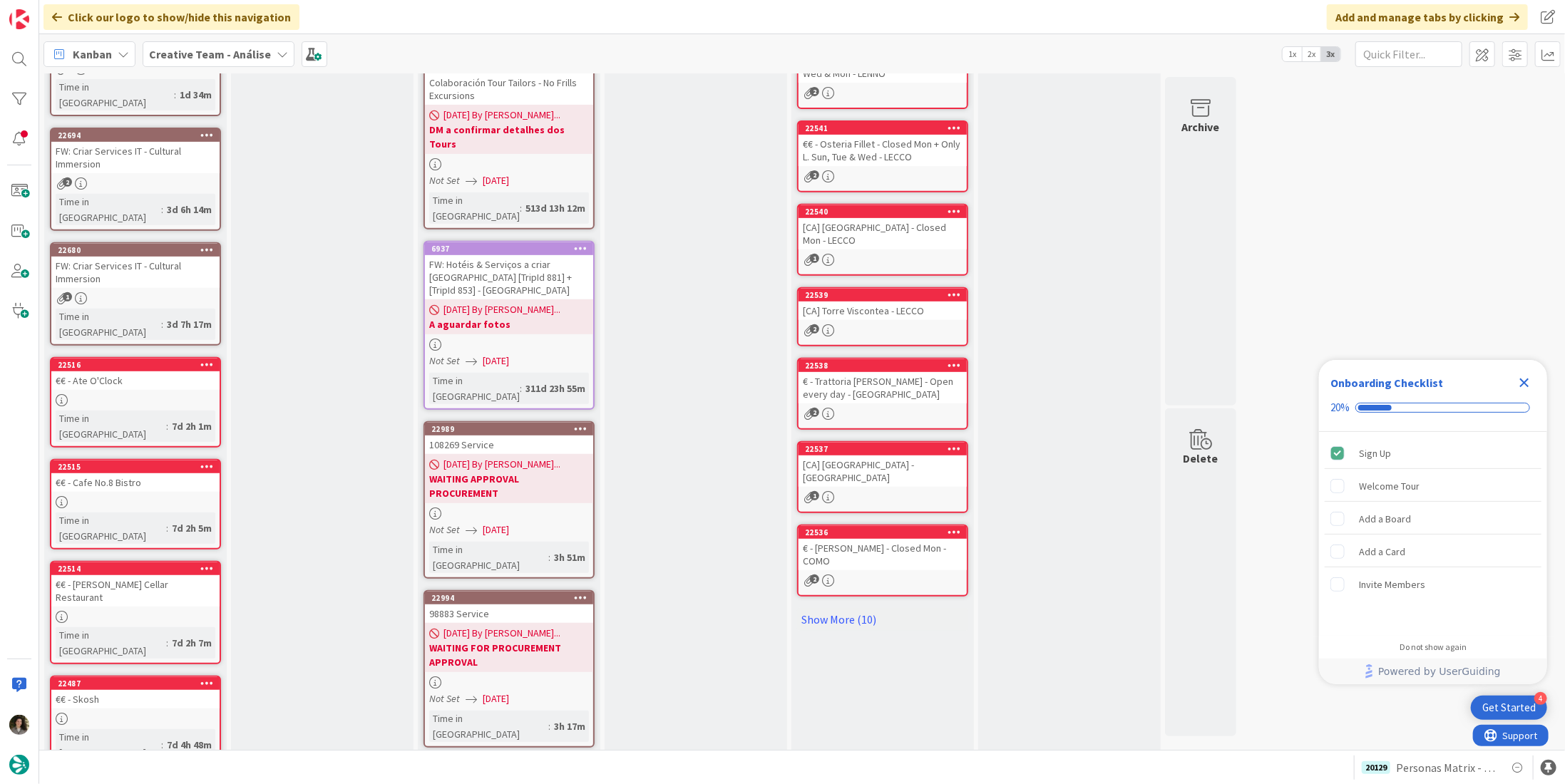
click at [549, 454] on div "[DATE] By [PERSON_NAME]... WAITING APPROVAL PROCUREMENT" at bounding box center [509, 479] width 169 height 49
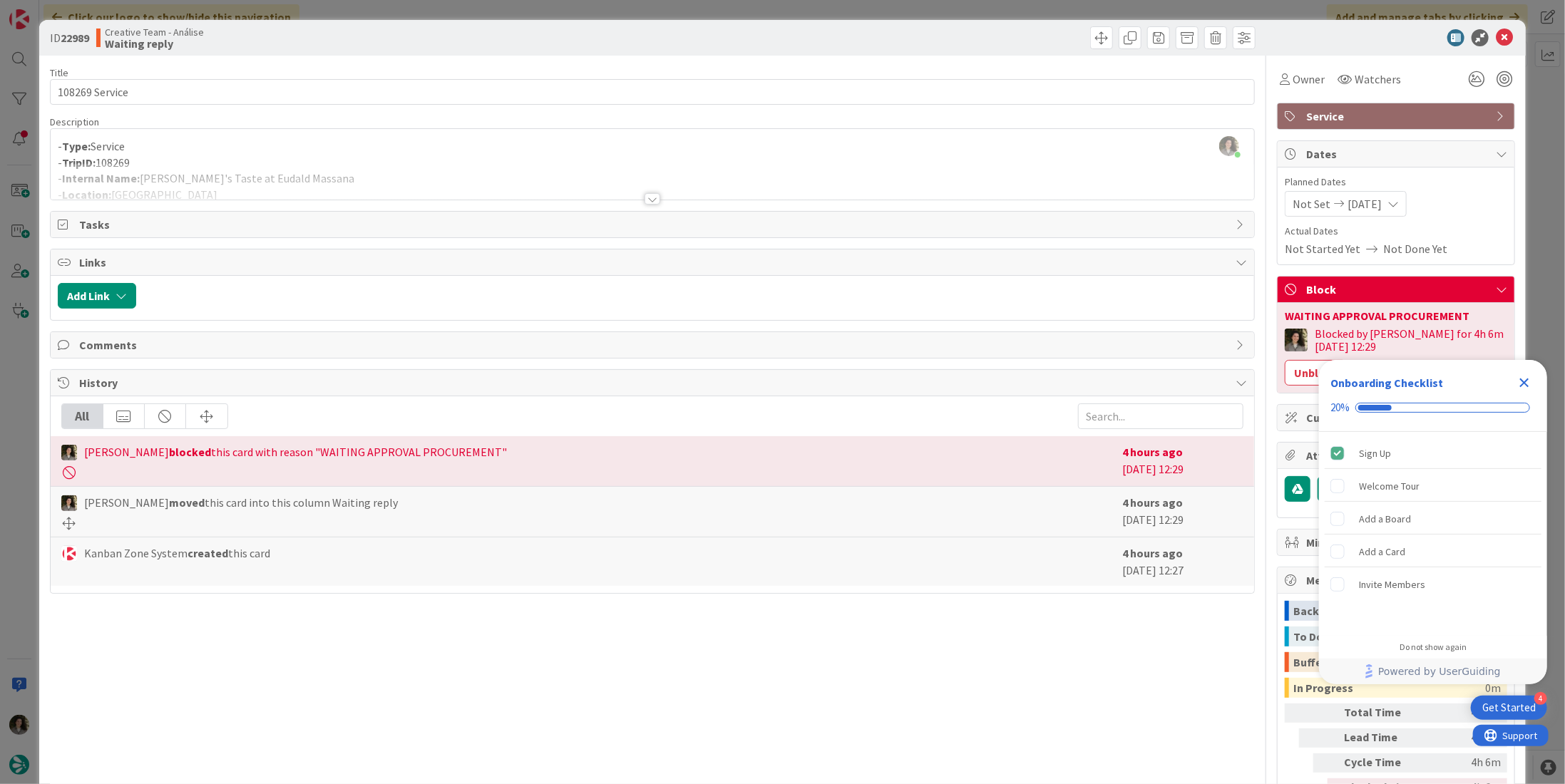
click at [650, 199] on div at bounding box center [653, 199] width 16 height 11
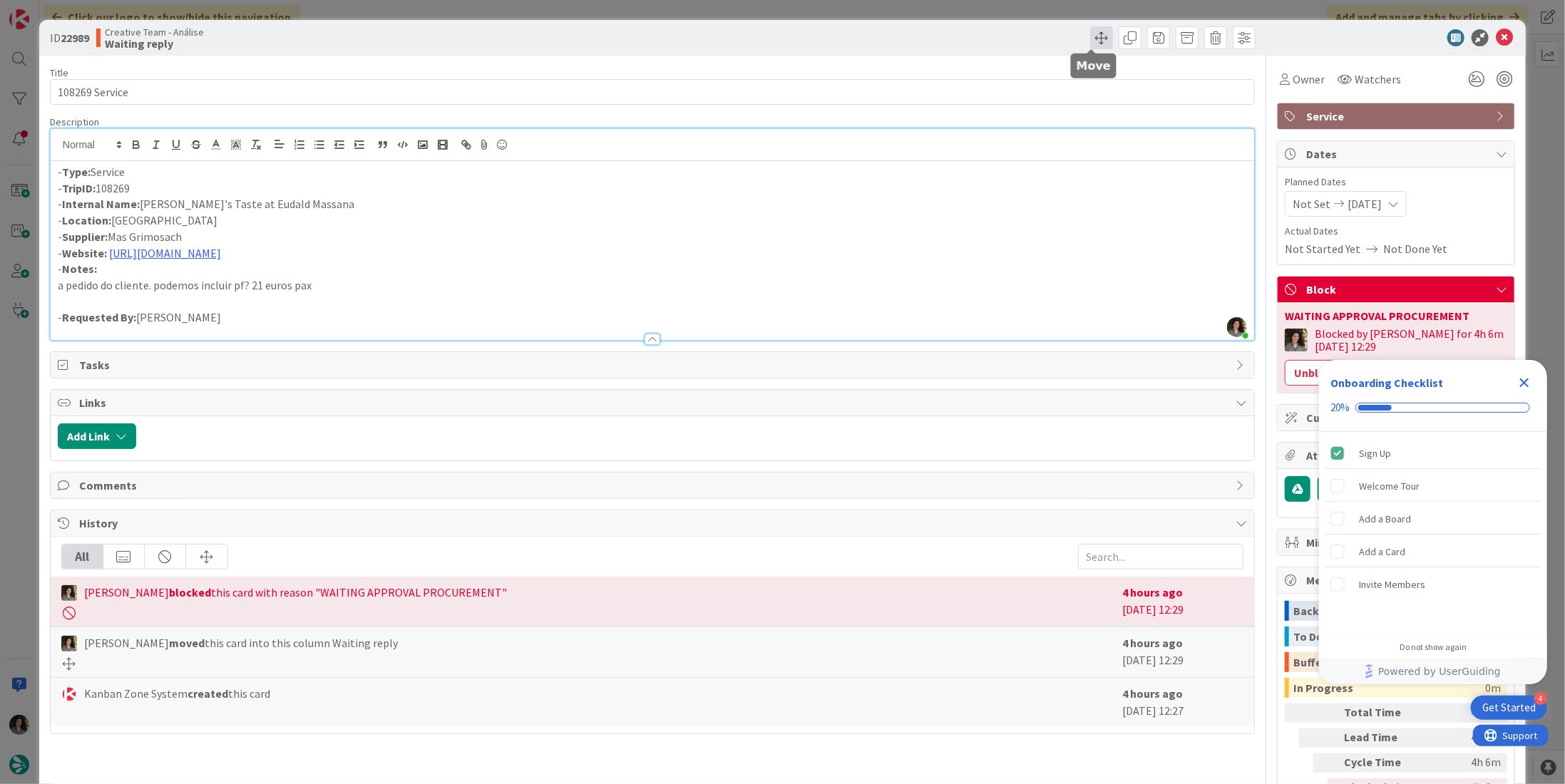
click at [1092, 42] on span at bounding box center [1101, 37] width 23 height 23
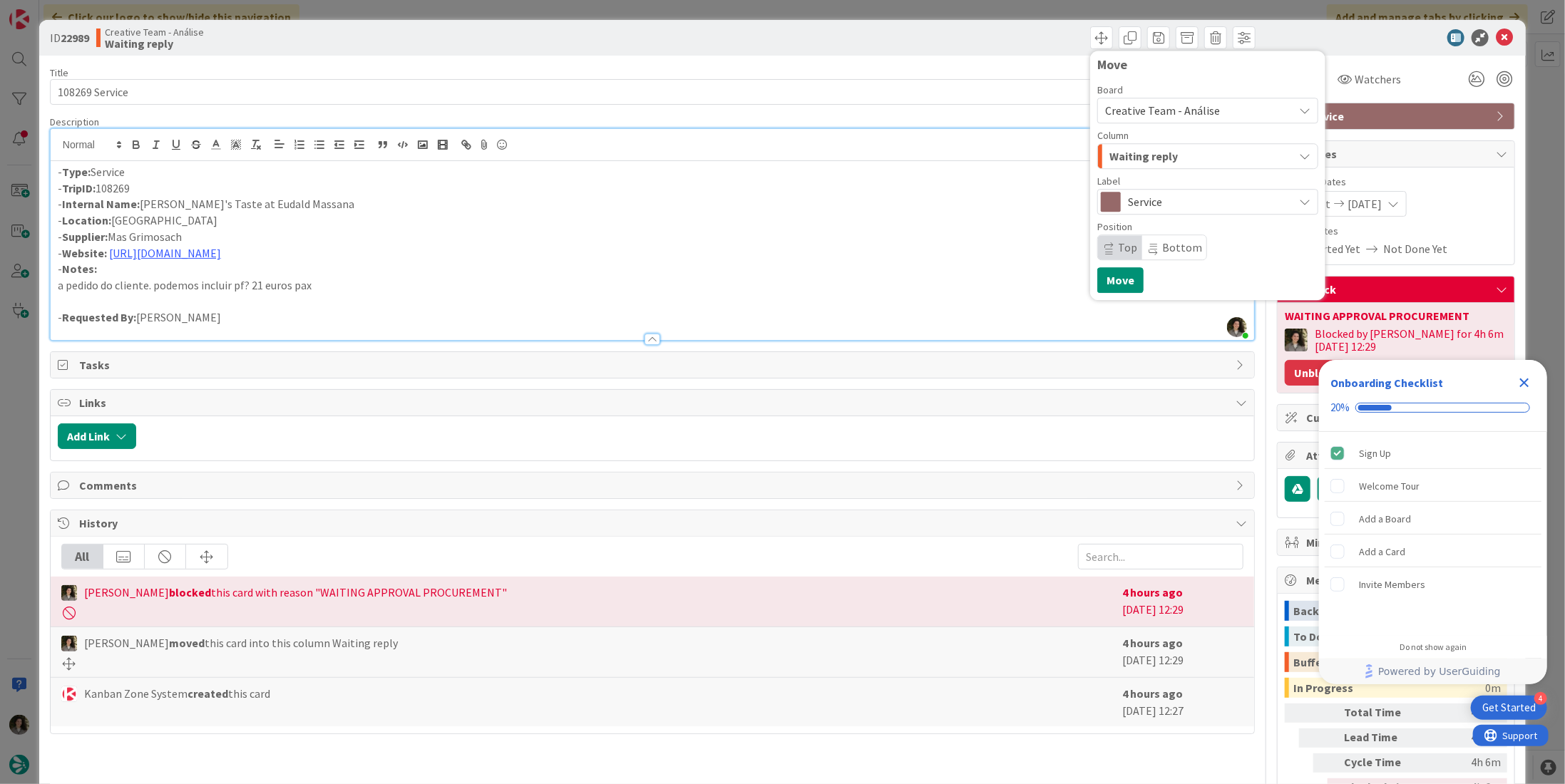
click at [1287, 371] on button "Unblock" at bounding box center [1316, 373] width 62 height 25
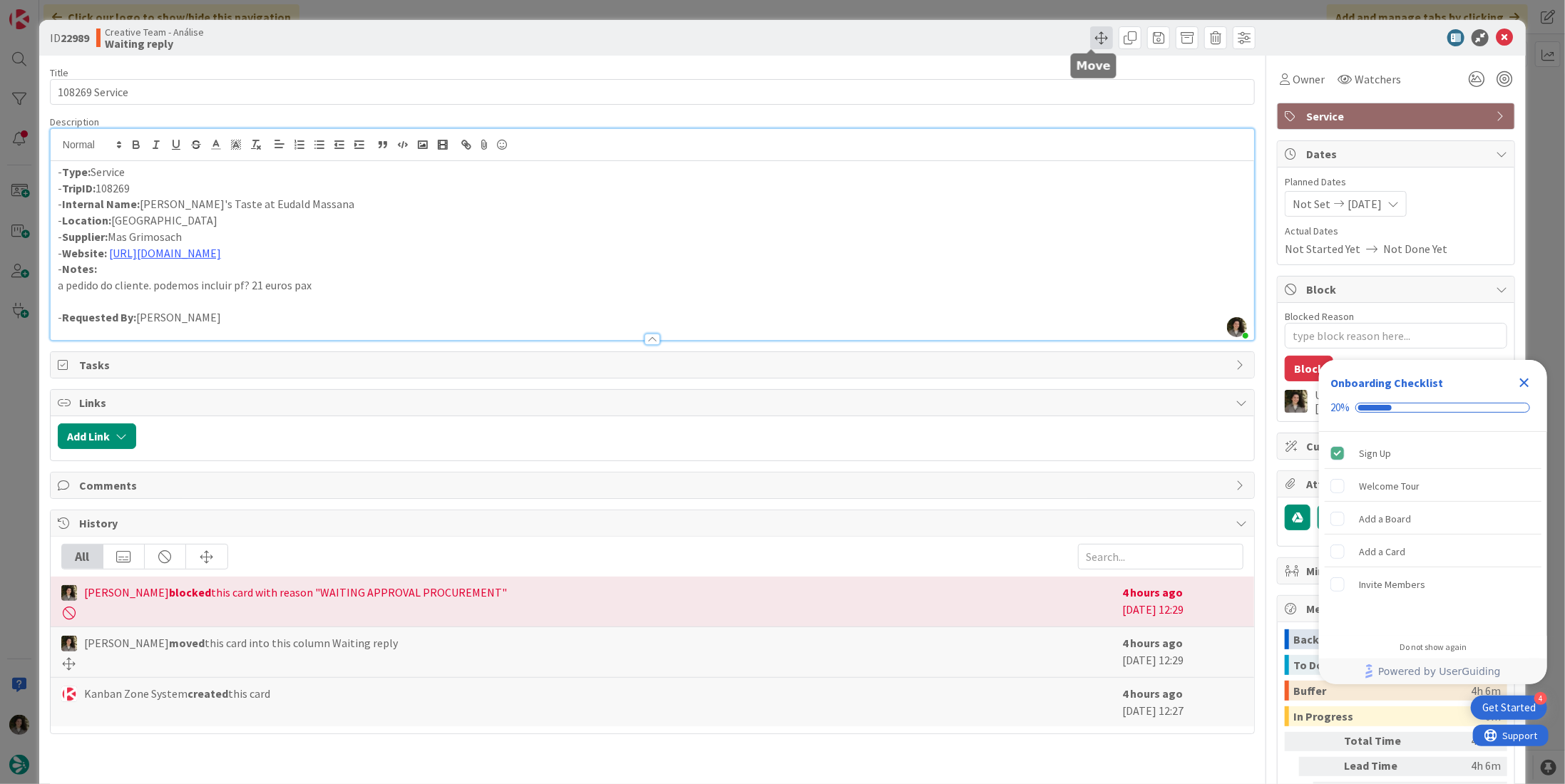
click at [1090, 46] on span at bounding box center [1101, 37] width 23 height 23
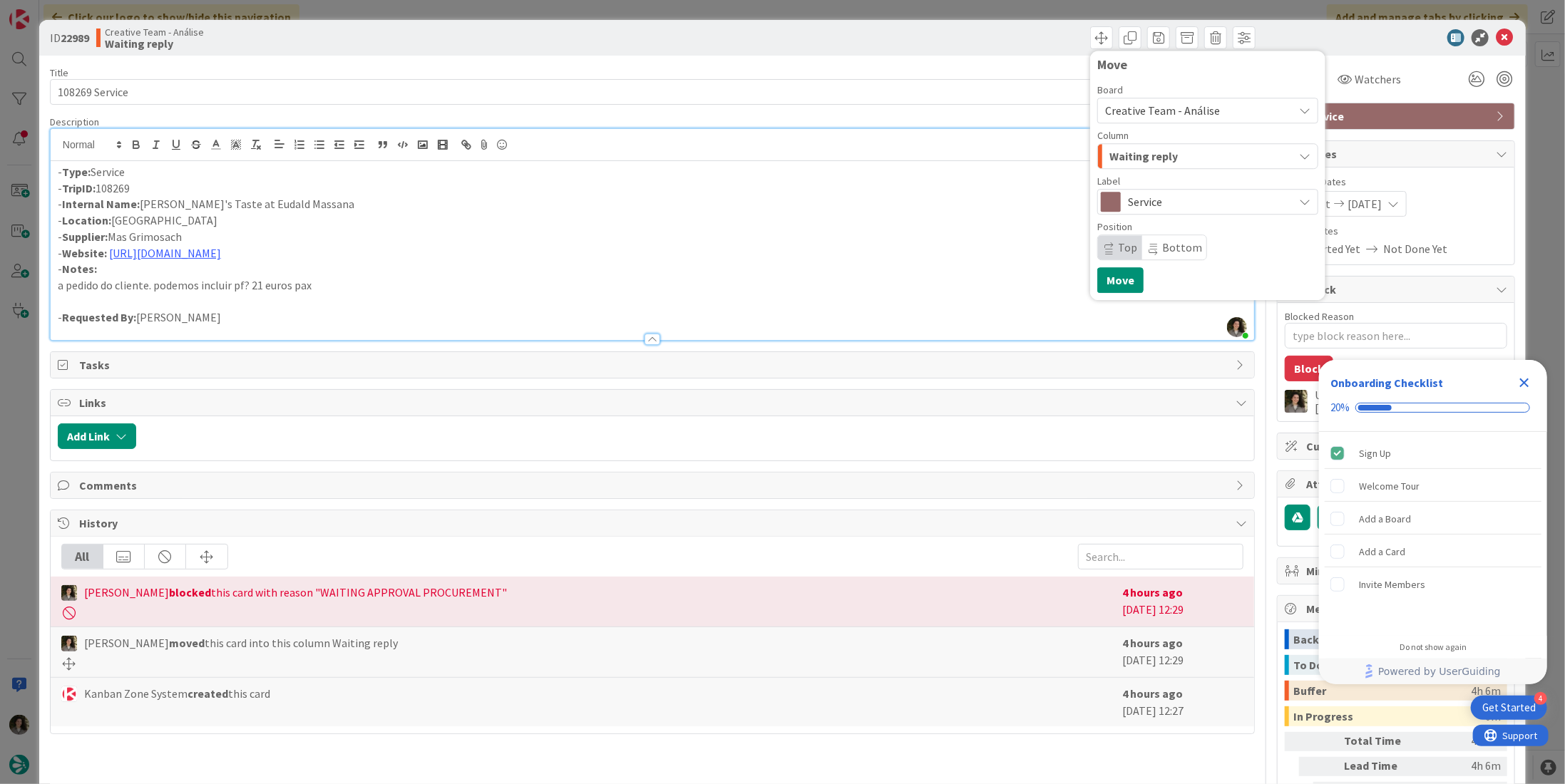
click at [1190, 110] on span "Creative Team - Análise" at bounding box center [1163, 111] width 115 height 14
click at [1179, 169] on span "Creative Team" at bounding box center [1224, 178] width 201 height 21
click div "E - To Do"
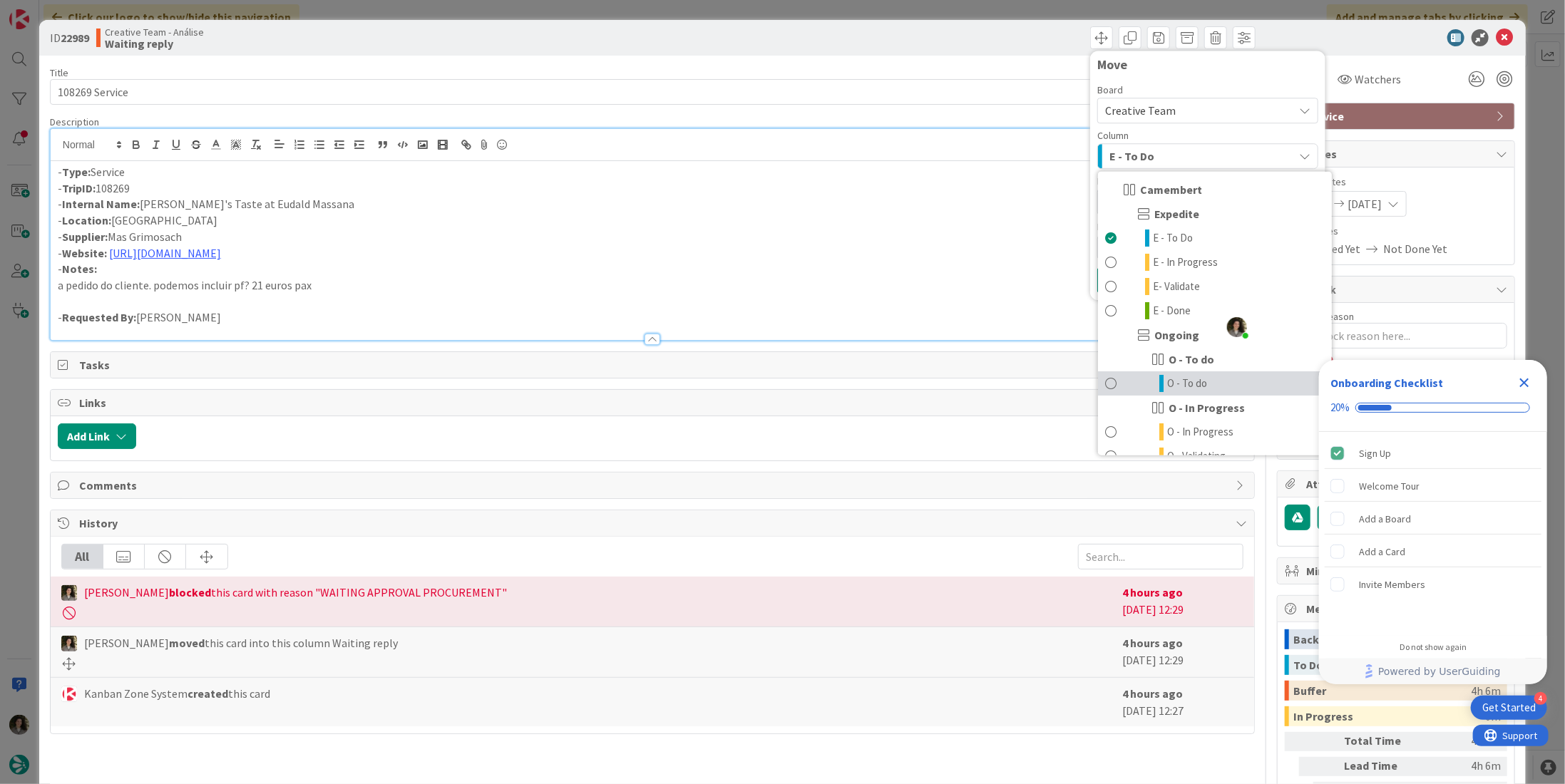
click link "O - To do"
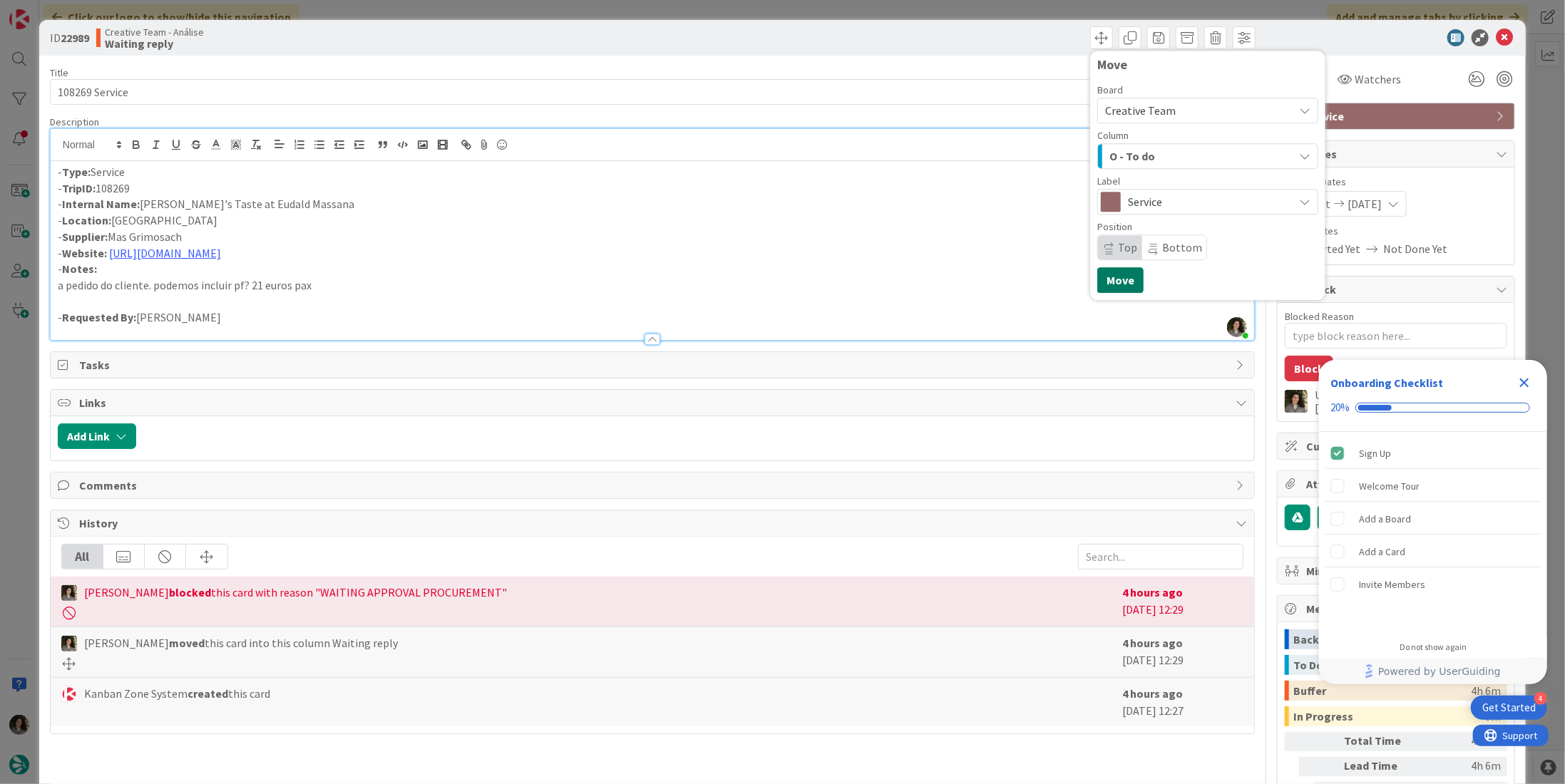
click button "Move"
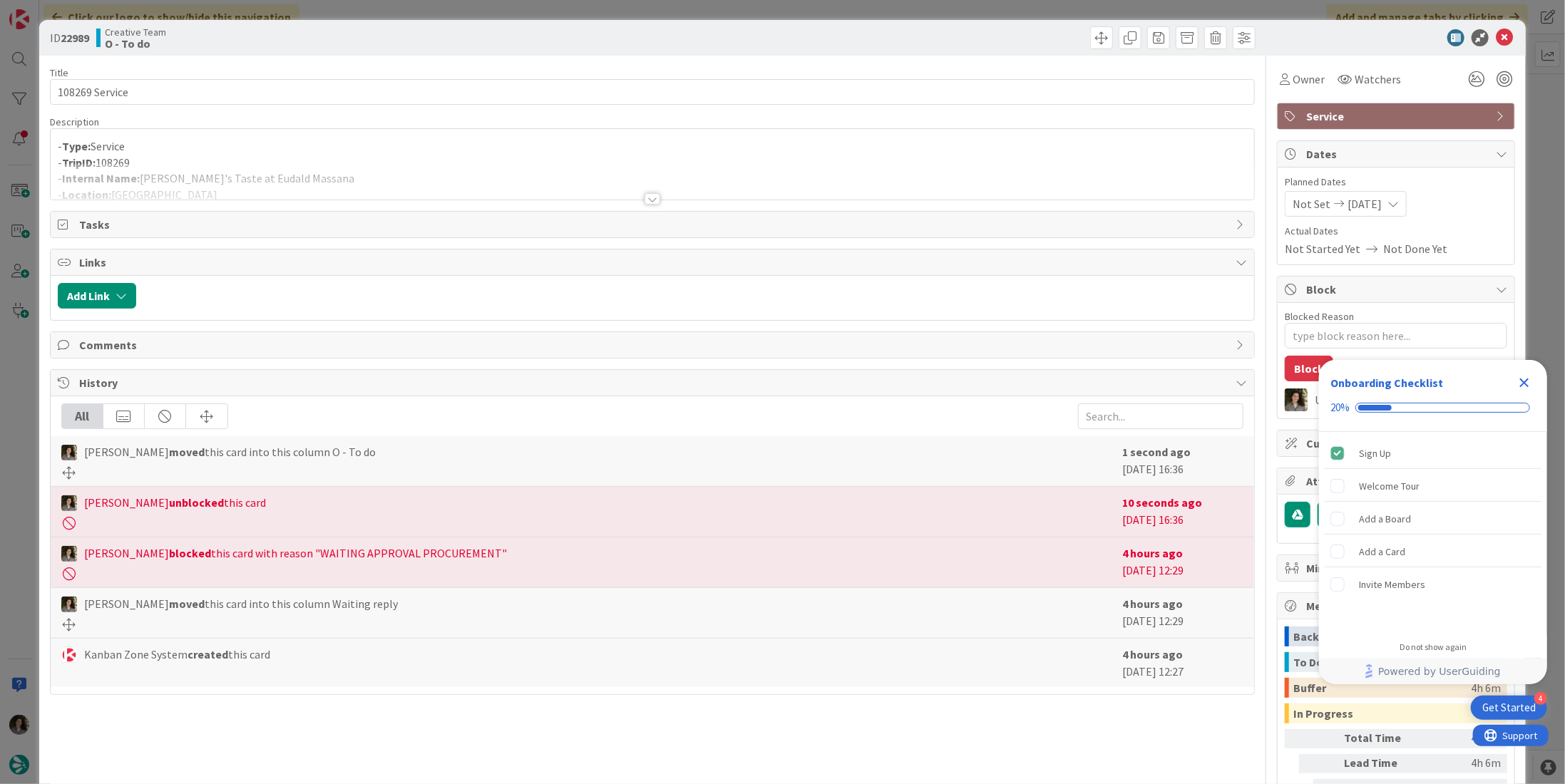
type textarea "x"
click icon
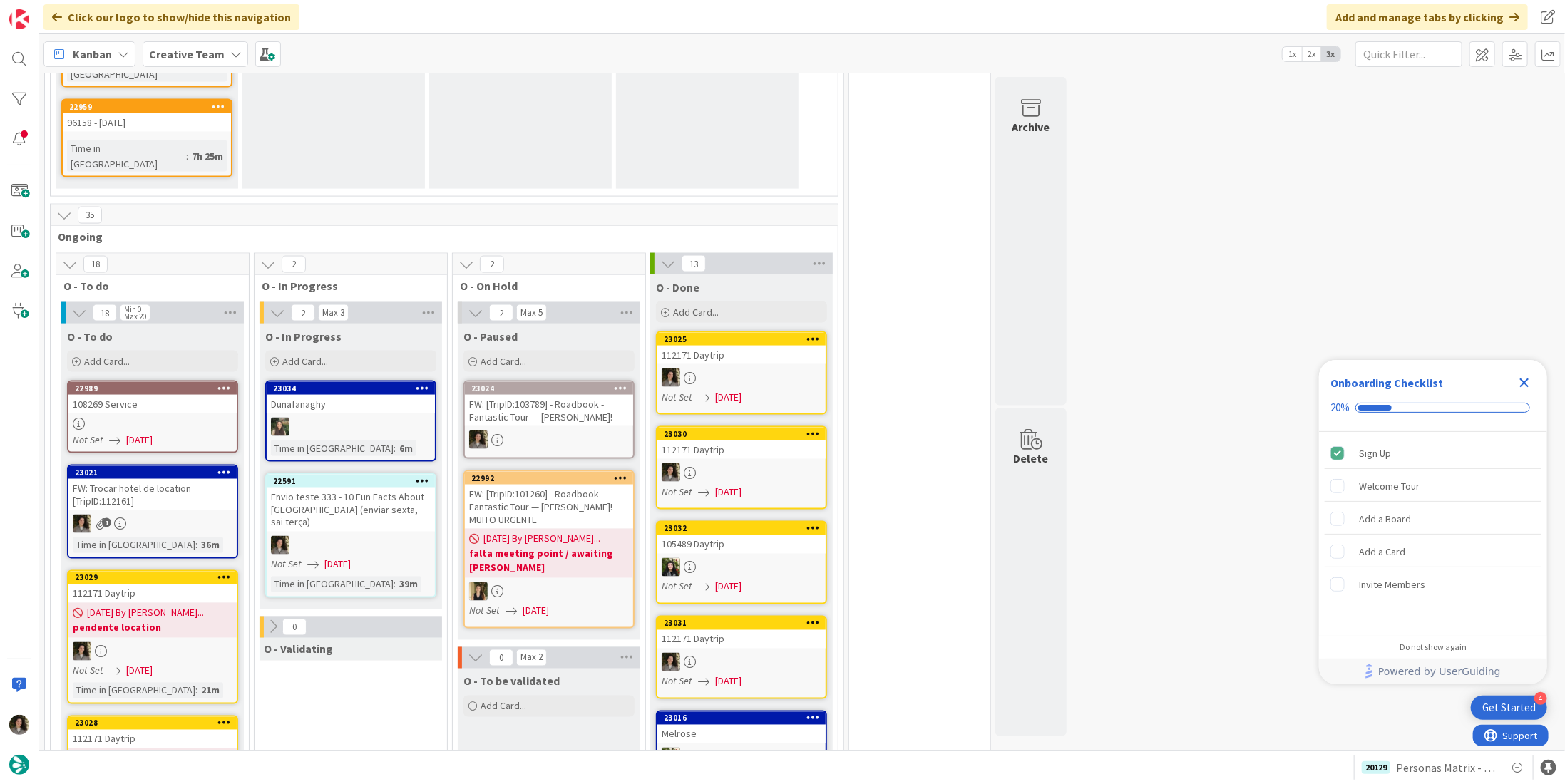
scroll to position [1497, 0]
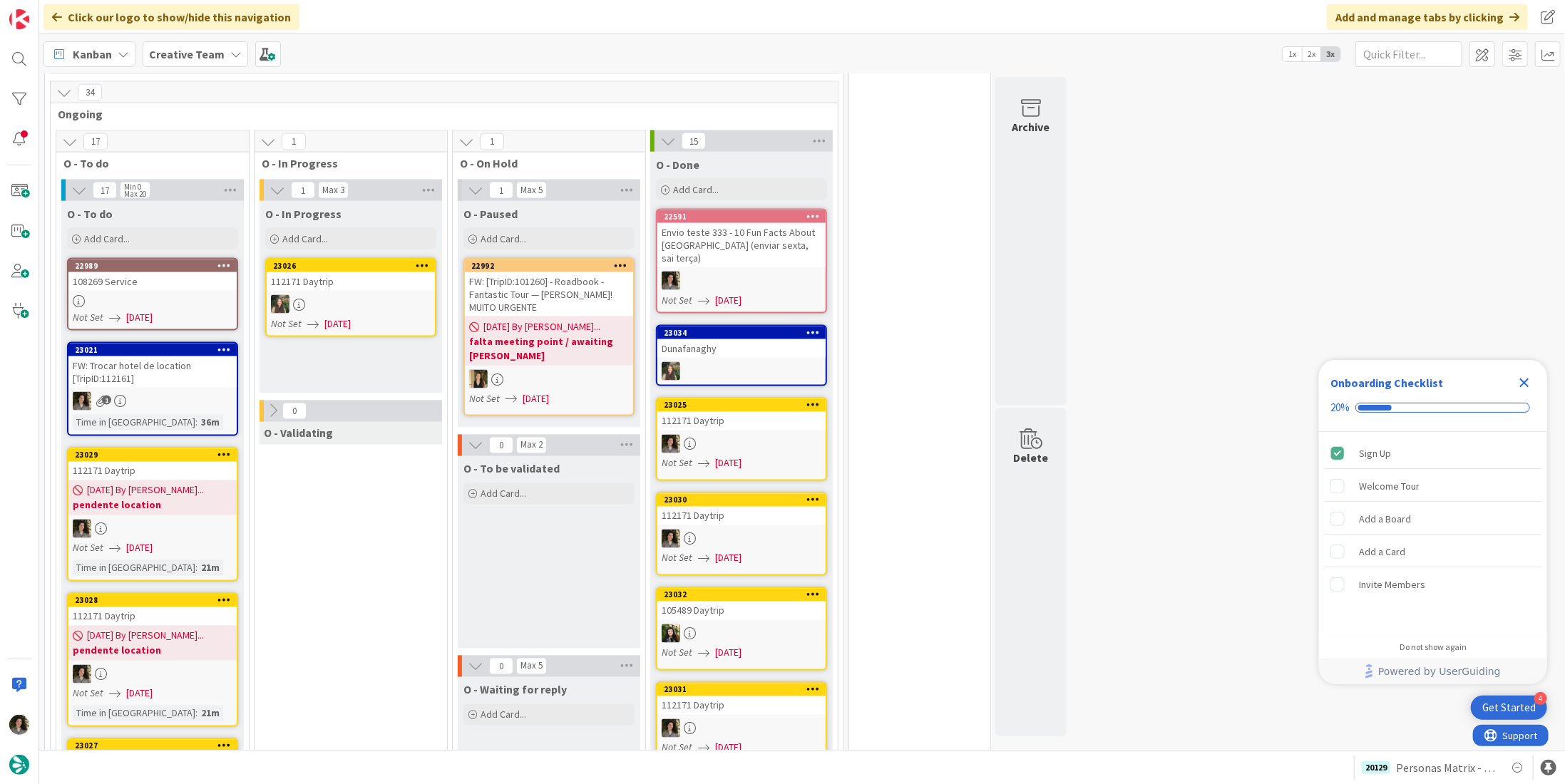
click b "Creative Team"
click h4 "Creative Team - Análise"
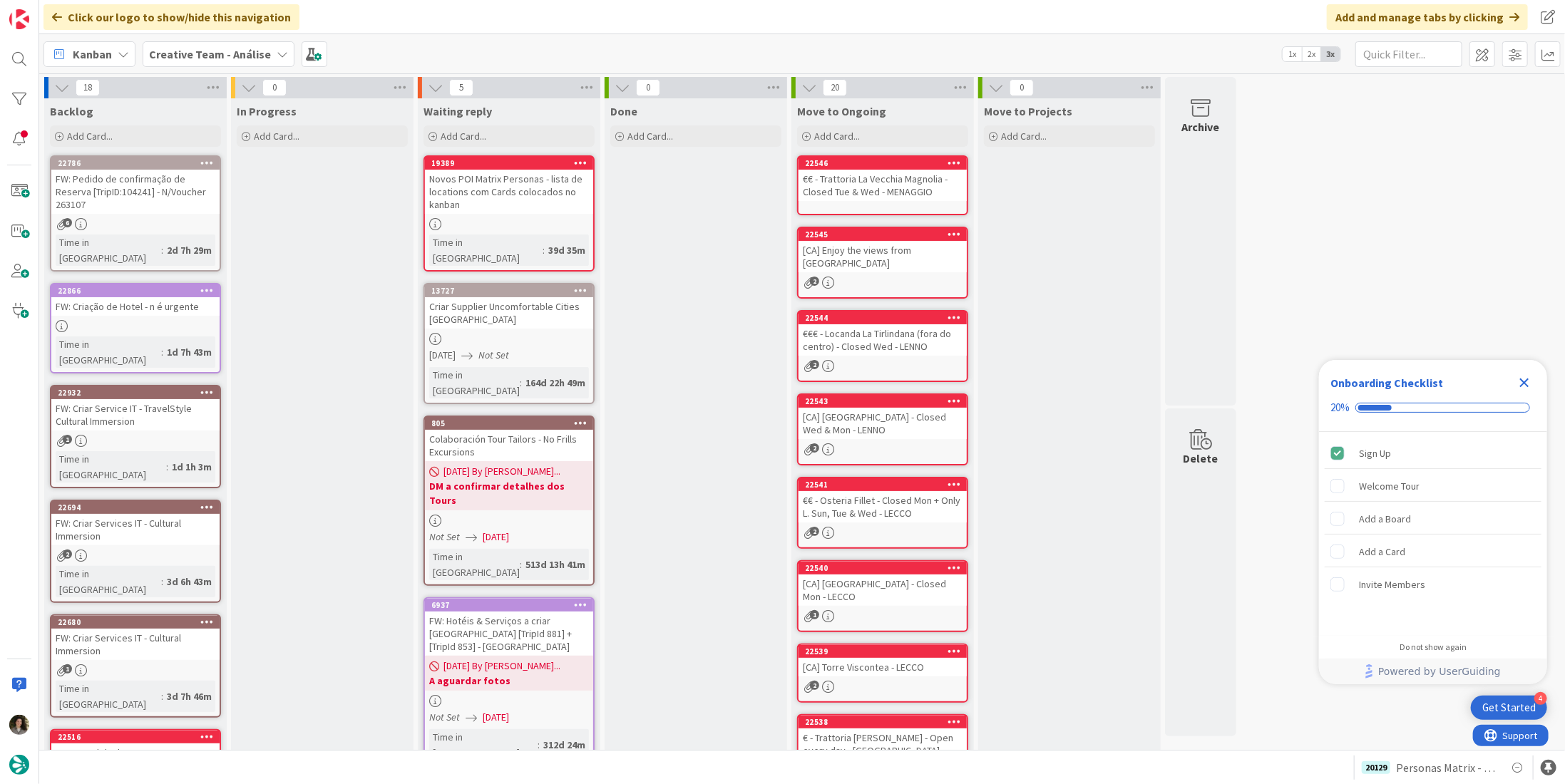
scroll to position [142, 0]
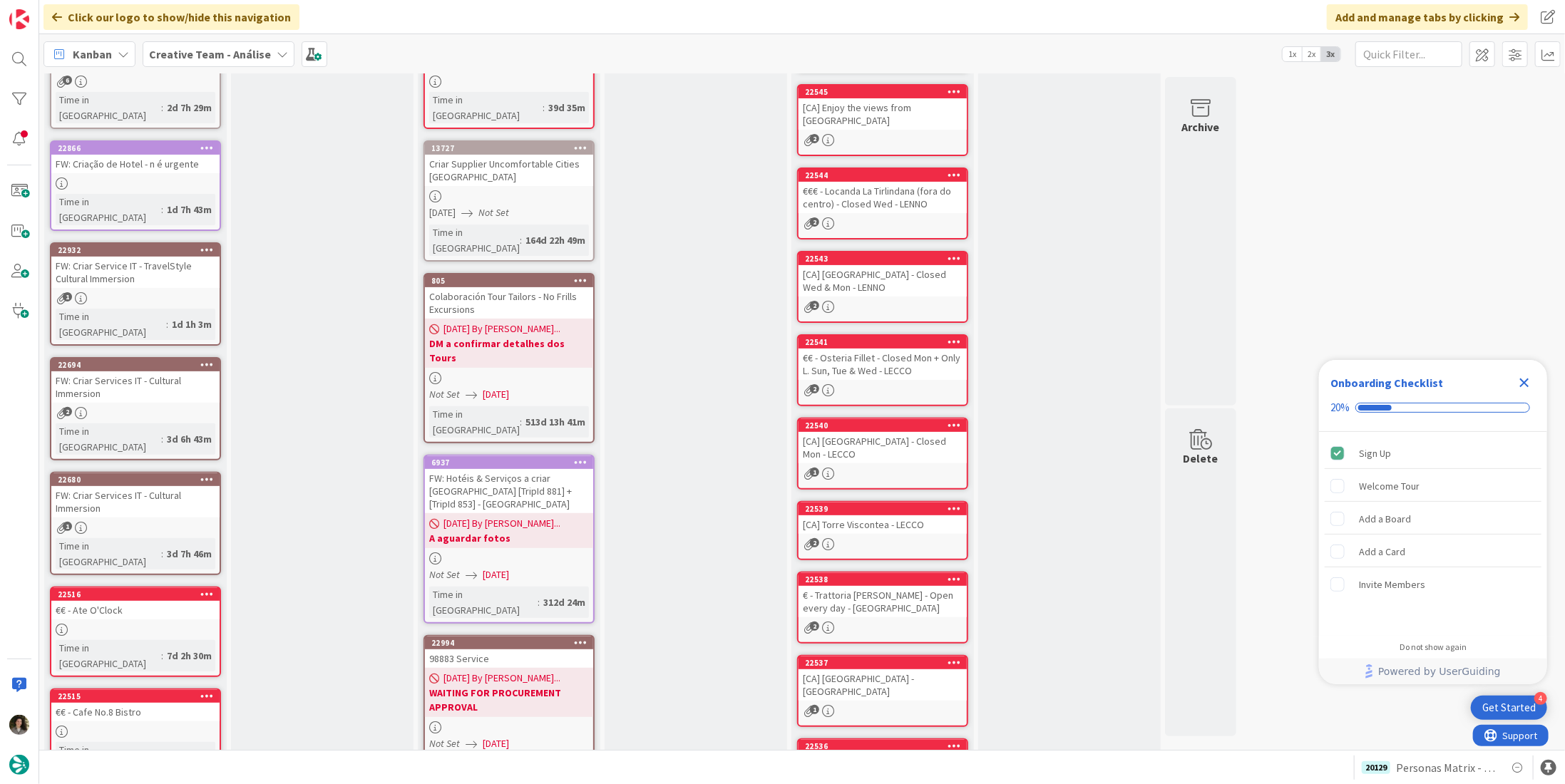
click at [535, 469] on div "FW: Hotéis & Serviços a criar [GEOGRAPHIC_DATA] [TripId 881] + [TripId 853] - […" at bounding box center [509, 491] width 169 height 45
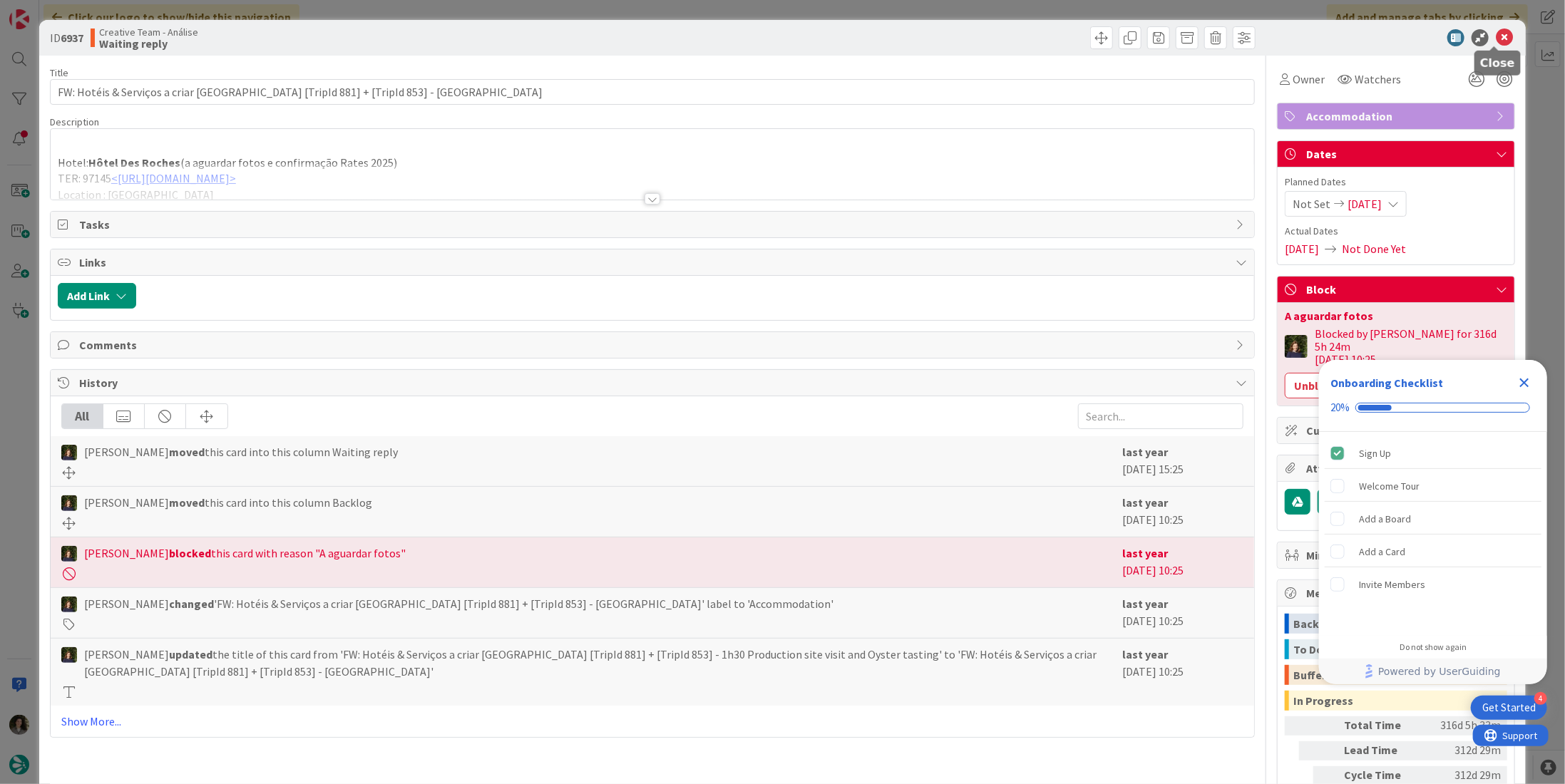
click at [1496, 36] on icon at bounding box center [1505, 38] width 17 height 17
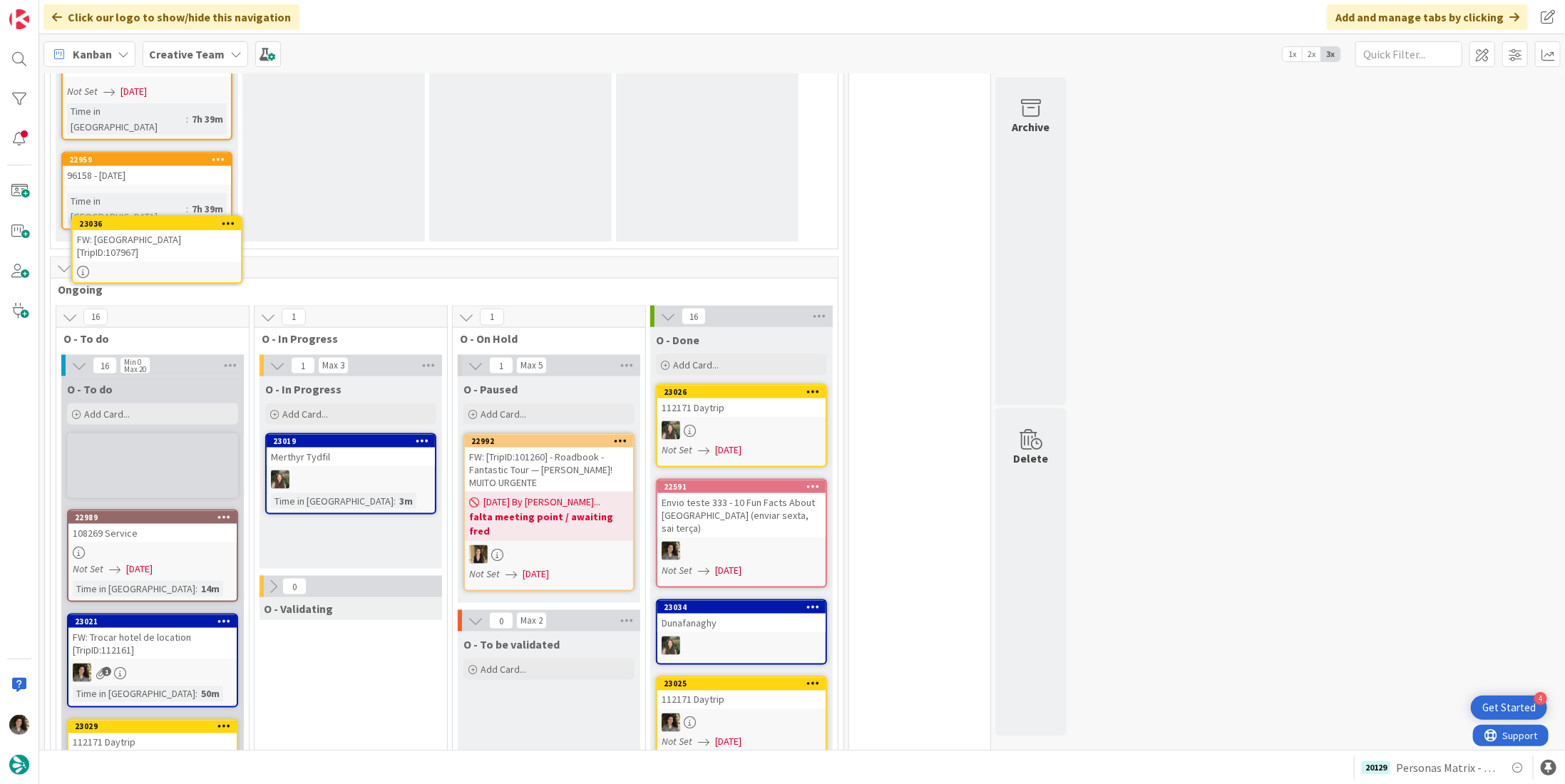
scroll to position [1212, 0]
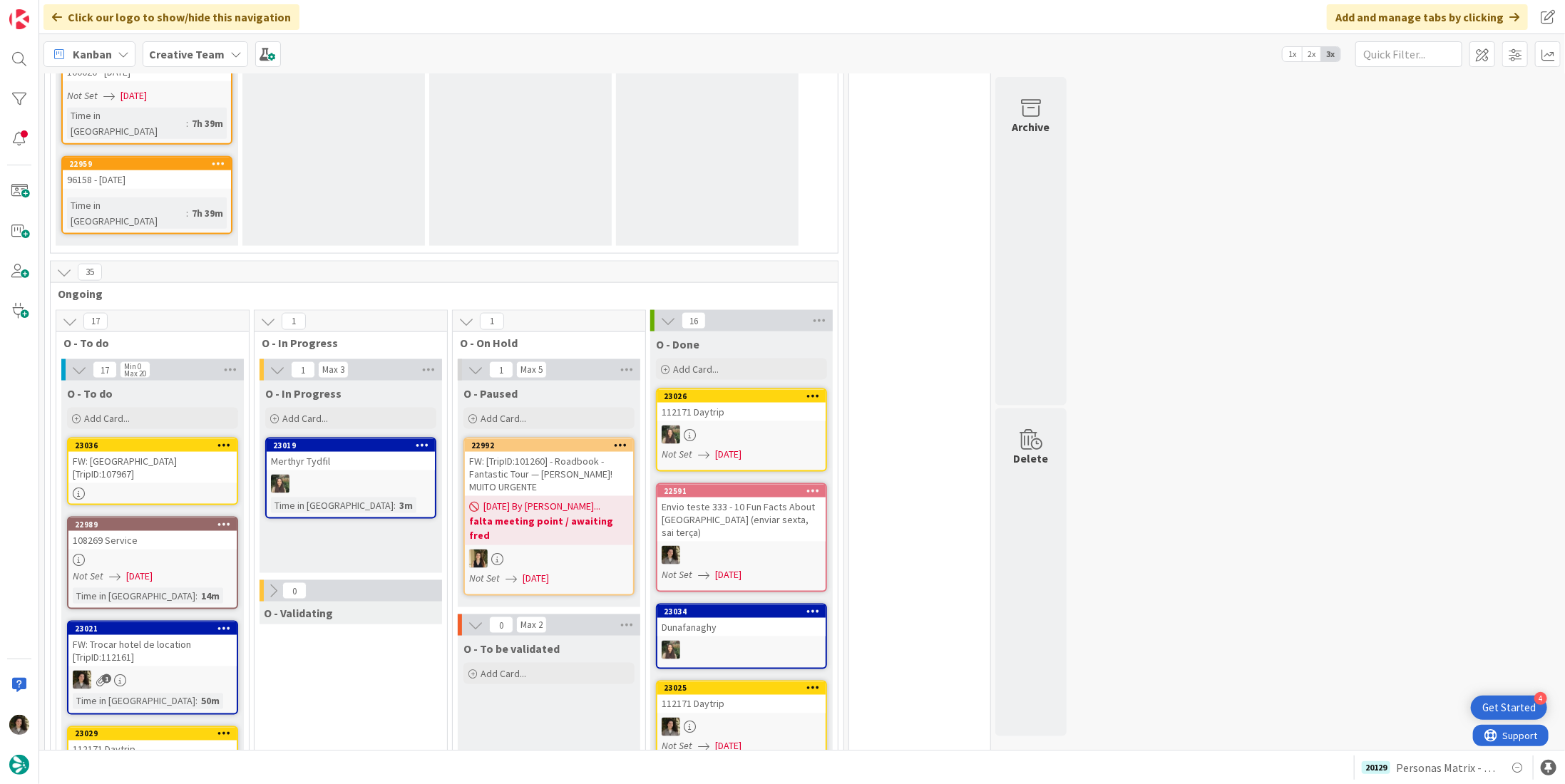
click at [133, 452] on div "FW: Aparthotel Aix-en-Provence [TripID:107967]" at bounding box center [153, 468] width 169 height 31
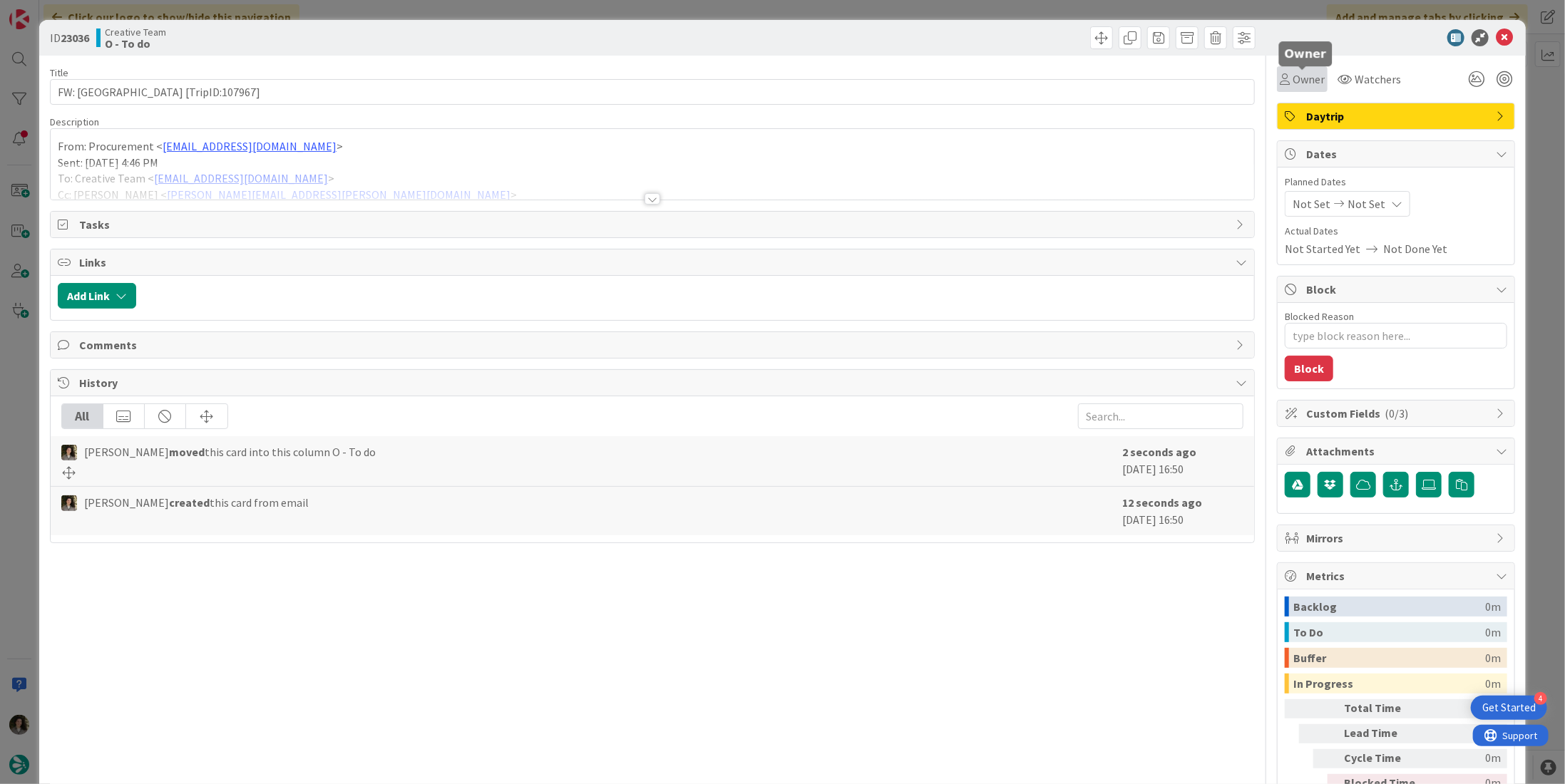
click at [1299, 78] on span "Owner" at bounding box center [1309, 80] width 32 height 17
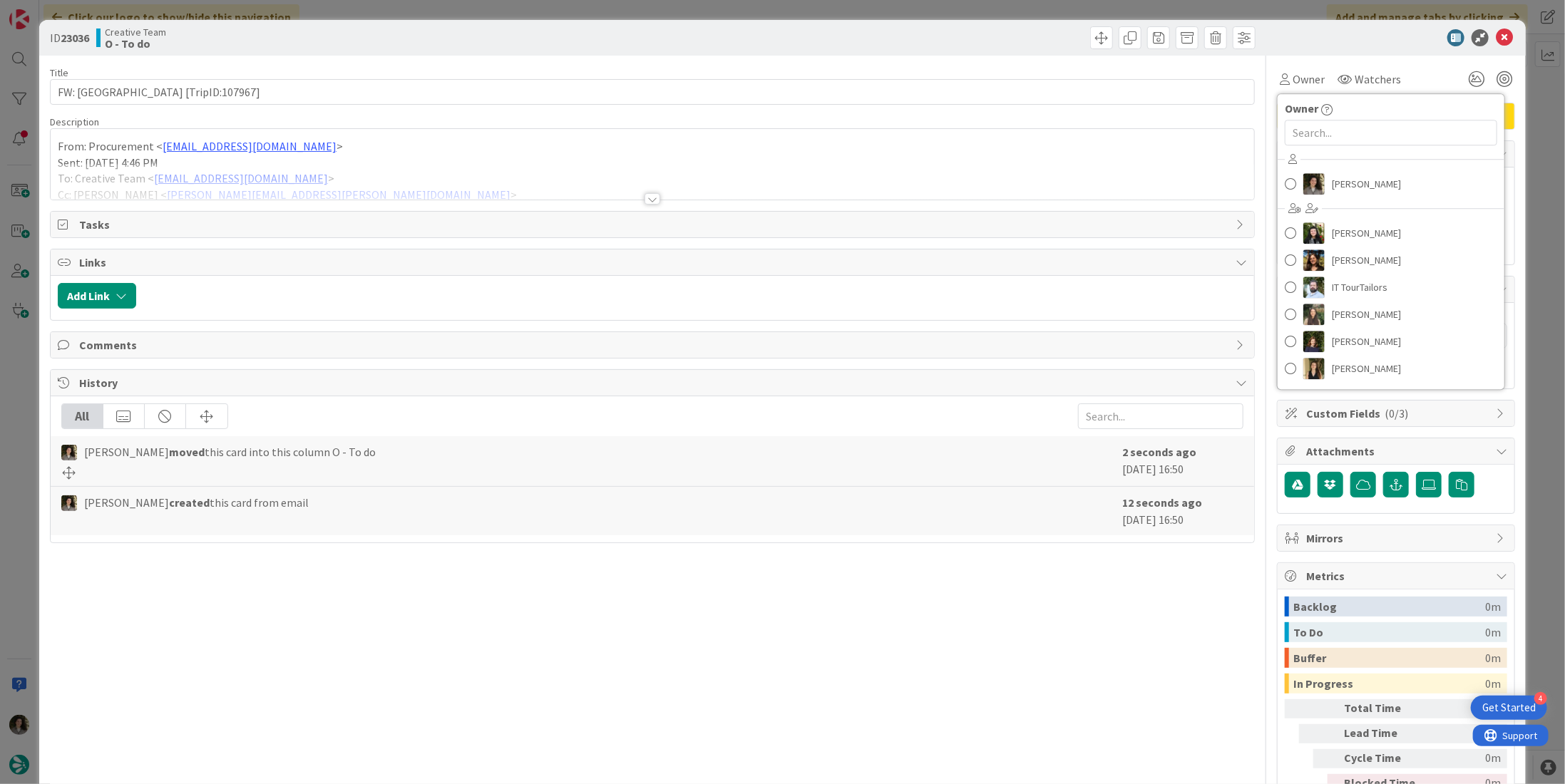
click at [1338, 45] on div at bounding box center [1388, 38] width 252 height 17
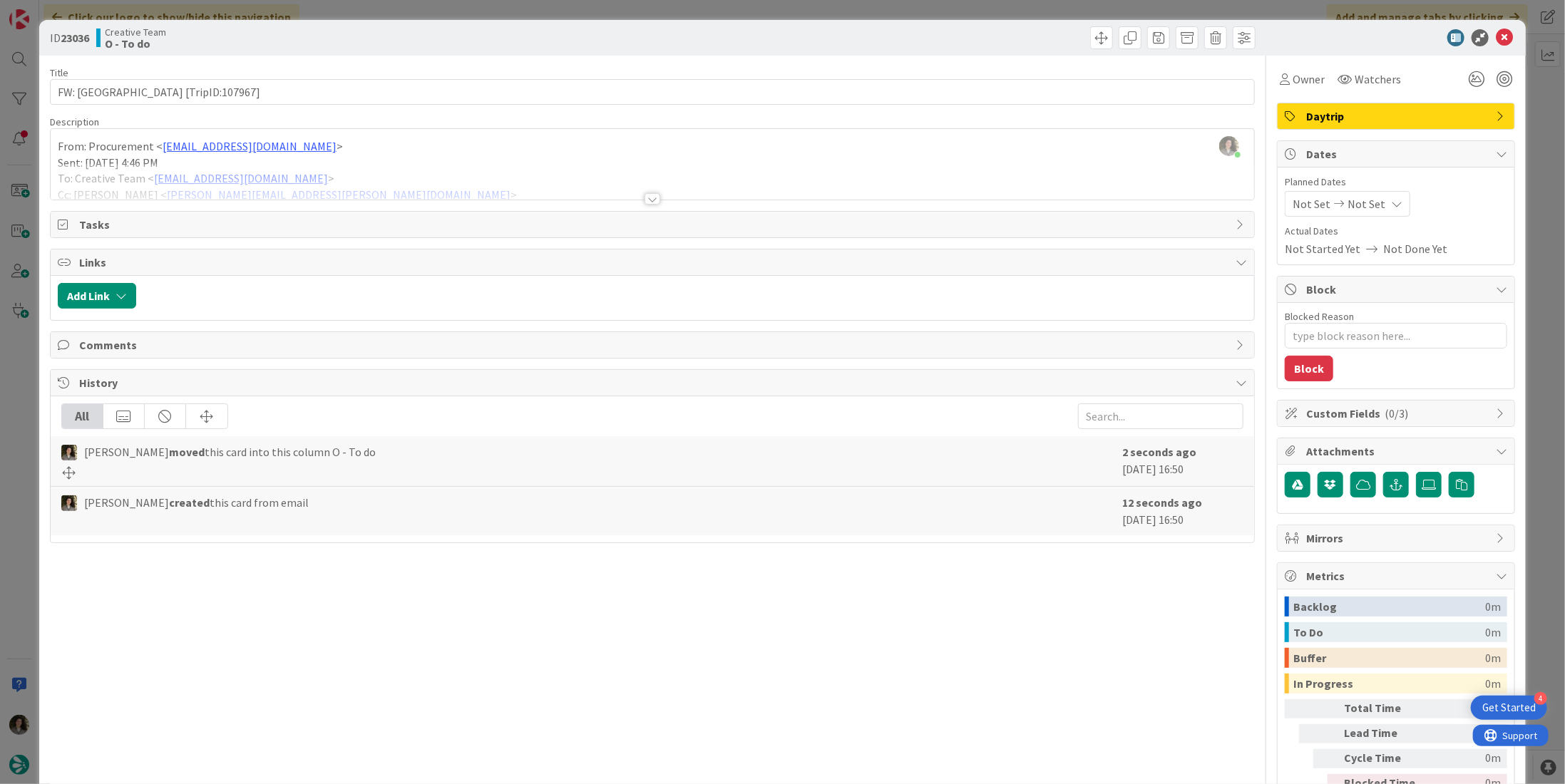
click at [1366, 121] on span "Daytrip" at bounding box center [1398, 116] width 183 height 17
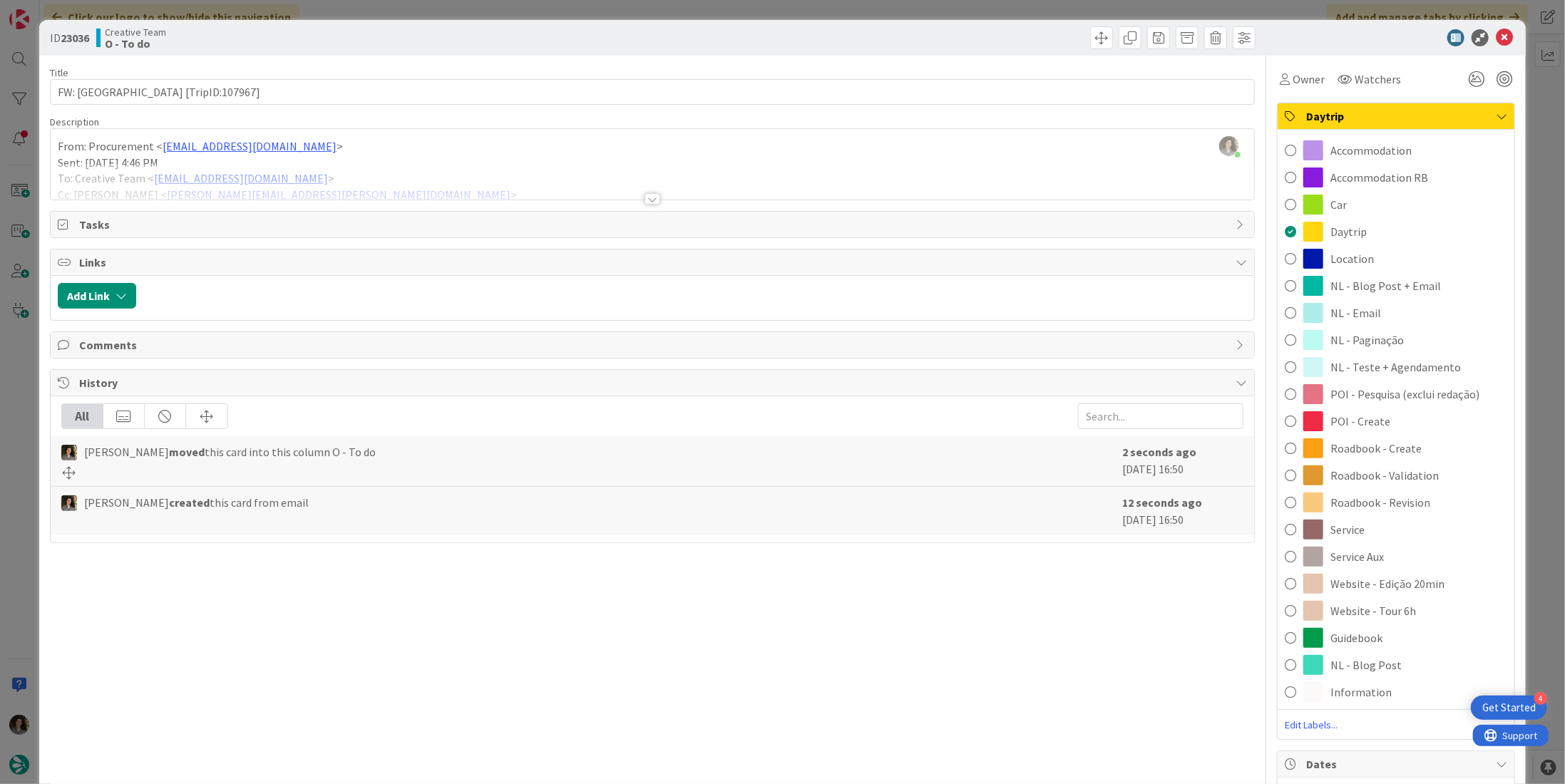
drag, startPoint x: 1370, startPoint y: 156, endPoint x: 1383, endPoint y: 159, distance: 13.3
click at [1372, 157] on span "Accommodation" at bounding box center [1371, 150] width 81 height 17
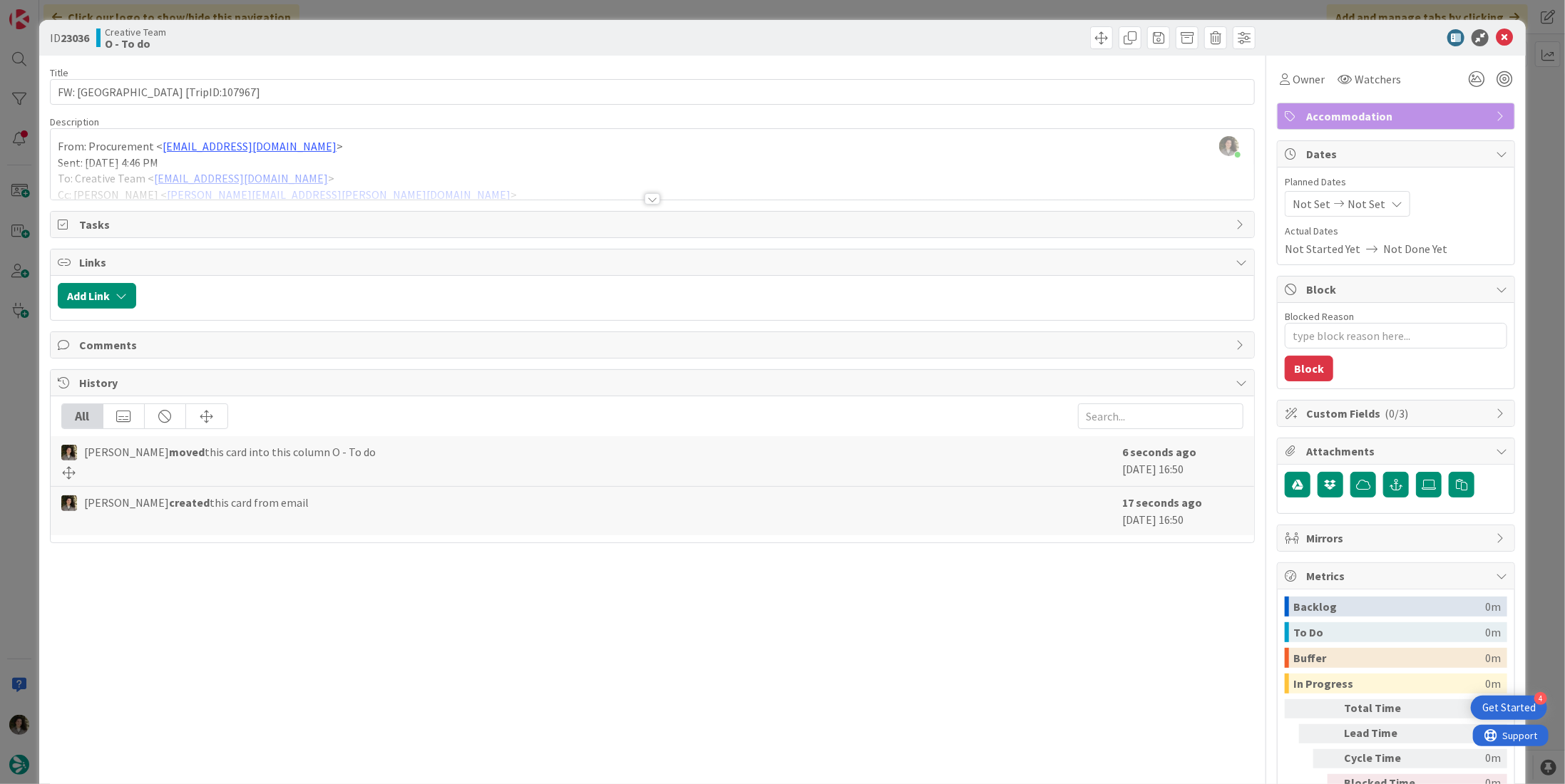
type textarea "x"
click at [1366, 204] on span "Not Set" at bounding box center [1367, 204] width 38 height 17
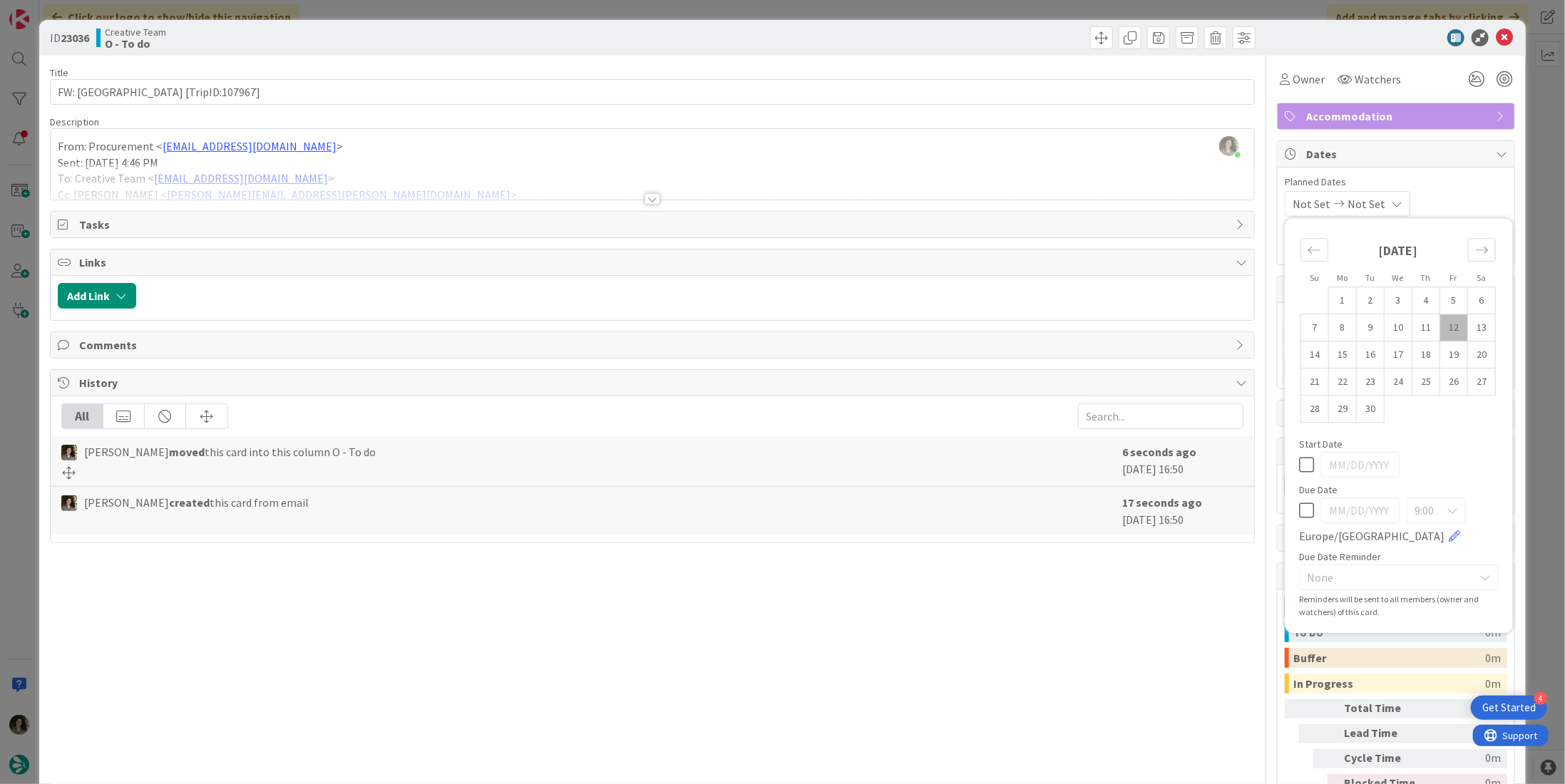
click at [1299, 509] on icon at bounding box center [1307, 510] width 15 height 17
type input "[DATE]"
click at [1496, 33] on icon at bounding box center [1505, 38] width 17 height 17
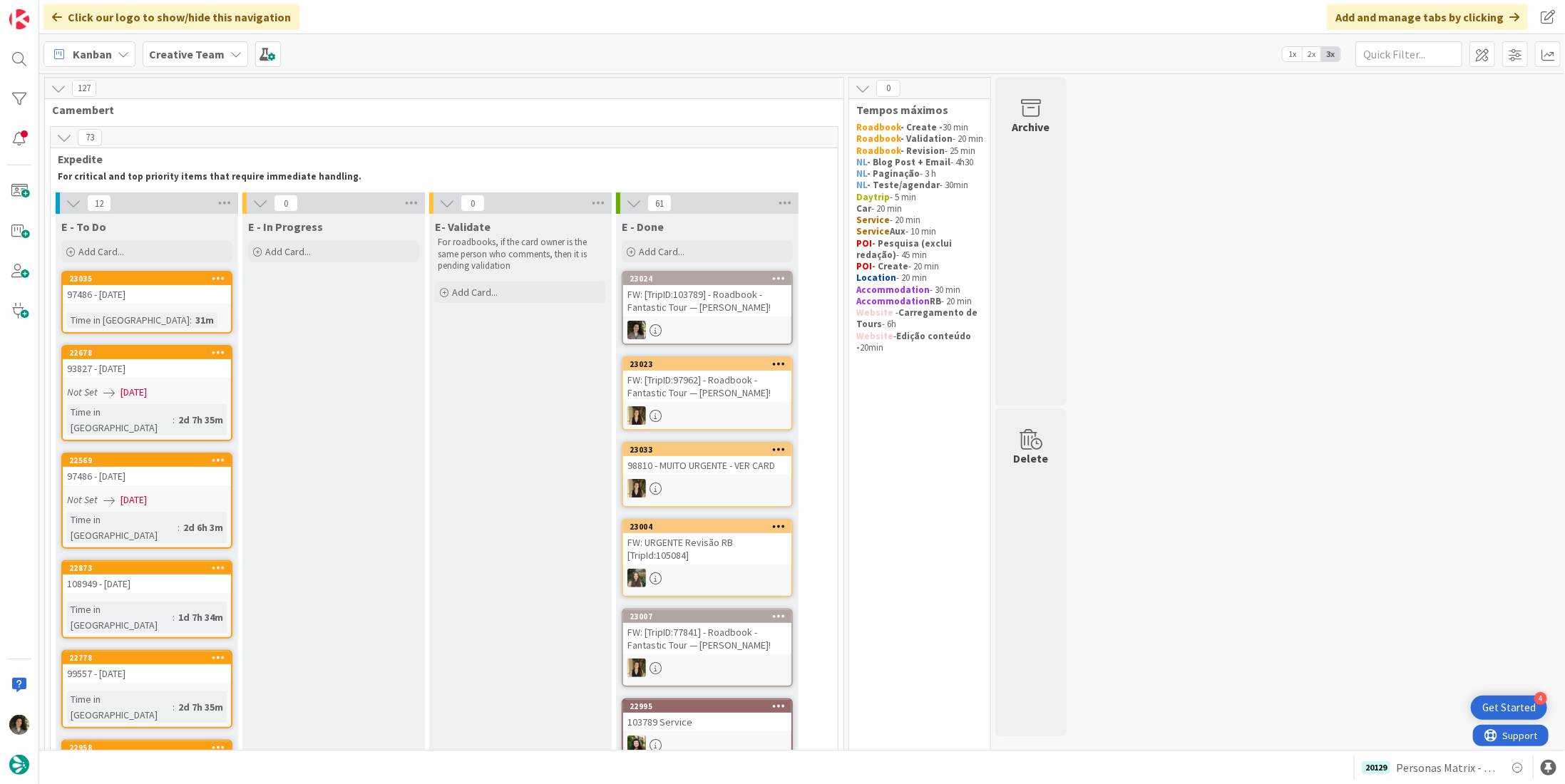
click at [674, 304] on div "FW: [TripID:103789] - Roadbook - Fantastic Tour — [PERSON_NAME]!" at bounding box center [708, 301] width 169 height 31
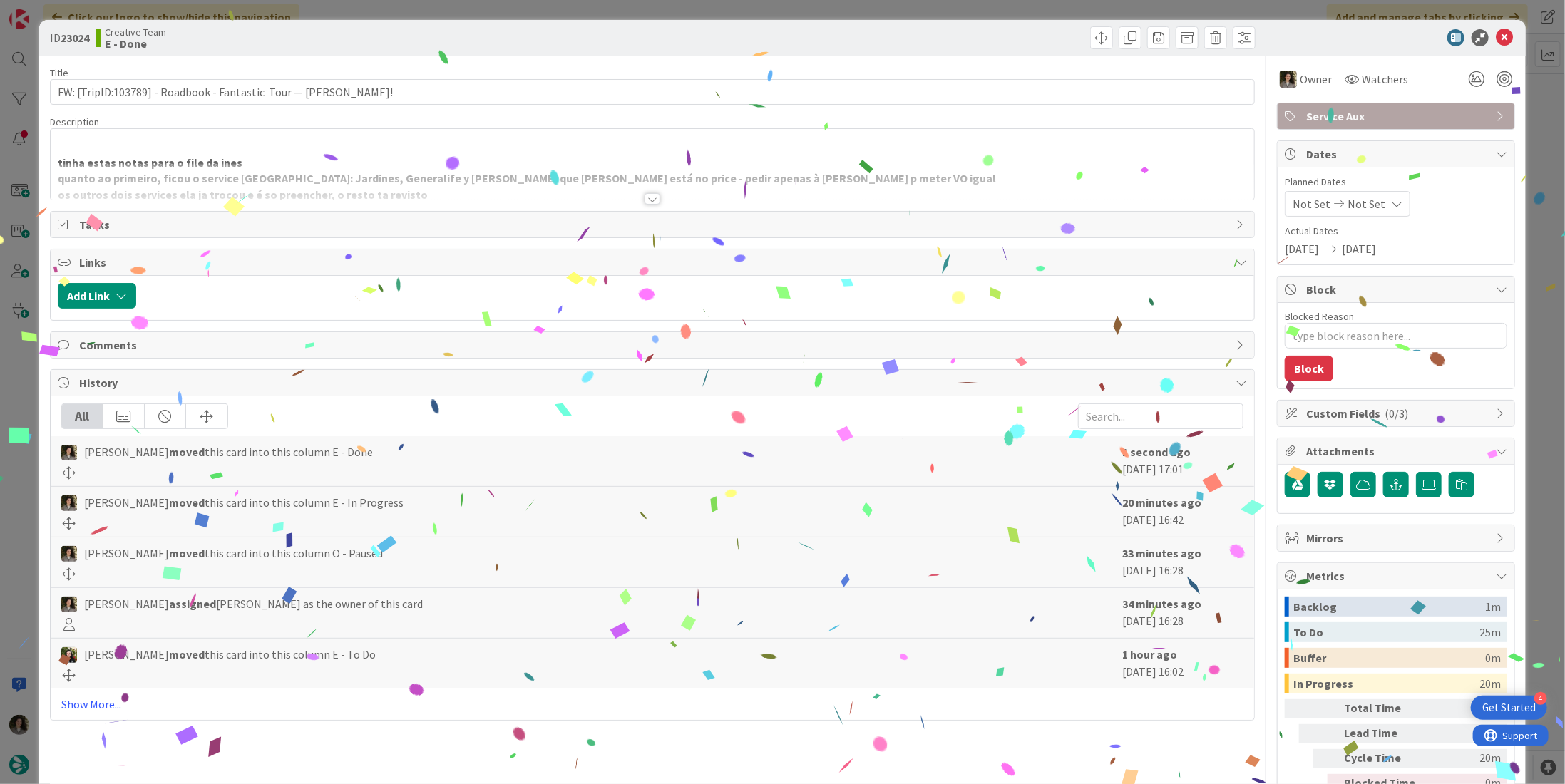
click at [1404, 122] on span "Service Aux" at bounding box center [1398, 116] width 183 height 17
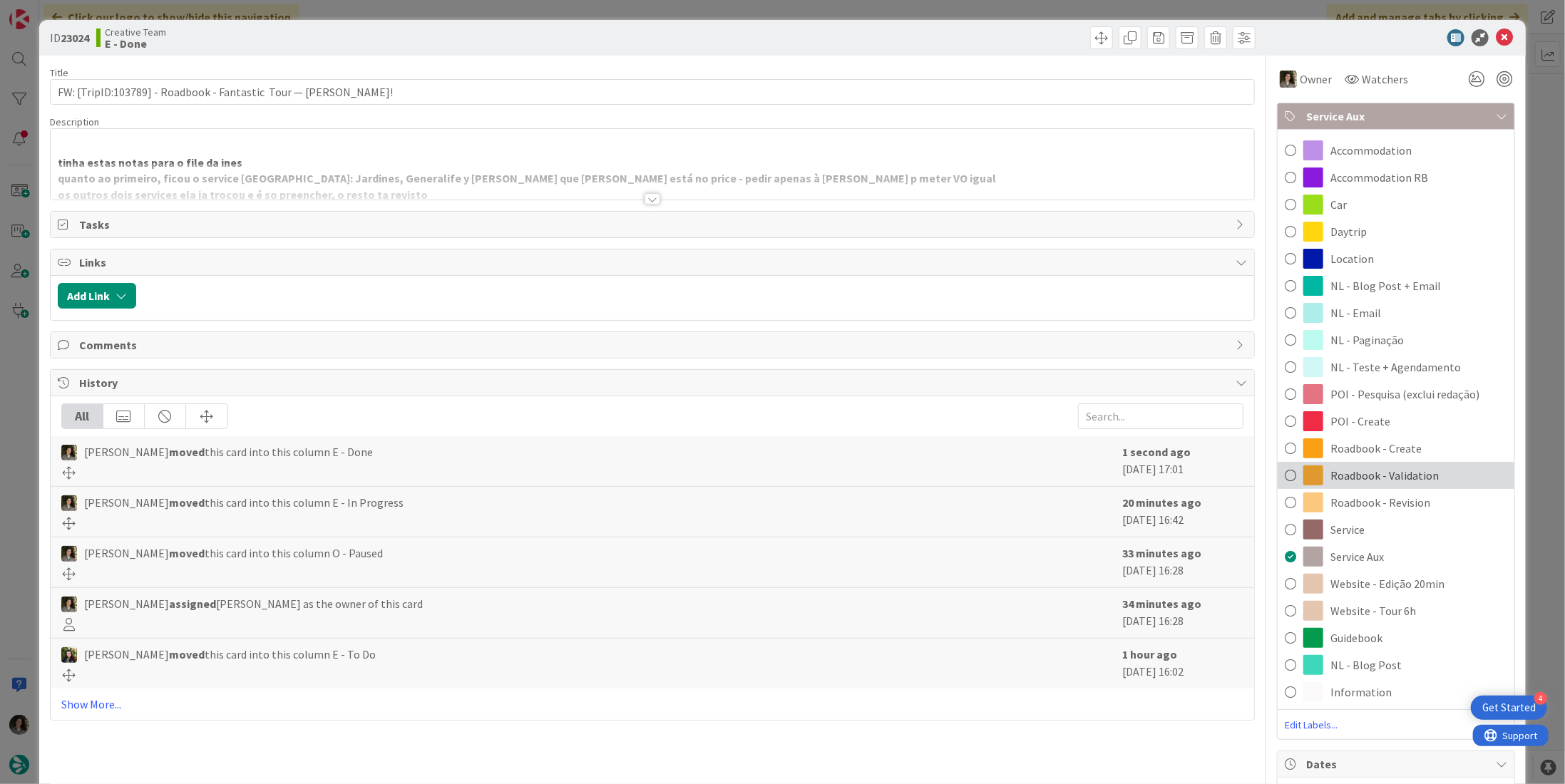
click at [1426, 473] on div "Roadbook - Validation" at bounding box center [1396, 475] width 237 height 27
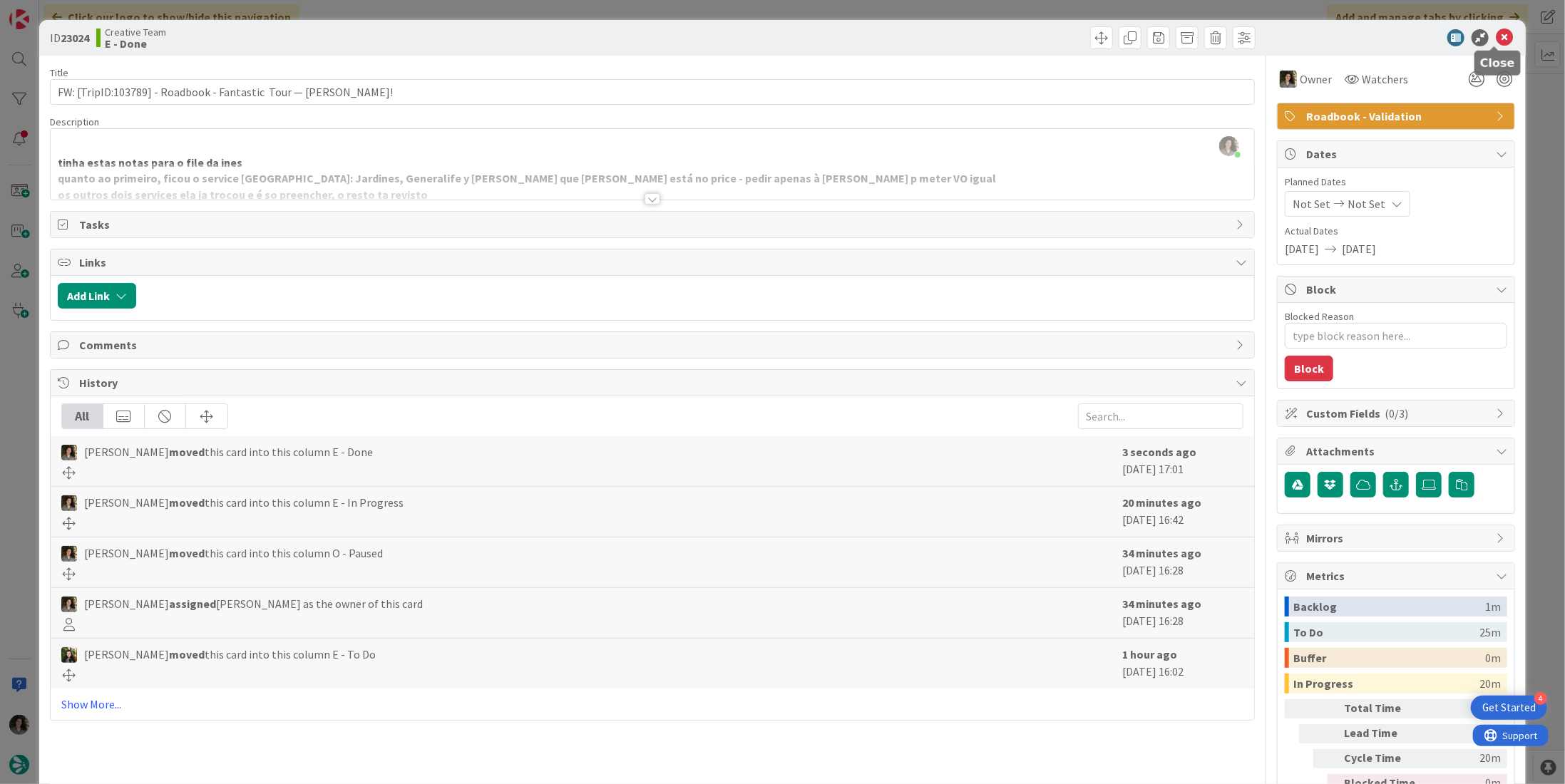
click at [1496, 36] on icon at bounding box center [1505, 38] width 17 height 17
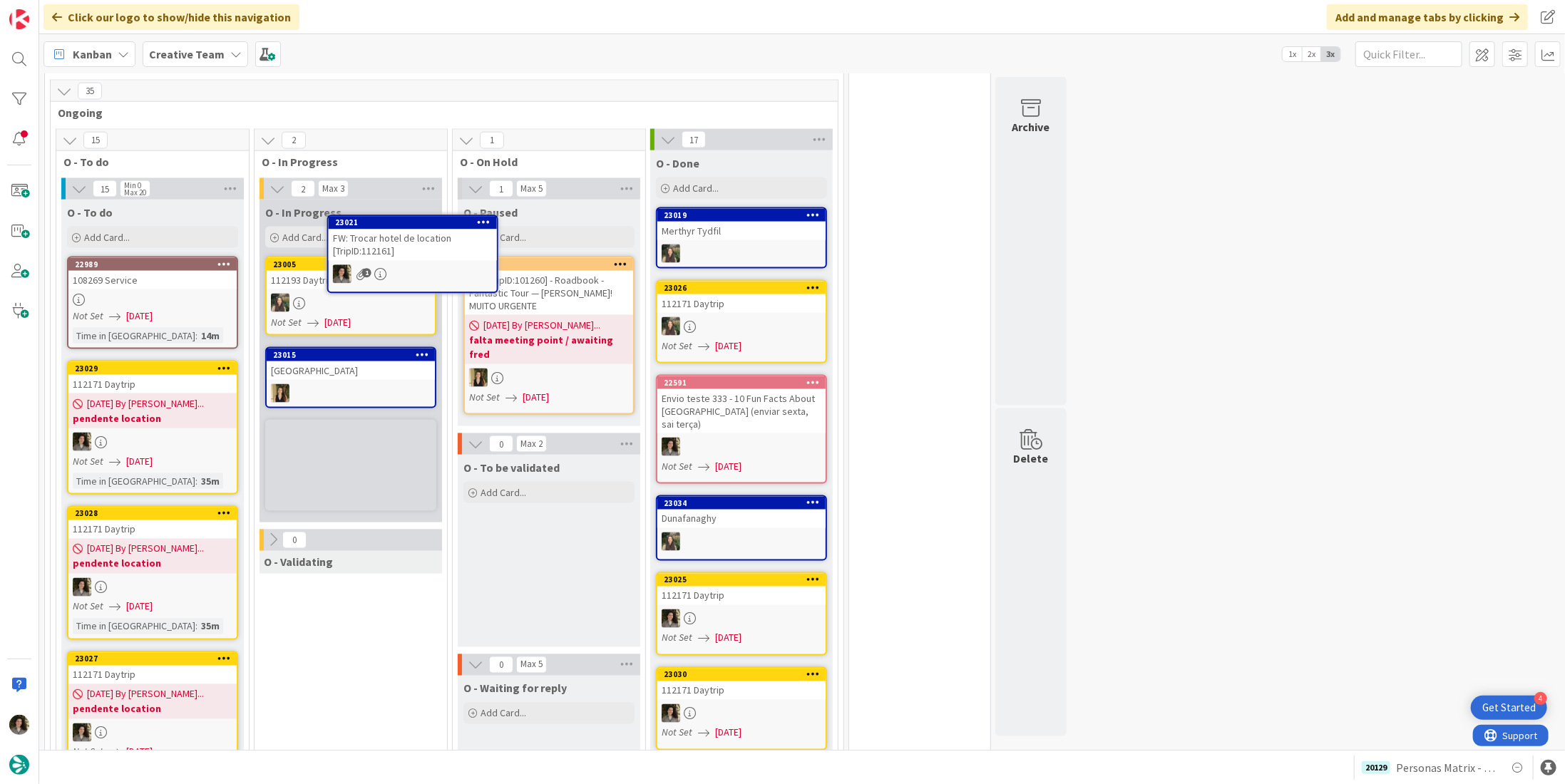
scroll to position [1388, 0]
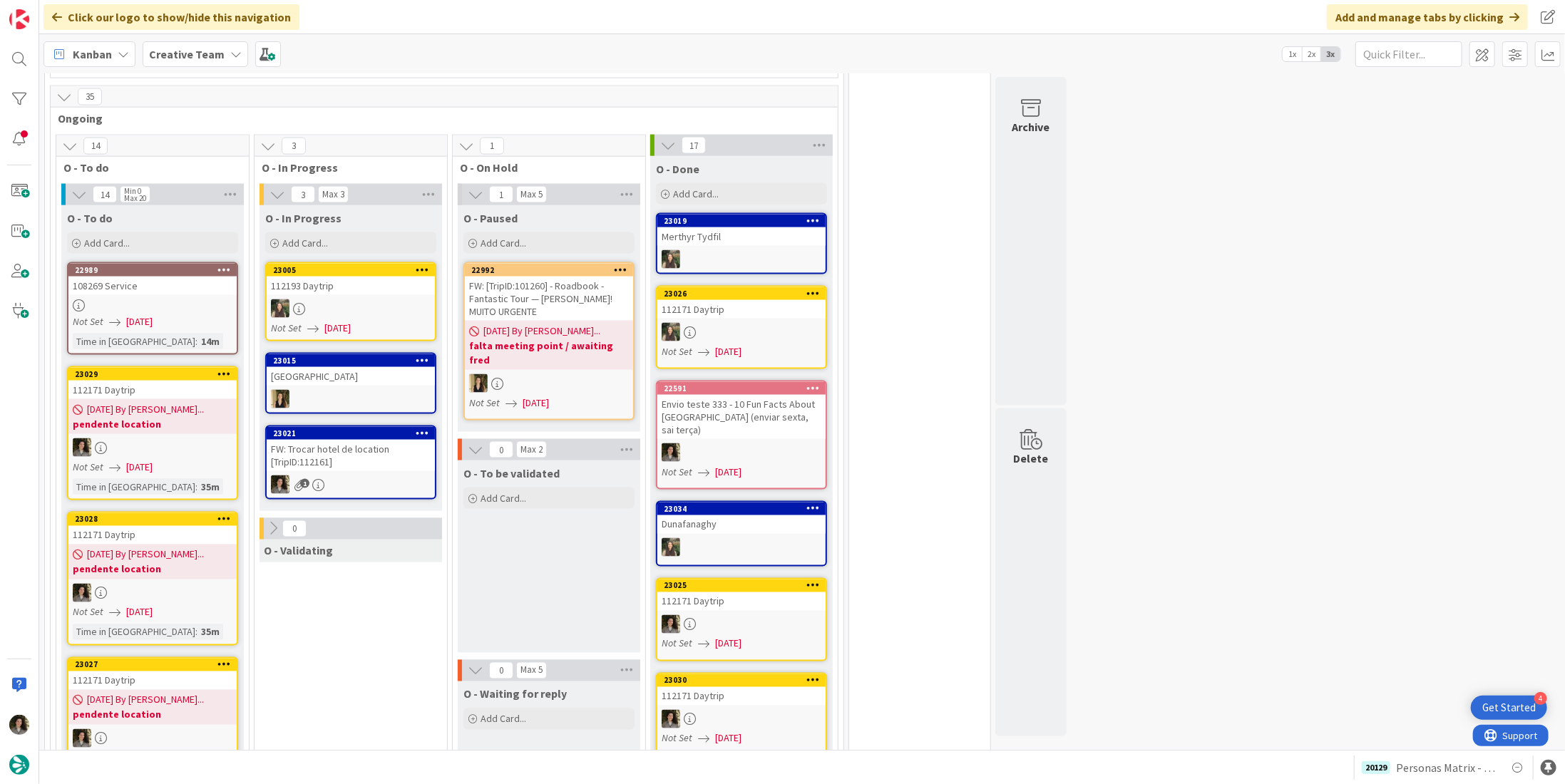
click at [280, 440] on div "FW: Trocar hotel de location [TripID:112161]" at bounding box center [351, 455] width 169 height 31
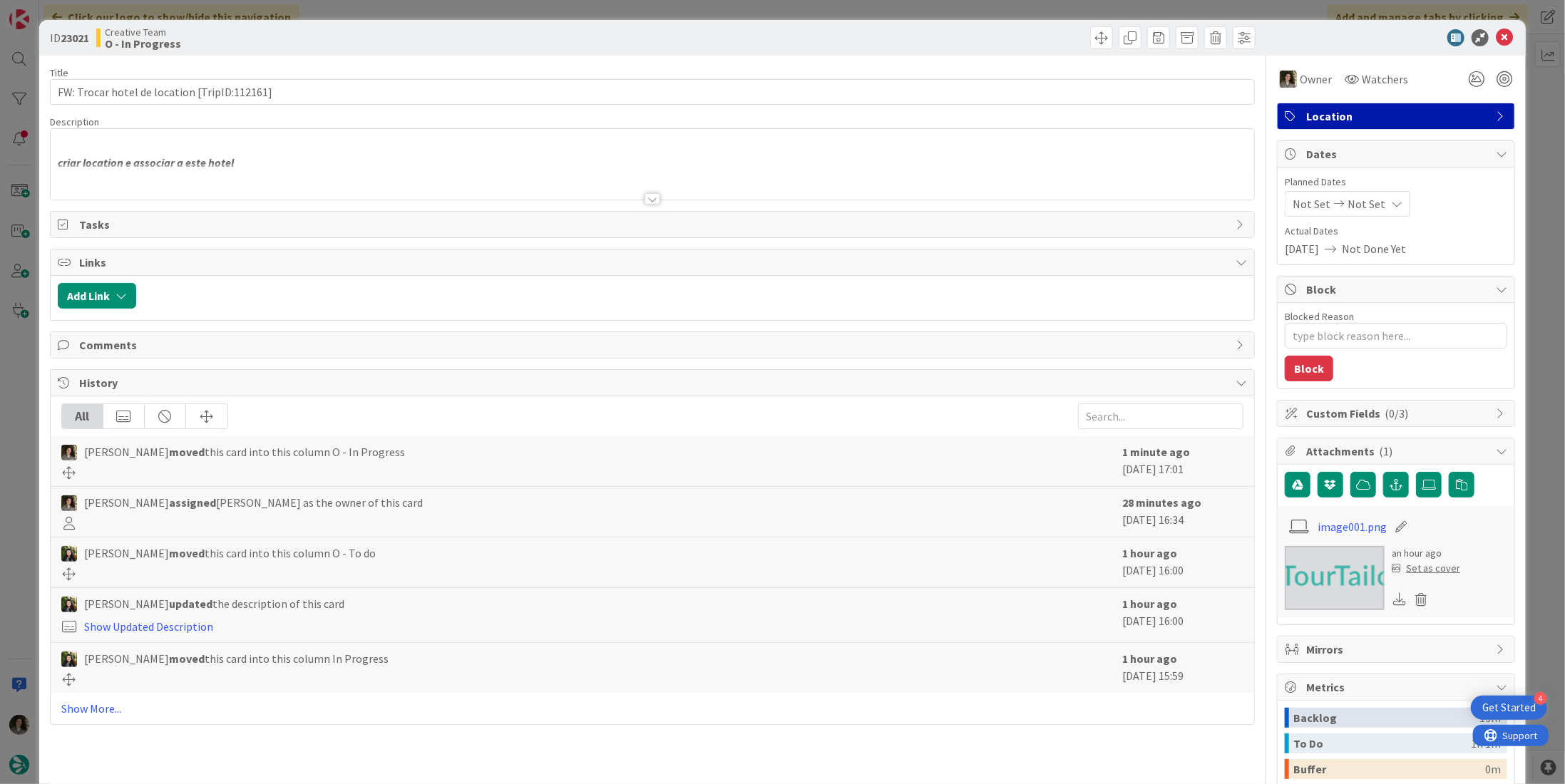
click at [308, 152] on p at bounding box center [653, 146] width 1190 height 17
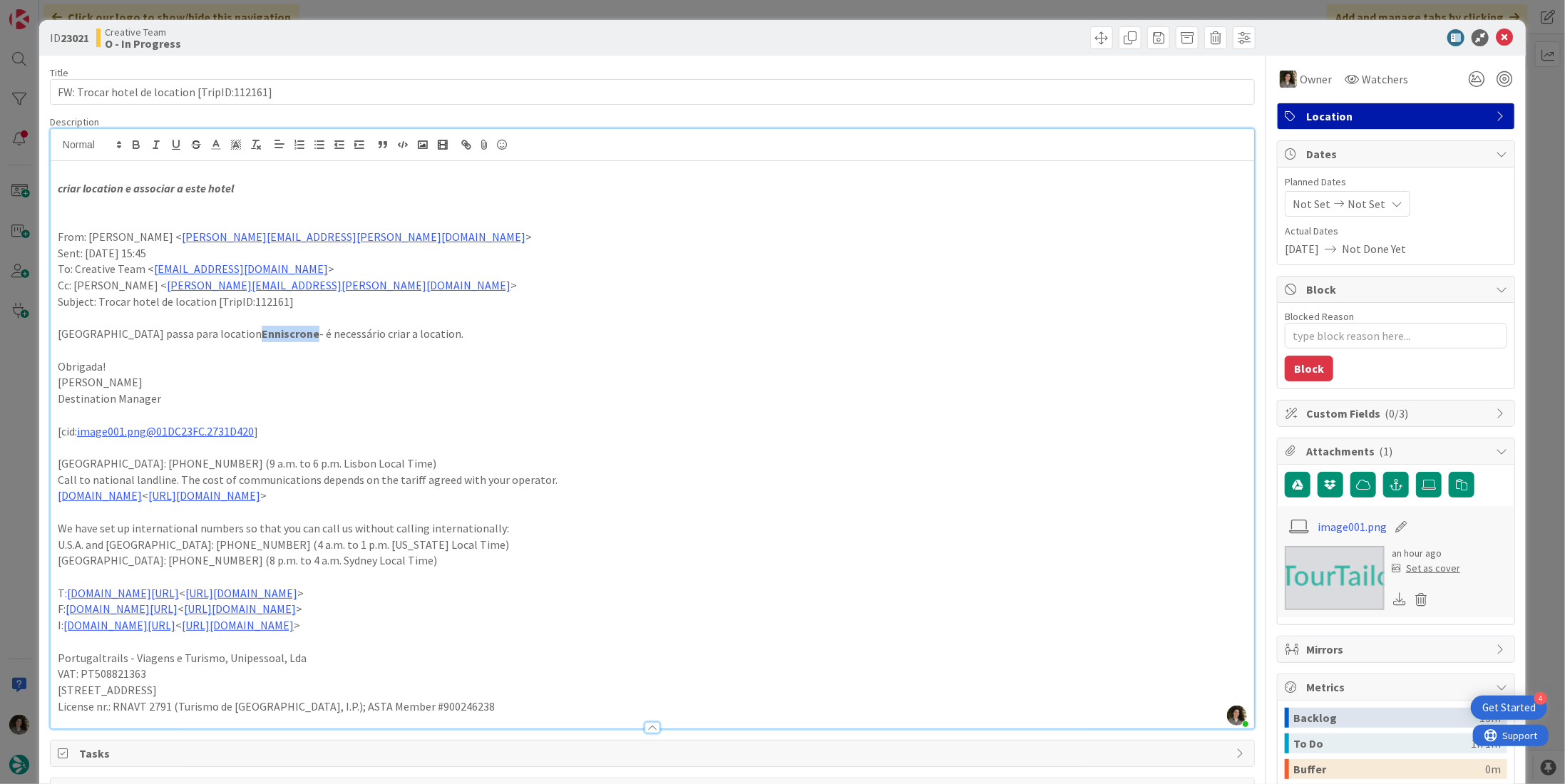
drag, startPoint x: 309, startPoint y: 335, endPoint x: 254, endPoint y: 340, distance: 55.2
click at [262, 340] on strong "Enniscrone" at bounding box center [290, 334] width 58 height 14
copy strong "Enniscrone"
click at [1496, 33] on icon at bounding box center [1505, 38] width 17 height 17
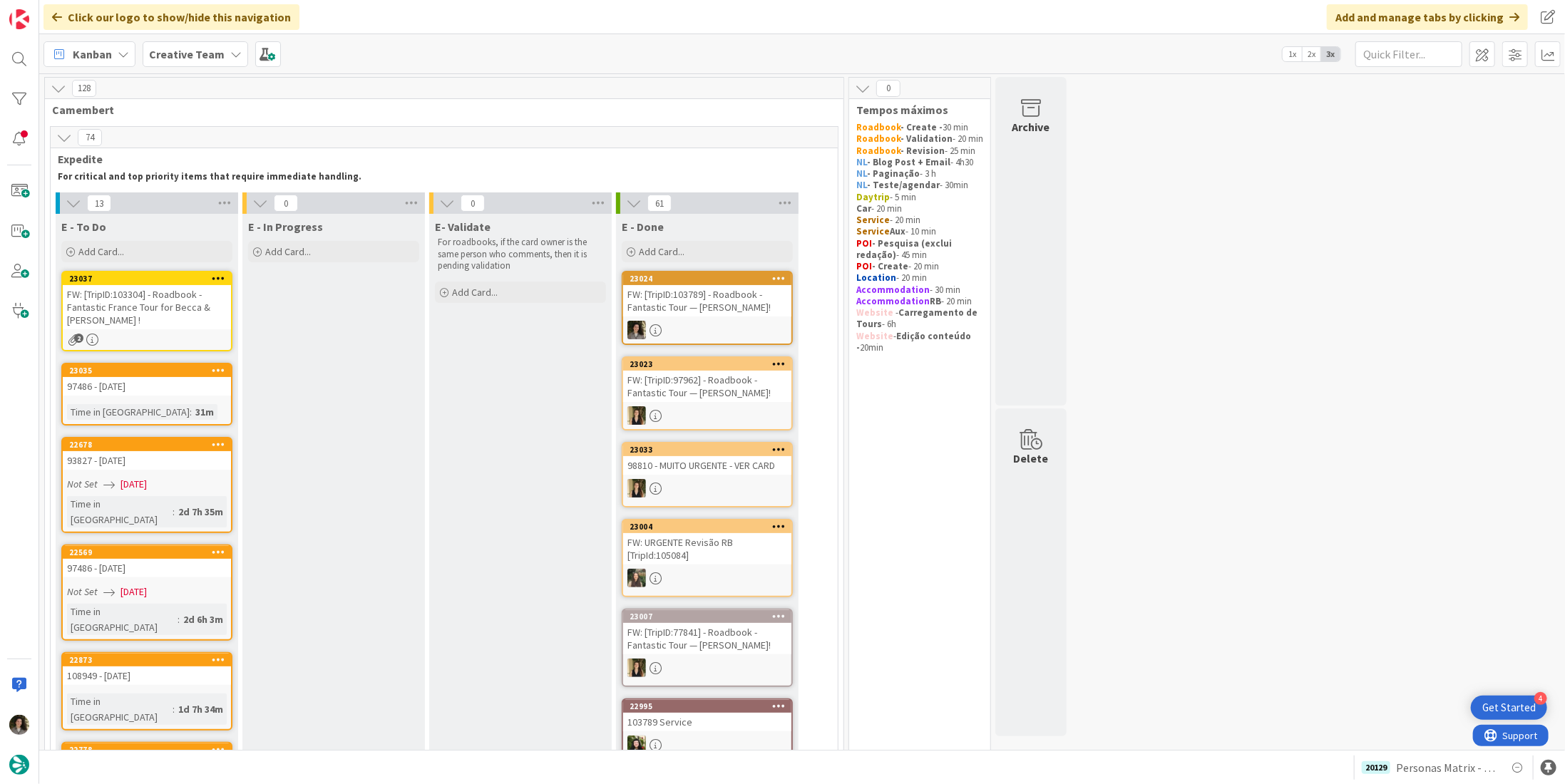
click at [184, 307] on div "FW: [TripID:103304] - Roadbook - Fantastic France Tour for Becca & James !" at bounding box center [147, 308] width 169 height 45
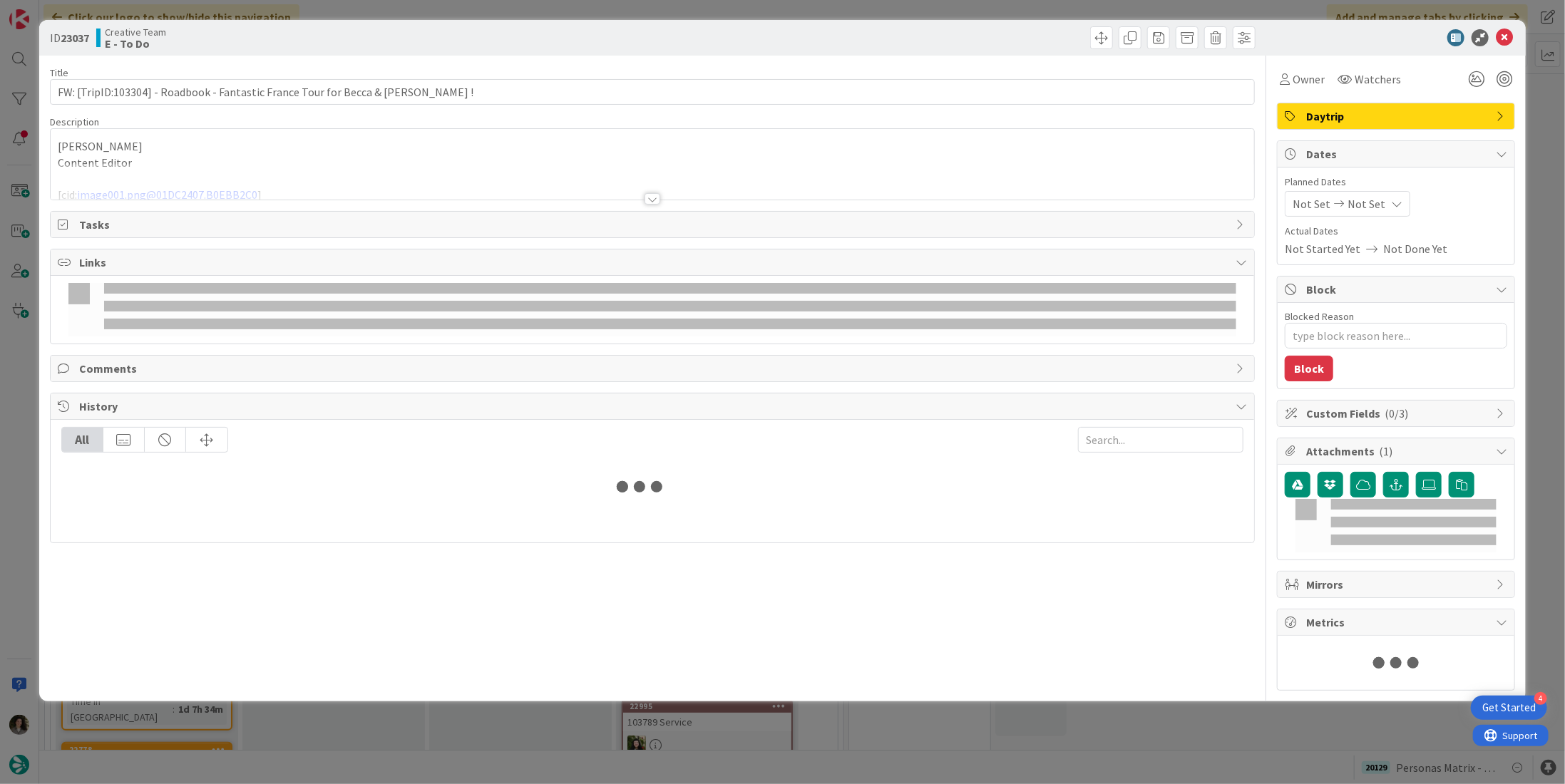
click at [1410, 119] on span "Daytrip" at bounding box center [1398, 116] width 183 height 17
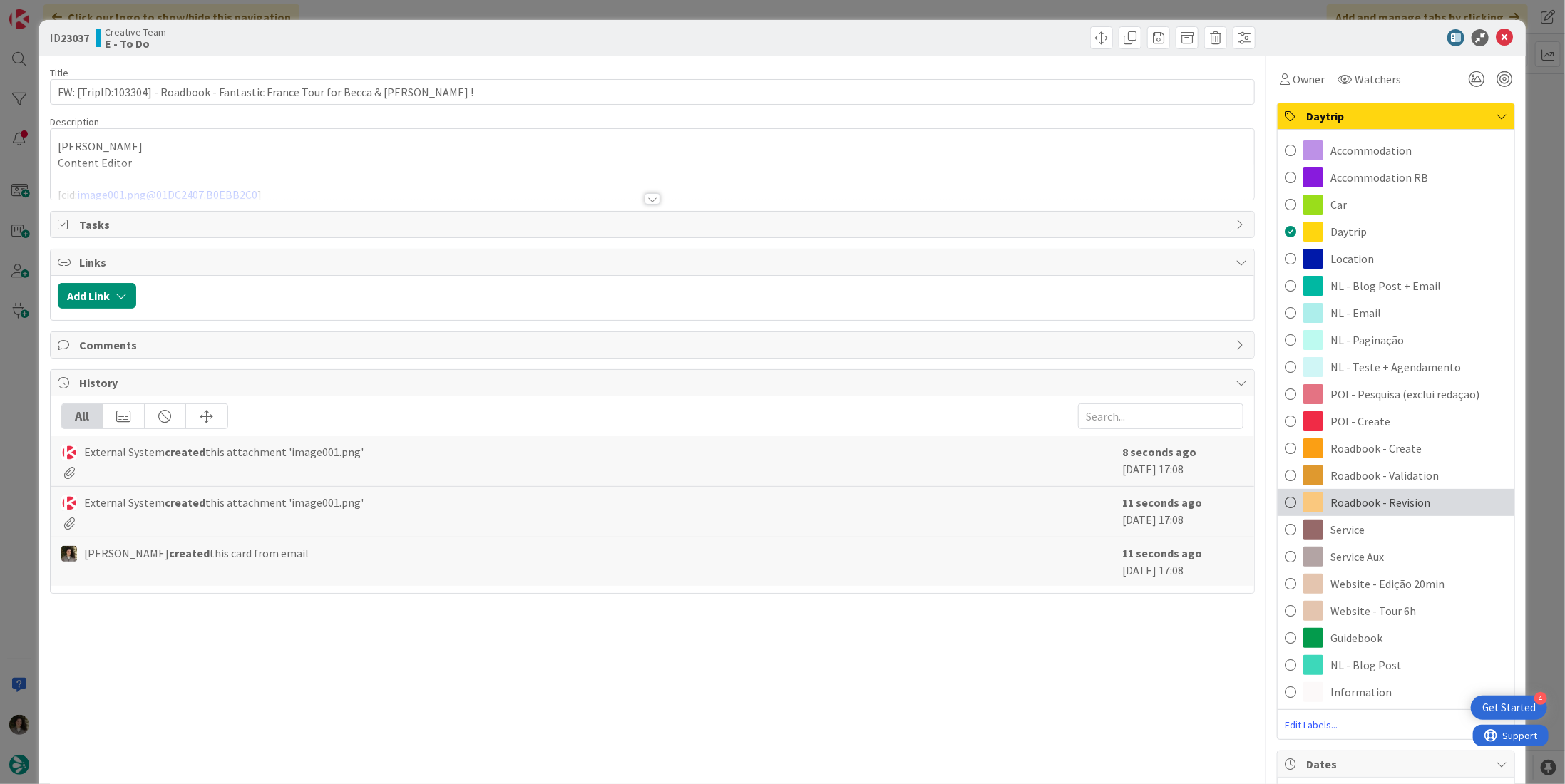
click at [1408, 494] on span "Roadbook - Revision" at bounding box center [1381, 503] width 100 height 17
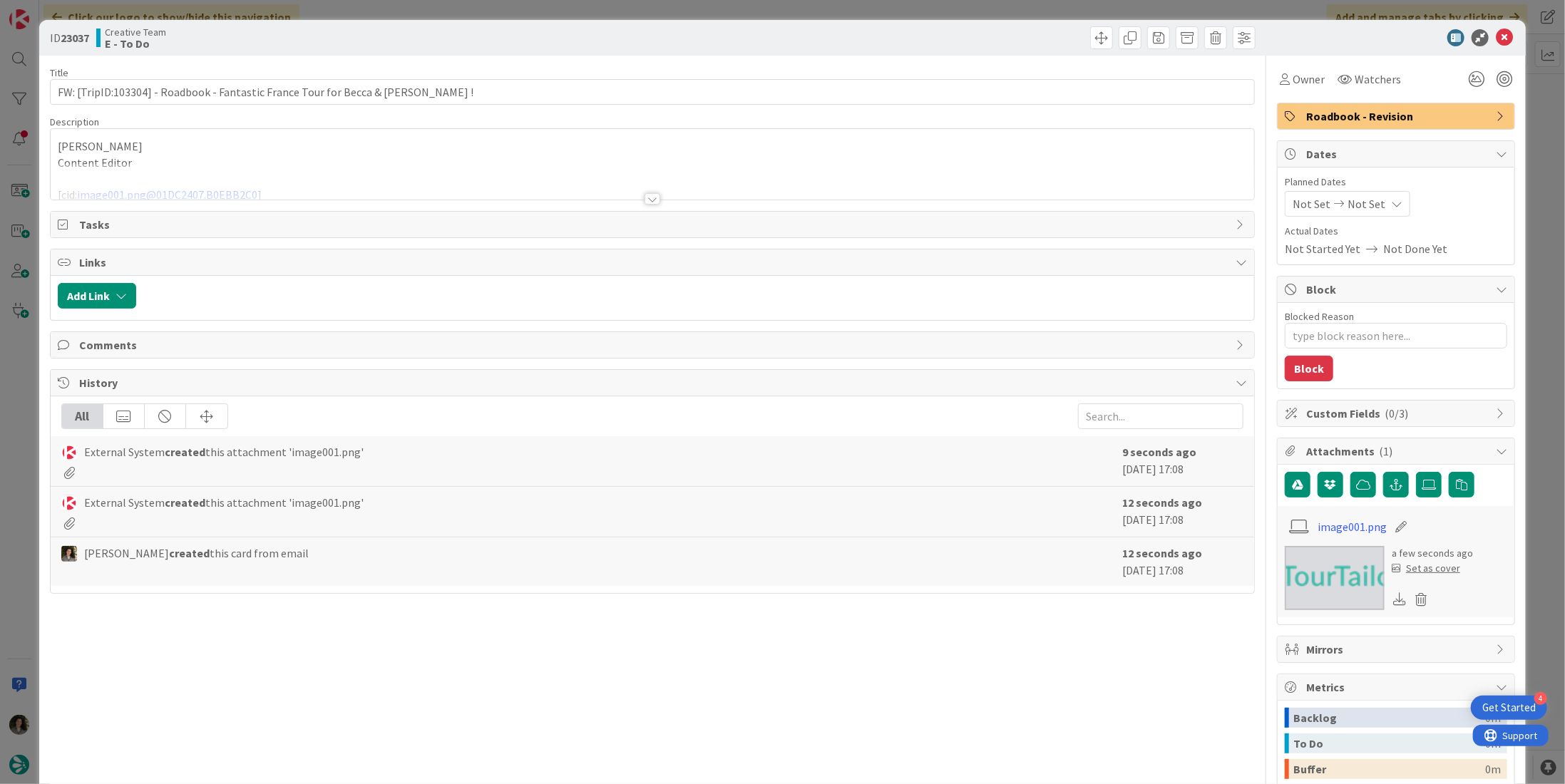
type textarea "x"
click at [1391, 198] on icon at bounding box center [1396, 204] width 11 height 11
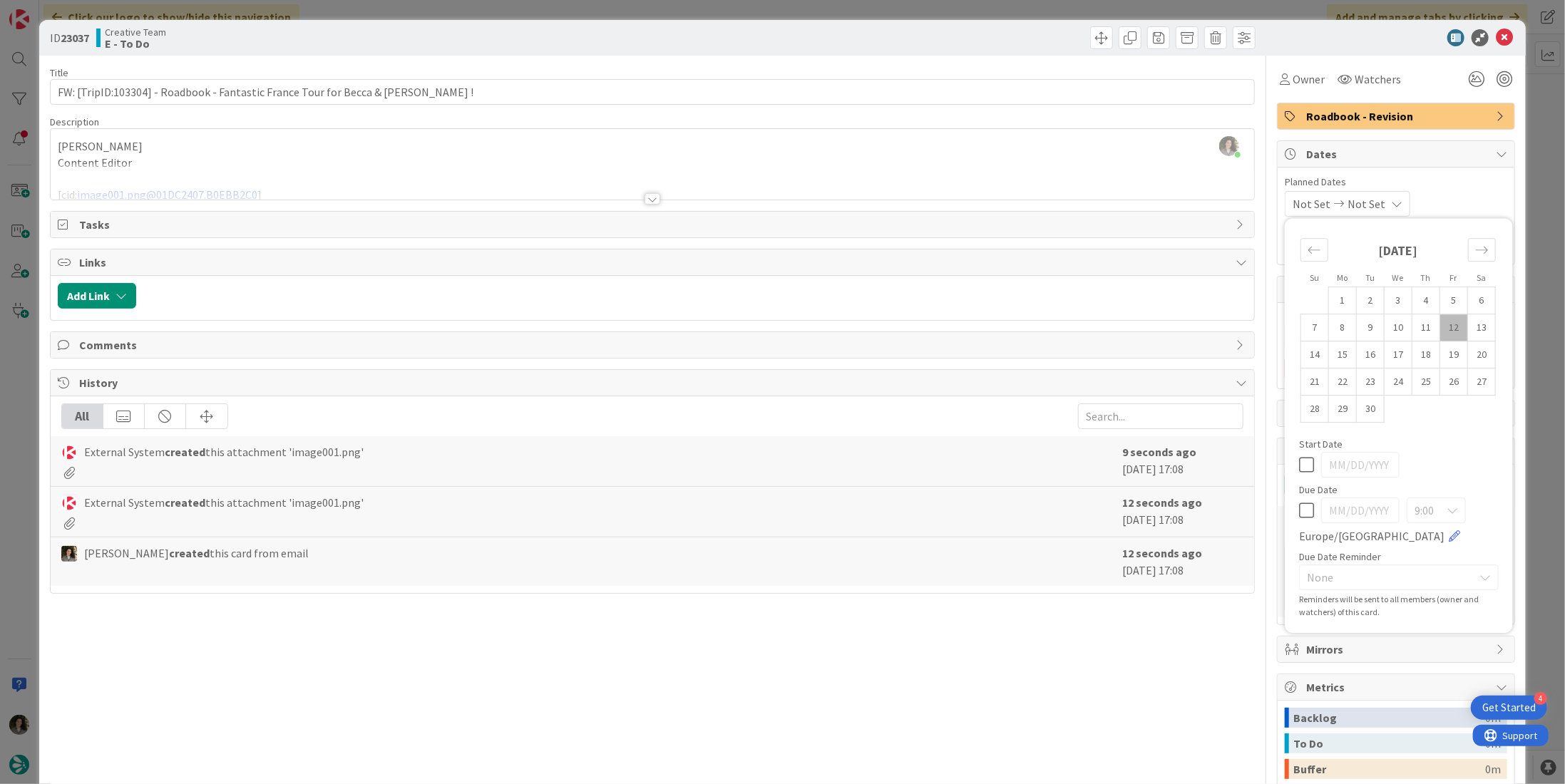
click at [1299, 512] on icon at bounding box center [1307, 510] width 15 height 17
type input "[DATE]"
click at [1119, 597] on div "Title 74 / 128 FW: [TripID:103304] - Roadbook - Fantastic France Tour for Becca…" at bounding box center [652, 499] width 1205 height 888
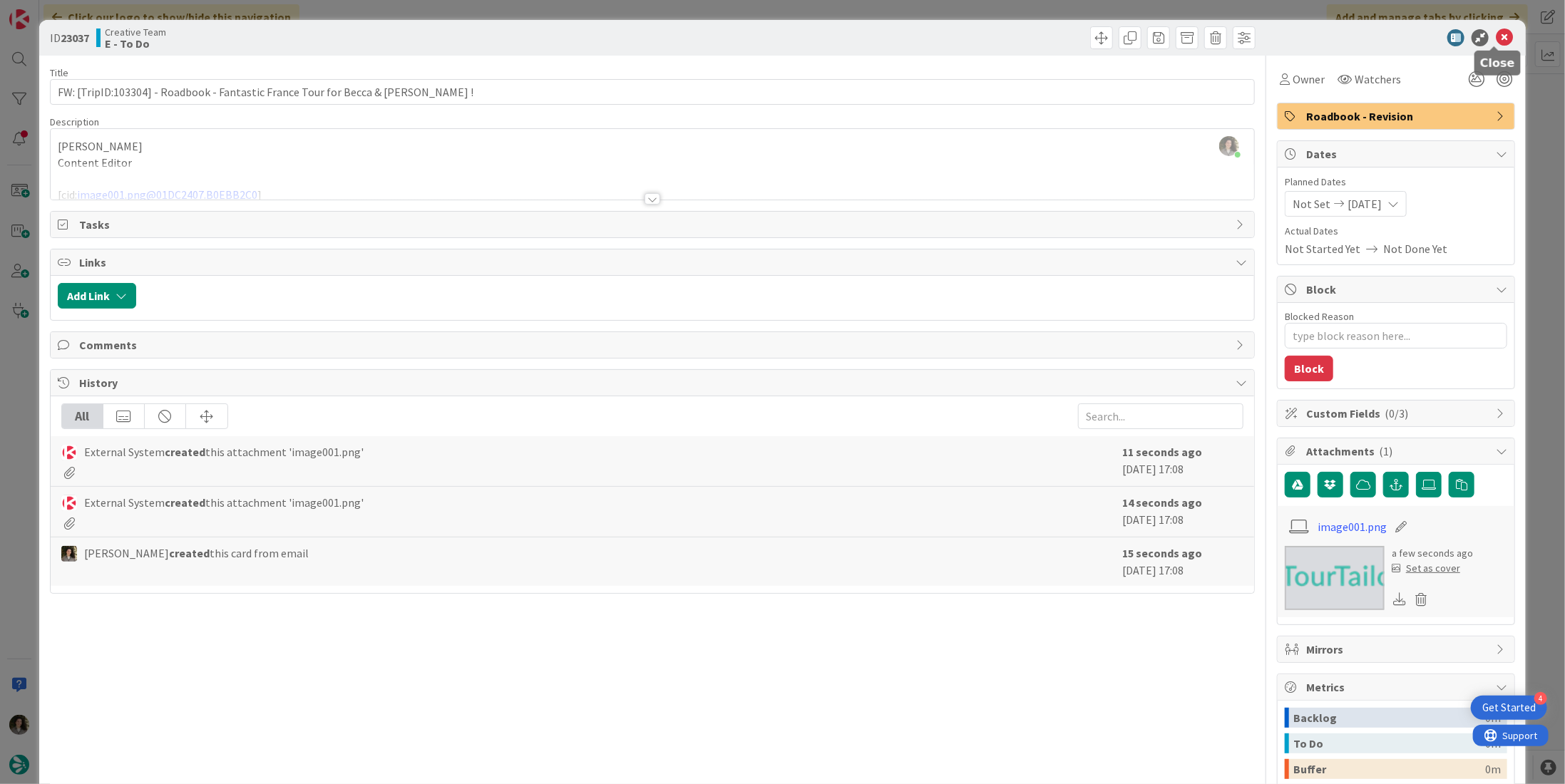
click at [1493, 46] on div "ID 23037 Creative Team E - To Do" at bounding box center [782, 37] width 1487 height 36
click at [1496, 37] on icon at bounding box center [1505, 38] width 17 height 17
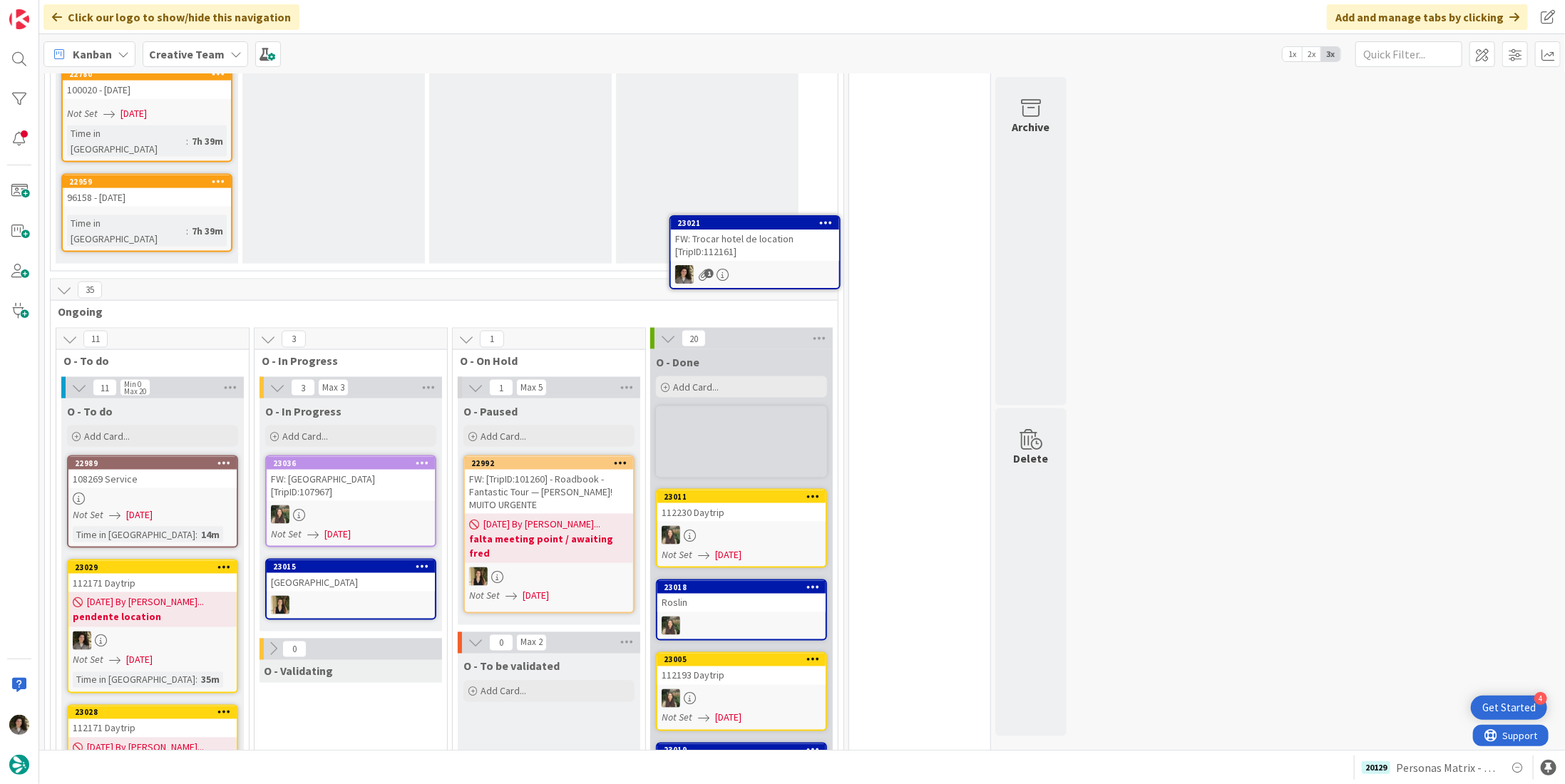
scroll to position [1299, 0]
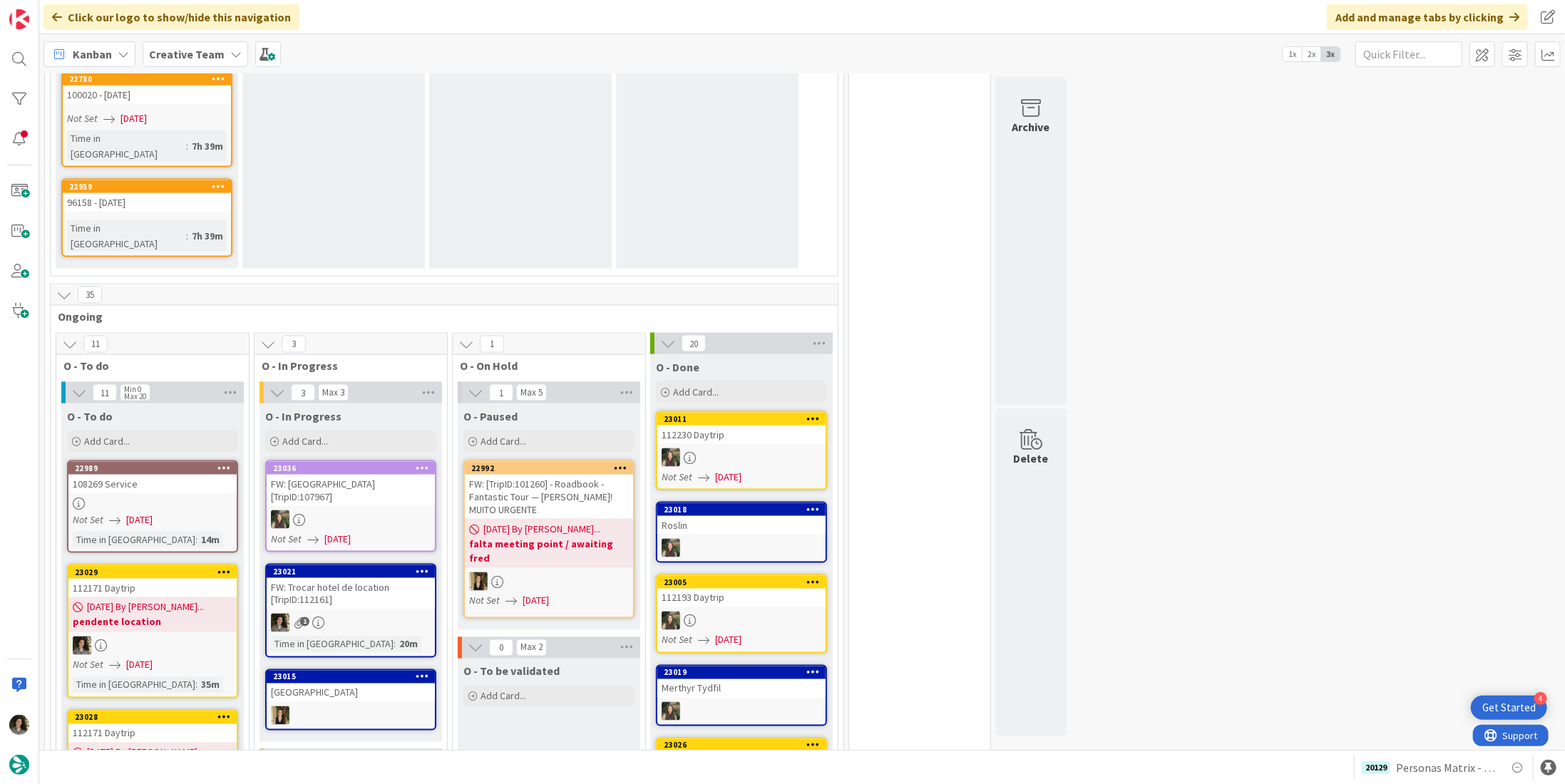
click at [357, 578] on div "FW: Trocar hotel de location [TripID:112161]" at bounding box center [351, 593] width 169 height 31
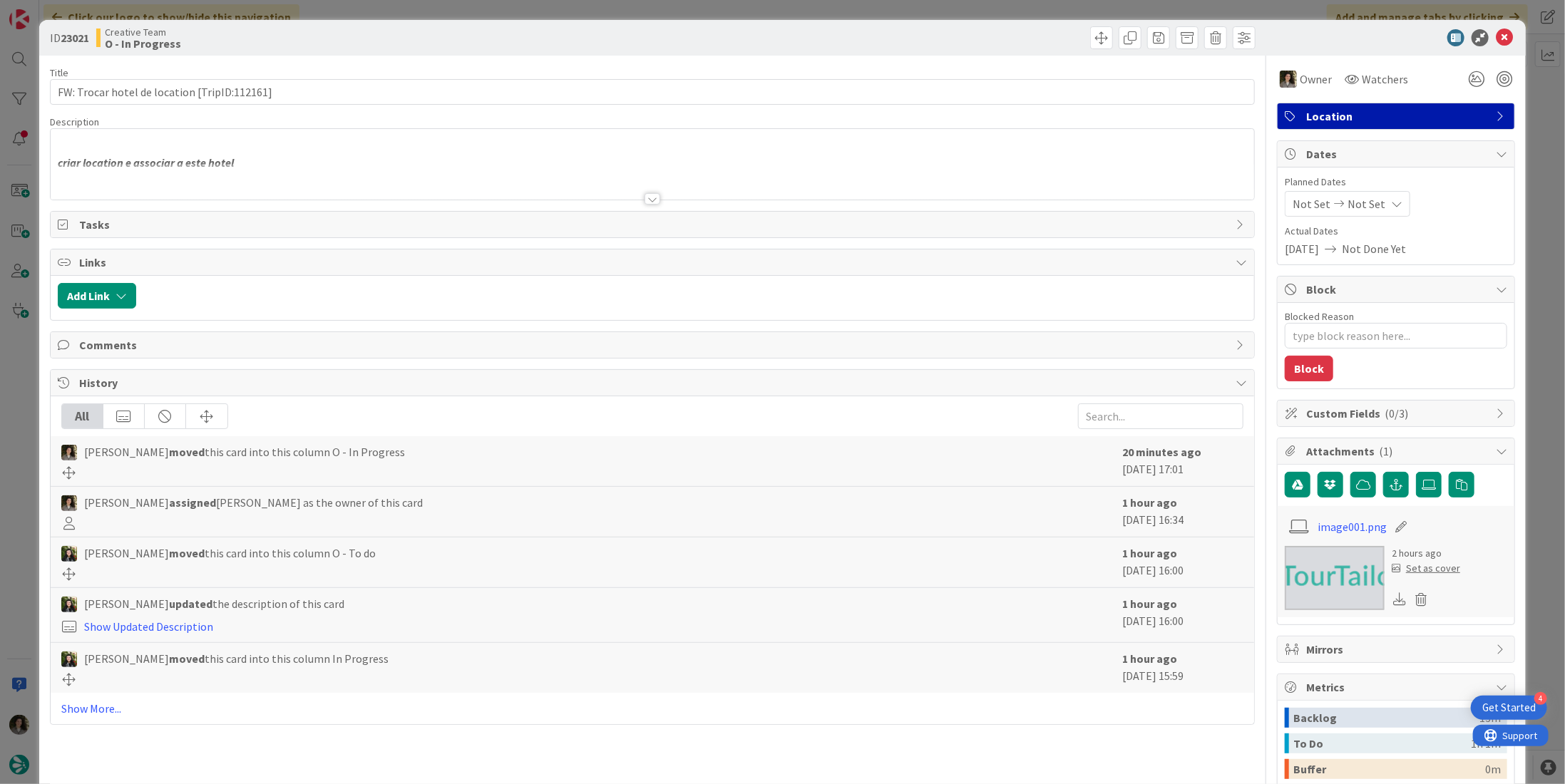
click at [231, 180] on div at bounding box center [653, 181] width 1204 height 37
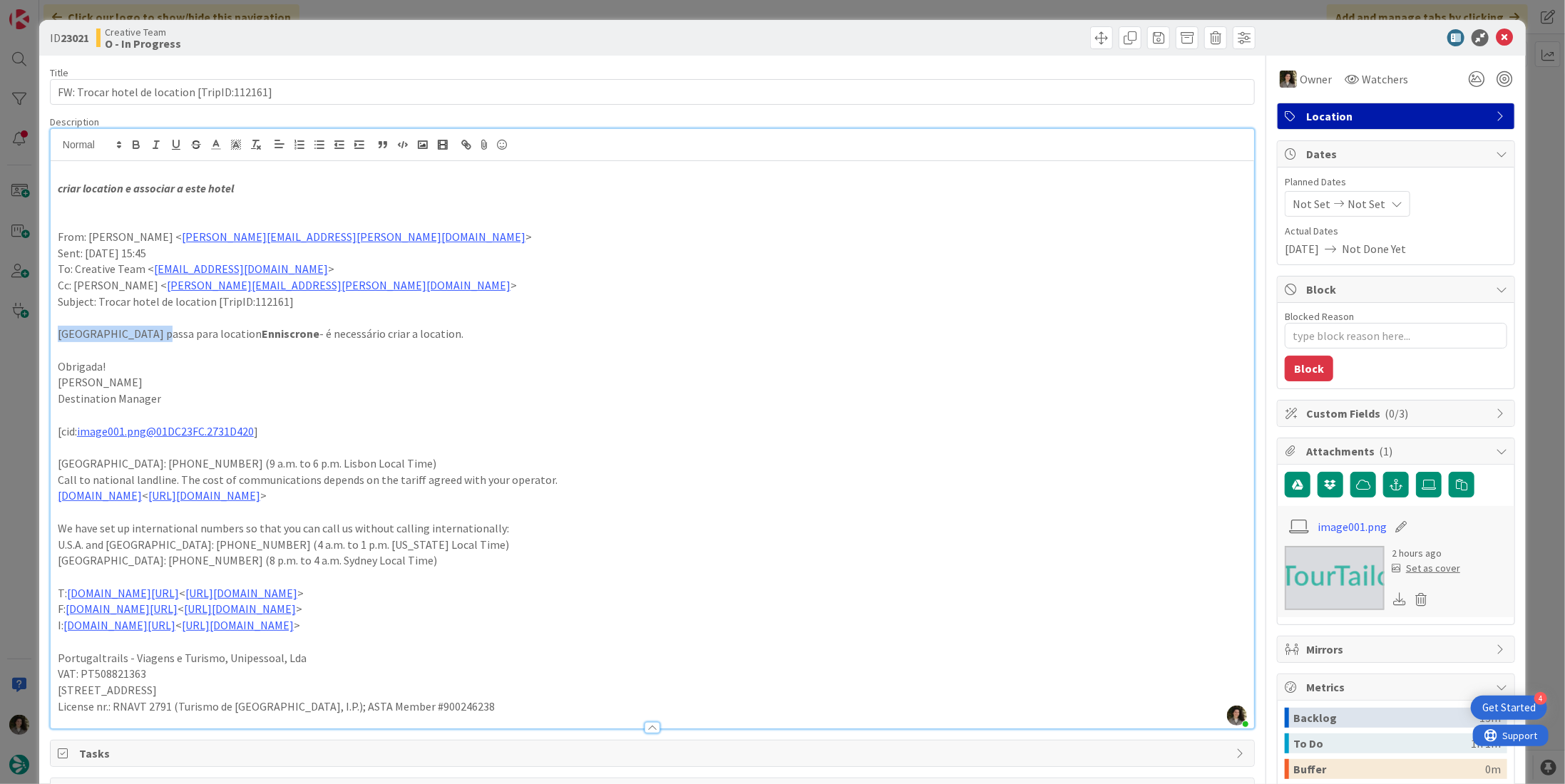
drag, startPoint x: 158, startPoint y: 333, endPoint x: 30, endPoint y: 334, distance: 128.0
click at [30, 334] on div "ID 23021 Creative Team O - In Progress Title 44 / 128 FW: Trocar hotel de locat…" at bounding box center [782, 392] width 1565 height 784
copy p "Diamond Coast Hotel"
click at [1501, 33] on icon at bounding box center [1505, 38] width 17 height 17
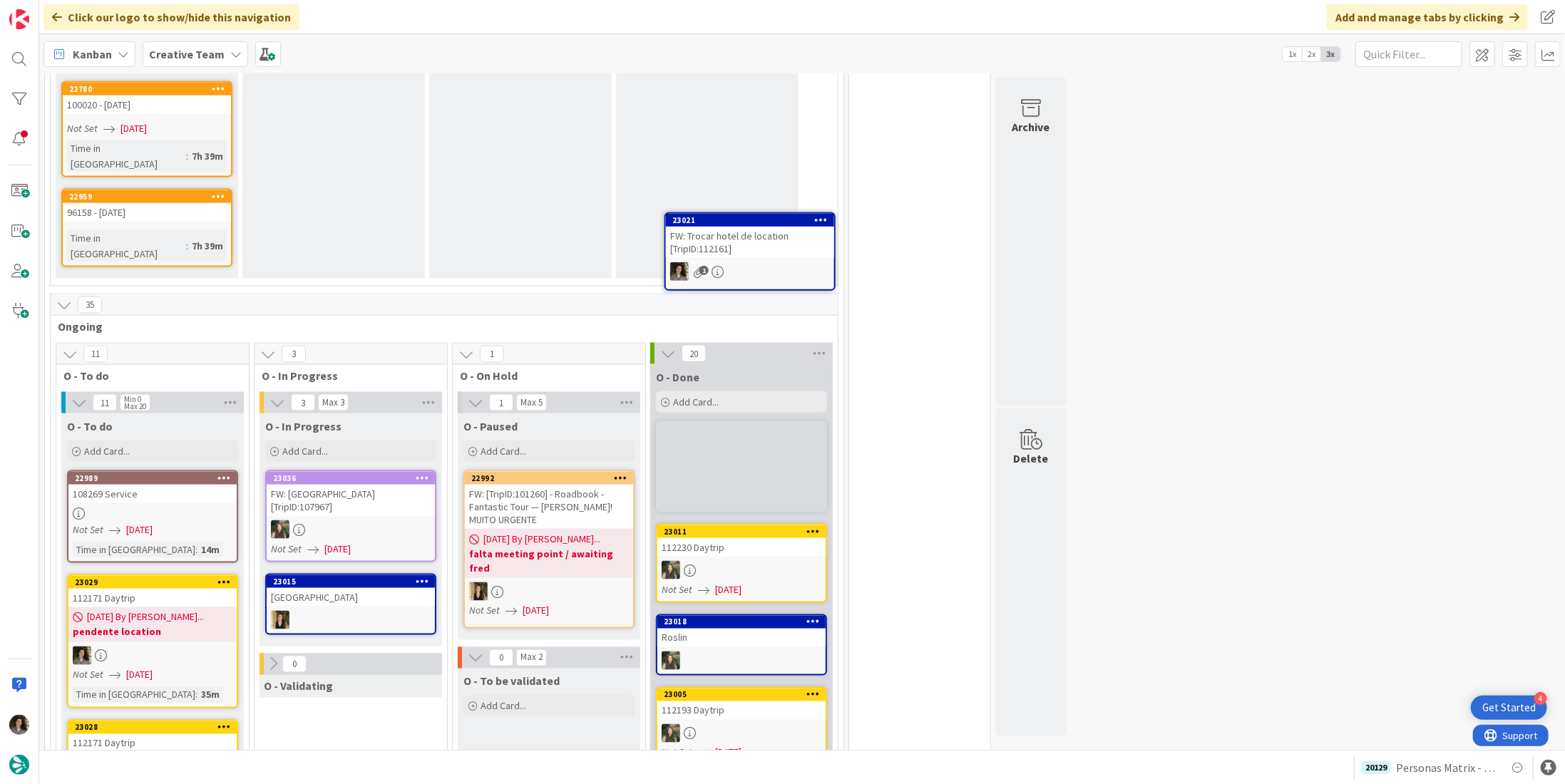
scroll to position [1287, 0]
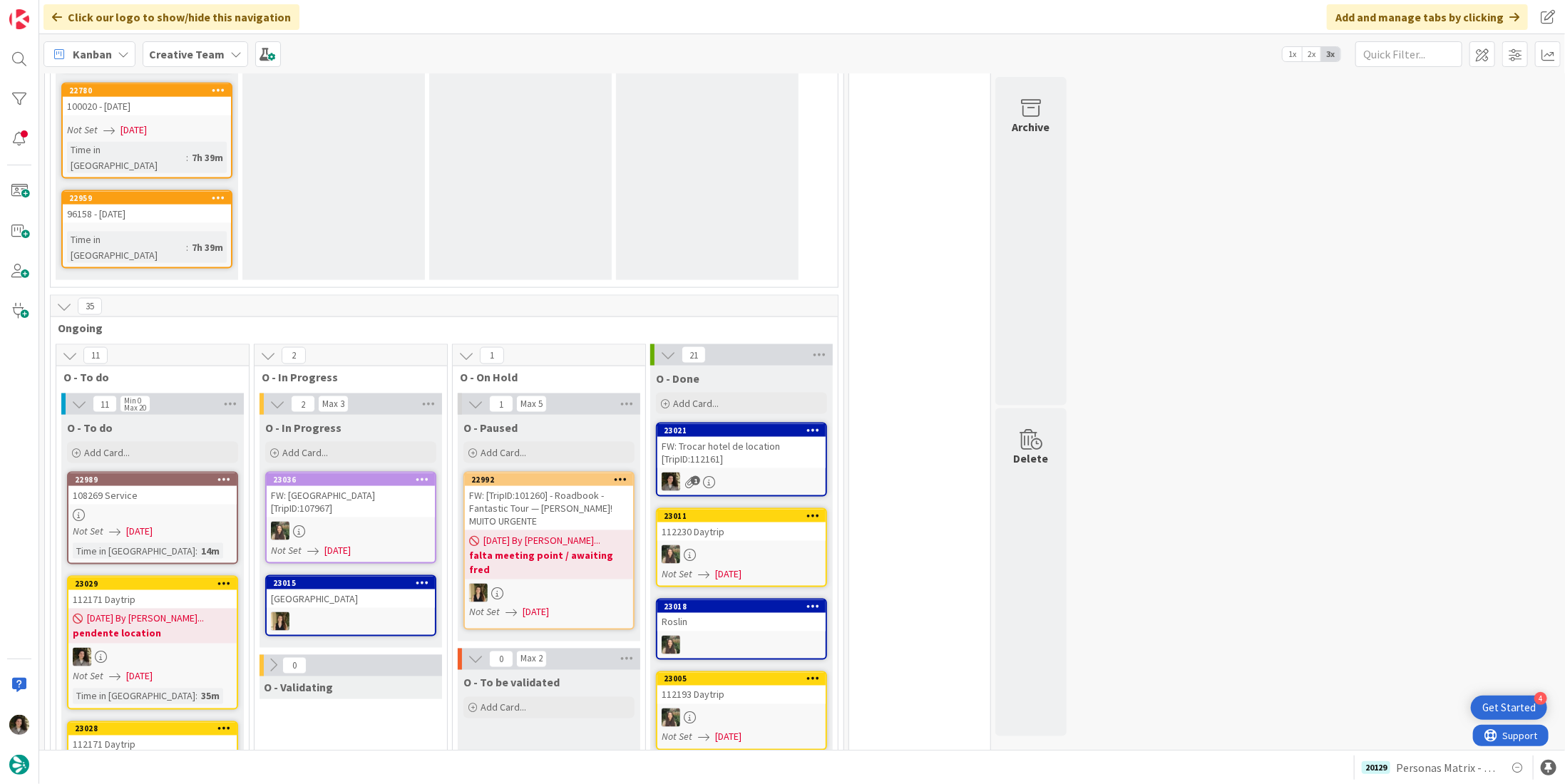
click at [739, 437] on div "FW: Trocar hotel de location [TripID:112161]" at bounding box center [742, 452] width 169 height 31
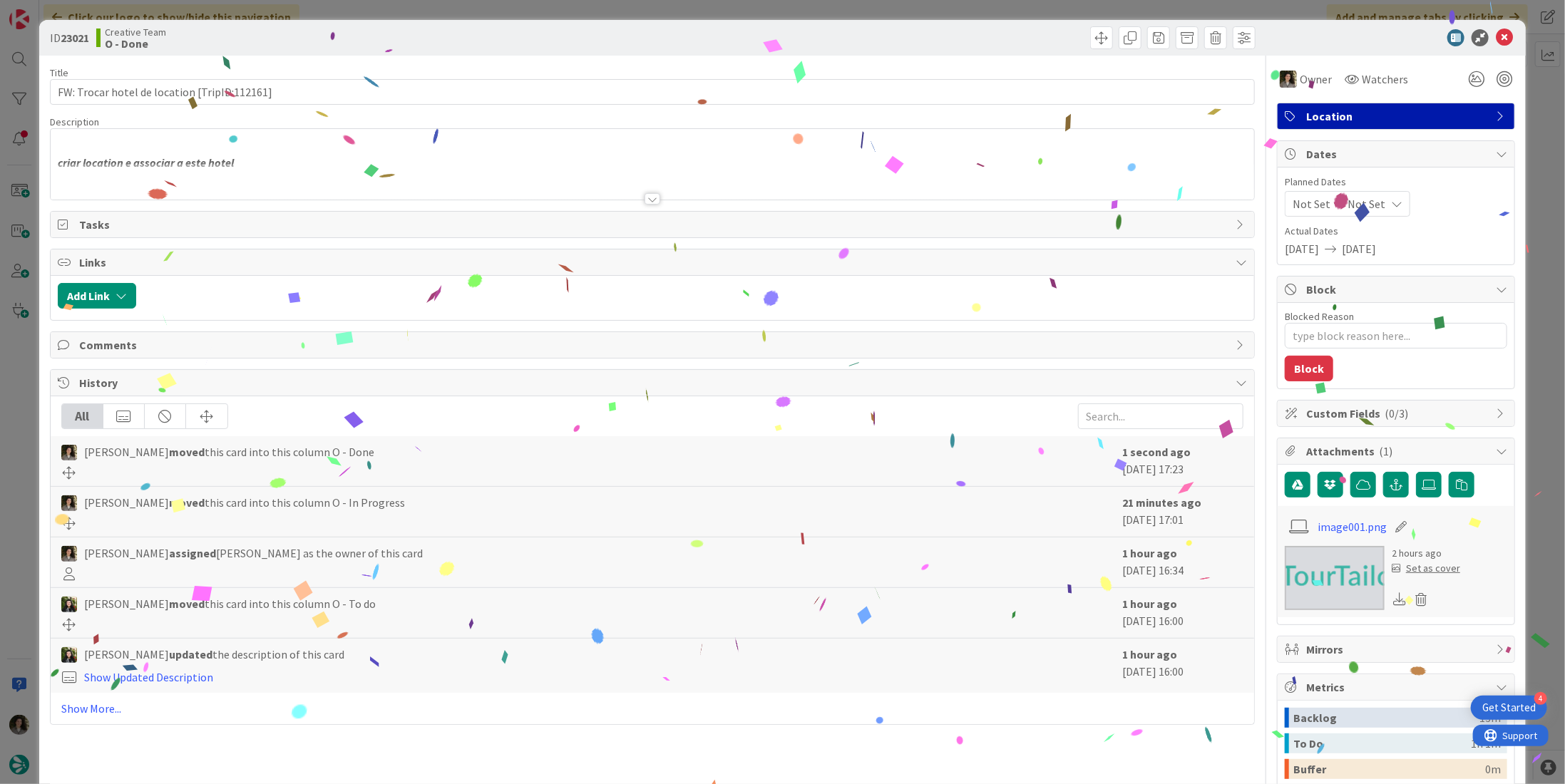
click at [647, 204] on div "Title 44 / 128 FW: Trocar hotel de location [TripID:112161] Description criar l…" at bounding box center [652, 499] width 1205 height 888
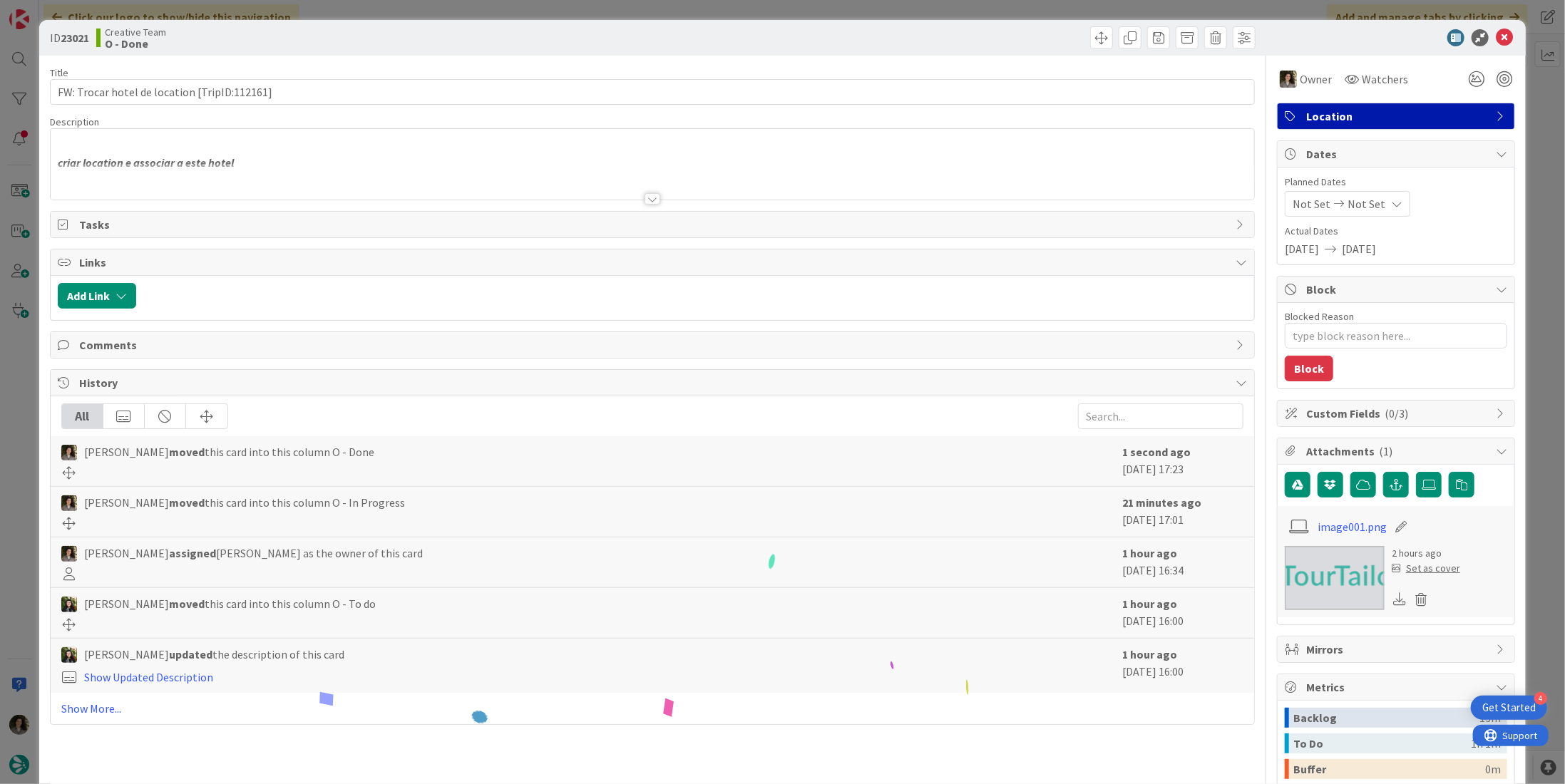
click at [646, 196] on div at bounding box center [653, 199] width 16 height 11
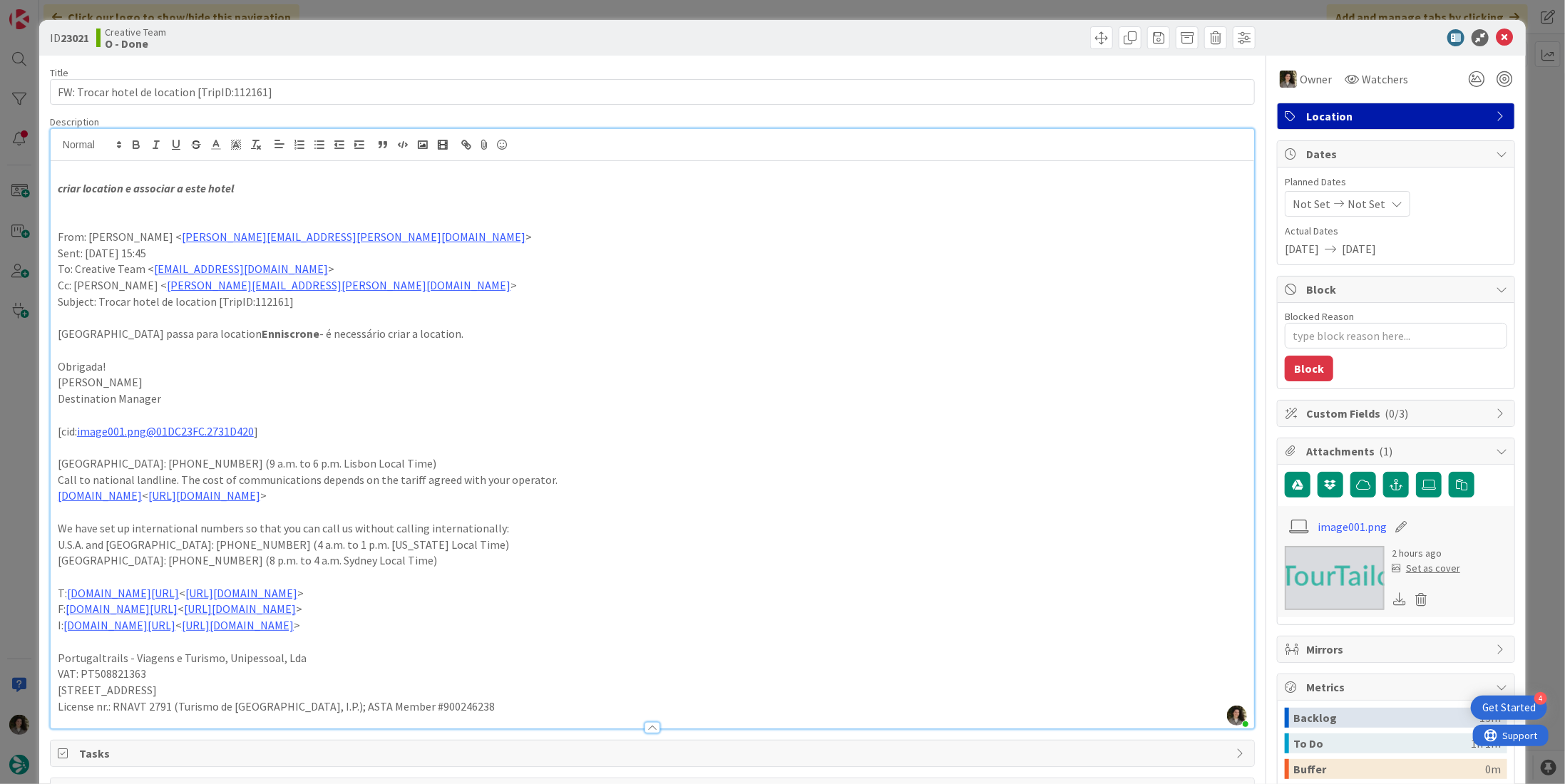
scroll to position [1178, 0]
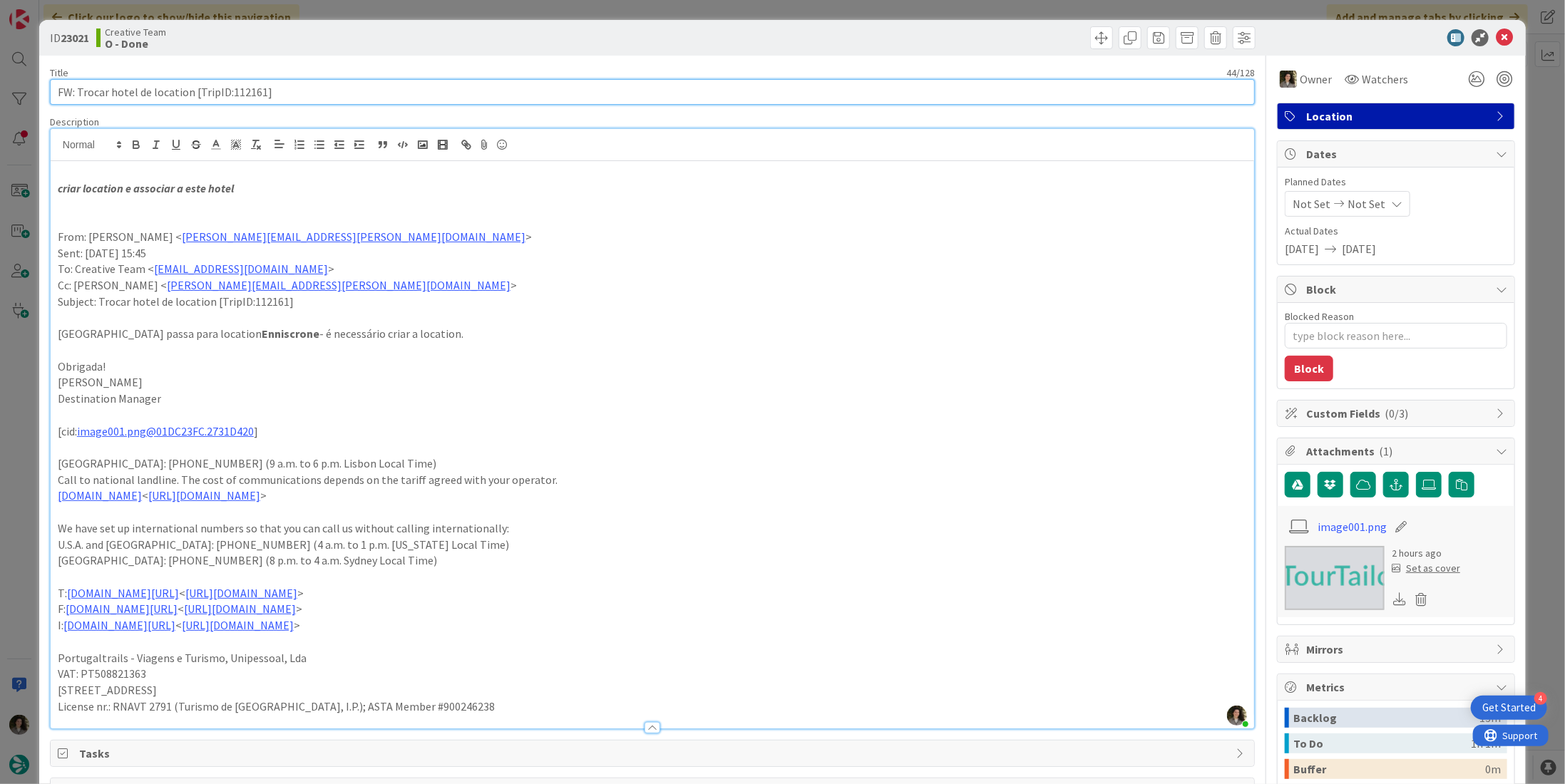
drag, startPoint x: 260, startPoint y: 92, endPoint x: 225, endPoint y: 87, distance: 35.4
click at [225, 87] on input "FW: Trocar hotel de location [TripID:112161]" at bounding box center [652, 92] width 1205 height 25
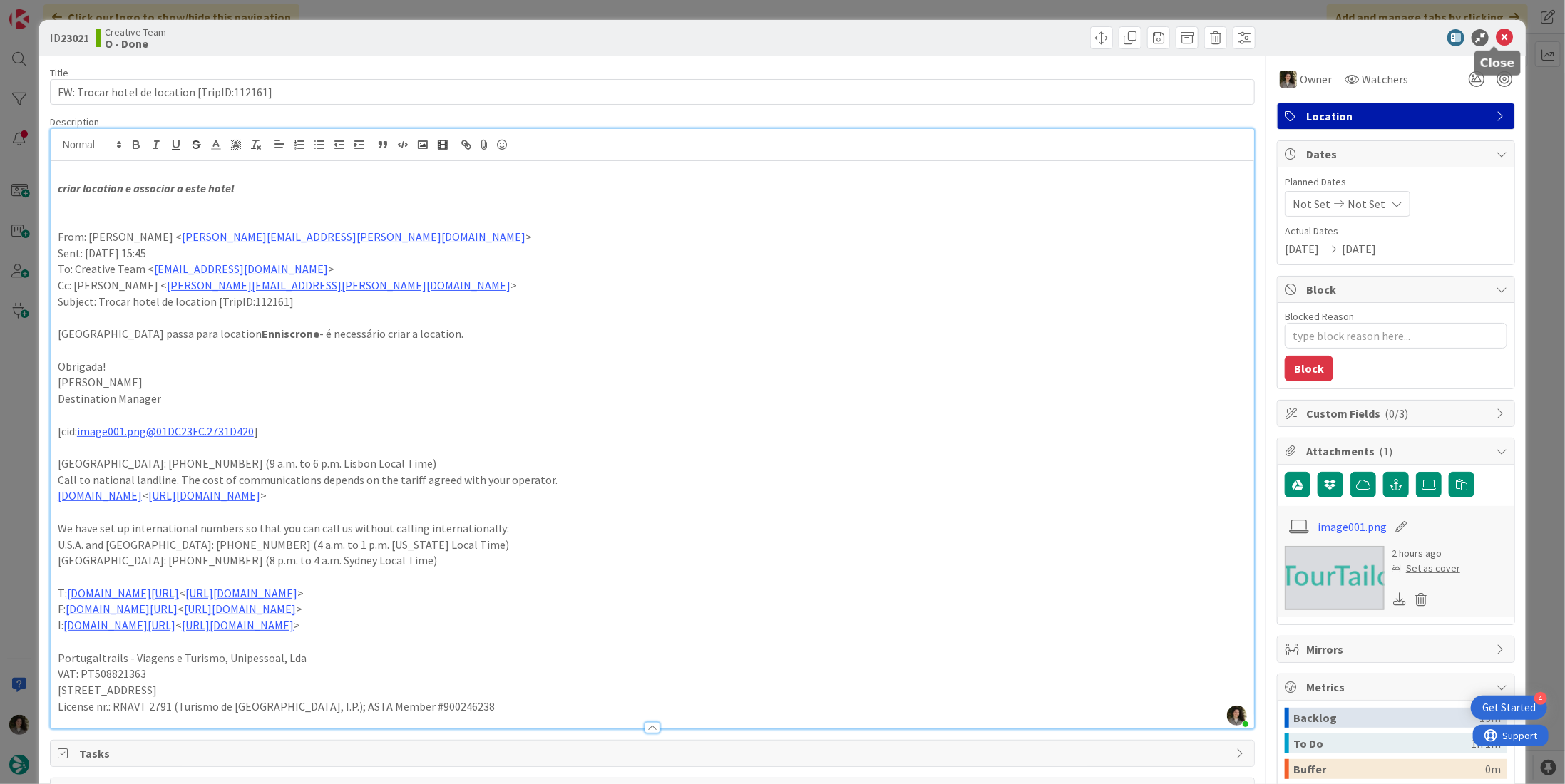
click at [1497, 31] on icon at bounding box center [1505, 38] width 17 height 17
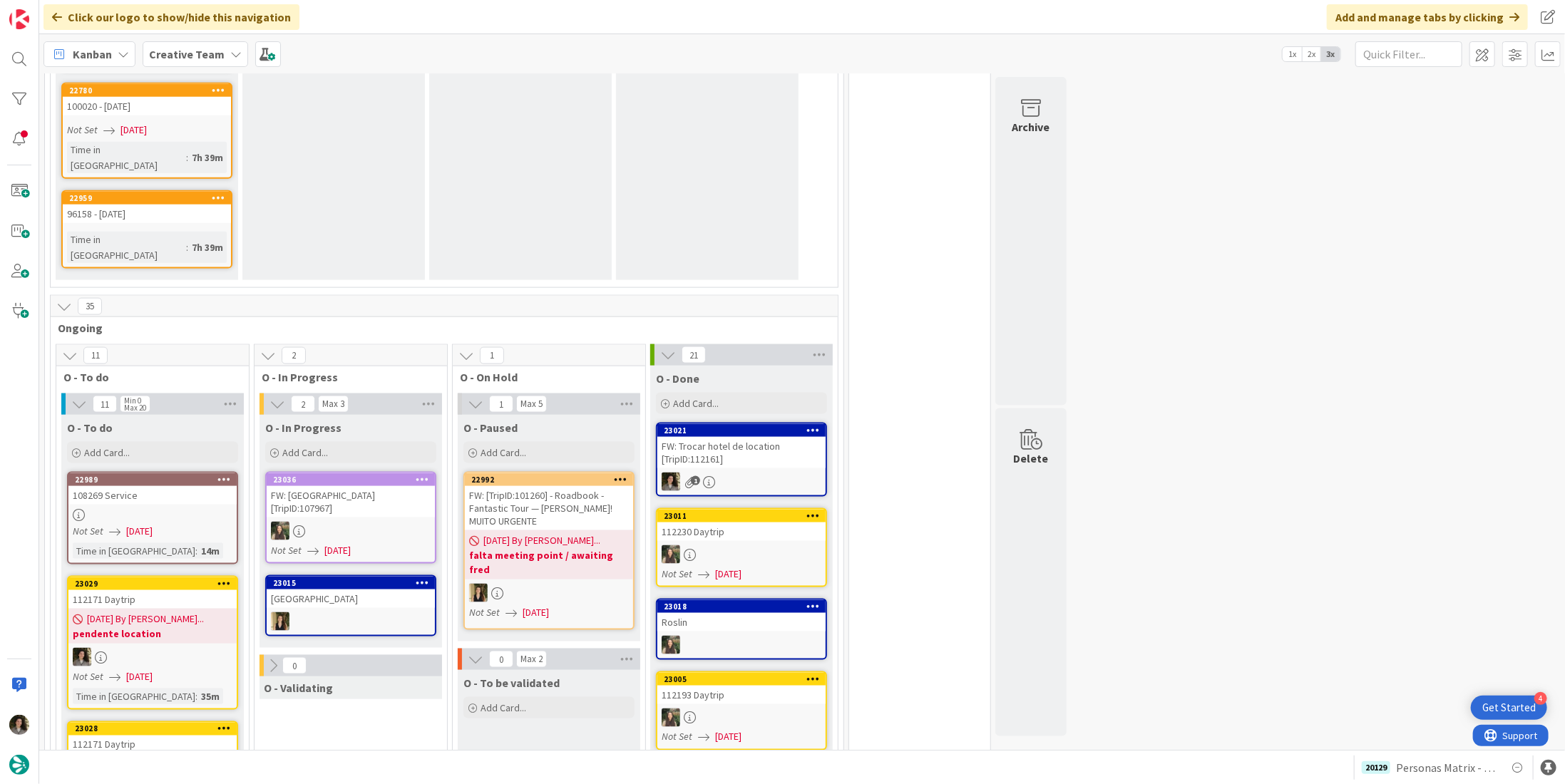
click at [701, 437] on div "FW: Trocar hotel de location [TripID:112161]" at bounding box center [742, 452] width 169 height 31
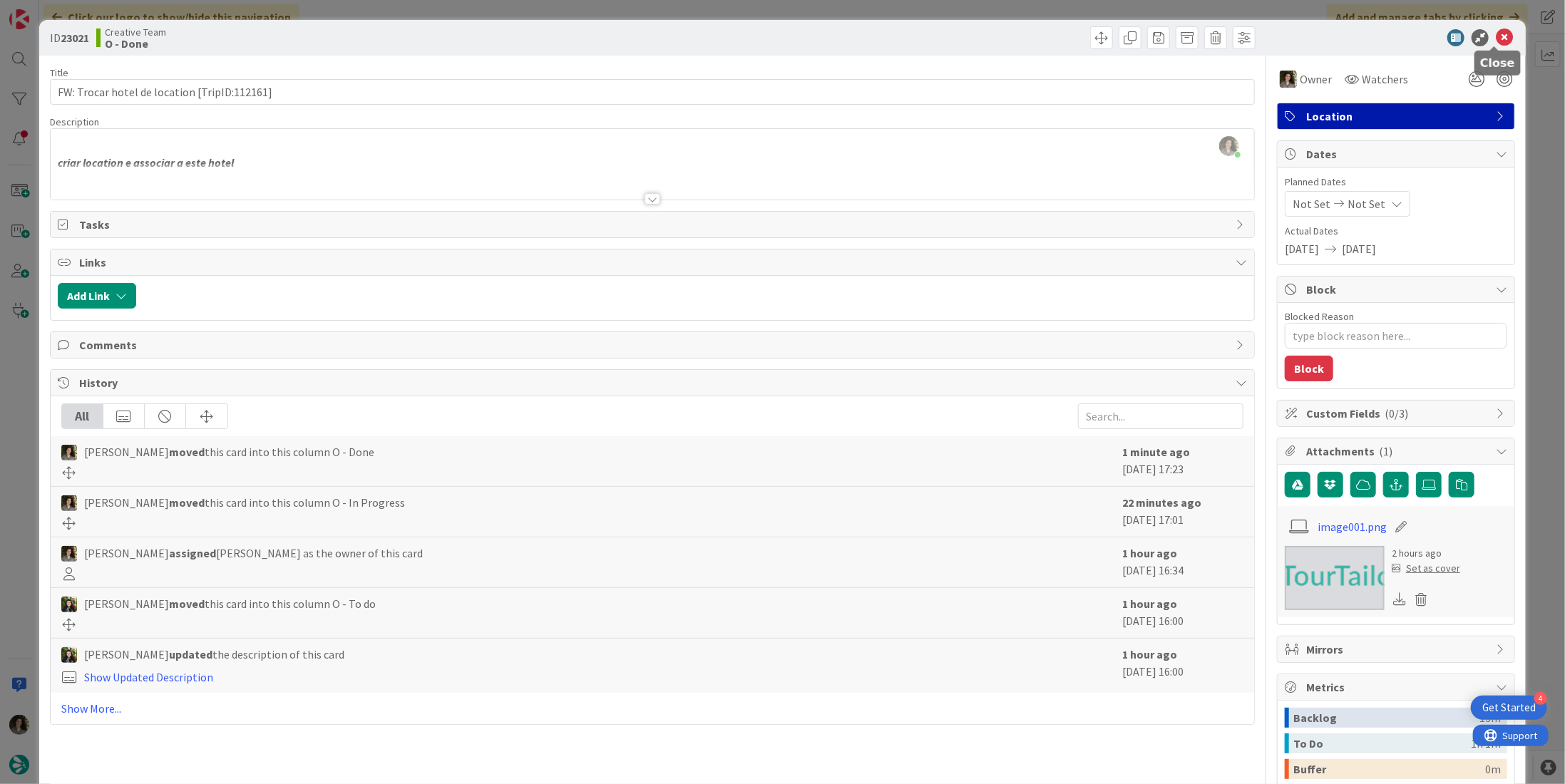
click at [1497, 35] on icon at bounding box center [1505, 38] width 17 height 17
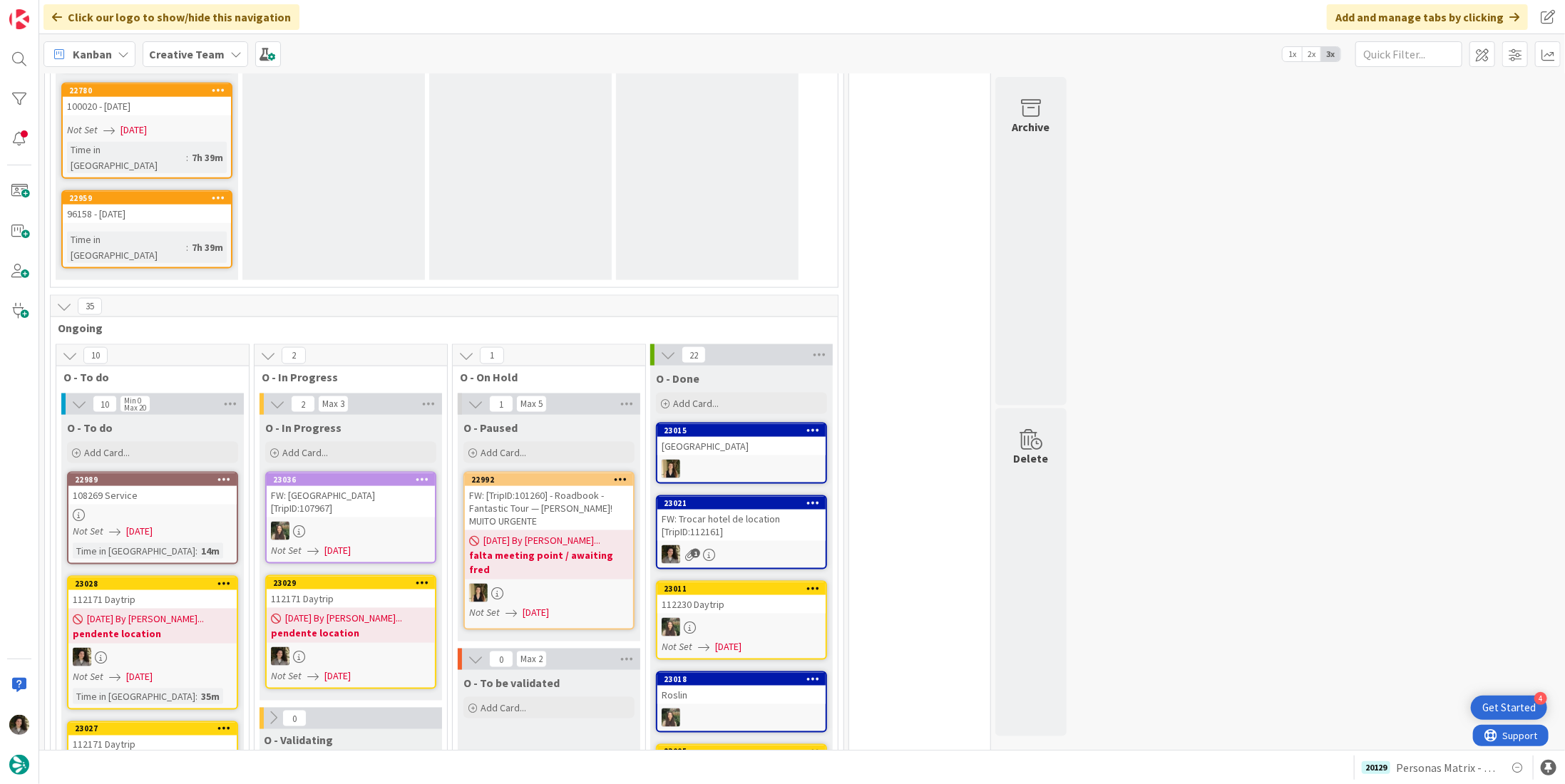
click at [303, 608] on div "09/12/2025 By Beatriz... pendente location" at bounding box center [351, 626] width 169 height 35
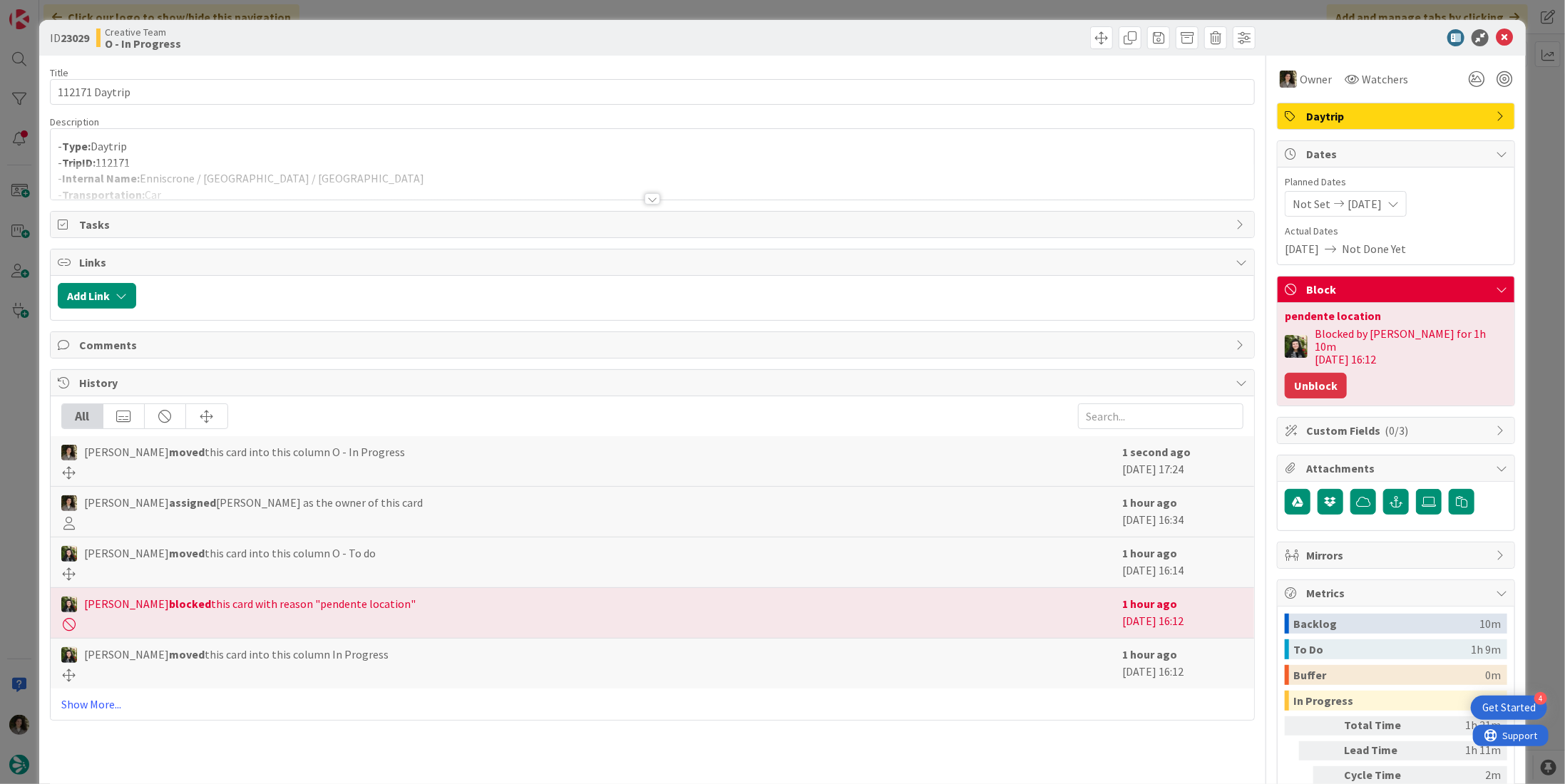
click at [1309, 373] on button "Unblock" at bounding box center [1316, 386] width 62 height 25
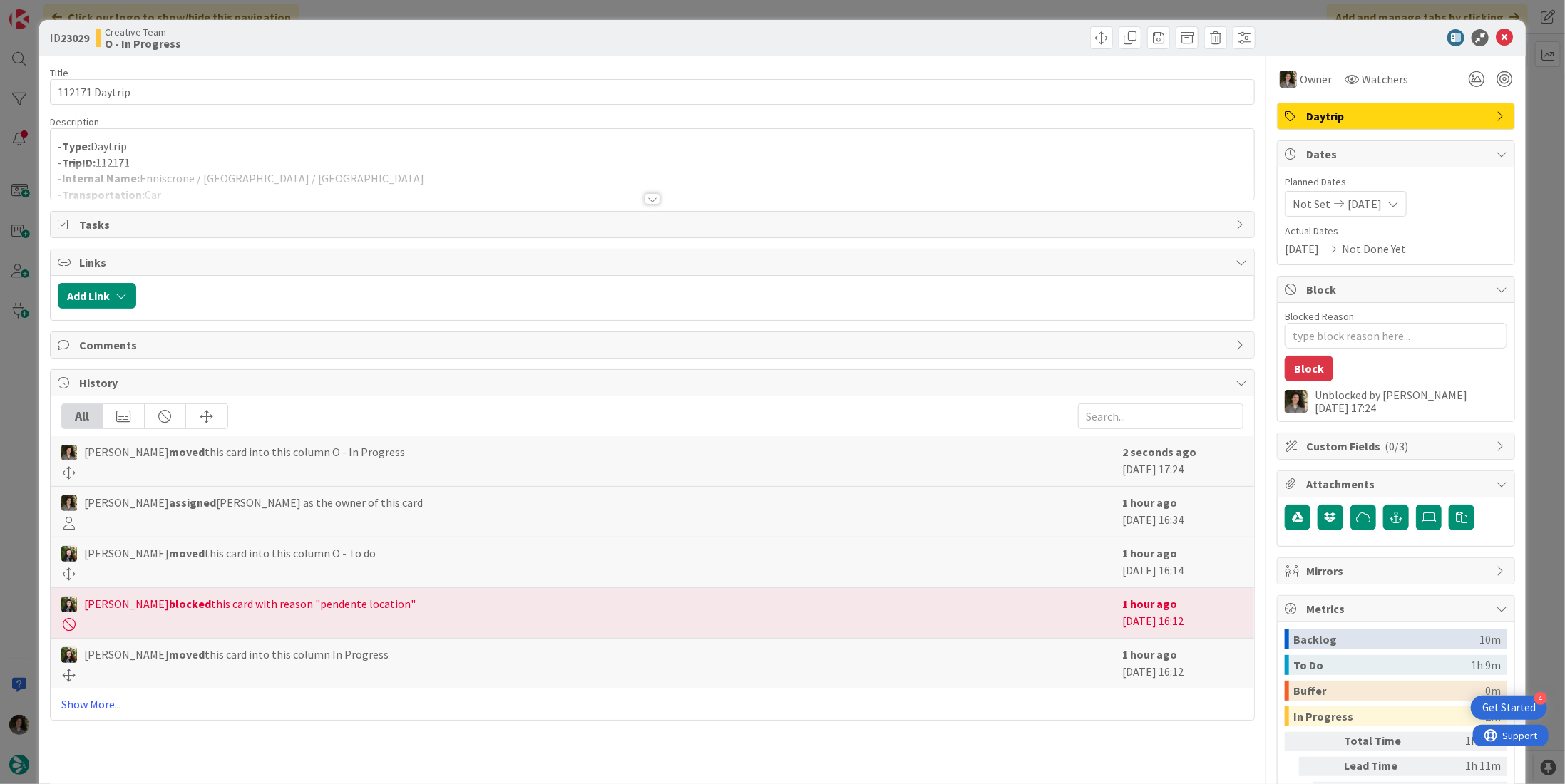
click at [359, 161] on div "Description - Type: Daytrip - TripID: 112171 - Internal Name: Enniscrone / Conn…" at bounding box center [652, 157] width 1205 height 85
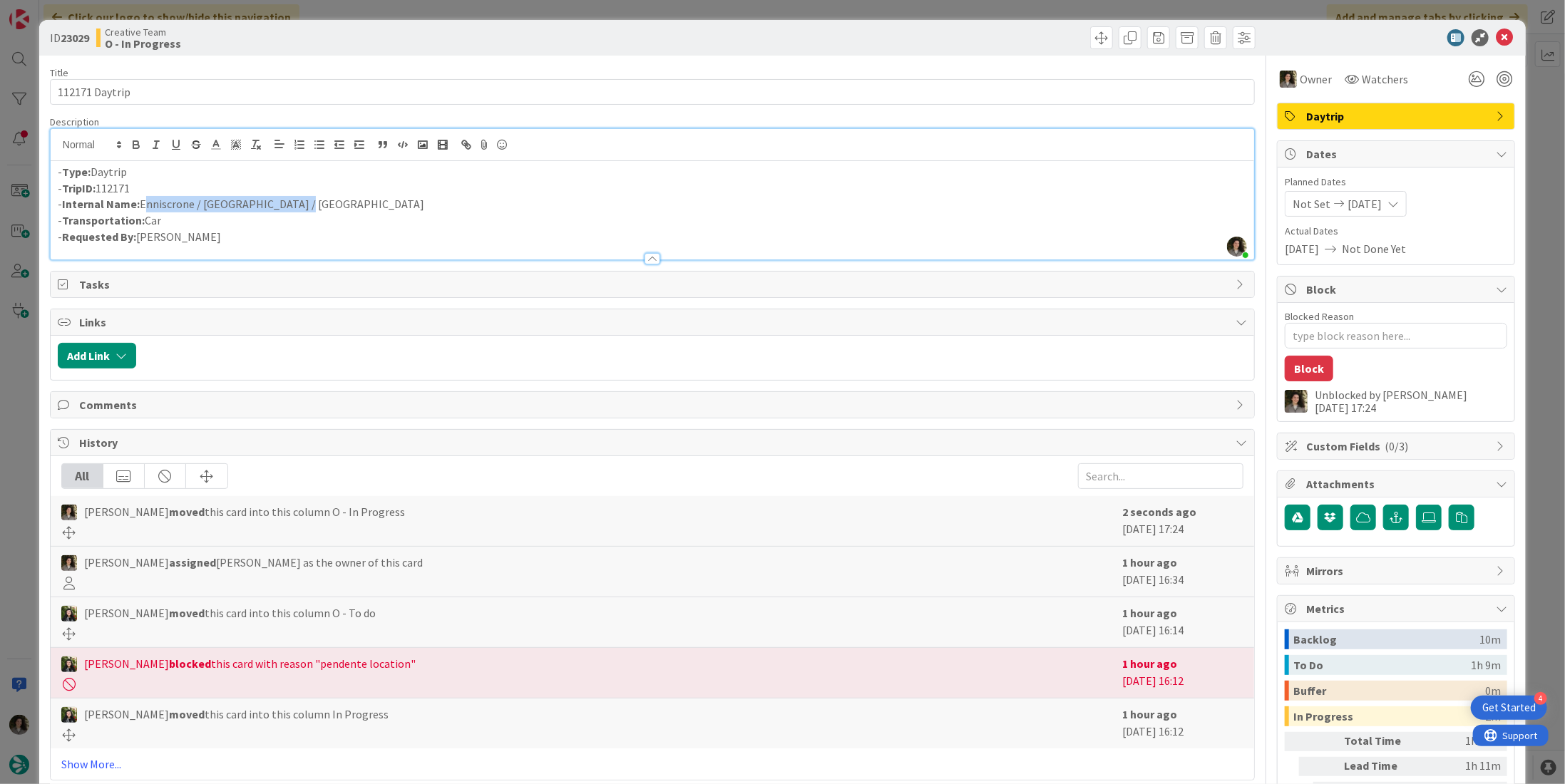
drag, startPoint x: 298, startPoint y: 203, endPoint x: 140, endPoint y: 204, distance: 158.0
click at [140, 204] on p "- Internal Name: Enniscrone / Connemara / Galway" at bounding box center [653, 204] width 1190 height 17
copy p "Enniscrone / Connemara / Galway"
click at [1496, 36] on icon at bounding box center [1505, 38] width 17 height 17
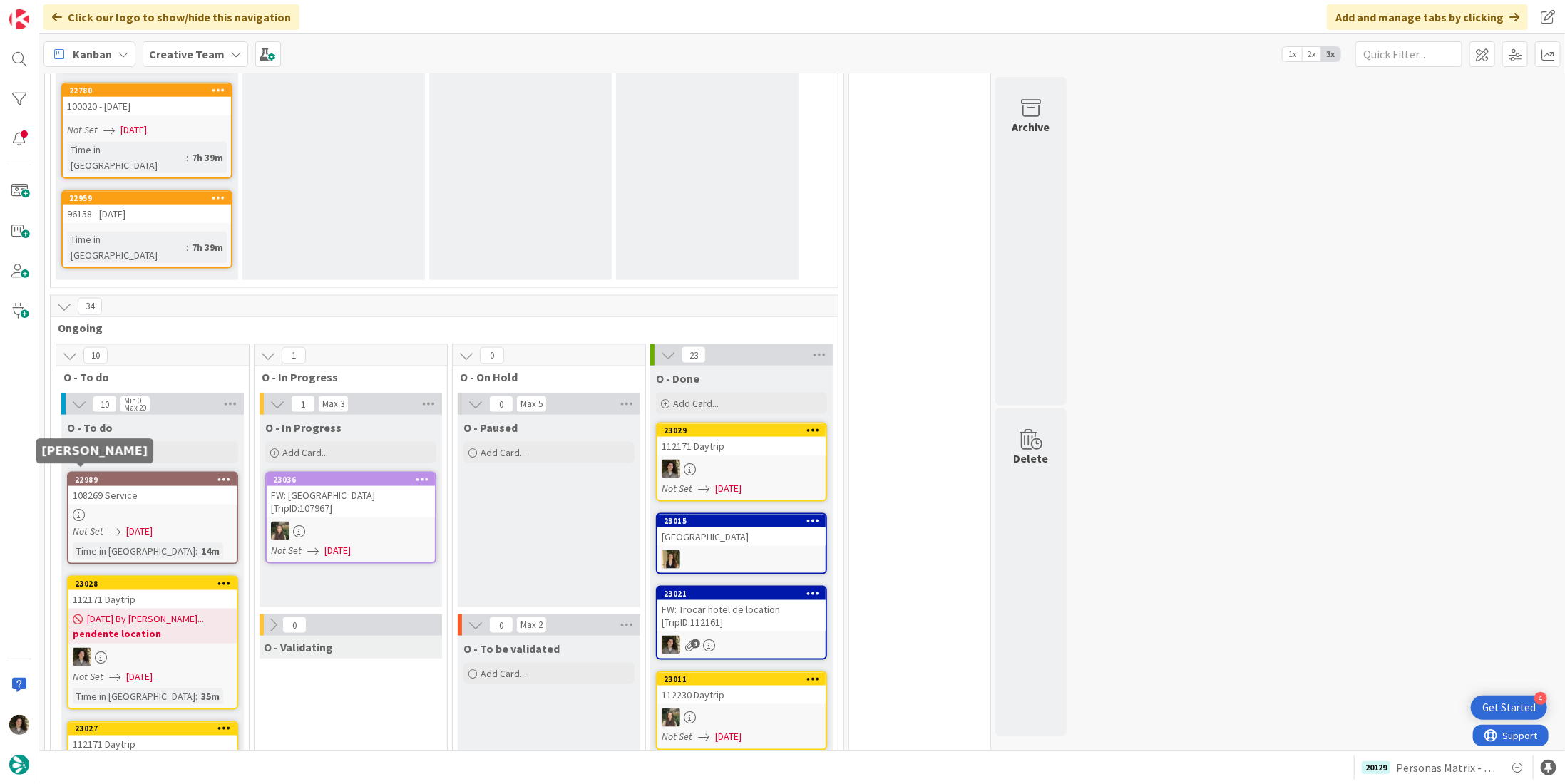
click at [95, 652] on icon at bounding box center [100, 658] width 12 height 12
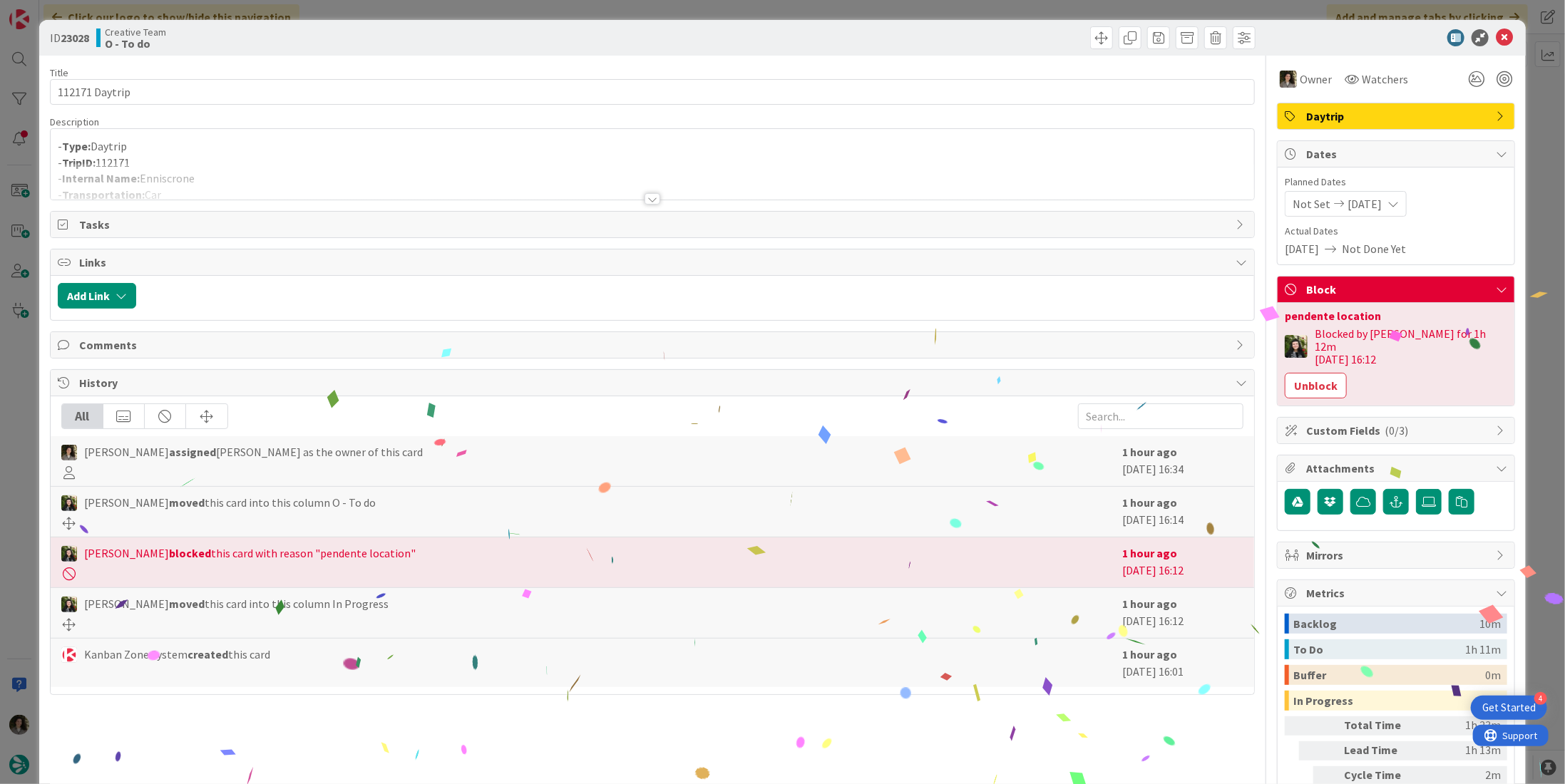
drag, startPoint x: 1315, startPoint y: 375, endPoint x: 1338, endPoint y: 356, distance: 29.8
click at [1318, 375] on button "Unblock" at bounding box center [1316, 386] width 62 height 25
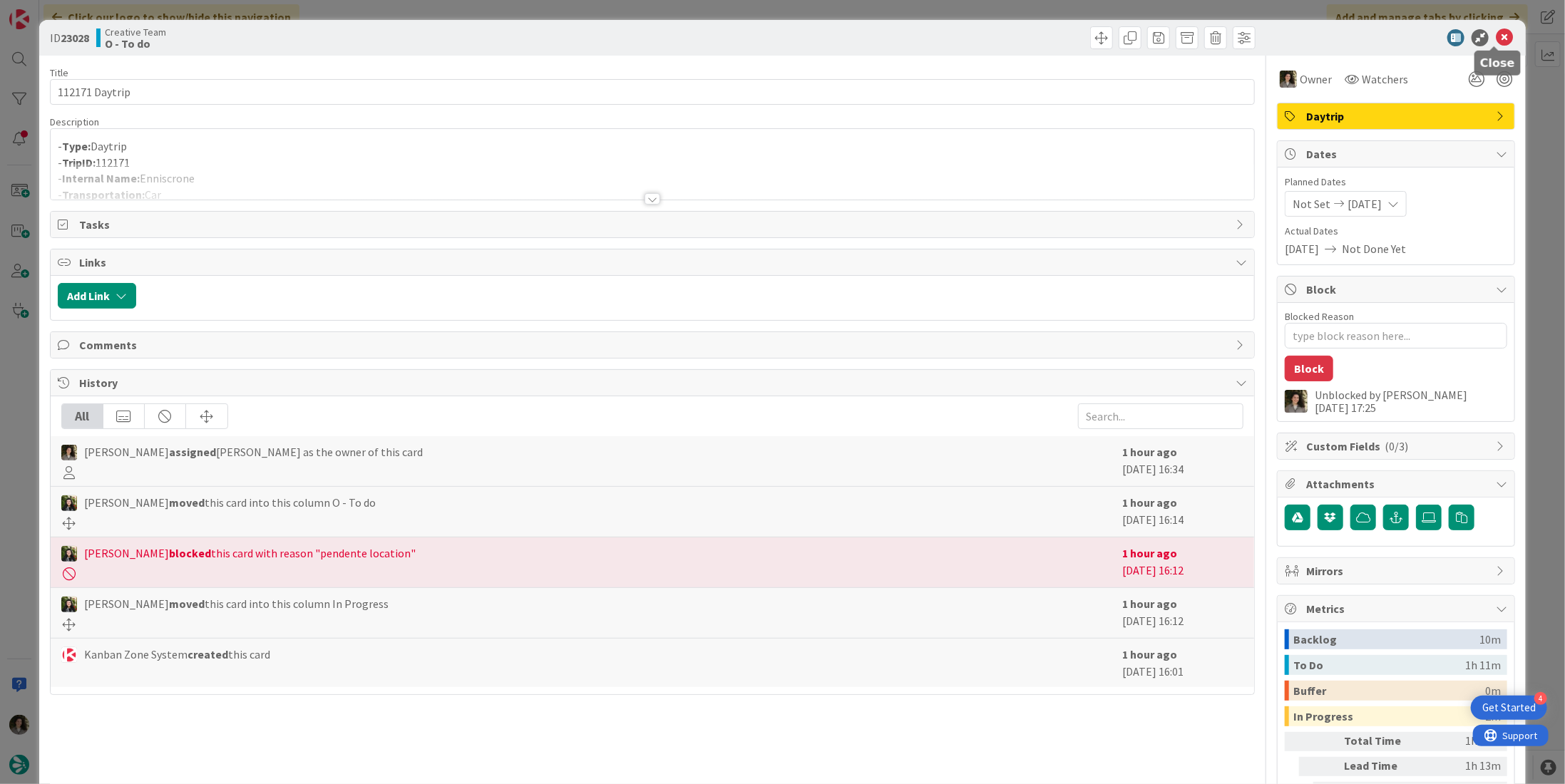
click at [1496, 34] on icon at bounding box center [1505, 38] width 17 height 17
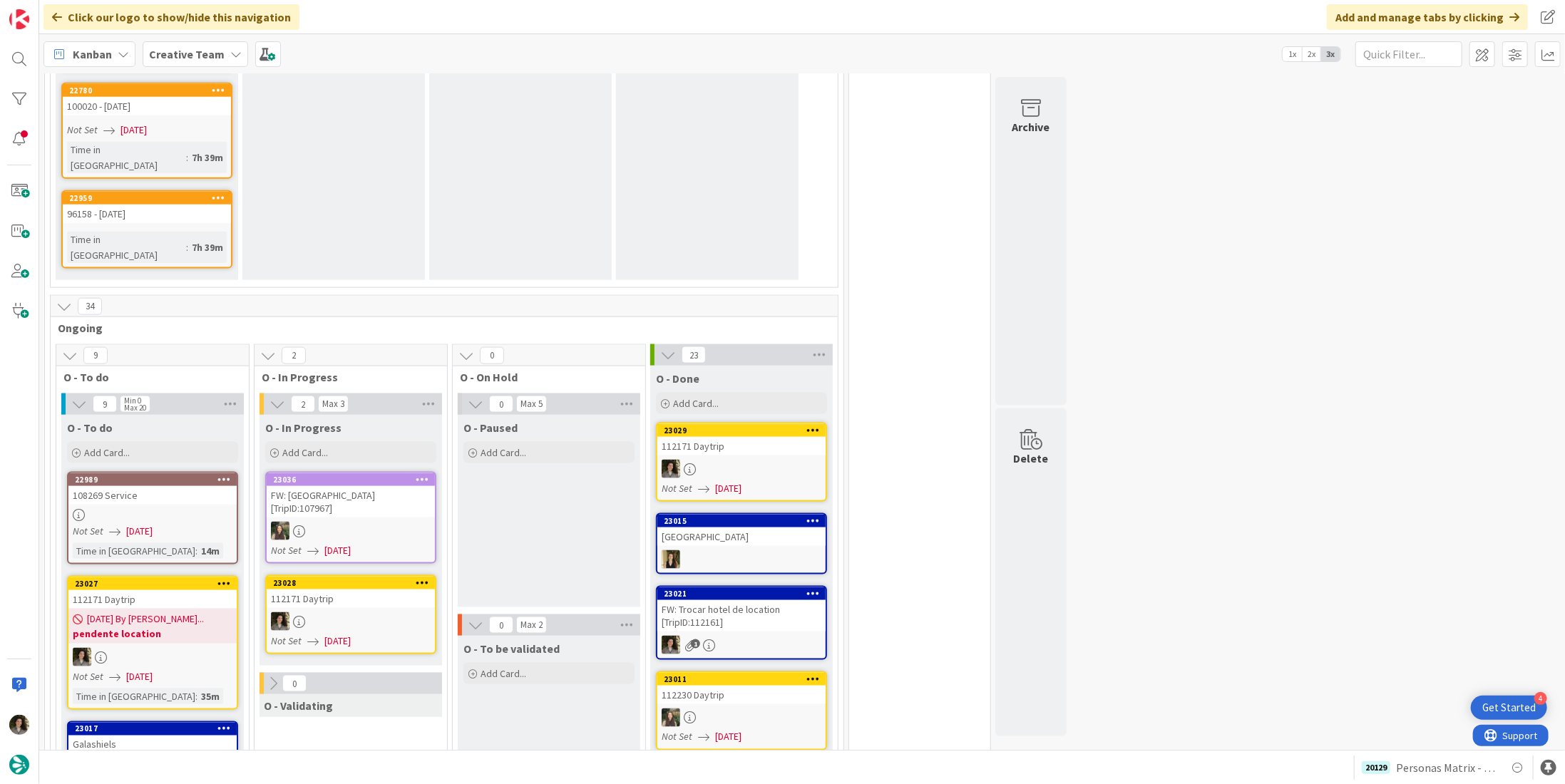
click at [335, 590] on div "112171 Daytrip" at bounding box center [351, 599] width 169 height 18
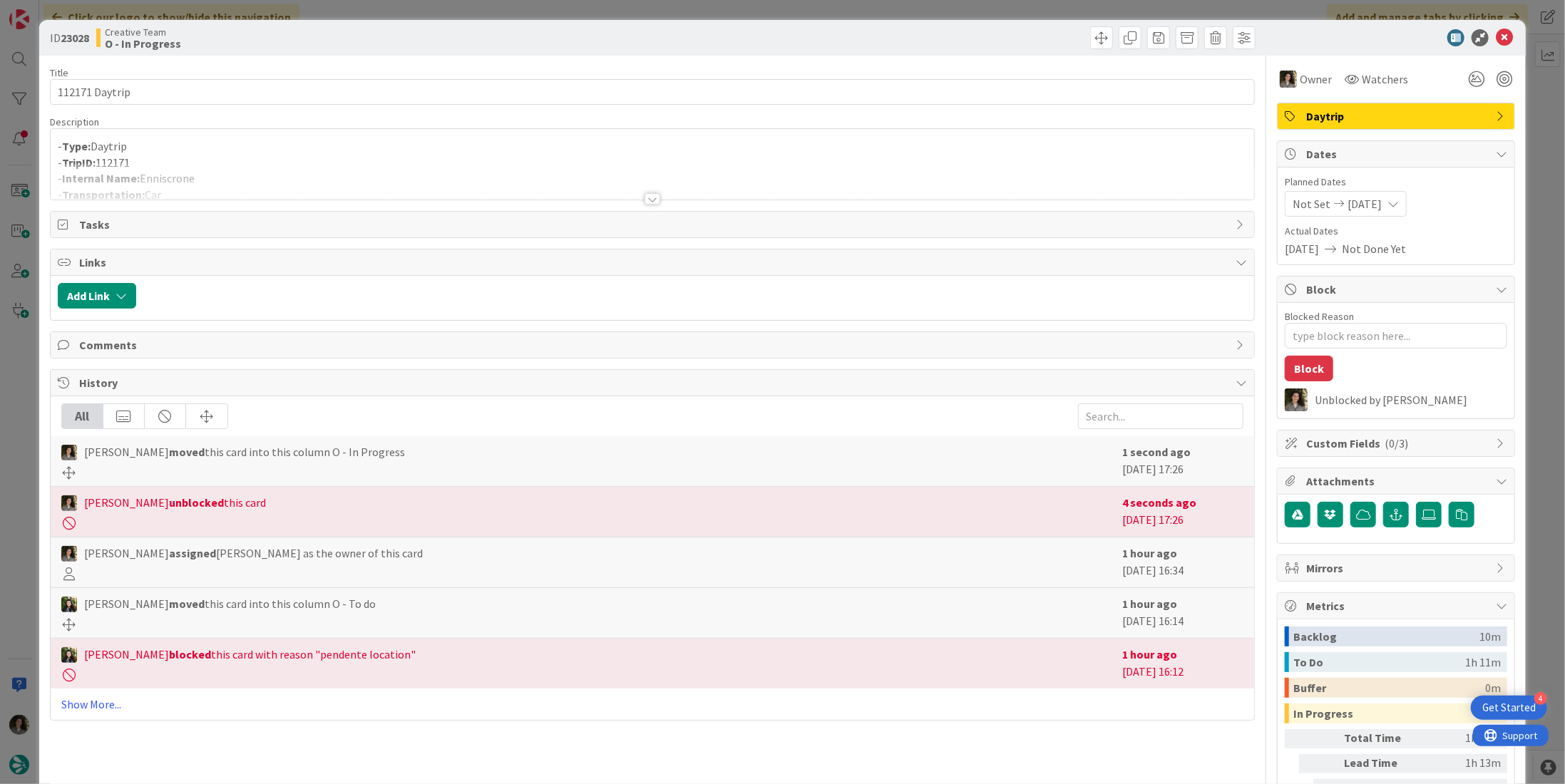
drag, startPoint x: 281, startPoint y: 185, endPoint x: 208, endPoint y: 181, distance: 73.1
click at [281, 185] on div at bounding box center [653, 181] width 1204 height 37
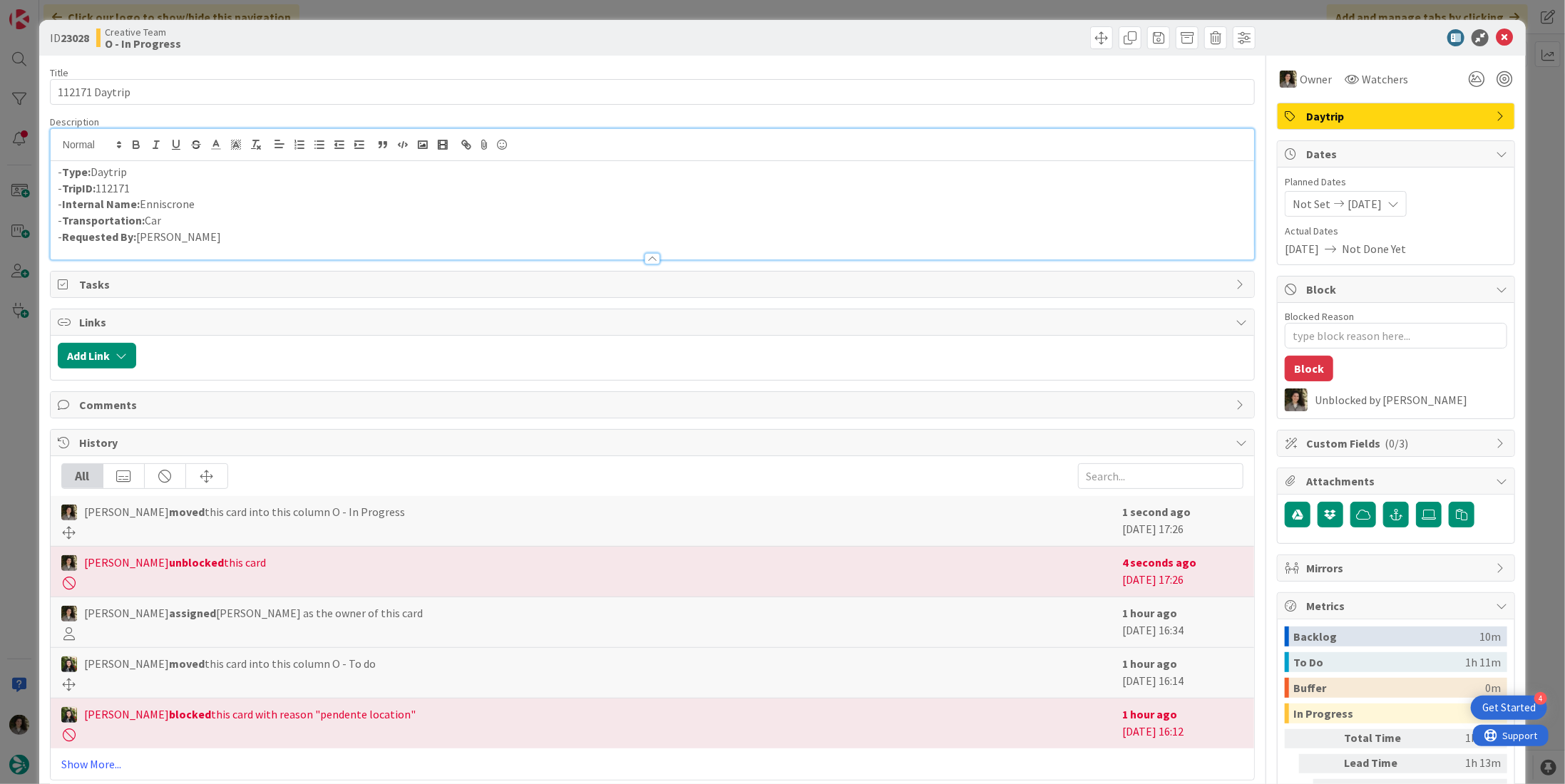
drag, startPoint x: 176, startPoint y: 201, endPoint x: 135, endPoint y: 204, distance: 41.1
click at [135, 204] on p "- Internal Name: Enniscrone" at bounding box center [653, 204] width 1190 height 17
click at [212, 200] on p "- Internal Name: Enniscrone" at bounding box center [653, 204] width 1190 height 17
drag, startPoint x: 204, startPoint y: 204, endPoint x: 142, endPoint y: 204, distance: 62.0
click at [142, 204] on p "- Internal Name: Enniscrone" at bounding box center [653, 204] width 1190 height 17
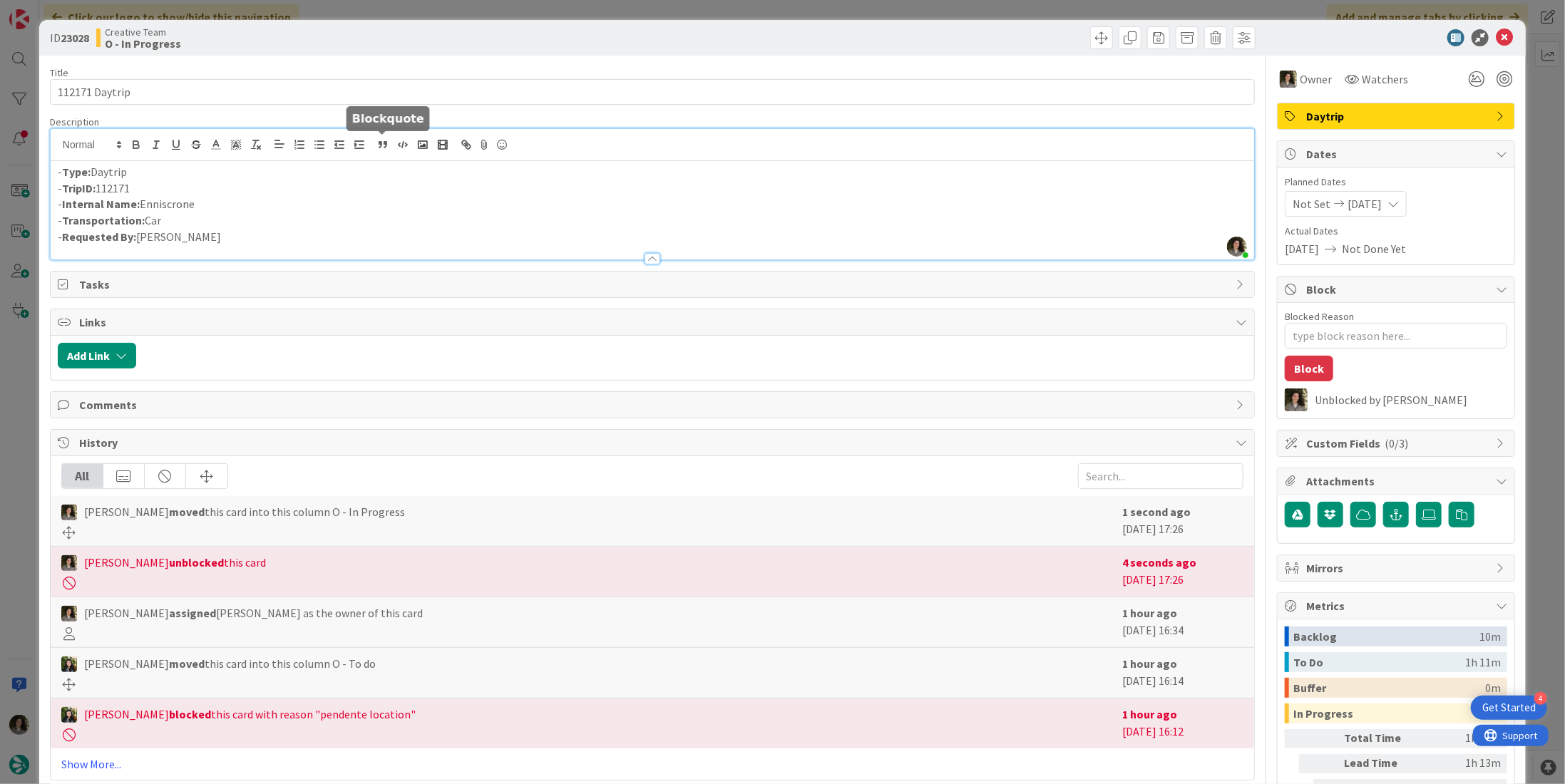
copy p "Enniscrone"
click at [1499, 36] on icon at bounding box center [1505, 38] width 17 height 17
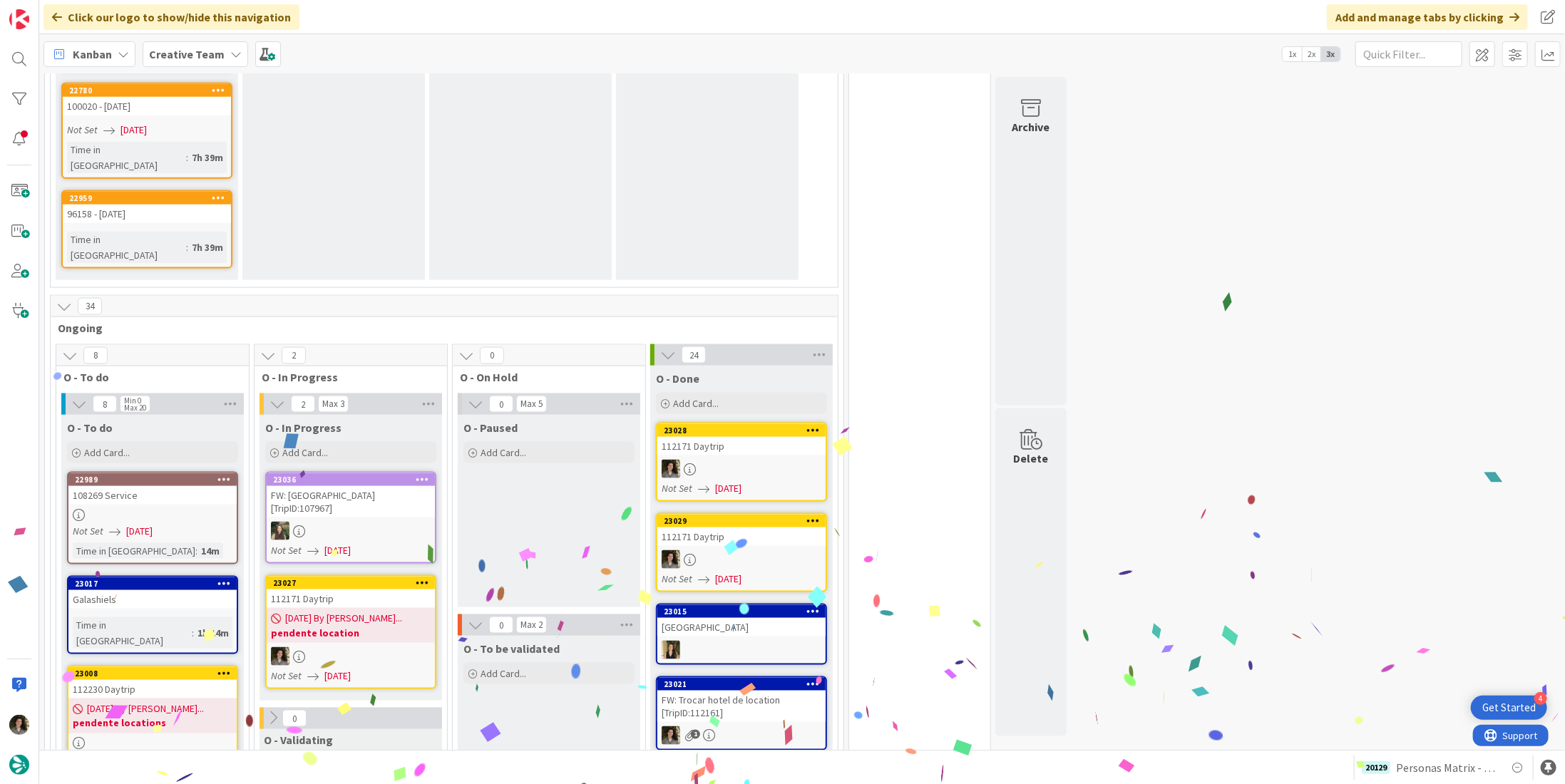
click at [334, 576] on link "23027 112171 Daytrip 09/12/2025 By Beatriz... pendente location Not Set 09/12/2…" at bounding box center [351, 632] width 171 height 114
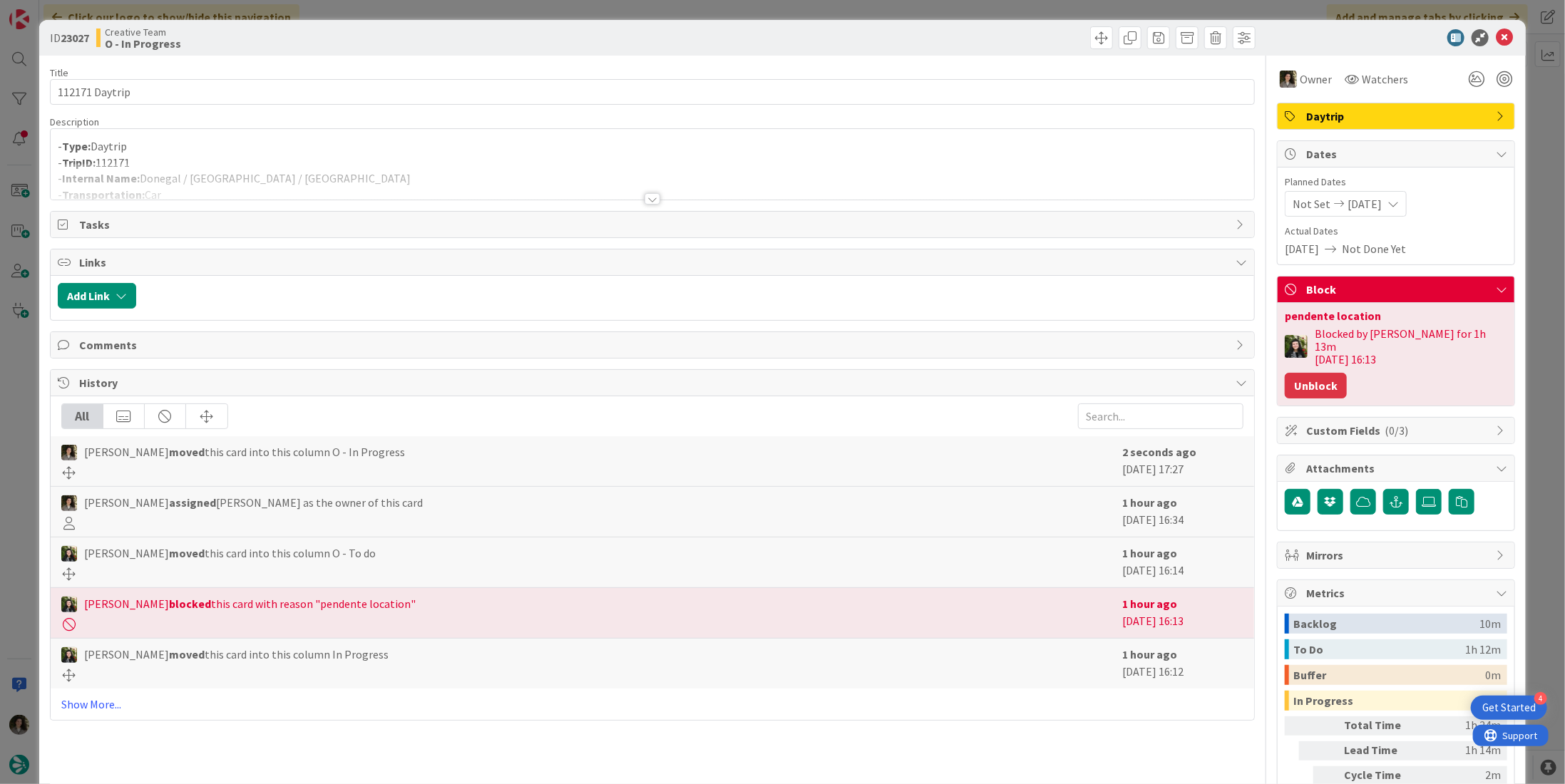
click at [1310, 375] on button "Unblock" at bounding box center [1316, 386] width 62 height 25
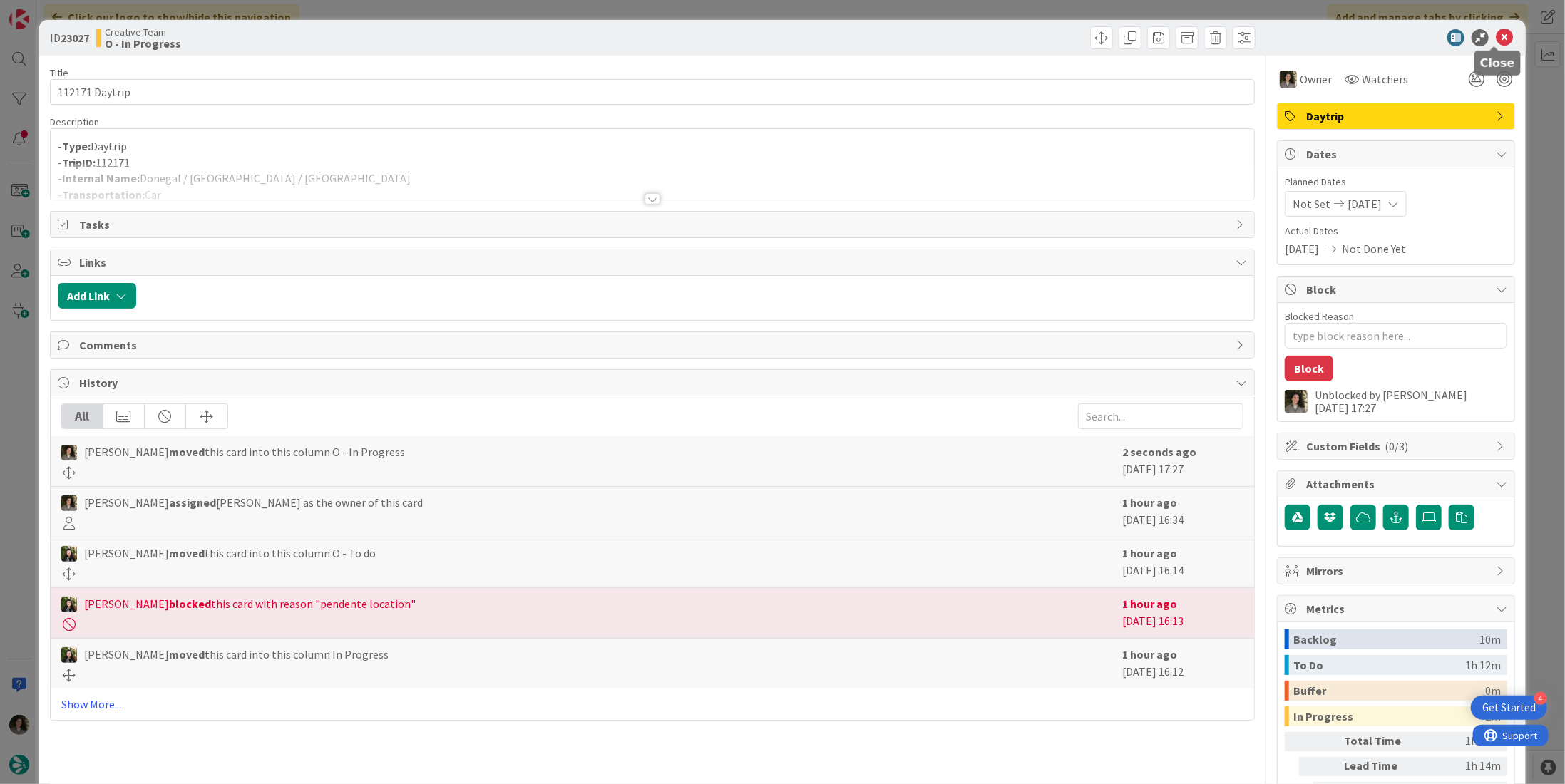
click at [1496, 35] on icon at bounding box center [1505, 38] width 17 height 17
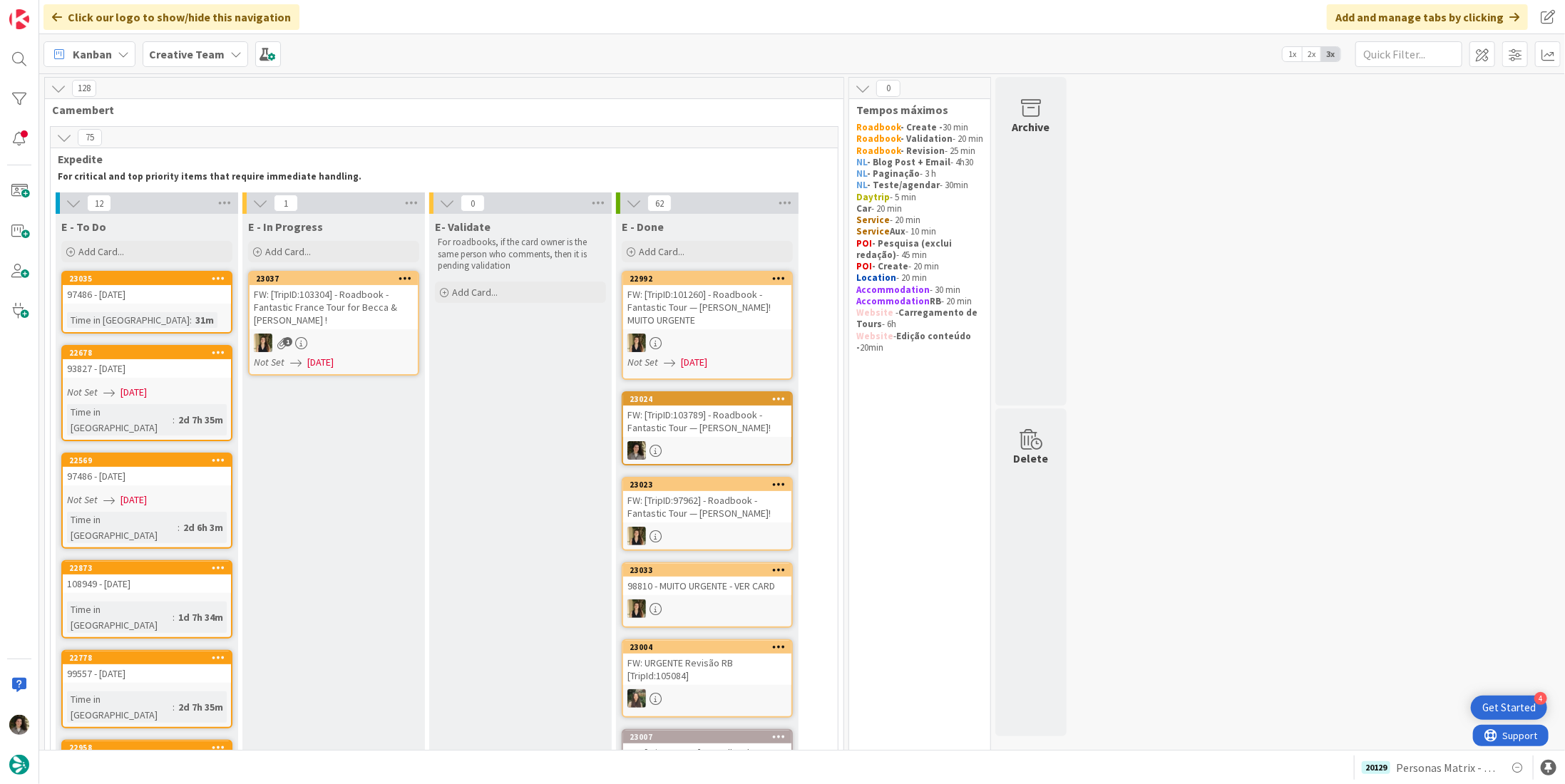
click at [678, 343] on div at bounding box center [708, 343] width 169 height 18
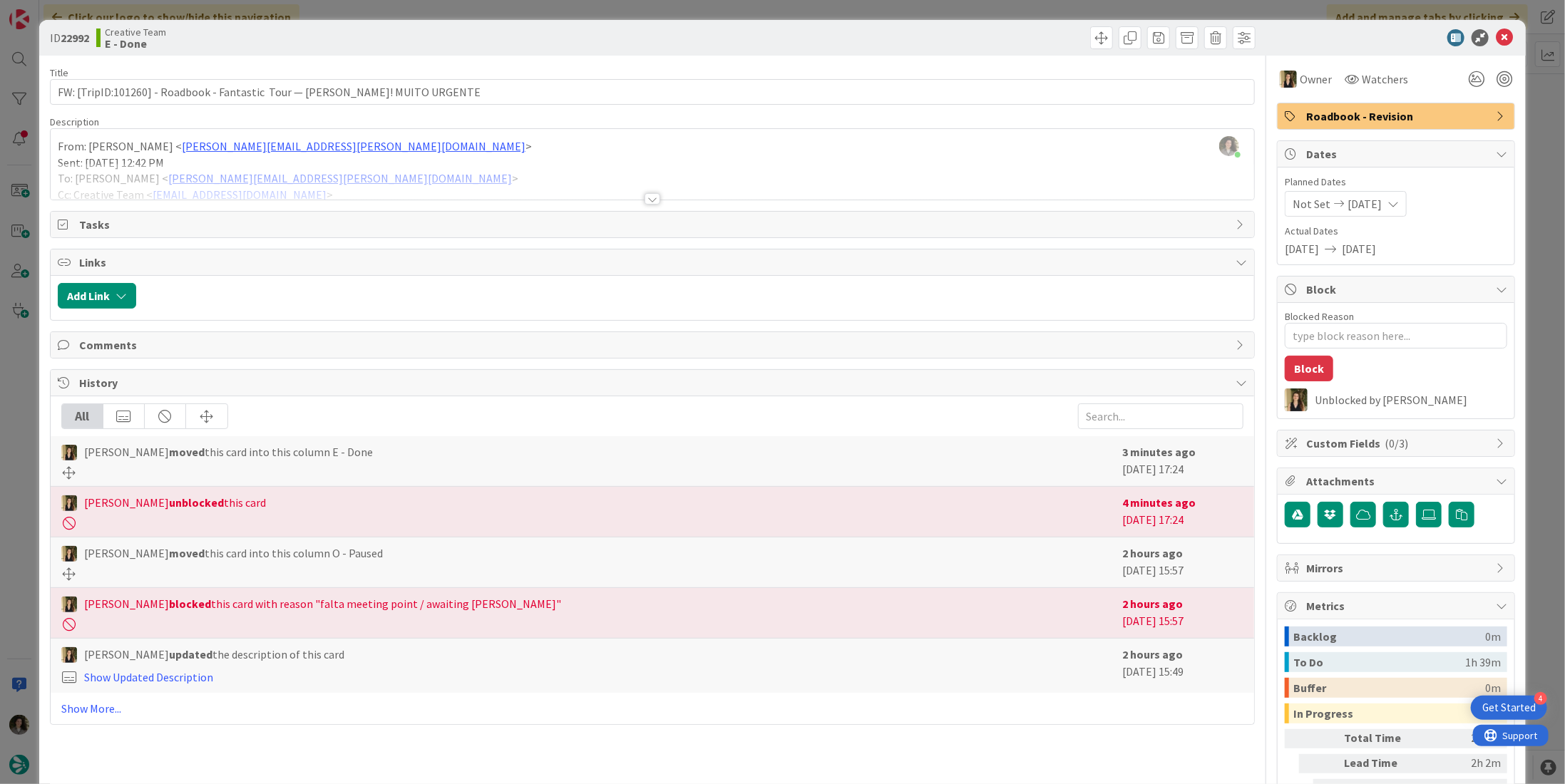
click at [1482, 41] on div at bounding box center [1388, 38] width 252 height 17
click at [1496, 33] on icon at bounding box center [1505, 38] width 17 height 17
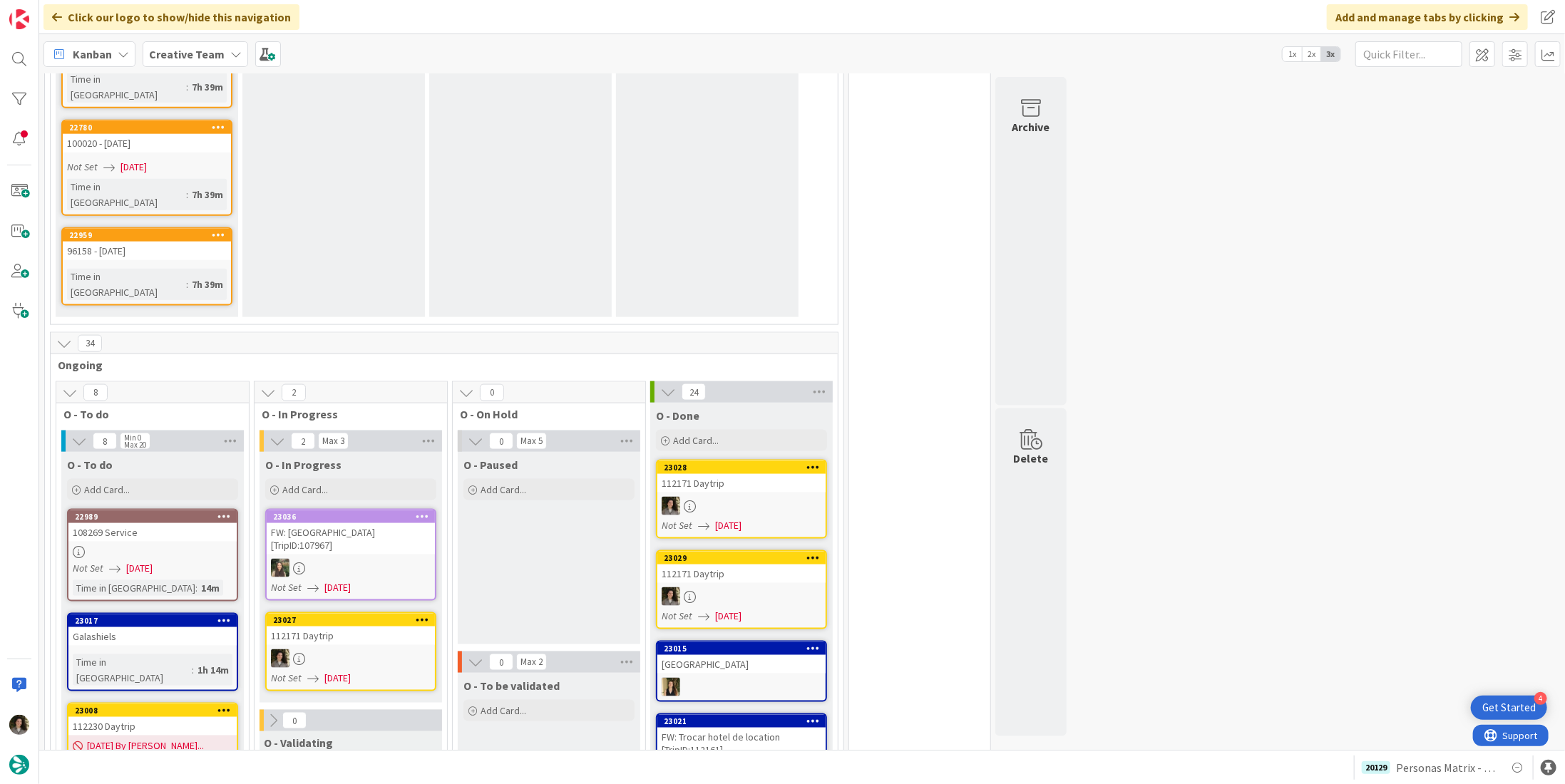
click at [332, 650] on div at bounding box center [351, 658] width 169 height 18
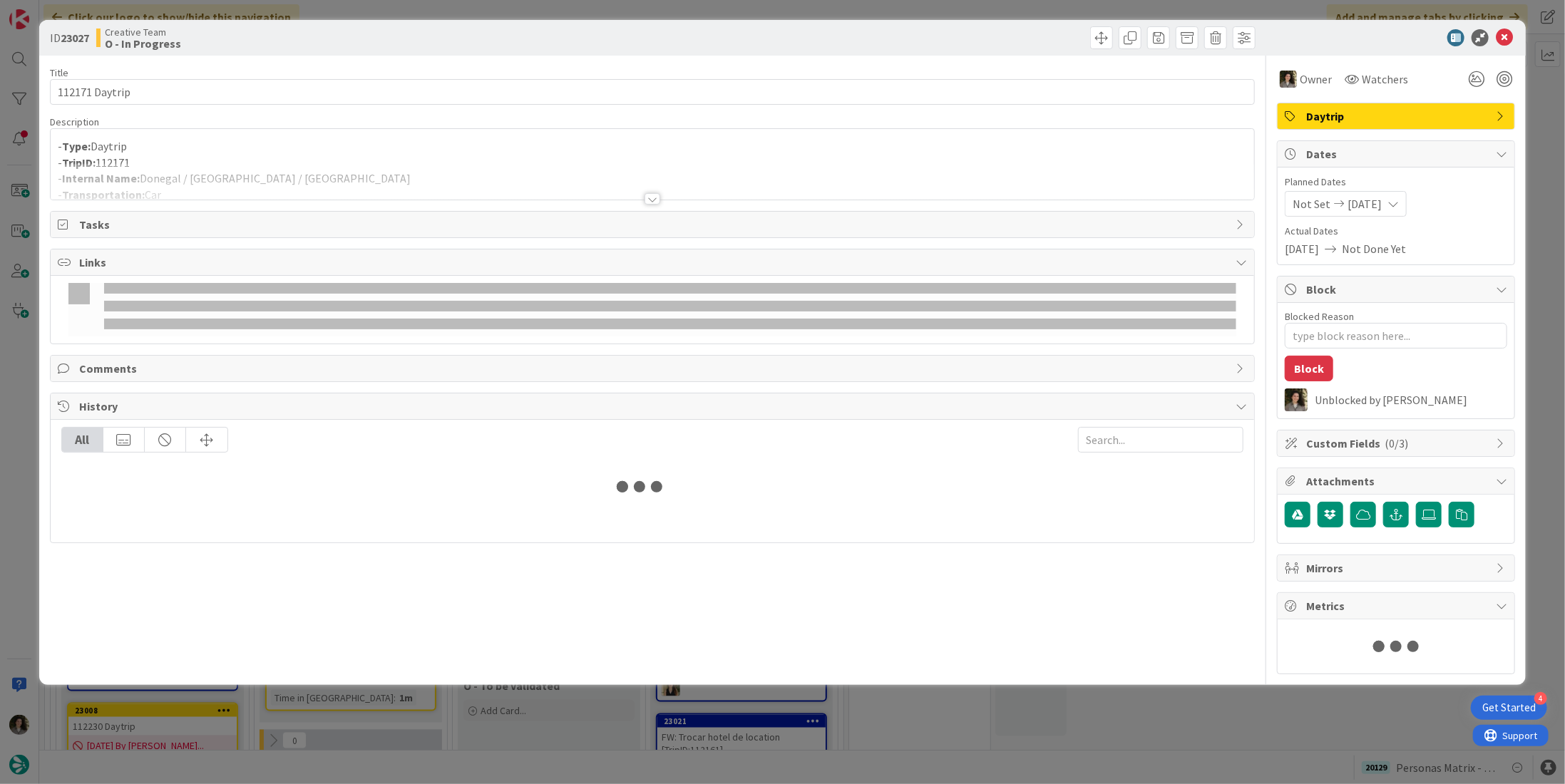
type textarea "x"
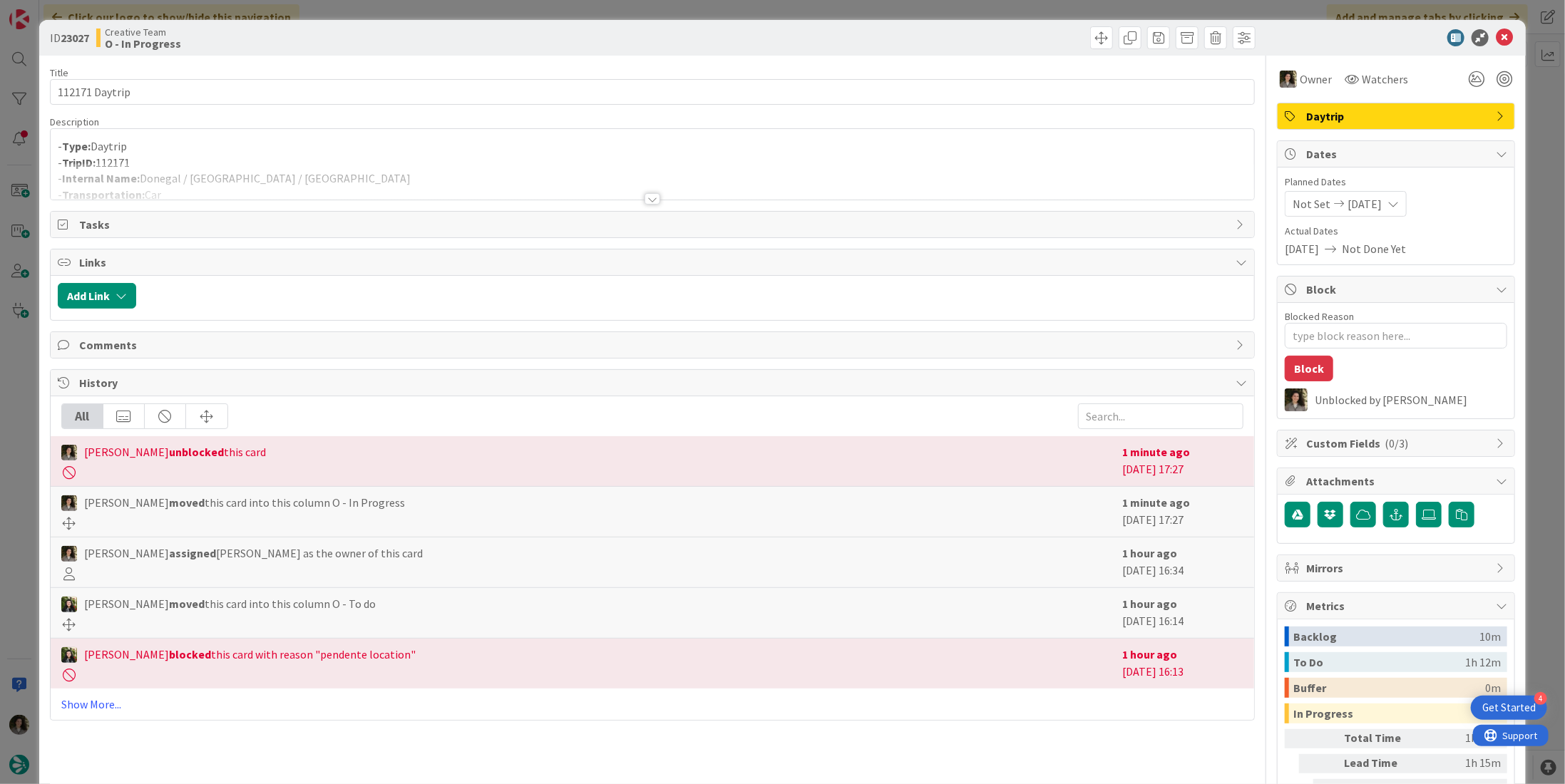
click at [340, 158] on p "- TripID: 112171" at bounding box center [653, 163] width 1190 height 17
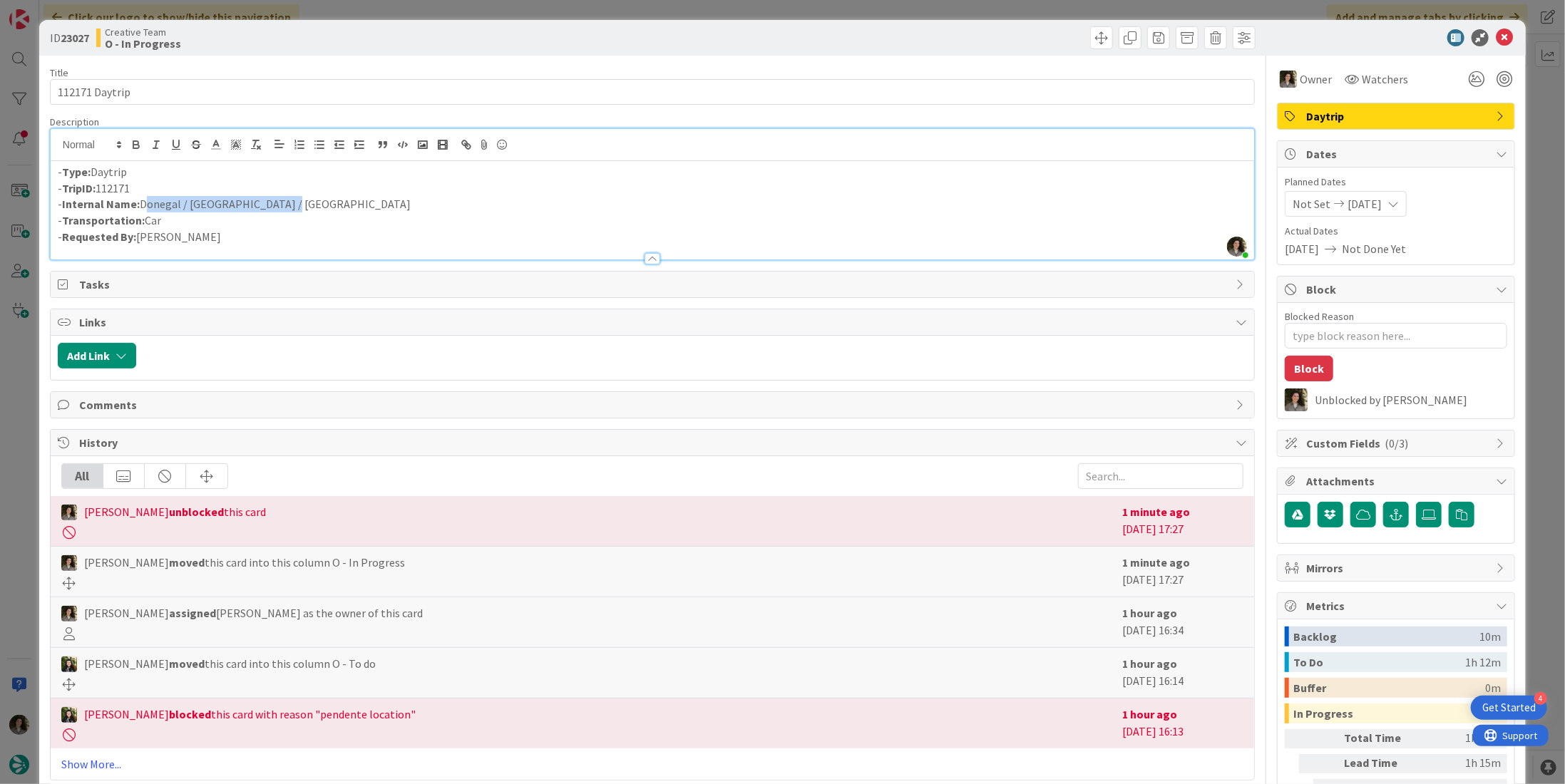
drag, startPoint x: 281, startPoint y: 198, endPoint x: 142, endPoint y: 210, distance: 139.5
click at [142, 210] on p "- Internal Name: Donegal / Sligo / Enniscrone" at bounding box center [653, 204] width 1190 height 17
copy p "Donegal / Sligo / Enniscrone"
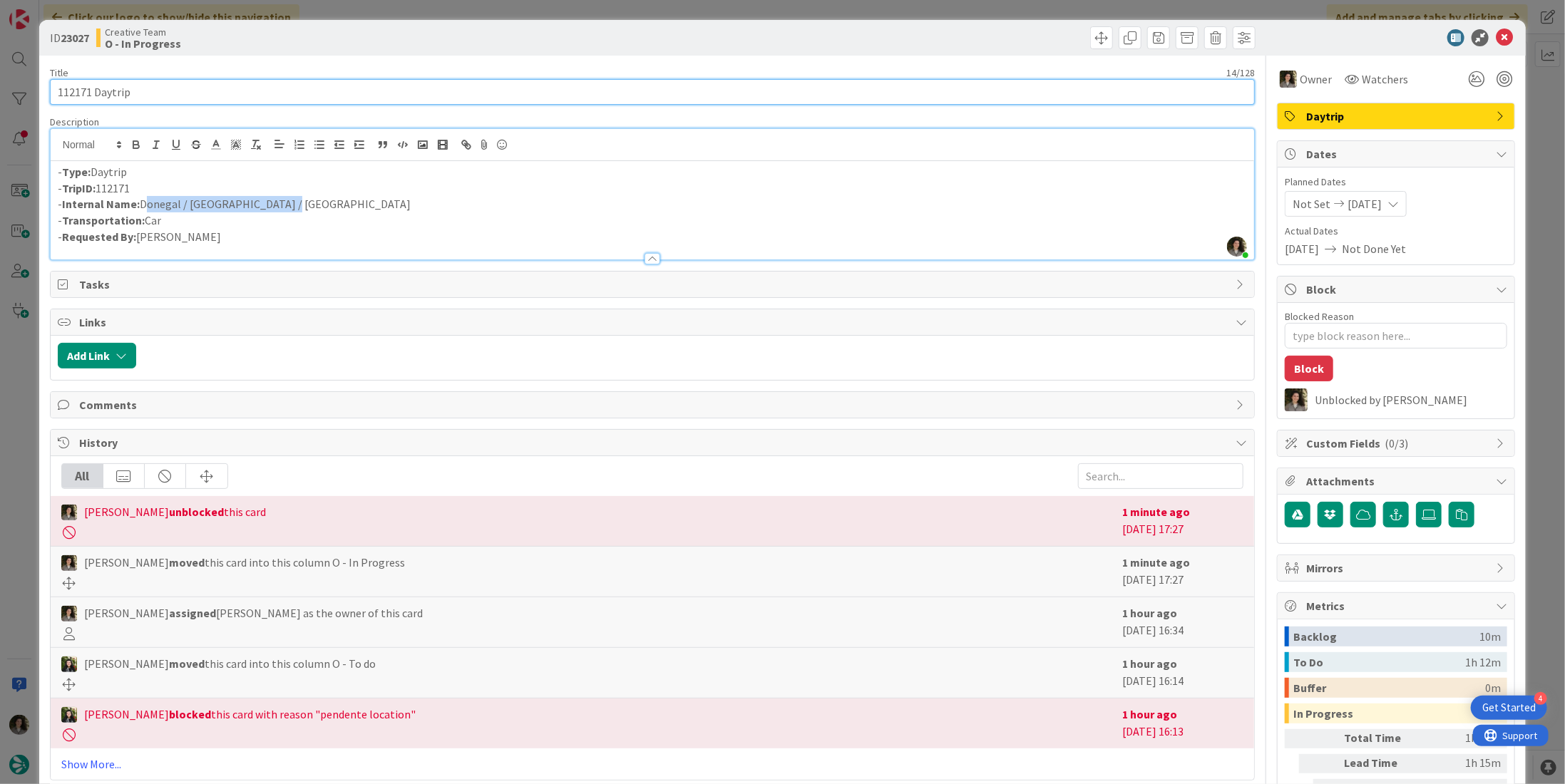
drag, startPoint x: 176, startPoint y: 100, endPoint x: 175, endPoint y: 93, distance: 7.1
click at [176, 100] on input "112171 Daytrip" at bounding box center [652, 92] width 1205 height 25
click at [175, 93] on input "112171 Daytrip" at bounding box center [652, 92] width 1205 height 25
click at [175, 94] on input "112171 Daytrip" at bounding box center [652, 92] width 1205 height 25
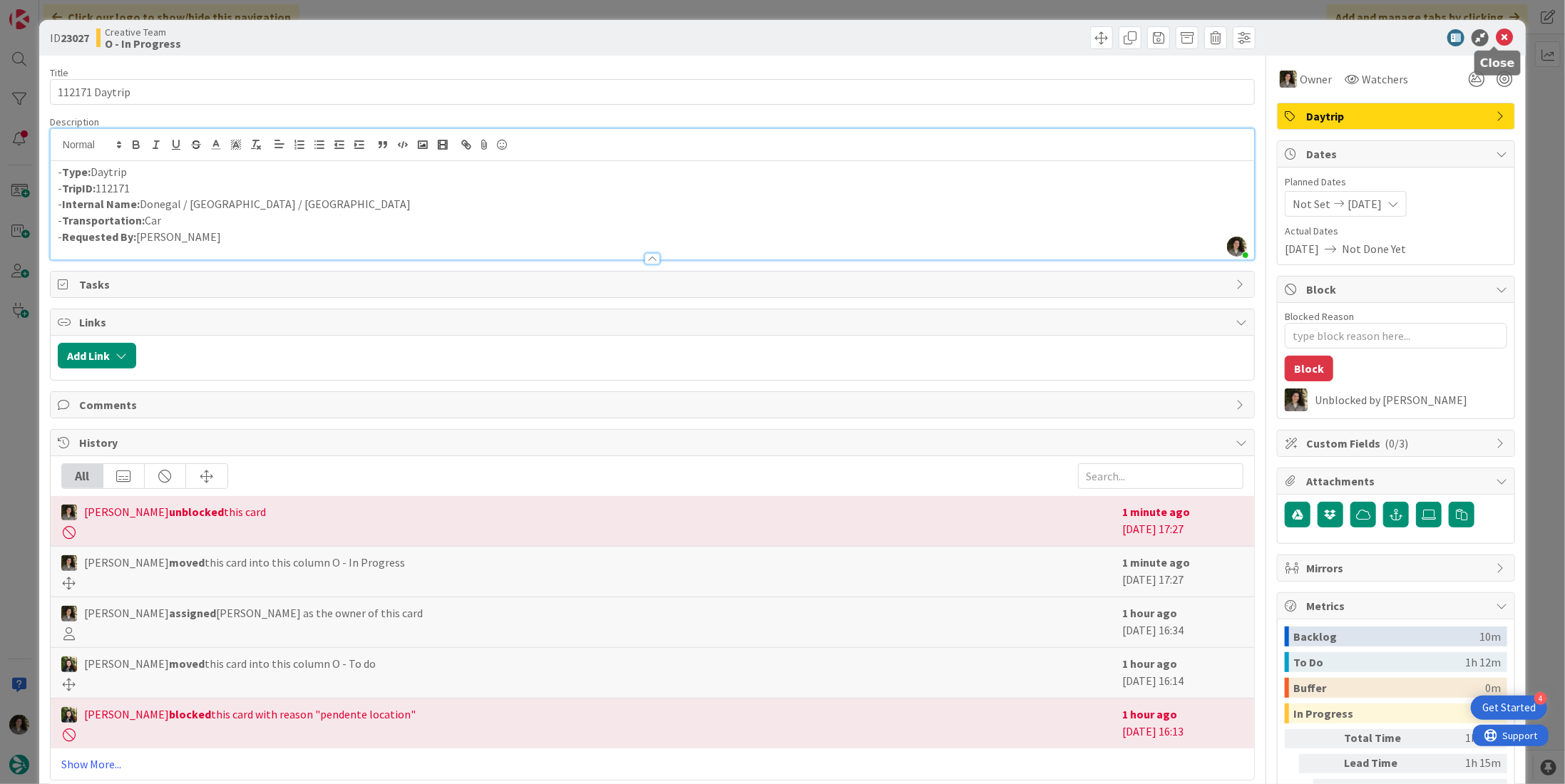
click at [1501, 37] on icon at bounding box center [1505, 38] width 17 height 17
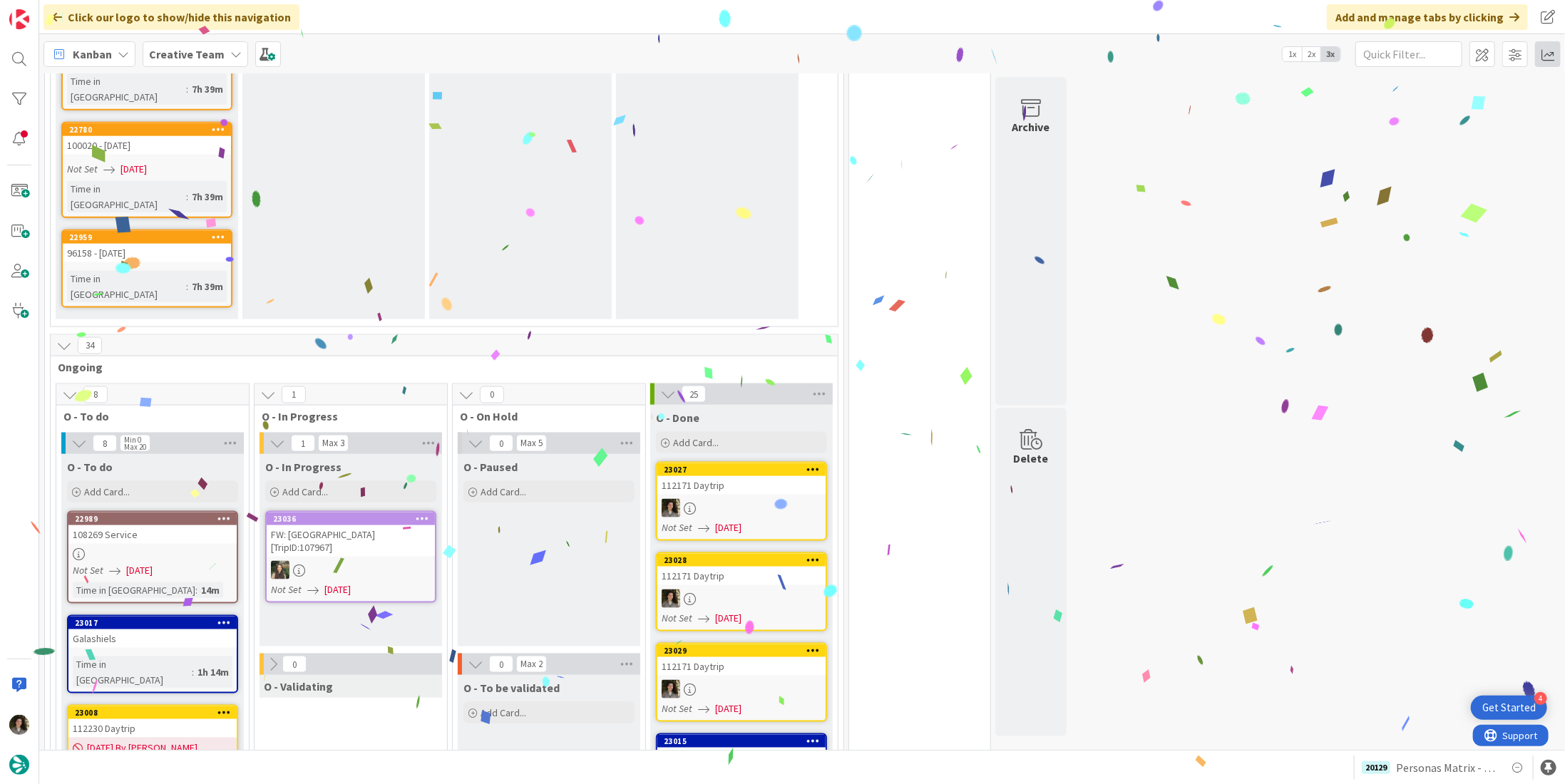
click at [1555, 62] on span at bounding box center [1548, 54] width 25 height 25
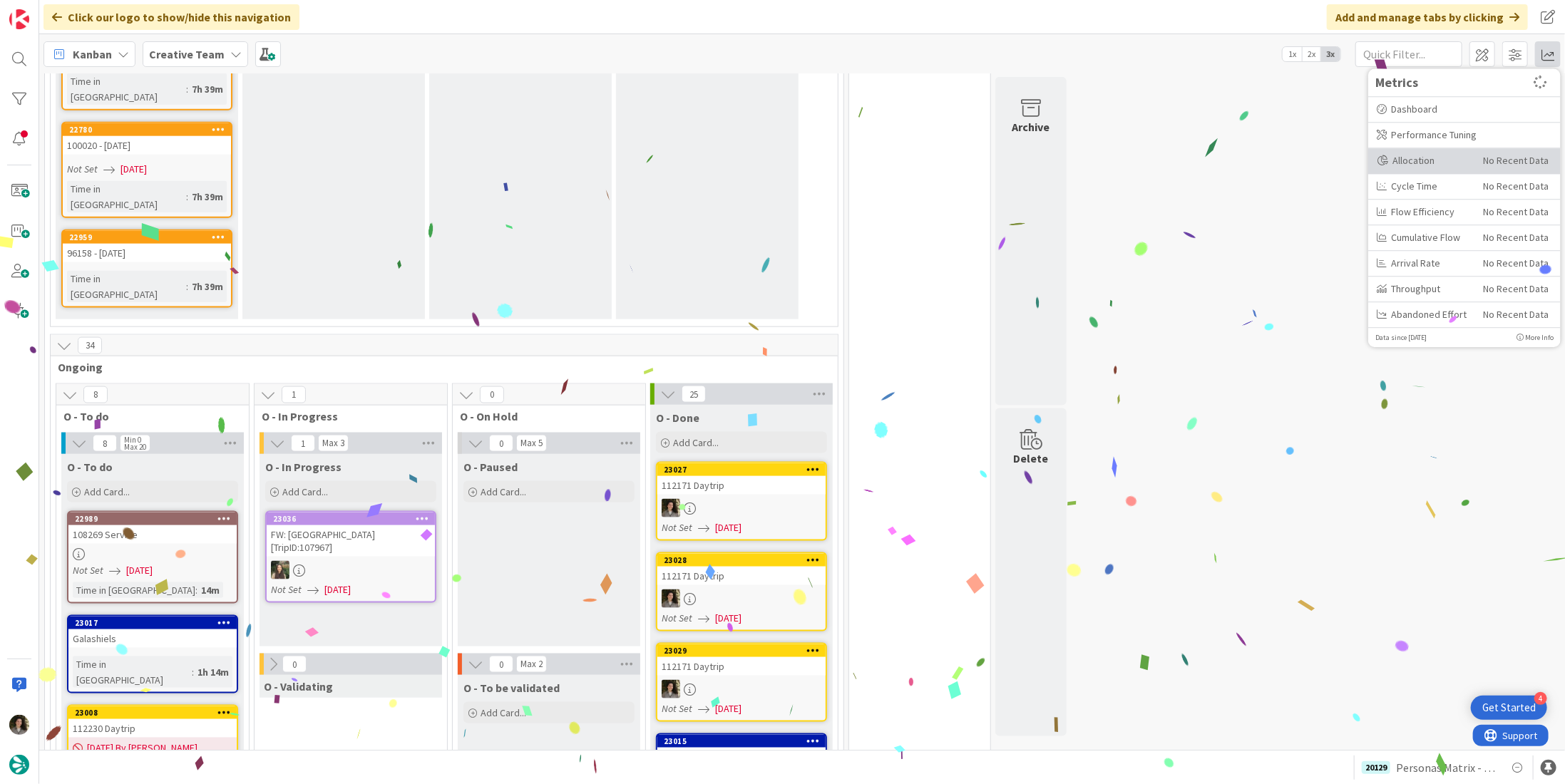
click at [1434, 158] on div "Allocation" at bounding box center [1425, 161] width 95 height 15
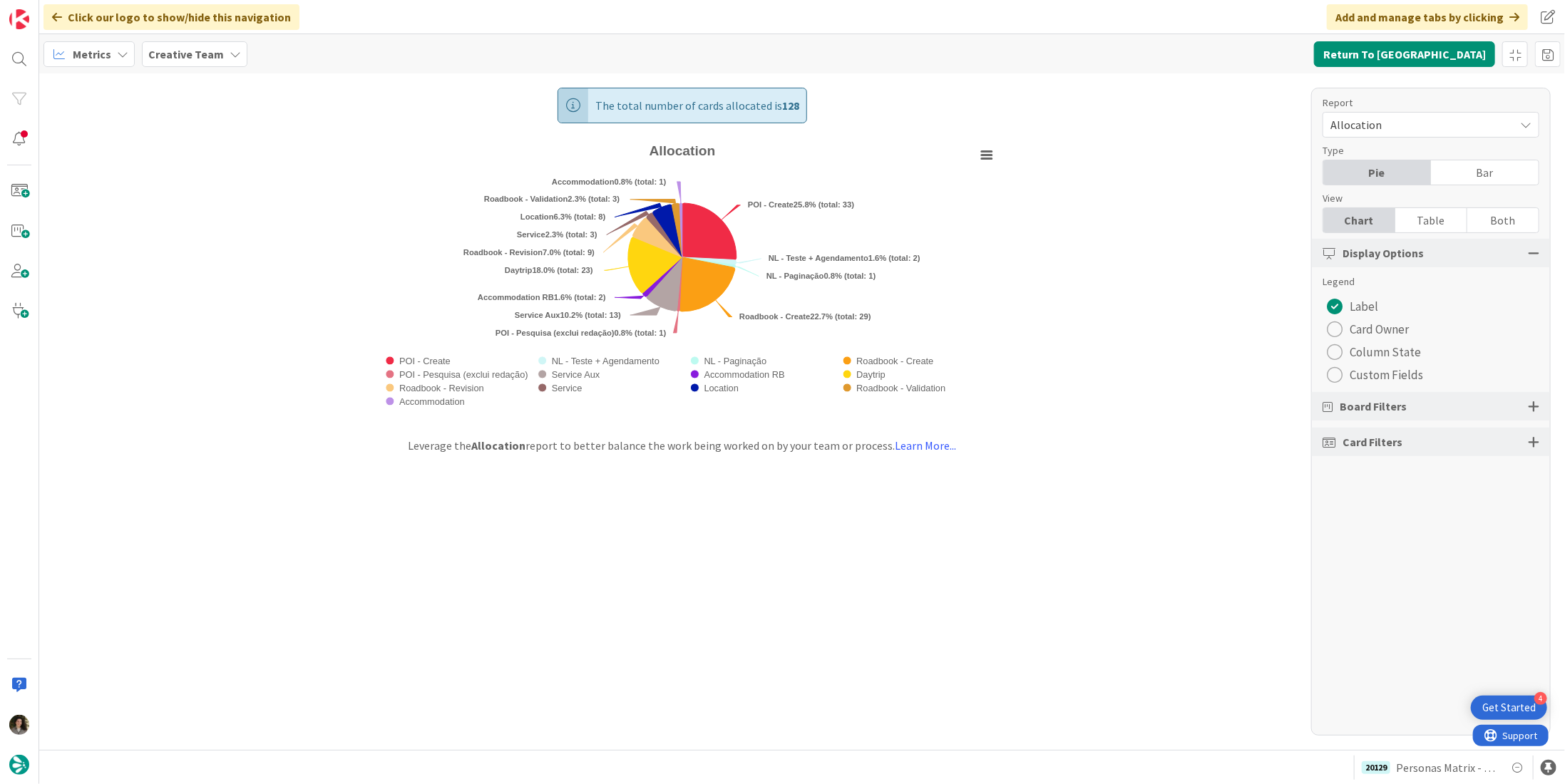
click at [1436, 216] on div "Table" at bounding box center [1431, 220] width 72 height 24
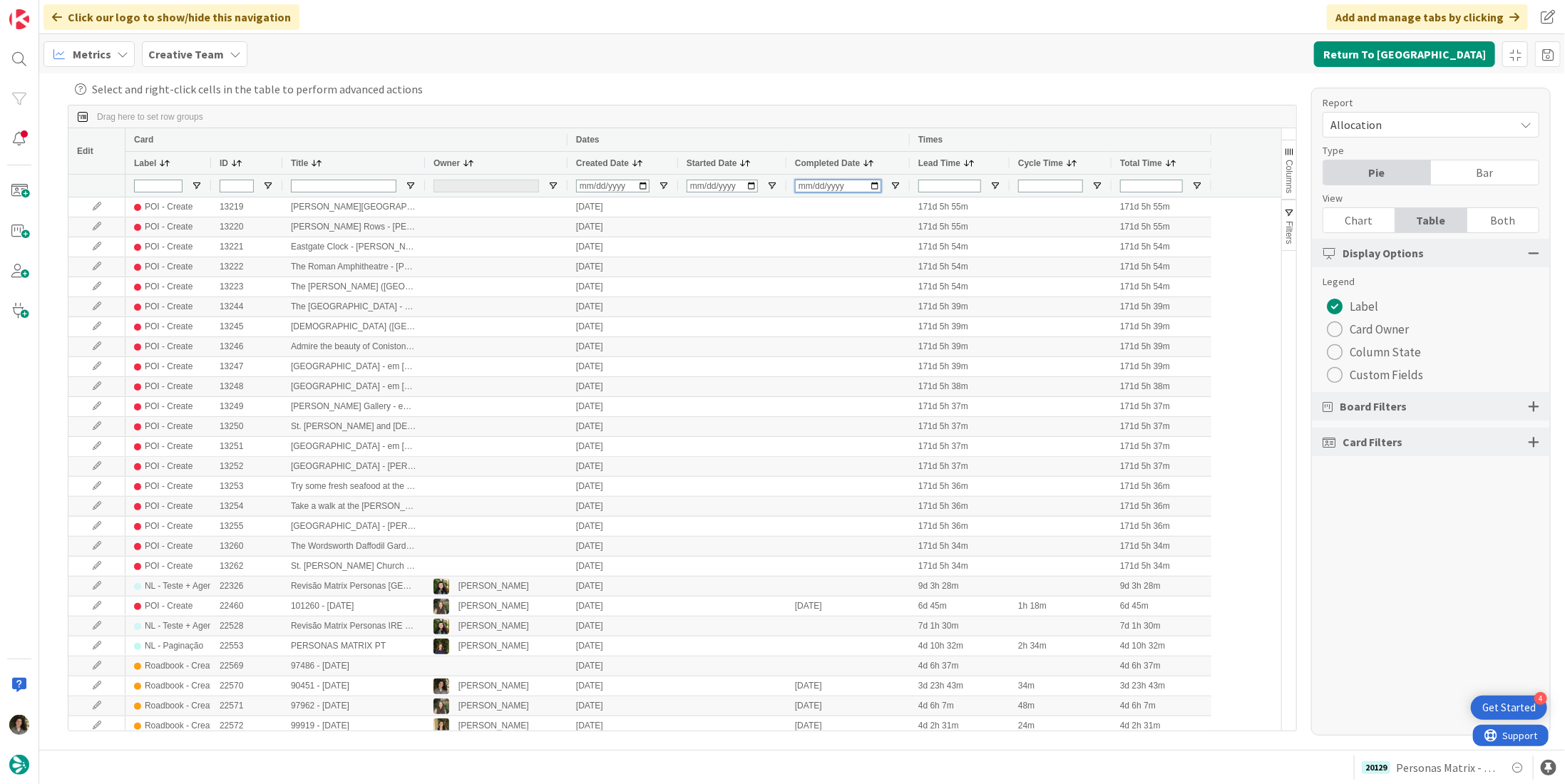
click at [806, 183] on input "Completed Date Filter Input" at bounding box center [838, 186] width 87 height 13
type input "2025-09-12"
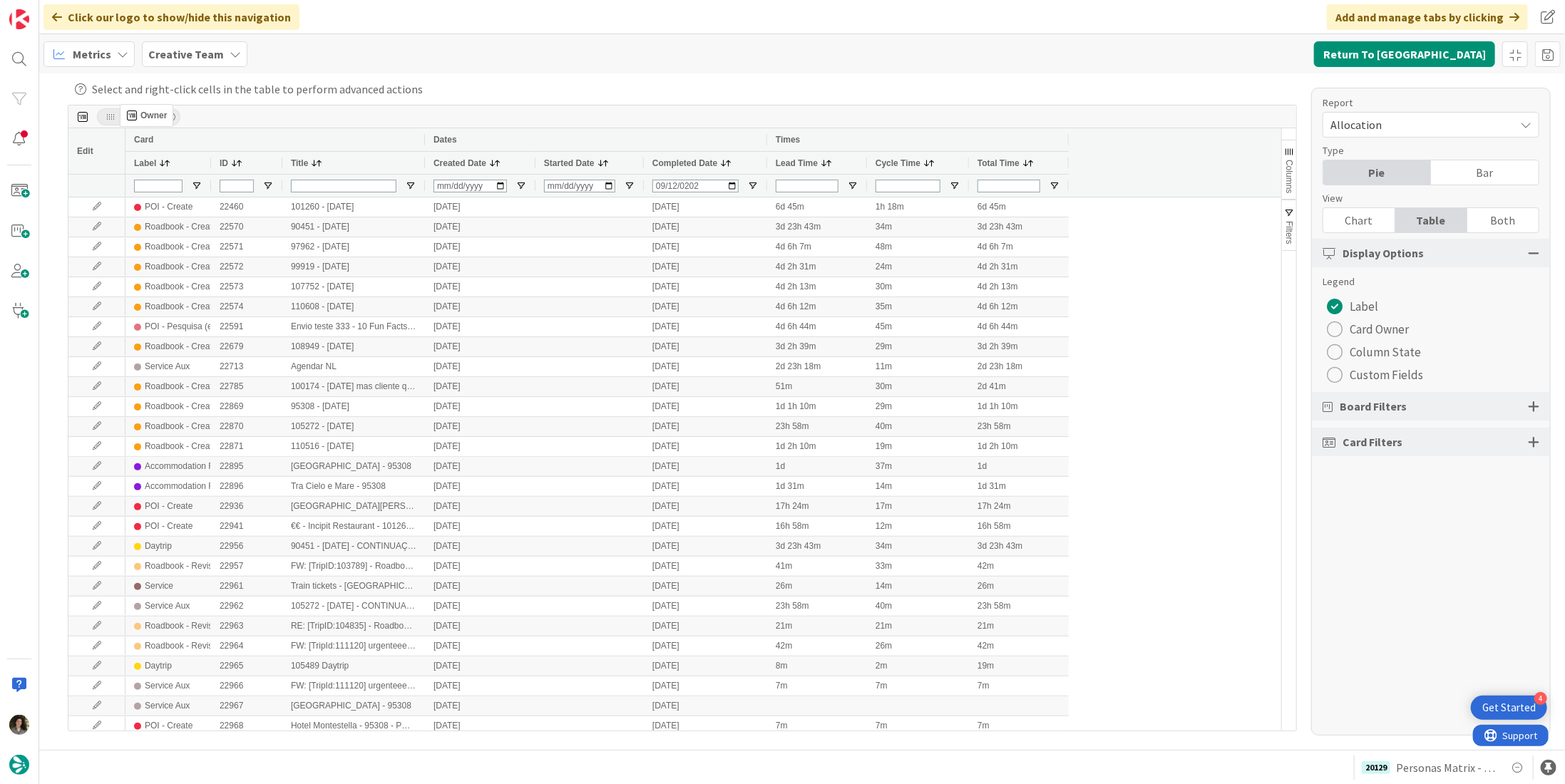
drag, startPoint x: 448, startPoint y: 164, endPoint x: 127, endPoint y: 110, distance: 325.5
